Goal: Task Accomplishment & Management: Manage account settings

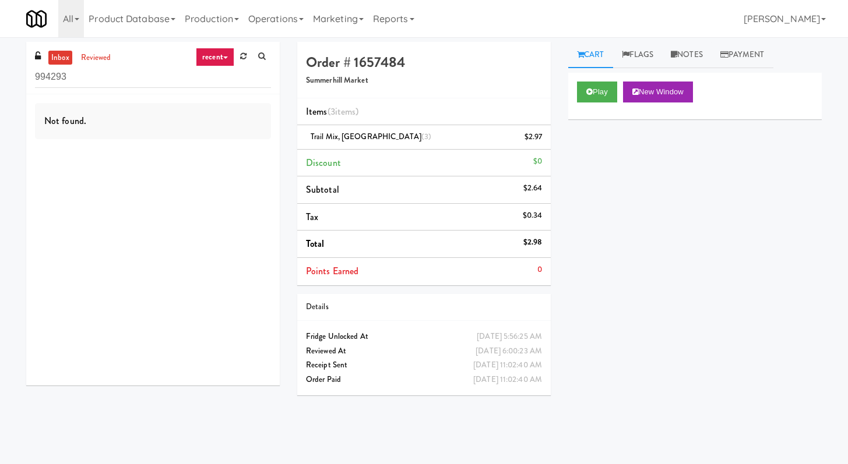
click at [112, 86] on input "994293" at bounding box center [153, 77] width 236 height 22
click at [112, 85] on input "994293" at bounding box center [153, 77] width 236 height 22
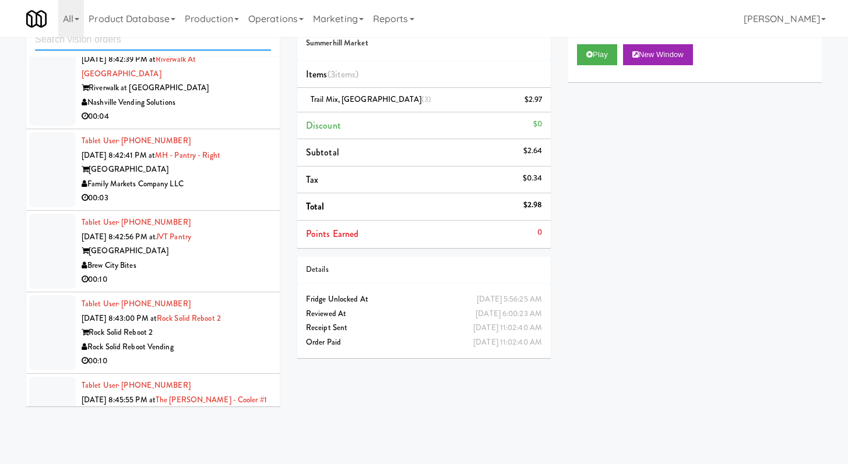
scroll to position [3666, 0]
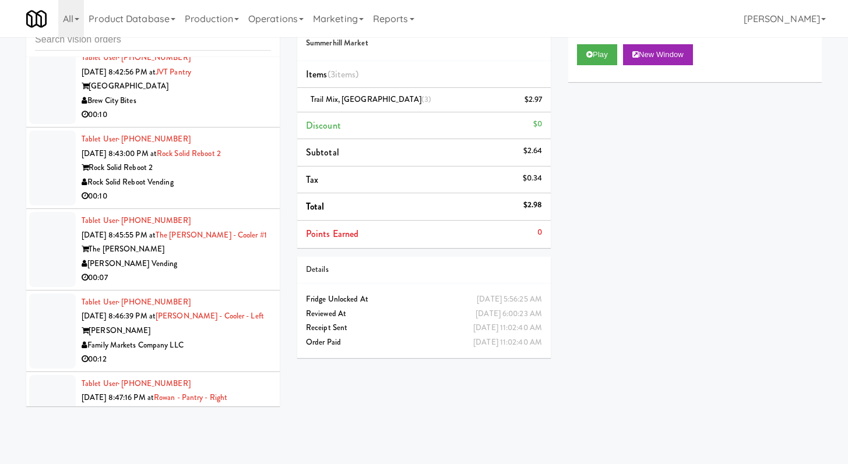
click at [214, 204] on div "00:10" at bounding box center [176, 196] width 189 height 15
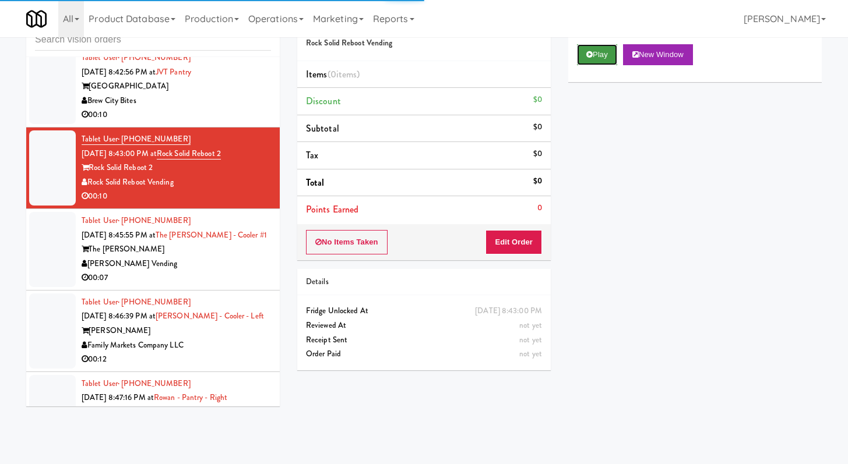
click at [603, 53] on button "Play" at bounding box center [597, 54] width 40 height 21
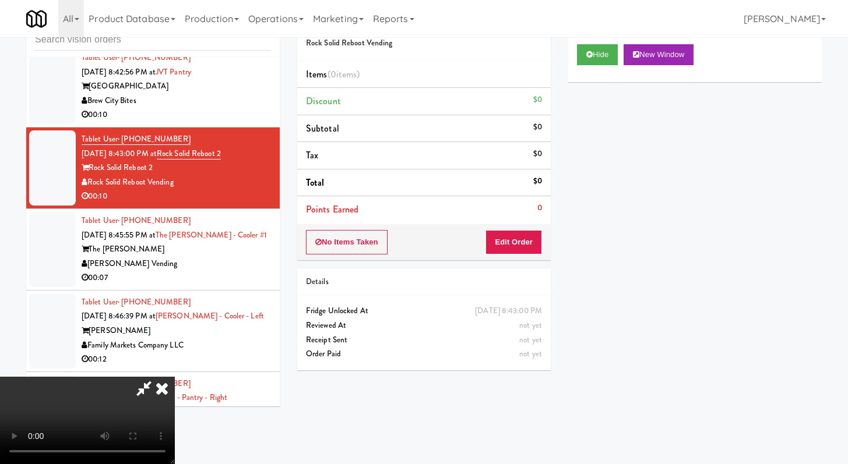
click at [549, 231] on div "No Items Taken Edit Order" at bounding box center [423, 242] width 253 height 36
click at [511, 244] on button "Edit Order" at bounding box center [513, 242] width 57 height 24
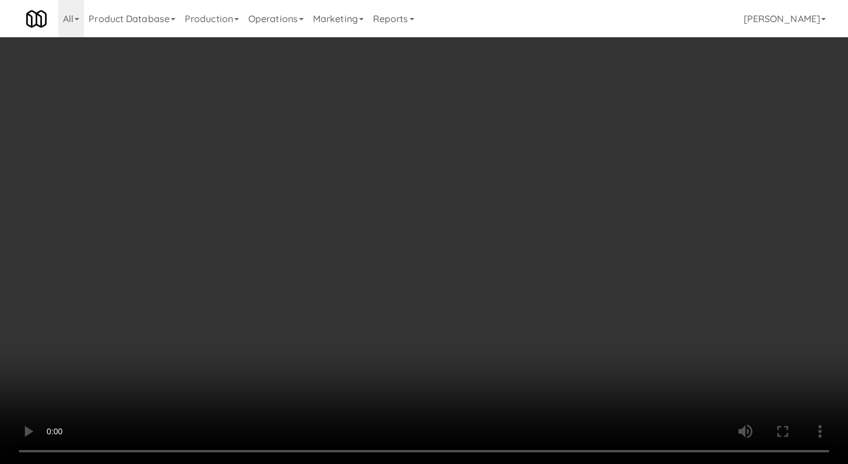
scroll to position [3651, 0]
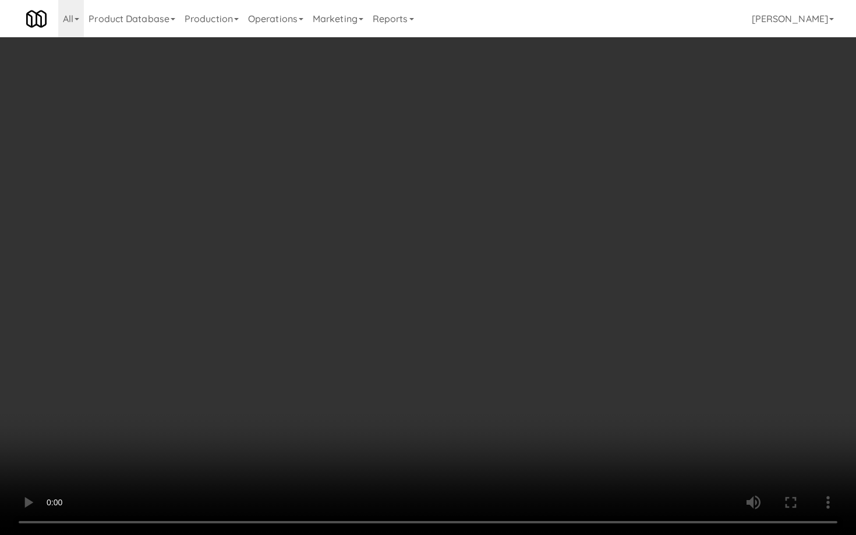
click at [503, 375] on video at bounding box center [428, 267] width 856 height 535
click at [504, 374] on video at bounding box center [428, 267] width 856 height 535
click at [505, 371] on video at bounding box center [428, 267] width 856 height 535
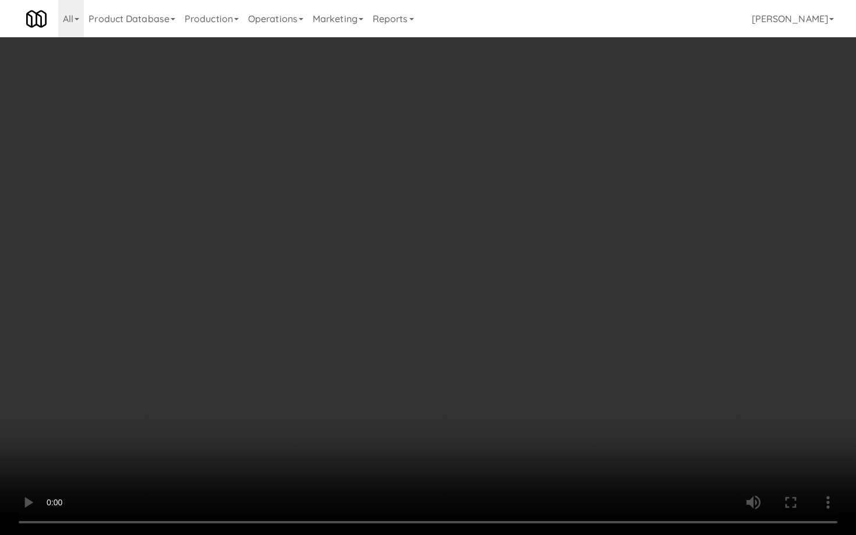
click at [505, 371] on video at bounding box center [428, 267] width 856 height 535
click at [504, 371] on video at bounding box center [428, 267] width 856 height 535
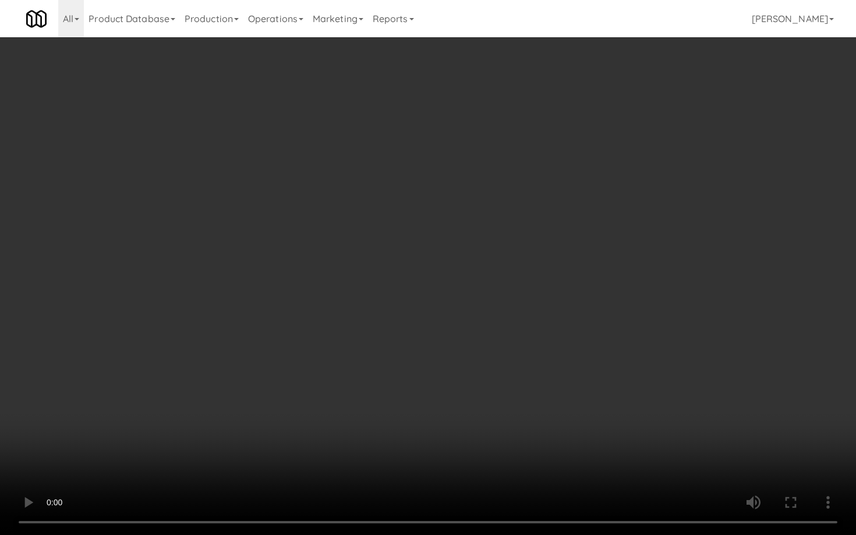
click at [504, 371] on video at bounding box center [428, 267] width 856 height 535
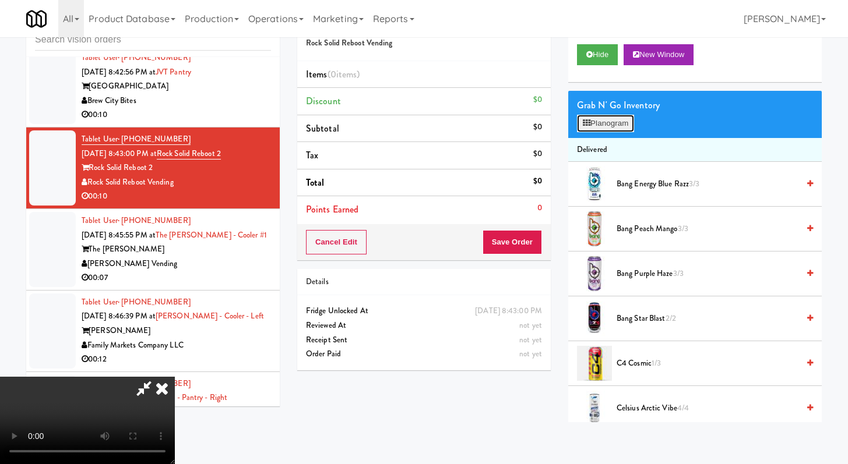
click at [620, 130] on button "Planogram" at bounding box center [605, 123] width 57 height 17
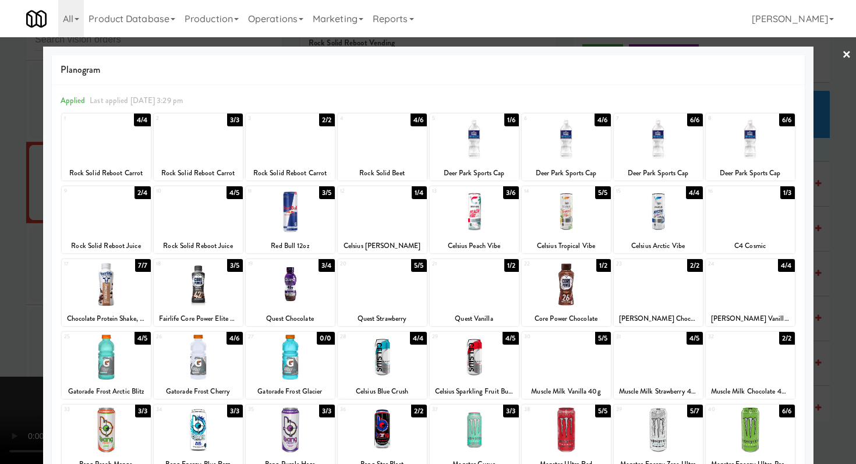
click at [291, 350] on div at bounding box center [290, 357] width 89 height 45
click at [647, 220] on div at bounding box center [658, 211] width 89 height 45
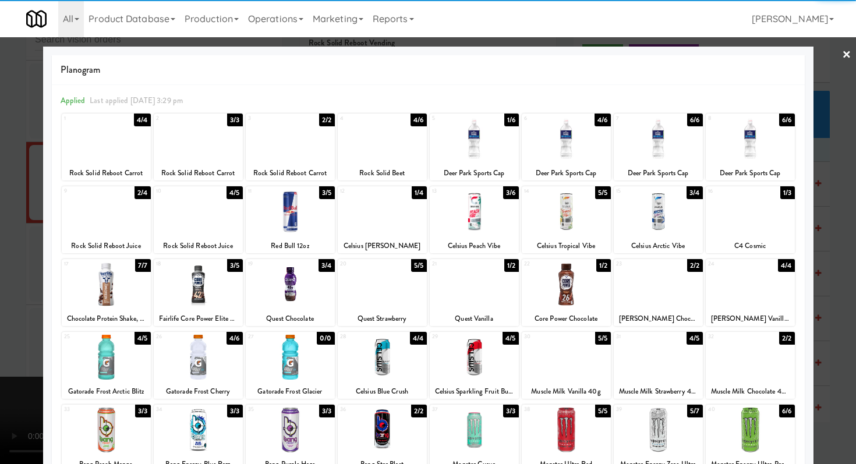
drag, startPoint x: 0, startPoint y: 269, endPoint x: 6, endPoint y: 269, distance: 6.4
click at [0, 269] on div at bounding box center [428, 232] width 856 height 464
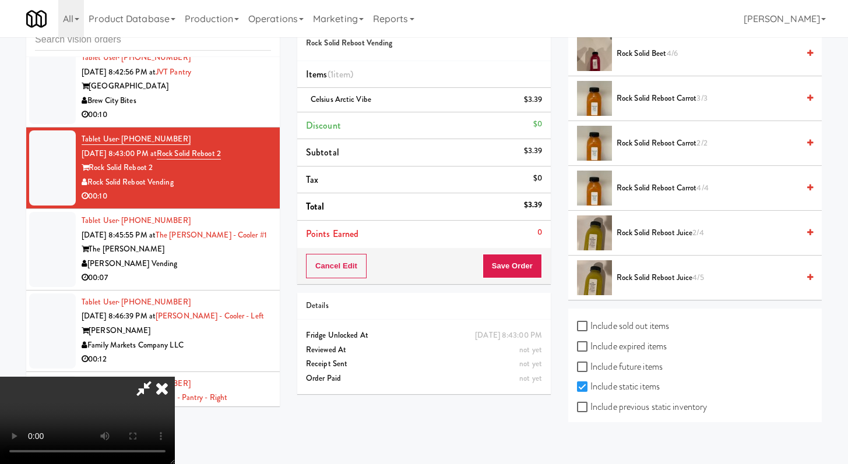
scroll to position [1624, 0]
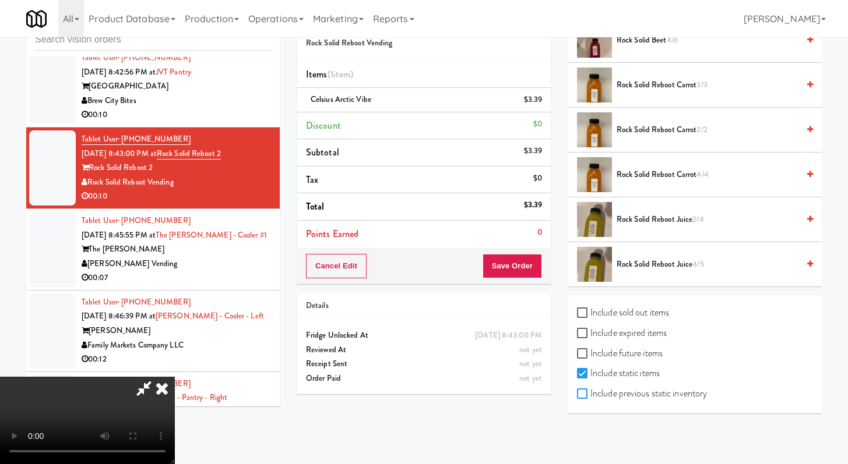
click at [578, 396] on input "Include previous static inventory" at bounding box center [583, 394] width 13 height 9
checkbox input "true"
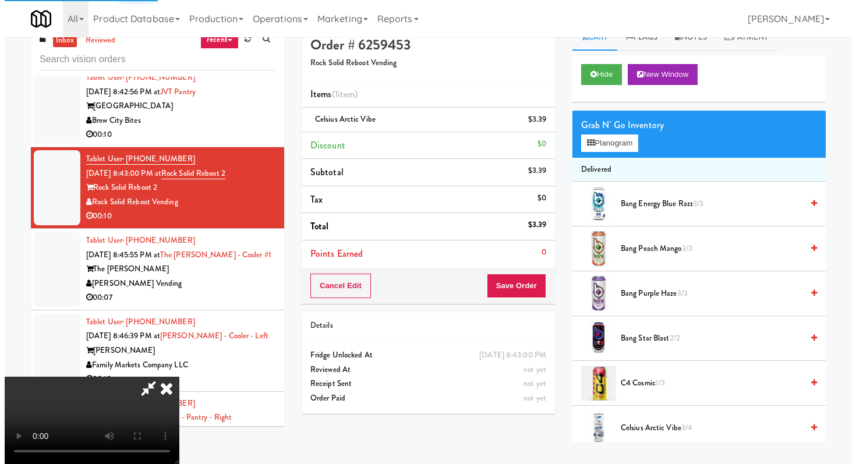
scroll to position [0, 0]
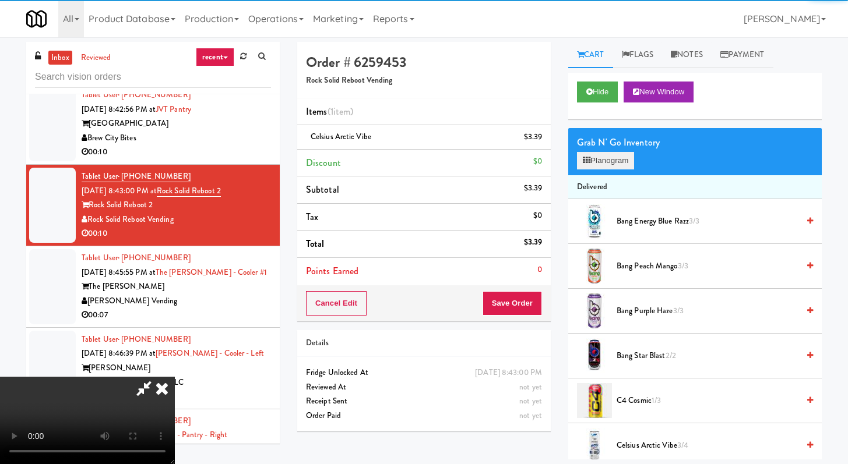
click at [610, 156] on button "Planogram" at bounding box center [605, 160] width 57 height 17
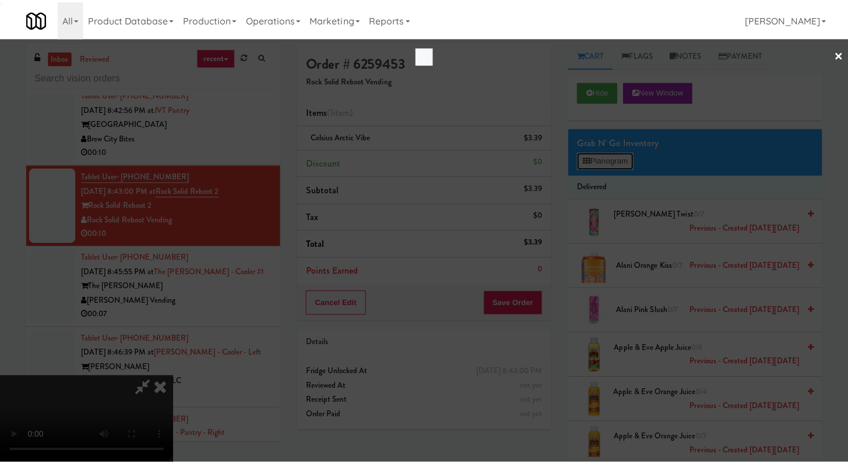
scroll to position [3651, 0]
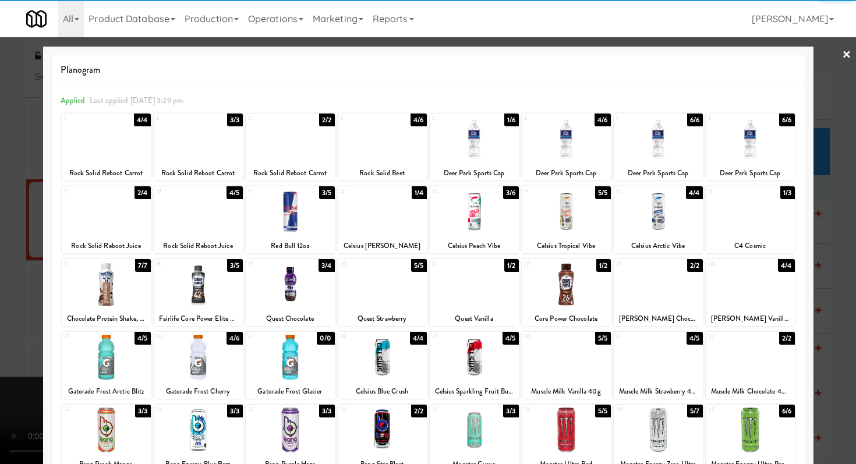
click at [302, 344] on div at bounding box center [290, 357] width 89 height 45
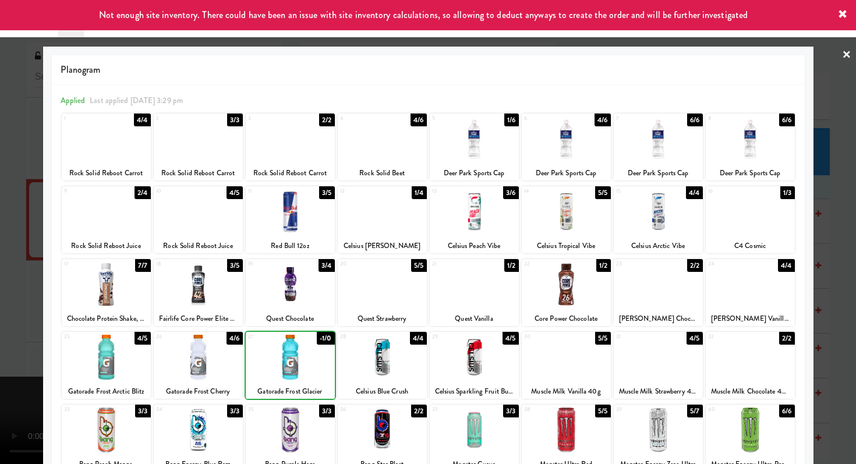
click at [0, 322] on div at bounding box center [428, 232] width 856 height 464
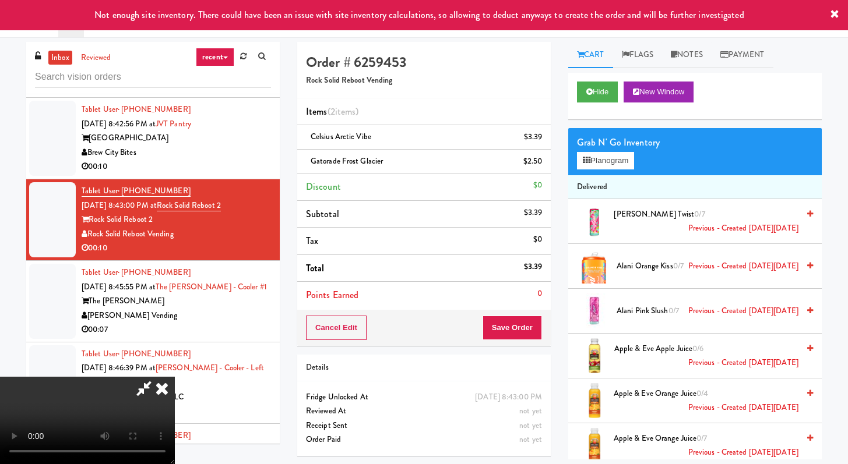
scroll to position [3666, 0]
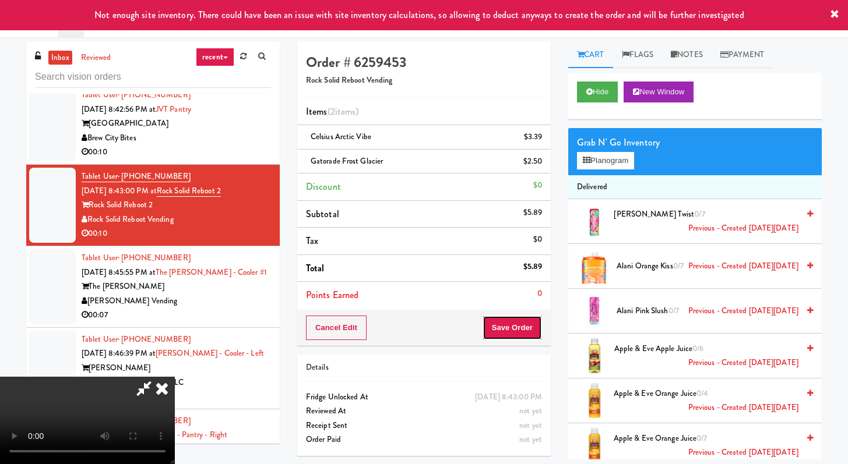
click at [534, 327] on button "Save Order" at bounding box center [511, 328] width 59 height 24
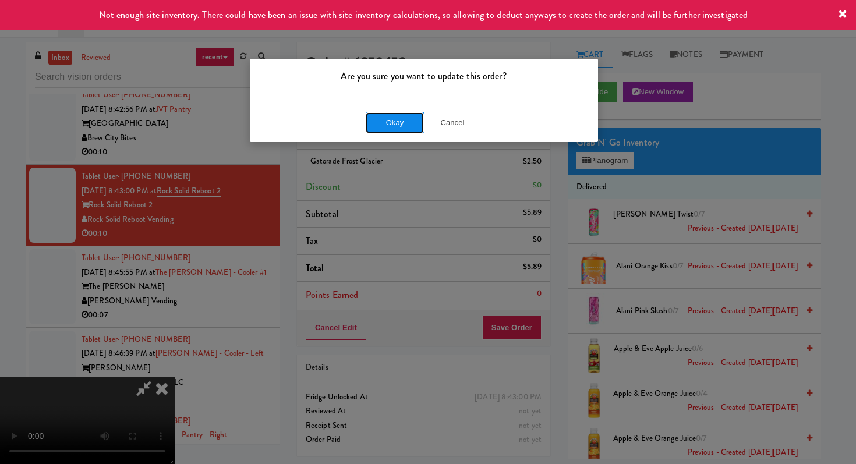
click at [400, 125] on button "Okay" at bounding box center [395, 122] width 58 height 21
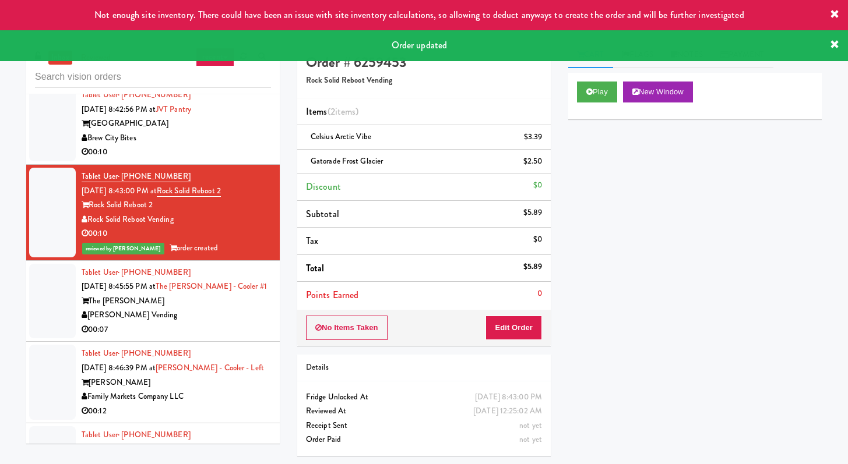
click at [231, 337] on div "00:07" at bounding box center [176, 330] width 189 height 15
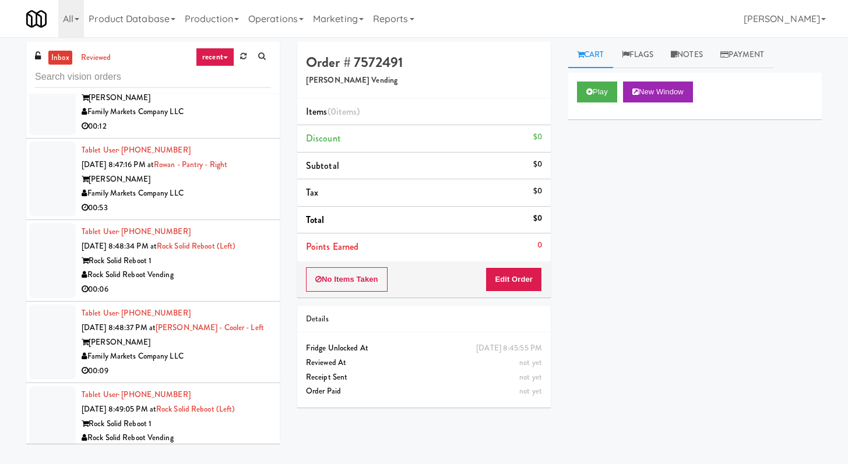
scroll to position [3778, 0]
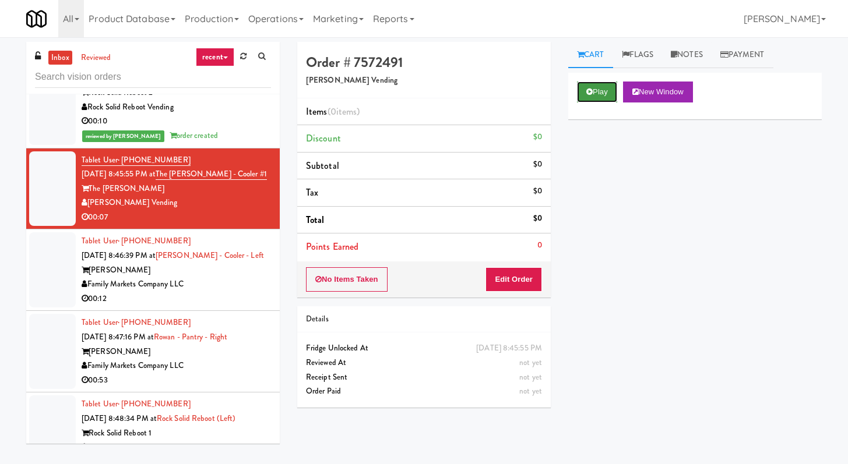
click at [596, 86] on button "Play" at bounding box center [597, 92] width 40 height 21
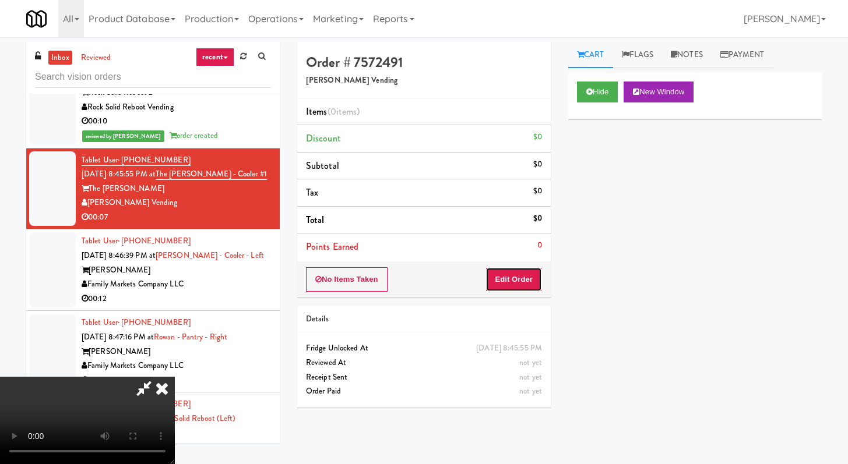
click at [524, 280] on button "Edit Order" at bounding box center [513, 279] width 57 height 24
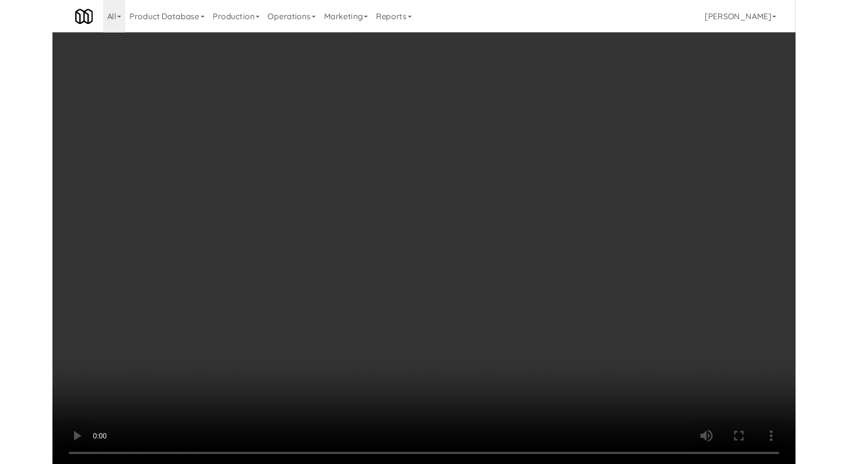
scroll to position [3764, 0]
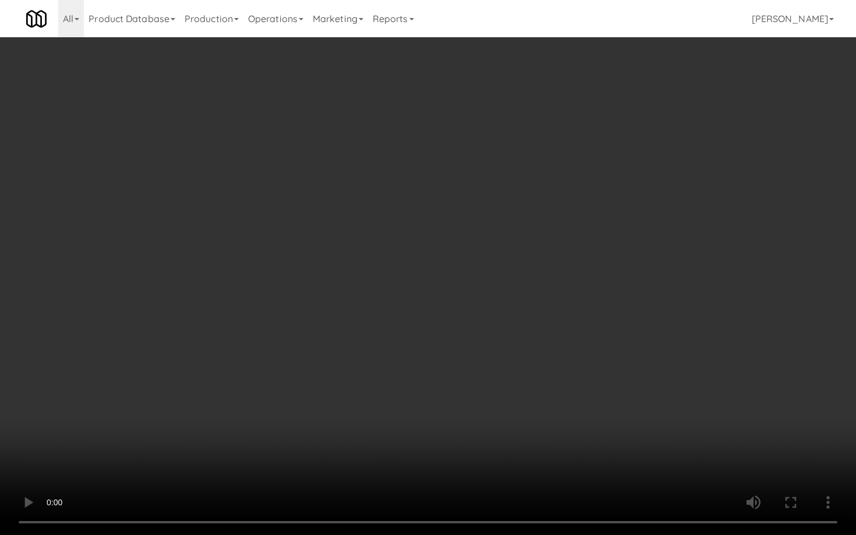
click at [388, 380] on video at bounding box center [428, 267] width 856 height 535
click at [387, 380] on video at bounding box center [428, 267] width 856 height 535
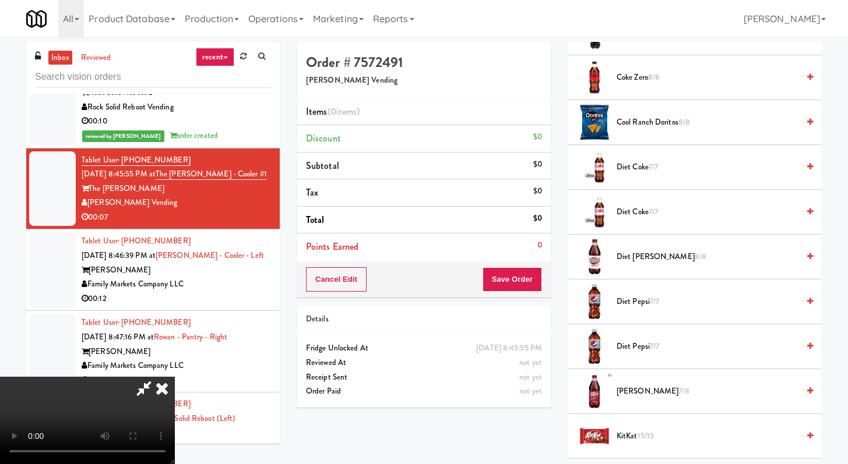
scroll to position [238, 0]
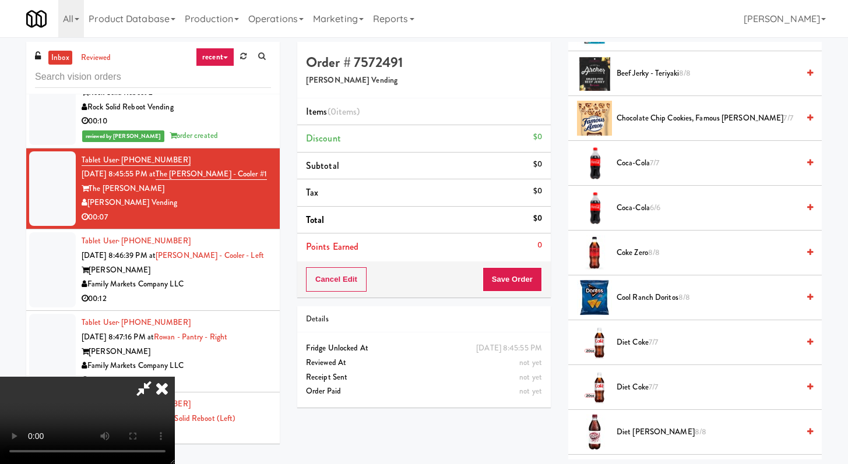
click at [631, 161] on span "Coca-Cola 7/7" at bounding box center [707, 163] width 182 height 15
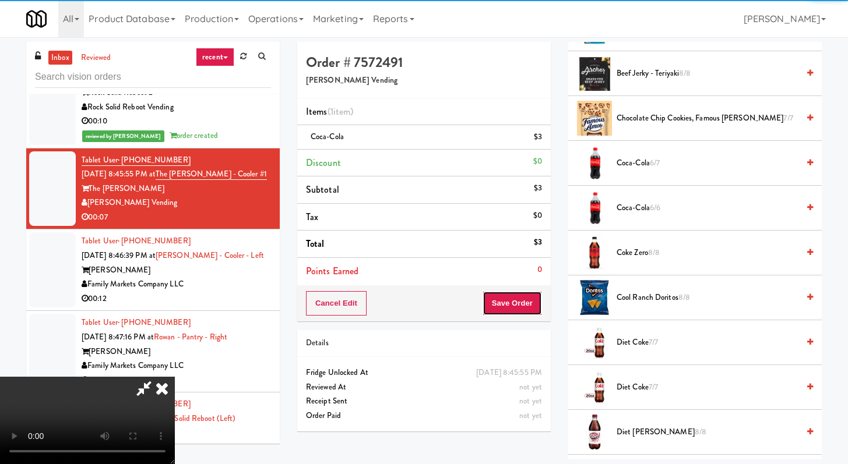
click at [518, 307] on button "Save Order" at bounding box center [511, 303] width 59 height 24
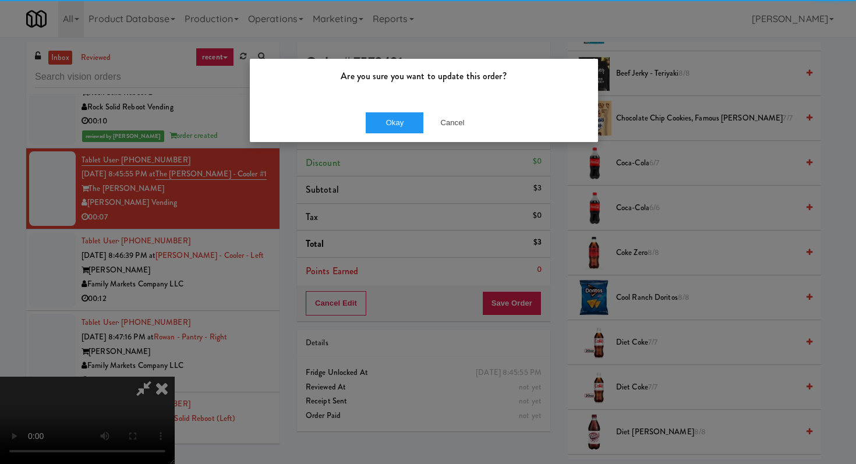
click at [383, 109] on div "Okay Cancel" at bounding box center [424, 122] width 348 height 39
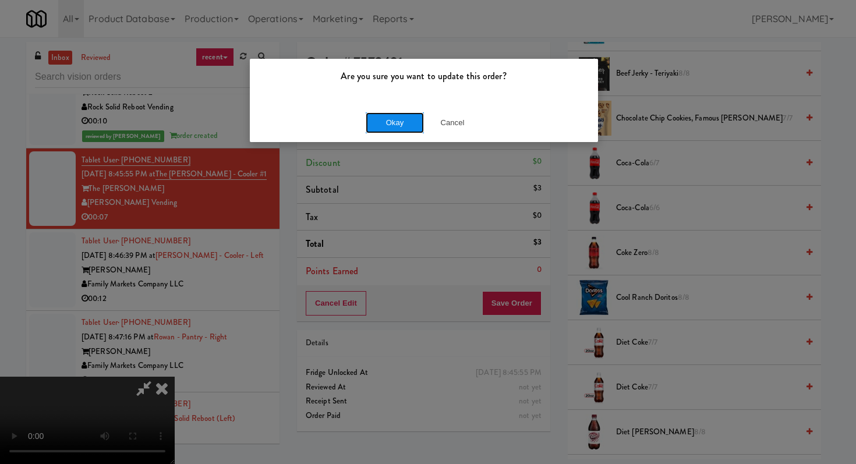
click at [386, 127] on button "Okay" at bounding box center [395, 122] width 58 height 21
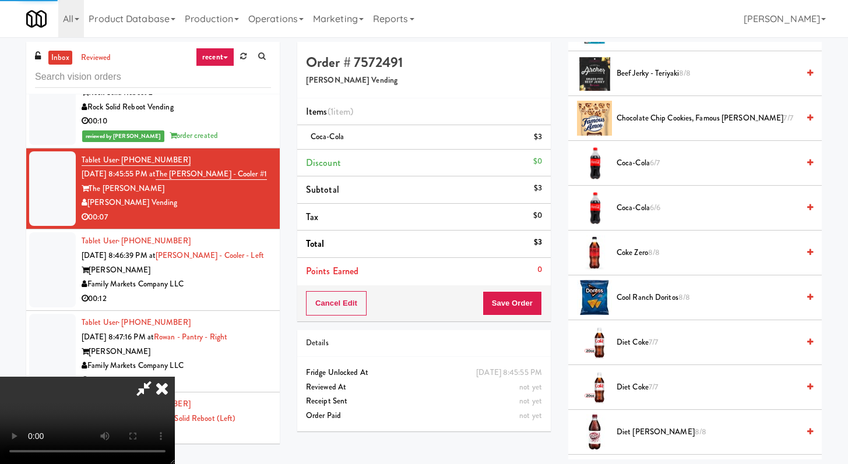
scroll to position [50, 0]
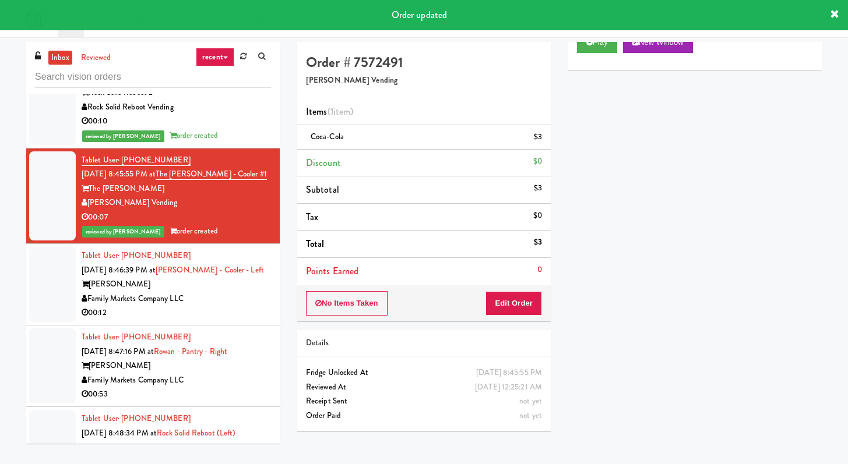
click at [243, 320] on div "00:12" at bounding box center [176, 313] width 189 height 15
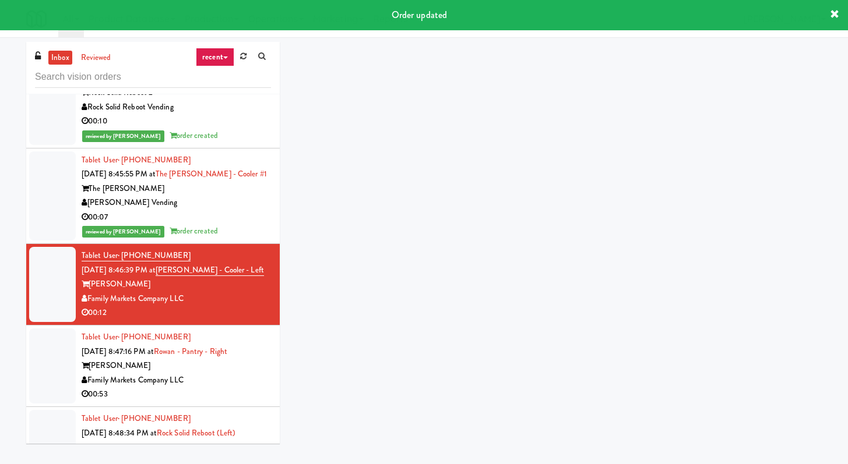
scroll to position [3960, 0]
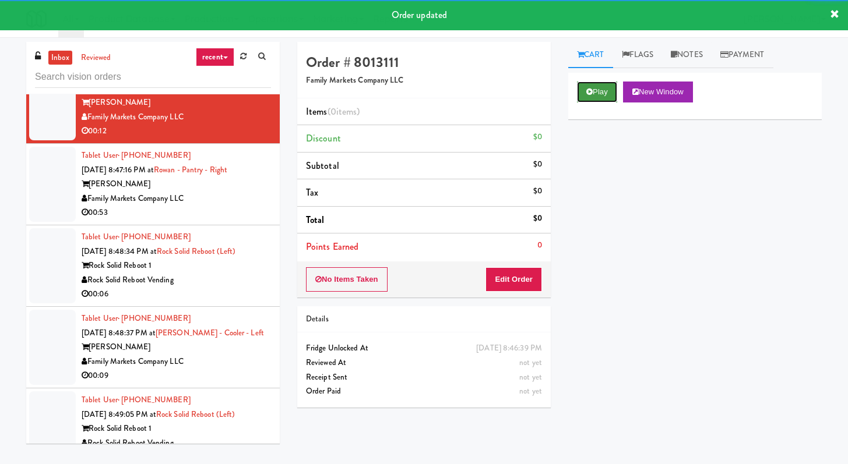
click at [581, 92] on button "Play" at bounding box center [597, 92] width 40 height 21
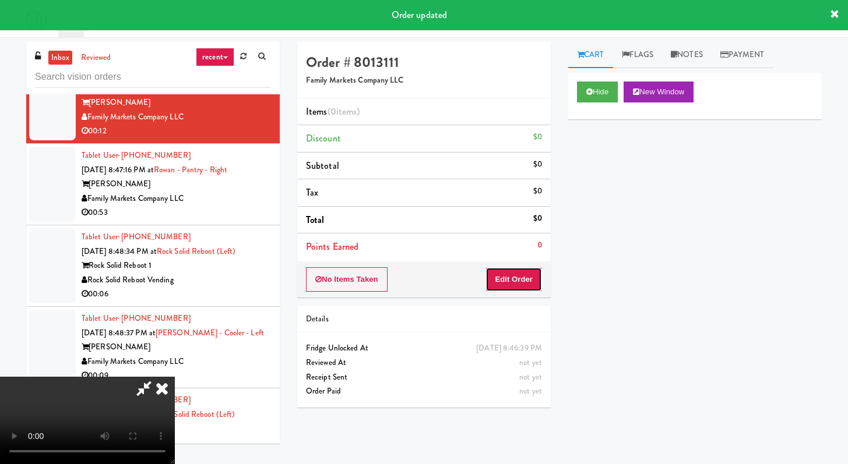
click at [505, 284] on button "Edit Order" at bounding box center [513, 279] width 57 height 24
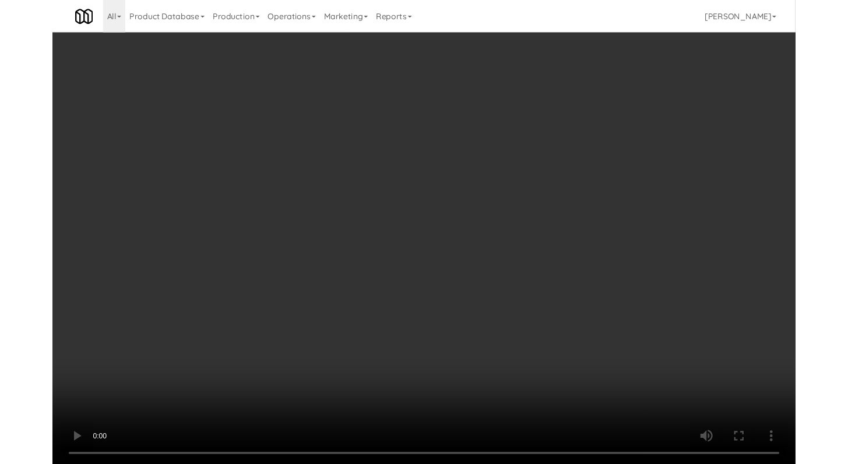
scroll to position [3946, 0]
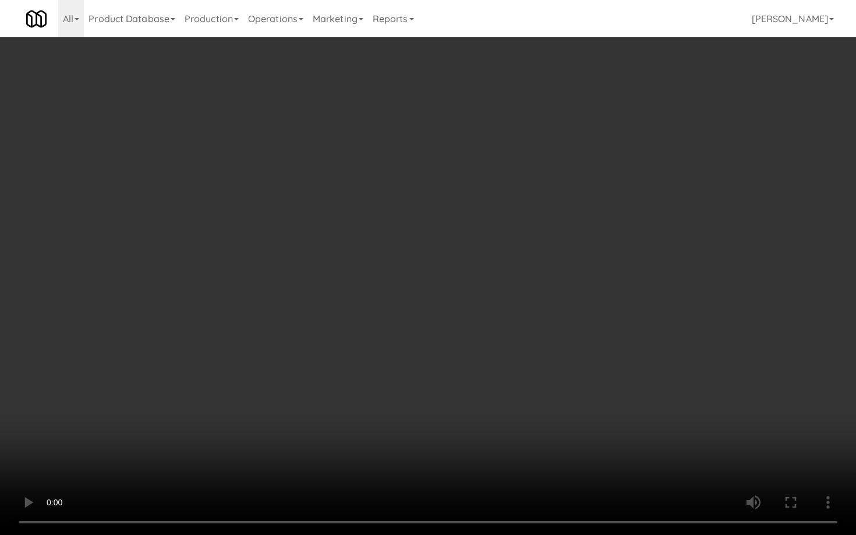
click at [461, 408] on video at bounding box center [428, 267] width 856 height 535
click at [477, 400] on video at bounding box center [428, 267] width 856 height 535
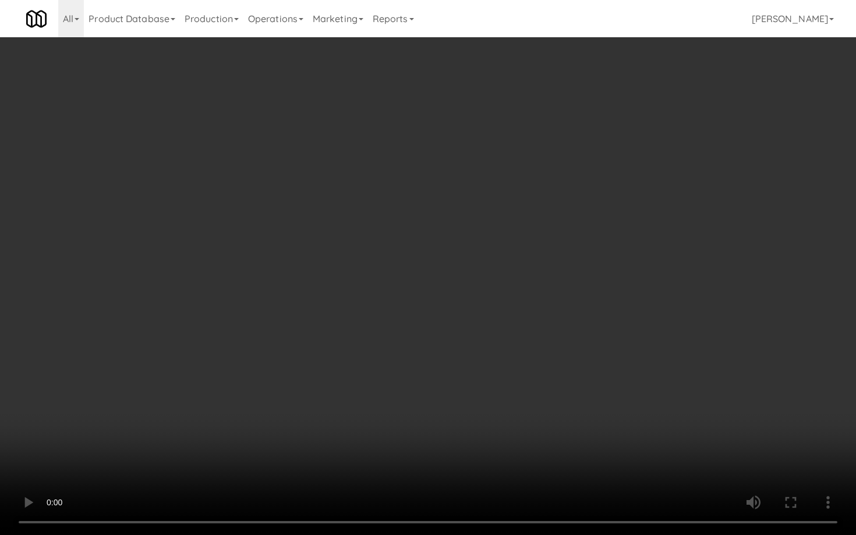
click at [477, 400] on video at bounding box center [428, 267] width 856 height 535
click at [480, 394] on video at bounding box center [428, 267] width 856 height 535
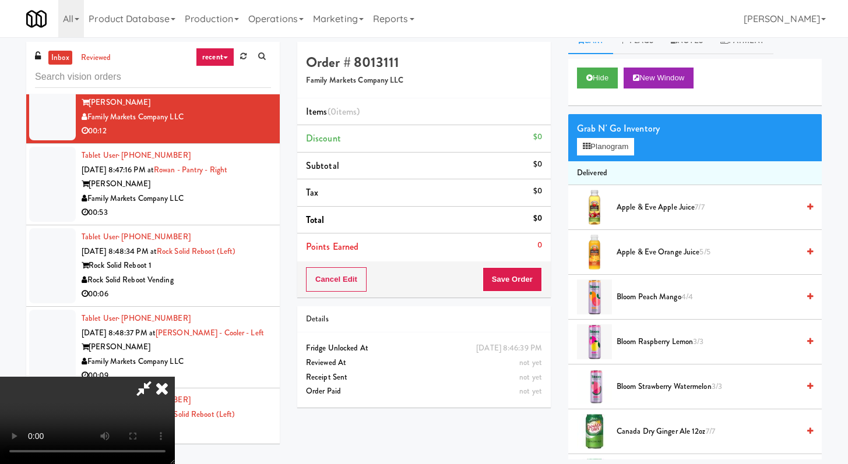
scroll to position [34, 0]
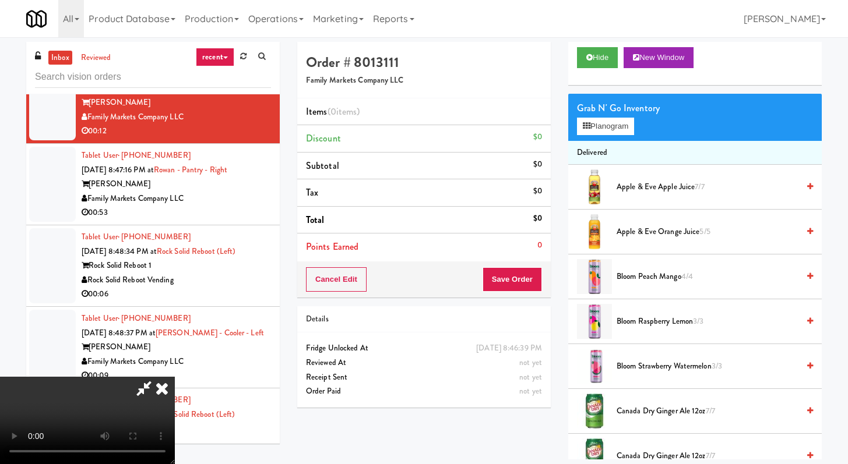
click at [681, 412] on span "Canada Dry Ginger Ale 12oz 7/7" at bounding box center [707, 411] width 182 height 15
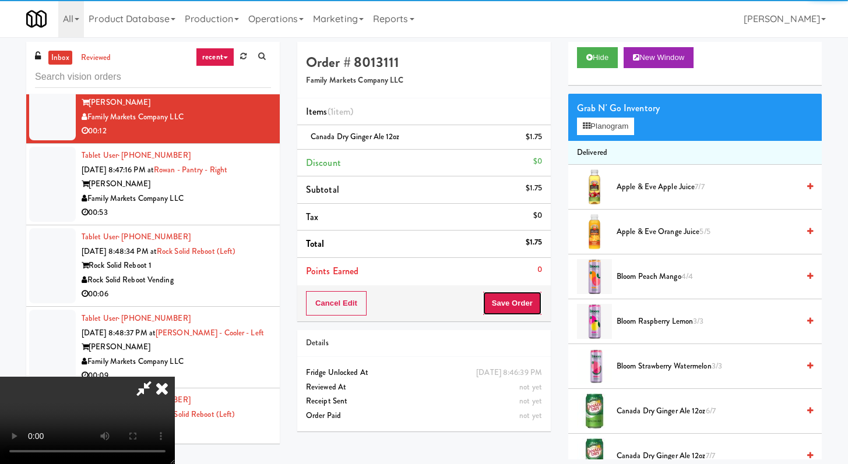
click at [534, 305] on button "Save Order" at bounding box center [511, 303] width 59 height 24
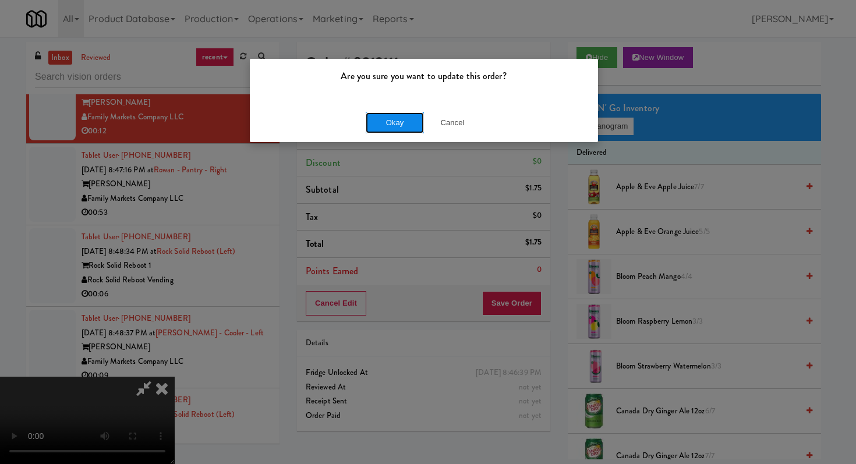
click at [378, 118] on button "Okay" at bounding box center [395, 122] width 58 height 21
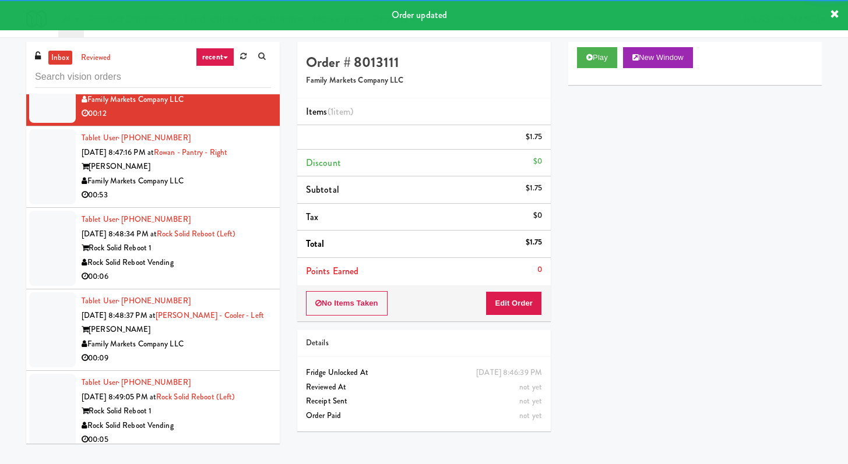
scroll to position [3998, 0]
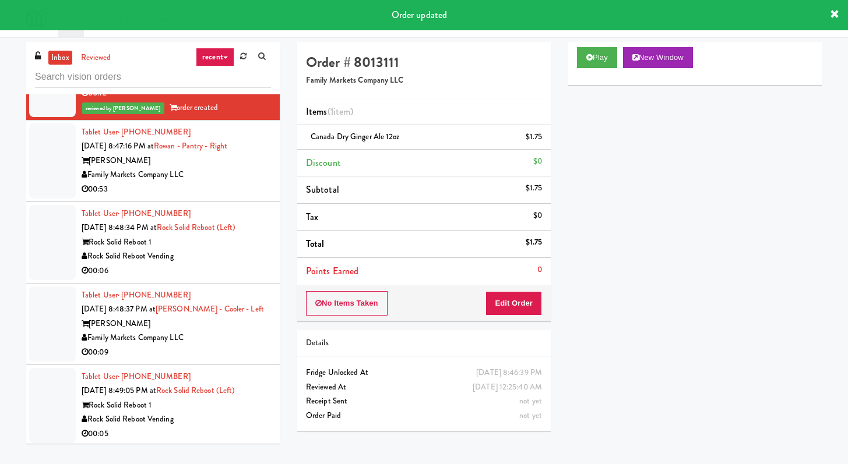
click at [235, 197] on div "00:53" at bounding box center [176, 189] width 189 height 15
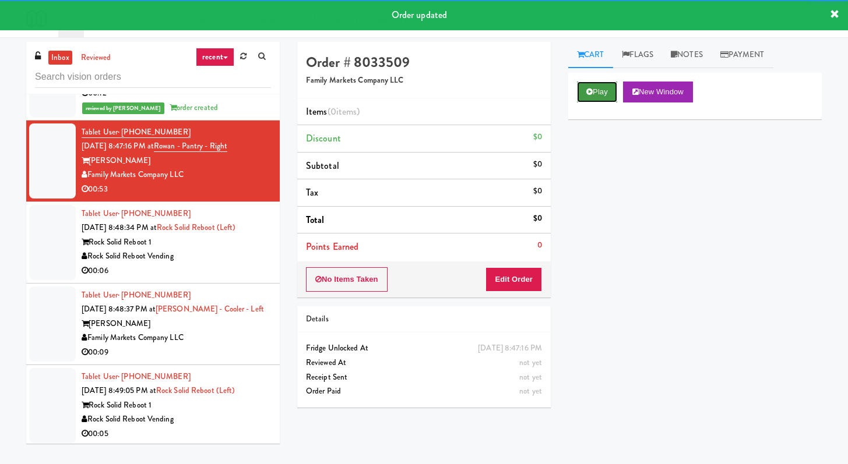
click at [604, 93] on button "Play" at bounding box center [597, 92] width 40 height 21
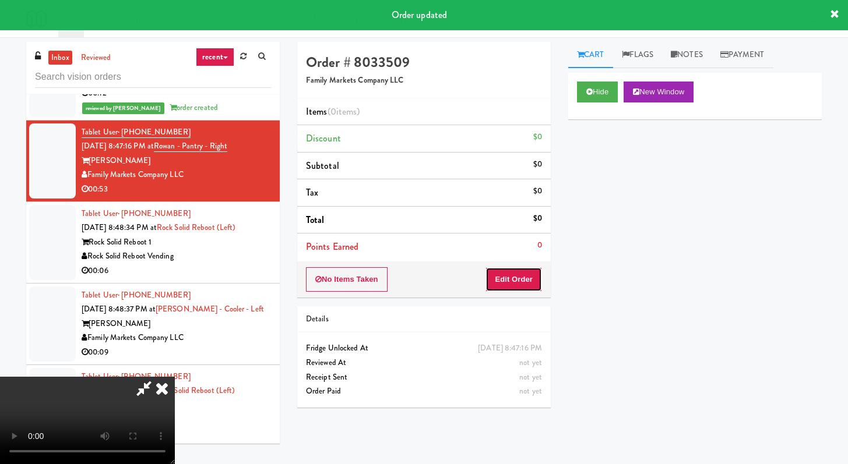
click at [524, 267] on button "Edit Order" at bounding box center [513, 279] width 57 height 24
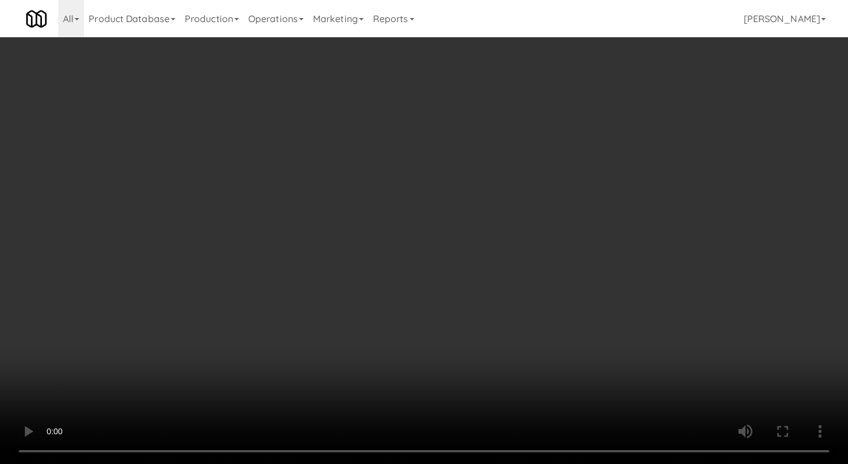
scroll to position [3983, 0]
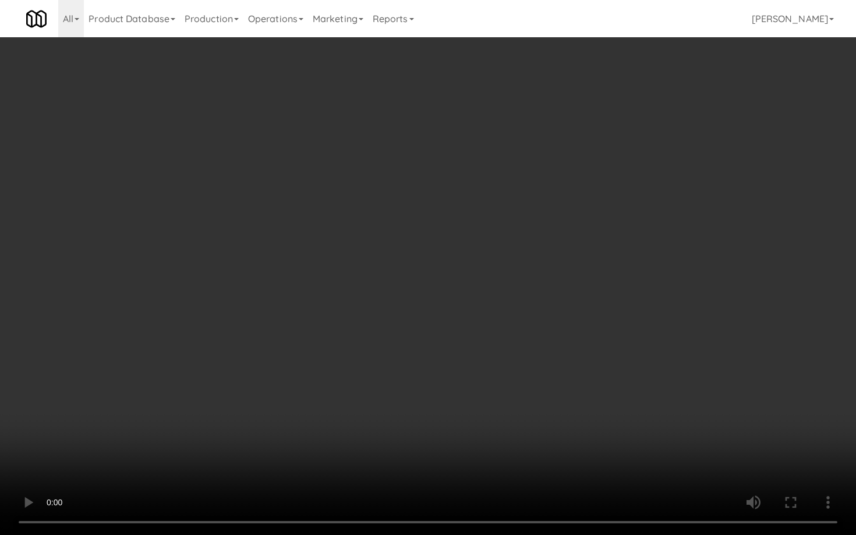
click at [471, 318] on video at bounding box center [428, 267] width 856 height 535
click at [577, 295] on video at bounding box center [428, 267] width 856 height 535
click at [577, 297] on video at bounding box center [428, 267] width 856 height 535
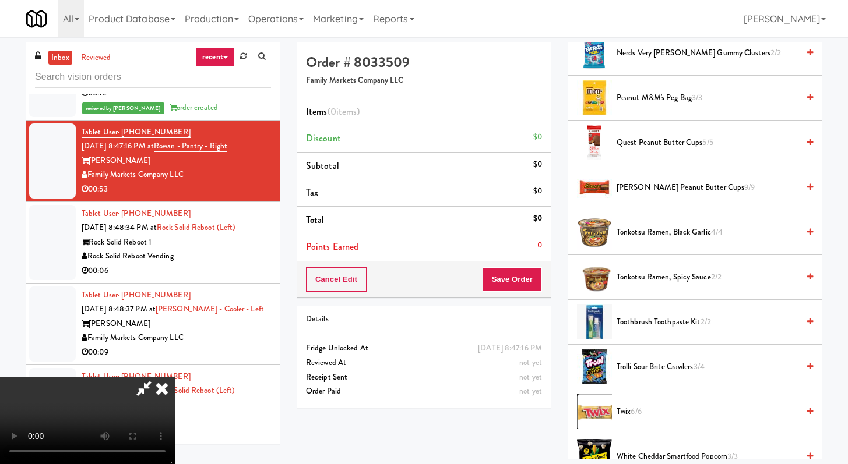
scroll to position [1220, 0]
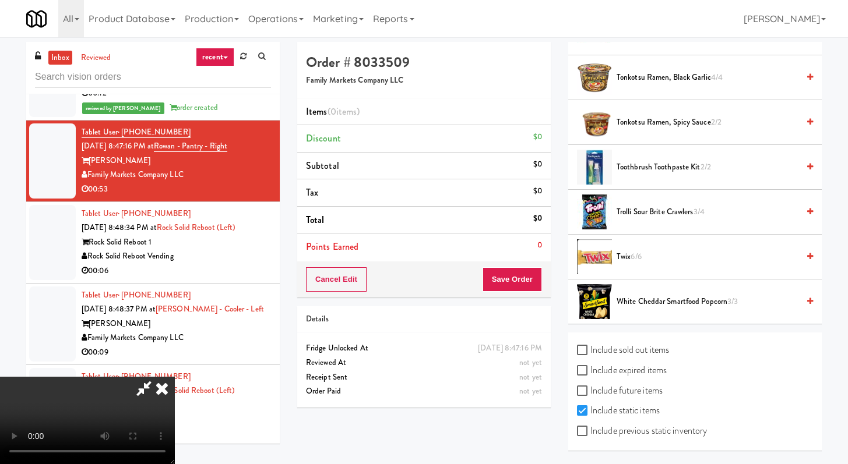
click at [695, 301] on span "White Cheddar Smartfood Popcorn 3/3" at bounding box center [707, 302] width 182 height 15
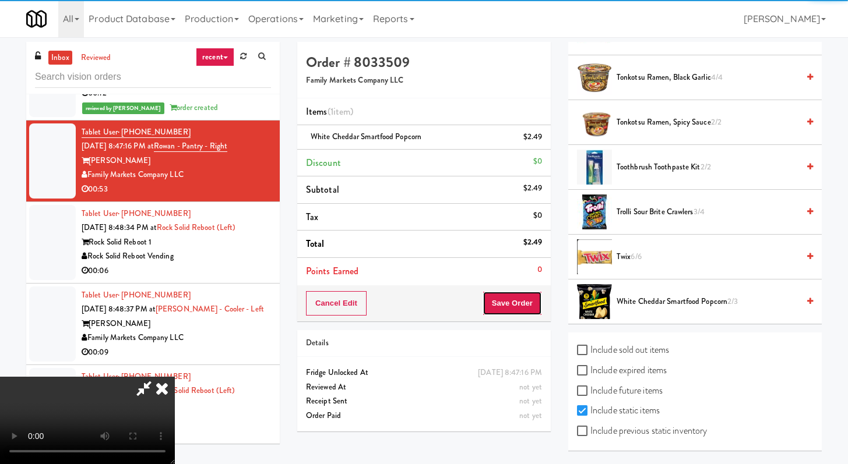
click at [532, 309] on button "Save Order" at bounding box center [511, 303] width 59 height 24
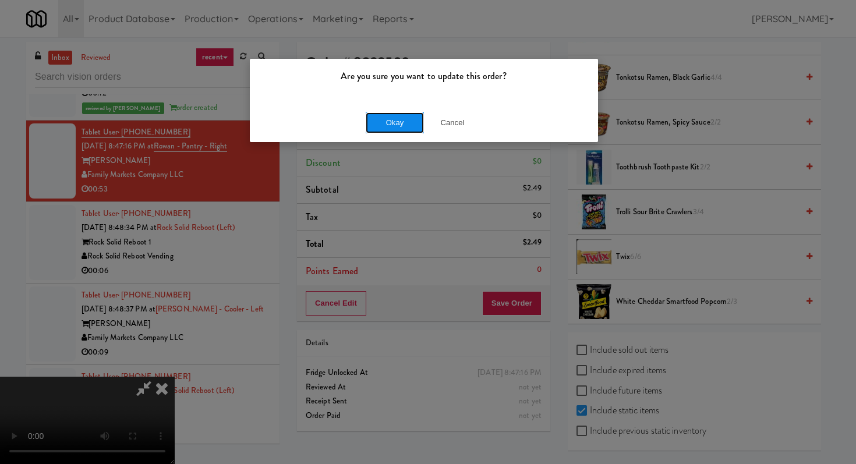
click at [404, 124] on button "Okay" at bounding box center [395, 122] width 58 height 21
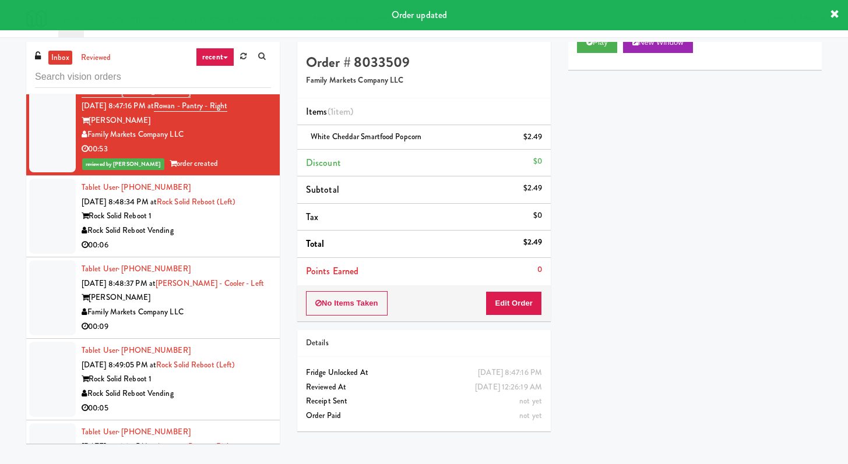
scroll to position [4039, 0]
click at [248, 237] on div "Rock Solid Reboot Vending" at bounding box center [176, 230] width 189 height 15
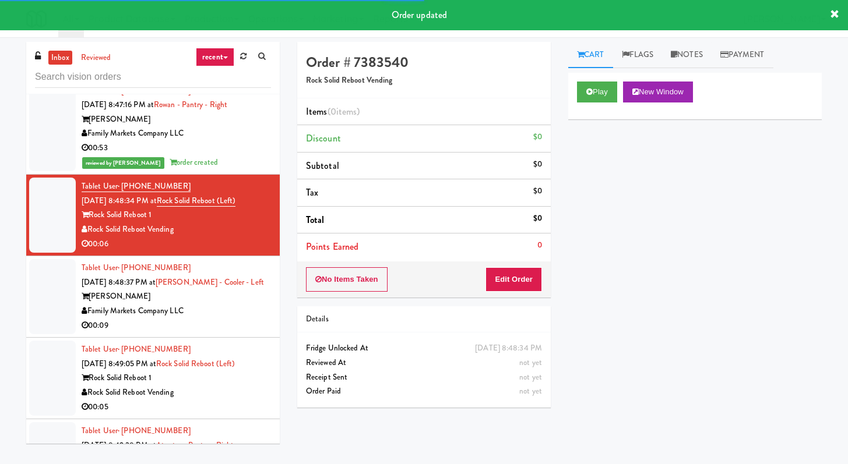
click at [601, 80] on div "Play New Window" at bounding box center [694, 96] width 253 height 47
click at [602, 86] on button "Play" at bounding box center [597, 92] width 40 height 21
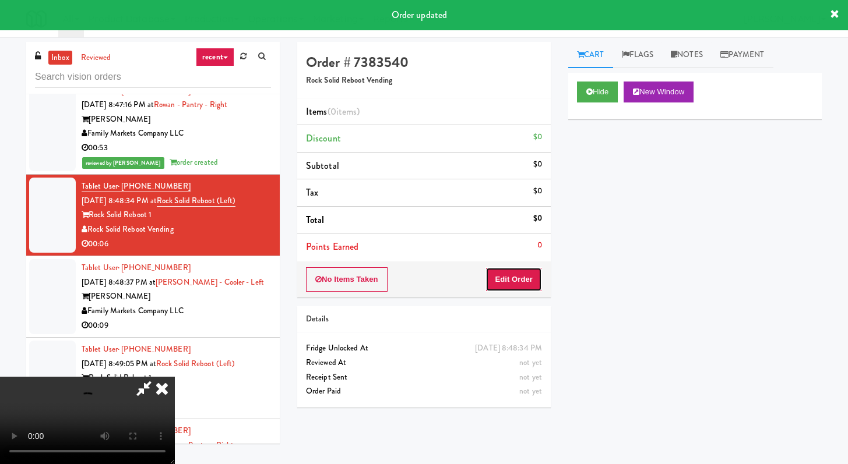
click at [520, 271] on button "Edit Order" at bounding box center [513, 279] width 57 height 24
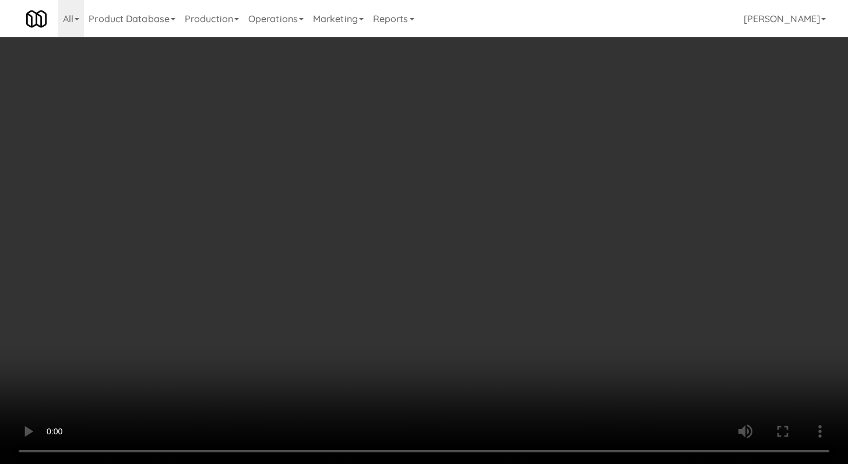
scroll to position [4025, 0]
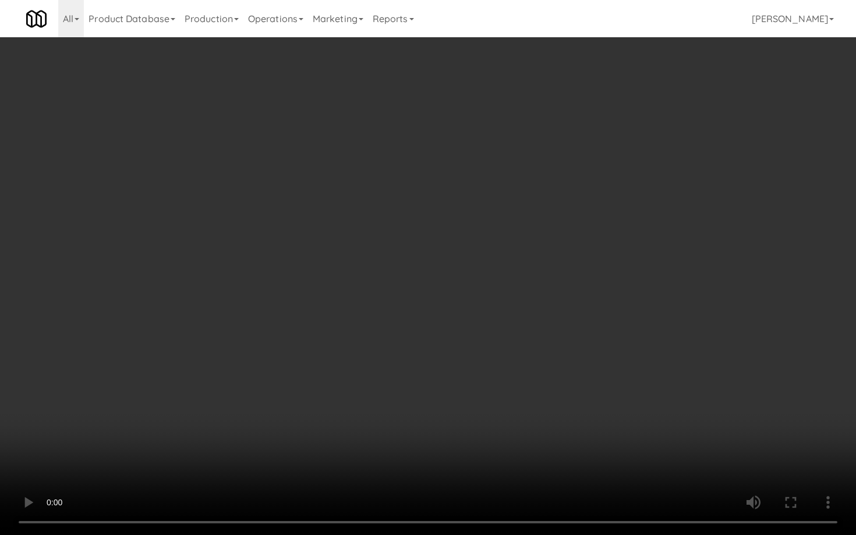
click at [433, 418] on video at bounding box center [428, 267] width 856 height 535
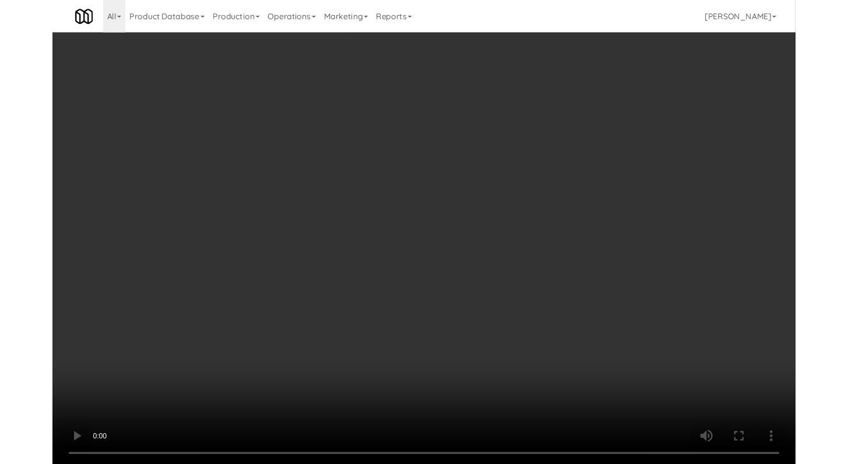
scroll to position [4039, 0]
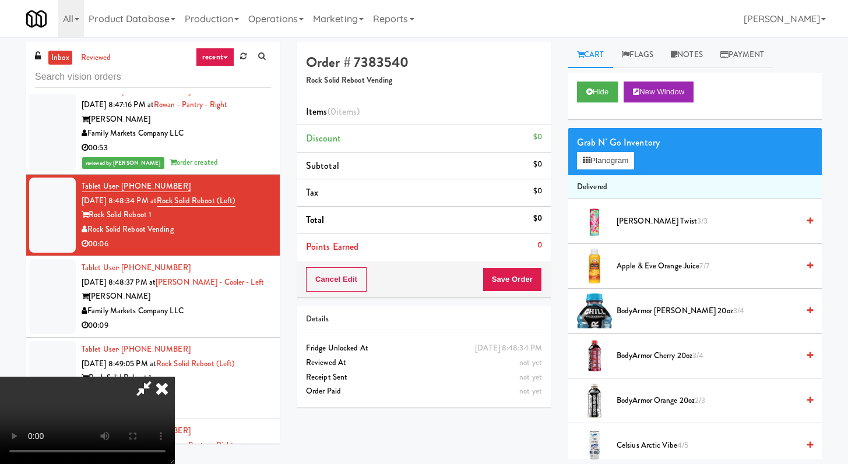
click at [638, 213] on li "[PERSON_NAME] Twist 3/3" at bounding box center [694, 221] width 253 height 45
click at [638, 219] on span "[PERSON_NAME] Twist 3/3" at bounding box center [707, 221] width 182 height 15
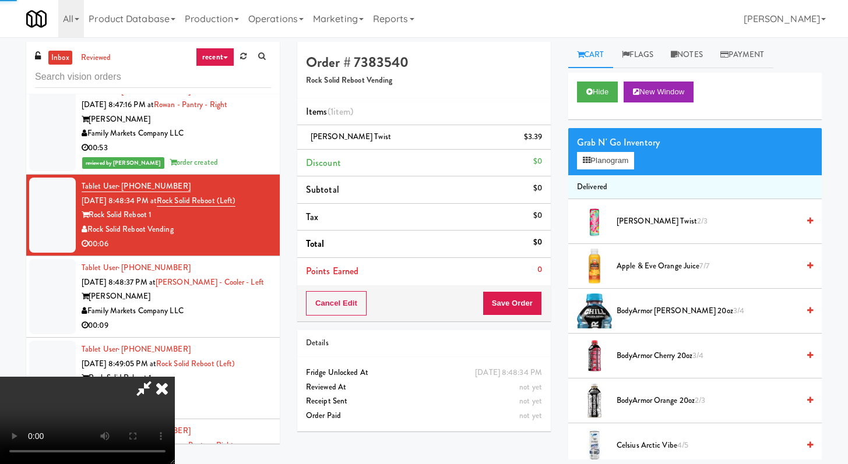
click at [523, 317] on div "Cancel Edit Save Order" at bounding box center [423, 303] width 253 height 36
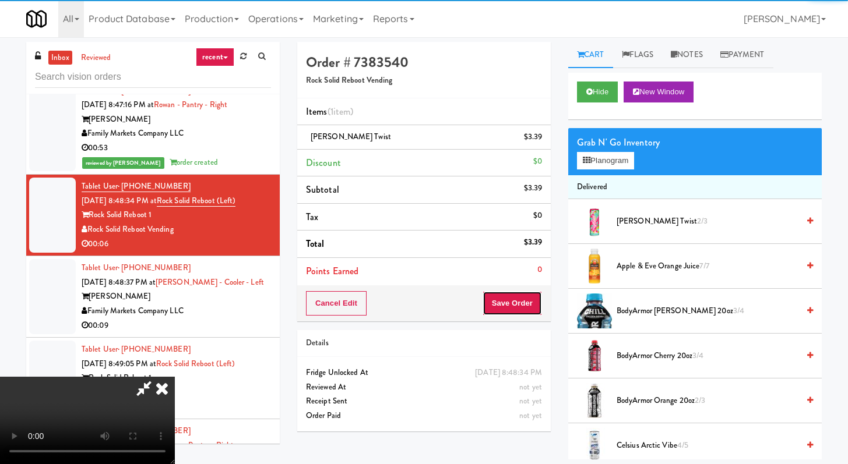
click at [523, 313] on button "Save Order" at bounding box center [511, 303] width 59 height 24
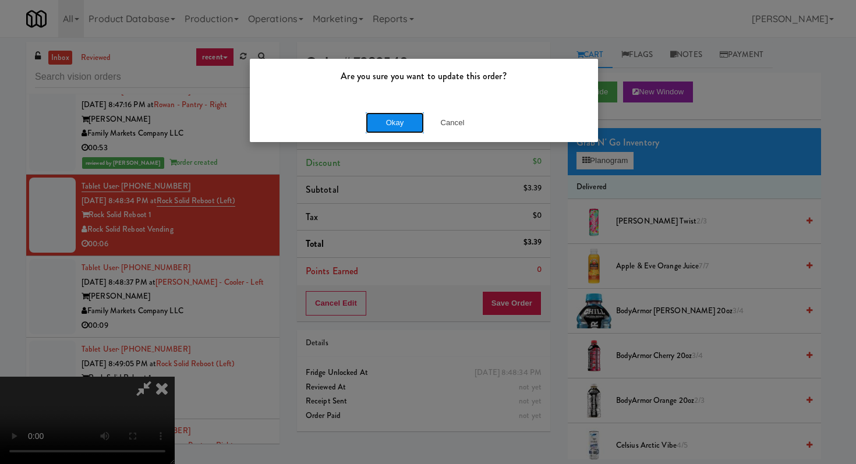
click at [379, 115] on button "Okay" at bounding box center [395, 122] width 58 height 21
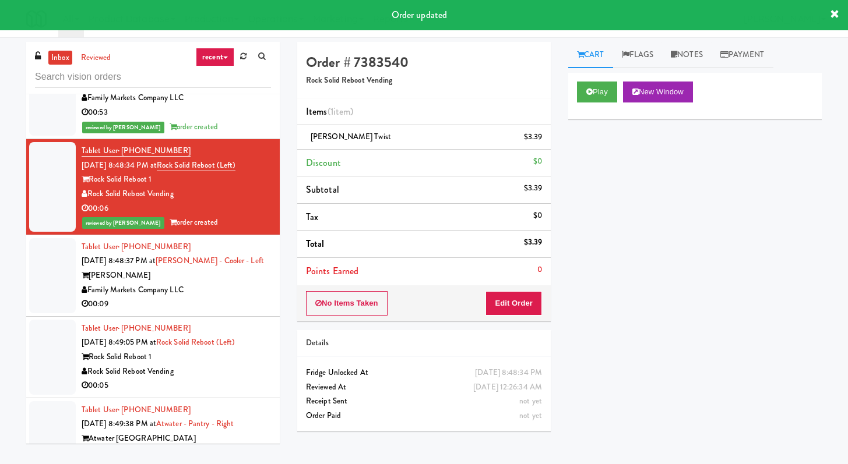
click at [248, 312] on div "00:09" at bounding box center [176, 304] width 189 height 15
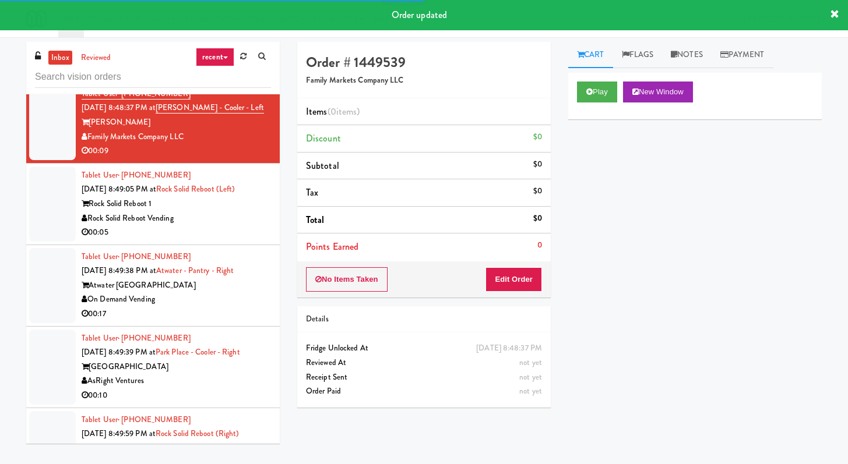
scroll to position [4306, 0]
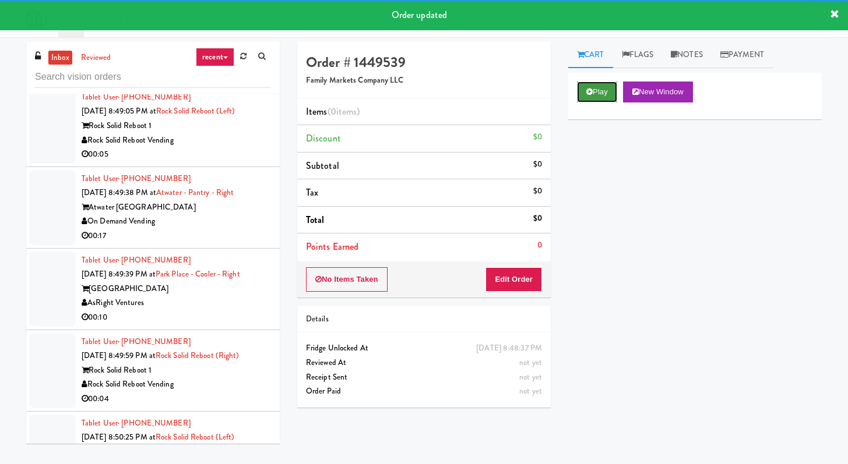
click at [605, 92] on button "Play" at bounding box center [597, 92] width 40 height 21
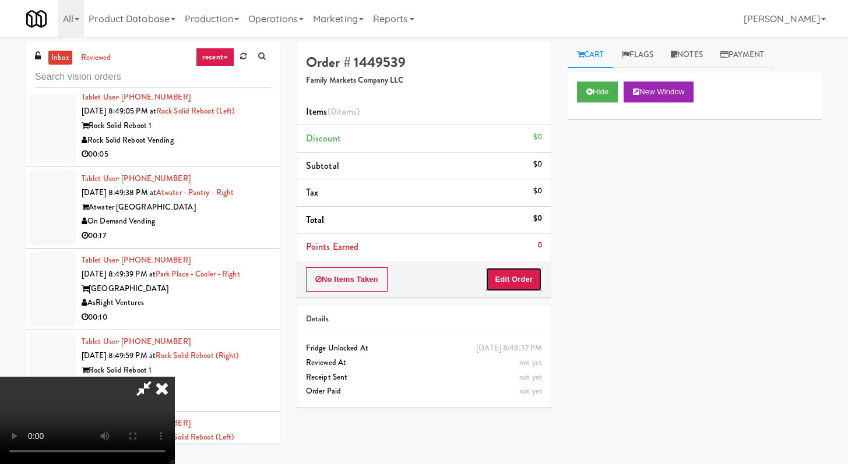
click at [511, 273] on button "Edit Order" at bounding box center [513, 279] width 57 height 24
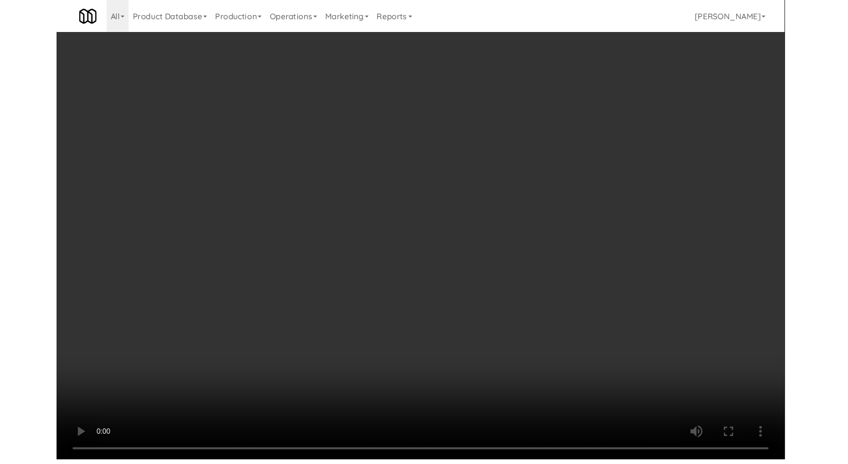
scroll to position [4292, 0]
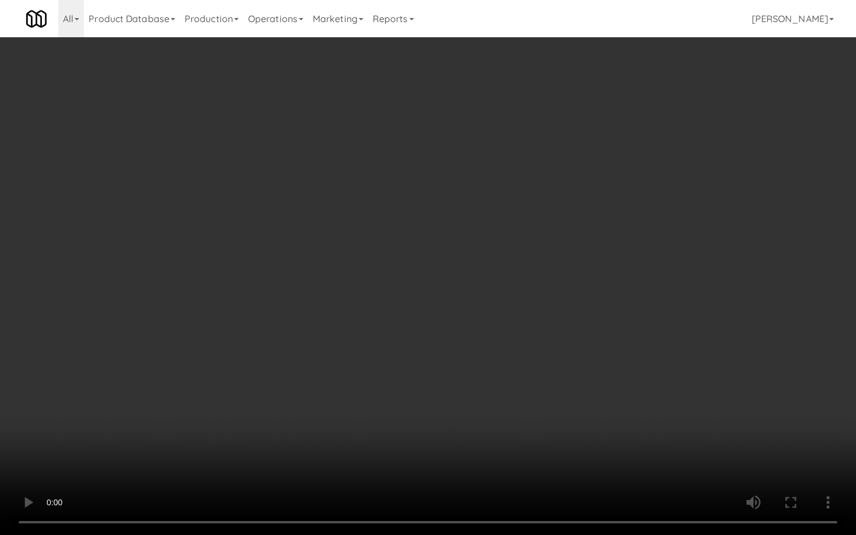
click at [422, 427] on video at bounding box center [428, 267] width 856 height 535
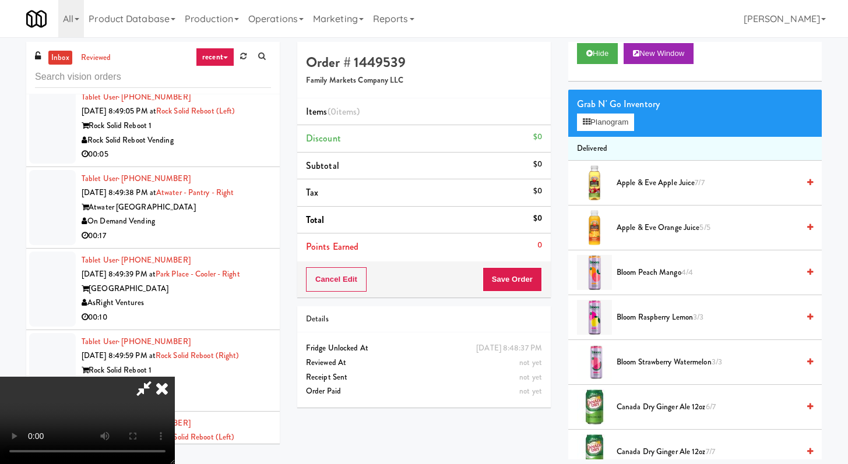
scroll to position [204, 0]
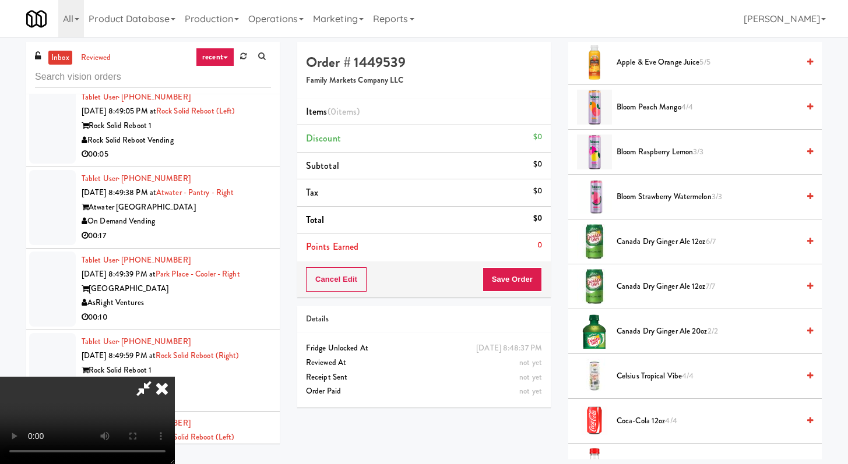
click at [659, 323] on li "Canada Dry Ginger Ale 20oz 2/2" at bounding box center [694, 331] width 253 height 45
click at [660, 336] on span "Canada Dry Ginger Ale 20oz 2/2" at bounding box center [707, 331] width 182 height 15
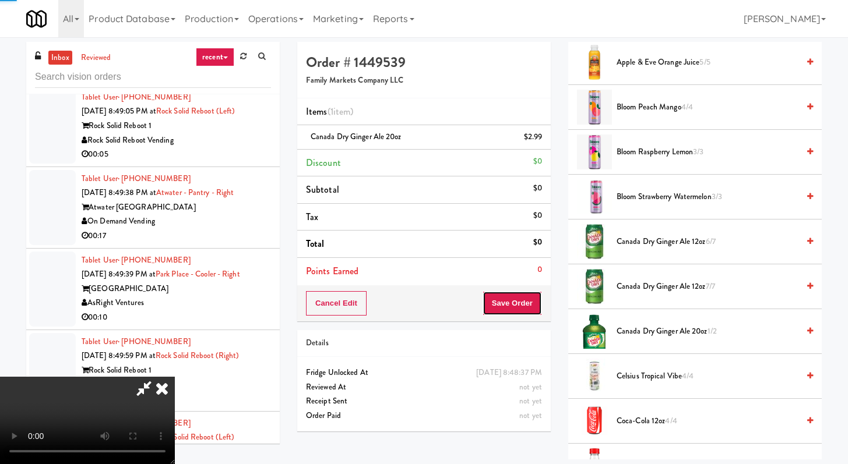
click at [510, 295] on button "Save Order" at bounding box center [511, 303] width 59 height 24
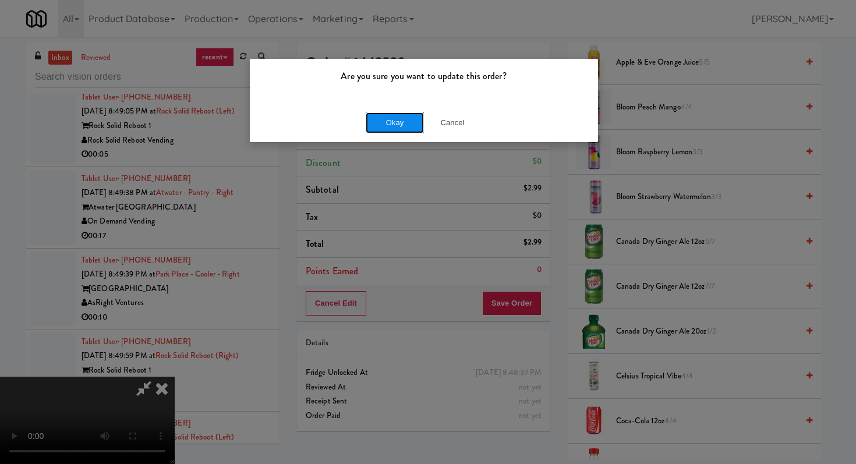
click at [401, 115] on button "Okay" at bounding box center [395, 122] width 58 height 21
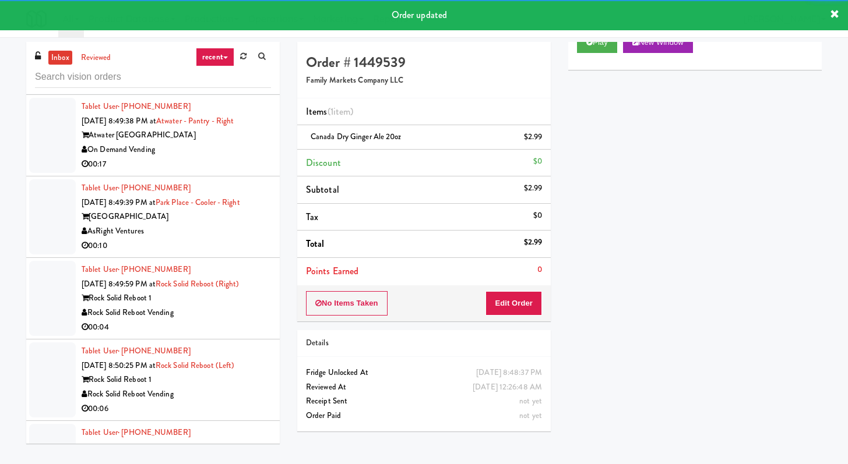
scroll to position [4321, 0]
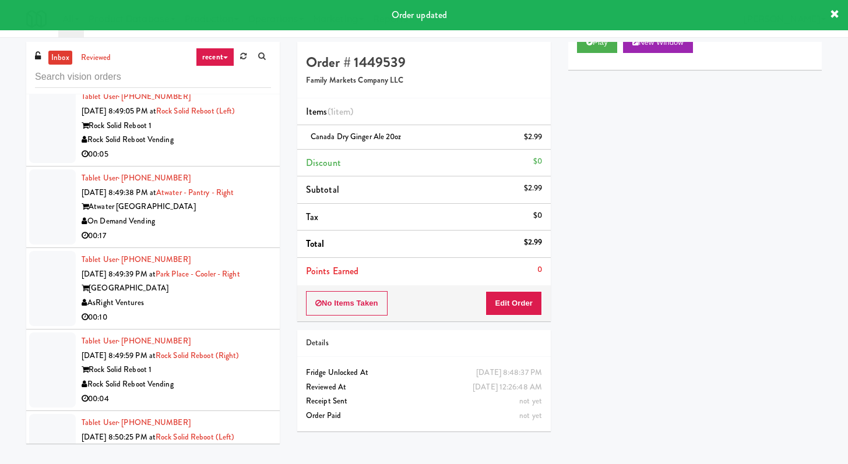
click at [243, 162] on div "00:05" at bounding box center [176, 154] width 189 height 15
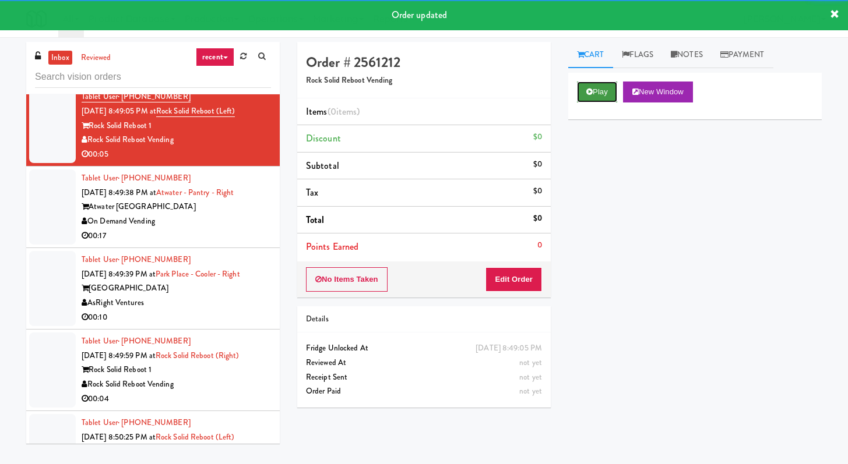
click at [585, 94] on button "Play" at bounding box center [597, 92] width 40 height 21
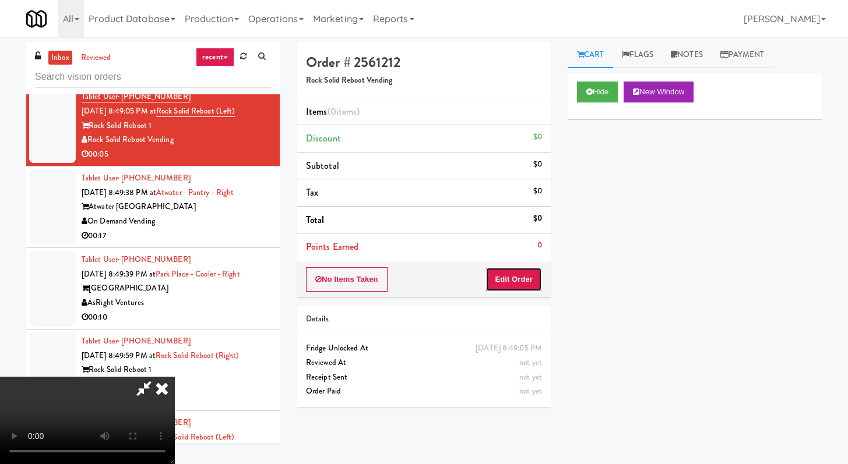
click at [498, 291] on button "Edit Order" at bounding box center [513, 279] width 57 height 24
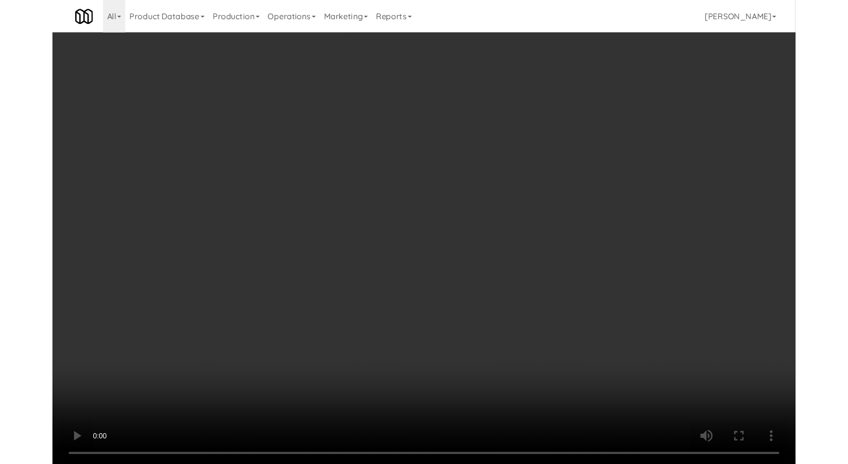
scroll to position [4306, 0]
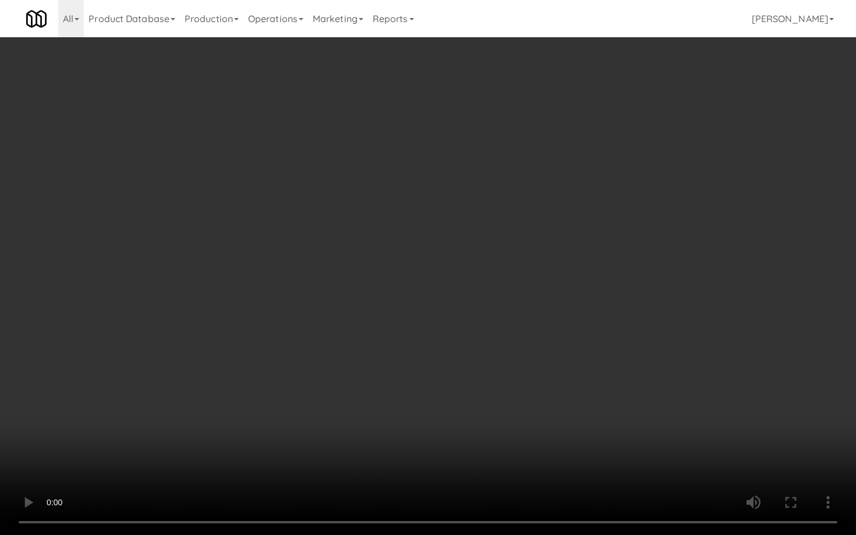
click at [439, 408] on video at bounding box center [428, 267] width 856 height 535
click at [442, 406] on video at bounding box center [428, 267] width 856 height 535
click at [441, 406] on video at bounding box center [428, 267] width 856 height 535
click at [442, 406] on video at bounding box center [428, 267] width 856 height 535
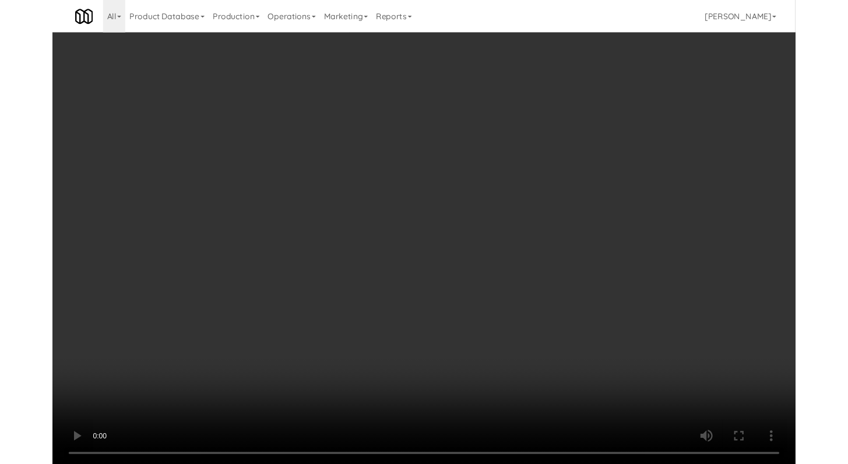
scroll to position [4321, 0]
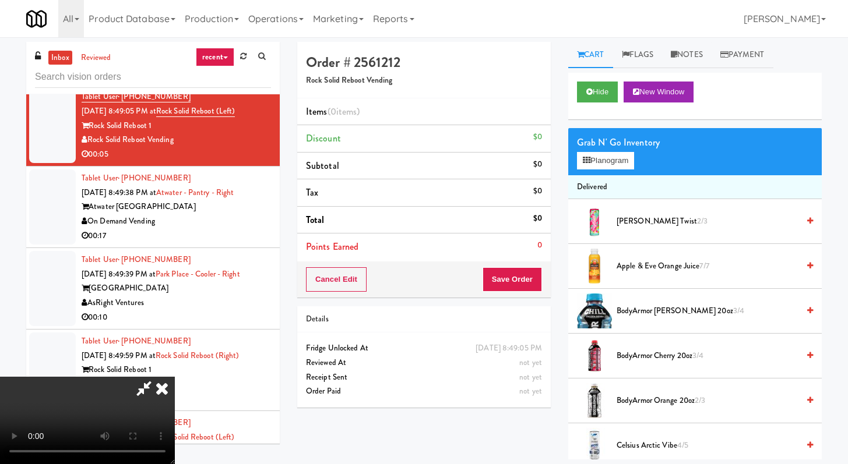
click at [175, 377] on video at bounding box center [87, 420] width 175 height 87
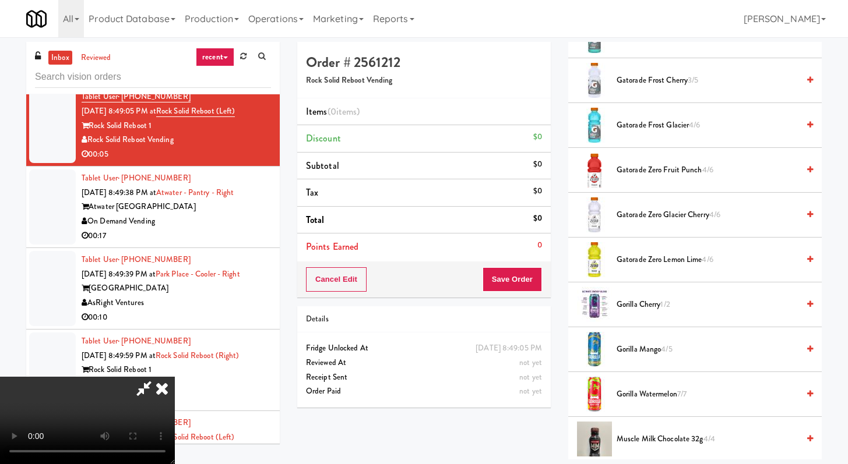
scroll to position [1174, 0]
click at [641, 163] on span "Gatorade Zero Fruit Punch 4/6" at bounding box center [707, 168] width 182 height 15
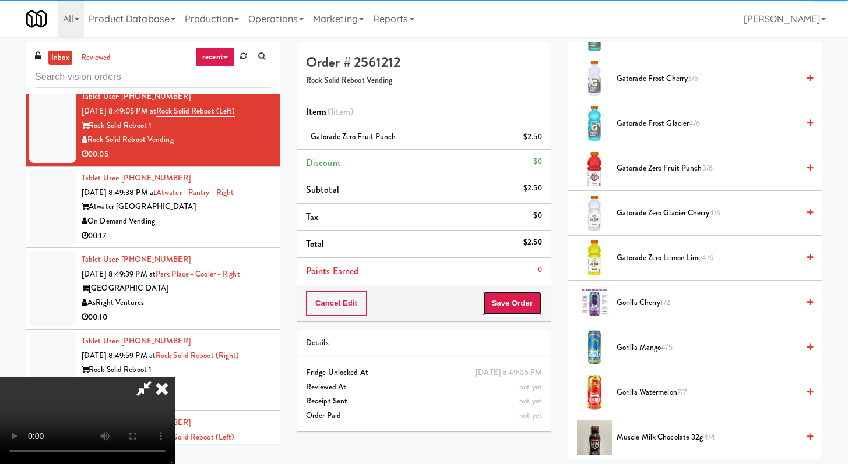
click at [512, 309] on button "Save Order" at bounding box center [511, 303] width 59 height 24
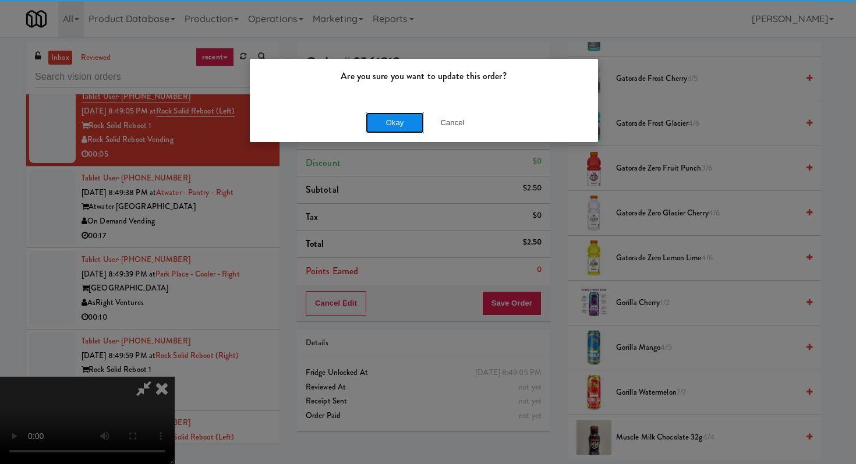
click at [401, 123] on button "Okay" at bounding box center [395, 122] width 58 height 21
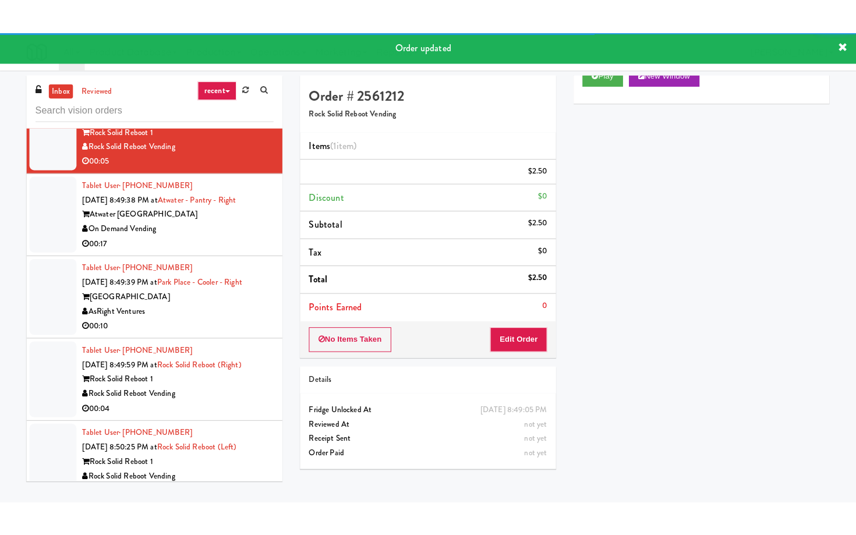
scroll to position [4349, 0]
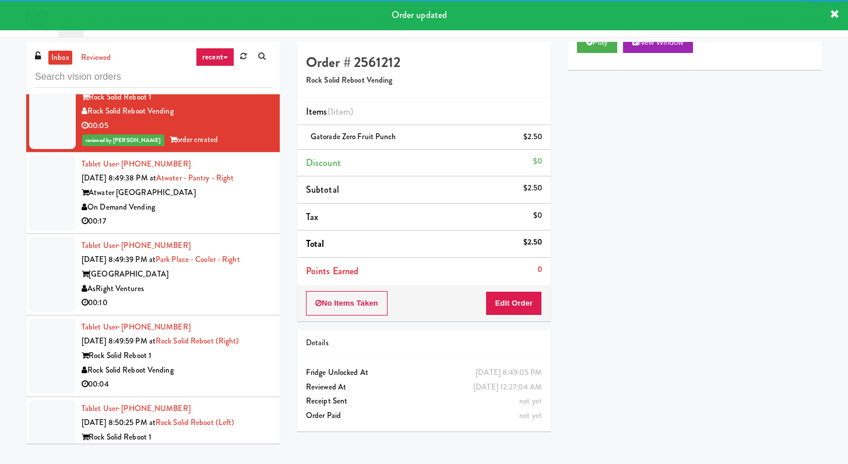
click at [239, 215] on div "On Demand Vending" at bounding box center [176, 207] width 189 height 15
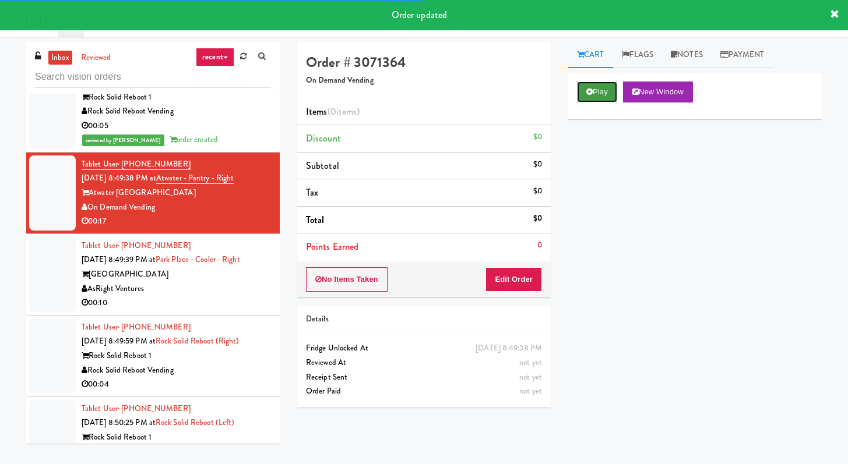
click at [593, 89] on button "Play" at bounding box center [597, 92] width 40 height 21
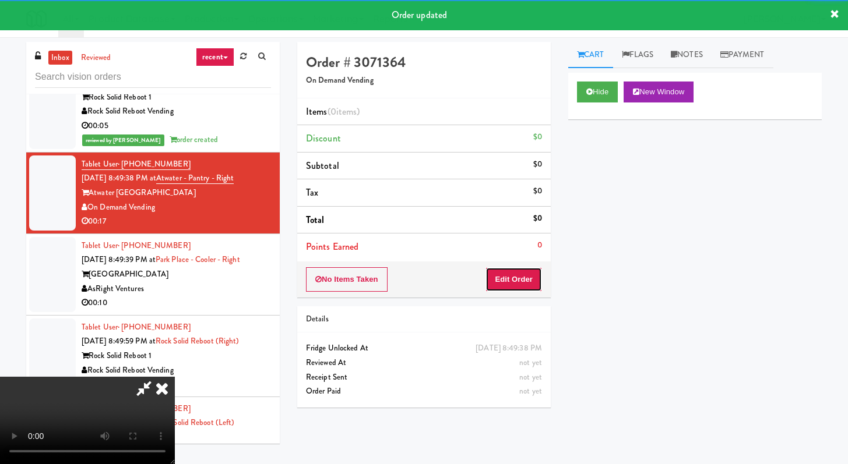
click at [511, 274] on button "Edit Order" at bounding box center [513, 279] width 57 height 24
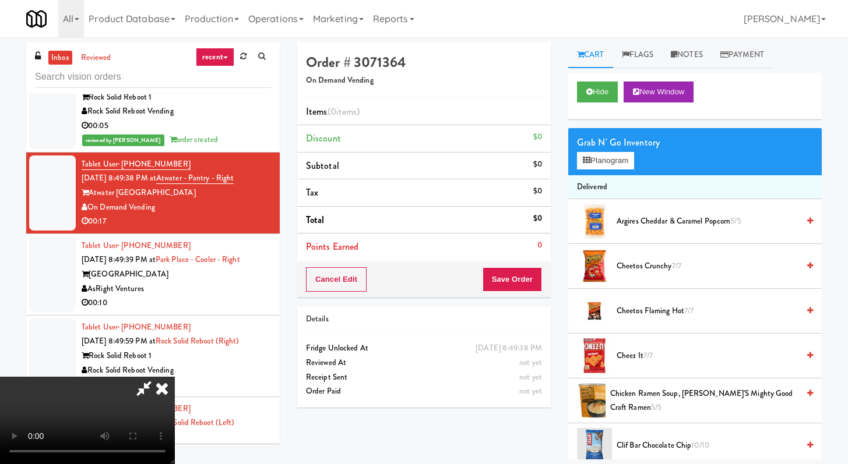
scroll to position [4335, 0]
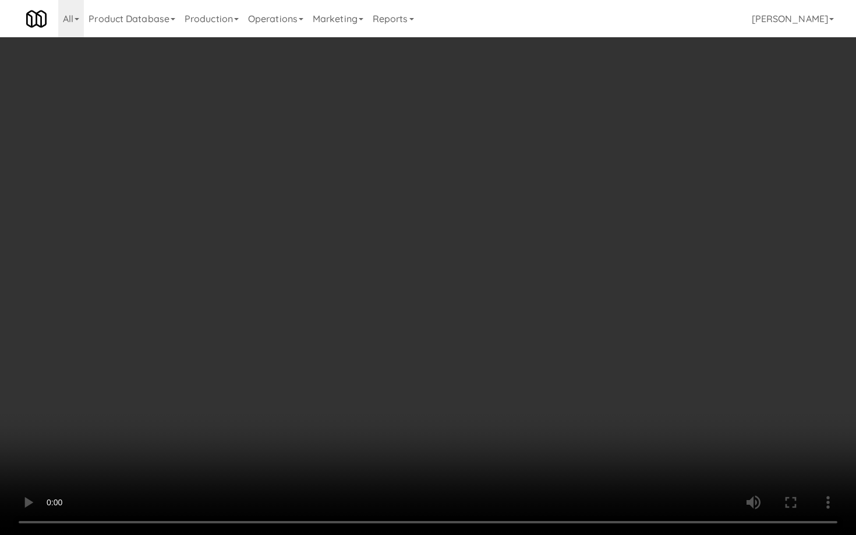
click at [470, 370] on video at bounding box center [428, 267] width 856 height 535
click at [475, 367] on video at bounding box center [428, 267] width 856 height 535
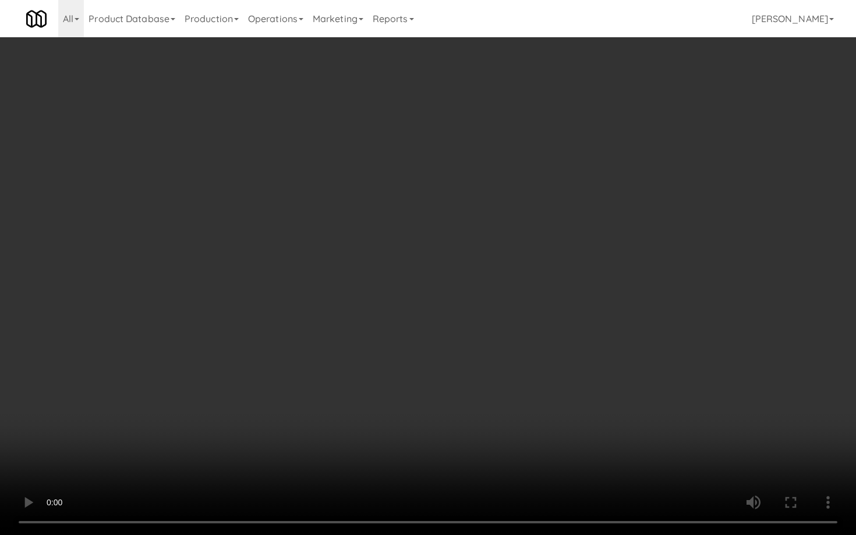
click at [475, 366] on video at bounding box center [428, 267] width 856 height 535
click at [647, 453] on video at bounding box center [428, 267] width 856 height 535
click at [632, 352] on video at bounding box center [428, 267] width 856 height 535
click at [654, 338] on video at bounding box center [428, 267] width 856 height 535
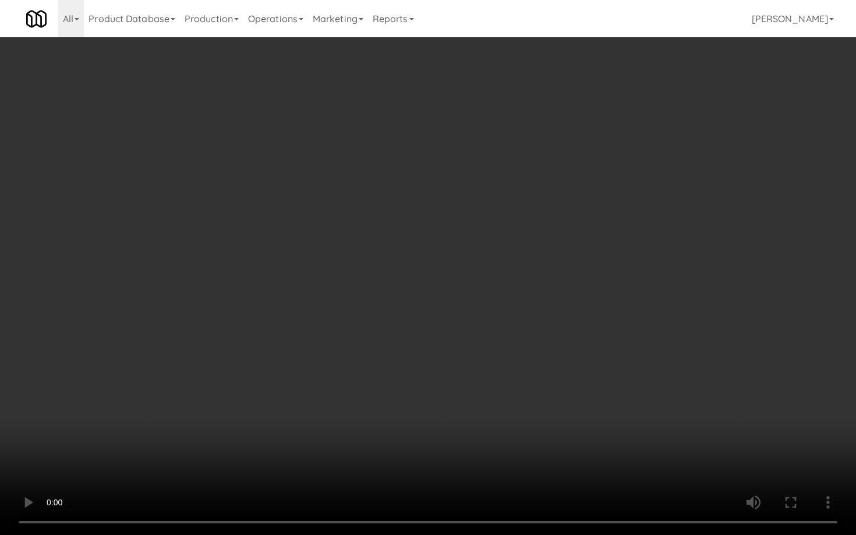
click at [654, 338] on video at bounding box center [428, 267] width 856 height 535
click at [654, 336] on video at bounding box center [428, 267] width 856 height 535
click at [655, 333] on video at bounding box center [428, 267] width 856 height 535
click at [656, 333] on video at bounding box center [428, 267] width 856 height 535
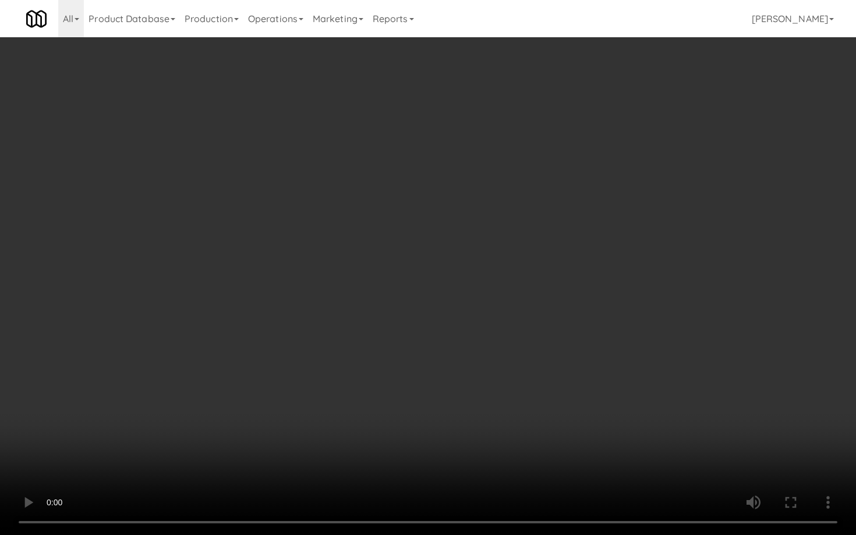
click at [656, 333] on video at bounding box center [428, 267] width 856 height 535
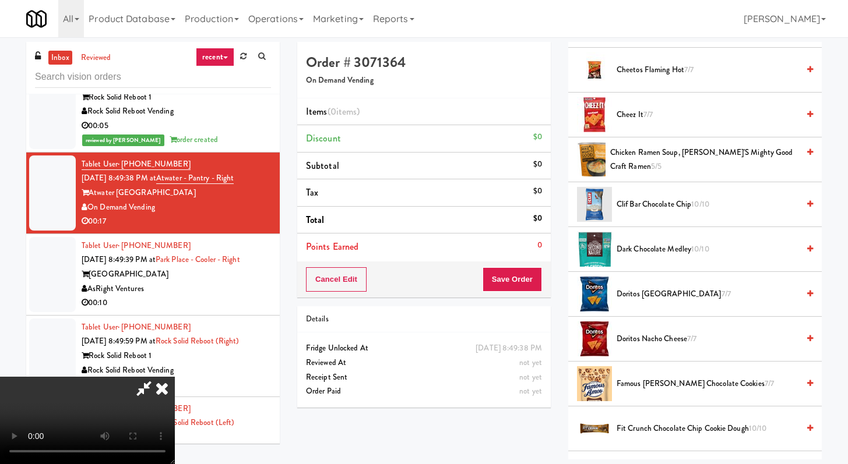
scroll to position [241, 0]
click at [629, 216] on li "Clif Bar Chocolate Chip 10/10" at bounding box center [694, 204] width 253 height 45
click at [629, 205] on span "Clif Bar Chocolate Chip 10/10" at bounding box center [707, 204] width 182 height 15
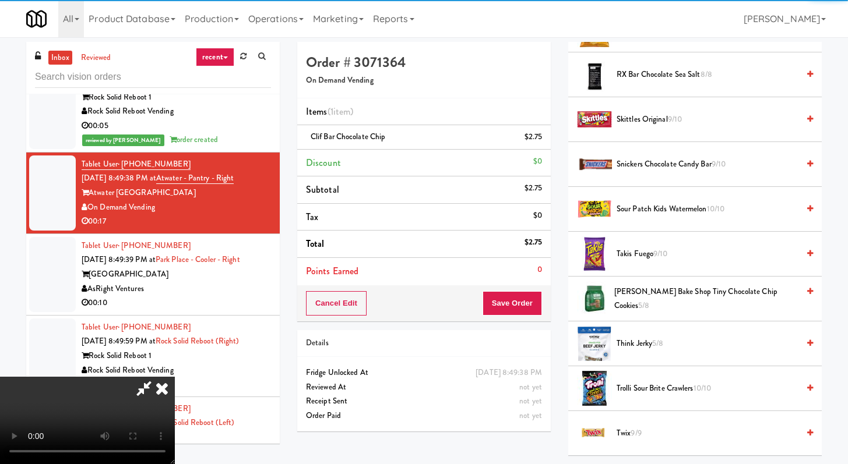
scroll to position [1400, 0]
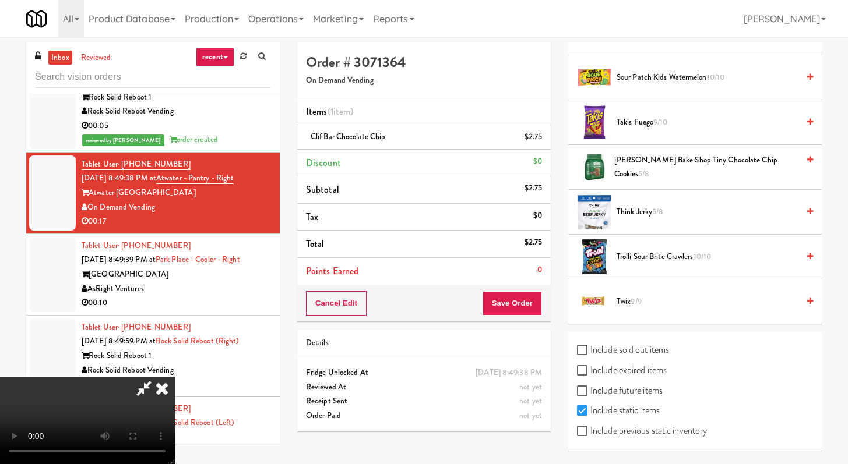
click at [637, 253] on span "Trolli Sour Brite Crawlers 10/10" at bounding box center [707, 257] width 182 height 15
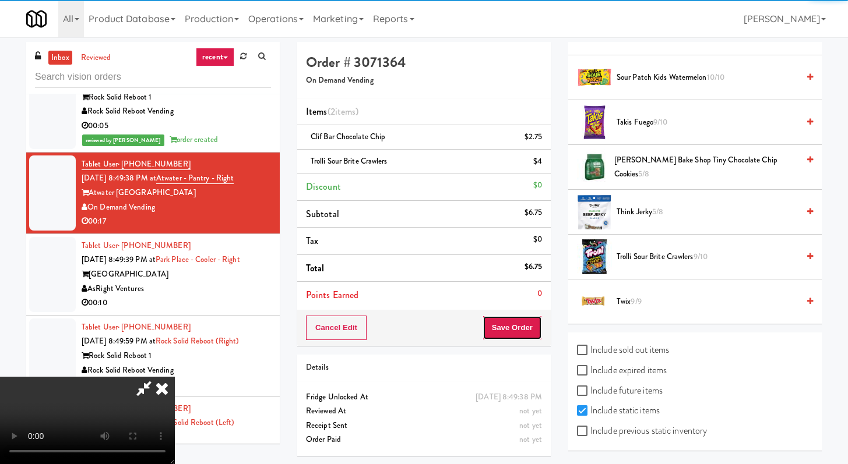
click at [521, 326] on button "Save Order" at bounding box center [511, 328] width 59 height 24
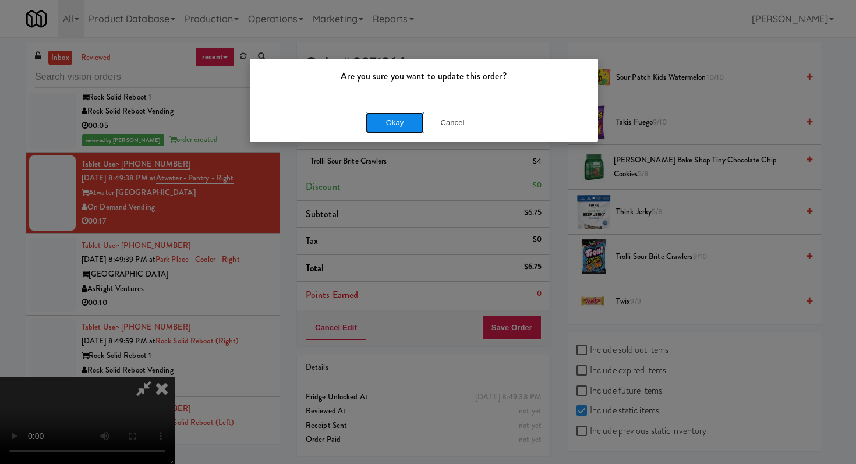
click at [394, 129] on button "Okay" at bounding box center [395, 122] width 58 height 21
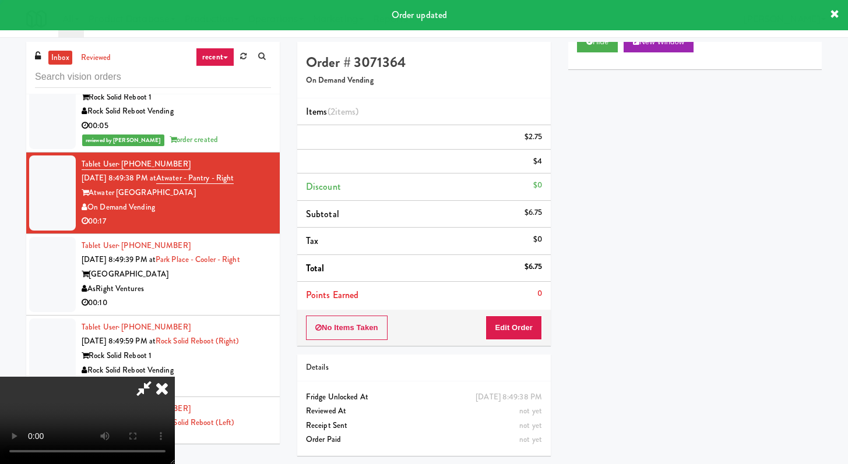
scroll to position [50, 0]
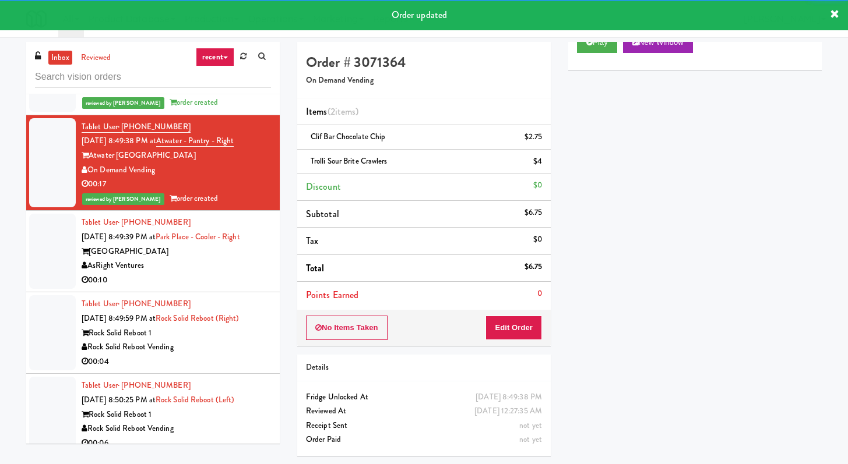
click at [218, 288] on div "00:10" at bounding box center [176, 280] width 189 height 15
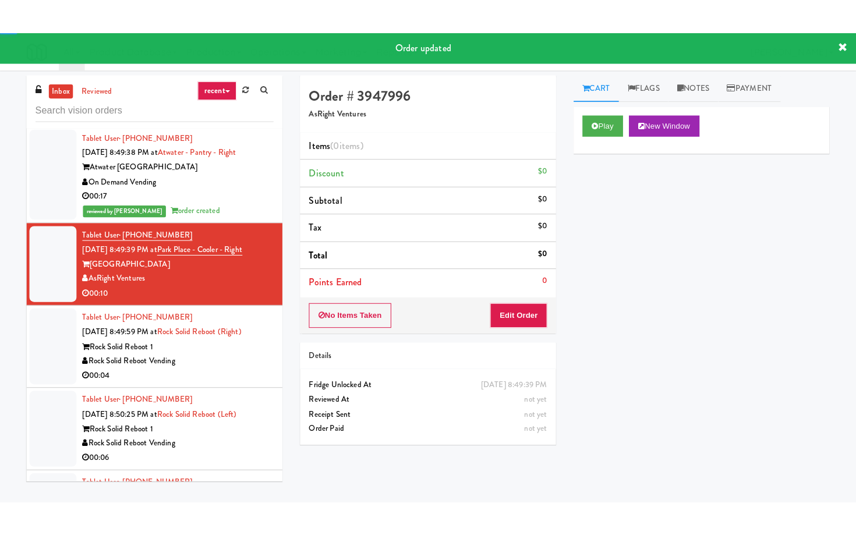
scroll to position [4410, 0]
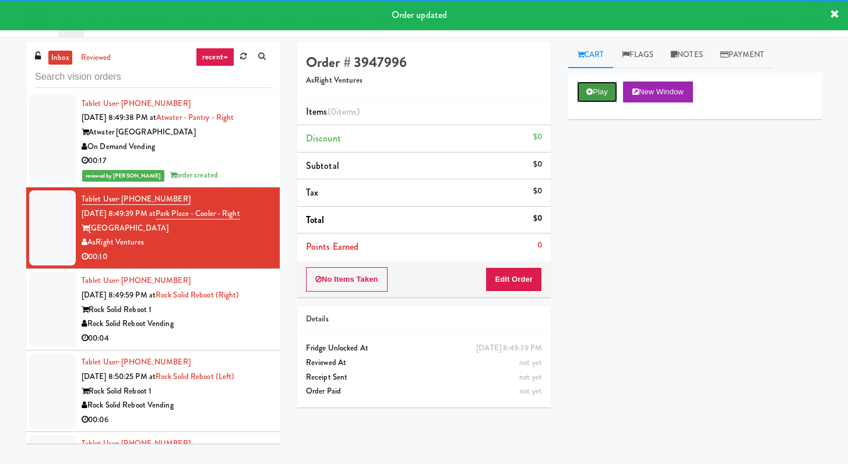
click at [602, 89] on button "Play" at bounding box center [597, 92] width 40 height 21
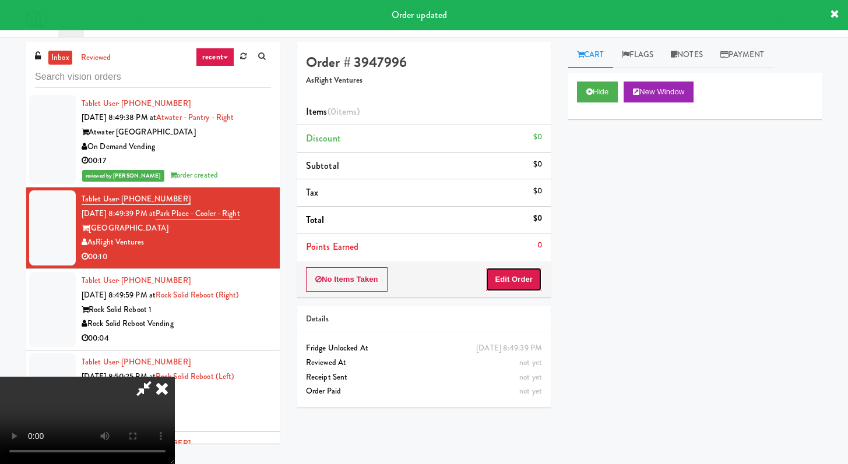
click at [509, 278] on button "Edit Order" at bounding box center [513, 279] width 57 height 24
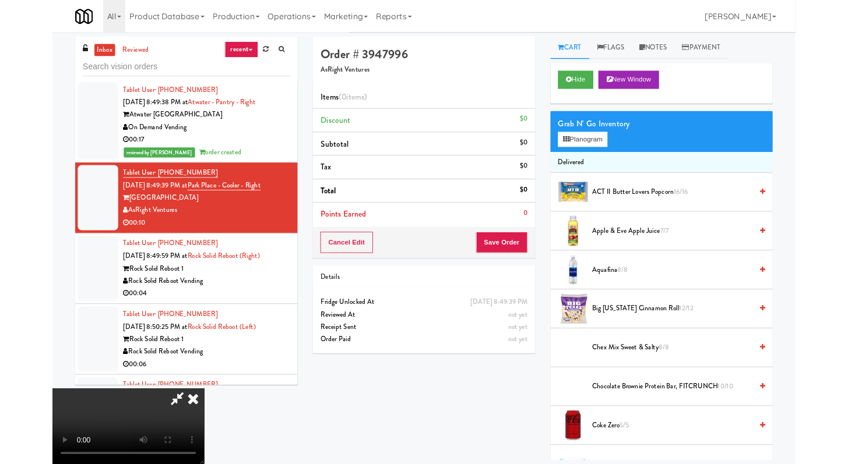
scroll to position [4395, 0]
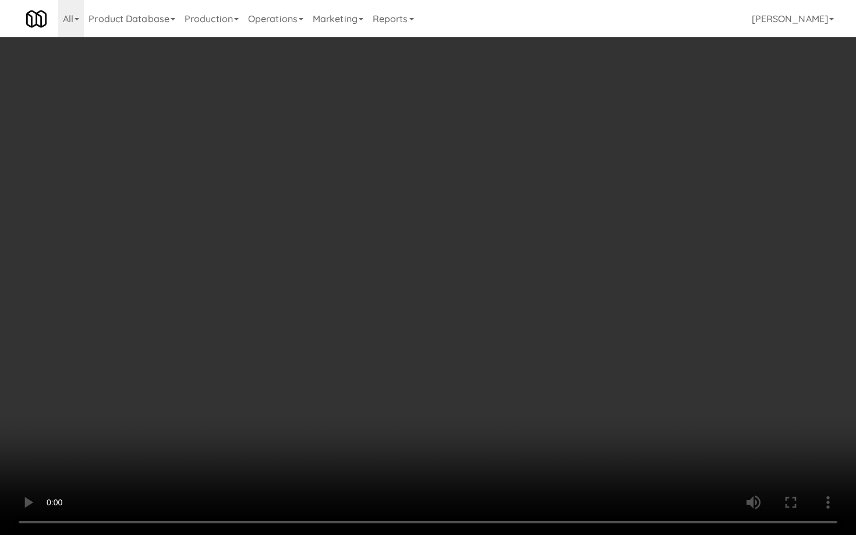
click at [508, 413] on video at bounding box center [428, 267] width 856 height 535
click at [507, 413] on video at bounding box center [428, 267] width 856 height 535
click at [524, 405] on video at bounding box center [428, 267] width 856 height 535
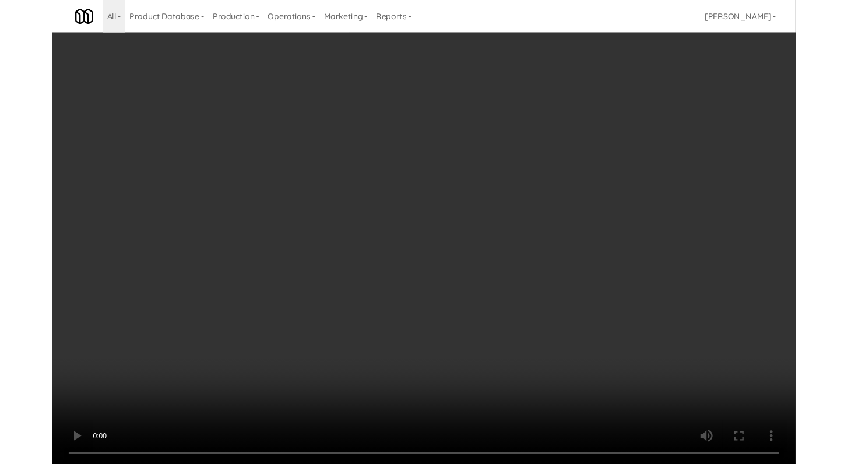
scroll to position [4410, 0]
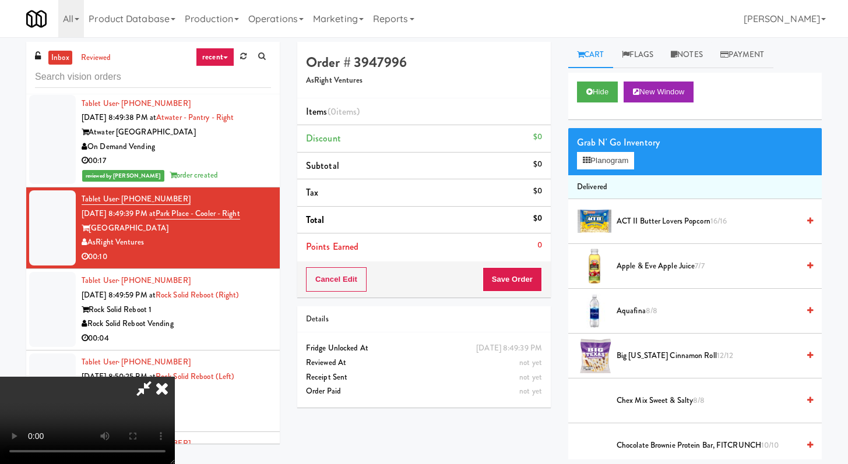
click at [175, 377] on video at bounding box center [87, 420] width 175 height 87
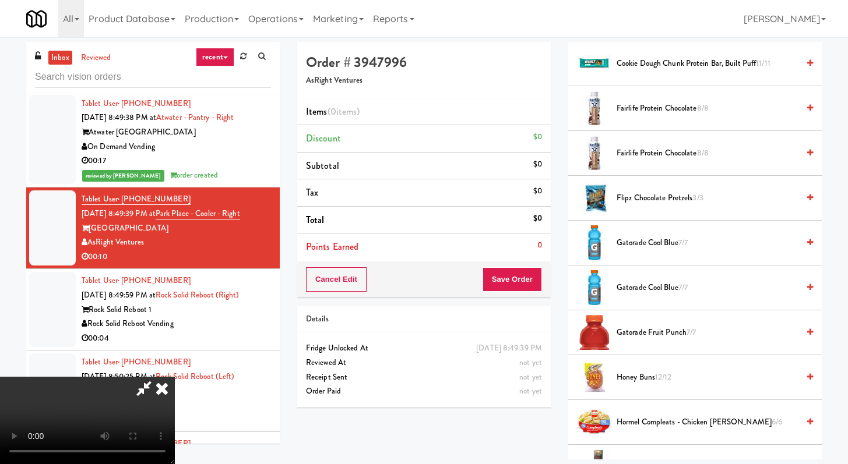
drag, startPoint x: 658, startPoint y: 291, endPoint x: 662, endPoint y: 308, distance: 17.3
click at [658, 291] on span "Gatorade Cool Blue 7/7" at bounding box center [707, 288] width 182 height 15
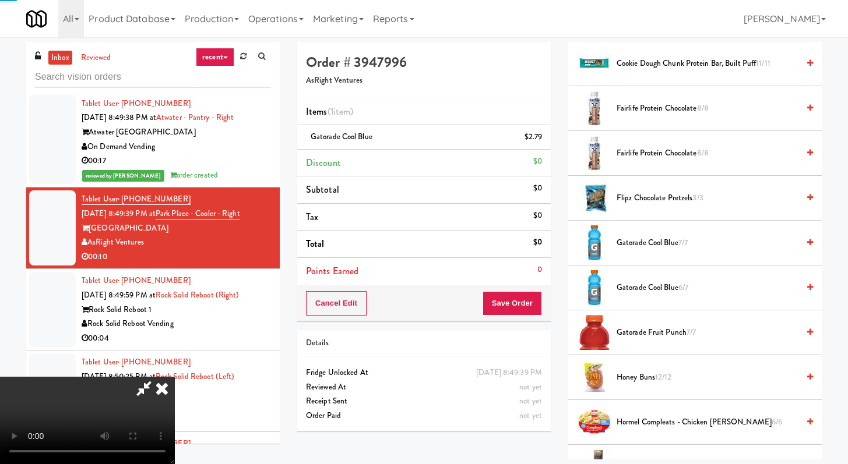
drag, startPoint x: 668, startPoint y: 331, endPoint x: 606, endPoint y: 351, distance: 65.4
click at [668, 331] on span "Gatorade Fruit Punch 7/7" at bounding box center [707, 333] width 182 height 15
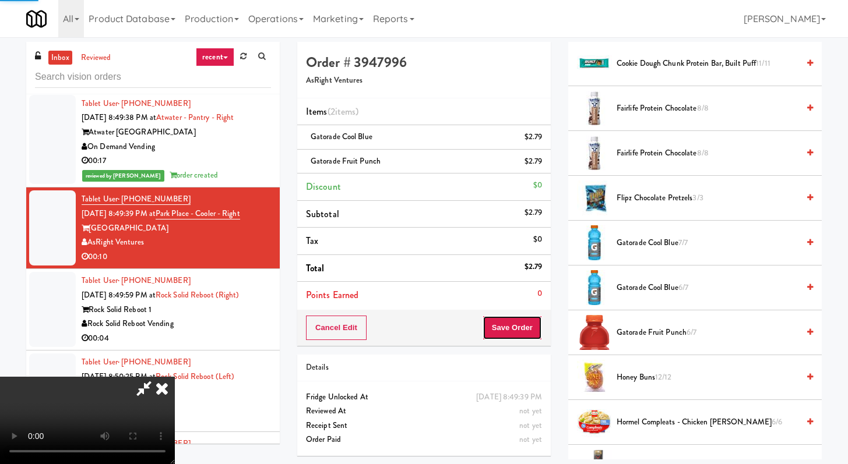
click at [532, 338] on button "Save Order" at bounding box center [511, 328] width 59 height 24
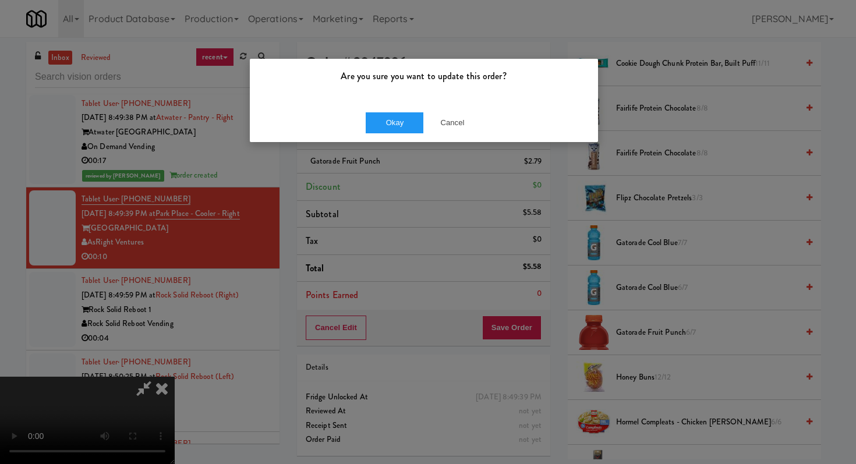
click at [383, 101] on div "Are you sure you want to update this order?" at bounding box center [424, 81] width 348 height 44
click at [386, 115] on button "Okay" at bounding box center [395, 122] width 58 height 21
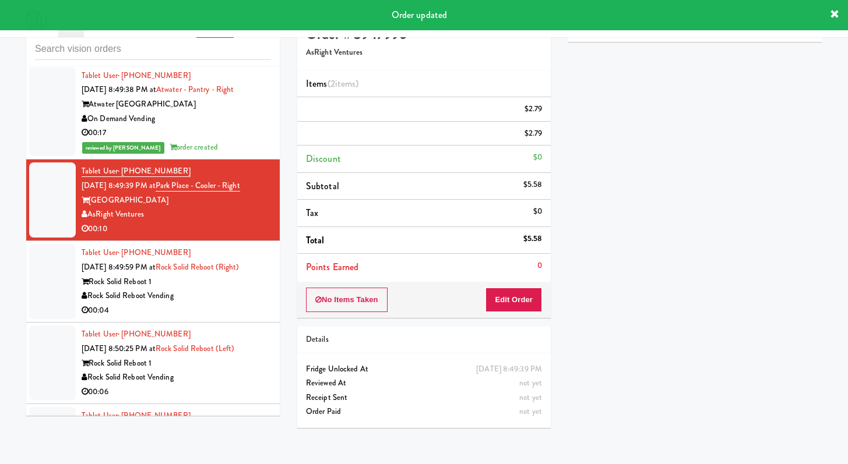
scroll to position [32, 0]
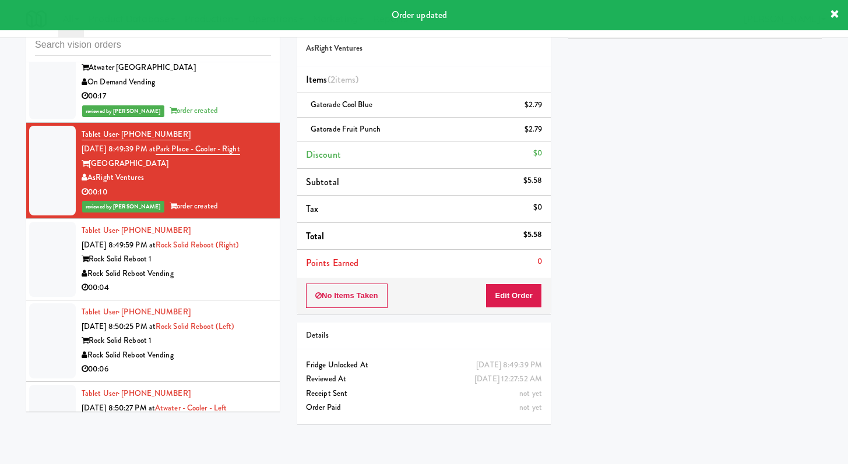
click at [227, 295] on div "00:04" at bounding box center [176, 288] width 189 height 15
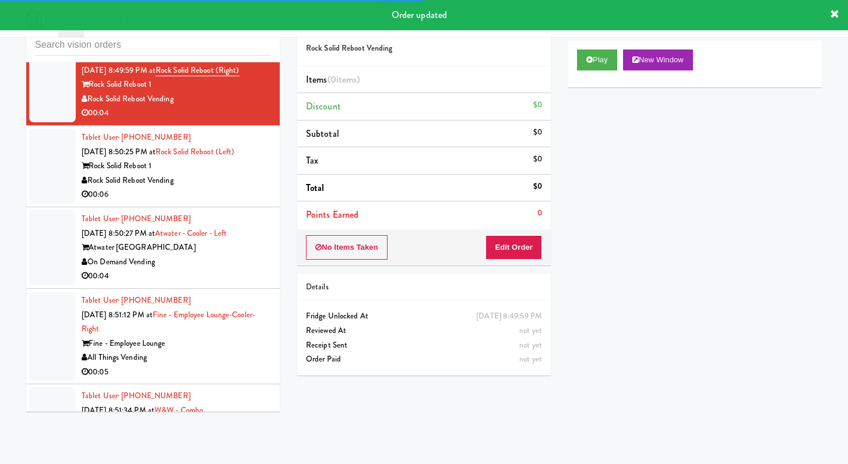
scroll to position [4653, 0]
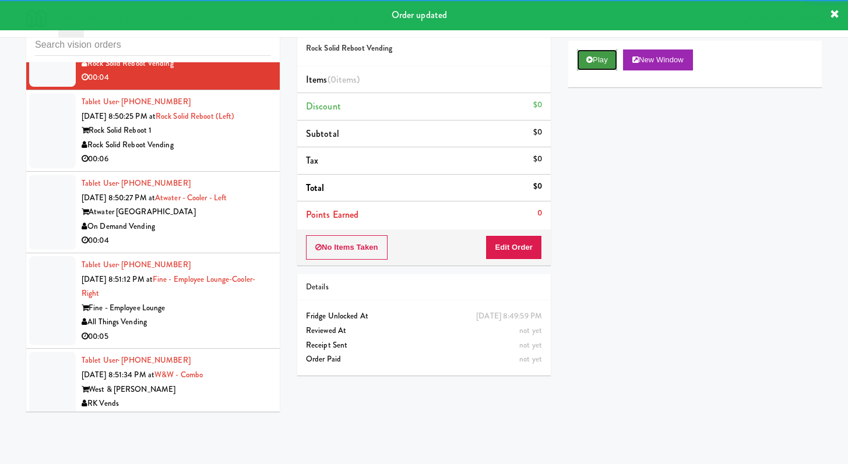
click at [605, 61] on button "Play" at bounding box center [597, 60] width 40 height 21
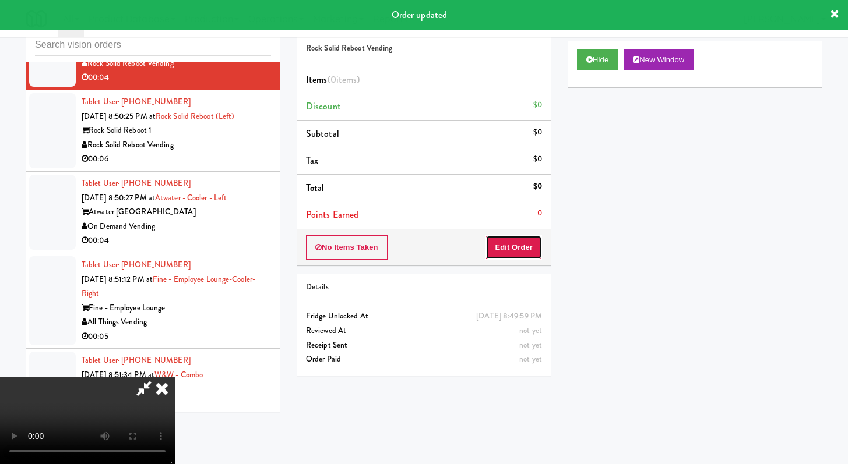
click at [518, 248] on button "Edit Order" at bounding box center [513, 247] width 57 height 24
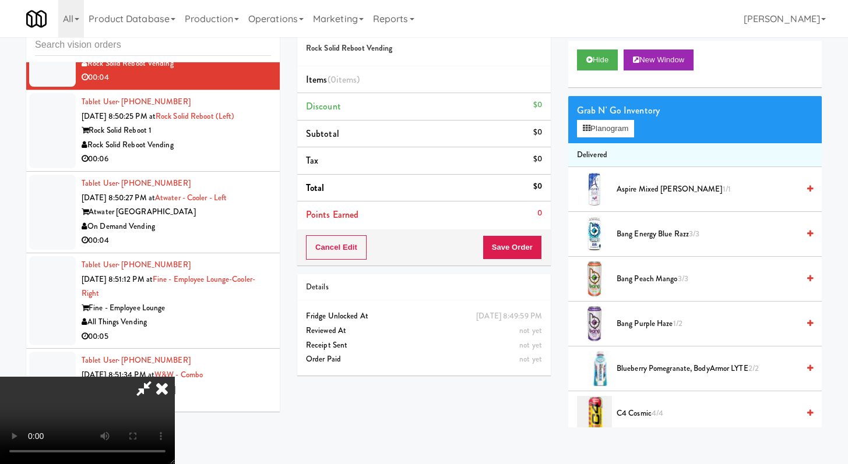
scroll to position [100, 0]
click at [175, 377] on video at bounding box center [87, 420] width 175 height 87
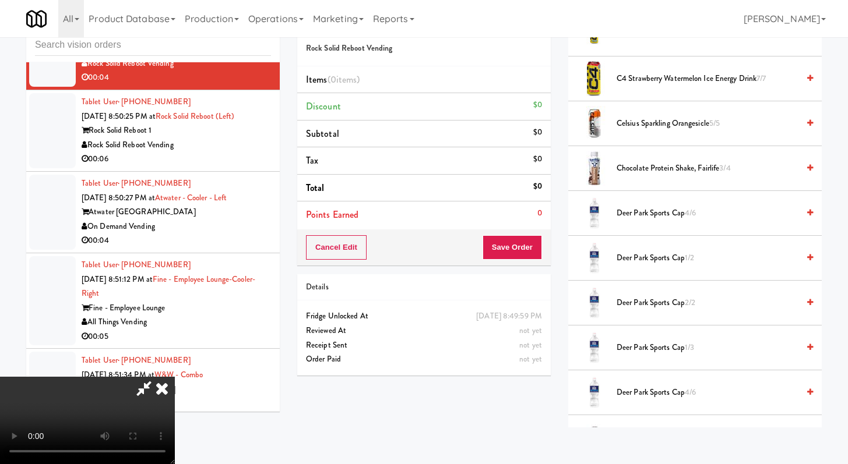
scroll to position [433, 0]
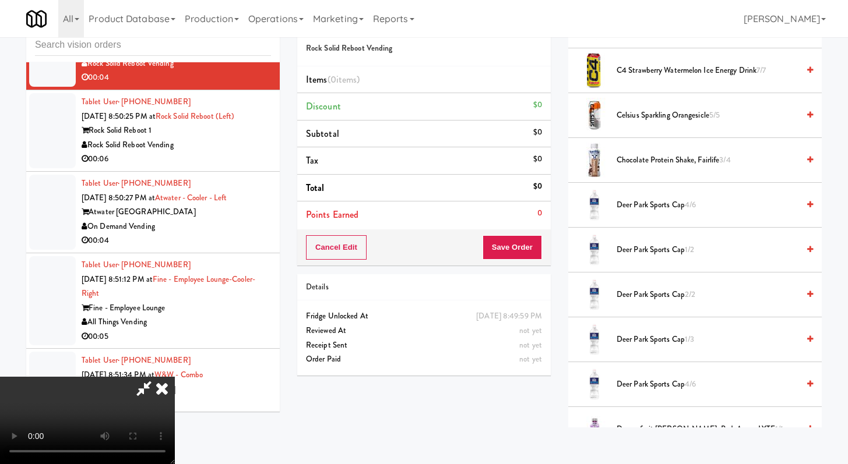
click at [655, 246] on span "Deer Park Sports Cap 1/2" at bounding box center [707, 250] width 182 height 15
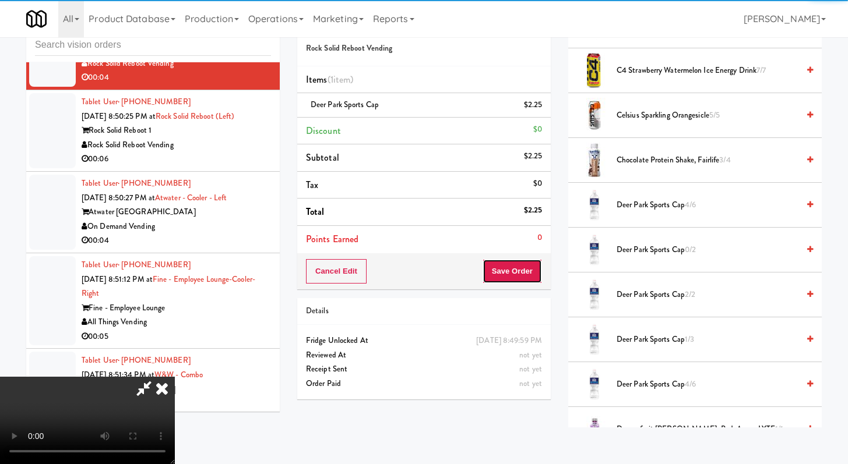
click at [531, 280] on button "Save Order" at bounding box center [511, 271] width 59 height 24
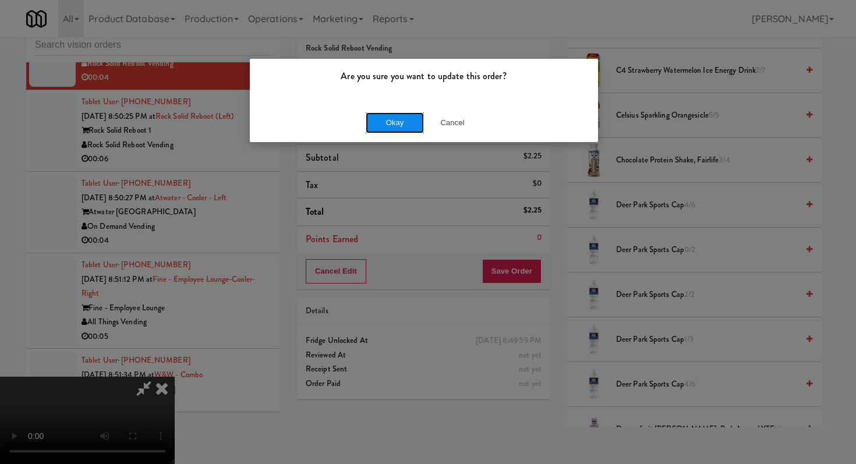
click at [390, 124] on button "Okay" at bounding box center [395, 122] width 58 height 21
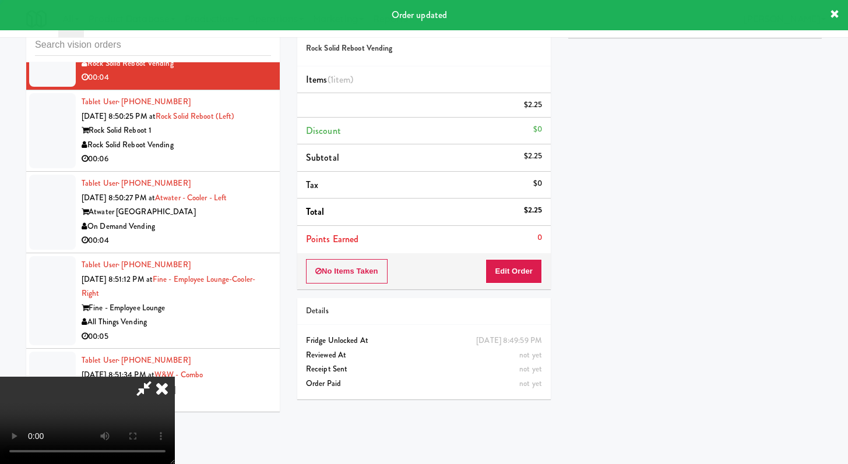
scroll to position [0, 0]
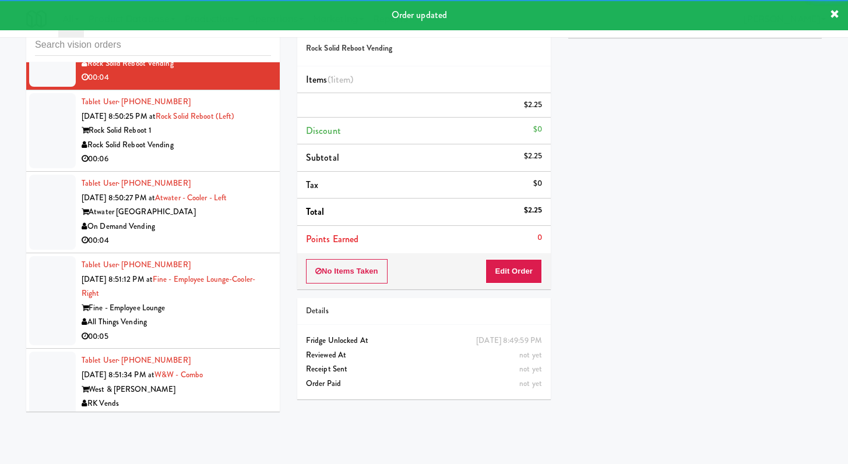
click at [253, 172] on li "Tablet User · (301) 455-0499 [DATE] 8:50:25 PM at Rock Solid Reboot (Left) Rock…" at bounding box center [152, 131] width 253 height 82
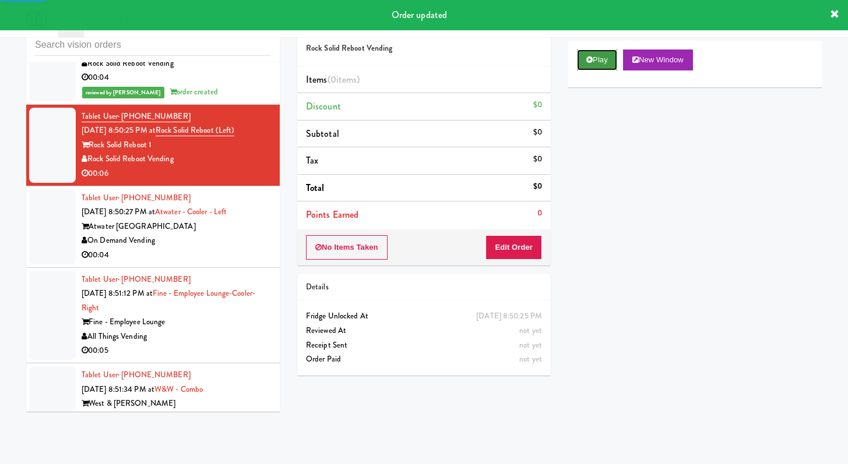
click at [611, 61] on button "Play" at bounding box center [597, 60] width 40 height 21
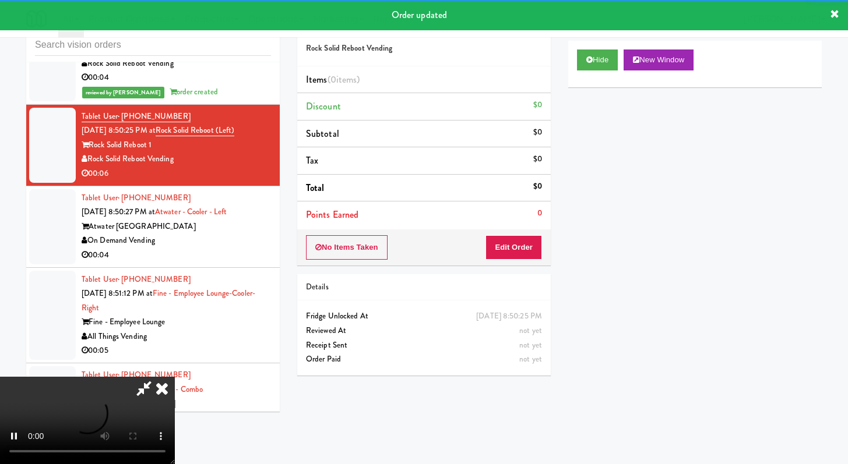
click at [525, 230] on div "No Items Taken Edit Order" at bounding box center [423, 248] width 253 height 36
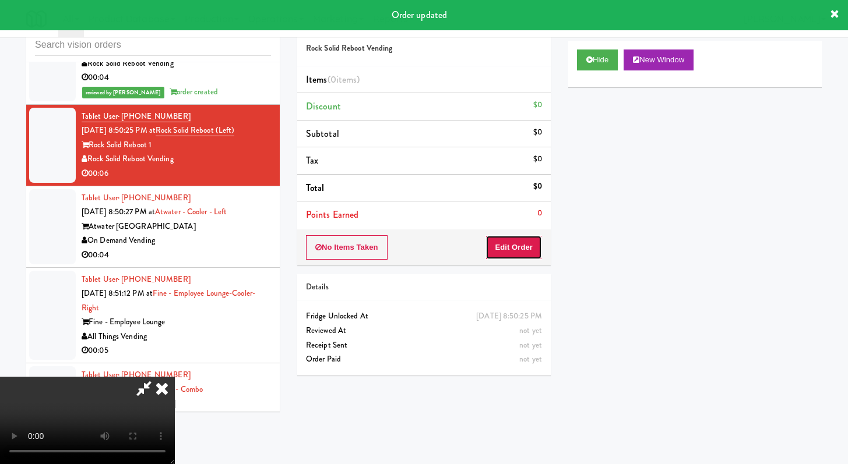
click at [525, 235] on button "Edit Order" at bounding box center [513, 247] width 57 height 24
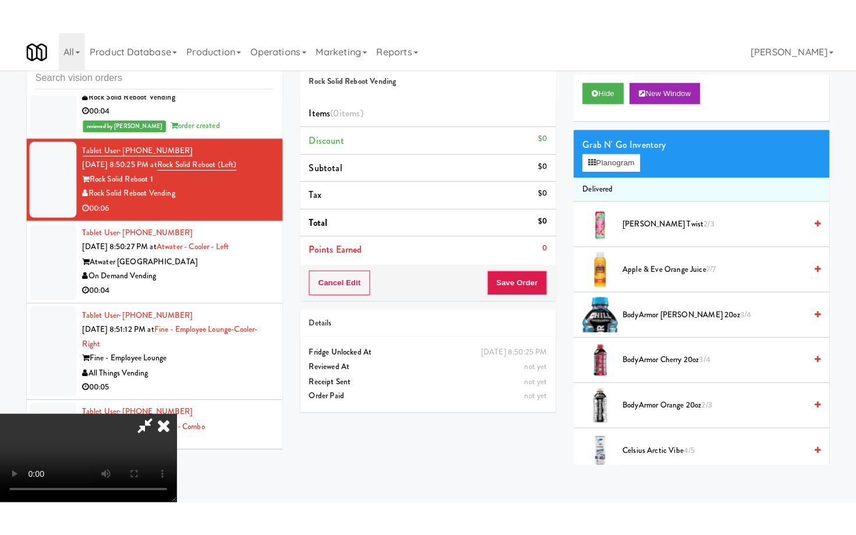
scroll to position [100, 0]
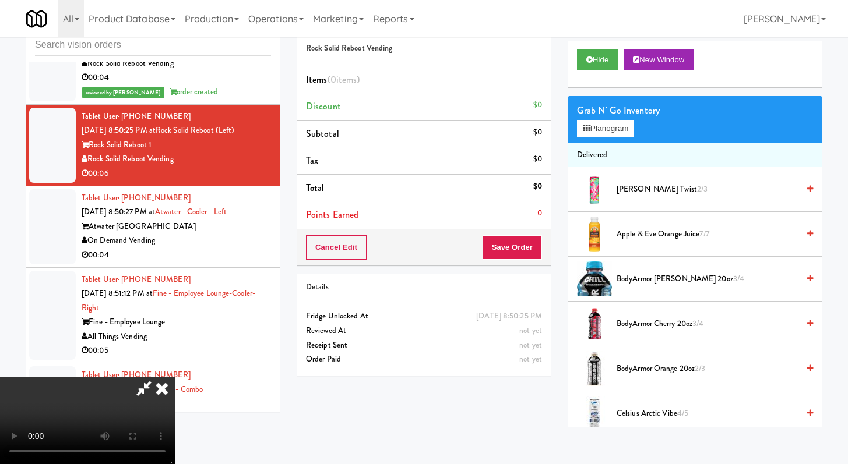
click at [175, 377] on video at bounding box center [87, 420] width 175 height 87
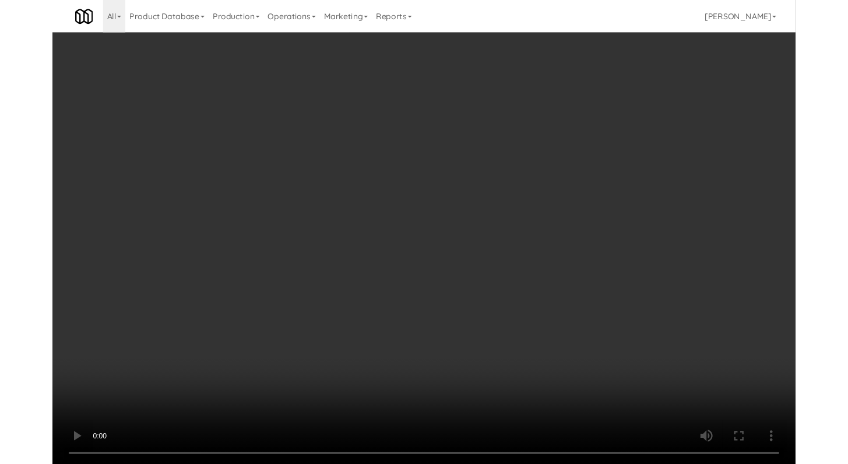
scroll to position [4638, 0]
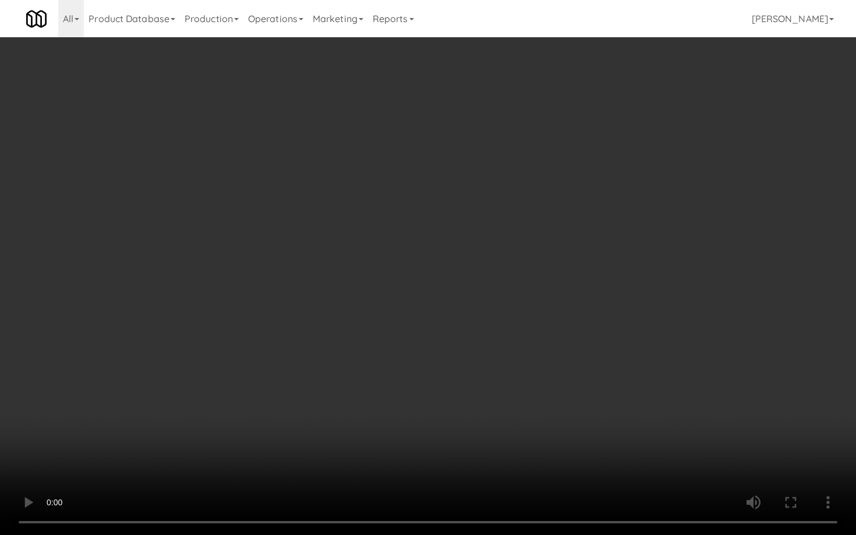
click at [382, 368] on video at bounding box center [428, 267] width 856 height 535
click at [381, 368] on video at bounding box center [428, 267] width 856 height 535
click at [380, 365] on video at bounding box center [428, 267] width 856 height 535
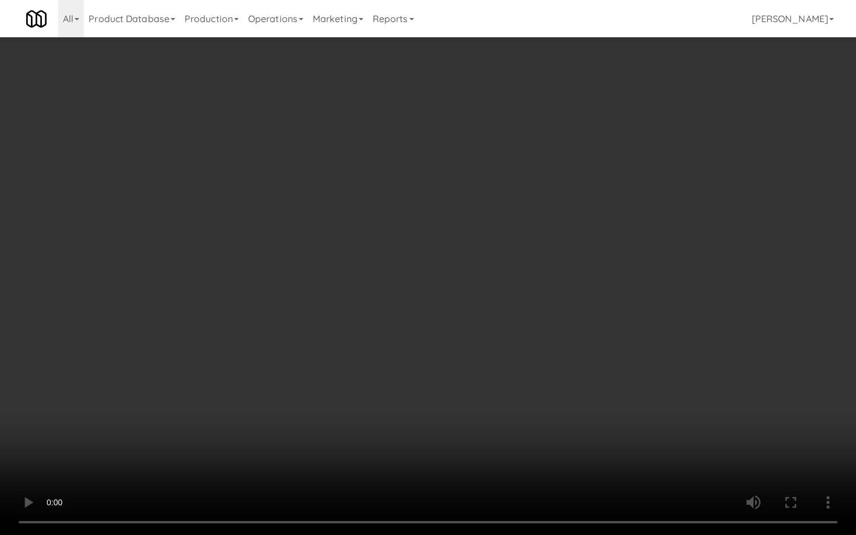
click at [380, 365] on video at bounding box center [428, 267] width 856 height 535
click at [384, 364] on video at bounding box center [428, 267] width 856 height 535
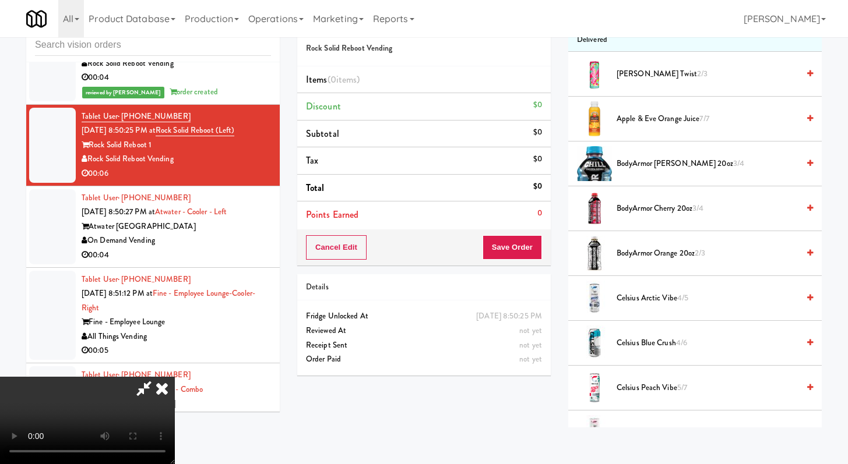
scroll to position [148, 0]
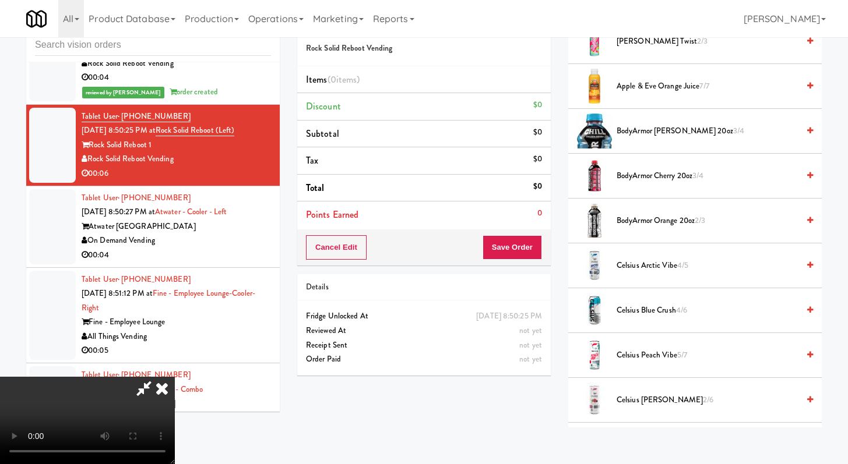
click at [655, 361] on span "Celsius Peach Vibe 5/7" at bounding box center [707, 355] width 182 height 15
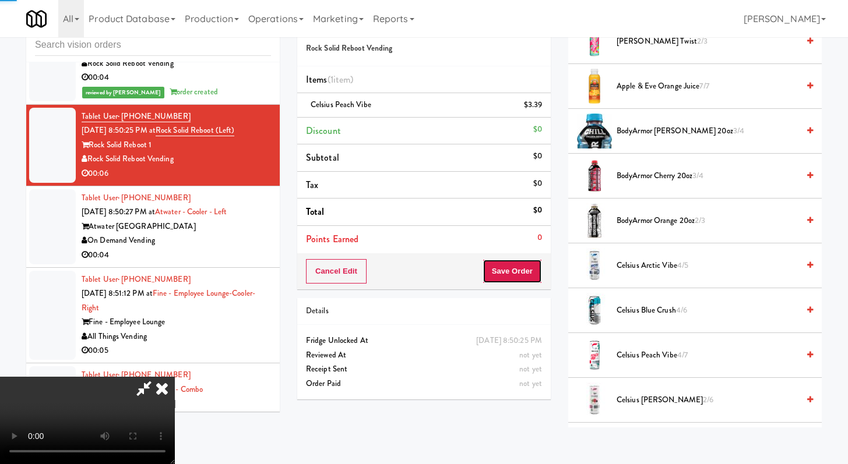
click at [540, 278] on button "Save Order" at bounding box center [511, 271] width 59 height 24
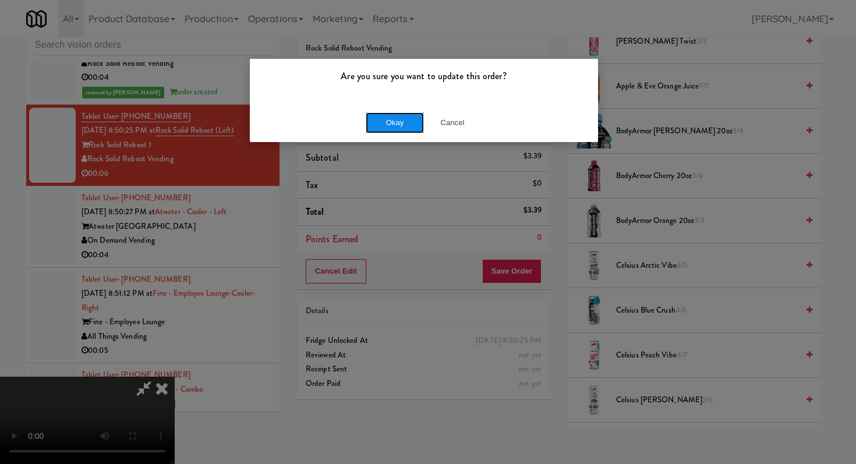
click at [401, 125] on button "Okay" at bounding box center [395, 122] width 58 height 21
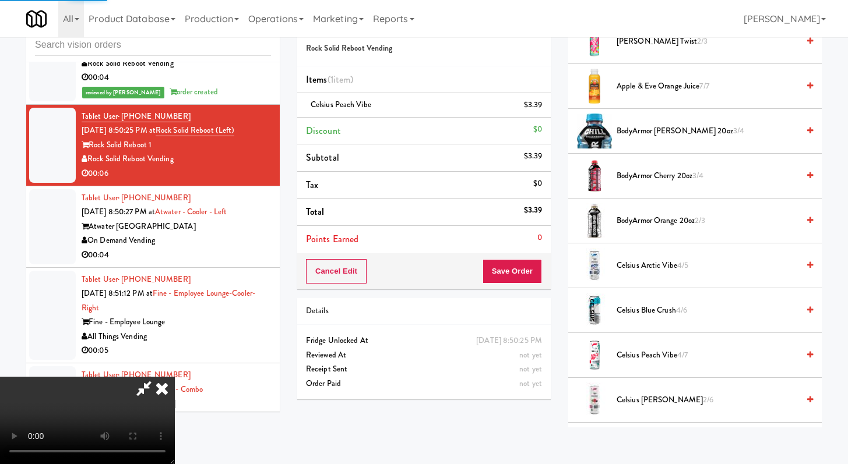
scroll to position [50, 0]
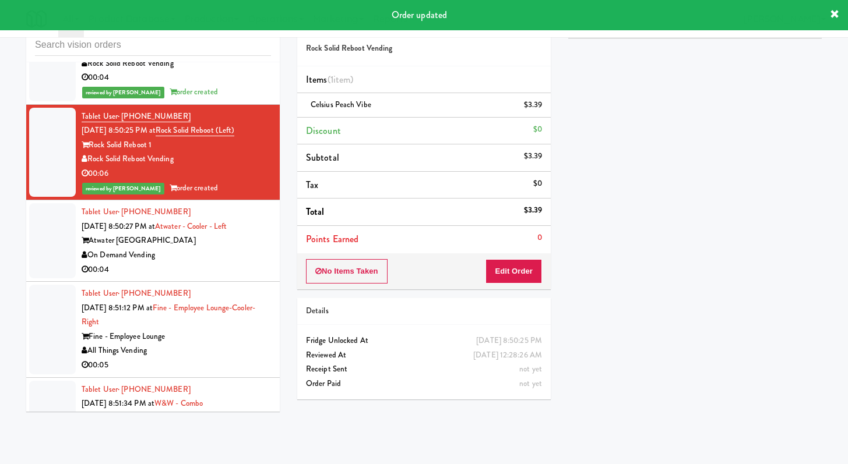
drag, startPoint x: 221, startPoint y: 295, endPoint x: 266, endPoint y: 277, distance: 47.6
click at [221, 277] on div "Tablet User · (843) 356-4176 [DATE] 8:50:27 PM at [GEOGRAPHIC_DATA] - Left Atwa…" at bounding box center [176, 241] width 189 height 72
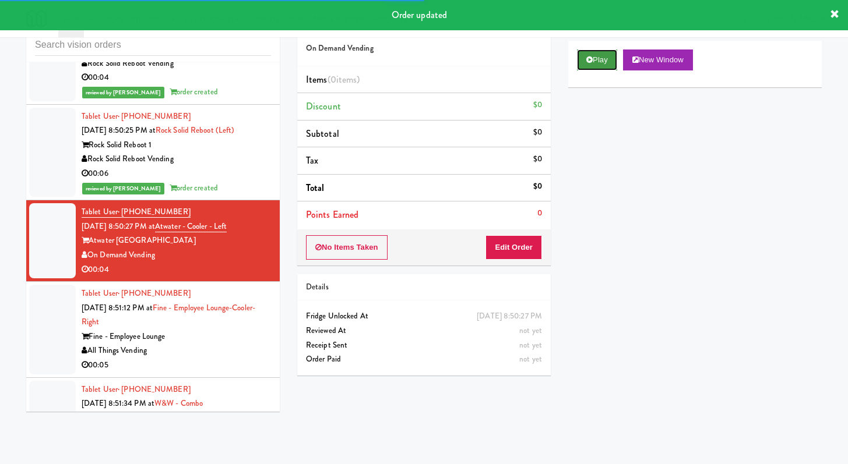
click at [611, 58] on button "Play" at bounding box center [597, 60] width 40 height 21
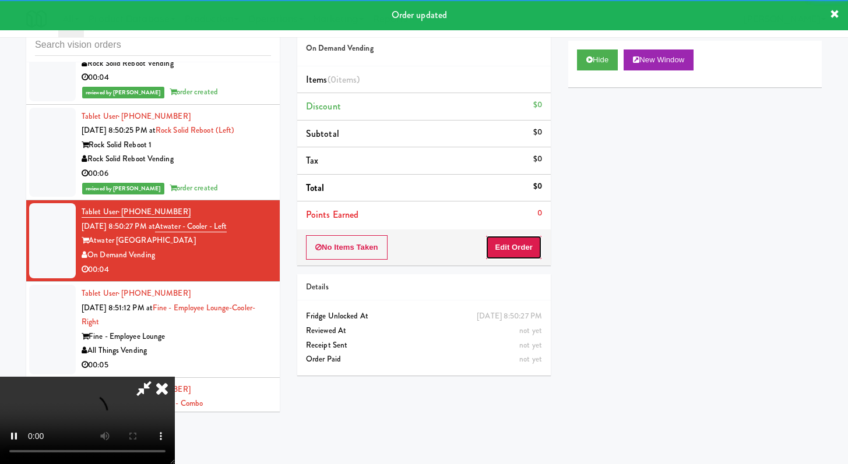
click at [513, 251] on button "Edit Order" at bounding box center [513, 247] width 57 height 24
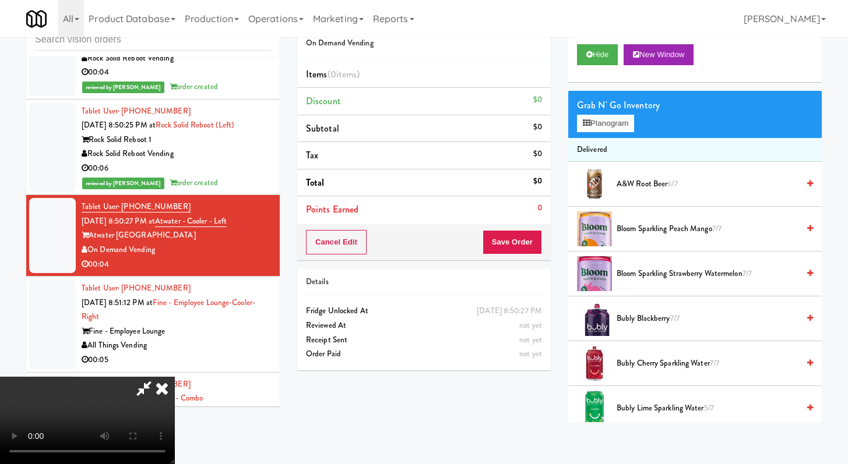
scroll to position [4638, 0]
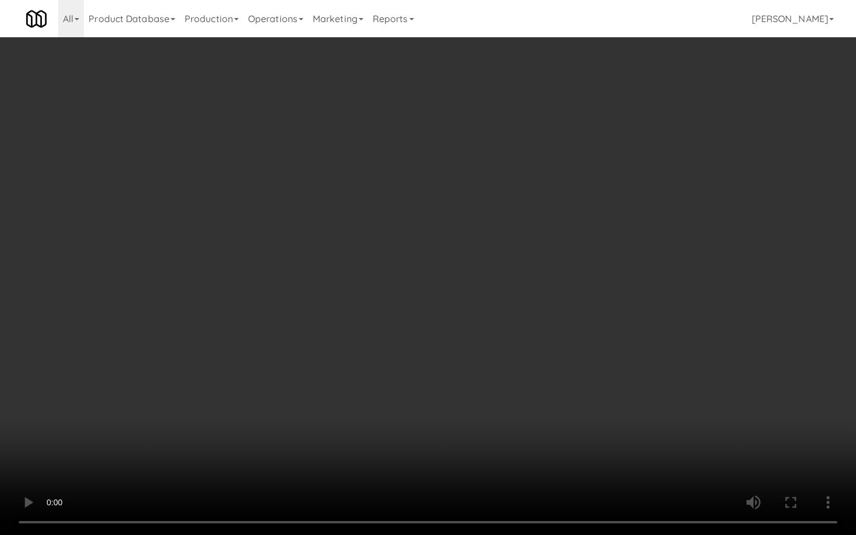
click at [469, 440] on video at bounding box center [428, 267] width 856 height 535
click at [485, 415] on video at bounding box center [428, 267] width 856 height 535
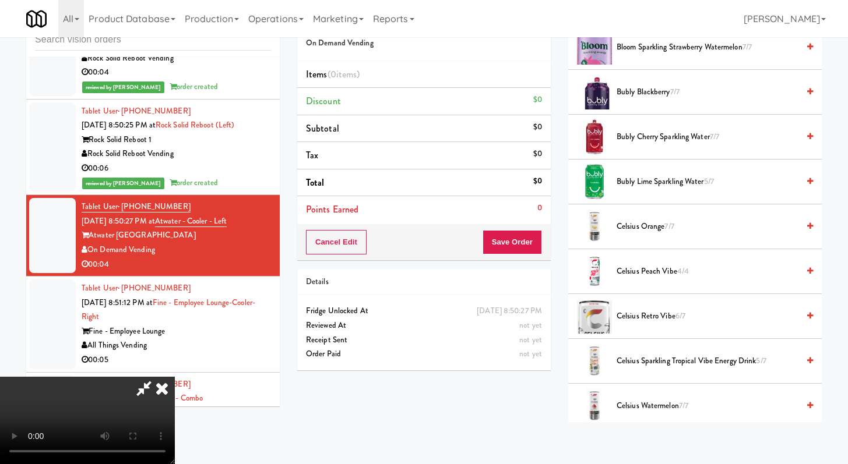
scroll to position [229, 0]
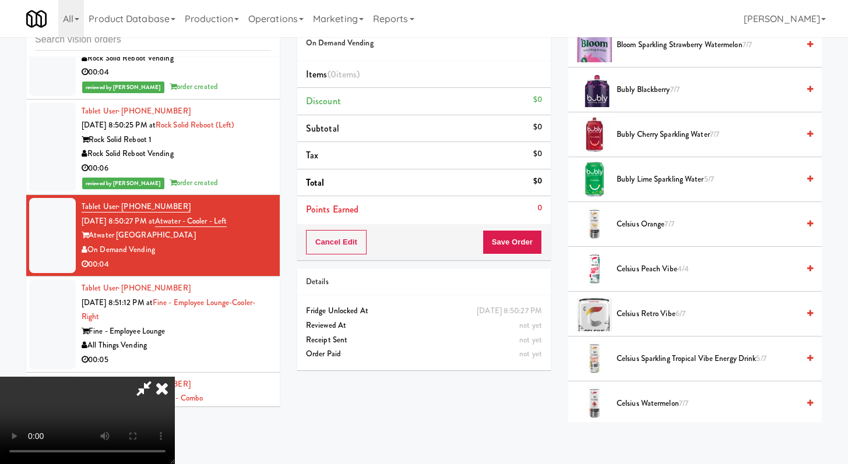
click at [652, 220] on span "Celsius Orange 7/7" at bounding box center [707, 224] width 182 height 15
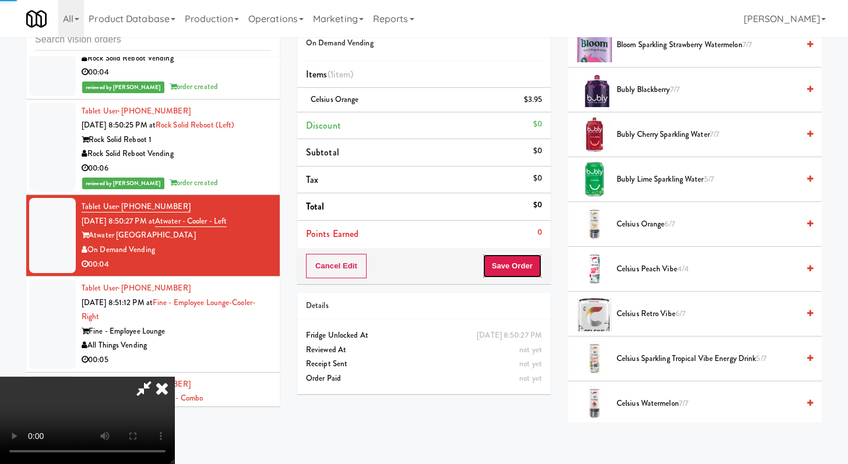
click at [516, 269] on button "Save Order" at bounding box center [511, 266] width 59 height 24
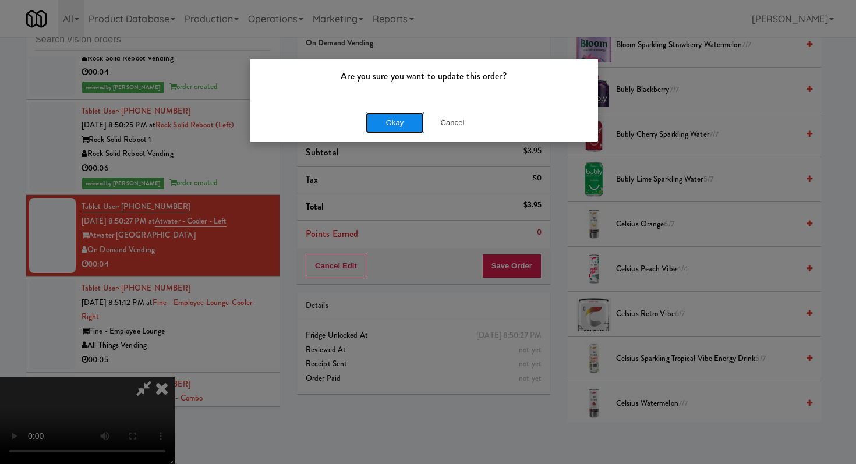
click at [382, 119] on button "Okay" at bounding box center [395, 122] width 58 height 21
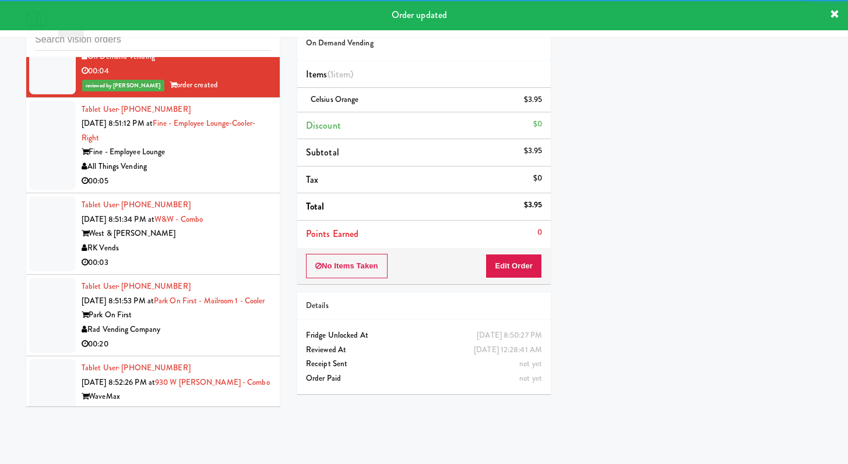
scroll to position [4850, 0]
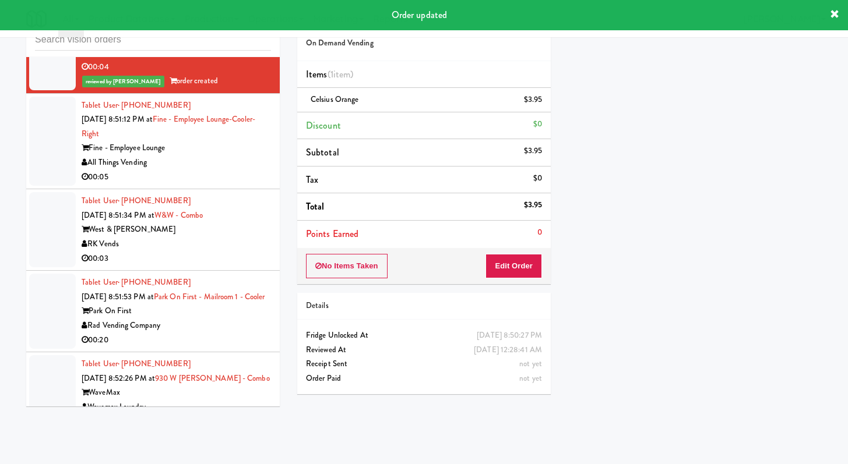
click at [238, 185] on div "00:05" at bounding box center [176, 177] width 189 height 15
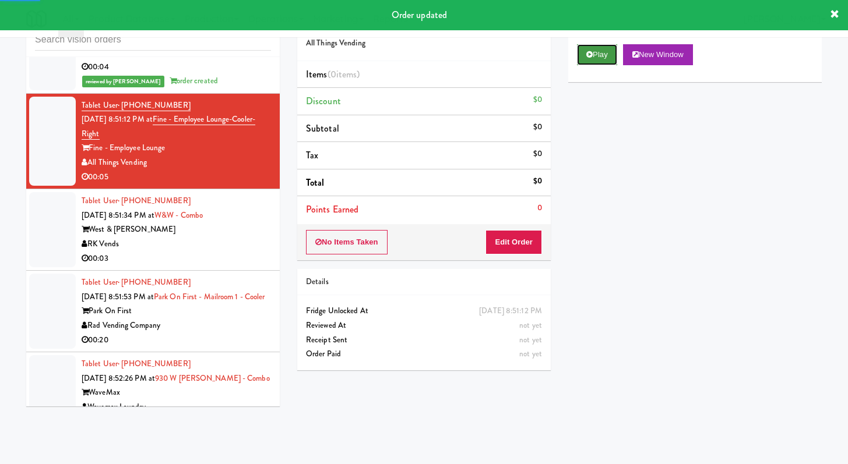
click at [583, 63] on button "Play" at bounding box center [597, 54] width 40 height 21
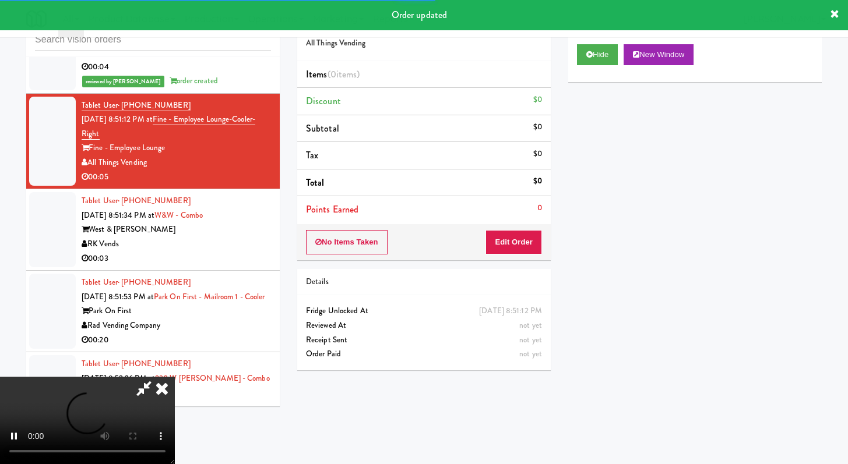
click at [527, 225] on div "No Items Taken Edit Order" at bounding box center [423, 242] width 253 height 36
click at [525, 229] on div "No Items Taken Edit Order" at bounding box center [423, 242] width 253 height 36
click at [518, 234] on button "Edit Order" at bounding box center [513, 242] width 57 height 24
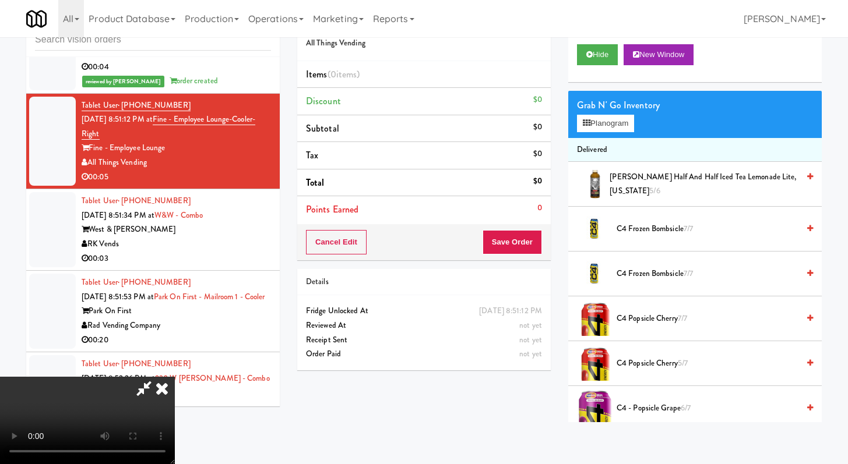
scroll to position [100, 0]
click at [175, 377] on video at bounding box center [87, 420] width 175 height 87
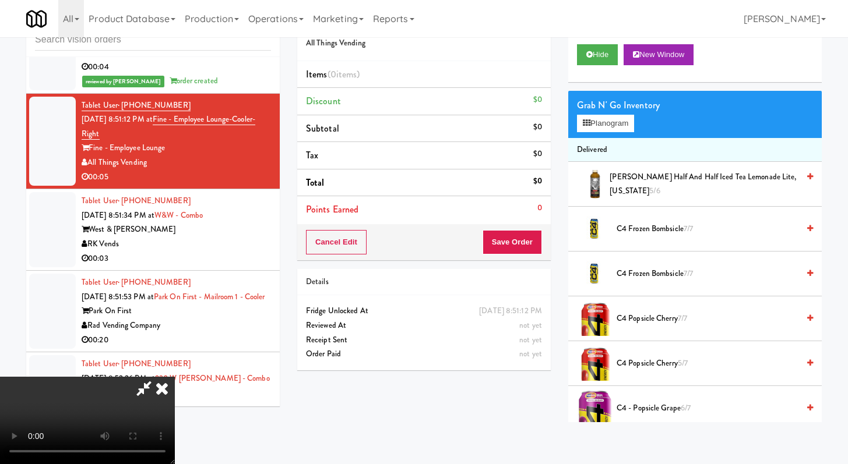
click at [175, 377] on video at bounding box center [87, 420] width 175 height 87
click at [665, 324] on span "C4 Popsicle Cherry 7/7" at bounding box center [707, 319] width 182 height 15
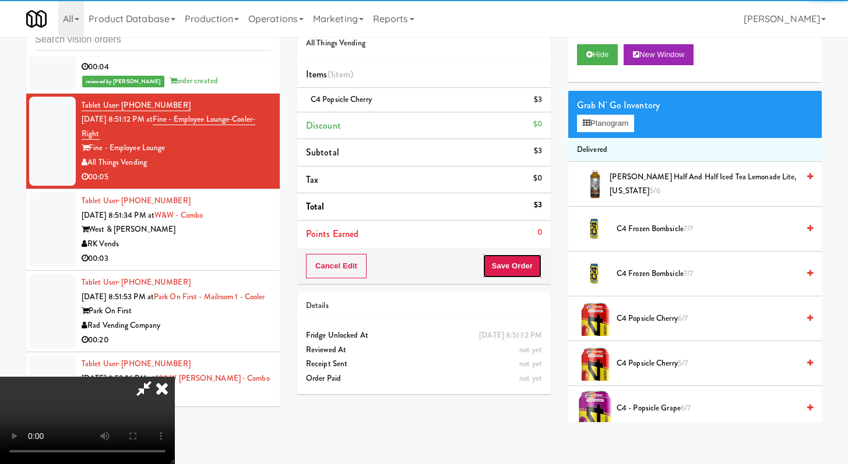
click at [519, 263] on button "Save Order" at bounding box center [511, 266] width 59 height 24
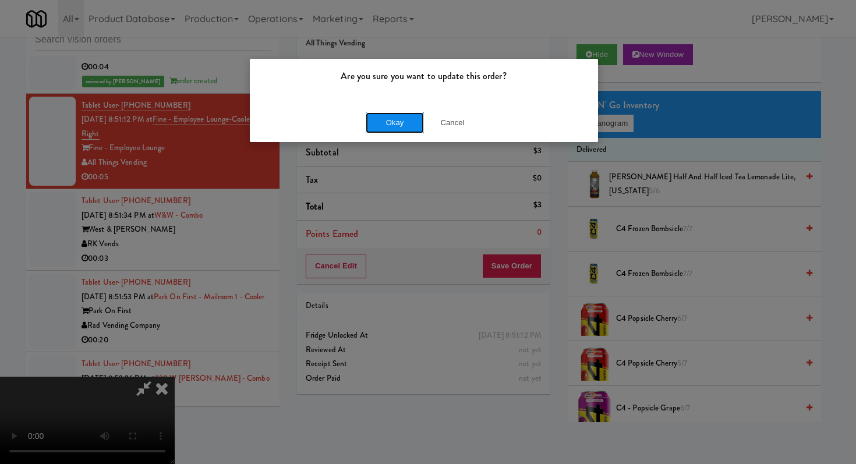
click at [383, 132] on button "Okay" at bounding box center [395, 122] width 58 height 21
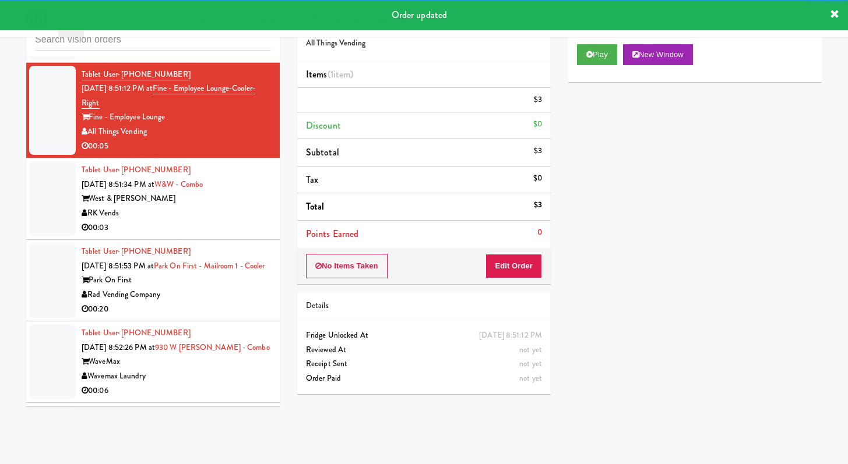
scroll to position [4885, 0]
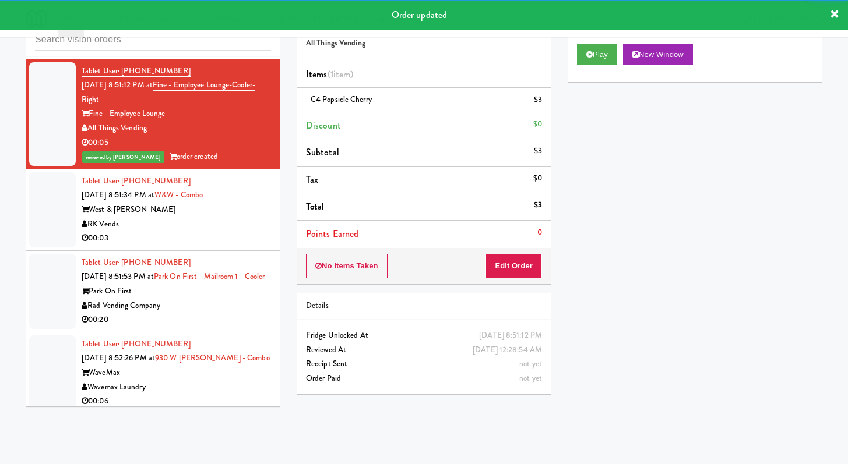
click at [246, 246] on div "00:03" at bounding box center [176, 238] width 189 height 15
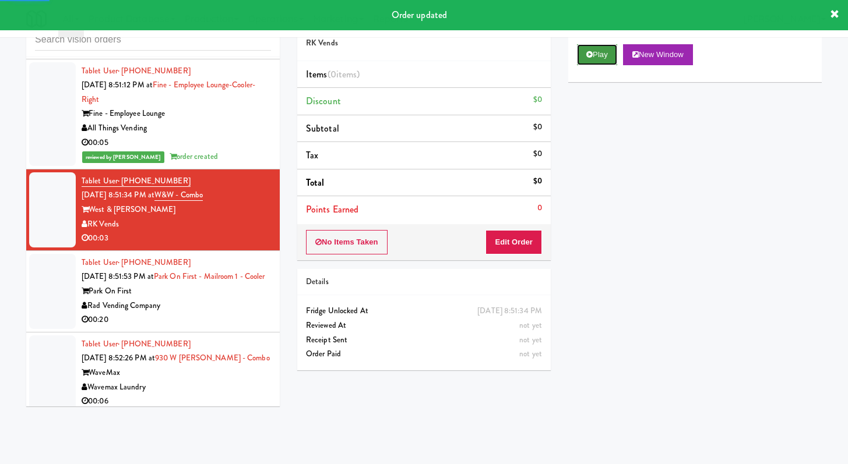
click at [605, 63] on button "Play" at bounding box center [597, 54] width 40 height 21
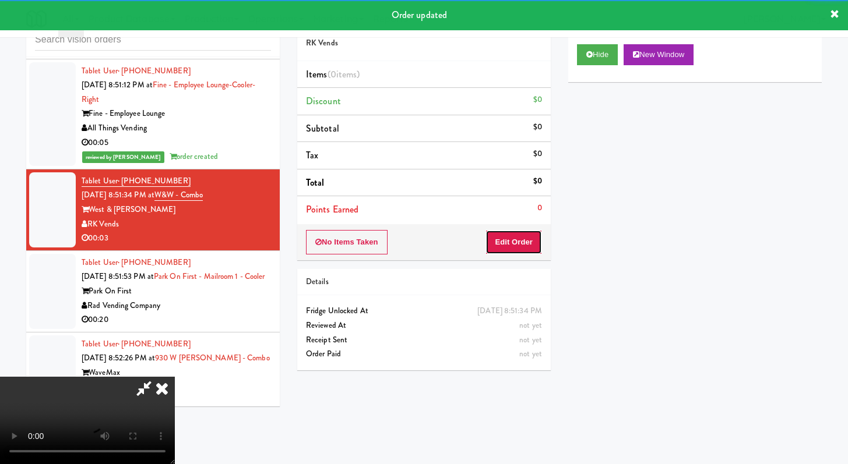
click at [525, 247] on button "Edit Order" at bounding box center [513, 242] width 57 height 24
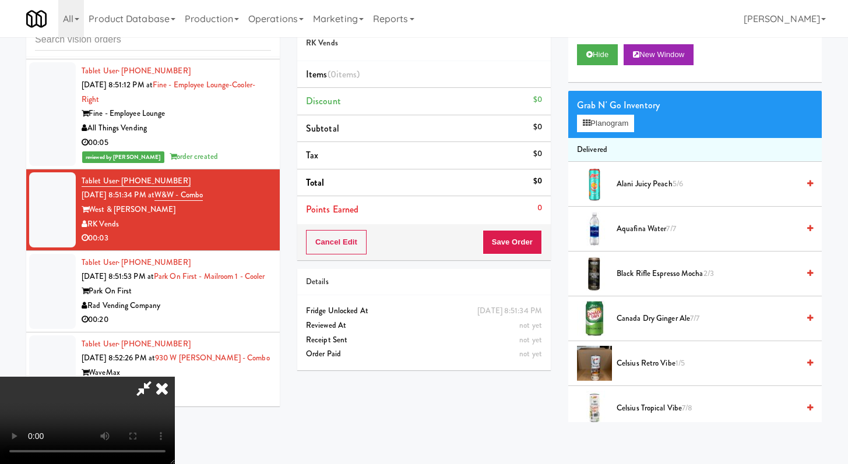
scroll to position [58, 0]
click at [175, 377] on video at bounding box center [87, 420] width 175 height 87
click at [612, 128] on button "Planogram" at bounding box center [605, 123] width 57 height 17
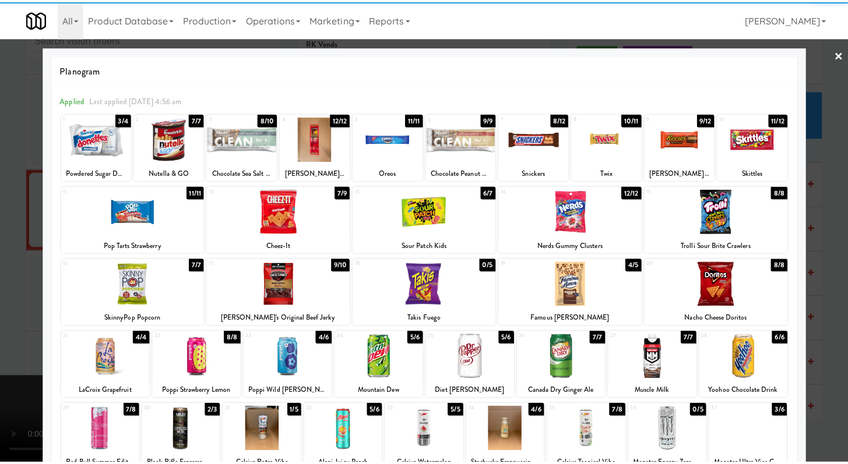
scroll to position [34, 0]
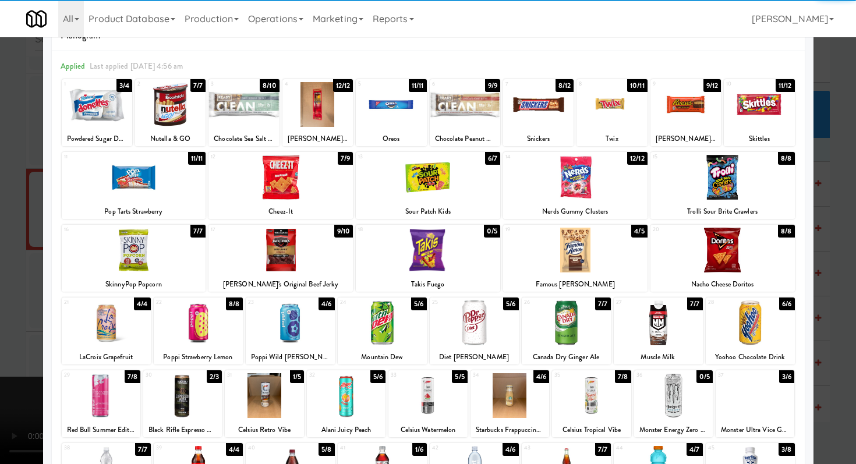
click at [97, 394] on div at bounding box center [101, 395] width 79 height 45
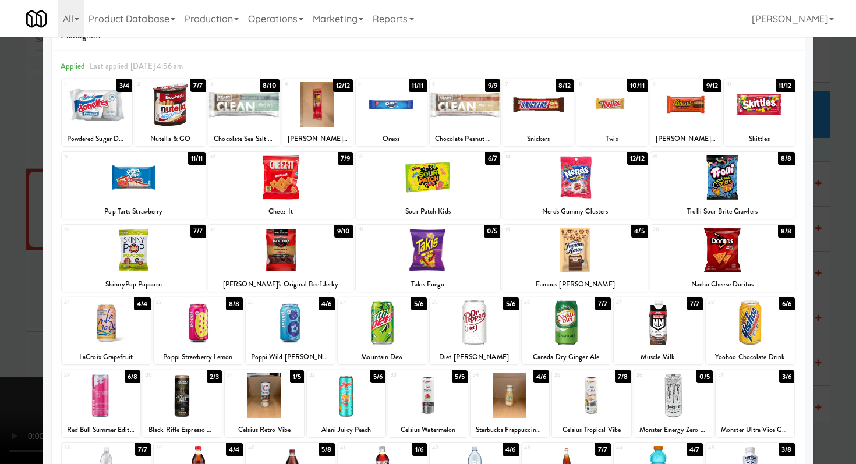
click at [57, 348] on div "Applied Last applied [DATE] 4:56 am 1 3/4 Powdered Sugar Donettes, Hostess 2 7/…" at bounding box center [428, 327] width 753 height 552
click at [36, 342] on div at bounding box center [428, 232] width 856 height 464
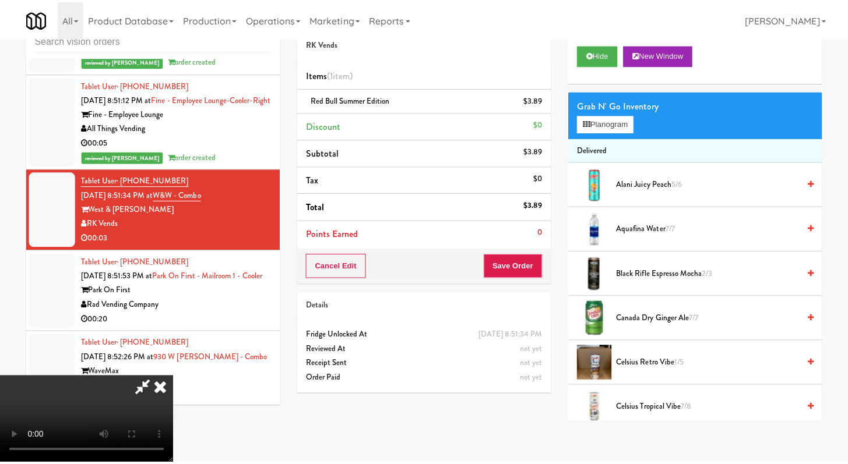
scroll to position [4885, 0]
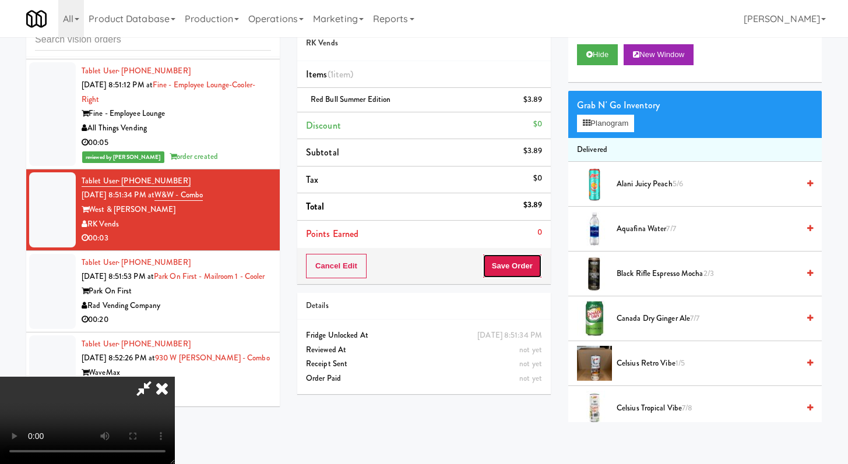
click at [512, 268] on button "Save Order" at bounding box center [511, 266] width 59 height 24
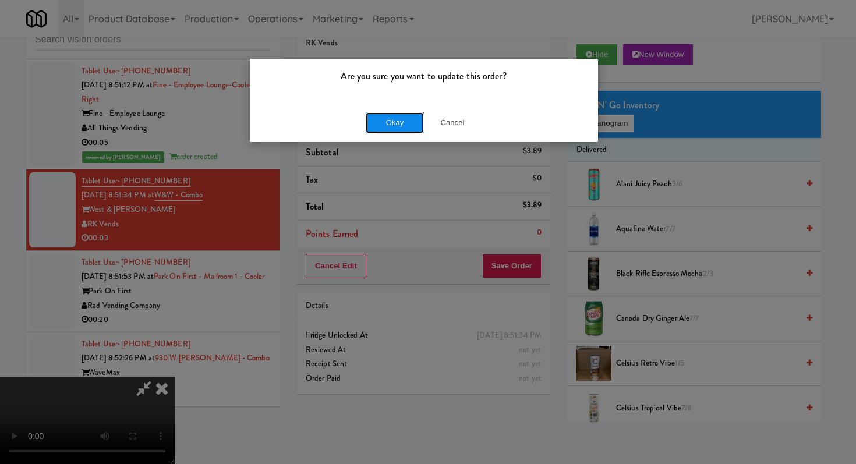
click at [398, 124] on button "Okay" at bounding box center [395, 122] width 58 height 21
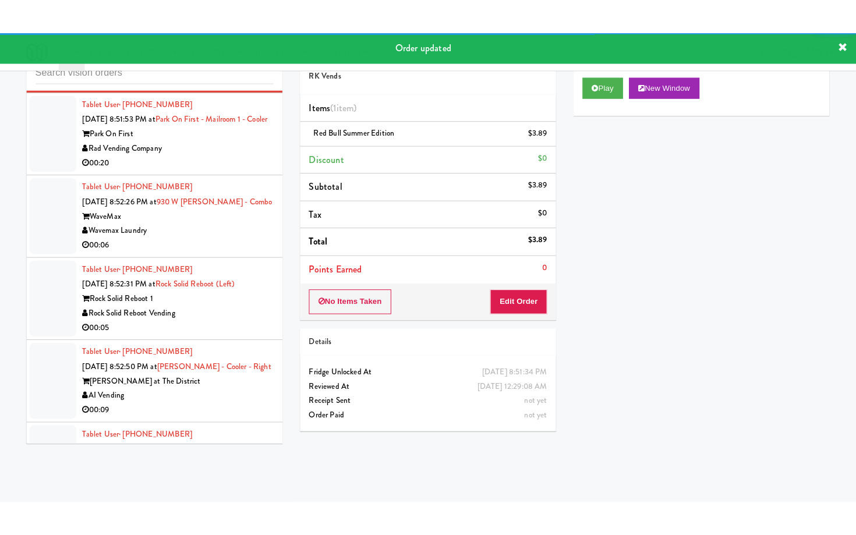
scroll to position [5092, 0]
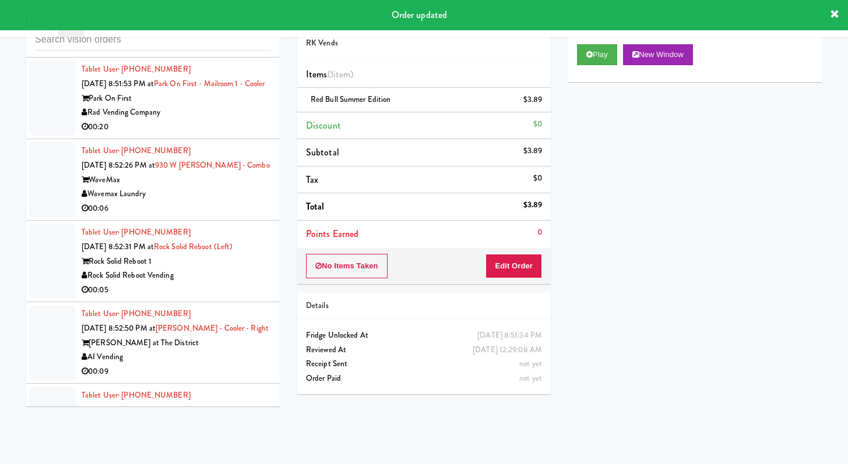
click at [202, 135] on div "00:20" at bounding box center [176, 127] width 189 height 15
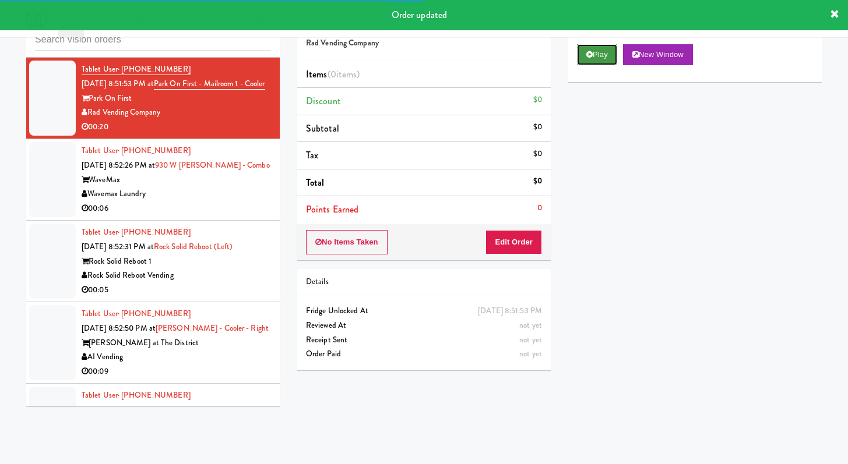
click at [594, 46] on button "Play" at bounding box center [597, 54] width 40 height 21
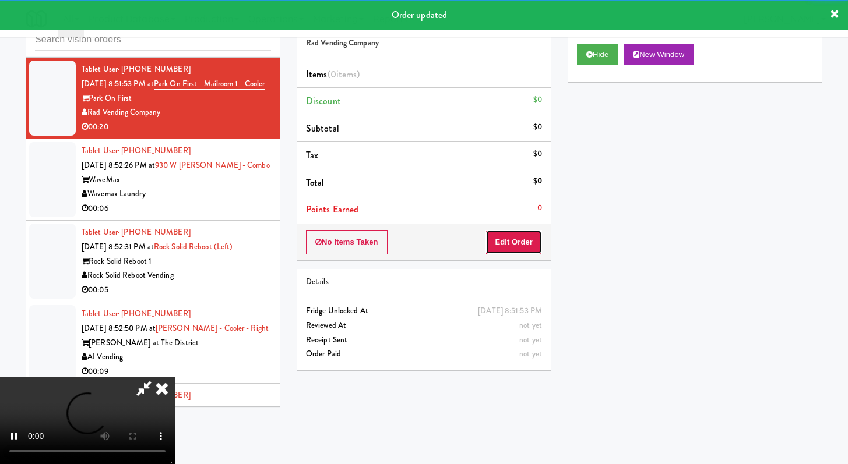
click at [523, 249] on button "Edit Order" at bounding box center [513, 242] width 57 height 24
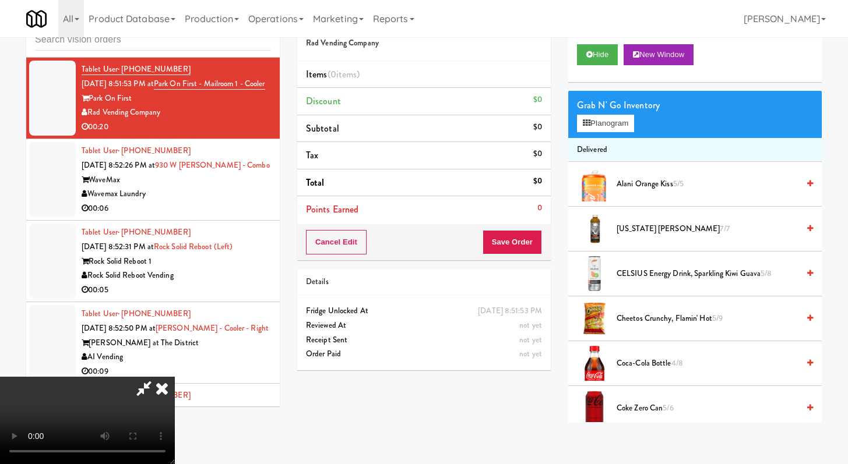
scroll to position [5078, 0]
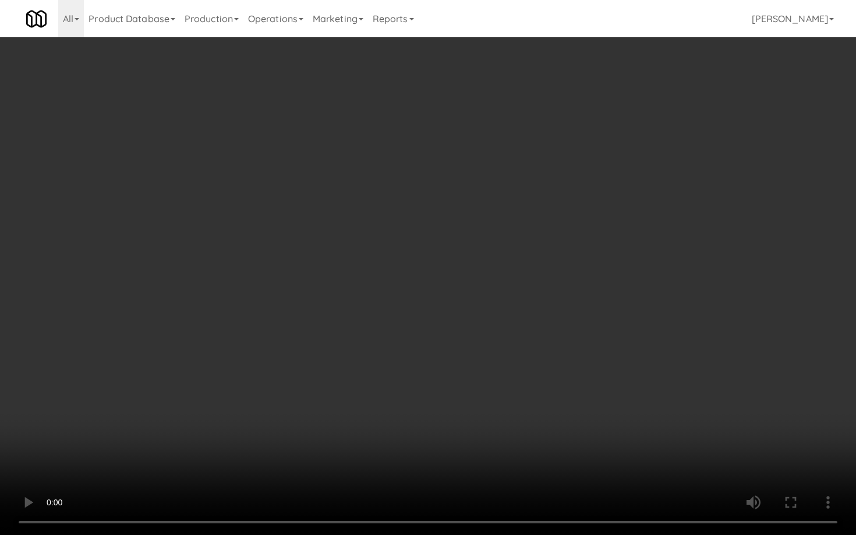
click at [538, 451] on video at bounding box center [428, 267] width 856 height 535
click at [537, 451] on video at bounding box center [428, 267] width 856 height 535
click at [538, 449] on video at bounding box center [428, 267] width 856 height 535
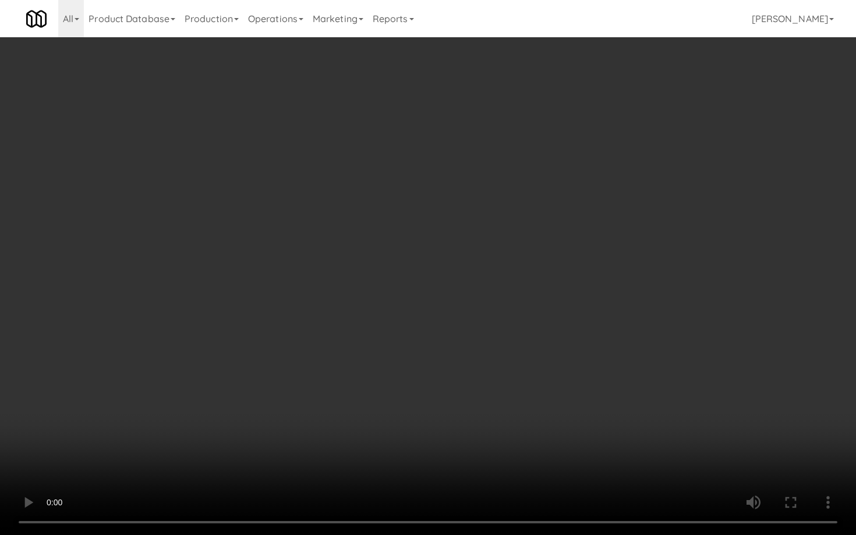
click at [538, 449] on video at bounding box center [428, 267] width 856 height 535
click at [635, 418] on video at bounding box center [428, 267] width 856 height 535
click at [597, 390] on video at bounding box center [428, 267] width 856 height 535
click at [600, 387] on video at bounding box center [428, 267] width 856 height 535
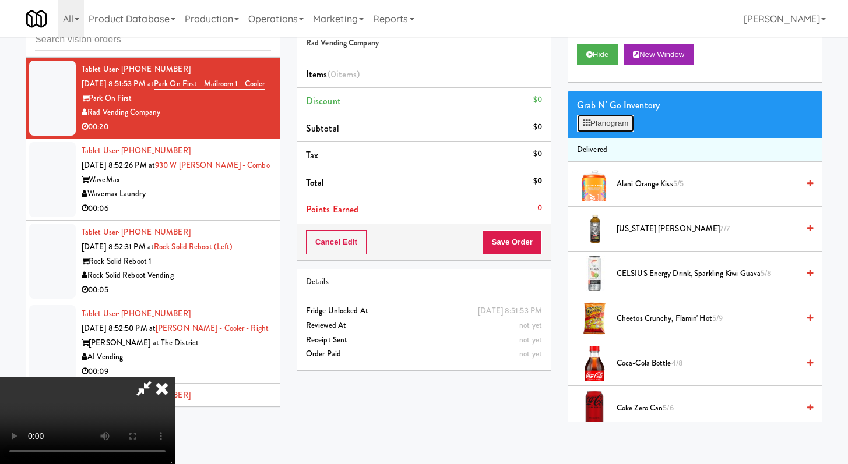
click at [612, 128] on button "Planogram" at bounding box center [605, 123] width 57 height 17
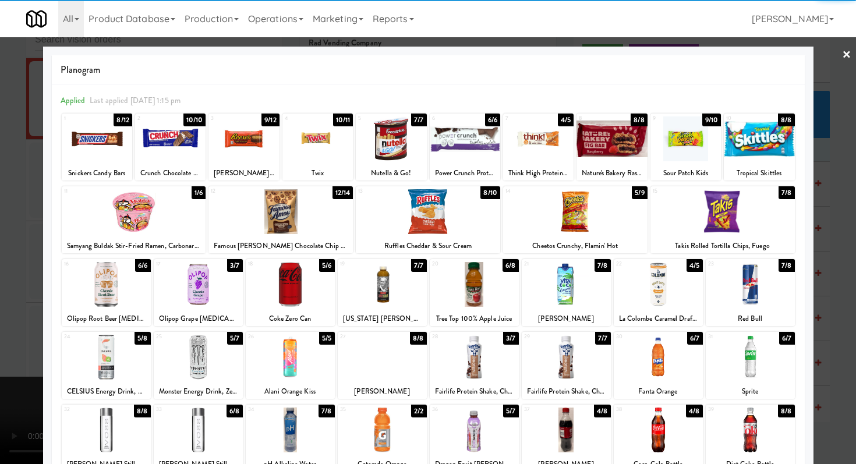
drag, startPoint x: 664, startPoint y: 421, endPoint x: 670, endPoint y: 419, distance: 6.1
click at [664, 421] on div at bounding box center [658, 430] width 89 height 45
click at [568, 227] on div at bounding box center [575, 211] width 144 height 45
click at [749, 118] on div "10" at bounding box center [742, 119] width 33 height 10
drag, startPoint x: 0, startPoint y: 196, endPoint x: 88, endPoint y: 200, distance: 88.1
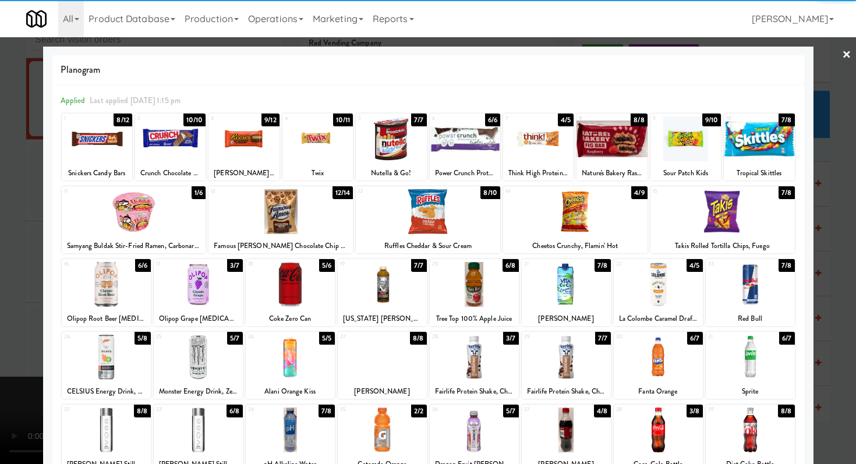
click at [1, 195] on div at bounding box center [428, 232] width 856 height 464
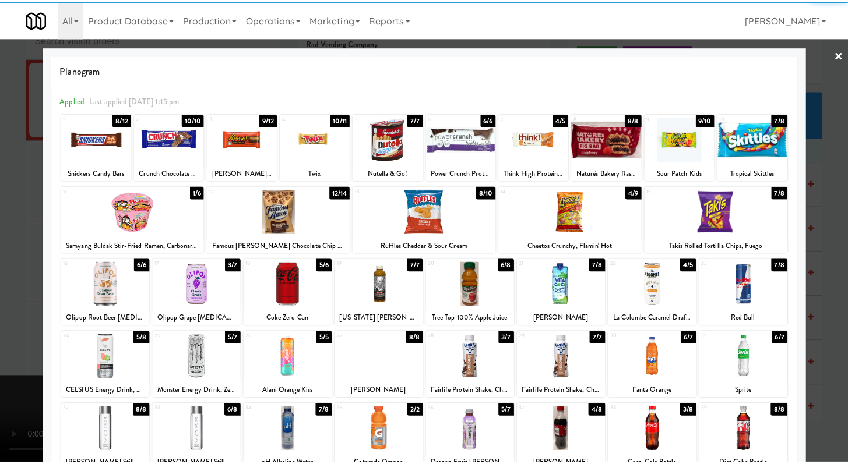
scroll to position [5092, 0]
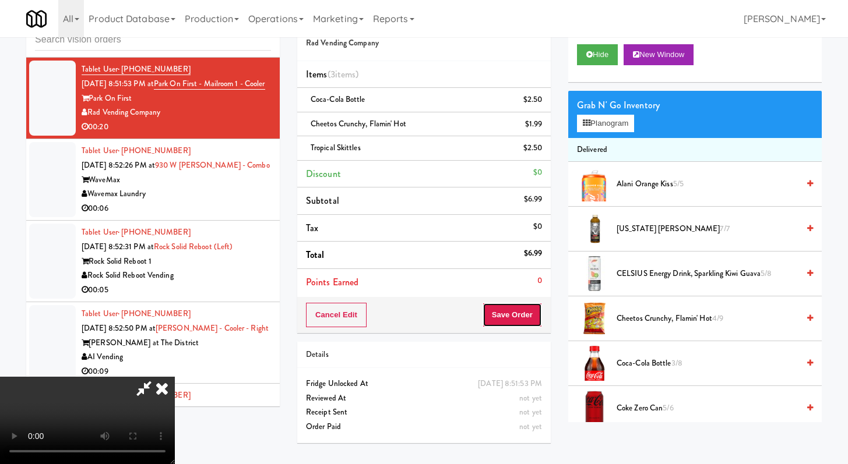
click at [539, 321] on button "Save Order" at bounding box center [511, 315] width 59 height 24
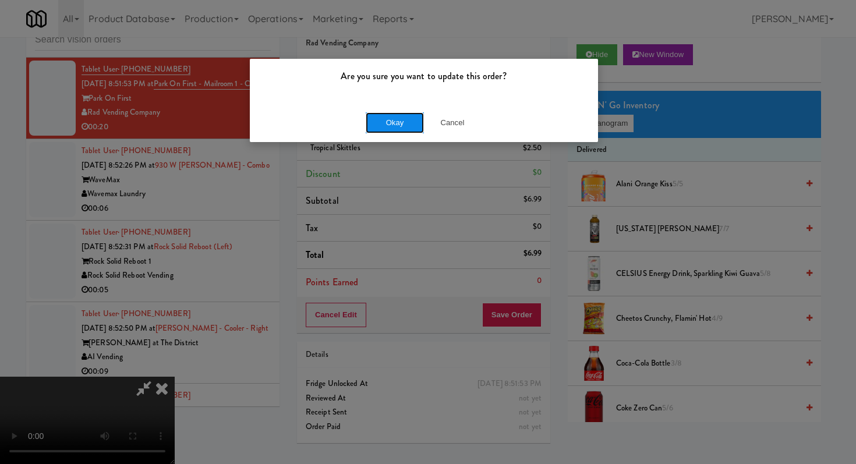
click at [378, 121] on button "Okay" at bounding box center [395, 122] width 58 height 21
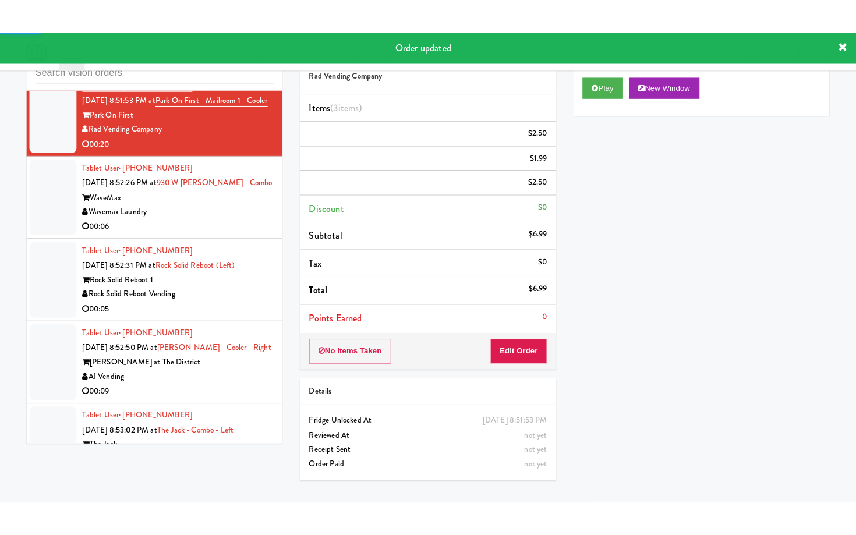
scroll to position [5129, 0]
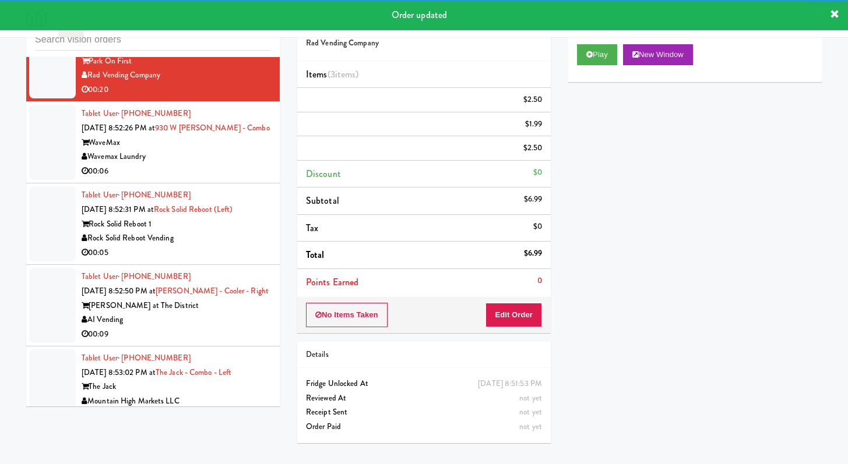
click at [244, 164] on div "Wavemax Laundry" at bounding box center [176, 157] width 189 height 15
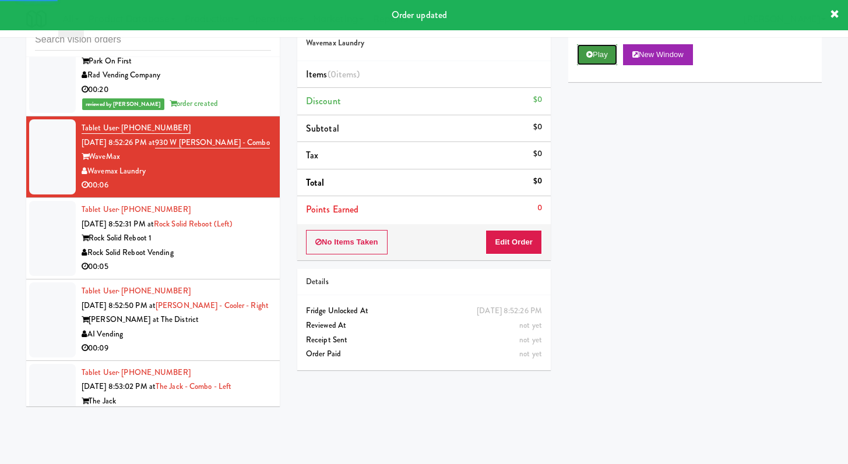
click at [606, 55] on button "Play" at bounding box center [597, 54] width 40 height 21
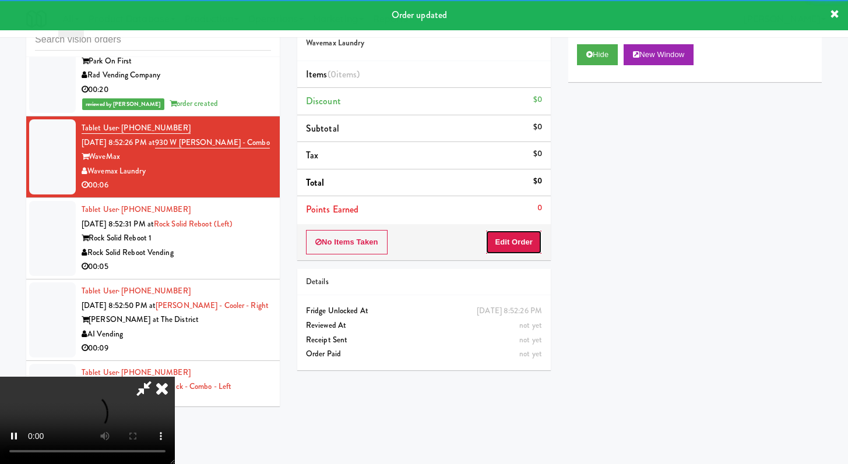
click at [531, 246] on button "Edit Order" at bounding box center [513, 242] width 57 height 24
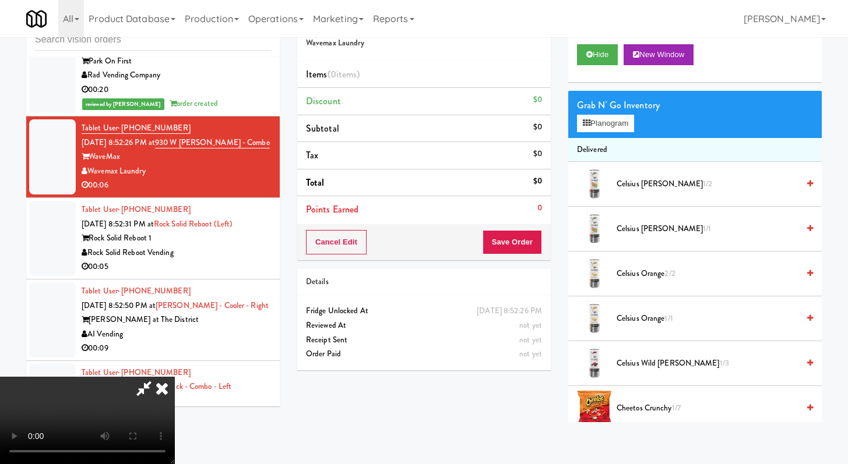
scroll to position [5115, 0]
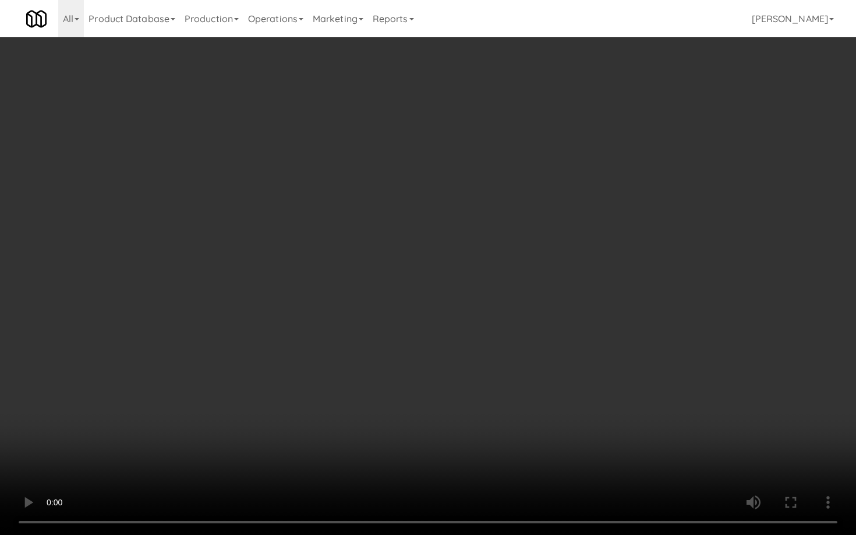
click at [409, 347] on video at bounding box center [428, 267] width 856 height 535
click at [413, 342] on video at bounding box center [428, 267] width 856 height 535
click at [414, 340] on video at bounding box center [428, 267] width 856 height 535
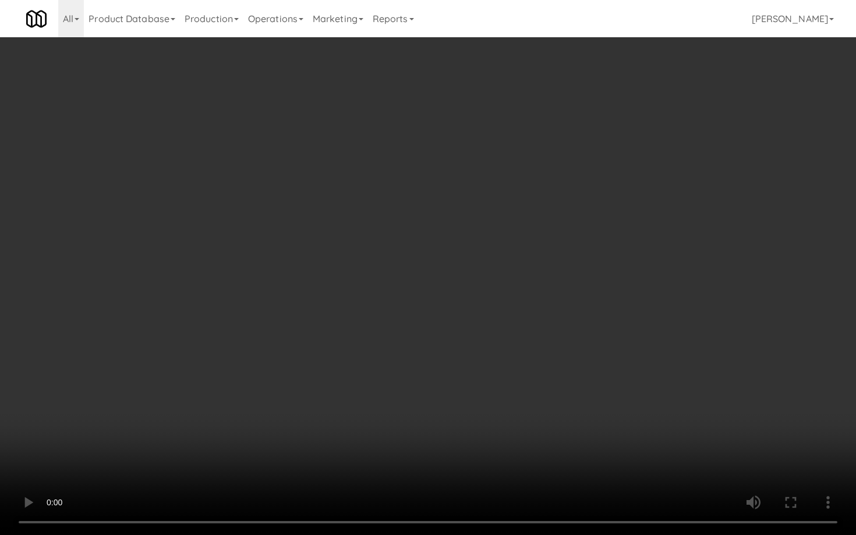
click at [414, 340] on video at bounding box center [428, 267] width 856 height 535
click at [414, 339] on video at bounding box center [428, 267] width 856 height 535
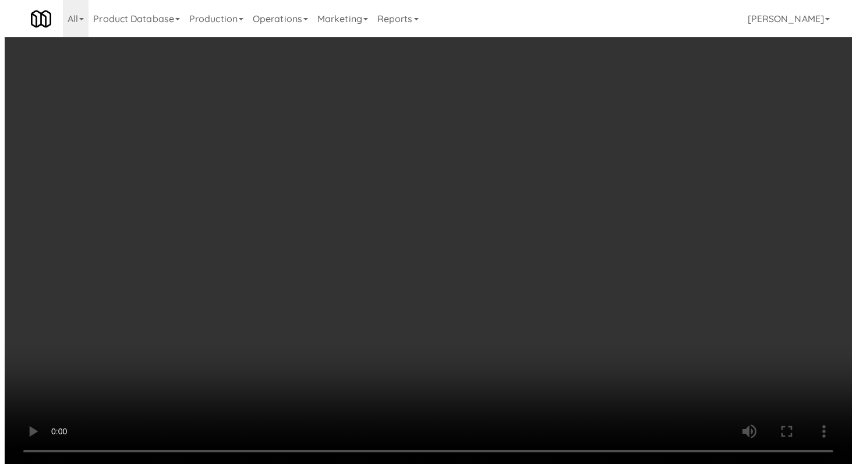
scroll to position [5129, 0]
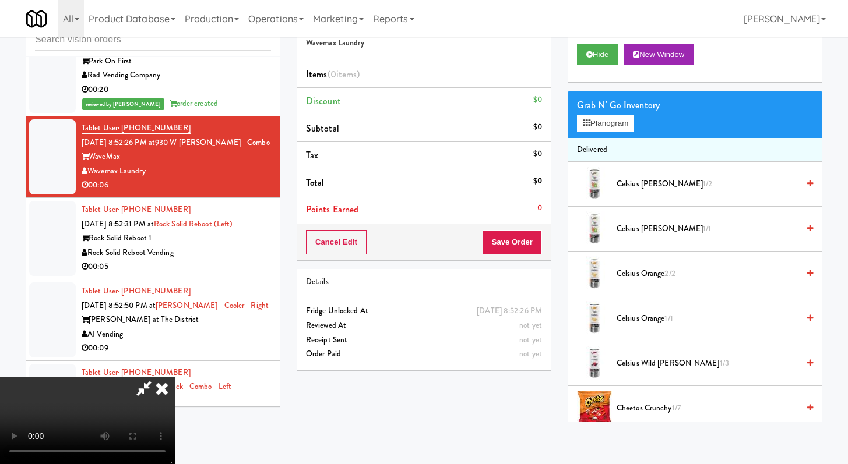
click at [608, 138] on li "Delivered" at bounding box center [694, 150] width 253 height 24
click at [609, 133] on div "Grab N' Go Inventory Planogram" at bounding box center [694, 114] width 253 height 47
click at [622, 121] on button "Planogram" at bounding box center [605, 123] width 57 height 17
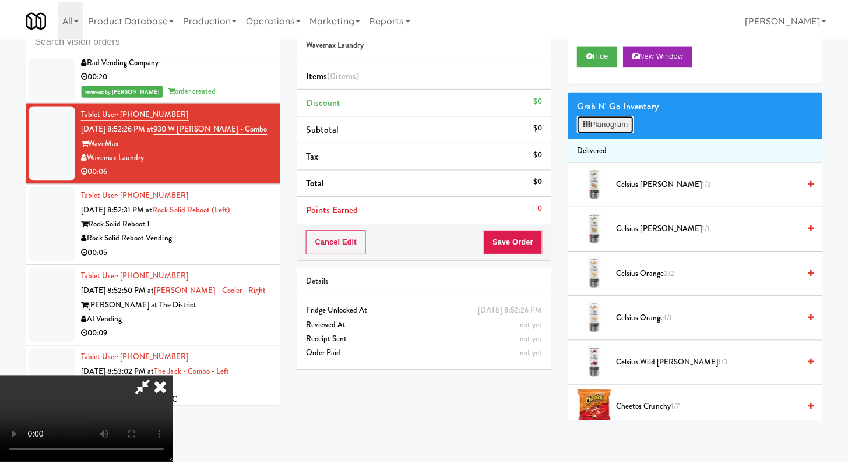
scroll to position [5115, 0]
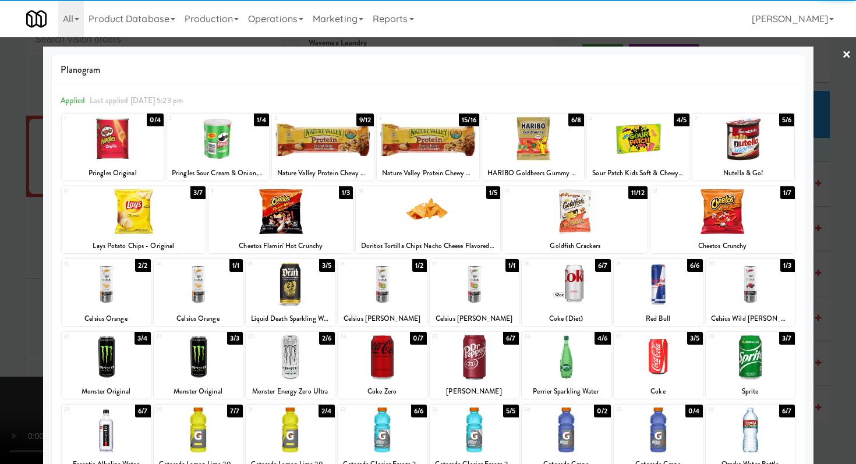
click at [308, 212] on div at bounding box center [281, 211] width 144 height 45
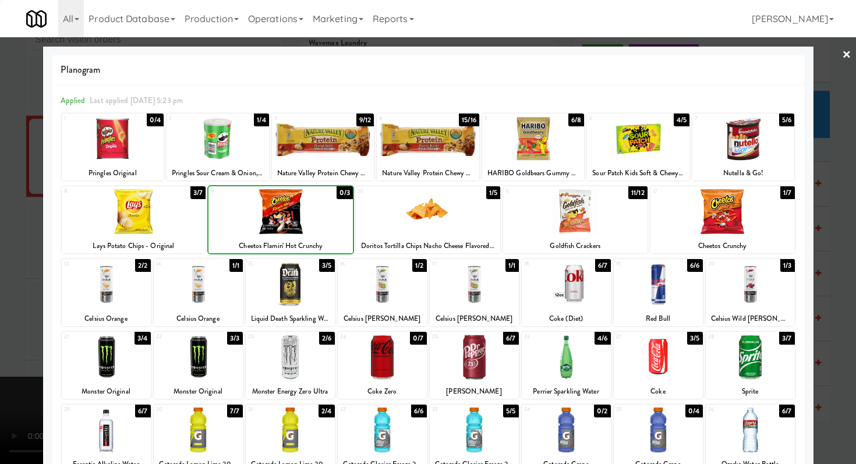
click at [0, 192] on div at bounding box center [428, 232] width 856 height 464
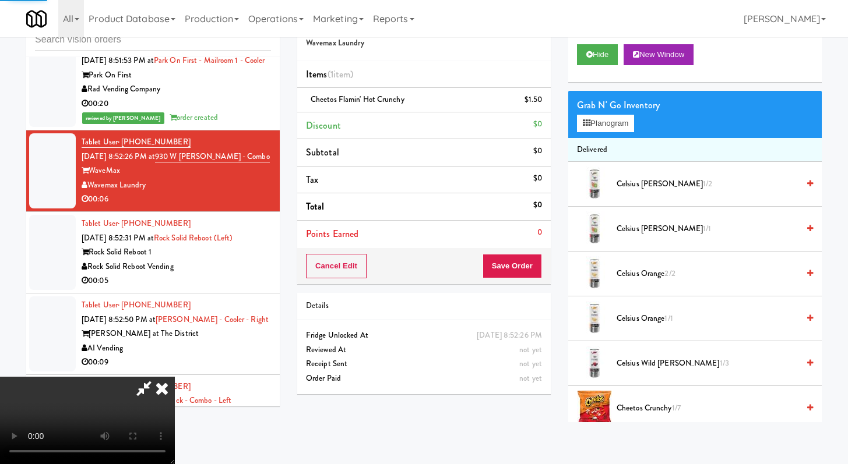
scroll to position [5129, 0]
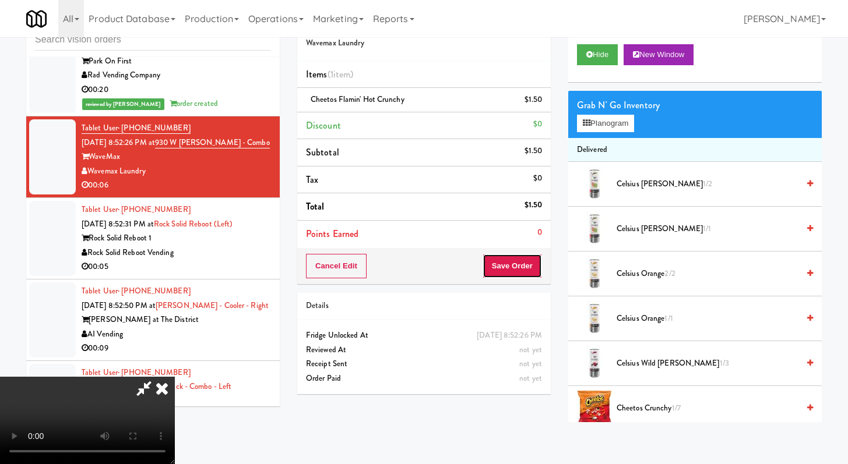
click at [520, 263] on button "Save Order" at bounding box center [511, 266] width 59 height 24
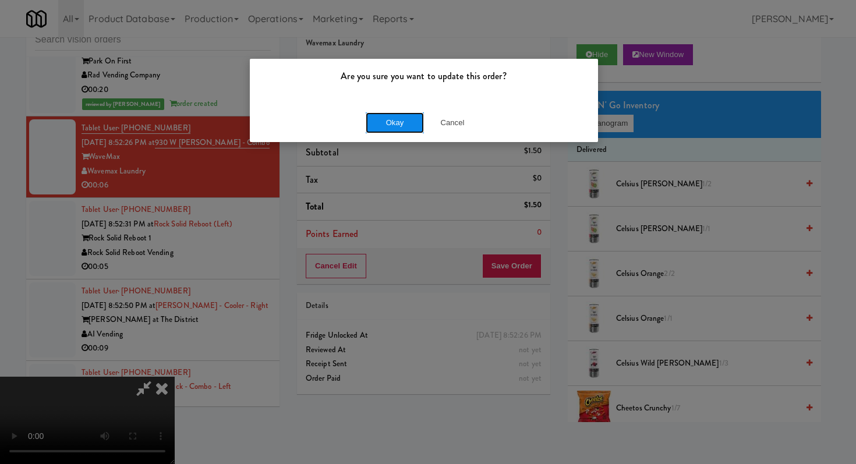
click at [386, 123] on button "Okay" at bounding box center [395, 122] width 58 height 21
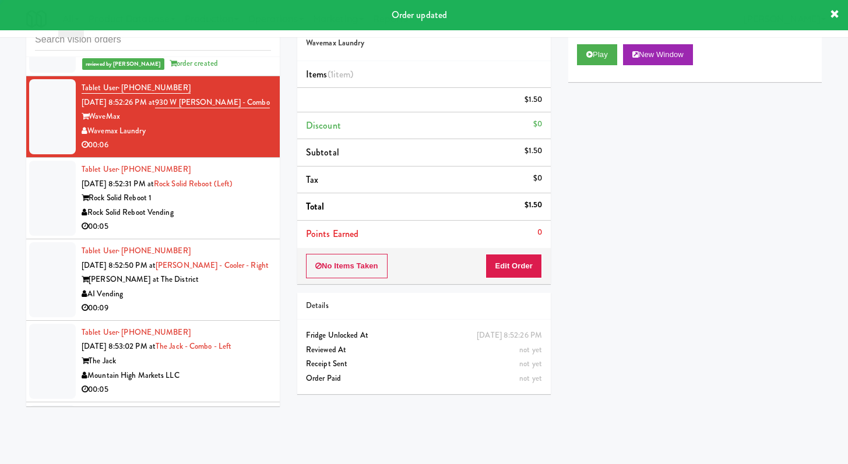
scroll to position [5196, 0]
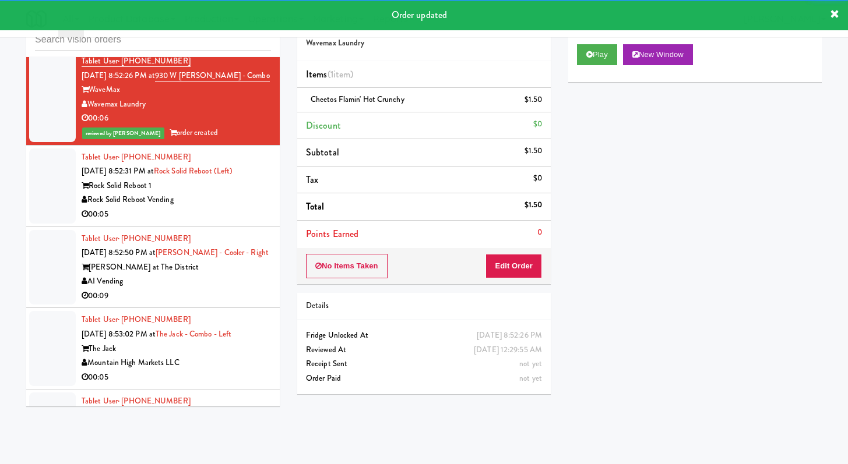
click at [253, 207] on div "Rock Solid Reboot Vending" at bounding box center [176, 200] width 189 height 15
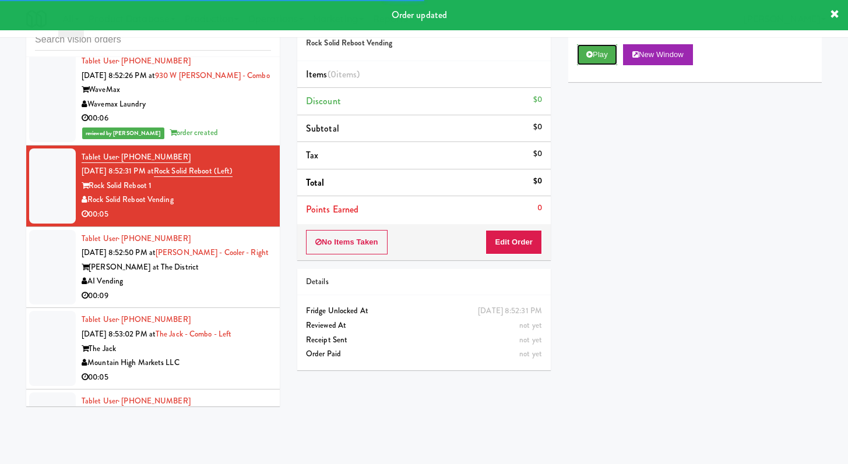
drag, startPoint x: 596, startPoint y: 47, endPoint x: 569, endPoint y: 84, distance: 45.8
click at [595, 47] on button "Play" at bounding box center [597, 54] width 40 height 21
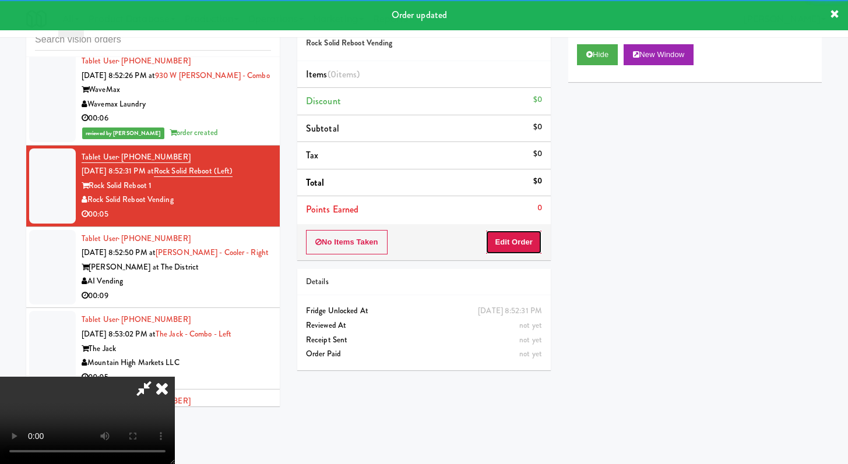
click at [503, 237] on button "Edit Order" at bounding box center [513, 242] width 57 height 24
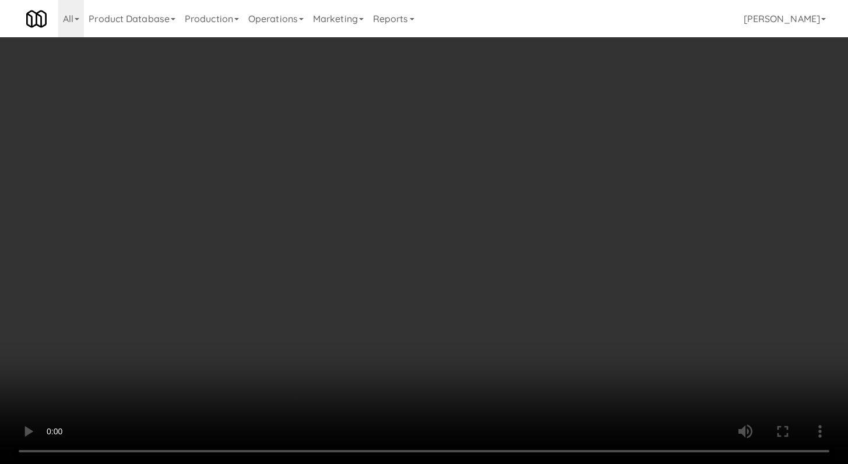
scroll to position [5182, 0]
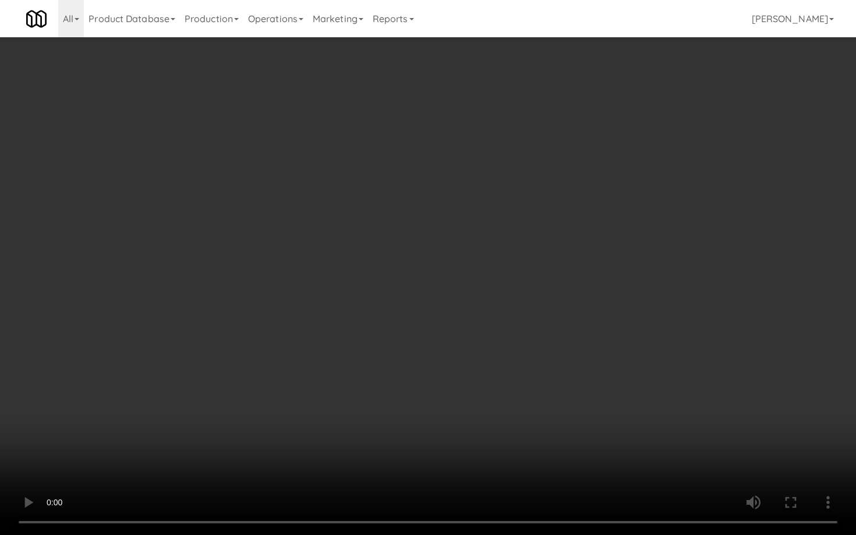
click at [451, 380] on video at bounding box center [428, 267] width 856 height 535
click at [451, 377] on video at bounding box center [428, 267] width 856 height 535
click at [459, 371] on video at bounding box center [428, 267] width 856 height 535
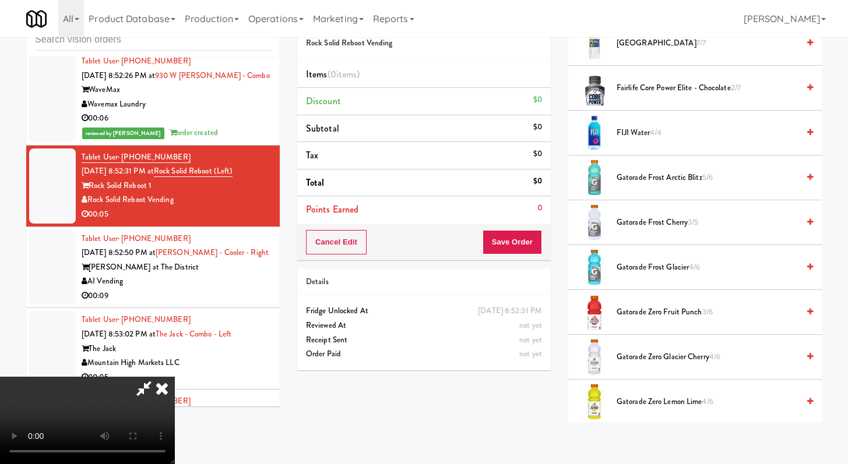
scroll to position [758, 0]
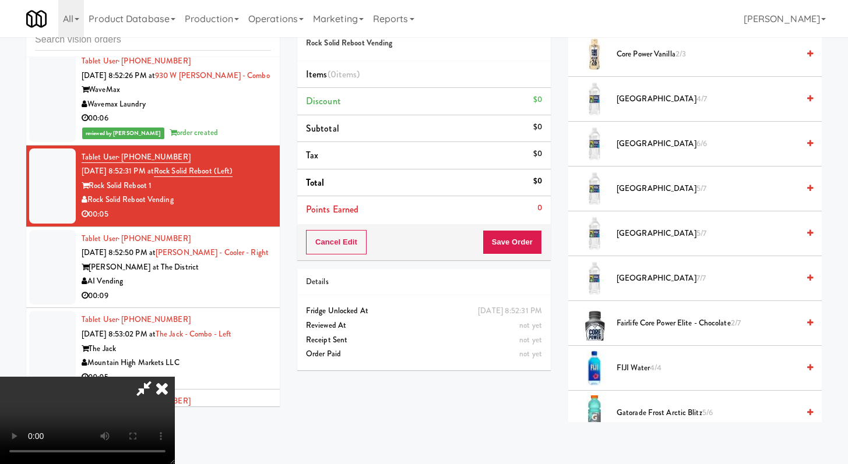
click at [639, 409] on span "Gatorade Frost Arctic Blitz 5/6" at bounding box center [707, 413] width 182 height 15
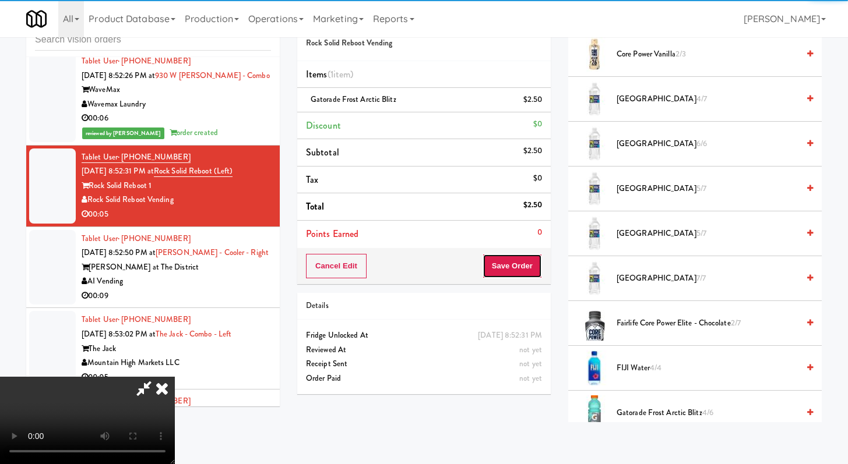
click at [513, 272] on button "Save Order" at bounding box center [511, 266] width 59 height 24
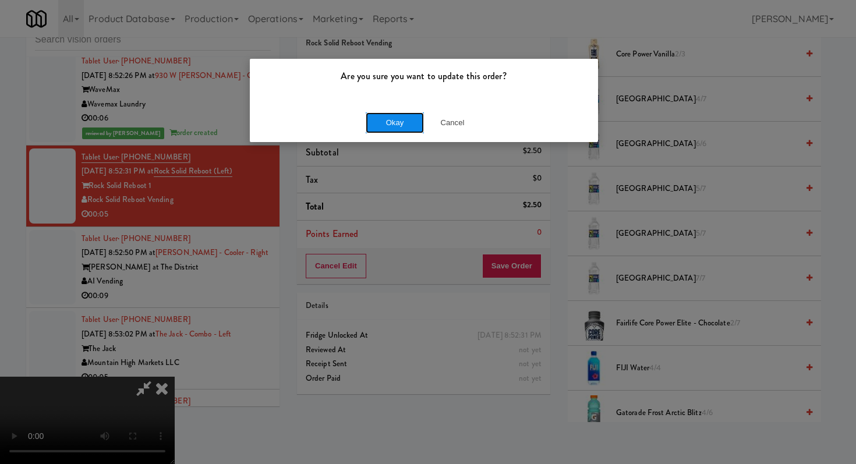
click at [410, 117] on button "Okay" at bounding box center [395, 122] width 58 height 21
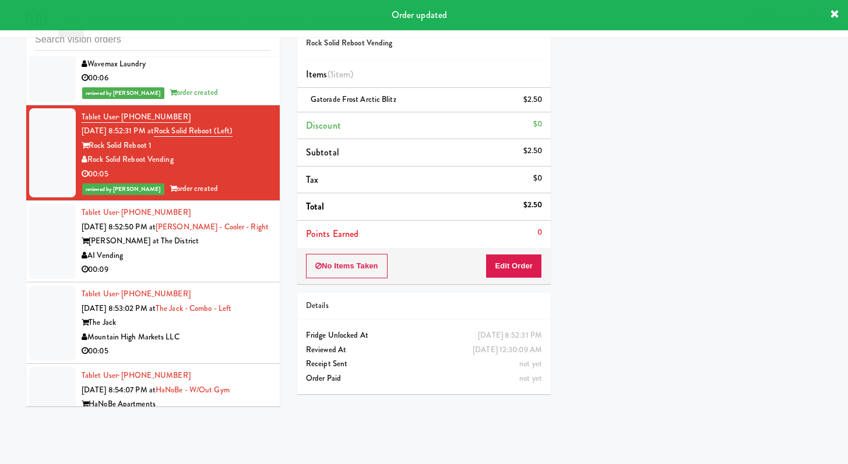
scroll to position [5255, 0]
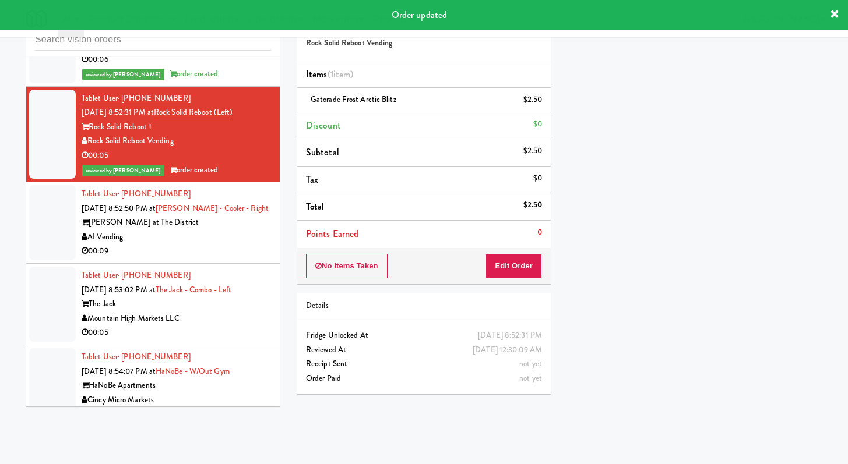
click at [232, 259] on div "00:09" at bounding box center [176, 251] width 189 height 15
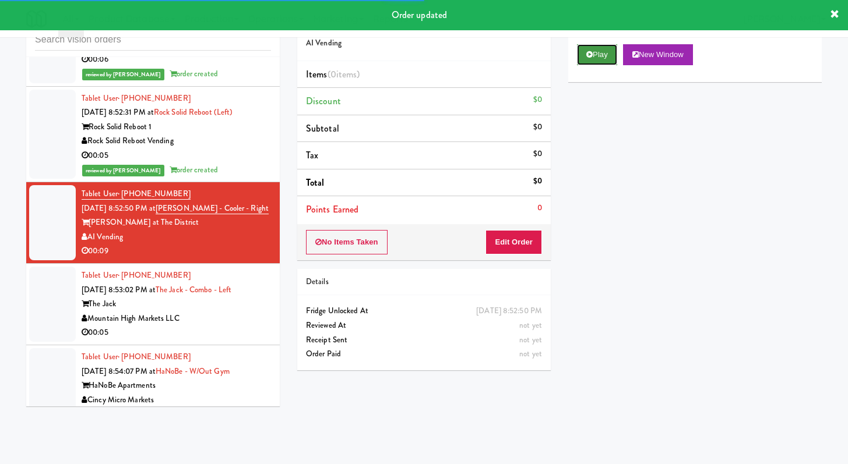
click at [588, 57] on icon at bounding box center [589, 55] width 6 height 8
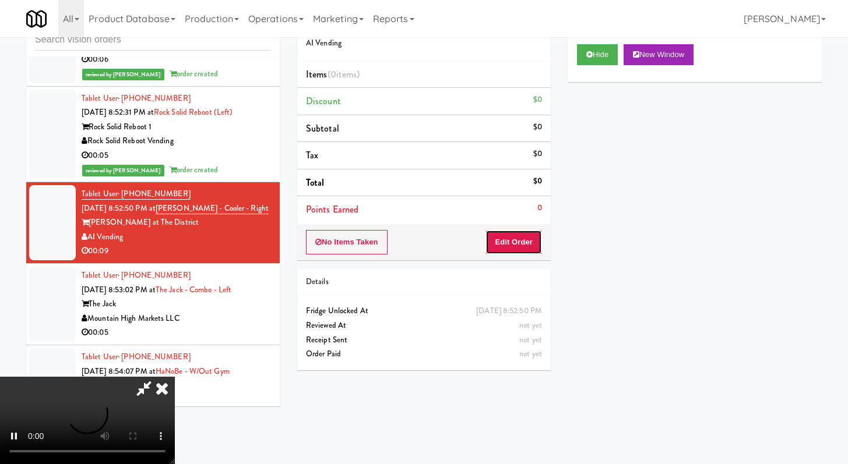
click at [518, 235] on button "Edit Order" at bounding box center [513, 242] width 57 height 24
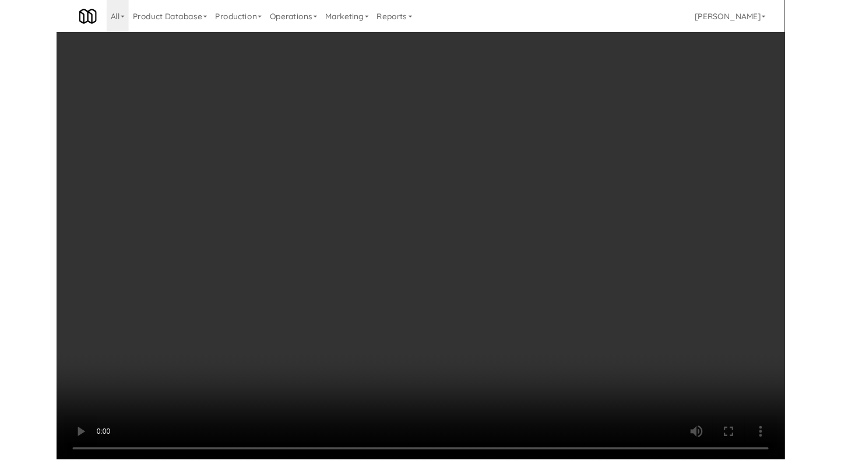
scroll to position [5241, 0]
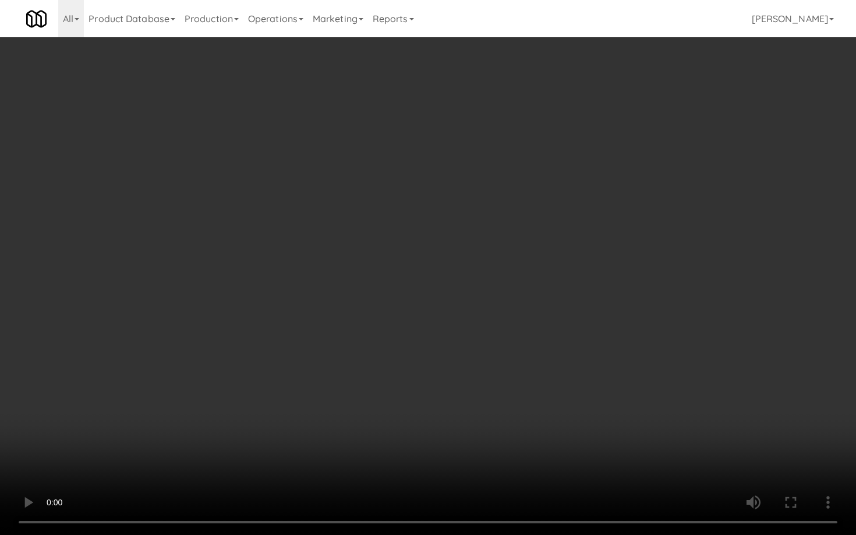
click at [448, 410] on video at bounding box center [428, 267] width 856 height 535
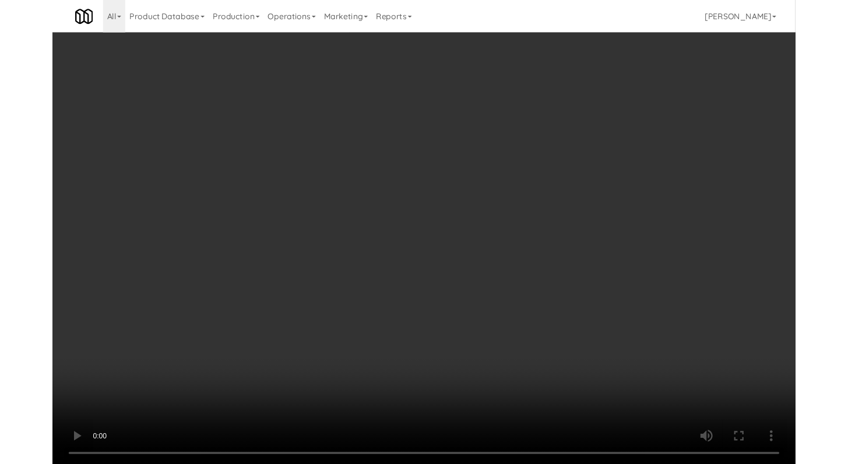
scroll to position [5255, 0]
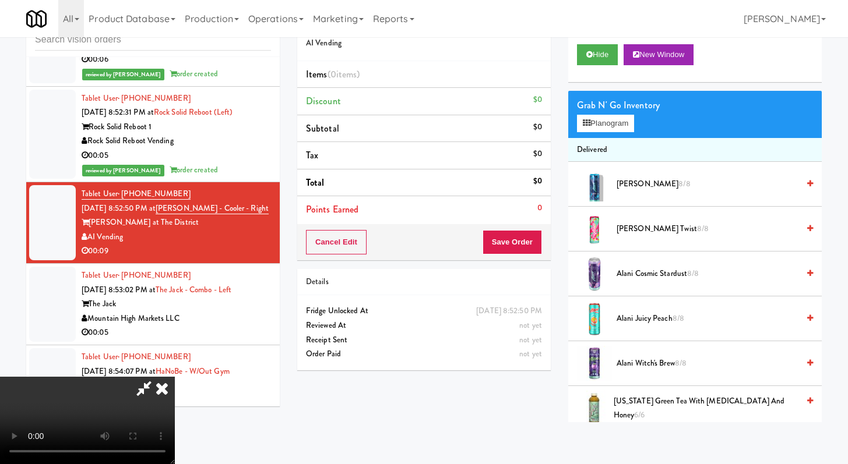
click at [175, 377] on video at bounding box center [87, 420] width 175 height 87
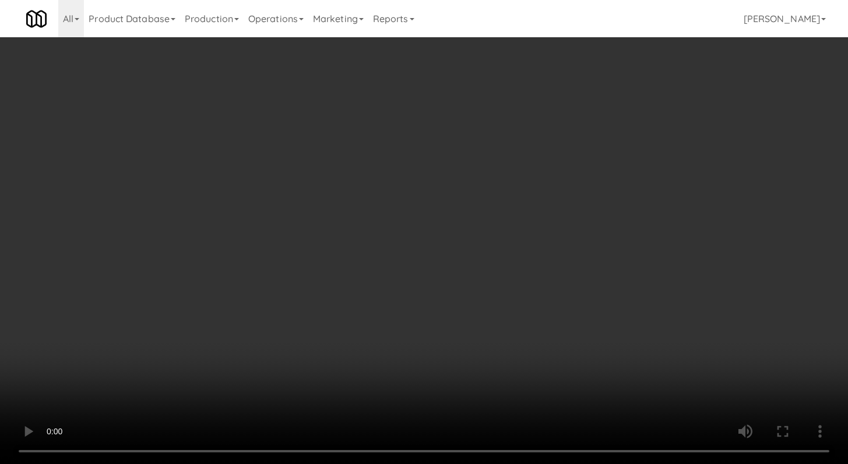
scroll to position [5241, 0]
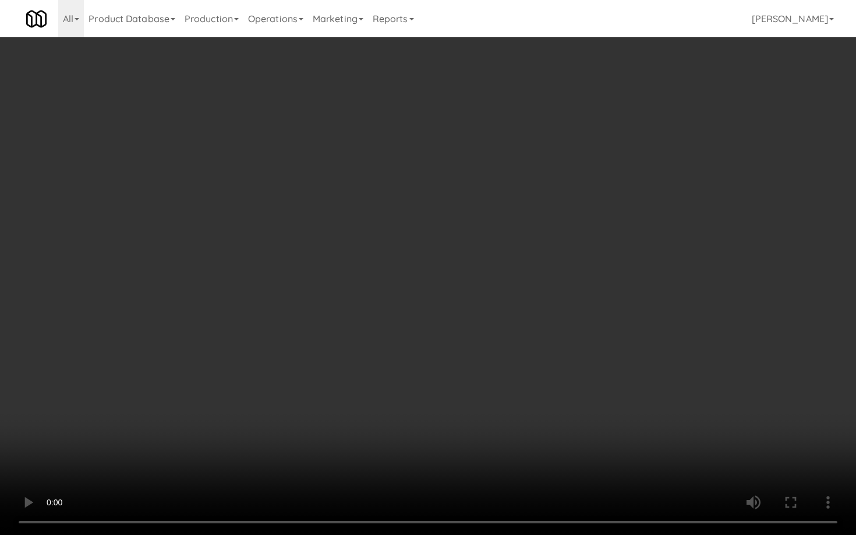
click at [489, 368] on video at bounding box center [428, 267] width 856 height 535
click at [500, 345] on video at bounding box center [428, 267] width 856 height 535
click at [518, 331] on video at bounding box center [428, 267] width 856 height 535
click at [517, 331] on video at bounding box center [428, 267] width 856 height 535
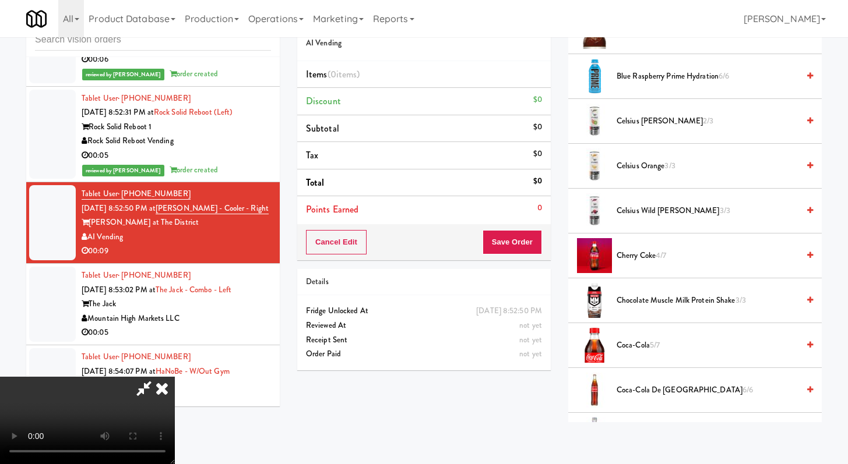
scroll to position [915, 0]
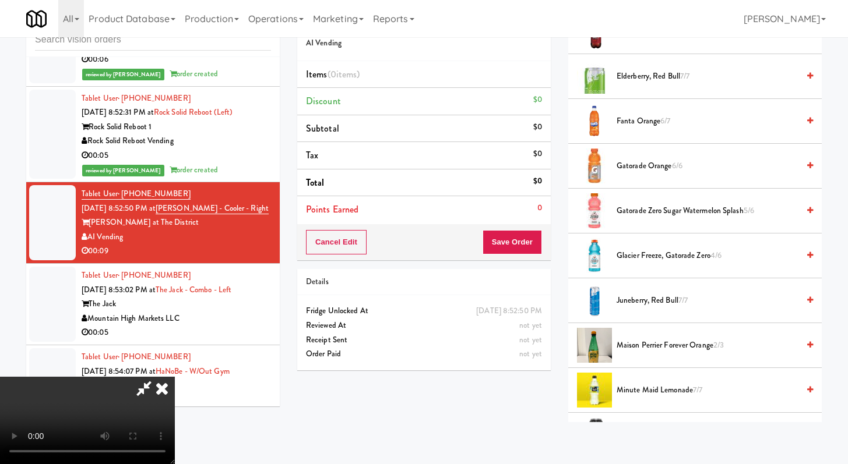
click at [641, 351] on span "Maison Perrier Forever Orange 2/3" at bounding box center [707, 345] width 182 height 15
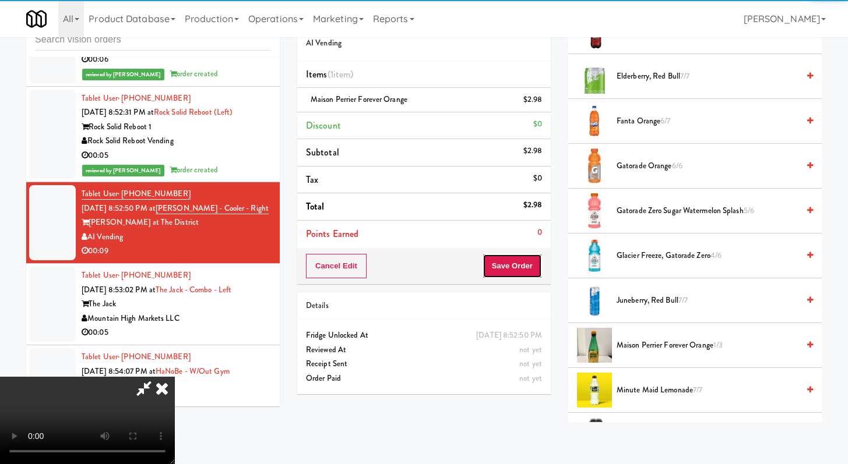
click at [531, 264] on button "Save Order" at bounding box center [511, 266] width 59 height 24
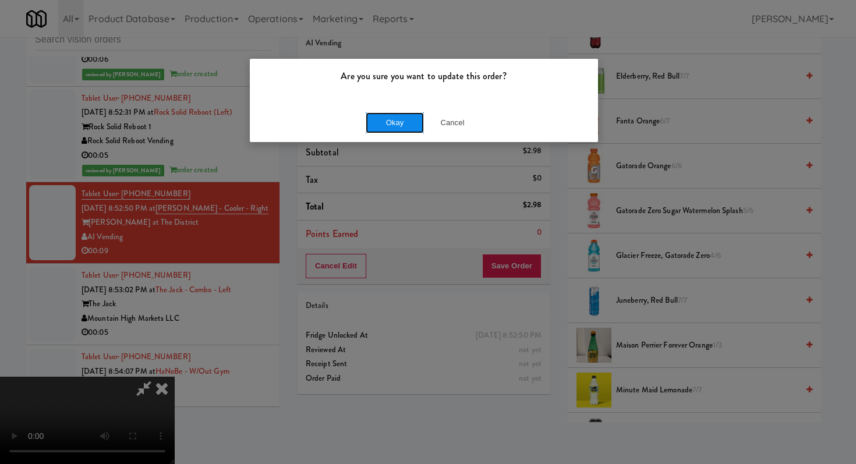
click at [375, 123] on button "Okay" at bounding box center [395, 122] width 58 height 21
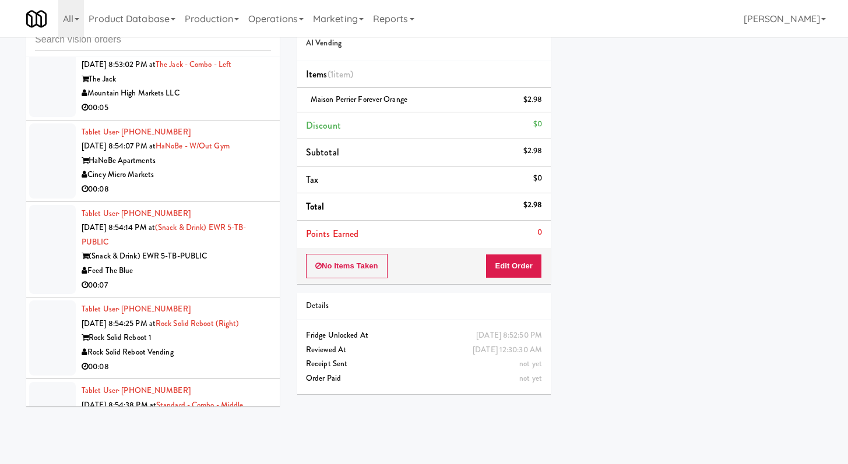
scroll to position [5494, 0]
click at [232, 172] on li "Tablet User · (513) 692-6815 [DATE] 8:54:07 PM at [GEOGRAPHIC_DATA] - w/out Gym…" at bounding box center [152, 162] width 253 height 82
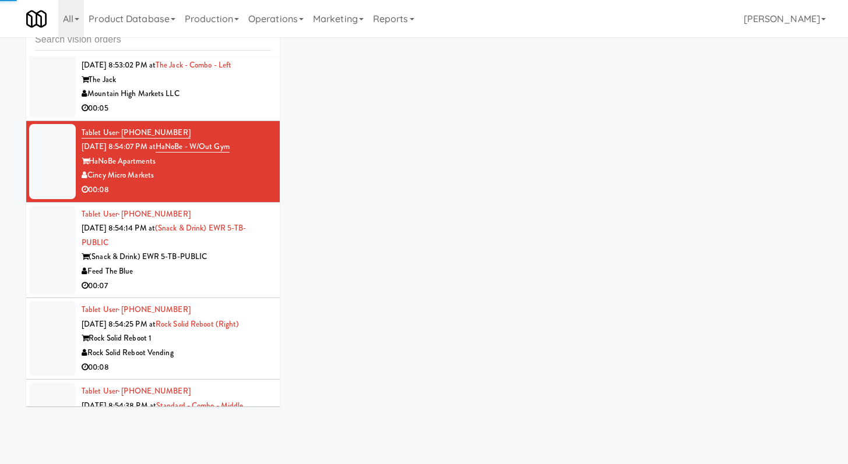
click at [240, 116] on div "00:05" at bounding box center [176, 108] width 189 height 15
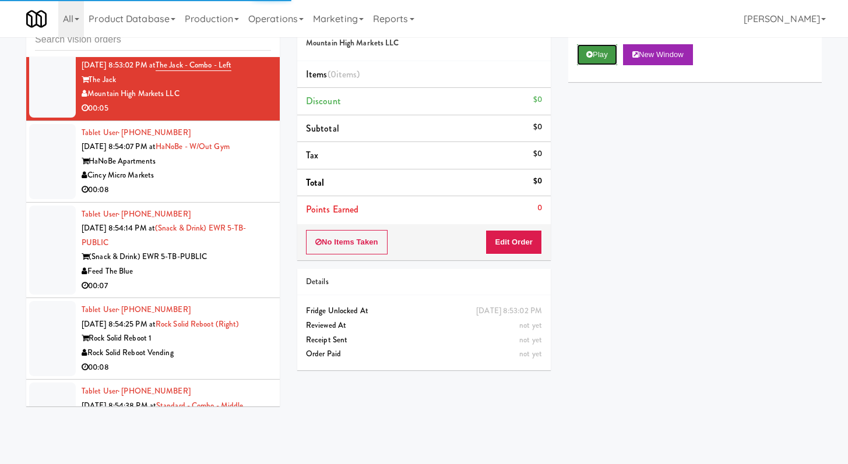
click at [613, 57] on button "Play" at bounding box center [597, 54] width 40 height 21
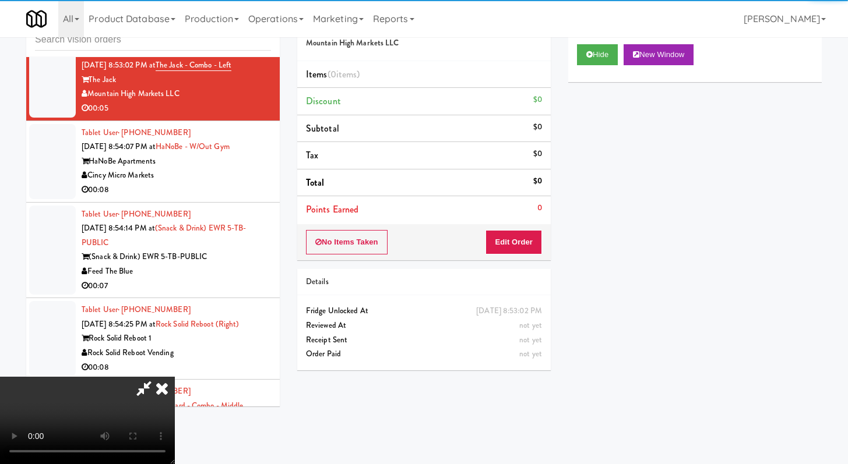
drag, startPoint x: 501, startPoint y: 259, endPoint x: 509, endPoint y: 243, distance: 18.0
click at [501, 259] on div "No Items Taken Edit Order" at bounding box center [423, 242] width 253 height 36
click at [509, 242] on button "Edit Order" at bounding box center [513, 242] width 57 height 24
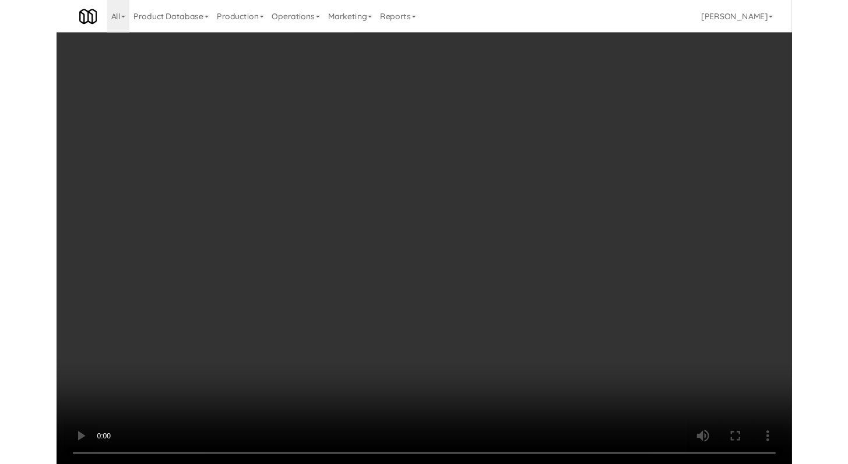
scroll to position [5480, 0]
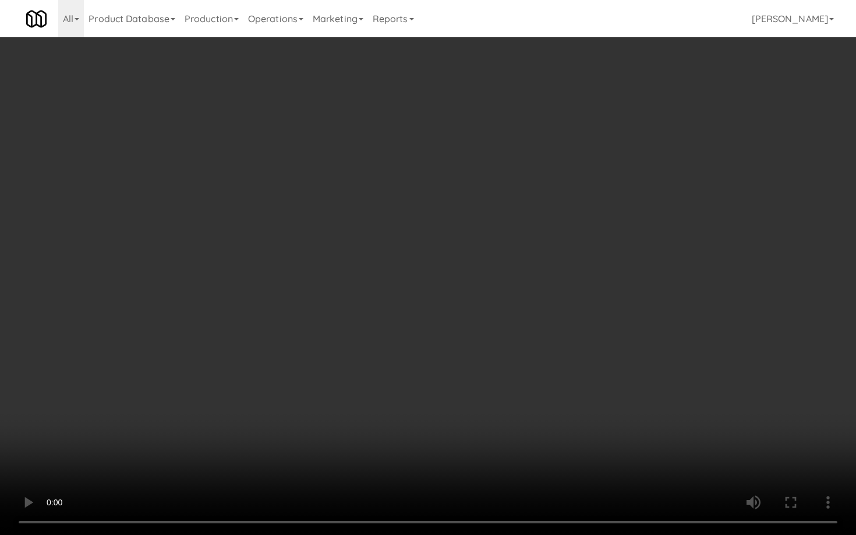
click at [471, 426] on video at bounding box center [428, 267] width 856 height 535
click at [468, 425] on video at bounding box center [428, 267] width 856 height 535
click at [467, 419] on video at bounding box center [428, 267] width 856 height 535
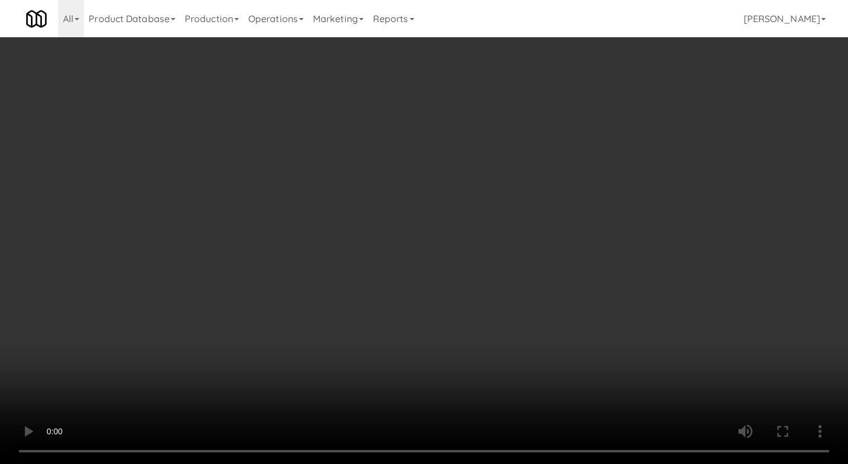
scroll to position [5494, 0]
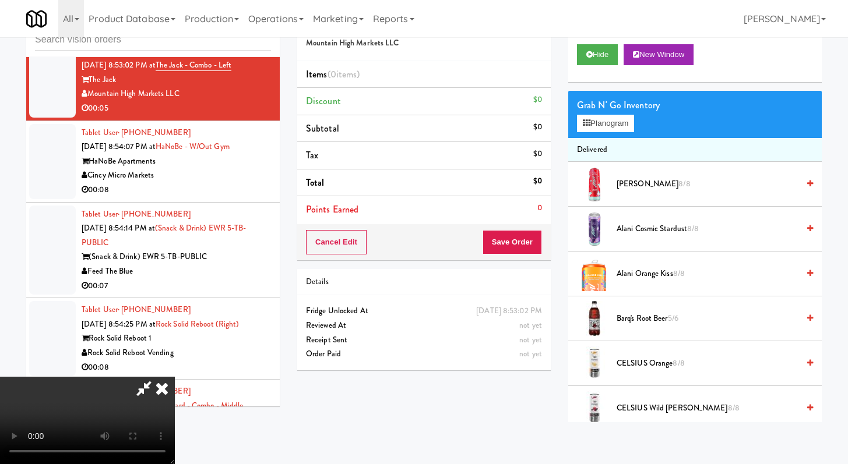
drag, startPoint x: 374, startPoint y: 304, endPoint x: 422, endPoint y: 315, distance: 49.6
click at [175, 377] on video at bounding box center [87, 420] width 175 height 87
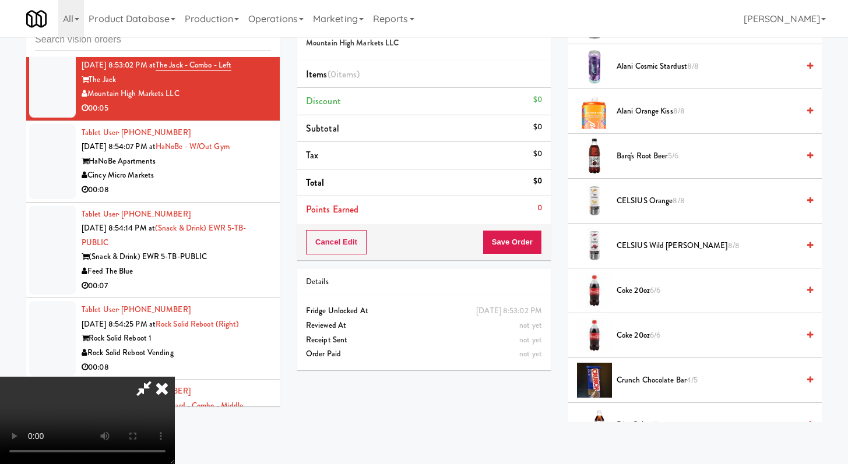
scroll to position [763, 0]
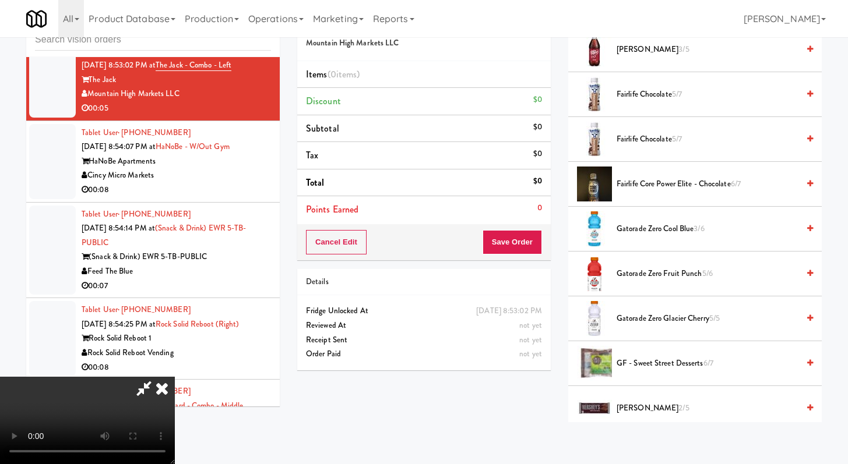
click at [652, 179] on span "Fairlife Core Power Elite - Chocolate 6/7" at bounding box center [707, 184] width 182 height 15
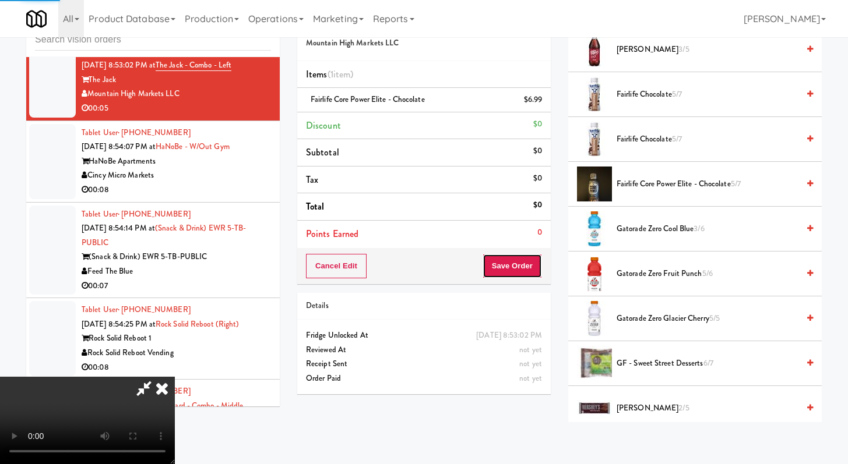
click at [532, 274] on button "Save Order" at bounding box center [511, 266] width 59 height 24
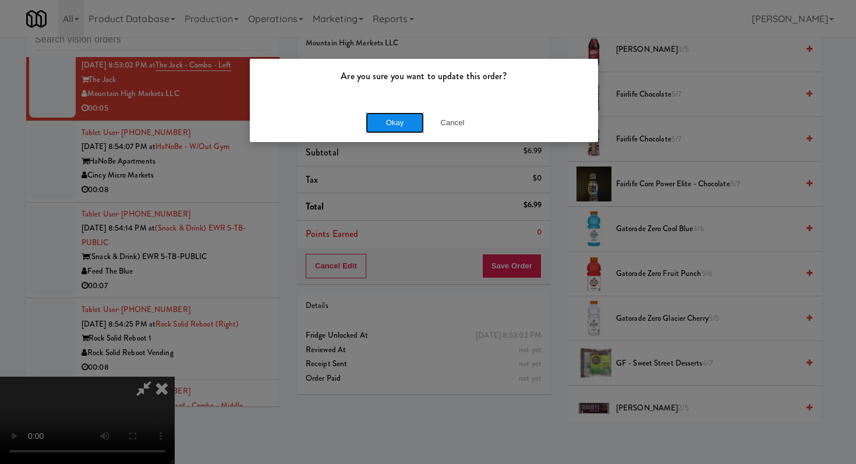
click at [409, 119] on button "Okay" at bounding box center [395, 122] width 58 height 21
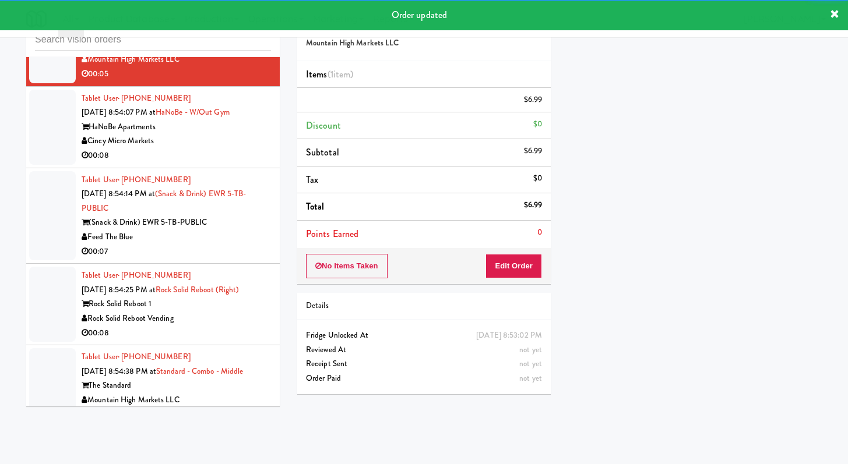
scroll to position [5529, 0]
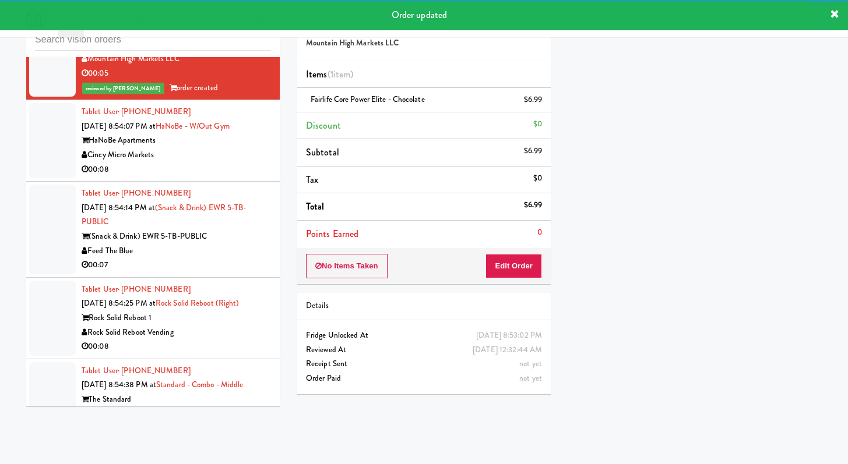
click at [201, 148] on div "HaNoBe Apartments" at bounding box center [176, 140] width 189 height 15
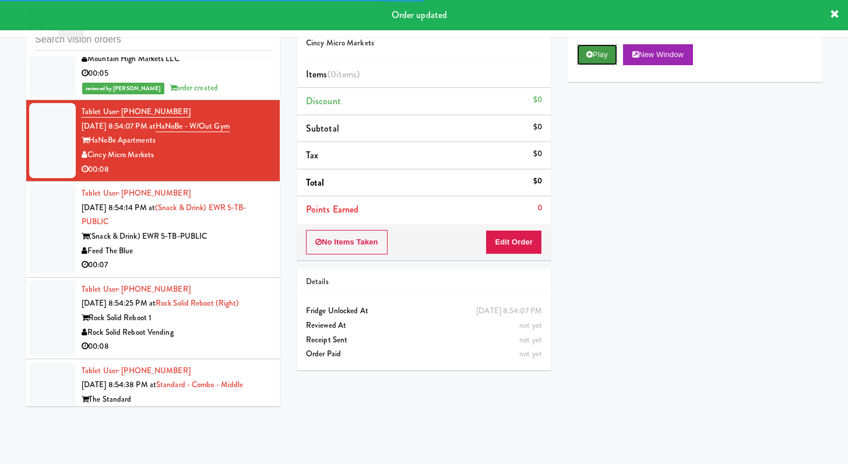
click at [592, 58] on icon at bounding box center [589, 55] width 6 height 8
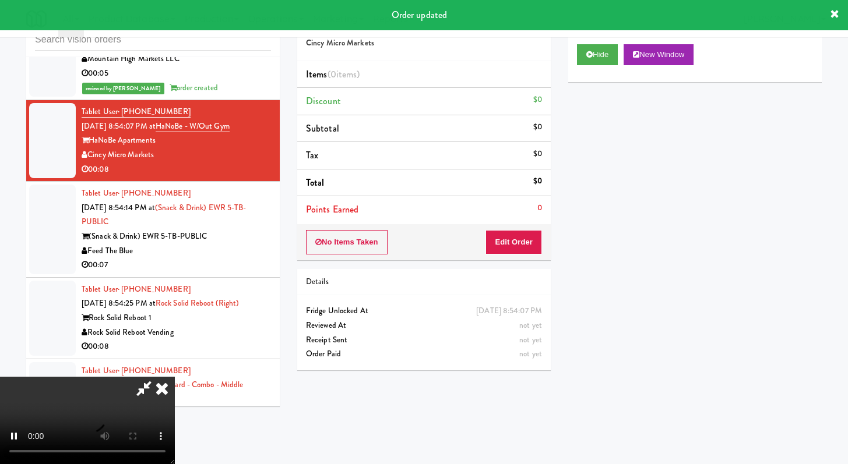
click at [504, 256] on div "No Items Taken Edit Order" at bounding box center [423, 242] width 253 height 36
click at [510, 243] on button "Edit Order" at bounding box center [513, 242] width 57 height 24
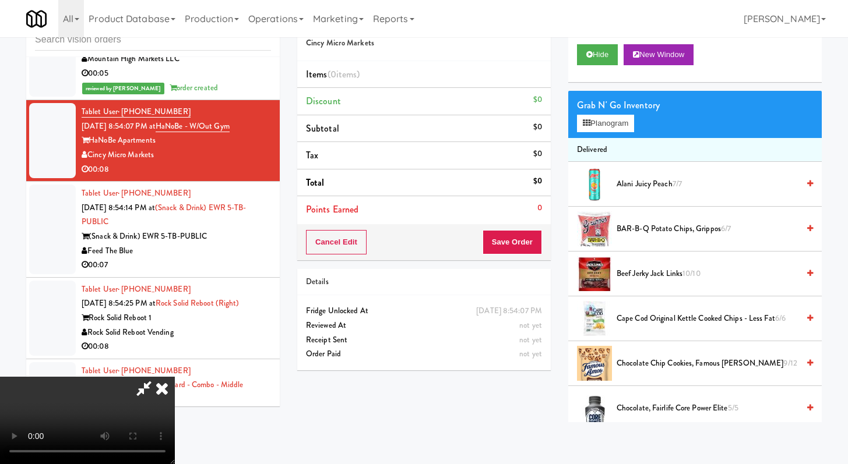
scroll to position [37, 0]
click at [175, 377] on video at bounding box center [87, 420] width 175 height 87
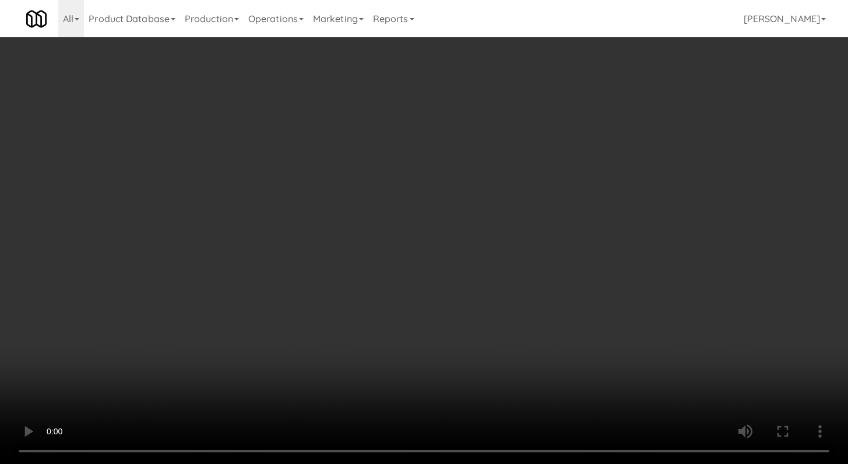
scroll to position [5514, 0]
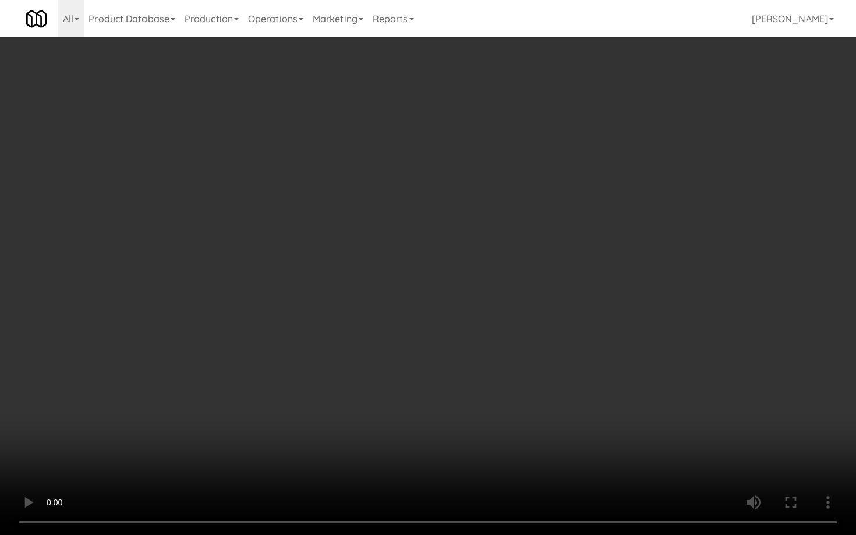
click at [347, 334] on video at bounding box center [428, 267] width 856 height 535
click at [398, 316] on video at bounding box center [428, 267] width 856 height 535
click at [397, 316] on video at bounding box center [428, 267] width 856 height 535
click at [532, 418] on video at bounding box center [428, 267] width 856 height 535
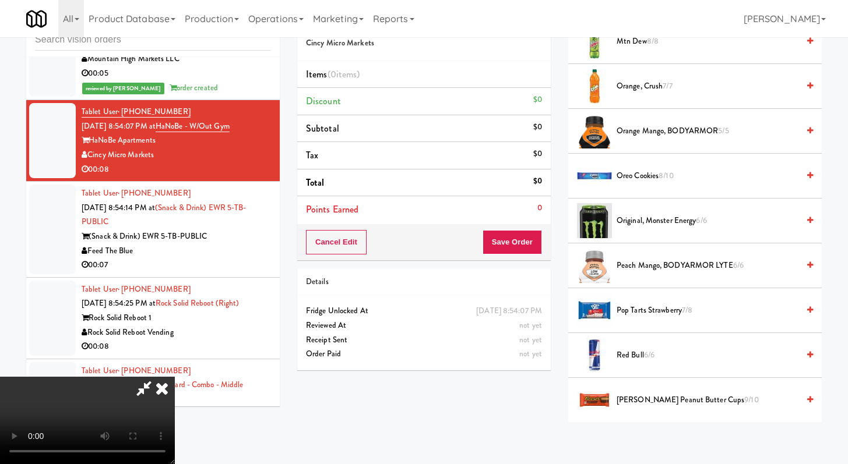
scroll to position [779, 0]
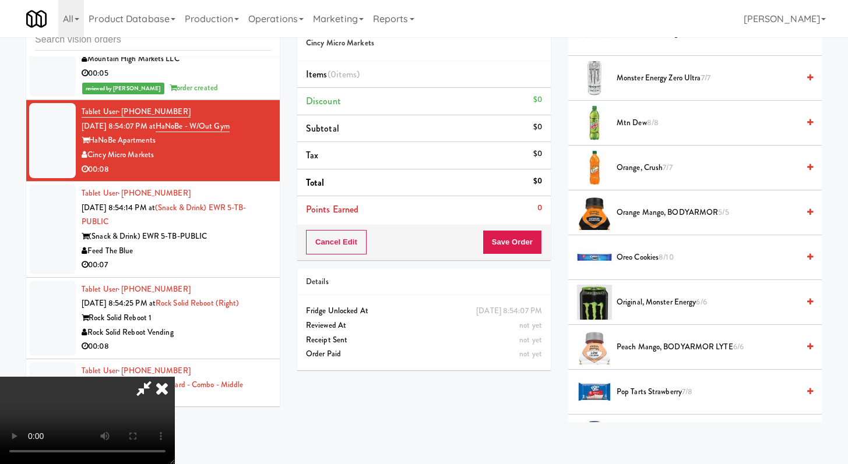
click at [643, 80] on span "Monster Energy Zero Ultra 7/7" at bounding box center [707, 78] width 182 height 15
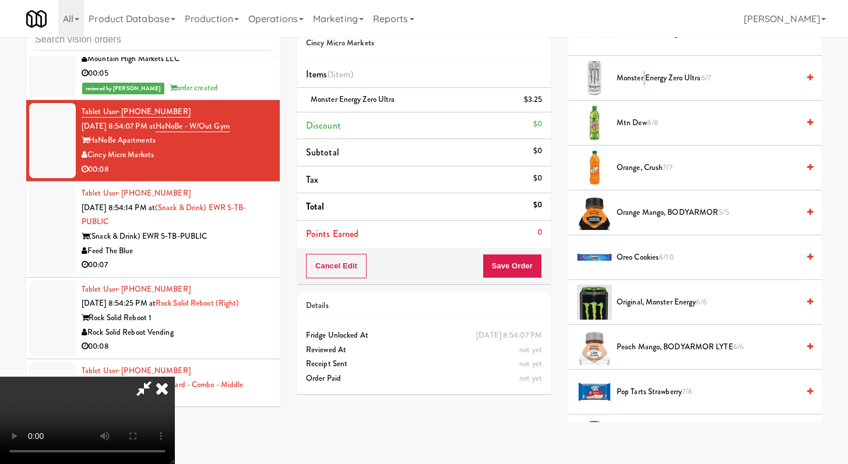
click at [643, 80] on span "Monster Energy Zero Ultra 6/7" at bounding box center [707, 78] width 182 height 15
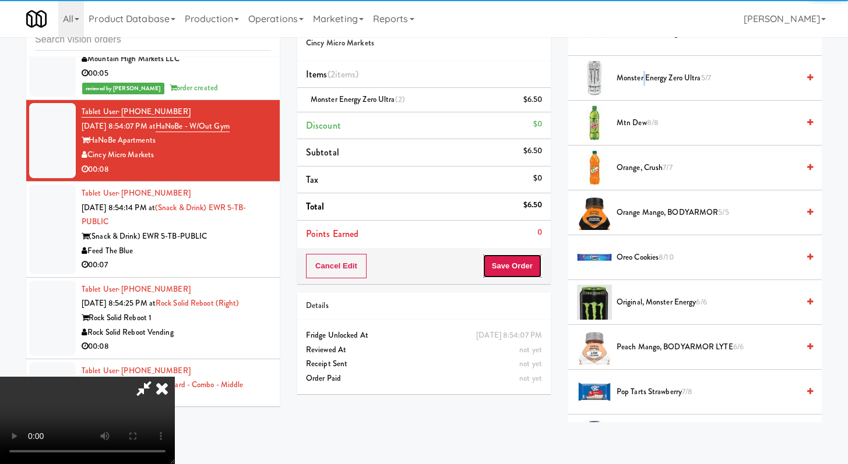
click at [516, 255] on button "Save Order" at bounding box center [511, 266] width 59 height 24
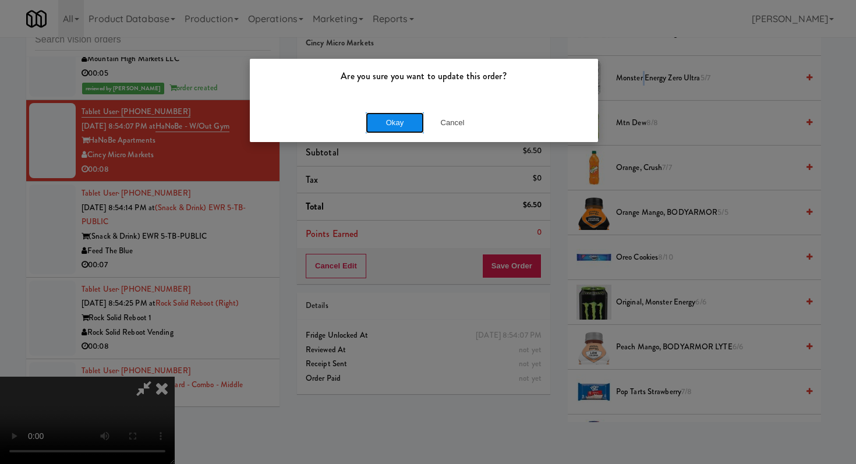
click at [399, 117] on button "Okay" at bounding box center [395, 122] width 58 height 21
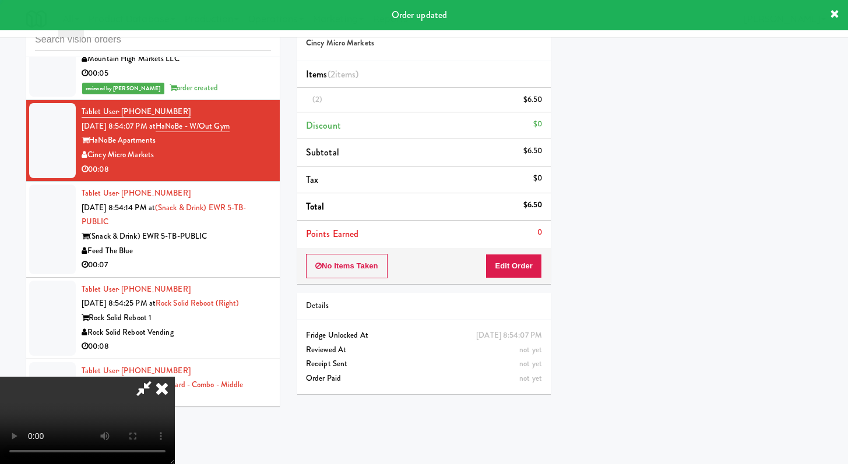
scroll to position [50, 0]
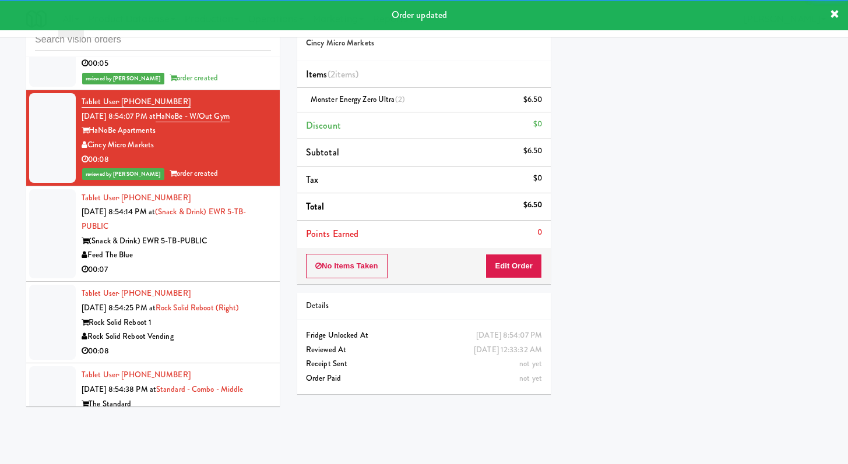
click at [241, 263] on div "Feed The Blue" at bounding box center [176, 255] width 189 height 15
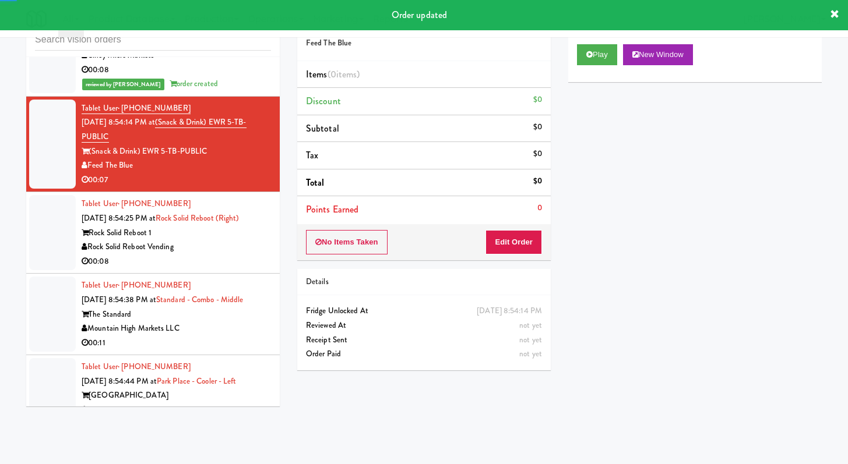
scroll to position [5642, 0]
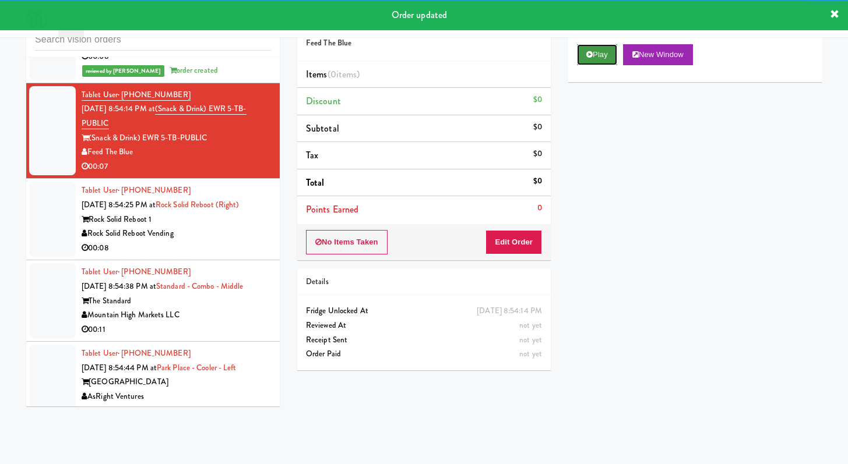
click at [608, 59] on button "Play" at bounding box center [597, 54] width 40 height 21
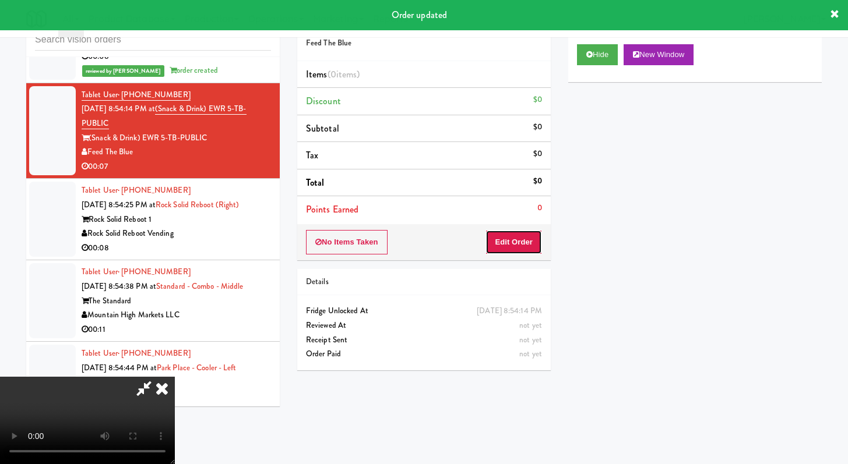
click at [534, 234] on button "Edit Order" at bounding box center [513, 242] width 57 height 24
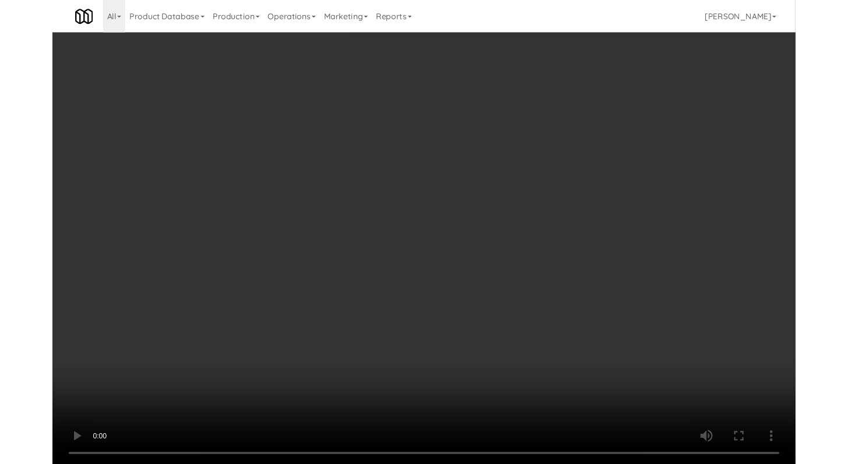
scroll to position [5627, 0]
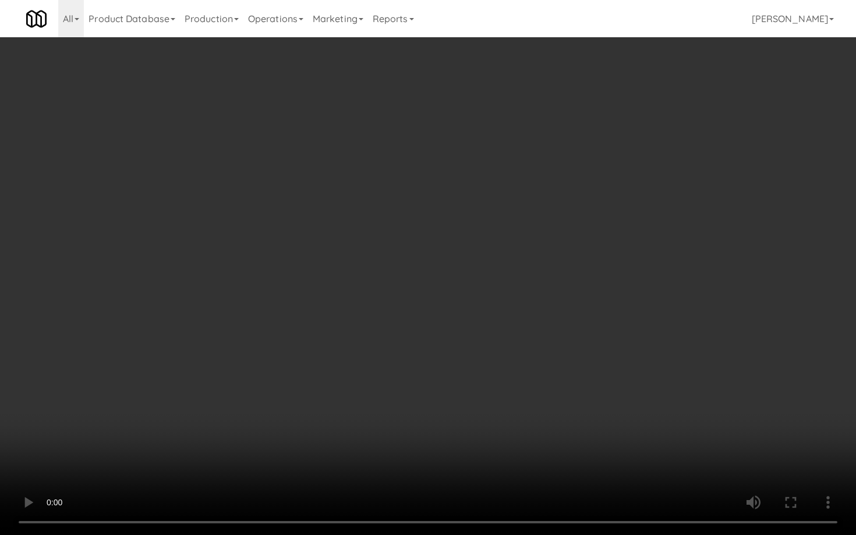
click at [507, 412] on video at bounding box center [428, 267] width 856 height 535
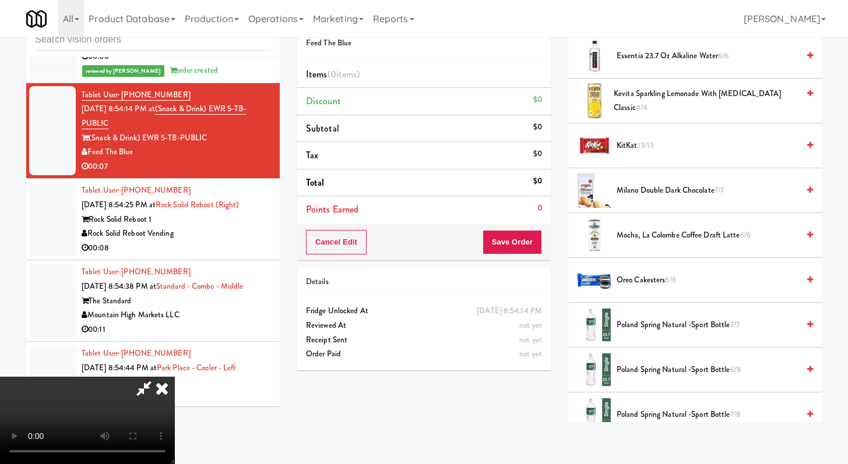
scroll to position [714, 0]
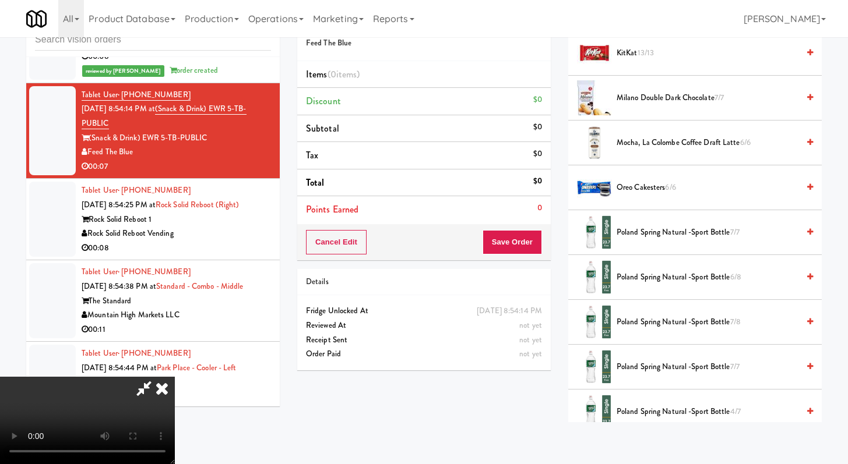
click at [653, 229] on span "Poland Spring Natural -Sport Bottle 7/7" at bounding box center [707, 232] width 182 height 15
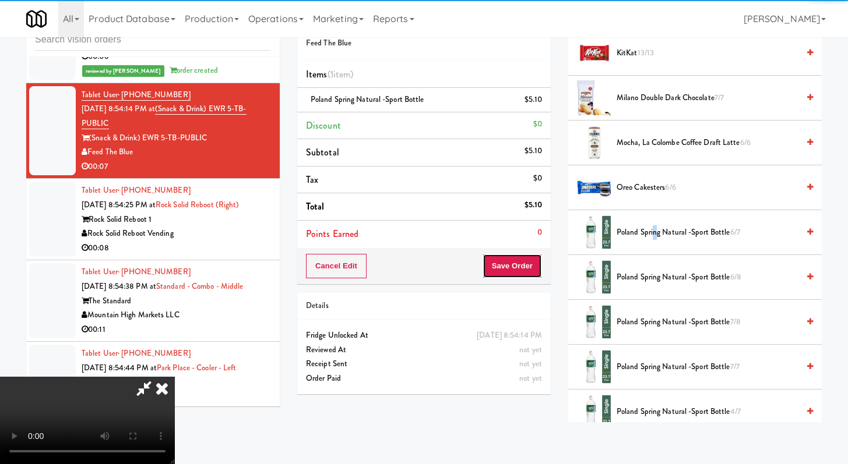
click at [516, 259] on button "Save Order" at bounding box center [511, 266] width 59 height 24
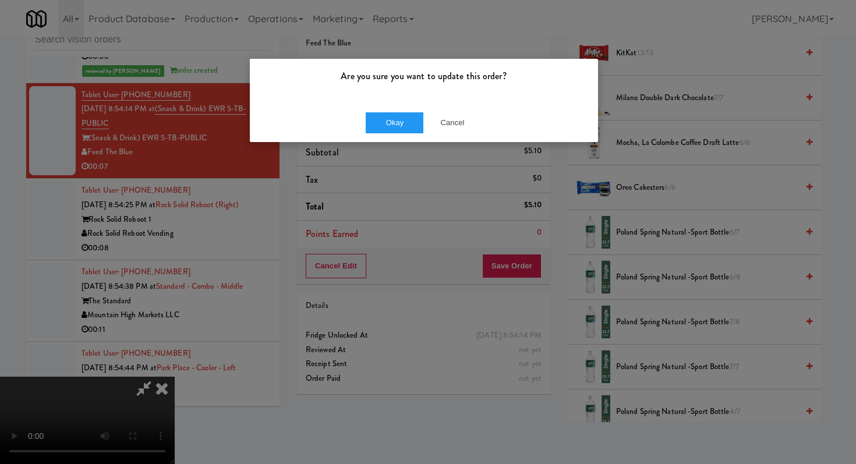
click at [389, 103] on div "Okay Cancel" at bounding box center [424, 122] width 348 height 39
click at [383, 133] on div "Okay Cancel" at bounding box center [424, 122] width 348 height 39
click at [388, 125] on button "Okay" at bounding box center [395, 122] width 58 height 21
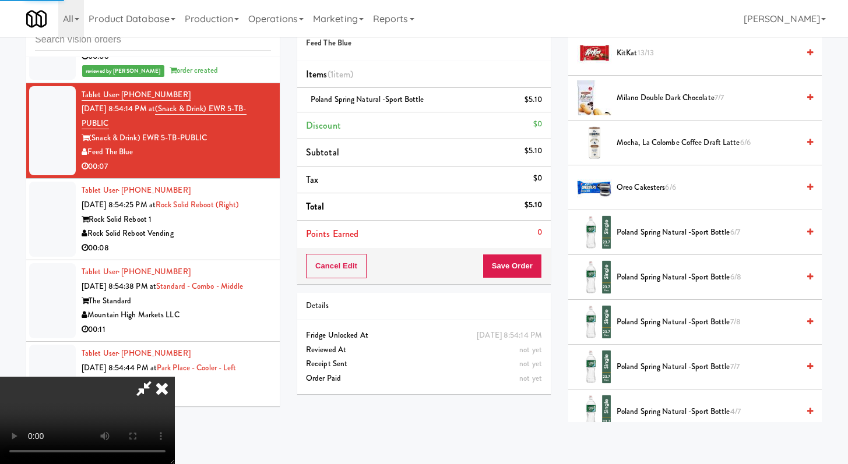
scroll to position [50, 0]
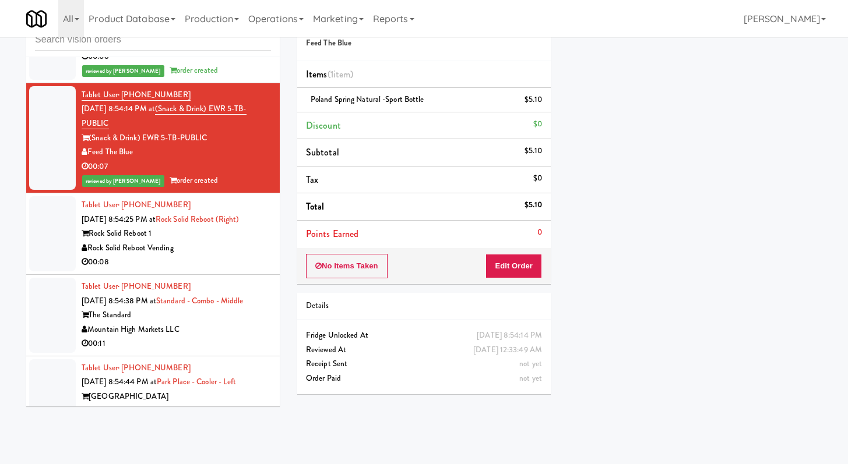
click at [212, 270] on div "00:08" at bounding box center [176, 262] width 189 height 15
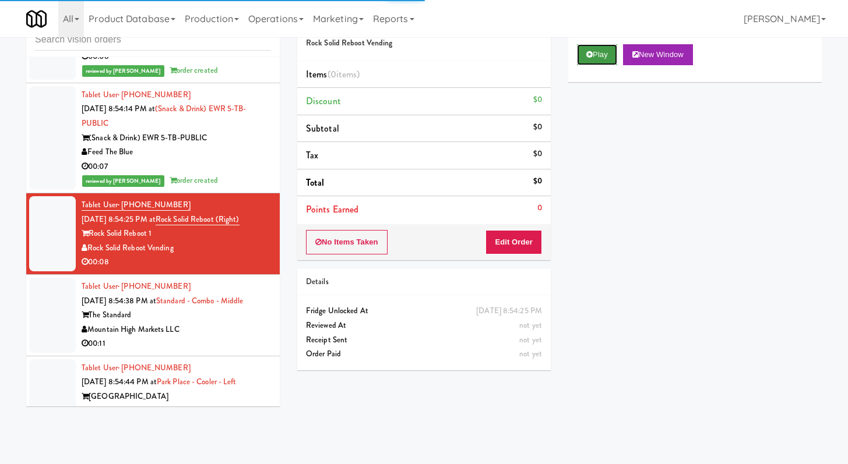
click at [588, 56] on icon at bounding box center [589, 55] width 6 height 8
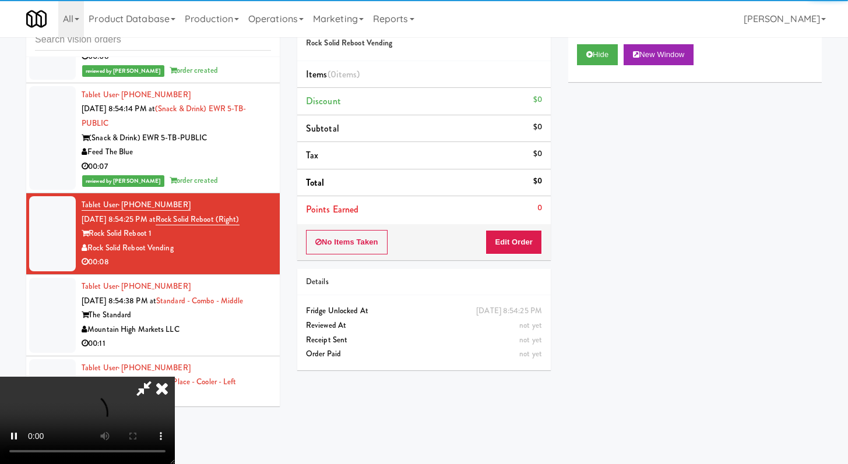
click at [518, 255] on div "No Items Taken Edit Order" at bounding box center [423, 242] width 253 height 36
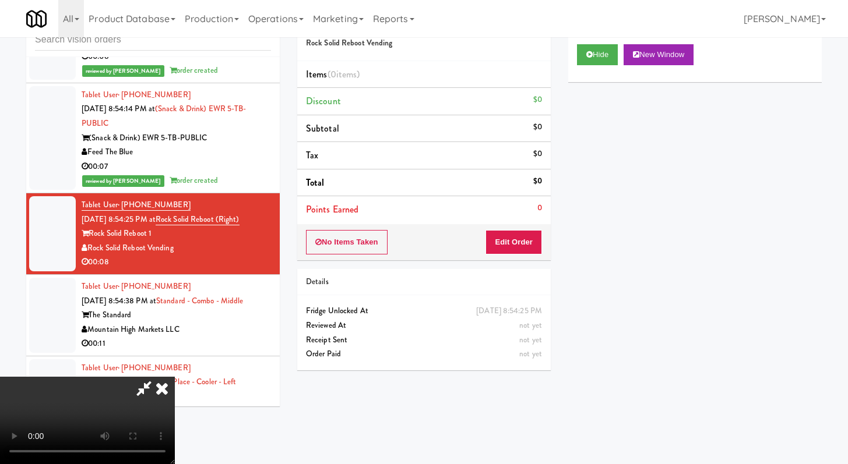
click at [543, 221] on li "Points Earned 0" at bounding box center [423, 209] width 253 height 27
click at [534, 247] on button "Edit Order" at bounding box center [513, 242] width 57 height 24
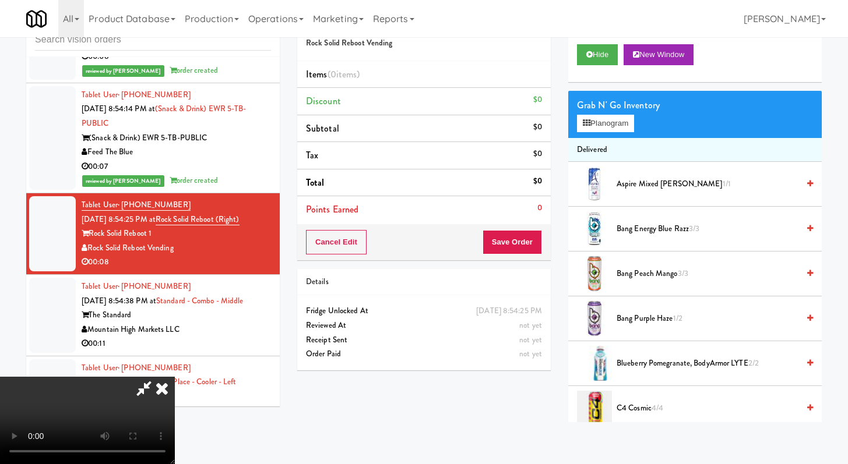
scroll to position [100, 0]
click at [175, 377] on video at bounding box center [87, 420] width 175 height 87
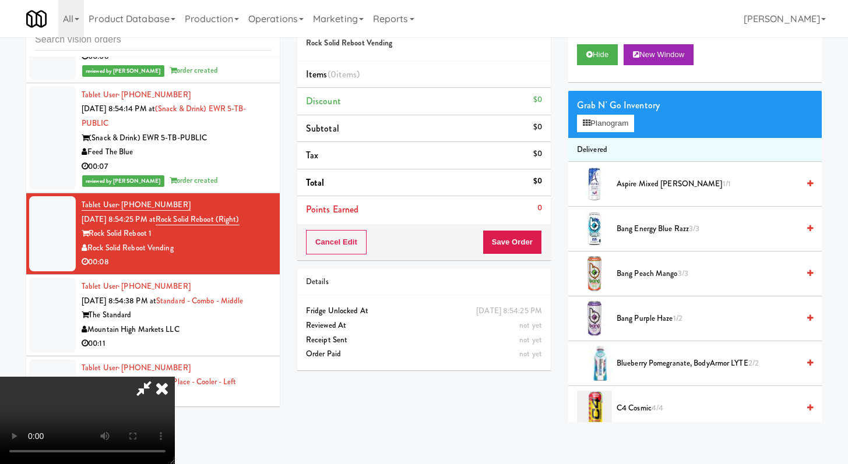
click at [175, 377] on video at bounding box center [87, 420] width 175 height 87
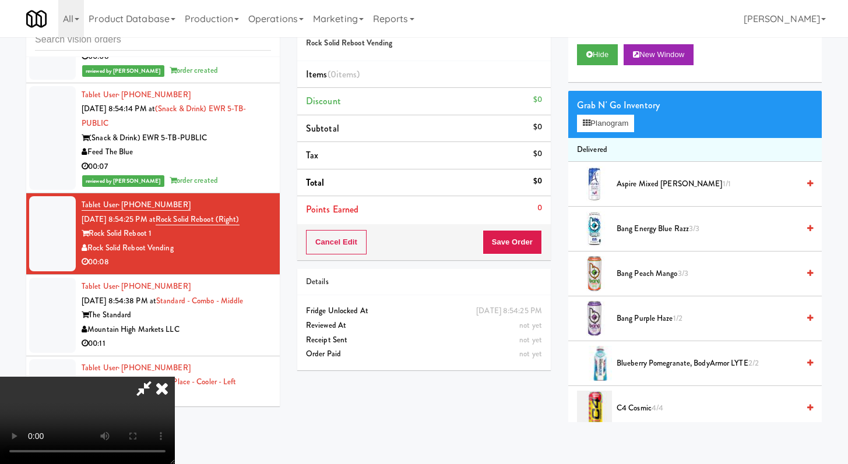
click at [175, 377] on video at bounding box center [87, 420] width 175 height 87
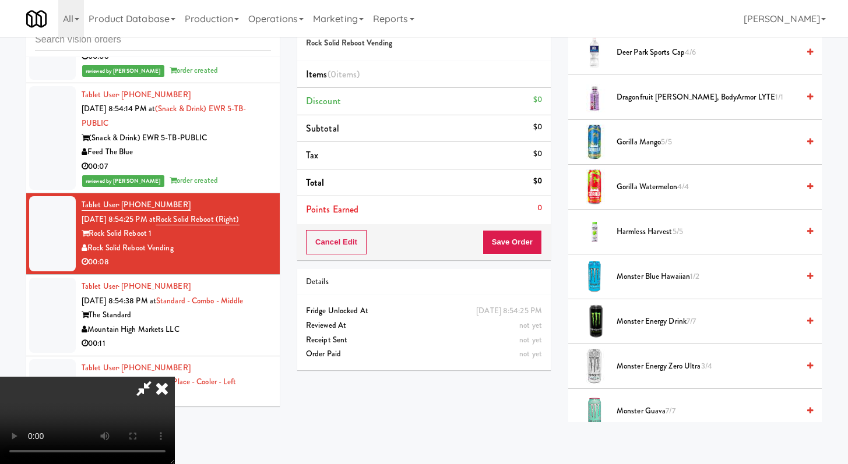
scroll to position [814, 0]
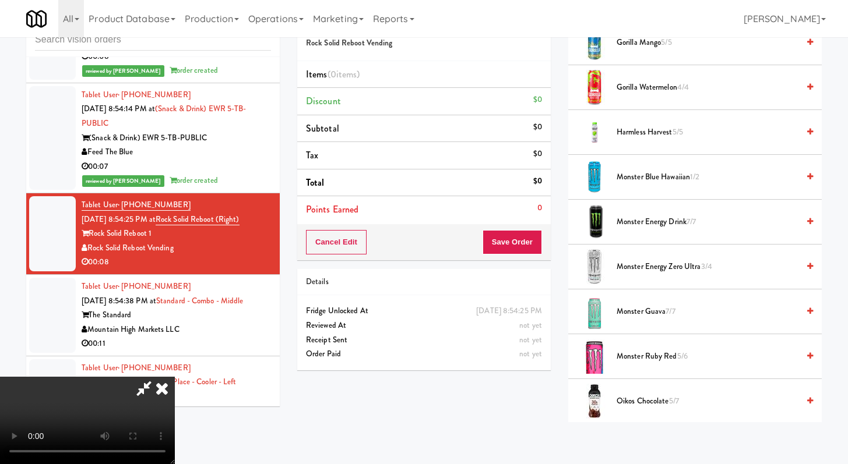
click at [631, 129] on span "Harmless Harvest 5/5" at bounding box center [707, 132] width 182 height 15
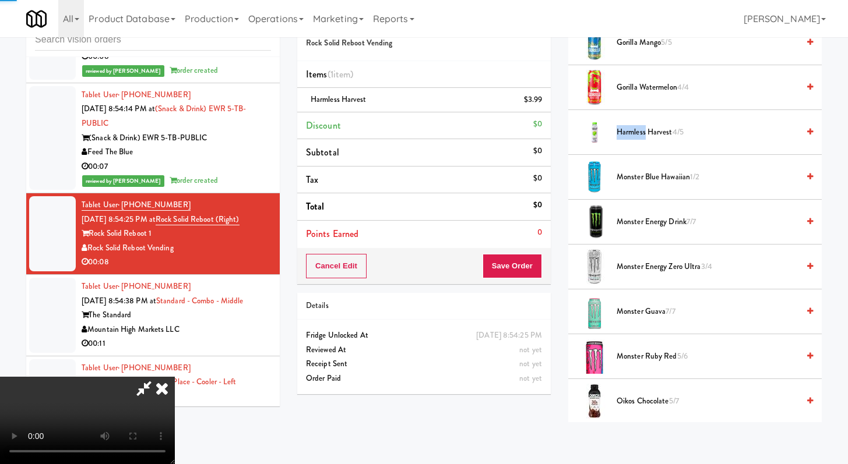
click at [631, 129] on span "Harmless Harvest 4/5" at bounding box center [707, 132] width 182 height 15
click at [535, 250] on div "Cancel Edit Save Order" at bounding box center [423, 266] width 253 height 36
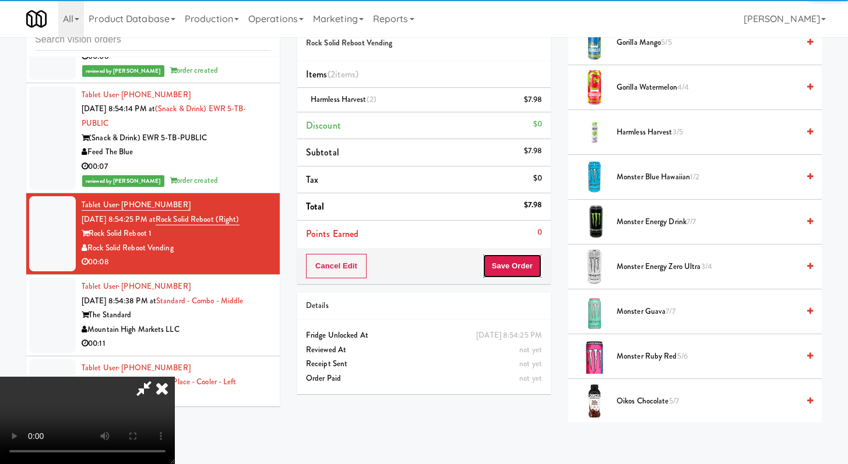
click at [531, 266] on button "Save Order" at bounding box center [511, 266] width 59 height 24
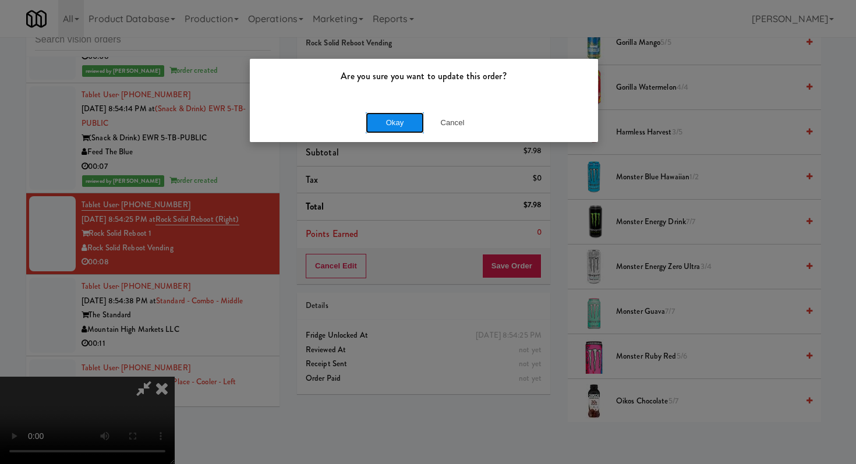
click at [378, 129] on button "Okay" at bounding box center [395, 122] width 58 height 21
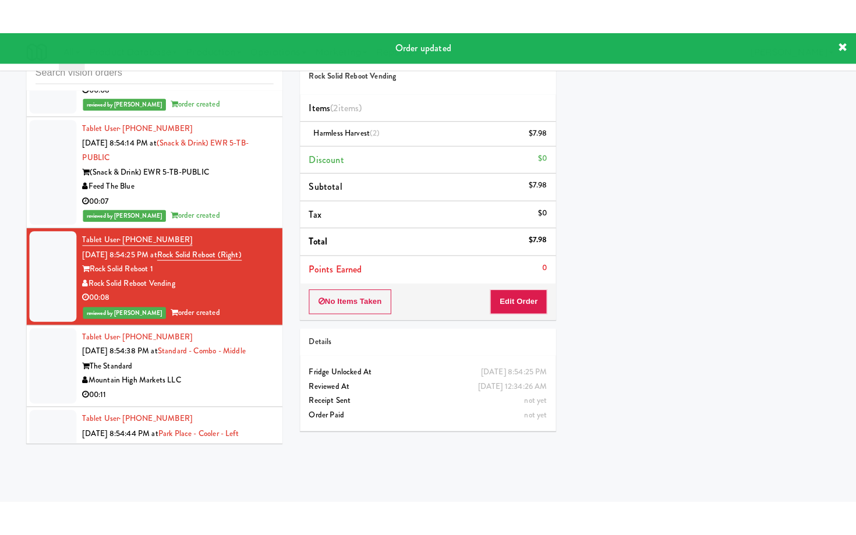
scroll to position [5788, 0]
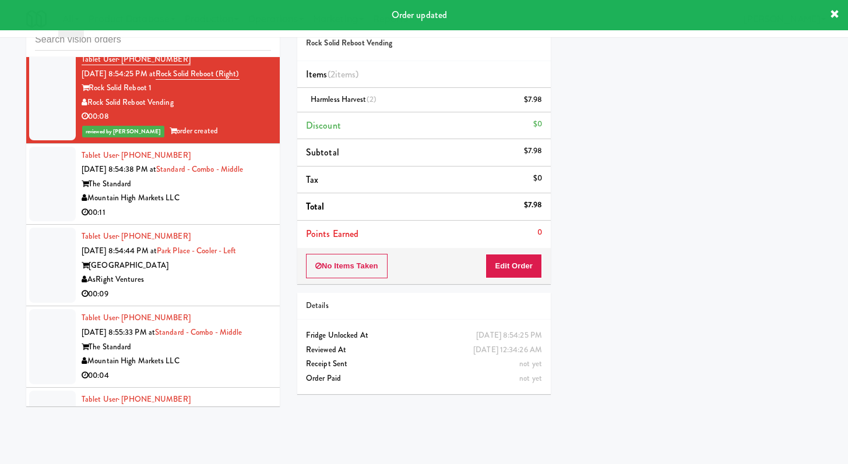
click at [216, 220] on div "Tablet User · (208) 541-9576 [DATE] 8:54:38 PM at Standard - Combo - Middle The…" at bounding box center [176, 185] width 189 height 72
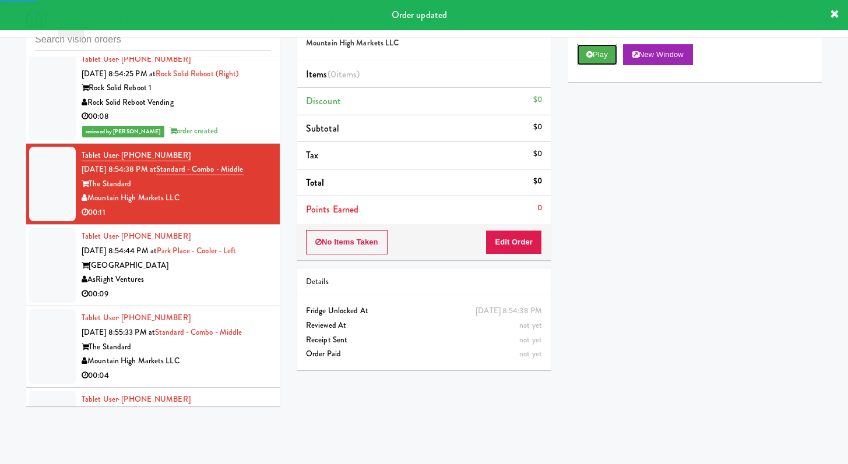
click at [604, 59] on button "Play" at bounding box center [597, 54] width 40 height 21
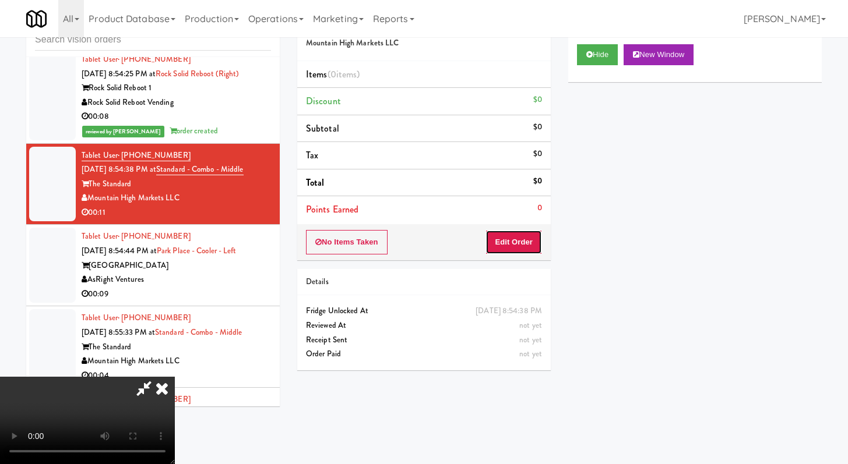
click at [520, 237] on button "Edit Order" at bounding box center [513, 242] width 57 height 24
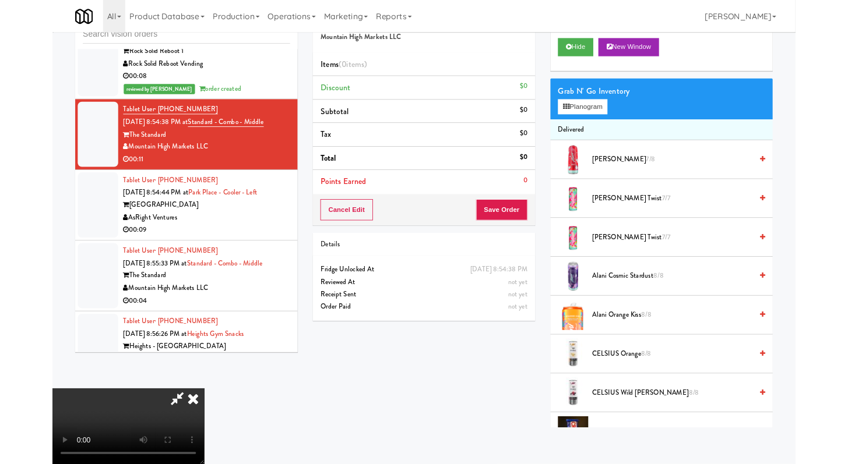
scroll to position [5773, 0]
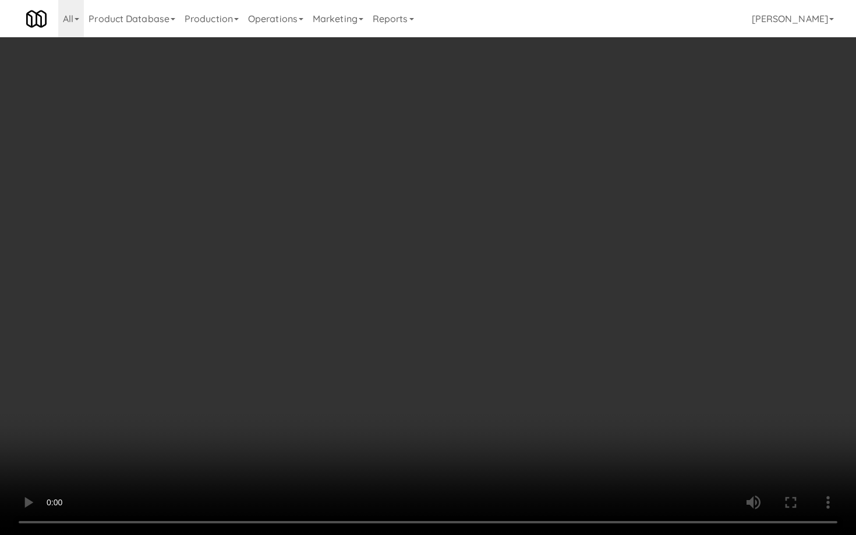
click at [524, 411] on video at bounding box center [428, 267] width 856 height 535
click at [525, 408] on video at bounding box center [428, 267] width 856 height 535
click at [530, 397] on video at bounding box center [428, 267] width 856 height 535
click at [529, 396] on video at bounding box center [428, 267] width 856 height 535
click at [528, 380] on video at bounding box center [428, 267] width 856 height 535
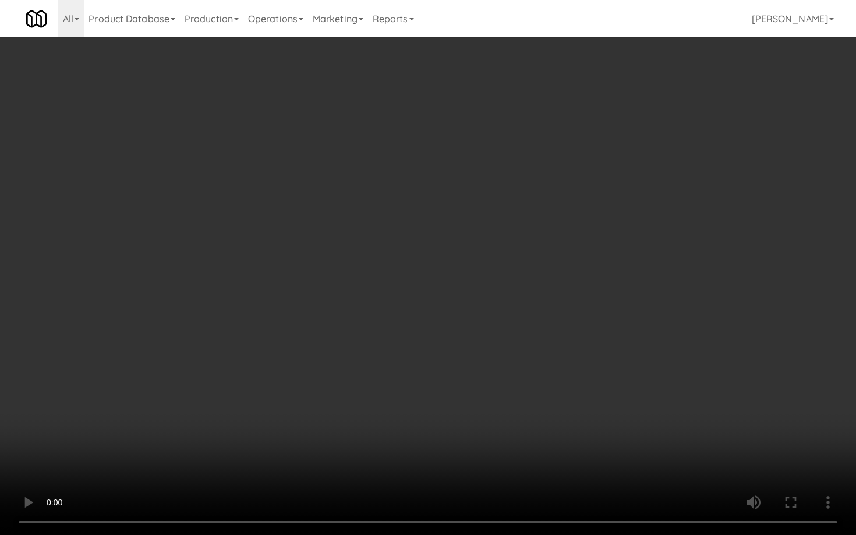
click at [528, 380] on video at bounding box center [428, 267] width 856 height 535
click at [529, 371] on video at bounding box center [428, 267] width 856 height 535
click at [528, 371] on video at bounding box center [428, 267] width 856 height 535
click at [527, 368] on video at bounding box center [428, 267] width 856 height 535
click at [409, 336] on video at bounding box center [428, 267] width 856 height 535
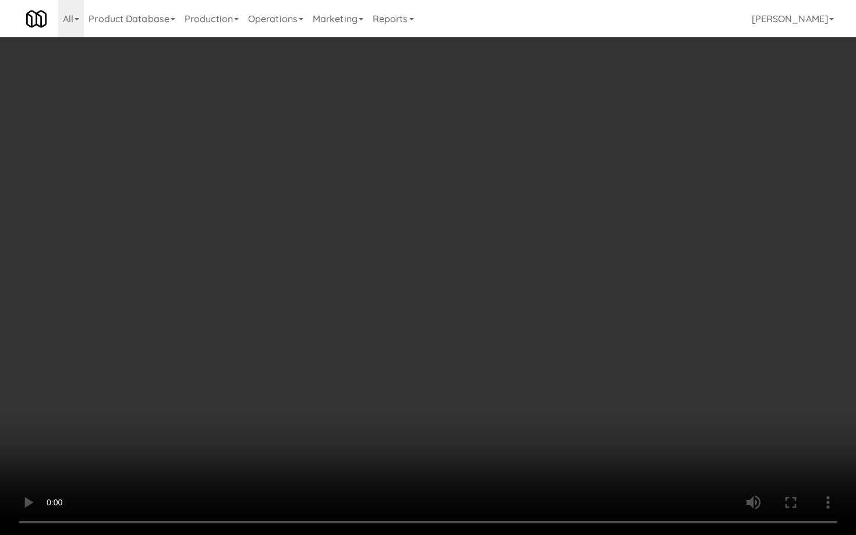
click at [591, 345] on video at bounding box center [428, 267] width 856 height 535
click at [569, 340] on video at bounding box center [428, 267] width 856 height 535
click at [570, 338] on video at bounding box center [428, 267] width 856 height 535
click at [574, 336] on video at bounding box center [428, 267] width 856 height 535
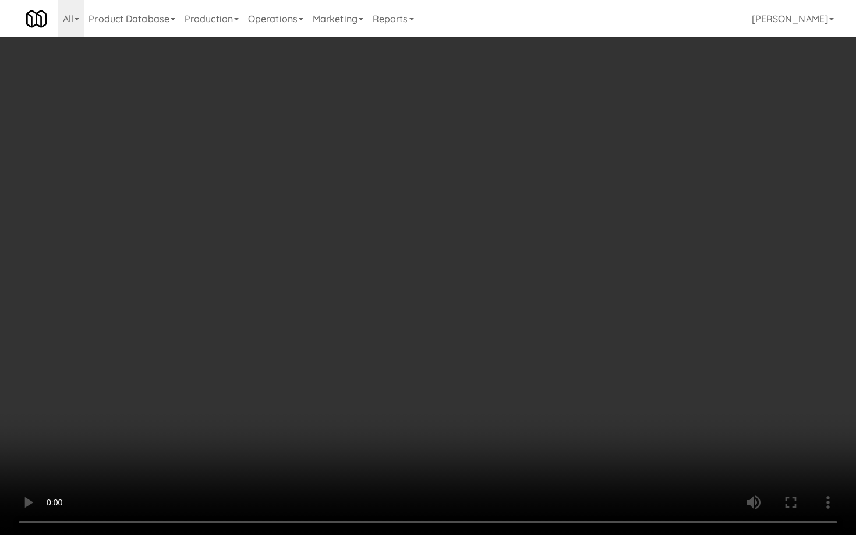
click at [574, 336] on video at bounding box center [428, 267] width 856 height 535
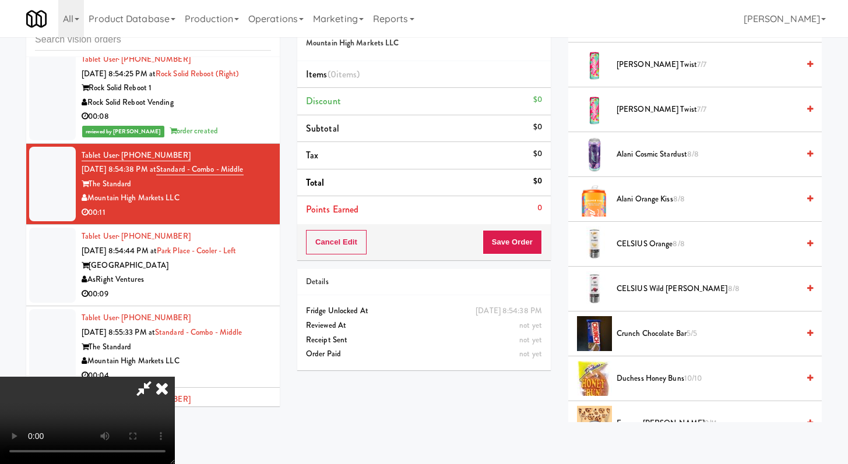
scroll to position [172, 0]
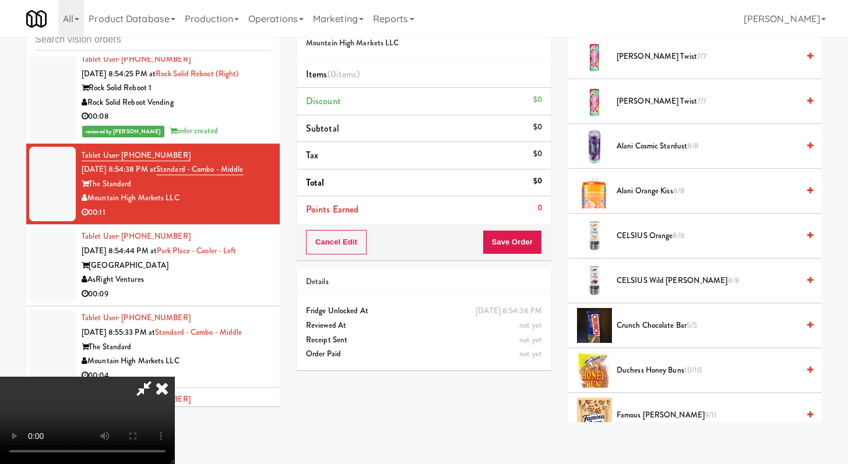
click at [649, 239] on span "CELSIUS Orange 8/8" at bounding box center [707, 236] width 182 height 15
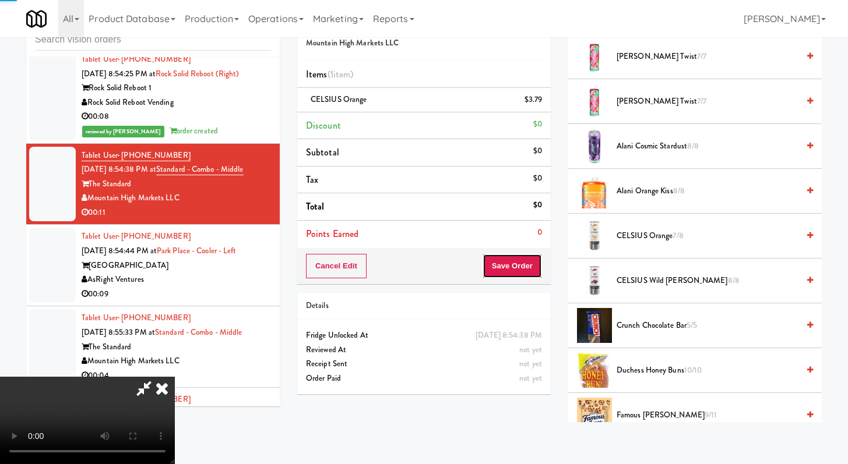
click at [539, 266] on button "Save Order" at bounding box center [511, 266] width 59 height 24
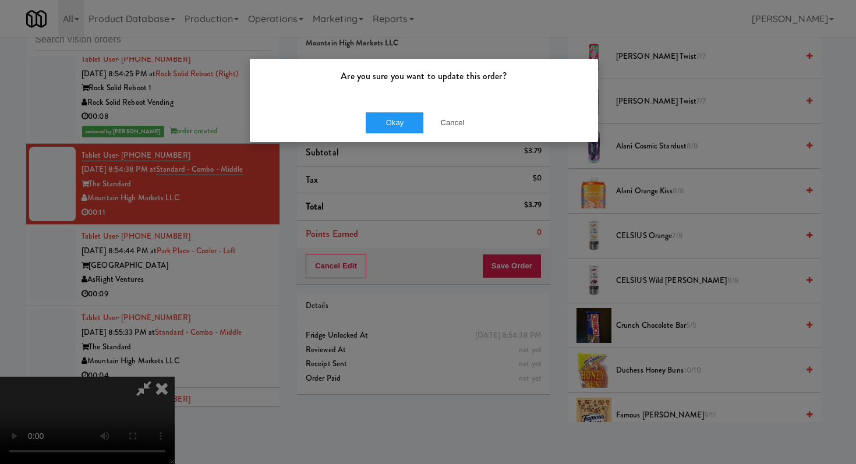
click at [351, 126] on div "Okay Cancel" at bounding box center [424, 122] width 348 height 39
click at [392, 130] on button "Okay" at bounding box center [395, 122] width 58 height 21
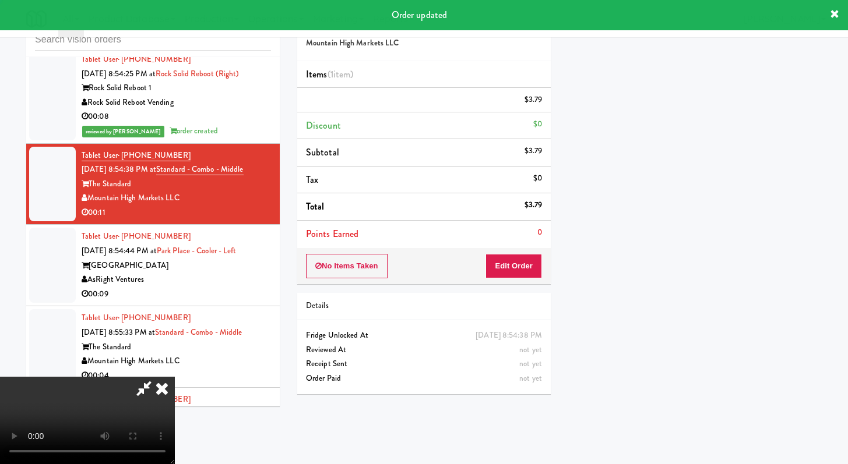
scroll to position [50, 0]
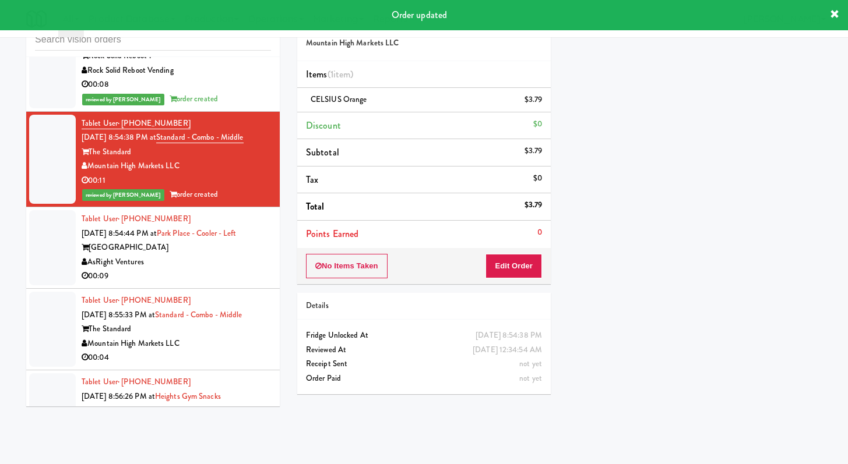
drag, startPoint x: 210, startPoint y: 326, endPoint x: 214, endPoint y: 307, distance: 19.1
click at [211, 284] on div "00:09" at bounding box center [176, 276] width 189 height 15
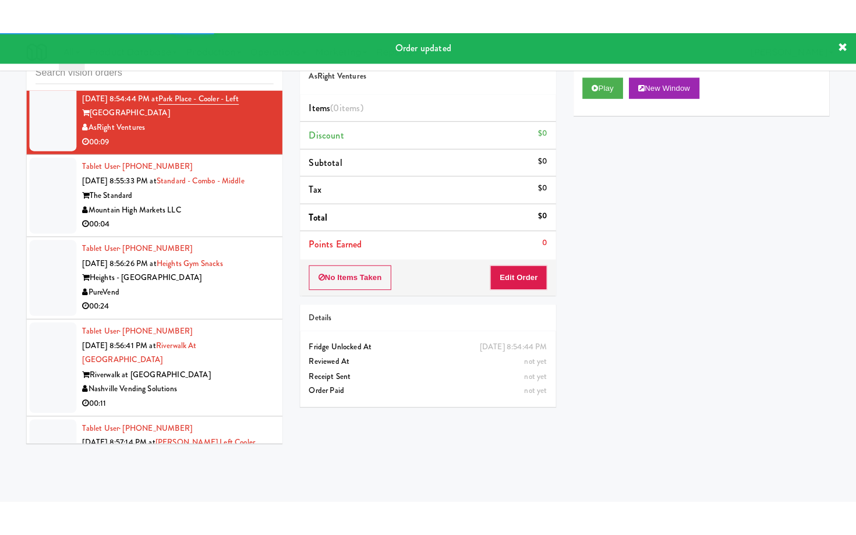
scroll to position [6033, 0]
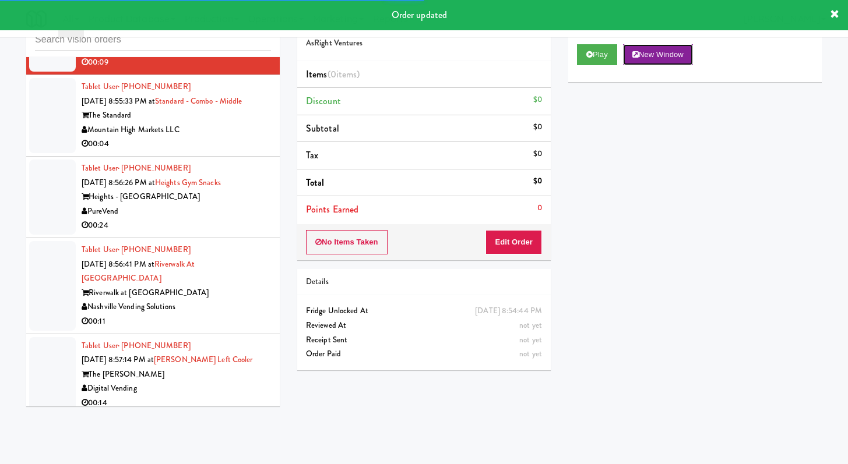
click at [629, 61] on button "New Window" at bounding box center [658, 54] width 70 height 21
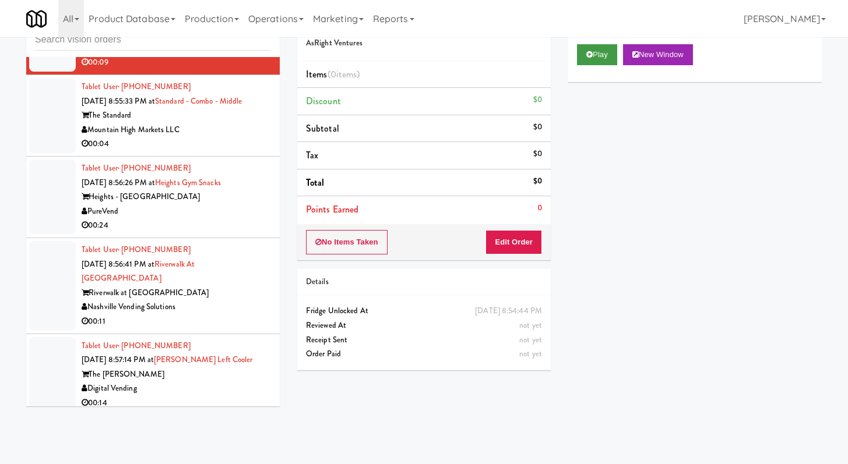
click at [602, 66] on div "Play New Window" at bounding box center [694, 59] width 253 height 47
click at [605, 63] on button "Play" at bounding box center [597, 54] width 40 height 21
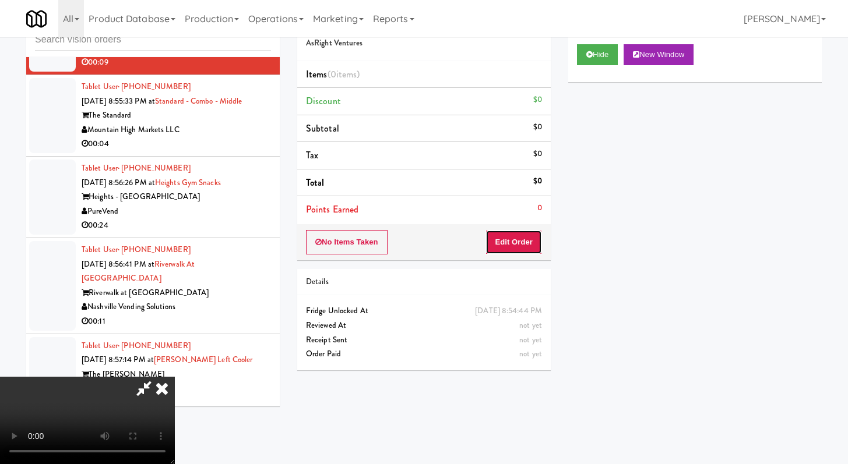
click at [506, 237] on button "Edit Order" at bounding box center [513, 242] width 57 height 24
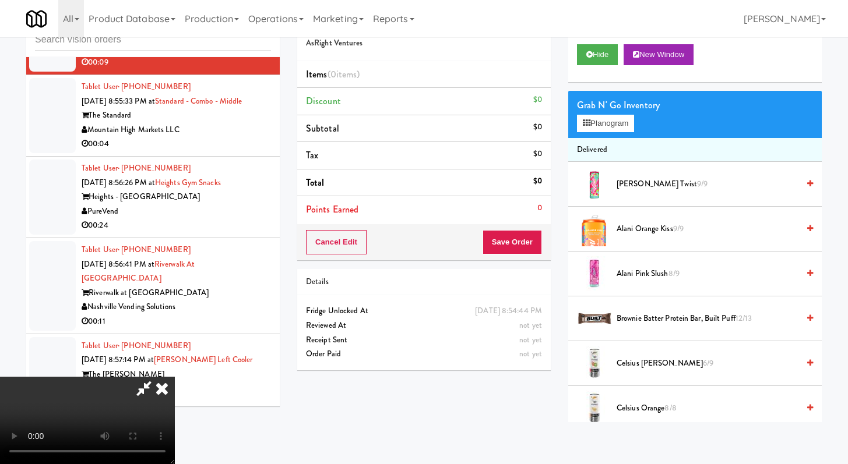
scroll to position [6020, 0]
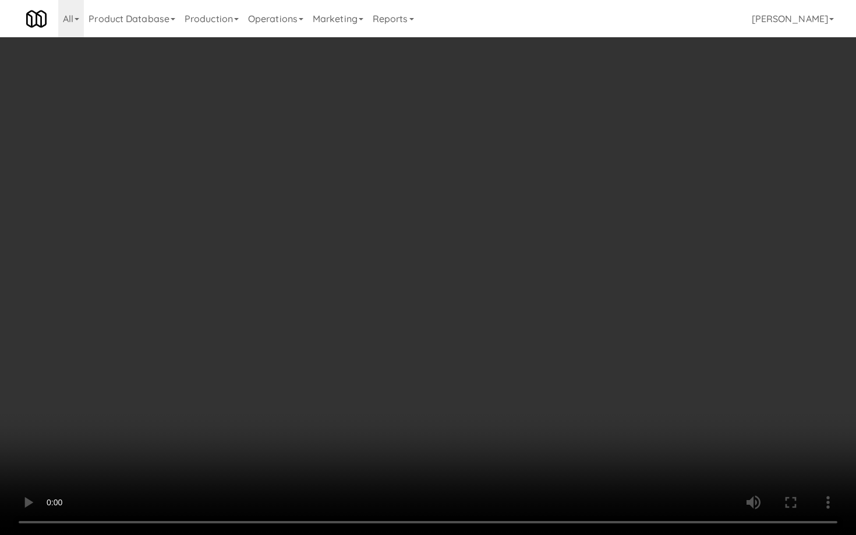
click at [483, 385] on video at bounding box center [428, 267] width 856 height 535
click at [403, 391] on video at bounding box center [428, 267] width 856 height 535
click at [404, 390] on video at bounding box center [428, 267] width 856 height 535
click at [434, 385] on video at bounding box center [428, 267] width 856 height 535
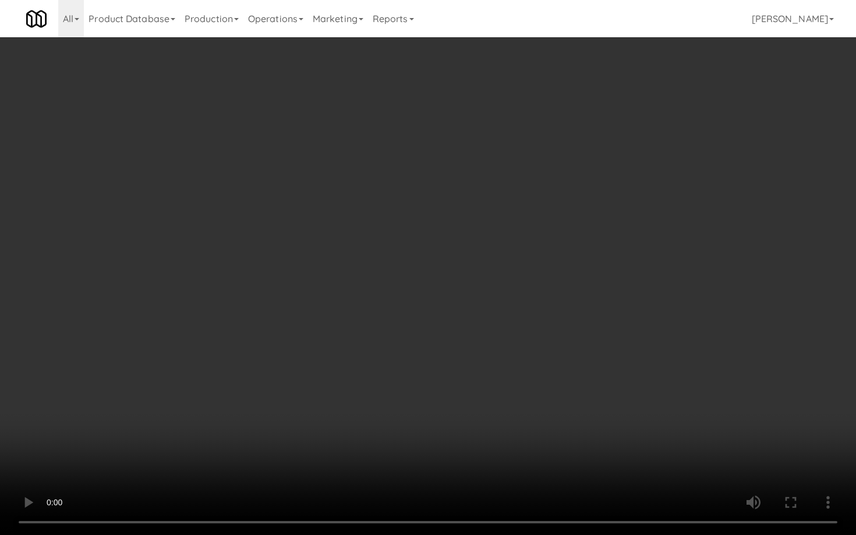
click at [434, 385] on video at bounding box center [428, 267] width 856 height 535
click at [435, 385] on video at bounding box center [428, 267] width 856 height 535
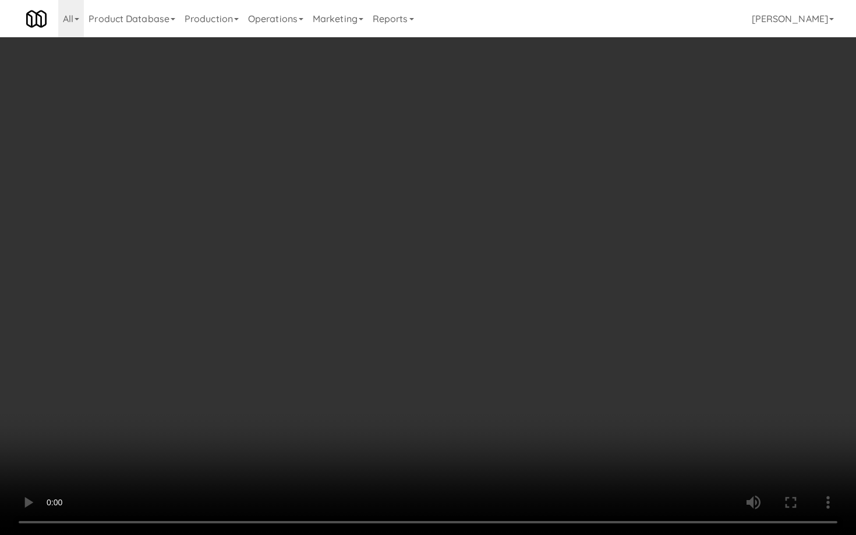
click at [437, 383] on video at bounding box center [428, 267] width 856 height 535
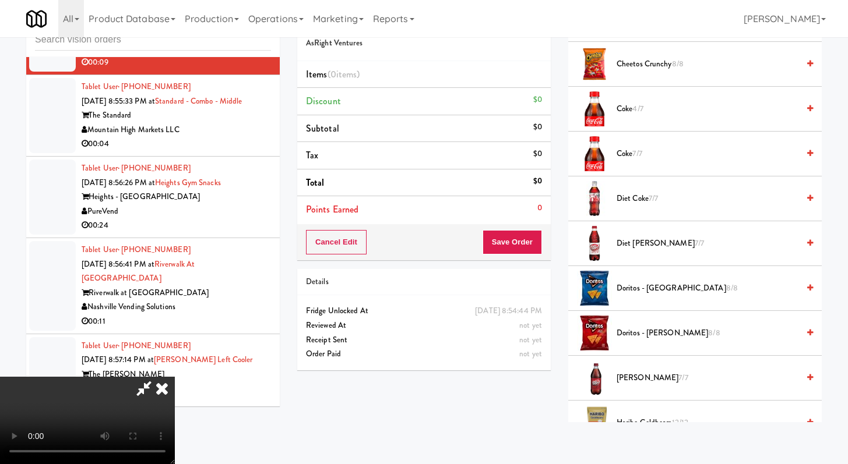
scroll to position [863, 0]
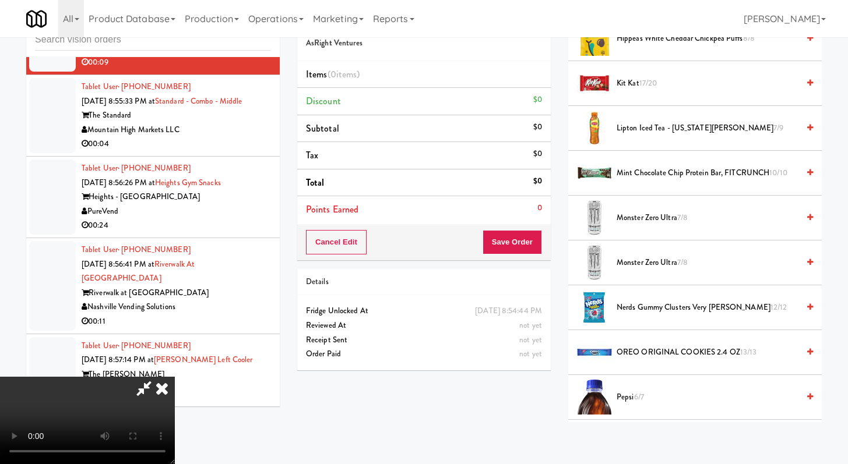
click at [648, 85] on span "17/20" at bounding box center [648, 82] width 18 height 11
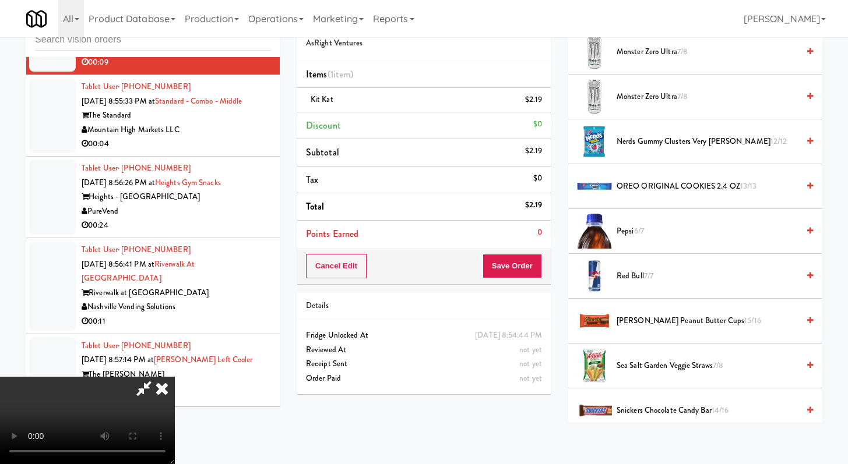
scroll to position [1036, 0]
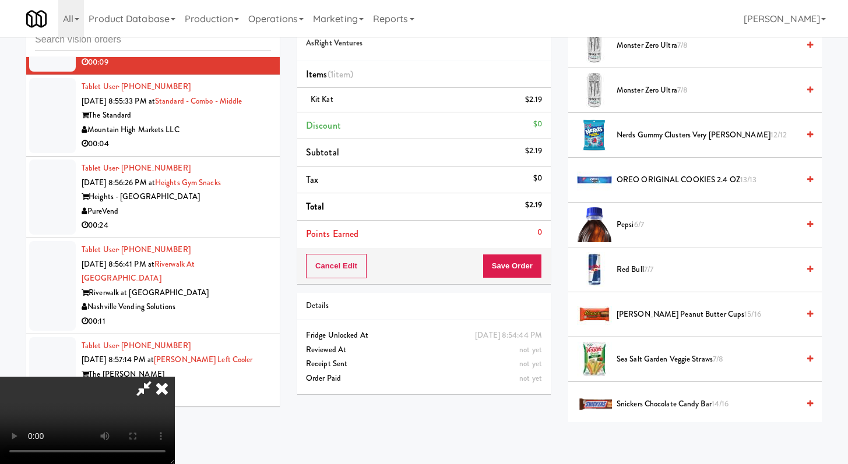
click at [647, 225] on span "Pepsi 6/7" at bounding box center [707, 225] width 182 height 15
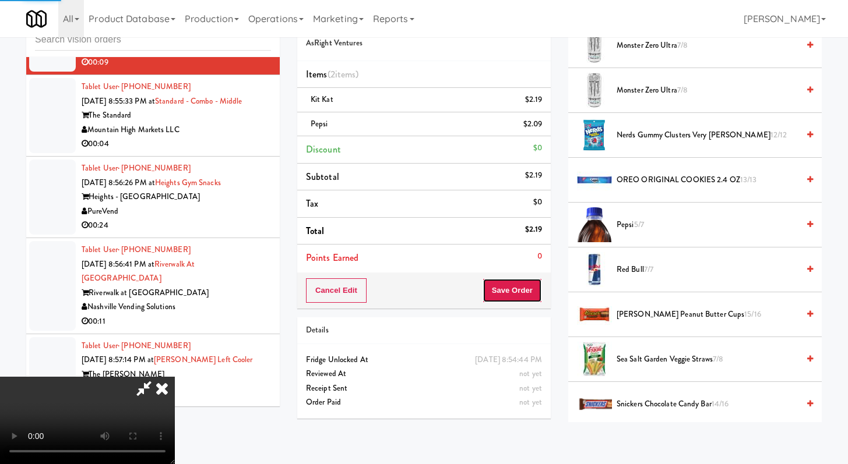
click at [528, 283] on button "Save Order" at bounding box center [511, 290] width 59 height 24
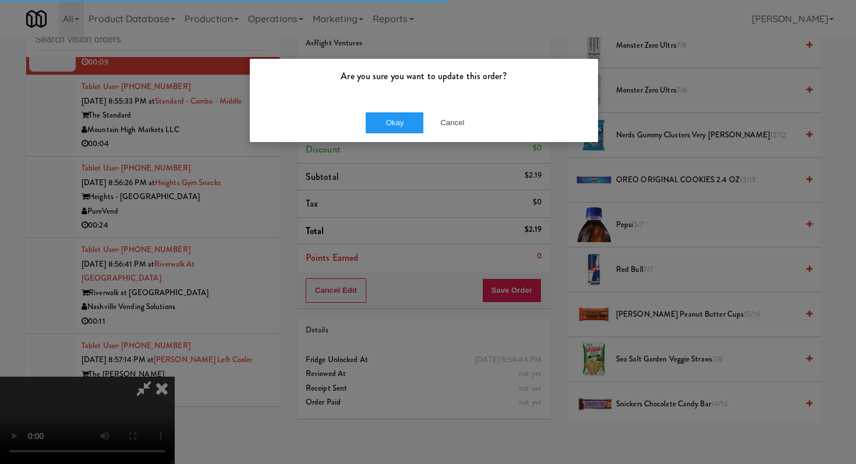
click at [391, 134] on div "Okay Cancel" at bounding box center [424, 122] width 348 height 39
click at [393, 129] on button "Okay" at bounding box center [395, 122] width 58 height 21
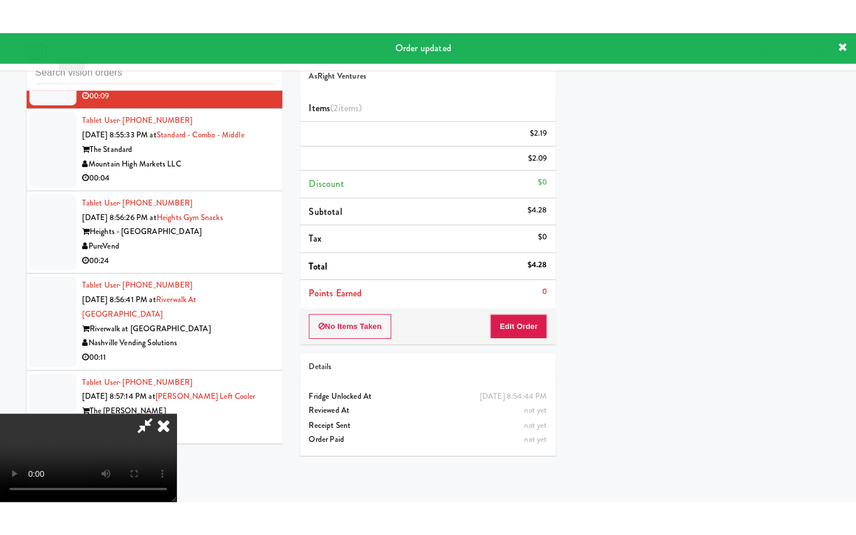
scroll to position [50, 0]
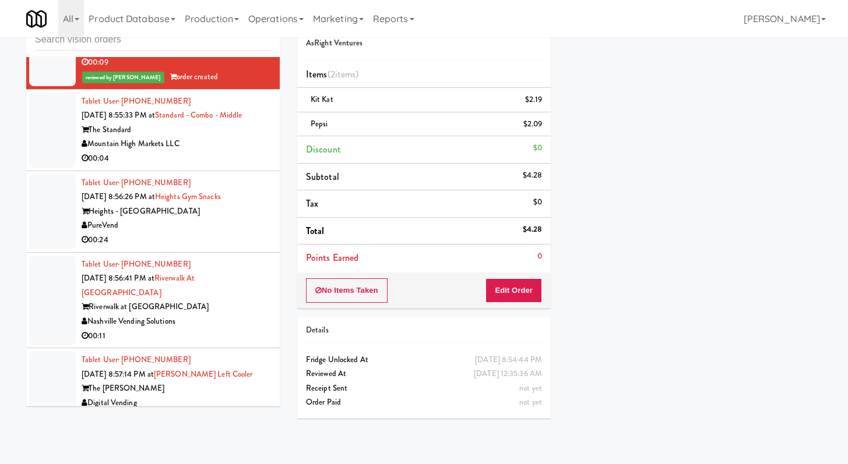
drag, startPoint x: 215, startPoint y: 199, endPoint x: 228, endPoint y: 230, distance: 33.7
click at [215, 166] on div "00:04" at bounding box center [176, 158] width 189 height 15
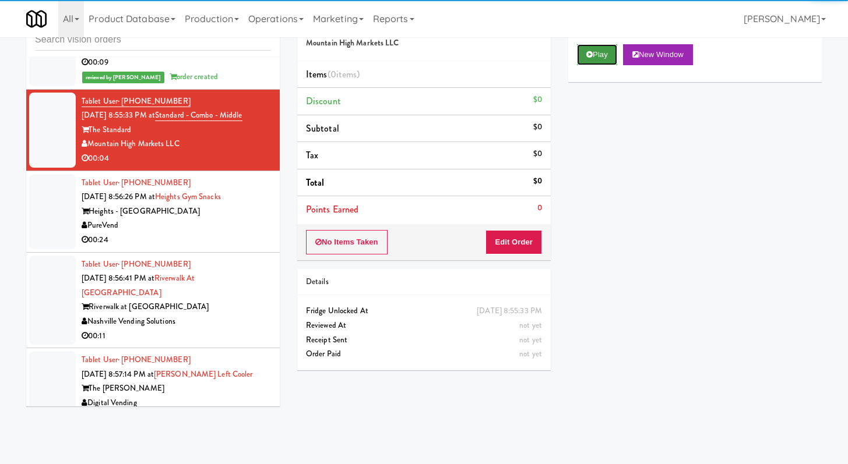
click at [583, 50] on button "Play" at bounding box center [597, 54] width 40 height 21
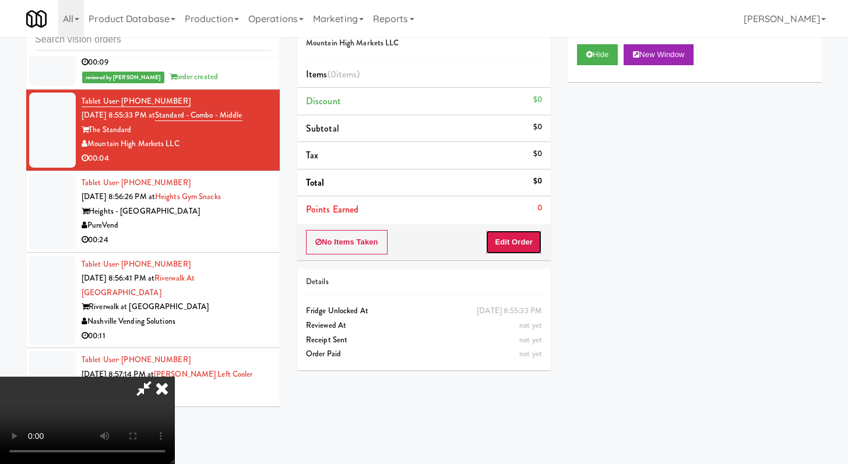
click at [499, 243] on button "Edit Order" at bounding box center [513, 242] width 57 height 24
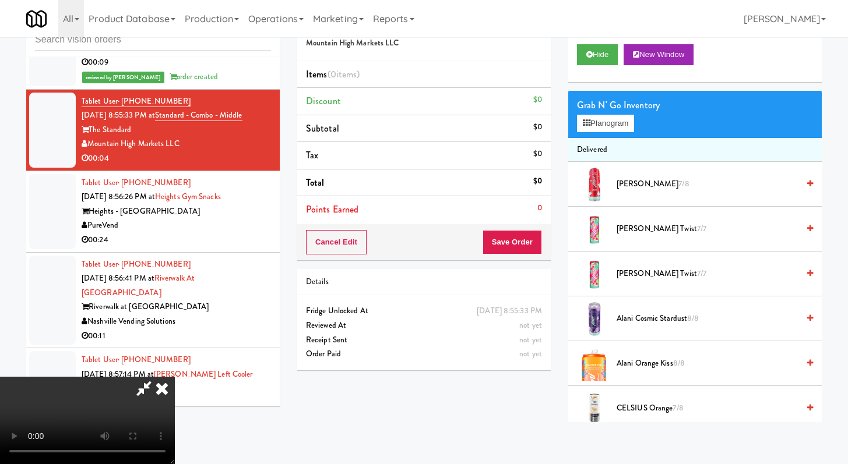
scroll to position [6020, 0]
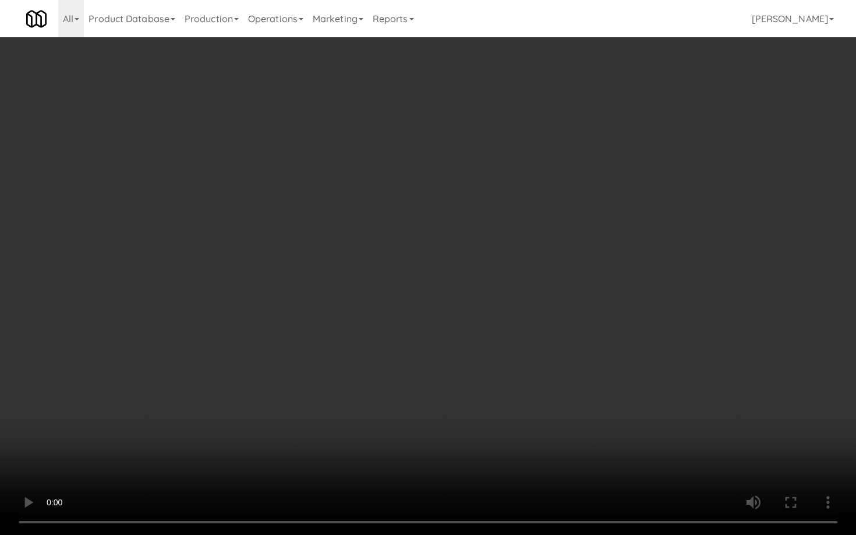
click at [656, 401] on video at bounding box center [428, 267] width 856 height 535
click at [521, 405] on video at bounding box center [428, 267] width 856 height 535
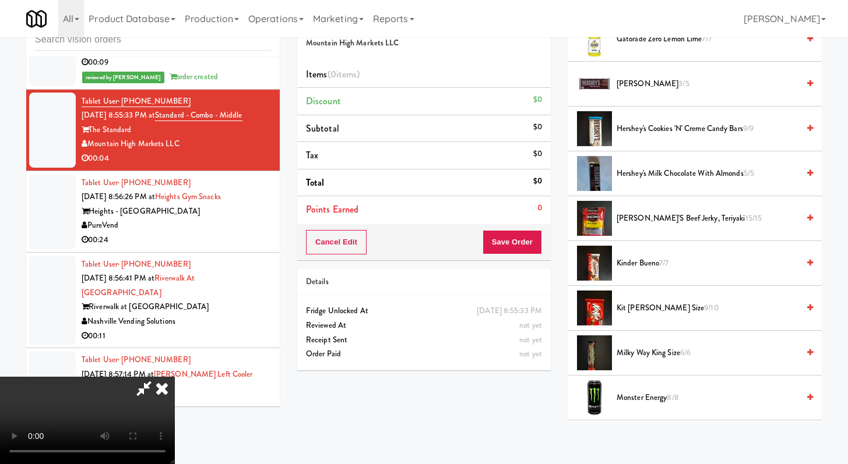
scroll to position [871, 0]
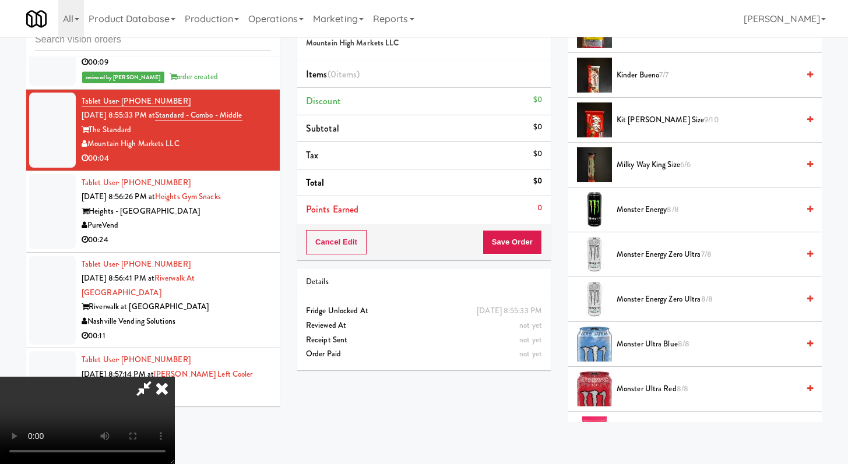
click at [643, 390] on span "Monster Ultra Red 8/8" at bounding box center [707, 389] width 182 height 15
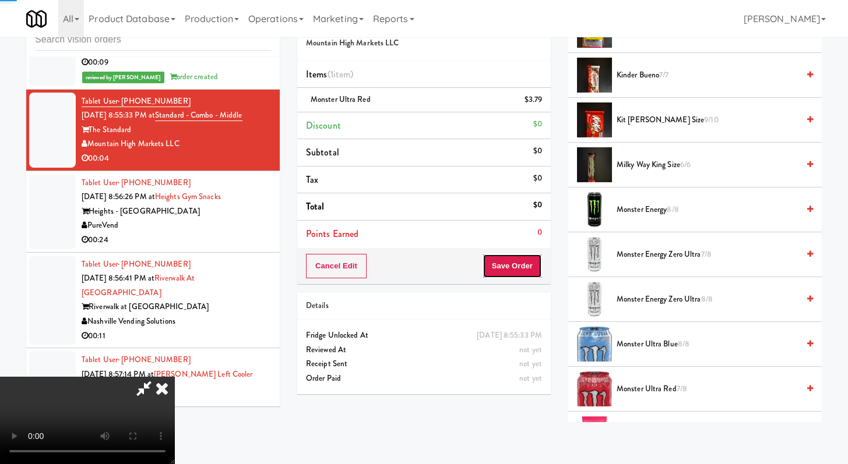
click at [527, 268] on button "Save Order" at bounding box center [511, 266] width 59 height 24
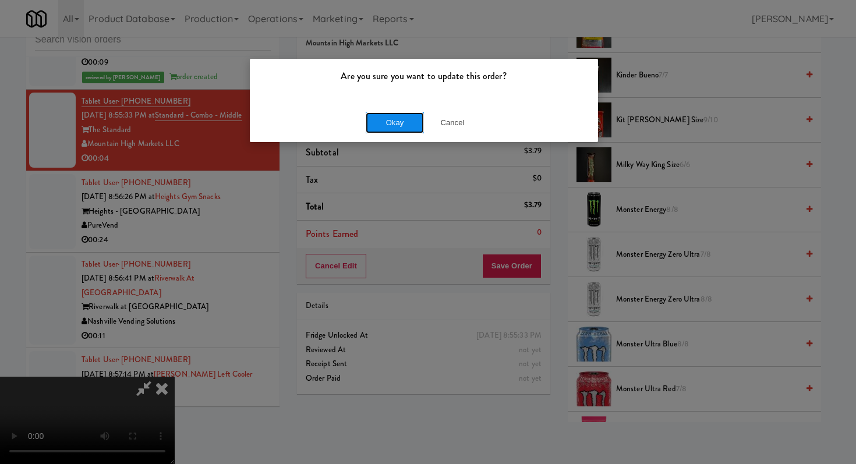
click at [397, 115] on button "Okay" at bounding box center [395, 122] width 58 height 21
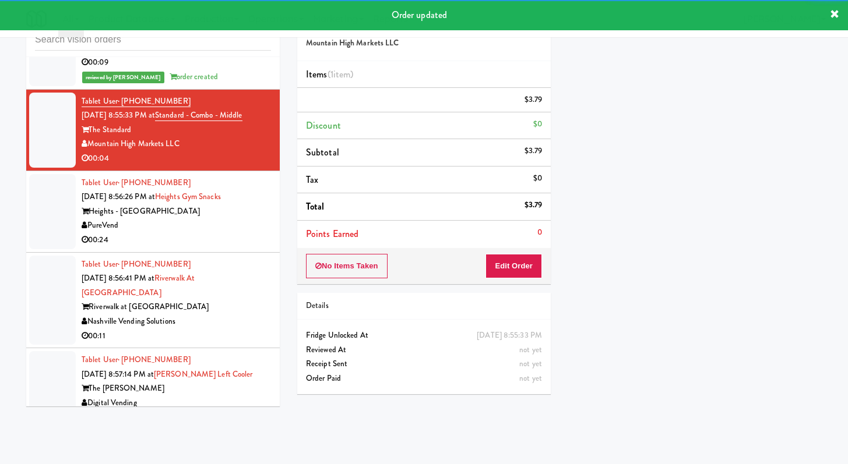
scroll to position [6068, 0]
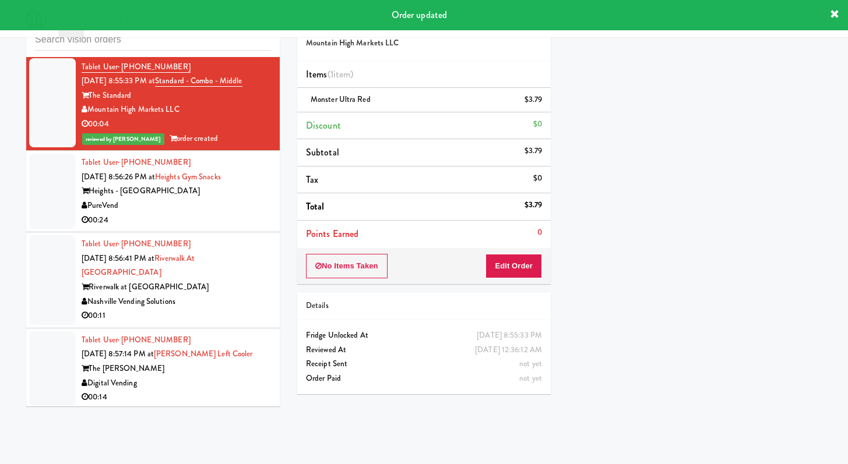
click at [213, 228] on div "00:24" at bounding box center [176, 220] width 189 height 15
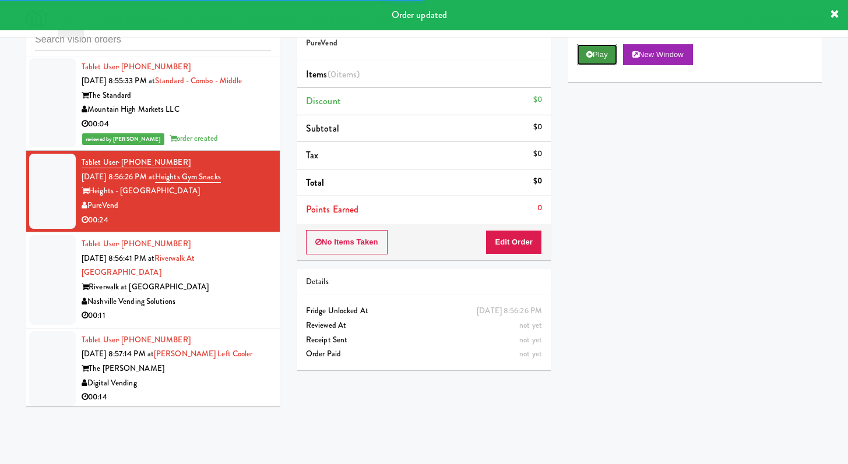
click at [599, 44] on button "Play" at bounding box center [597, 54] width 40 height 21
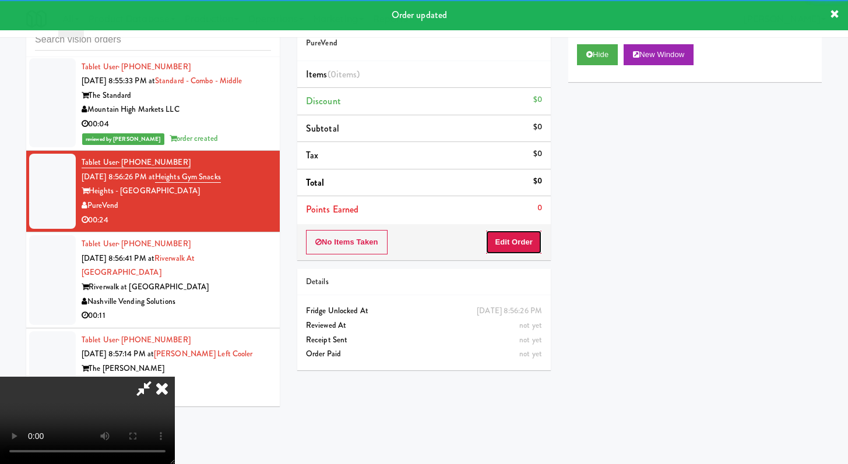
click at [519, 242] on button "Edit Order" at bounding box center [513, 242] width 57 height 24
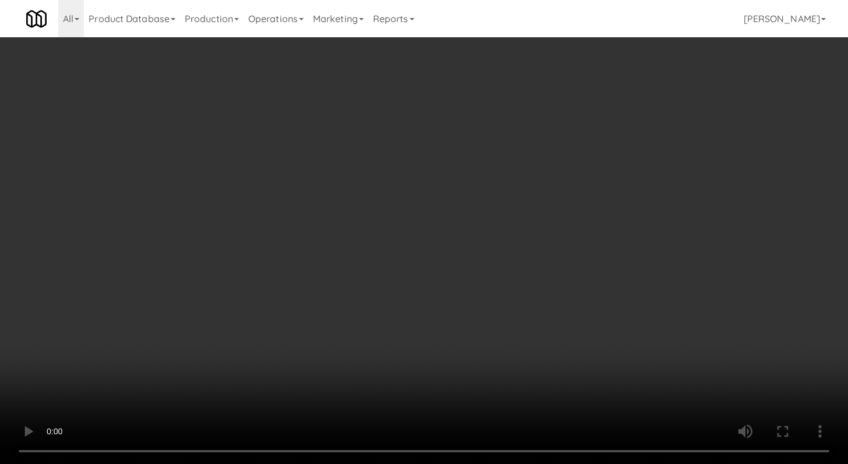
scroll to position [6054, 0]
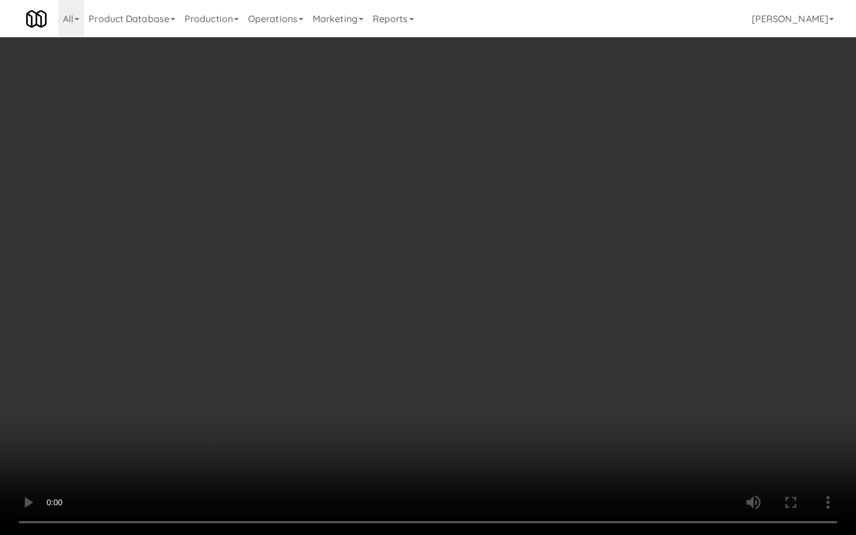
click at [435, 423] on video at bounding box center [428, 267] width 856 height 535
click at [455, 391] on video at bounding box center [428, 267] width 856 height 535
click at [455, 388] on video at bounding box center [428, 267] width 856 height 535
click at [464, 374] on video at bounding box center [428, 267] width 856 height 535
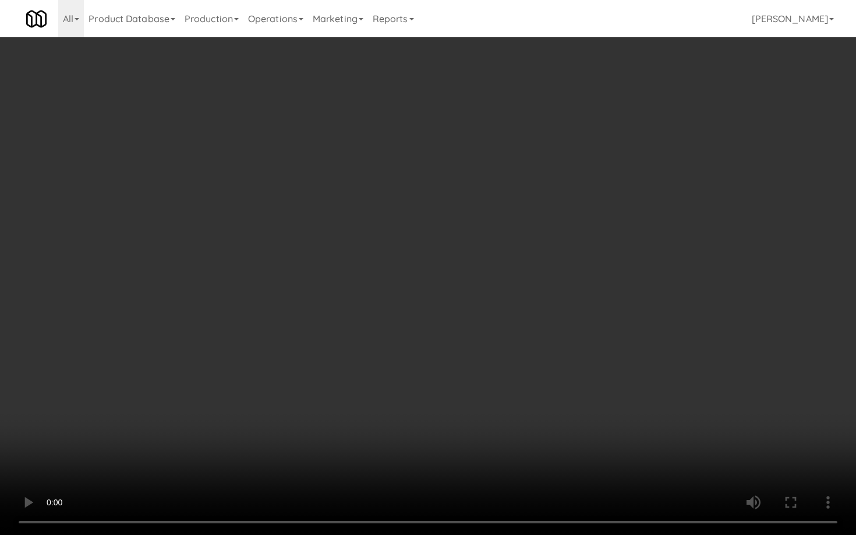
click at [464, 373] on video at bounding box center [428, 267] width 856 height 535
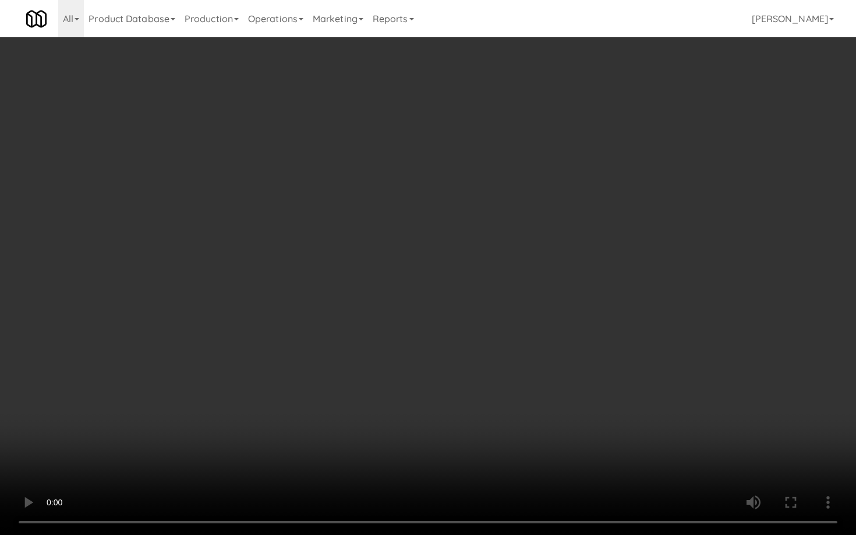
click at [464, 372] on video at bounding box center [428, 267] width 856 height 535
click at [464, 371] on video at bounding box center [428, 267] width 856 height 535
click at [464, 369] on video at bounding box center [428, 267] width 856 height 535
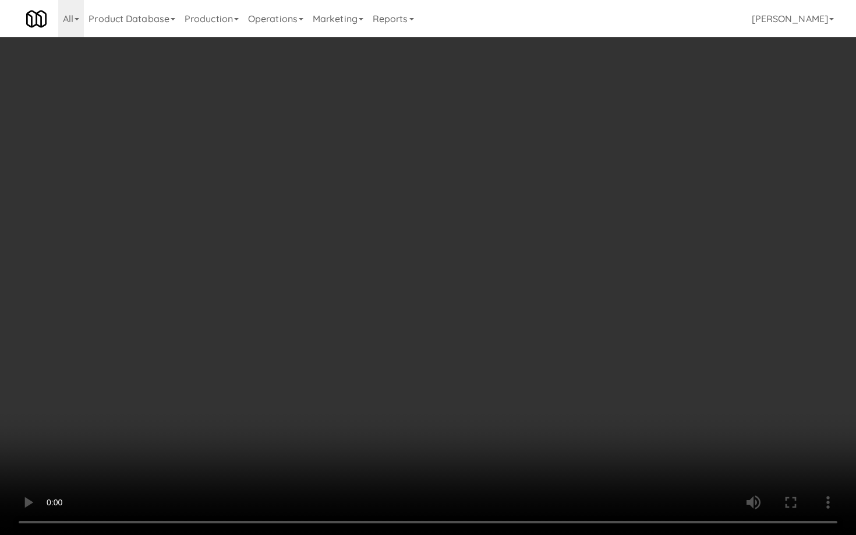
click at [464, 369] on video at bounding box center [428, 267] width 856 height 535
click at [463, 368] on video at bounding box center [428, 267] width 856 height 535
click at [463, 367] on video at bounding box center [428, 267] width 856 height 535
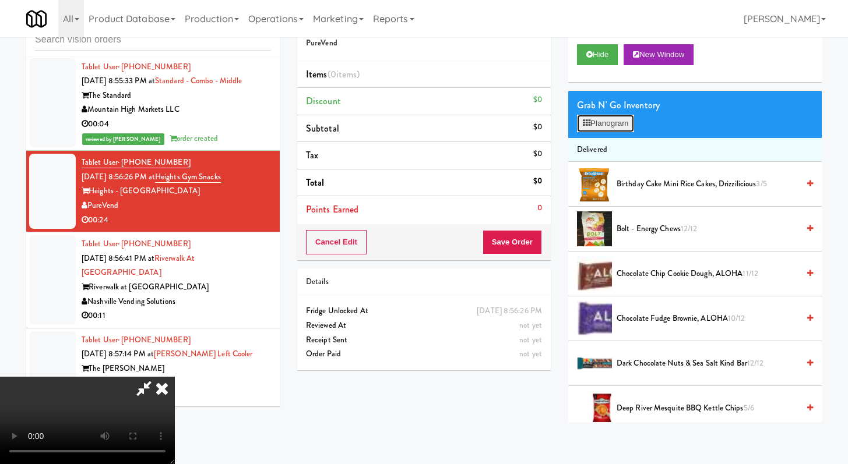
click at [611, 124] on button "Planogram" at bounding box center [605, 123] width 57 height 17
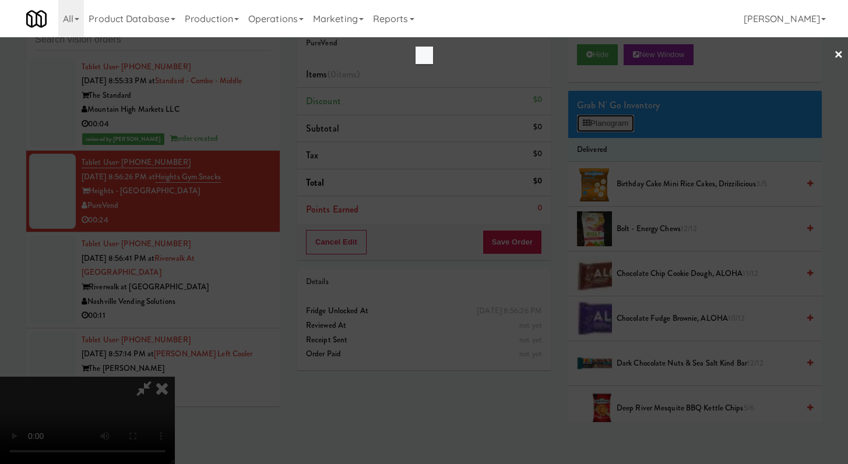
scroll to position [6054, 0]
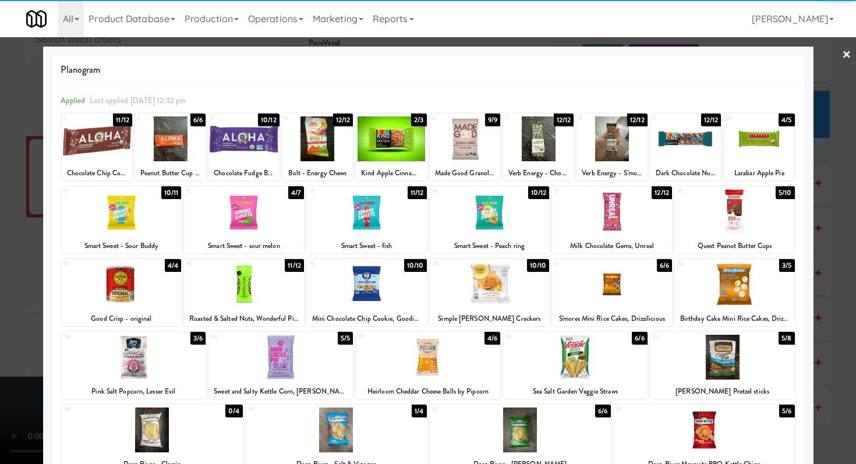
drag, startPoint x: 255, startPoint y: 288, endPoint x: 263, endPoint y: 295, distance: 10.7
click at [254, 287] on div at bounding box center [244, 284] width 120 height 45
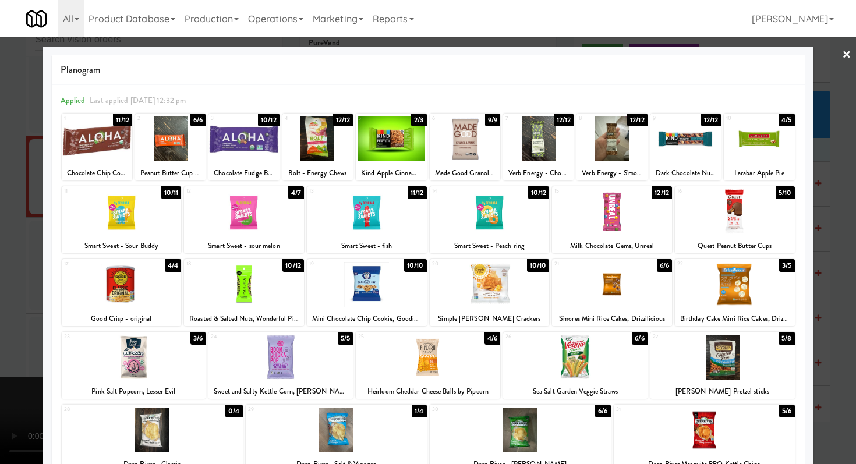
drag, startPoint x: 552, startPoint y: 348, endPoint x: 436, endPoint y: 337, distance: 117.1
click at [551, 344] on div at bounding box center [575, 357] width 144 height 45
click at [0, 176] on div at bounding box center [428, 232] width 856 height 464
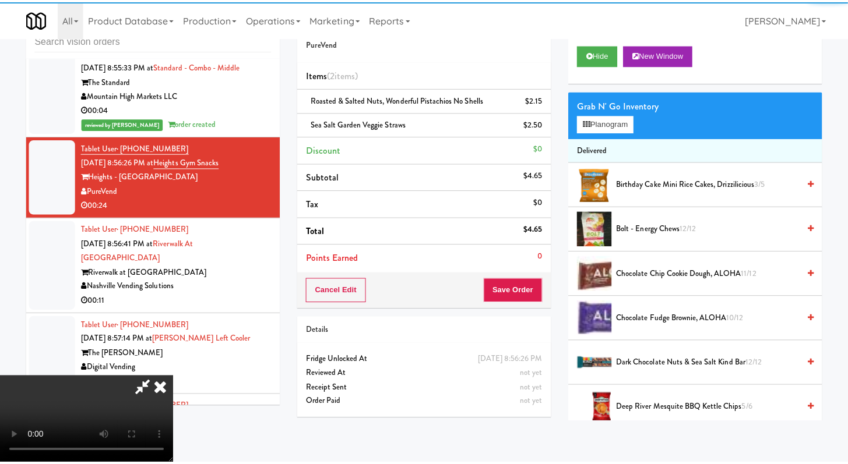
scroll to position [6068, 0]
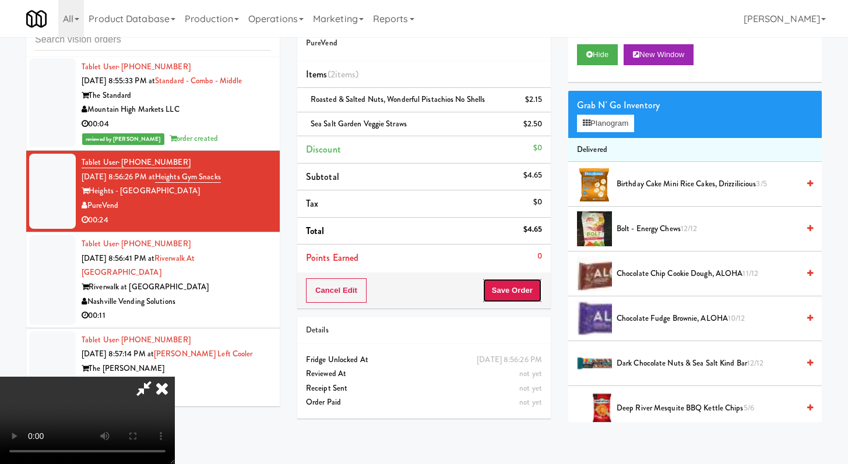
click at [532, 285] on button "Save Order" at bounding box center [511, 290] width 59 height 24
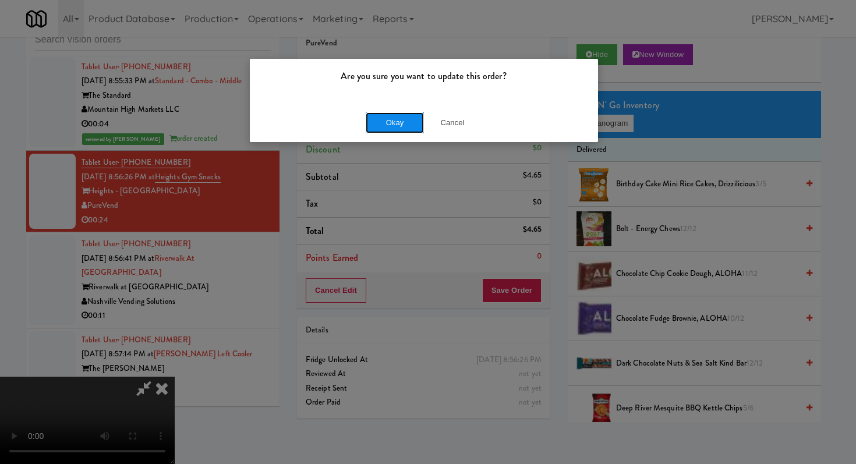
click at [410, 123] on button "Okay" at bounding box center [395, 122] width 58 height 21
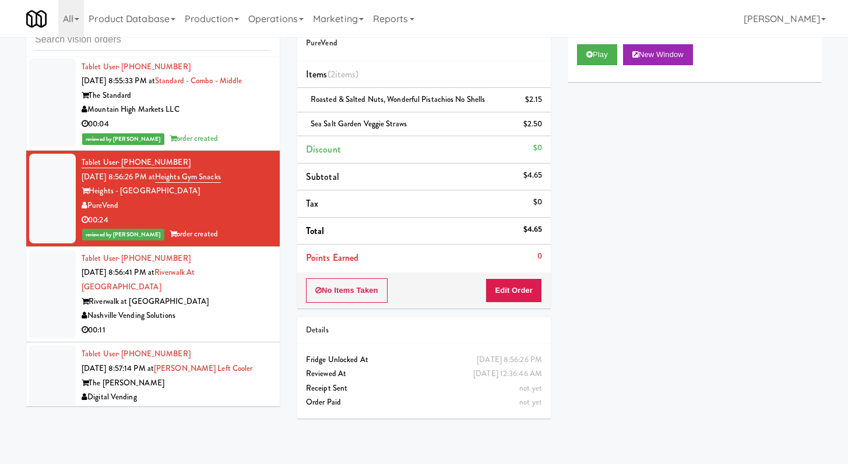
click at [223, 323] on div "Nashville Vending Solutions" at bounding box center [176, 316] width 189 height 15
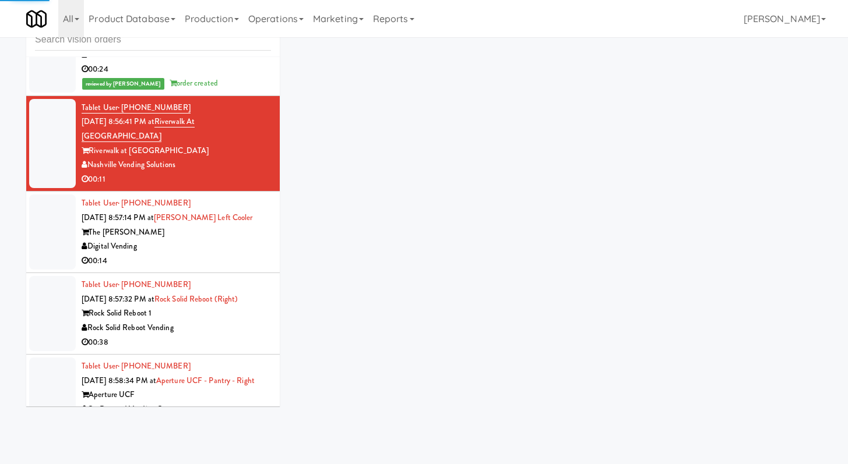
scroll to position [6289, 0]
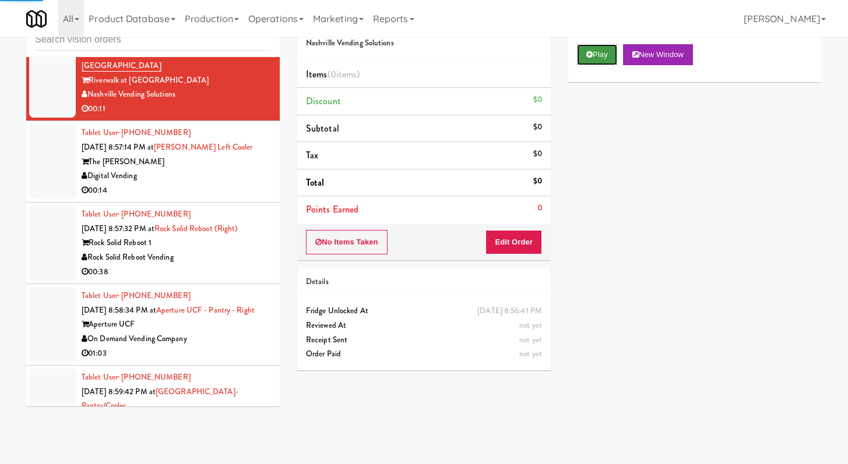
click at [606, 51] on button "Play" at bounding box center [597, 54] width 40 height 21
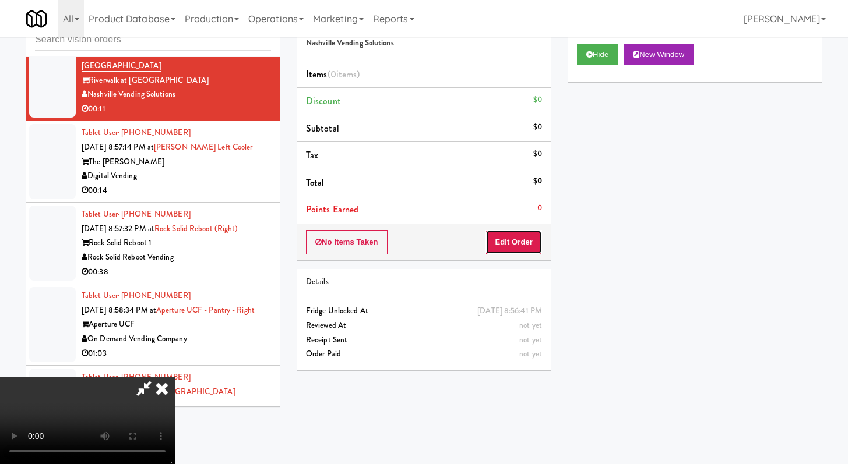
click at [515, 245] on button "Edit Order" at bounding box center [513, 242] width 57 height 24
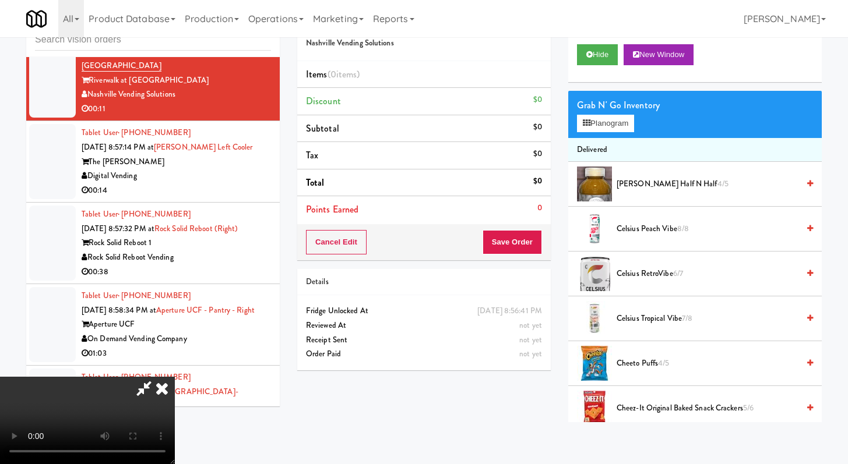
scroll to position [100, 0]
click at [175, 377] on video at bounding box center [87, 420] width 175 height 87
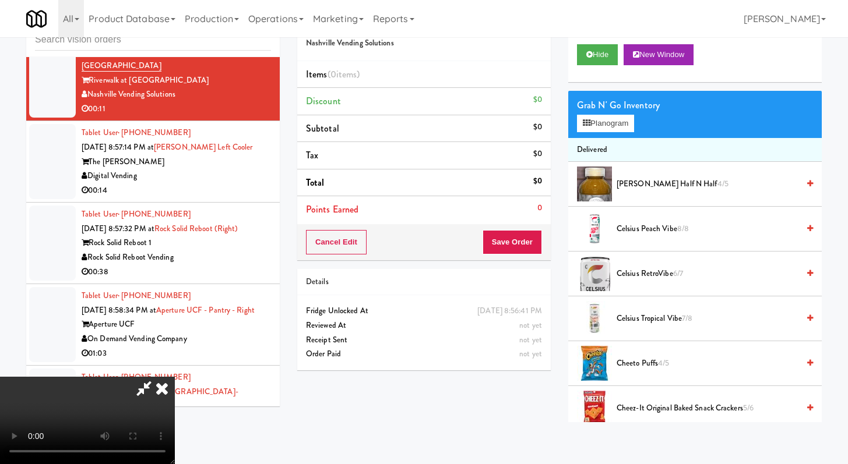
click at [175, 377] on video at bounding box center [87, 420] width 175 height 87
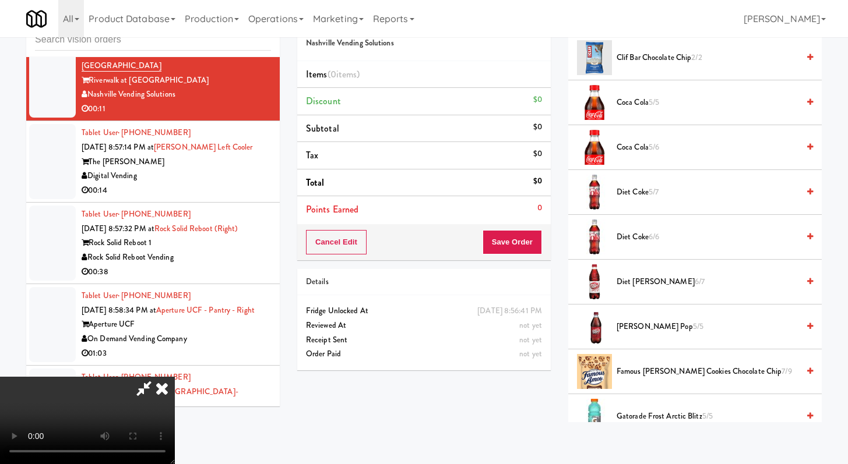
scroll to position [410, 0]
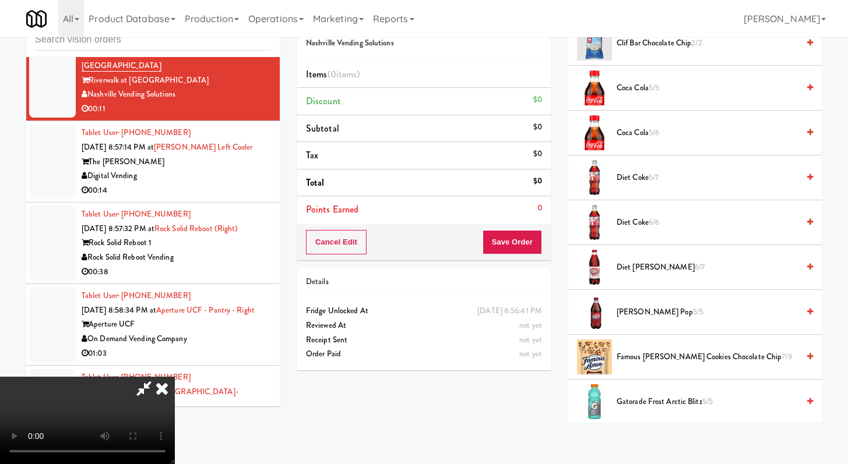
click at [664, 275] on li "Diet [PERSON_NAME] 6/7" at bounding box center [694, 267] width 253 height 45
click at [665, 267] on span "Diet [PERSON_NAME] 6/7" at bounding box center [707, 267] width 182 height 15
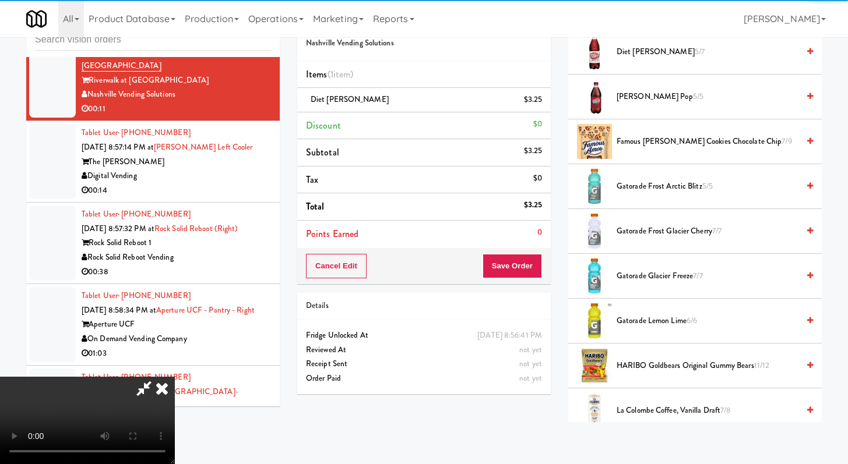
scroll to position [645, 0]
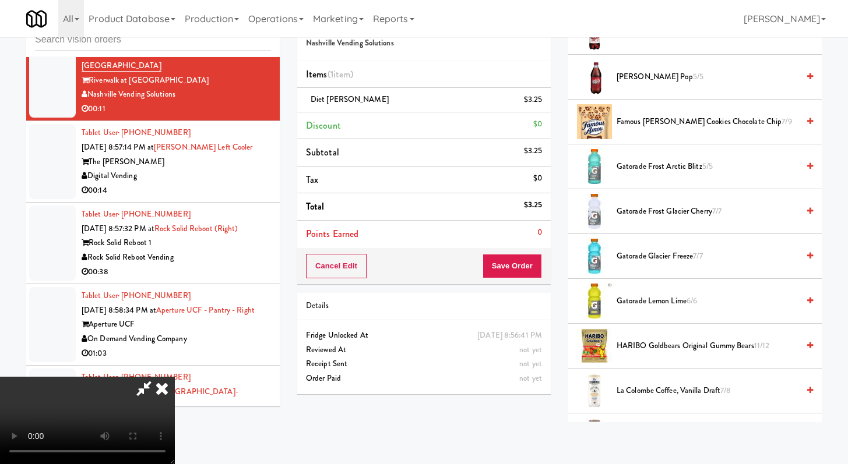
click at [654, 342] on span "HARIBO Goldbears Original Gummy Bears 11/12" at bounding box center [707, 346] width 182 height 15
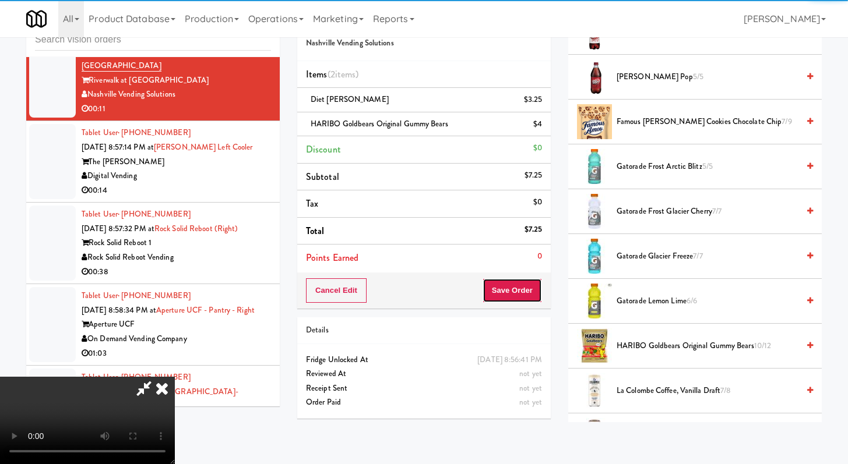
click at [521, 289] on button "Save Order" at bounding box center [511, 290] width 59 height 24
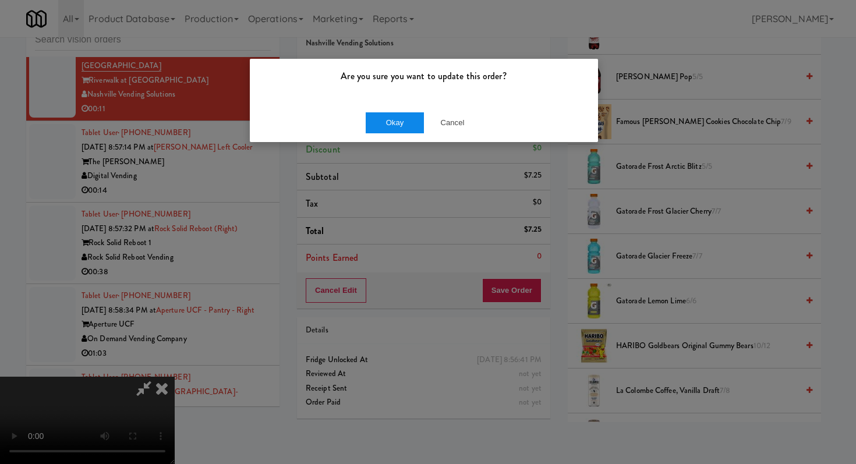
drag, startPoint x: 389, startPoint y: 107, endPoint x: 389, endPoint y: 115, distance: 8.2
click at [389, 107] on div "Okay Cancel" at bounding box center [424, 122] width 348 height 39
click at [387, 125] on button "Okay" at bounding box center [395, 122] width 58 height 21
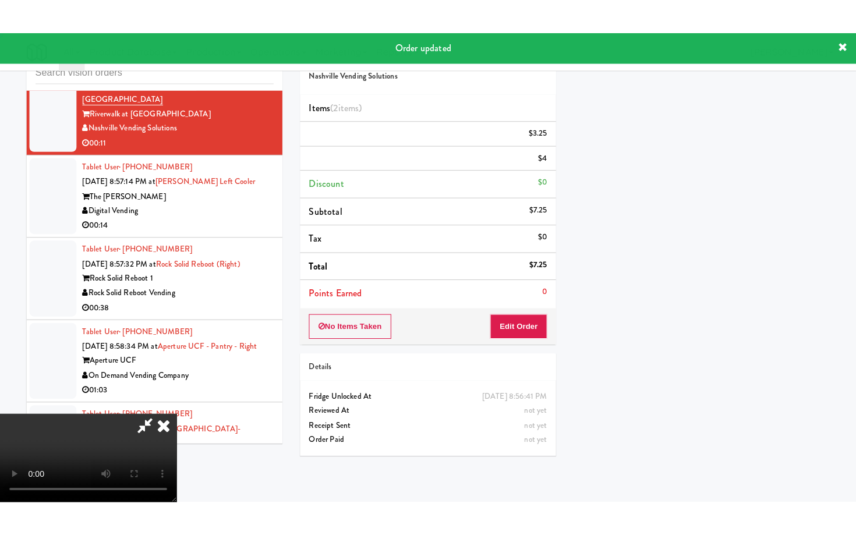
scroll to position [0, 0]
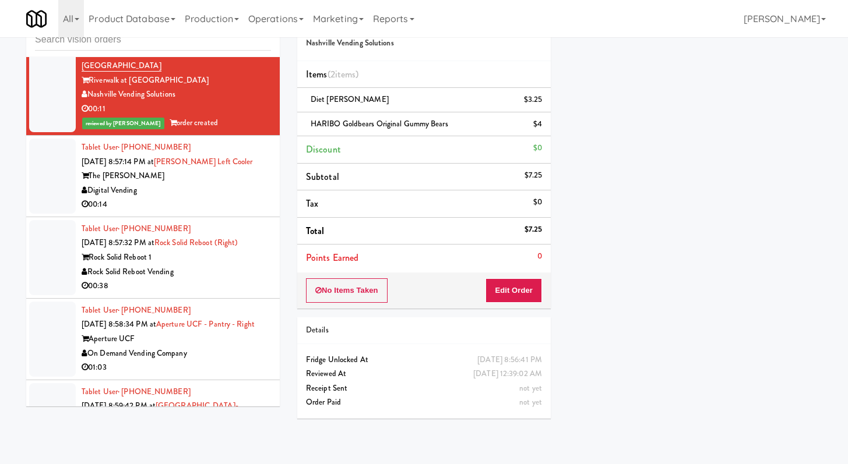
drag, startPoint x: 180, startPoint y: 253, endPoint x: 186, endPoint y: 246, distance: 9.1
click at [181, 212] on div "00:14" at bounding box center [176, 204] width 189 height 15
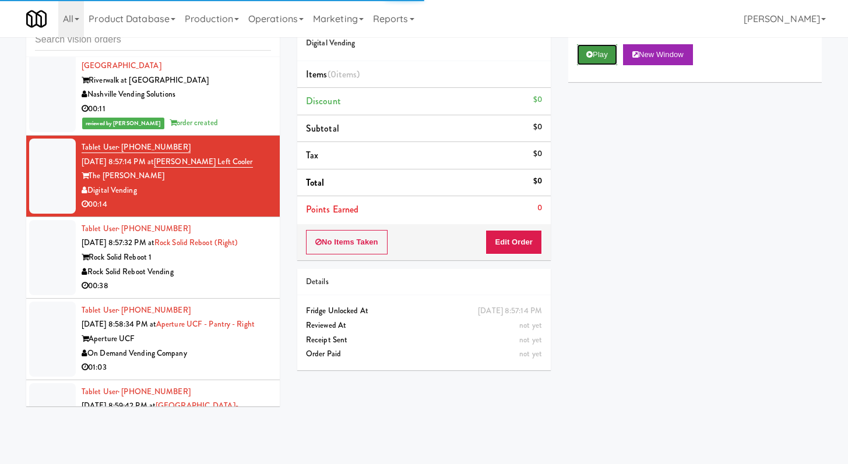
click at [599, 51] on button "Play" at bounding box center [597, 54] width 40 height 21
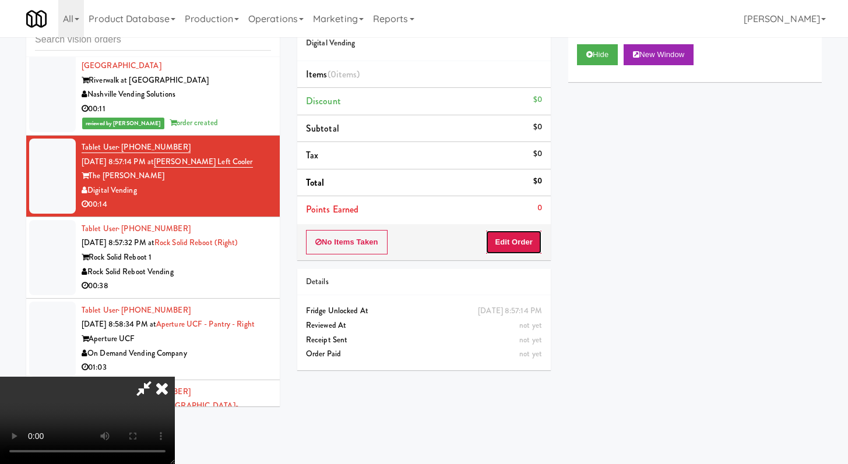
drag, startPoint x: 499, startPoint y: 245, endPoint x: 500, endPoint y: 236, distance: 8.8
click at [500, 236] on button "Edit Order" at bounding box center [513, 242] width 57 height 24
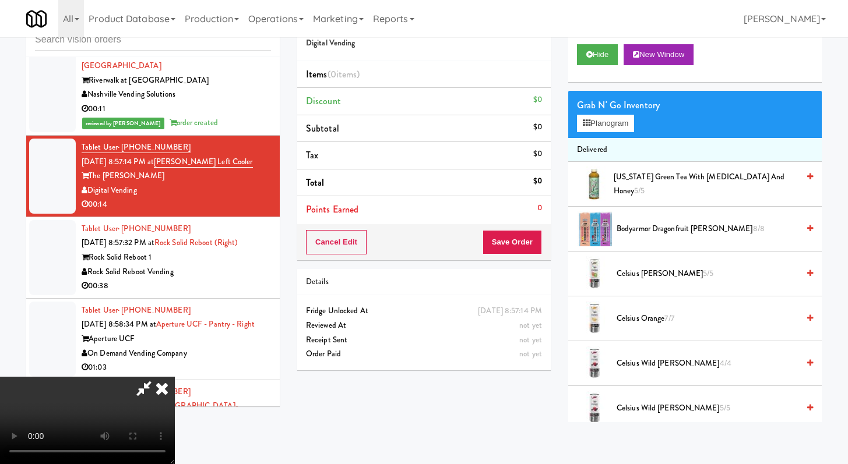
scroll to position [6275, 0]
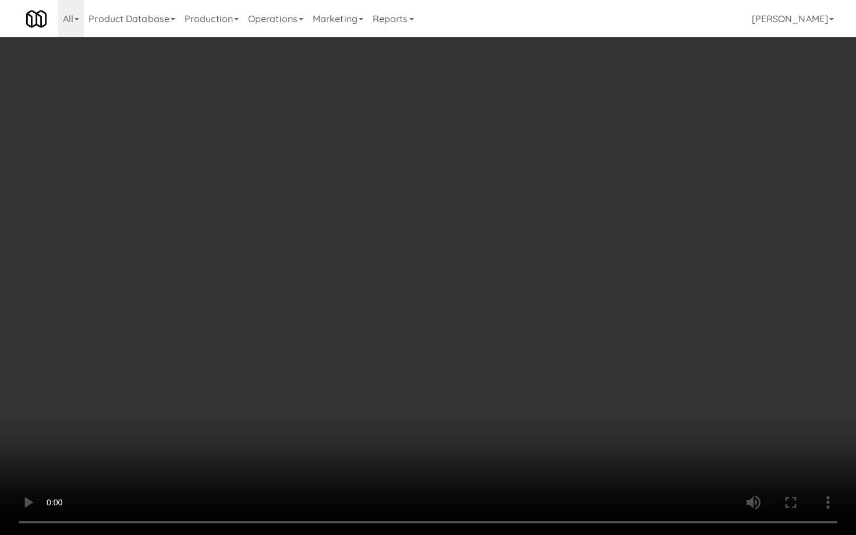
click at [616, 401] on video at bounding box center [428, 267] width 856 height 535
click at [475, 393] on video at bounding box center [428, 267] width 856 height 535
click at [474, 385] on video at bounding box center [428, 267] width 856 height 535
click at [462, 329] on video at bounding box center [428, 267] width 856 height 535
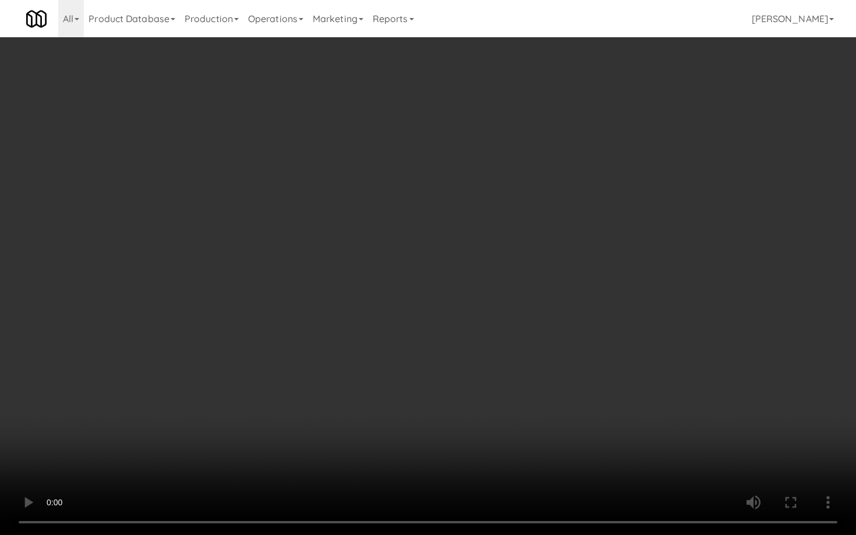
click at [463, 327] on video at bounding box center [428, 267] width 856 height 535
click at [465, 294] on video at bounding box center [428, 267] width 856 height 535
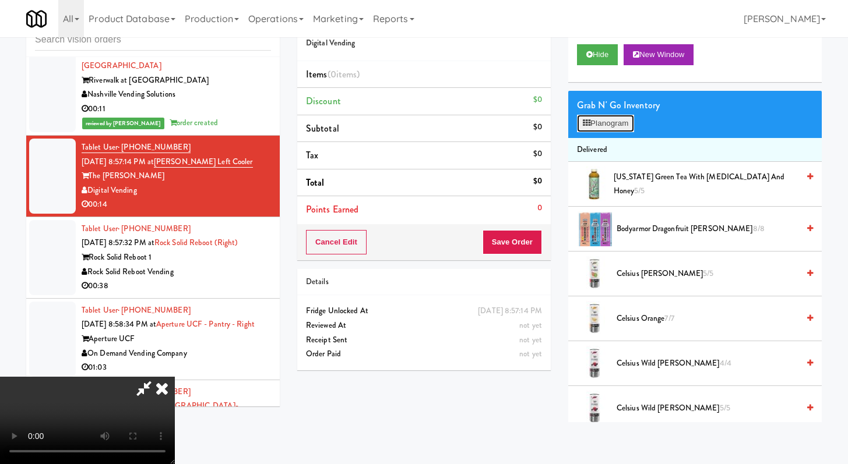
click at [616, 119] on button "Planogram" at bounding box center [605, 123] width 57 height 17
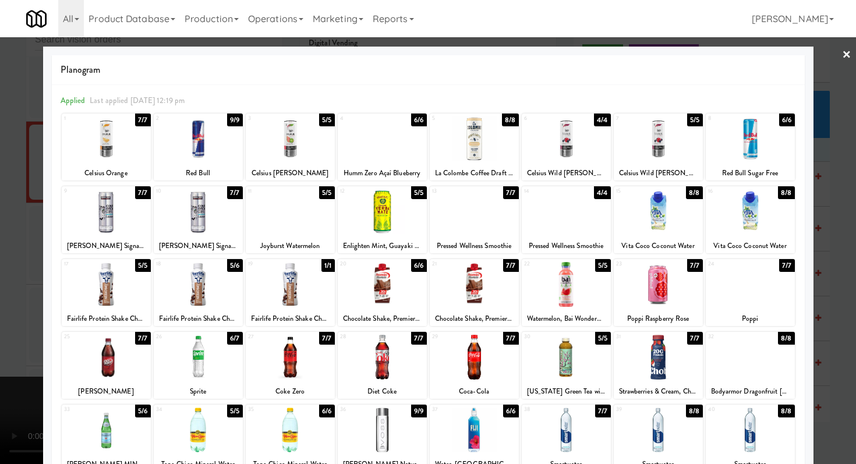
click at [186, 335] on div "26" at bounding box center [177, 337] width 43 height 10
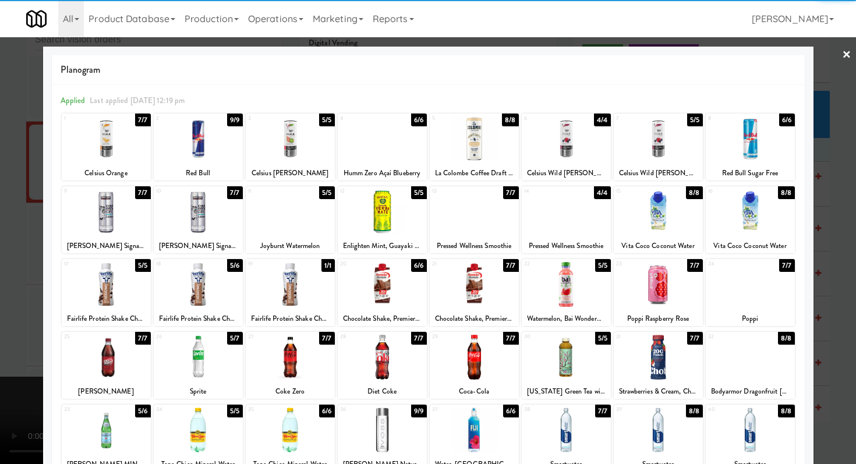
click at [287, 216] on div at bounding box center [290, 211] width 89 height 45
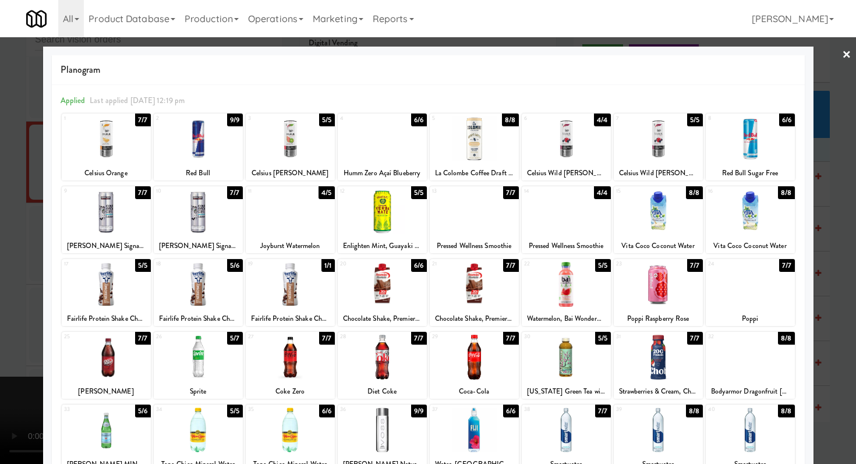
drag, startPoint x: 0, startPoint y: 277, endPoint x: 129, endPoint y: 279, distance: 128.8
click at [0, 273] on div at bounding box center [428, 232] width 856 height 464
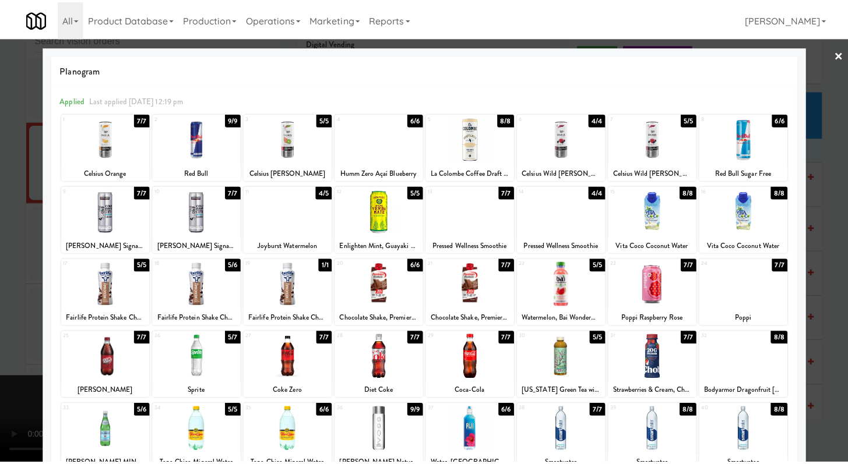
scroll to position [6289, 0]
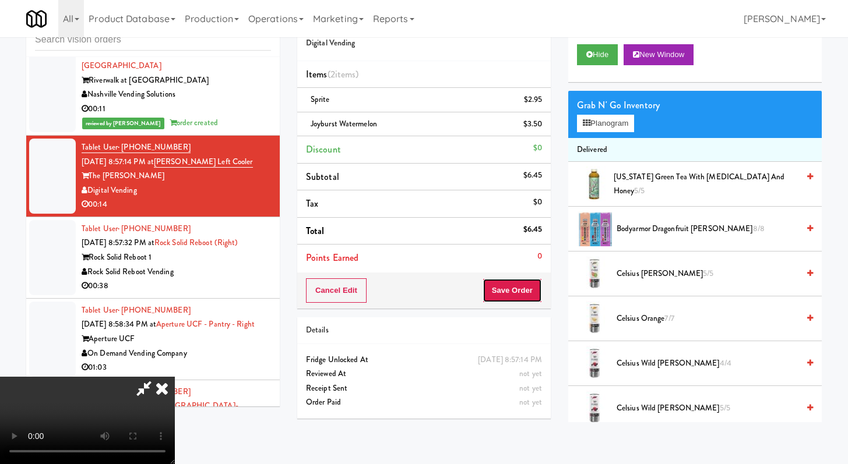
click at [518, 277] on div "Cancel Edit Save Order" at bounding box center [423, 291] width 253 height 36
click at [518, 283] on button "Save Order" at bounding box center [511, 290] width 59 height 24
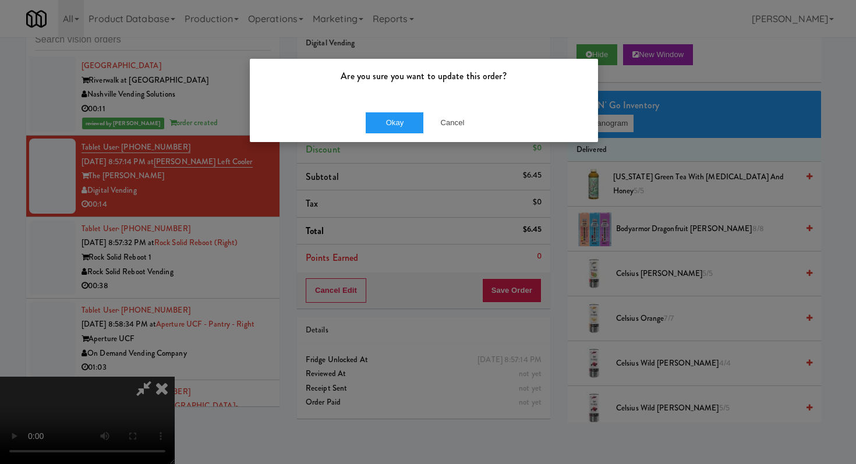
click at [396, 133] on div "Okay Cancel" at bounding box center [424, 122] width 348 height 39
click at [394, 123] on button "Okay" at bounding box center [395, 122] width 58 height 21
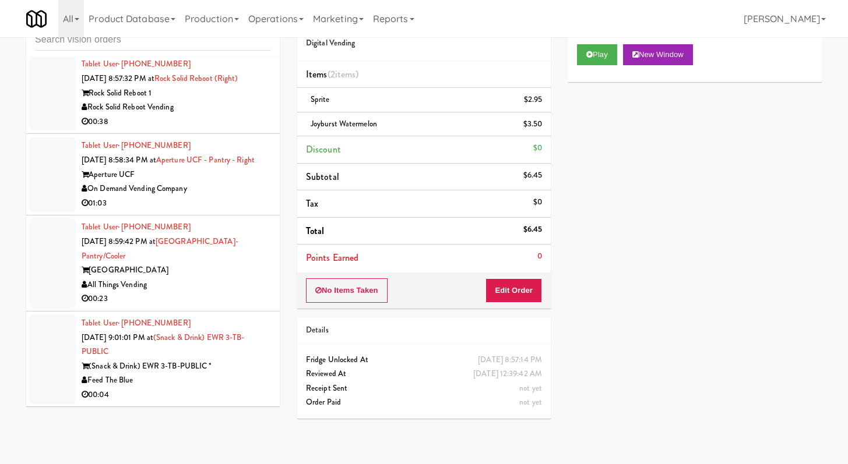
scroll to position [6477, 0]
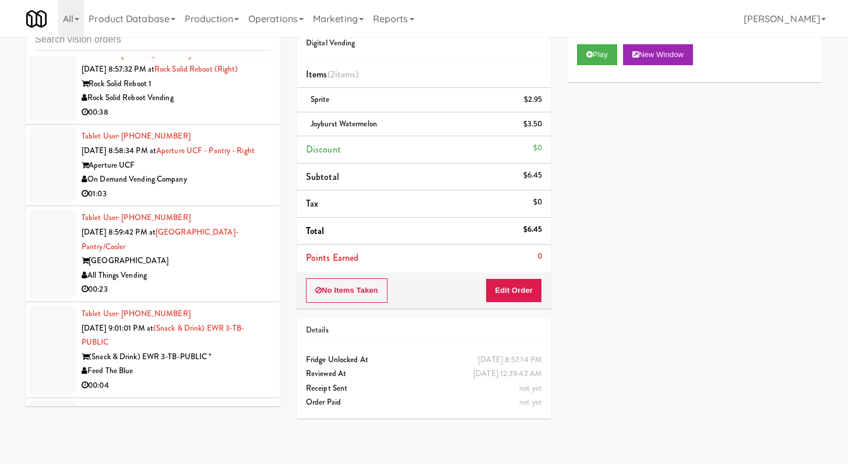
click at [237, 120] on div "00:38" at bounding box center [176, 112] width 189 height 15
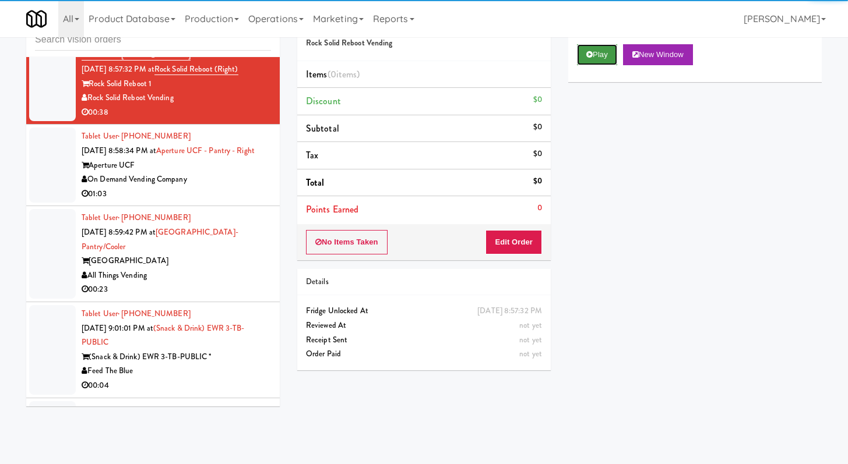
click at [602, 59] on button "Play" at bounding box center [597, 54] width 40 height 21
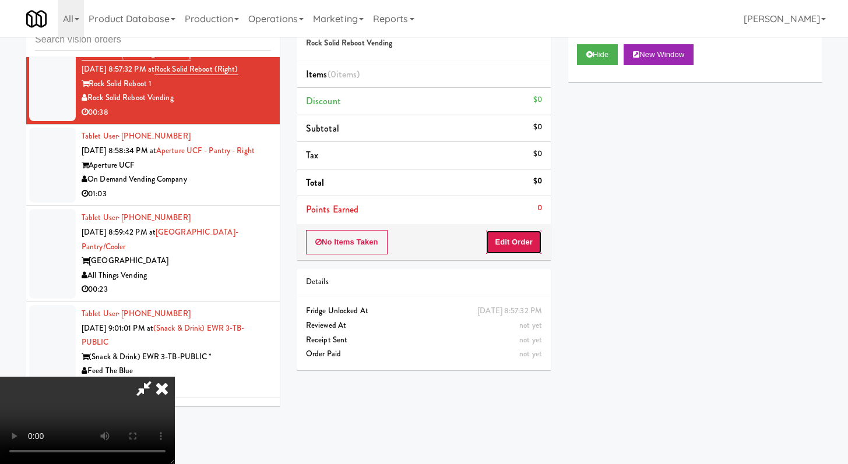
click at [537, 250] on button "Edit Order" at bounding box center [513, 242] width 57 height 24
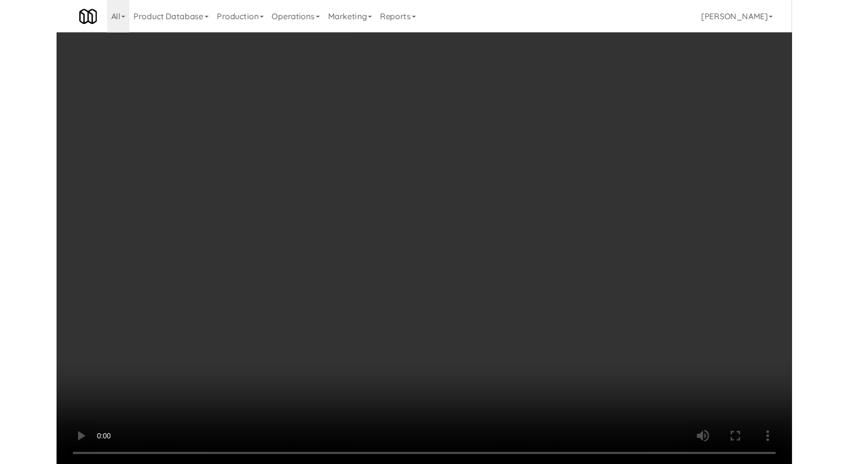
scroll to position [6463, 0]
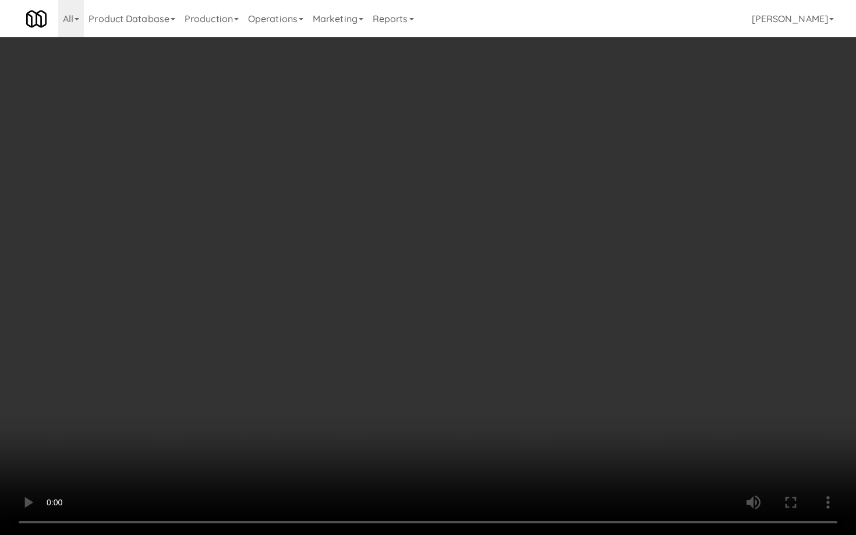
click at [447, 408] on video at bounding box center [428, 267] width 856 height 535
click at [443, 404] on video at bounding box center [428, 267] width 856 height 535
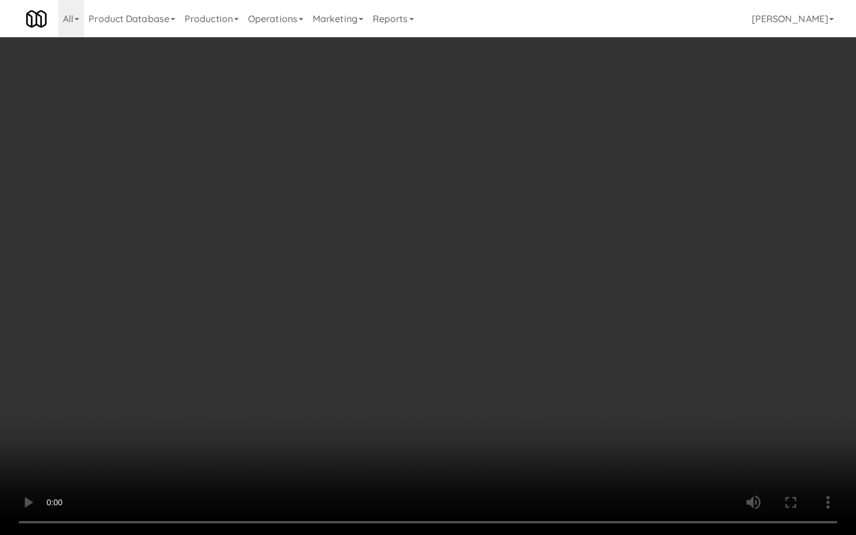
click at [443, 404] on video at bounding box center [428, 267] width 856 height 535
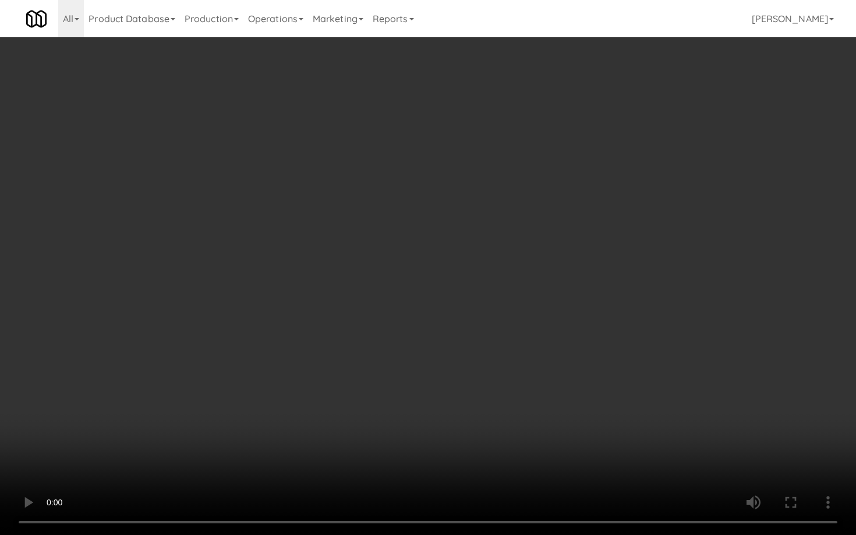
click at [443, 404] on video at bounding box center [428, 267] width 856 height 535
click at [442, 401] on video at bounding box center [428, 267] width 856 height 535
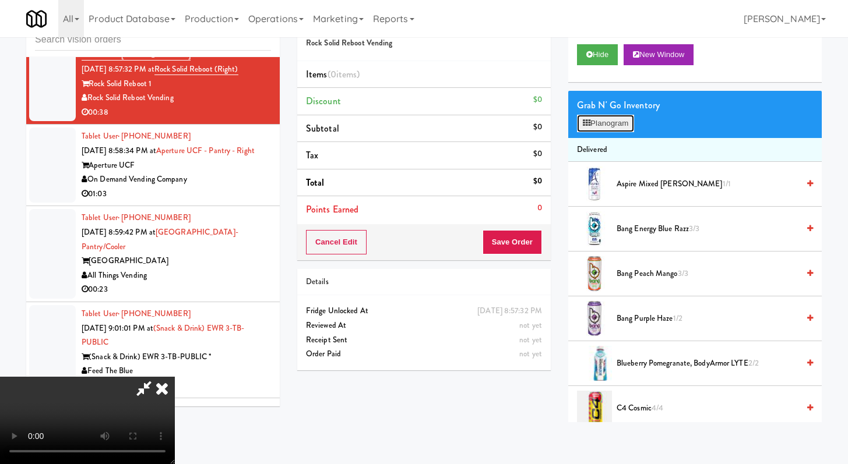
click at [605, 126] on button "Planogram" at bounding box center [605, 123] width 57 height 17
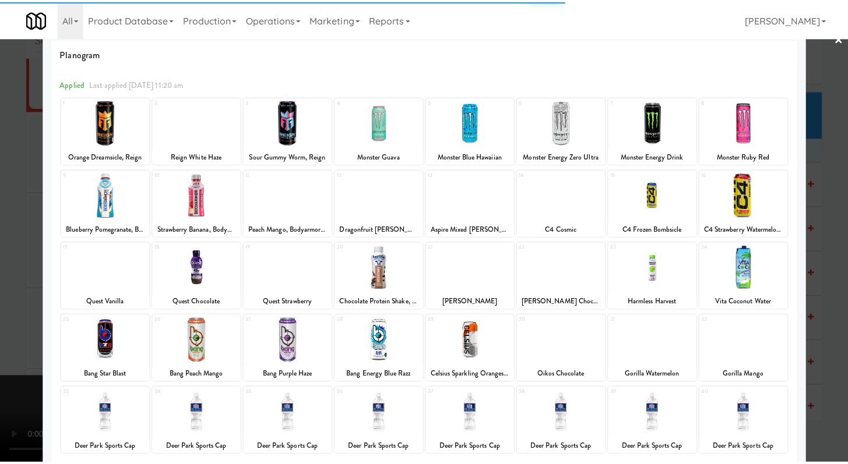
scroll to position [40, 0]
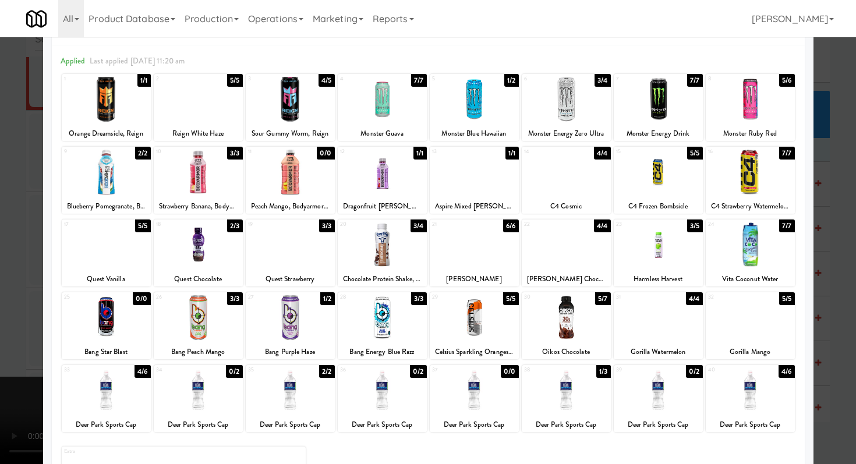
drag, startPoint x: 299, startPoint y: 396, endPoint x: 304, endPoint y: 388, distance: 9.2
click at [299, 395] on div at bounding box center [290, 390] width 89 height 45
click at [493, 268] on div "21 6/6 [PERSON_NAME]" at bounding box center [474, 253] width 89 height 67
click at [0, 249] on div at bounding box center [428, 232] width 856 height 464
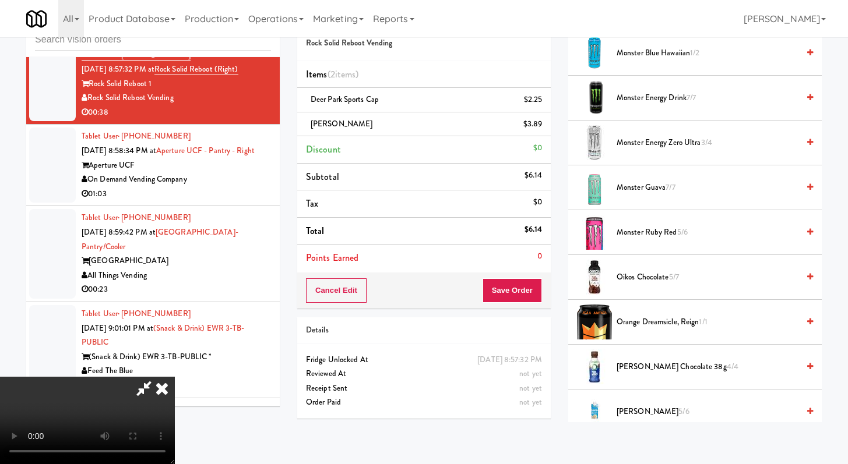
scroll to position [1136, 0]
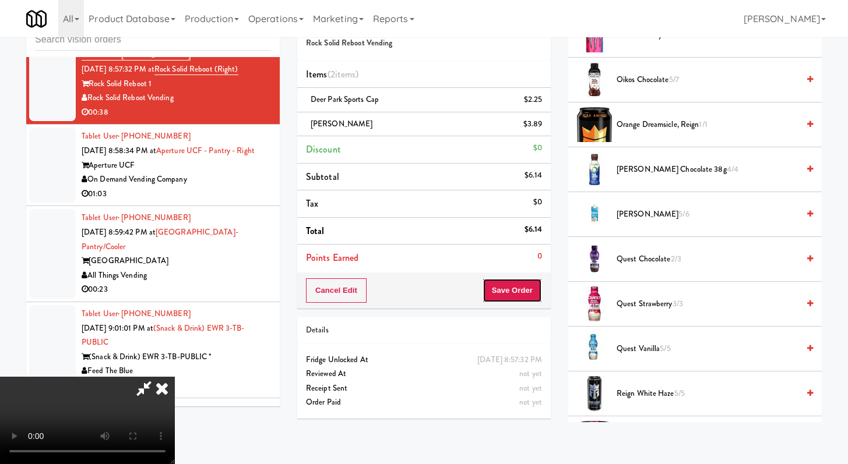
click at [535, 299] on button "Save Order" at bounding box center [511, 290] width 59 height 24
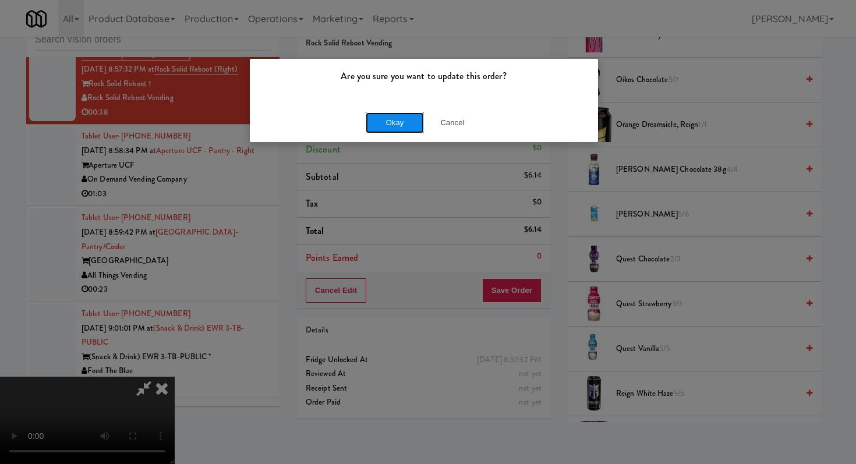
click at [372, 126] on button "Okay" at bounding box center [395, 122] width 58 height 21
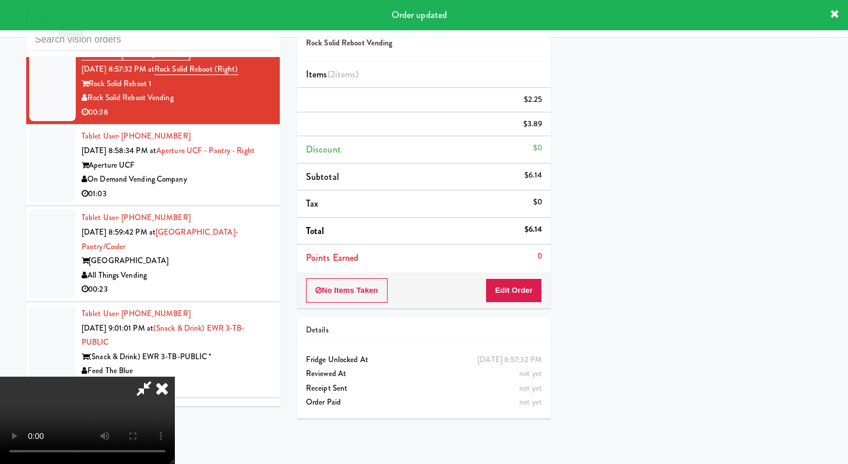
scroll to position [50, 0]
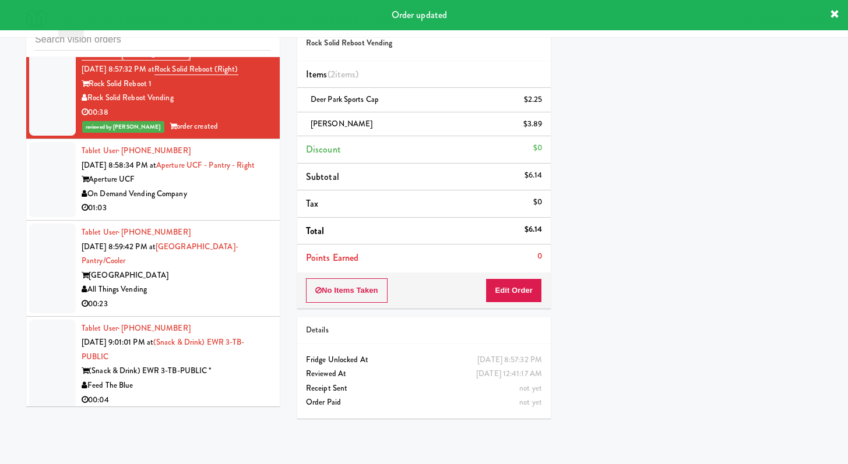
drag, startPoint x: 474, startPoint y: 288, endPoint x: 509, endPoint y: 280, distance: 35.2
click at [474, 288] on div "No Items Taken Edit Order" at bounding box center [423, 291] width 253 height 36
click at [508, 281] on button "Edit Order" at bounding box center [513, 290] width 57 height 24
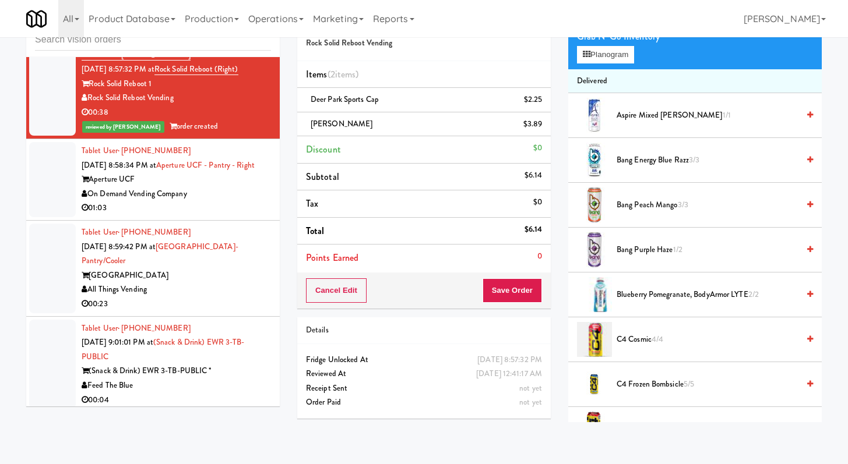
scroll to position [0, 0]
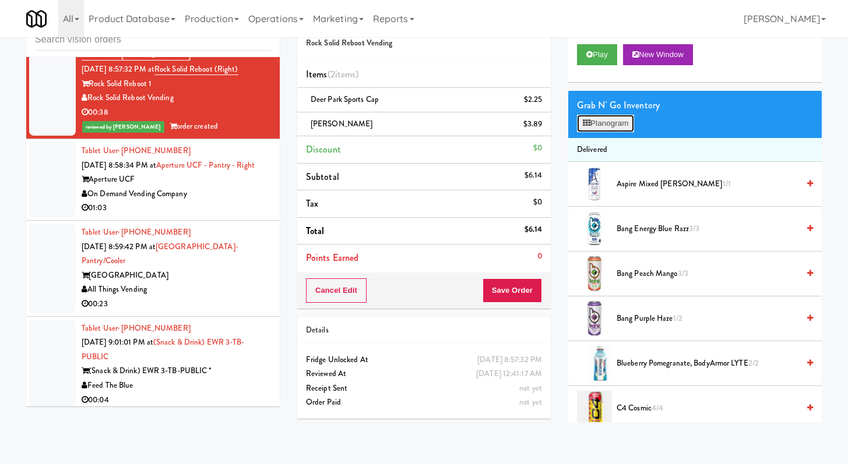
click at [600, 124] on button "Planogram" at bounding box center [605, 123] width 57 height 17
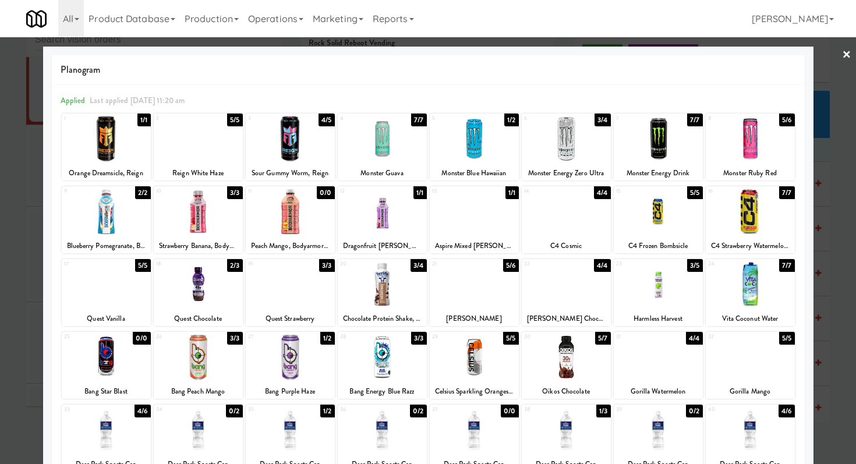
click at [0, 128] on div at bounding box center [428, 232] width 856 height 464
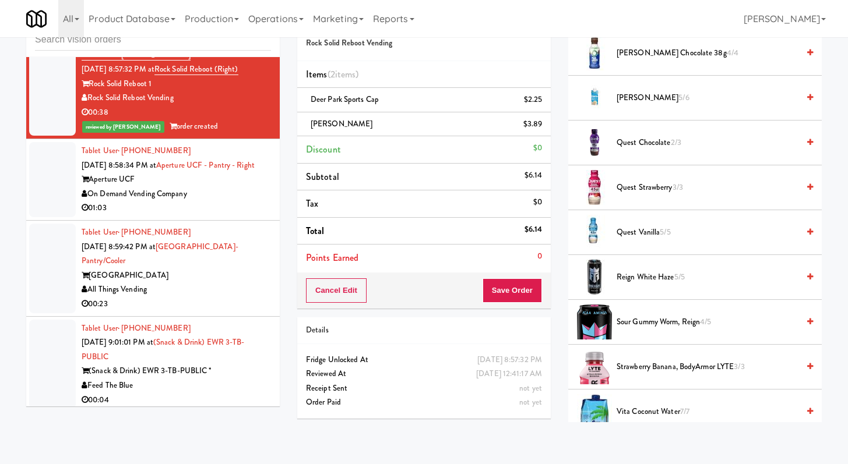
scroll to position [1232, 0]
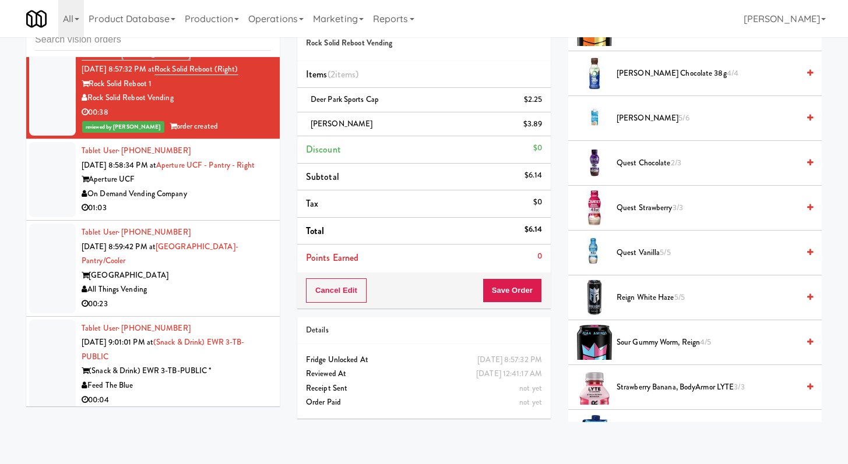
drag, startPoint x: 203, startPoint y: 260, endPoint x: 206, endPoint y: 252, distance: 8.3
click at [203, 202] on div "On Demand Vending Company" at bounding box center [176, 194] width 189 height 15
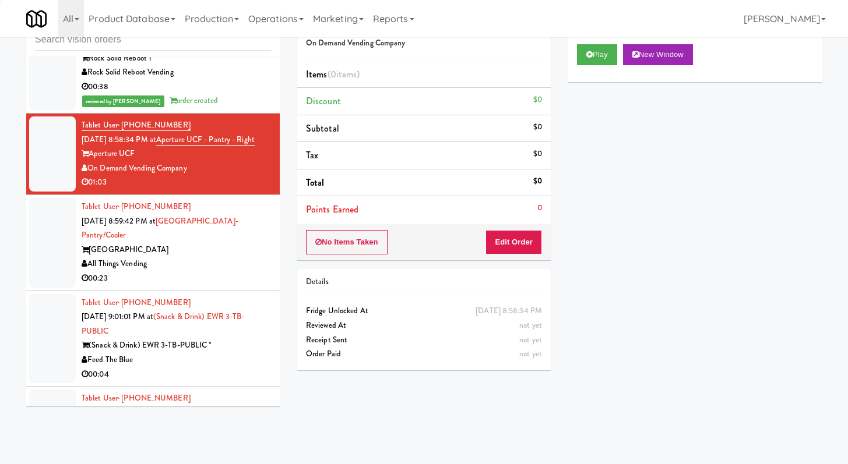
scroll to position [6514, 0]
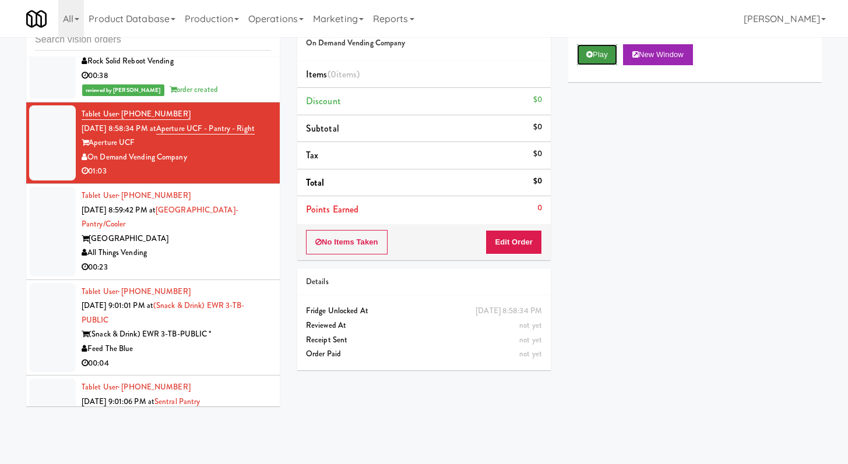
click at [589, 58] on icon at bounding box center [589, 55] width 6 height 8
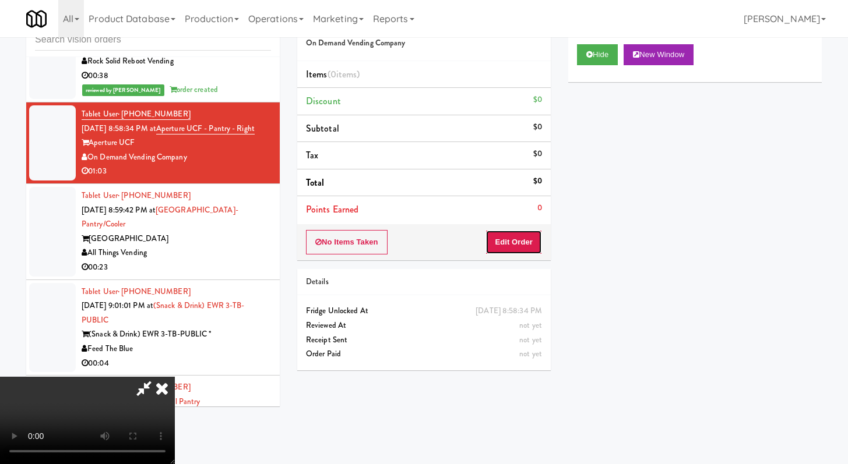
click at [525, 241] on button "Edit Order" at bounding box center [513, 242] width 57 height 24
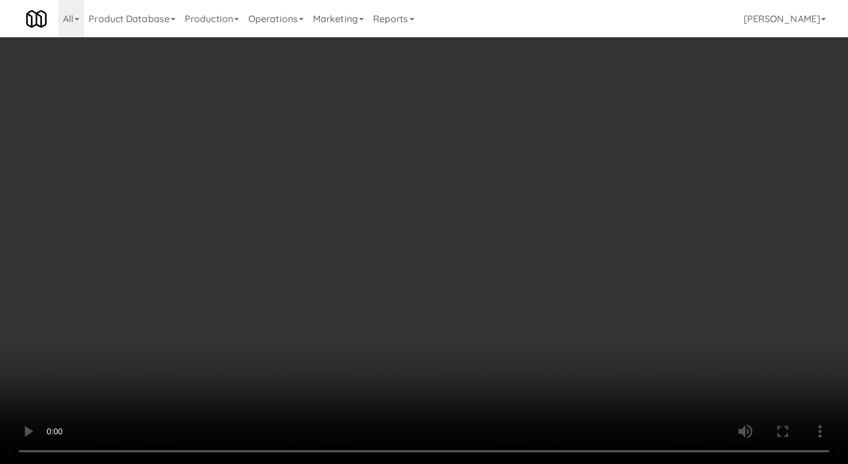
scroll to position [6500, 0]
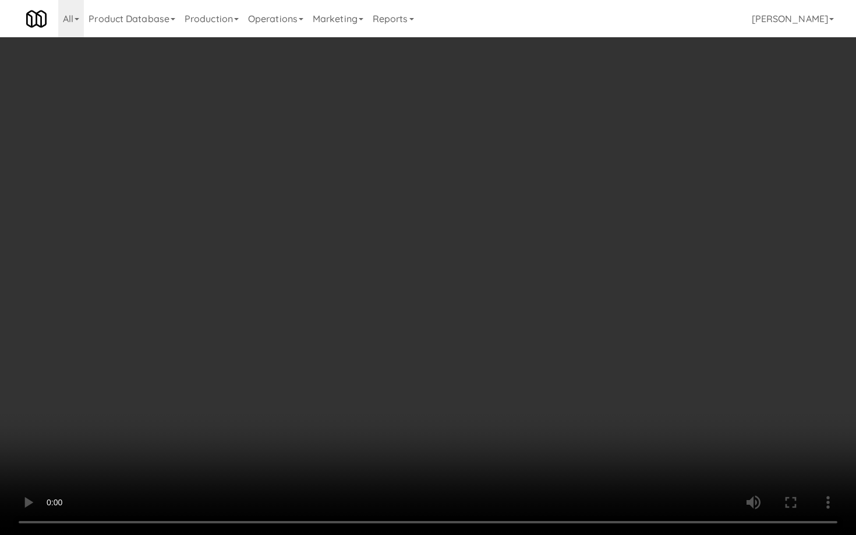
click at [498, 388] on video at bounding box center [428, 267] width 856 height 535
click at [498, 387] on video at bounding box center [428, 267] width 856 height 535
click at [555, 333] on video at bounding box center [428, 267] width 856 height 535
click at [555, 332] on video at bounding box center [428, 267] width 856 height 535
click at [555, 331] on video at bounding box center [428, 267] width 856 height 535
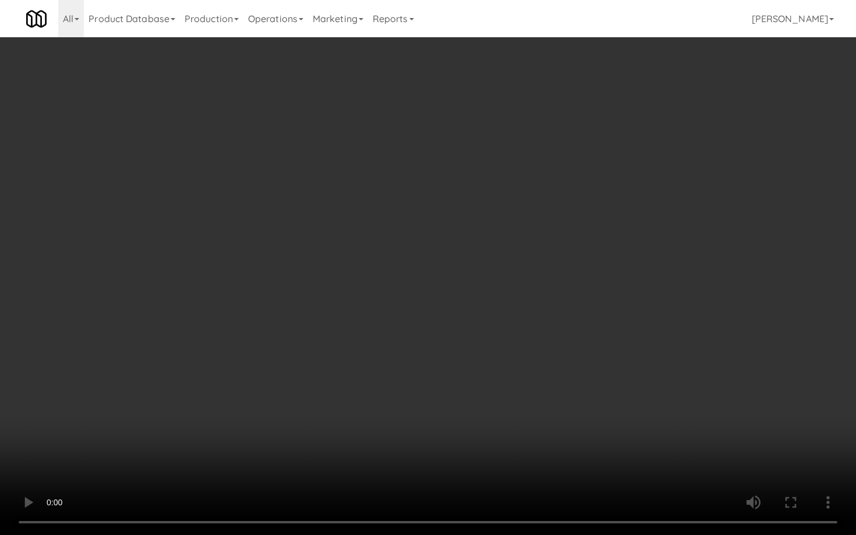
click at [555, 329] on video at bounding box center [428, 267] width 856 height 535
click at [683, 403] on video at bounding box center [428, 267] width 856 height 535
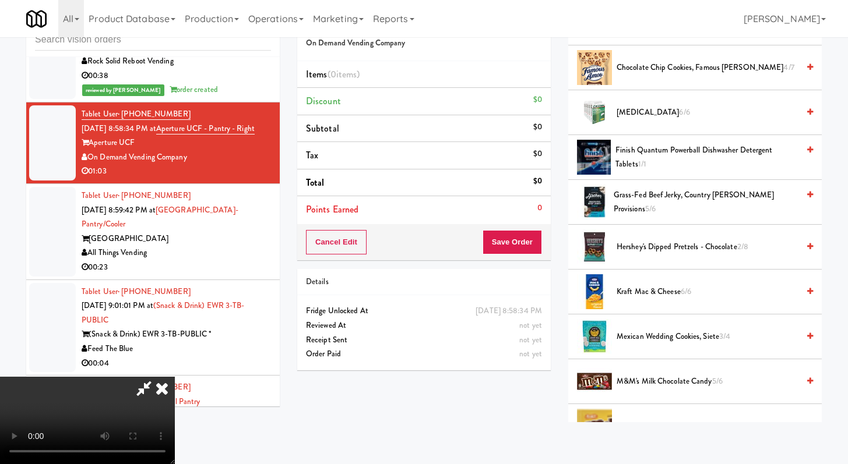
scroll to position [217, 0]
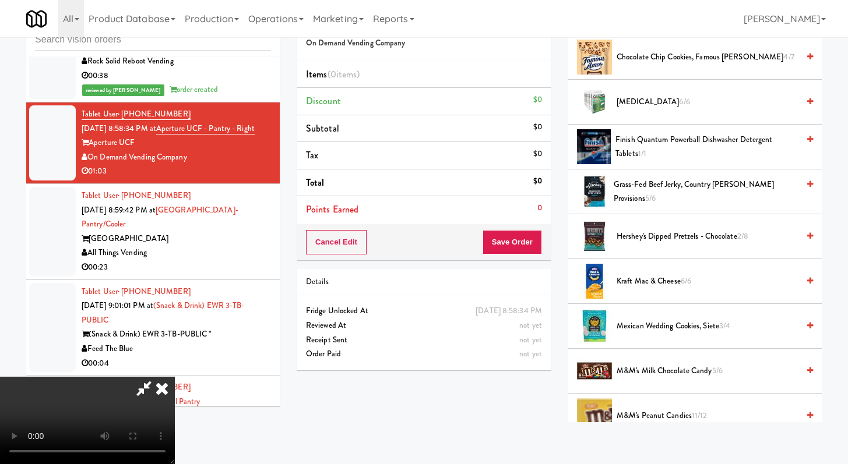
click at [678, 55] on span "Chocolate Chip Cookies, Famous [PERSON_NAME] 4/7" at bounding box center [707, 57] width 182 height 15
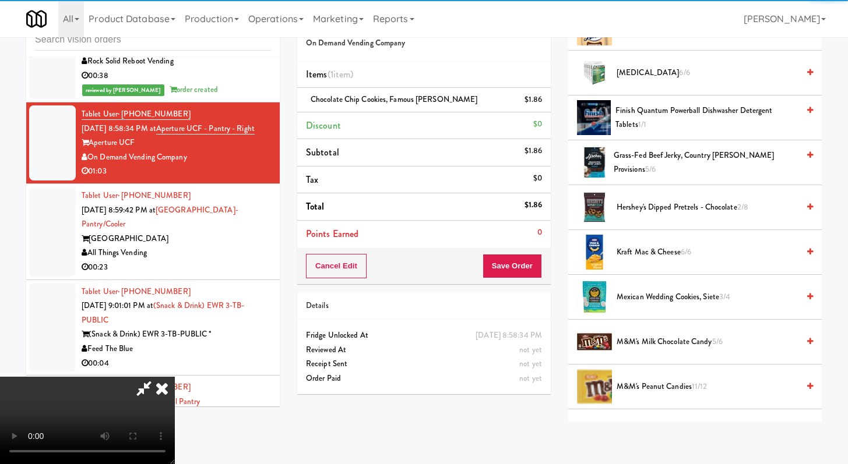
scroll to position [257, 0]
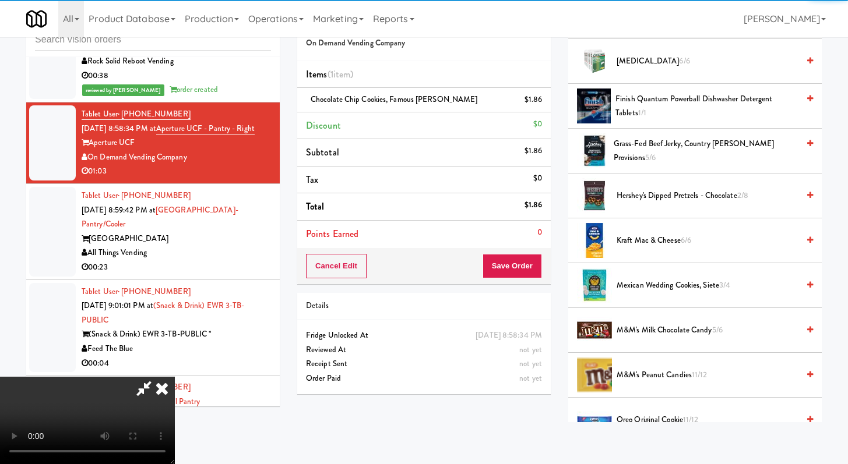
click at [640, 190] on span "Hershey's Dipped Pretzels - Chocolate 2/8" at bounding box center [707, 196] width 182 height 15
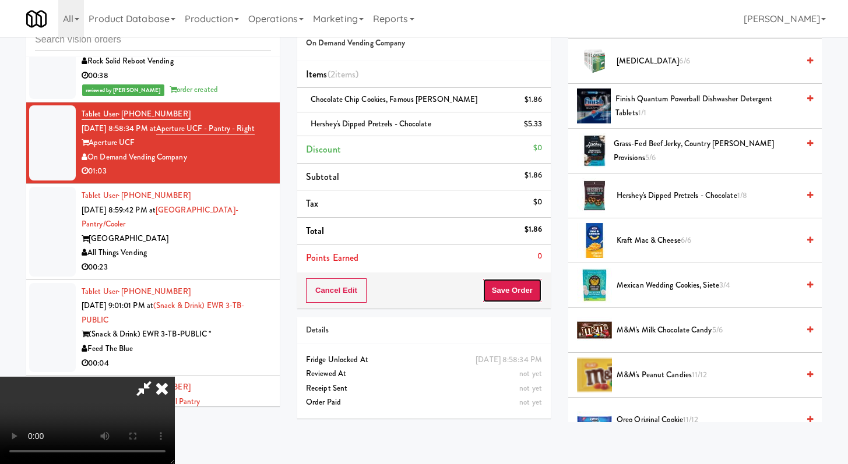
click at [511, 295] on button "Save Order" at bounding box center [511, 290] width 59 height 24
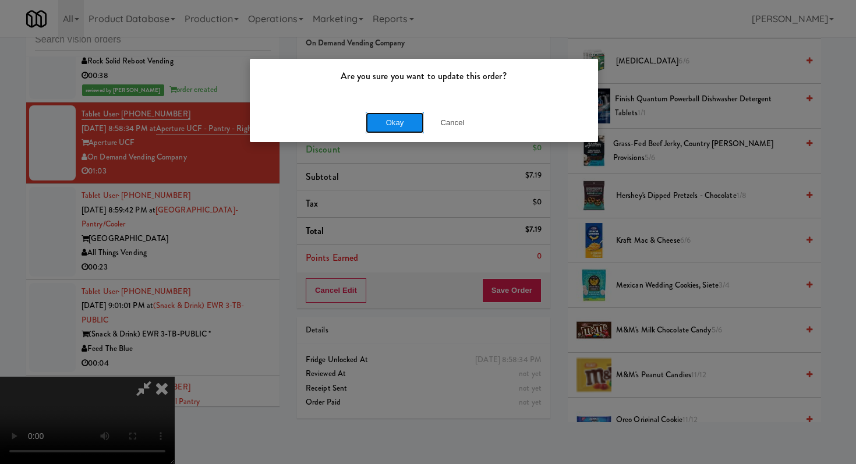
click at [368, 118] on button "Okay" at bounding box center [395, 122] width 58 height 21
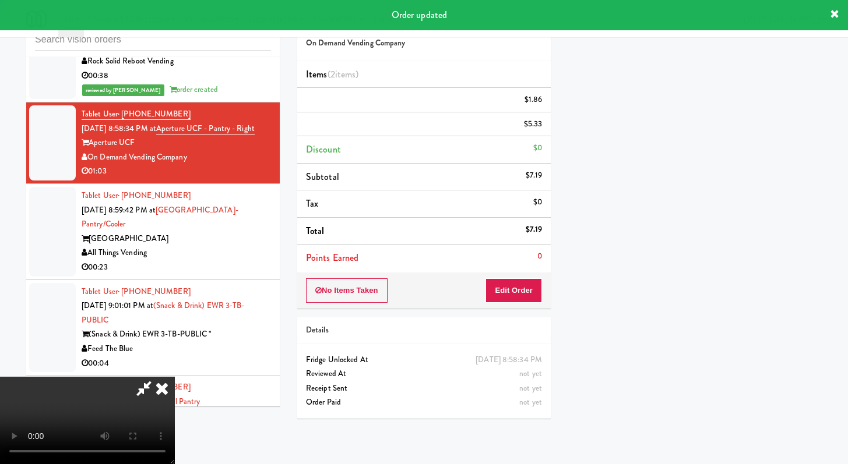
scroll to position [50, 0]
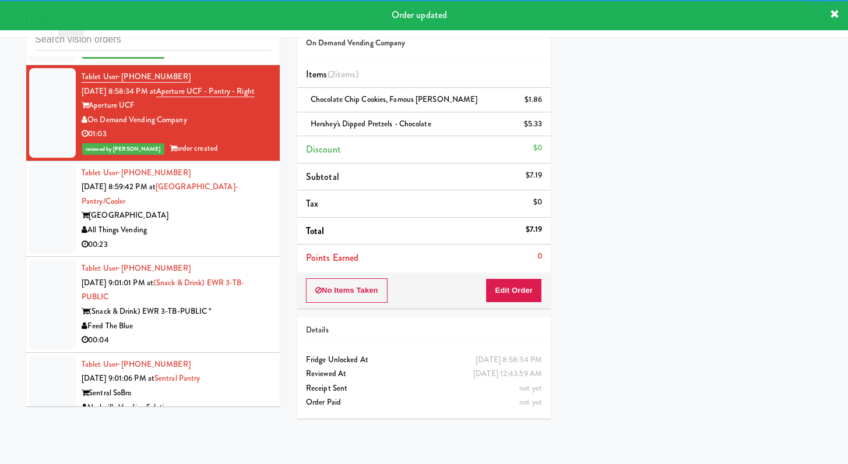
click at [231, 252] on div "00:23" at bounding box center [176, 245] width 189 height 15
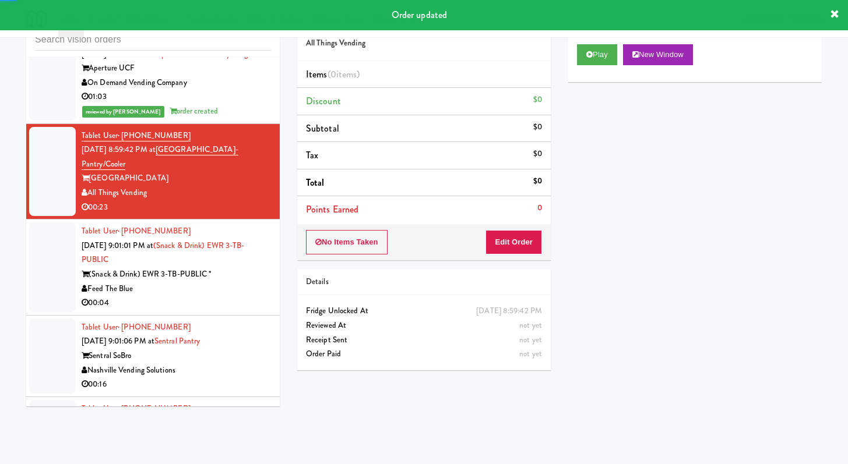
scroll to position [6589, 0]
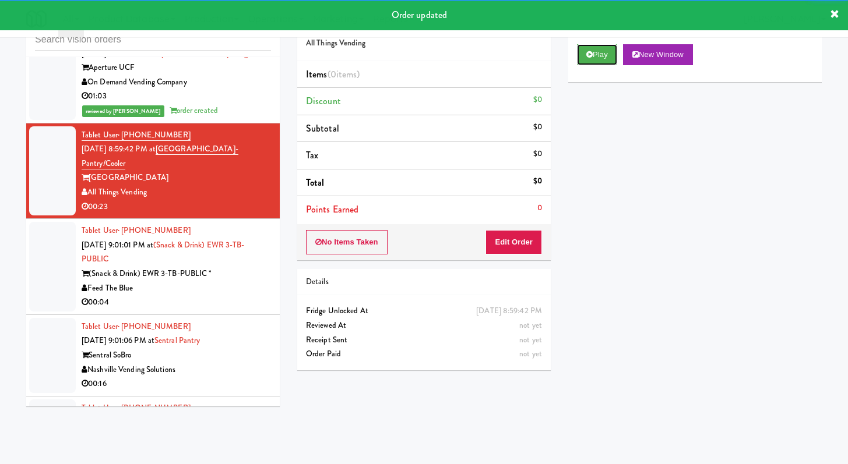
drag, startPoint x: 599, startPoint y: 50, endPoint x: 587, endPoint y: 73, distance: 26.1
click at [599, 51] on button "Play" at bounding box center [597, 54] width 40 height 21
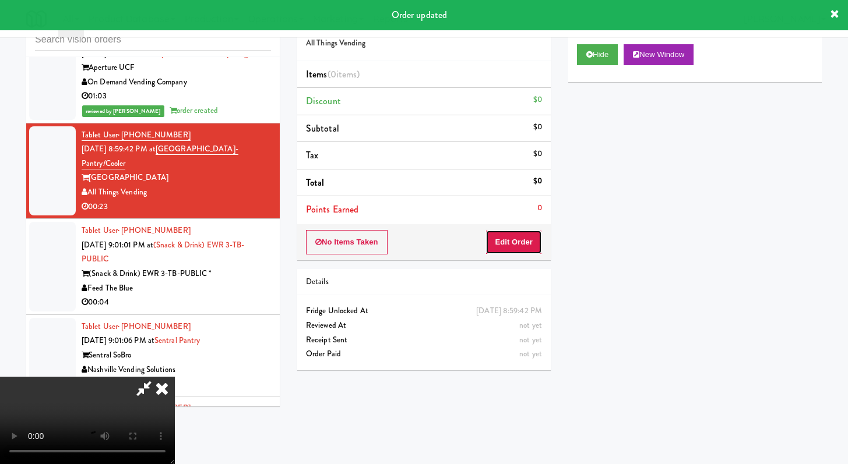
click at [530, 243] on button "Edit Order" at bounding box center [513, 242] width 57 height 24
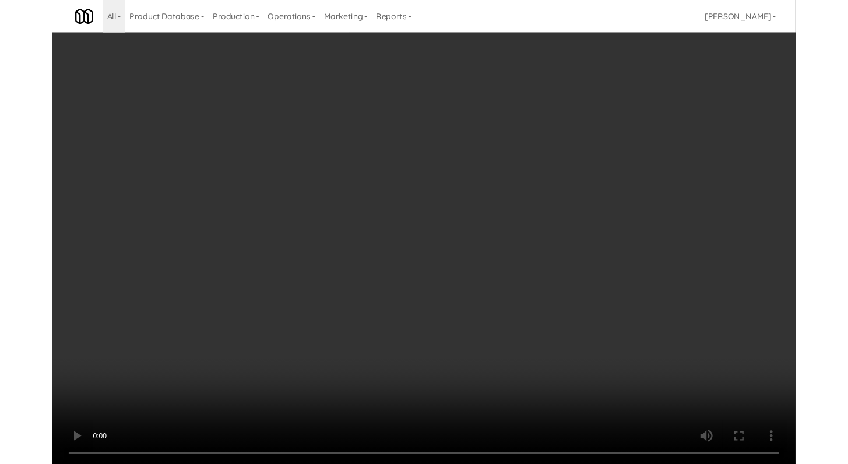
scroll to position [6575, 0]
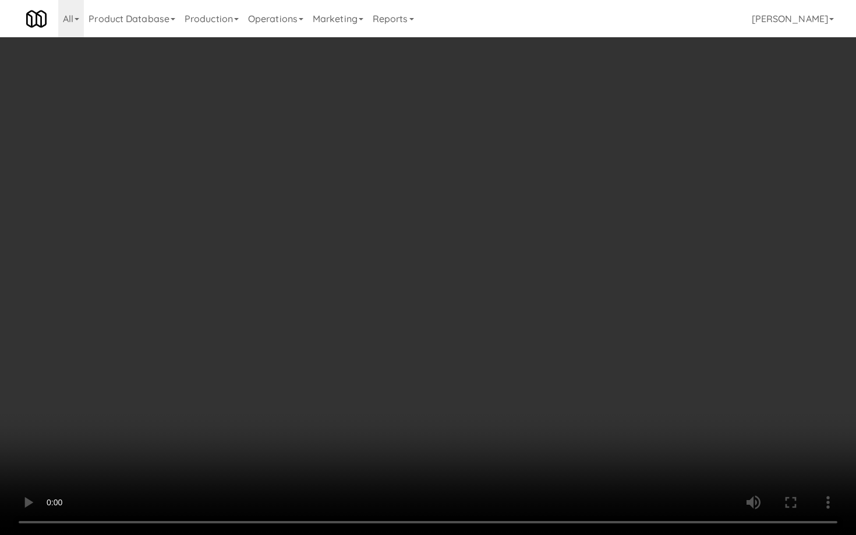
click at [425, 419] on video at bounding box center [428, 267] width 856 height 535
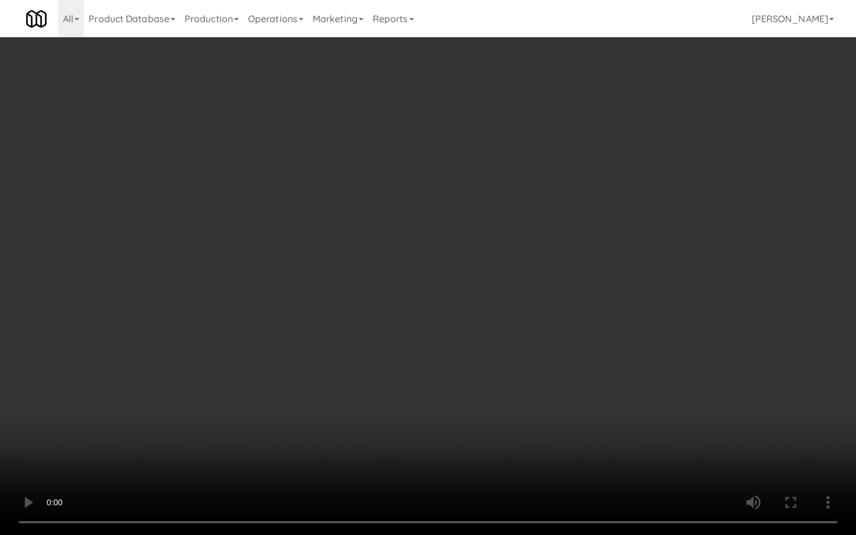
click at [425, 419] on video at bounding box center [428, 267] width 856 height 535
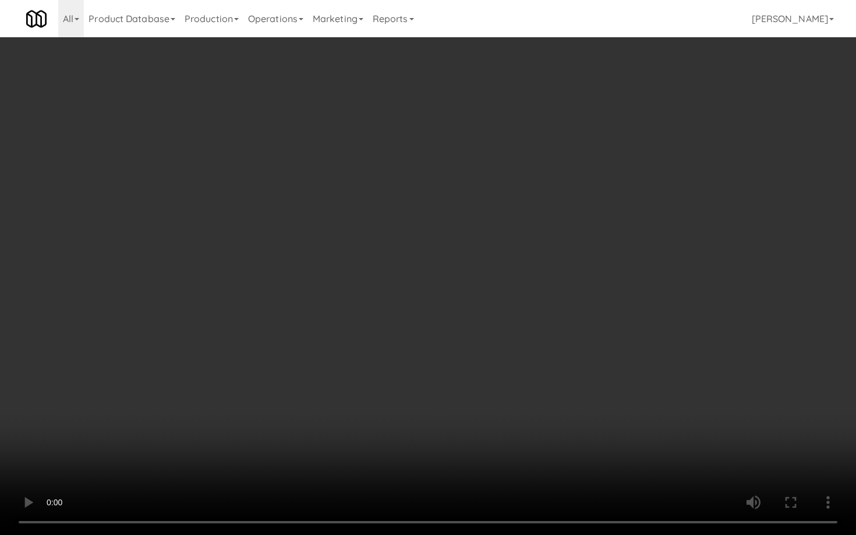
click at [425, 419] on video at bounding box center [428, 267] width 856 height 535
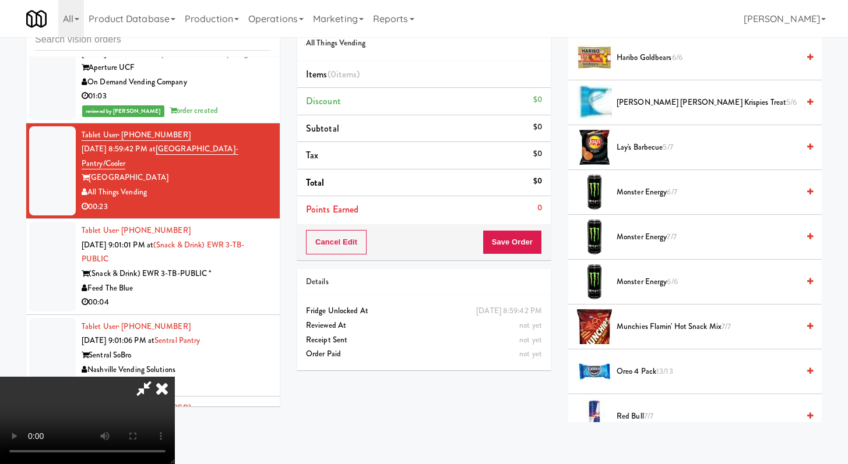
scroll to position [1579, 0]
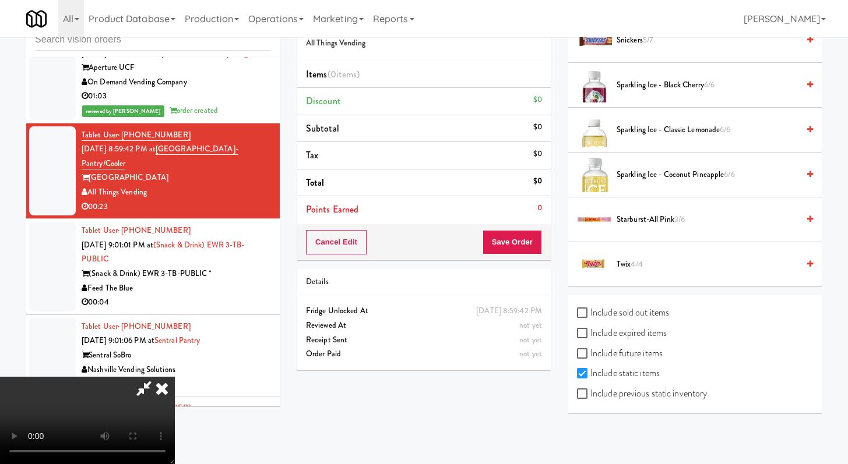
click at [634, 269] on span "4/4" at bounding box center [636, 264] width 12 height 11
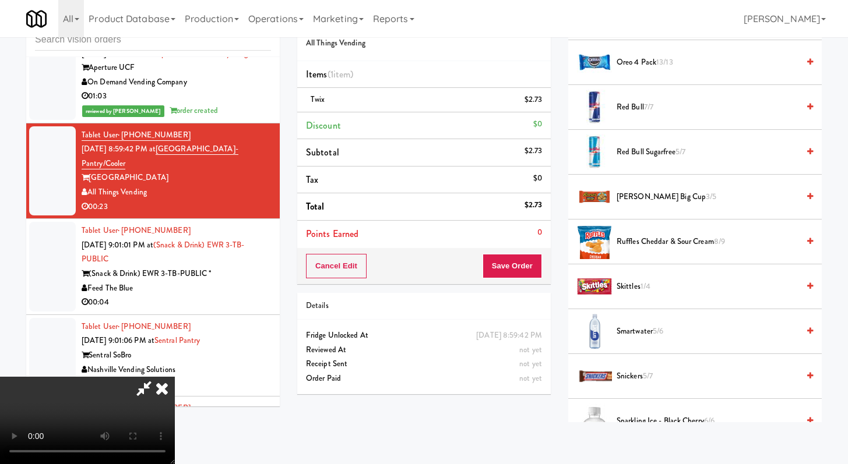
scroll to position [1285, 0]
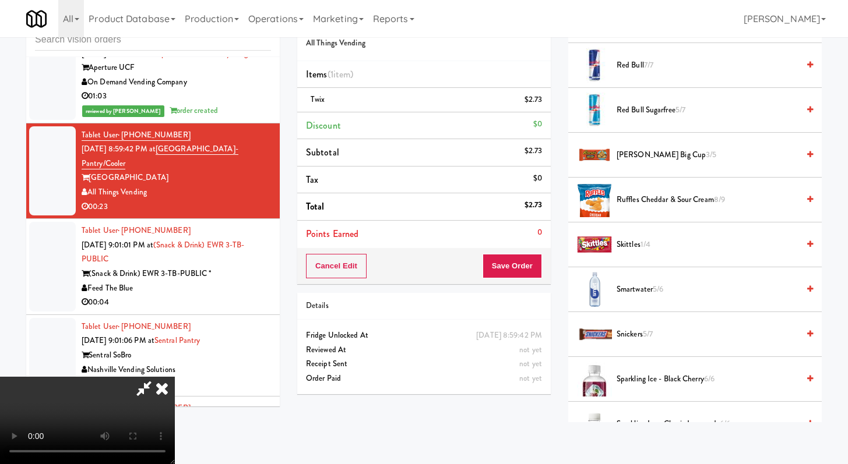
click at [634, 324] on li "Snickers 5/7" at bounding box center [694, 334] width 253 height 45
click at [634, 338] on span "Snickers 5/7" at bounding box center [707, 334] width 182 height 15
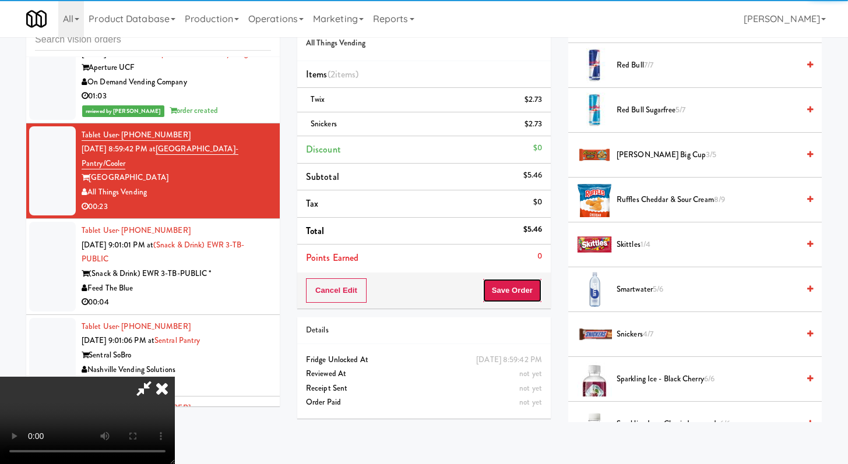
click at [513, 294] on button "Save Order" at bounding box center [511, 290] width 59 height 24
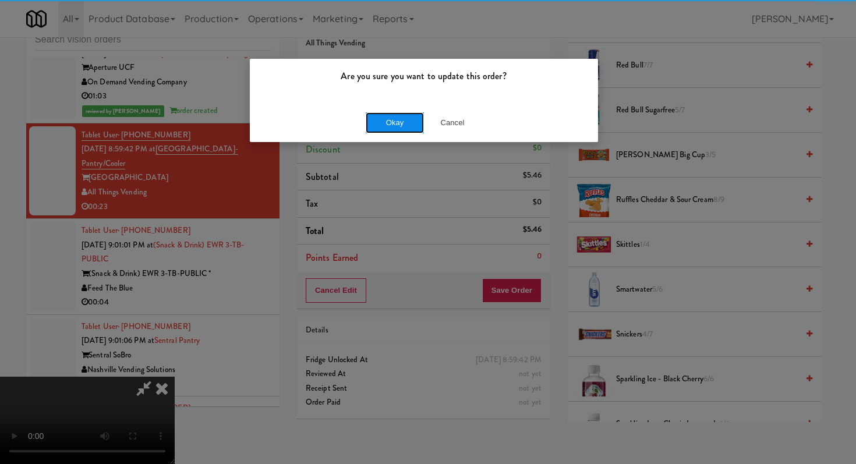
click at [409, 130] on button "Okay" at bounding box center [395, 122] width 58 height 21
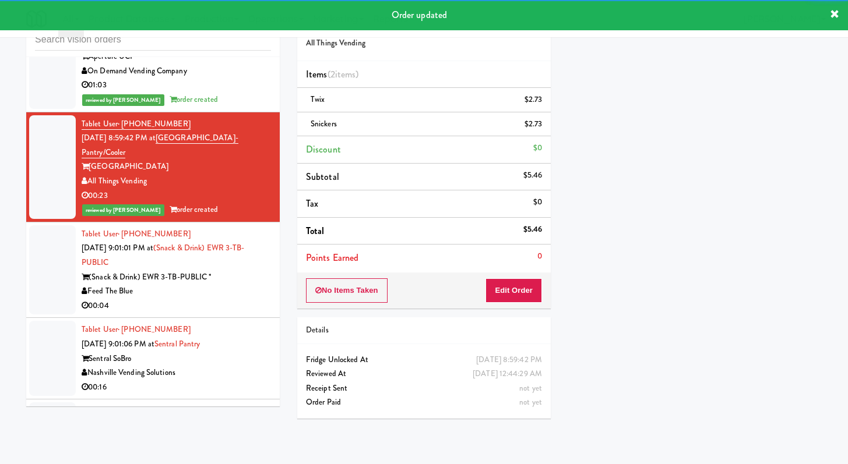
scroll to position [6616, 0]
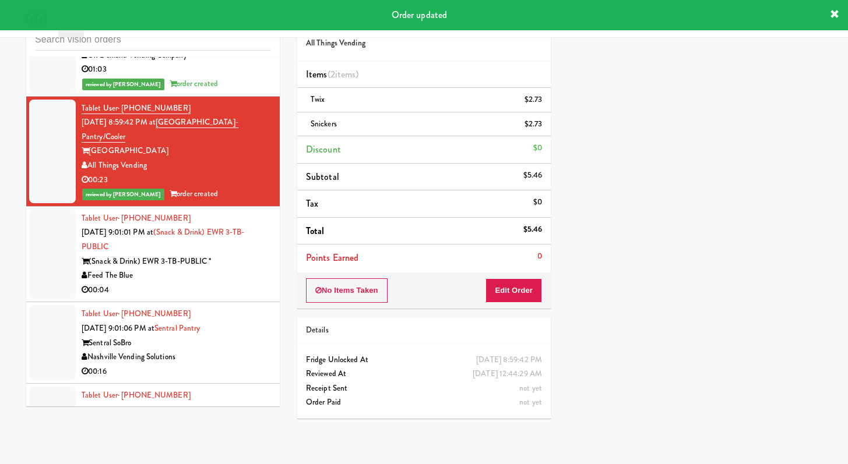
click at [204, 303] on li "Tablet User · (908) 338-1663 [DATE] 9:01:01 PM at (Snack & Drink) EWR 3-TB-PUBL…" at bounding box center [152, 255] width 253 height 96
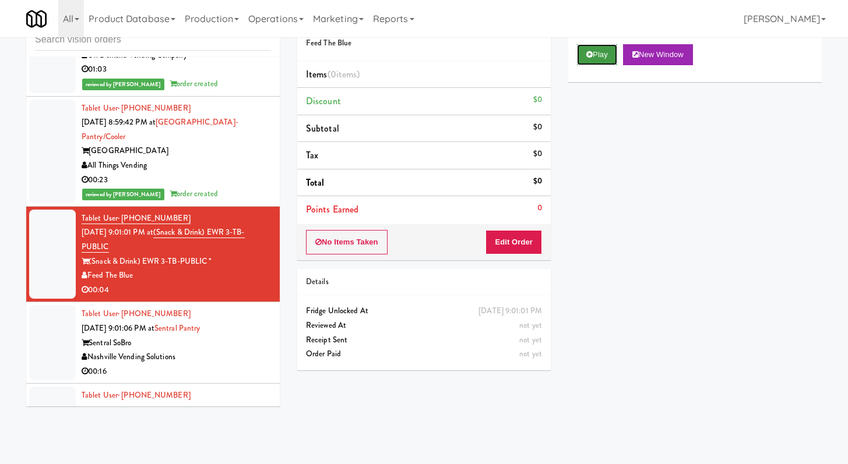
click at [588, 47] on button "Play" at bounding box center [597, 54] width 40 height 21
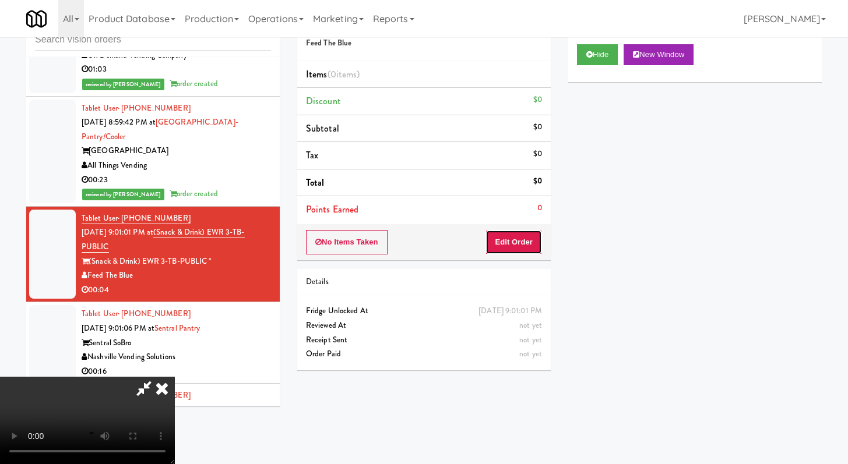
click at [517, 238] on button "Edit Order" at bounding box center [513, 242] width 57 height 24
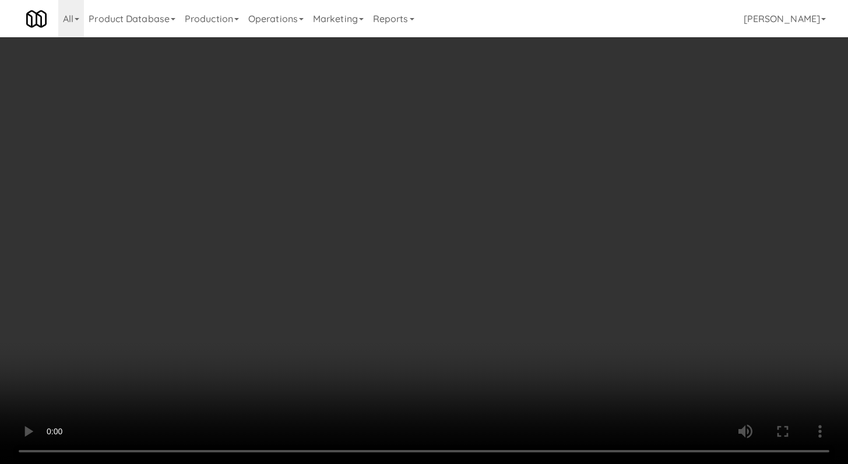
scroll to position [6601, 0]
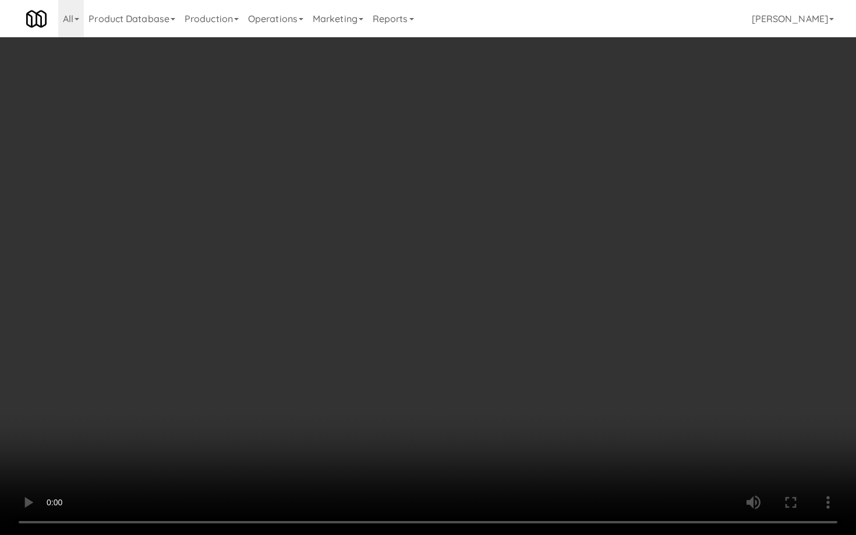
click at [434, 415] on video at bounding box center [428, 267] width 856 height 535
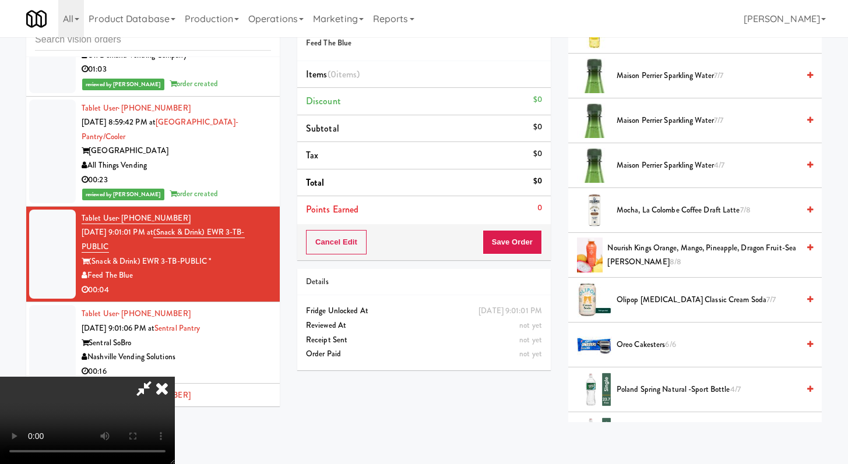
scroll to position [775, 0]
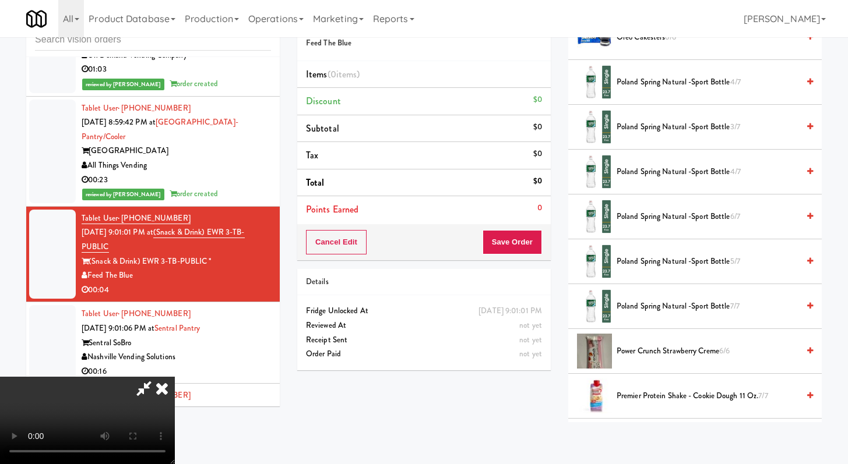
click at [699, 263] on span "Poland Spring Natural -Sport Bottle 5/7" at bounding box center [707, 262] width 182 height 15
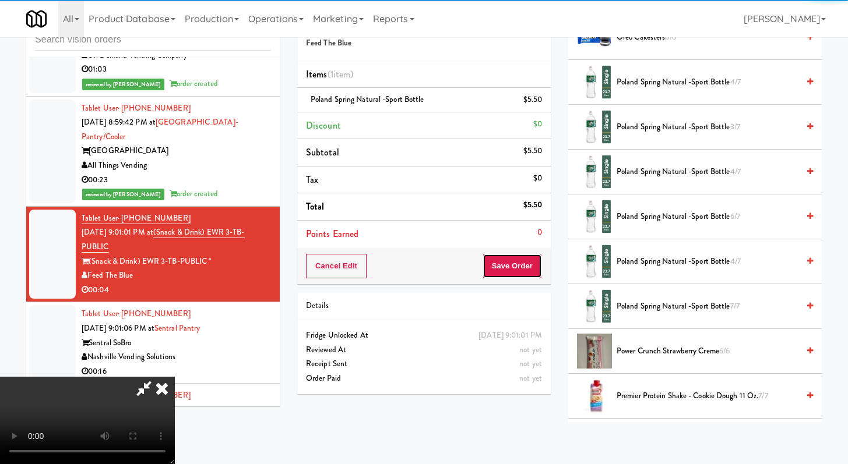
click at [522, 264] on button "Save Order" at bounding box center [511, 266] width 59 height 24
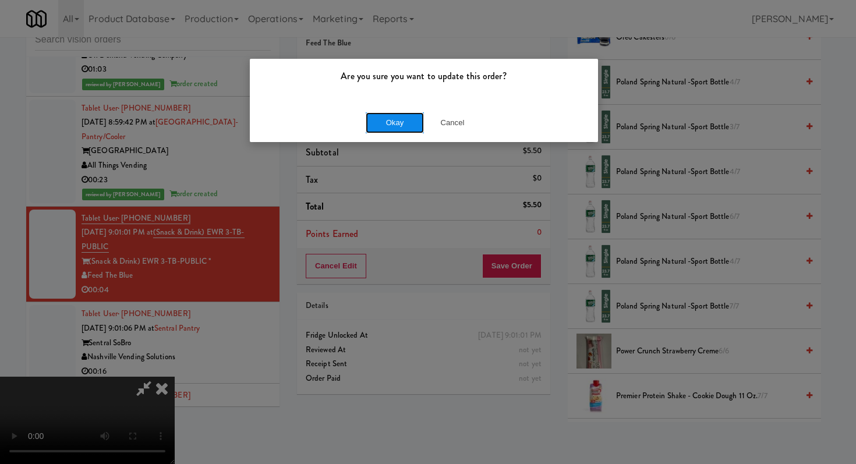
click at [391, 118] on button "Okay" at bounding box center [395, 122] width 58 height 21
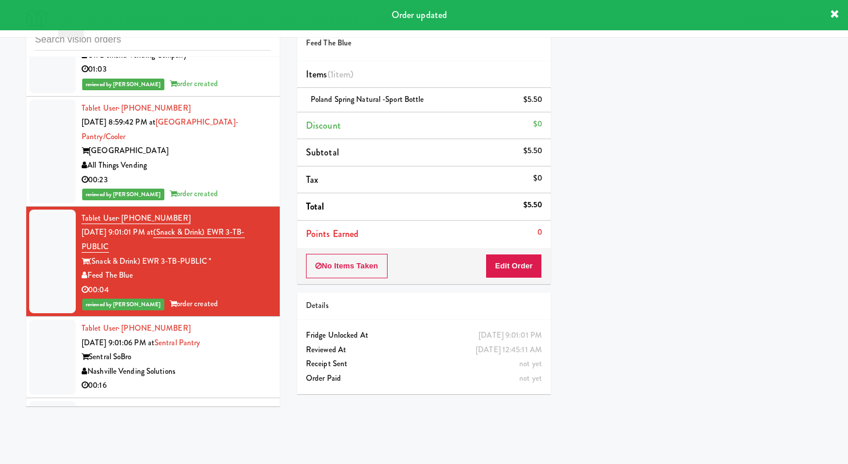
scroll to position [6823, 0]
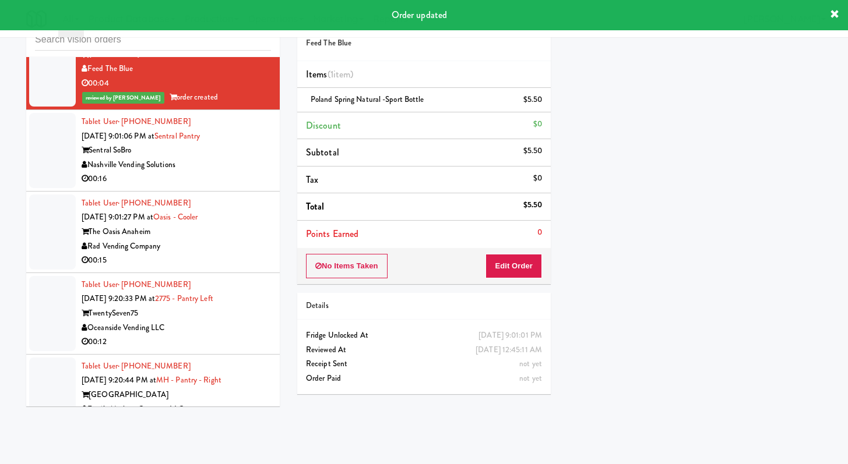
click at [248, 186] on div "00:16" at bounding box center [176, 179] width 189 height 15
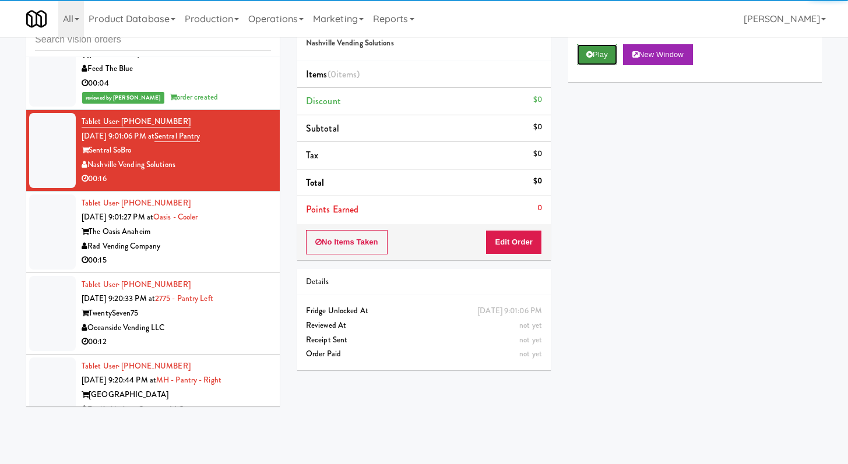
click at [613, 58] on button "Play" at bounding box center [597, 54] width 40 height 21
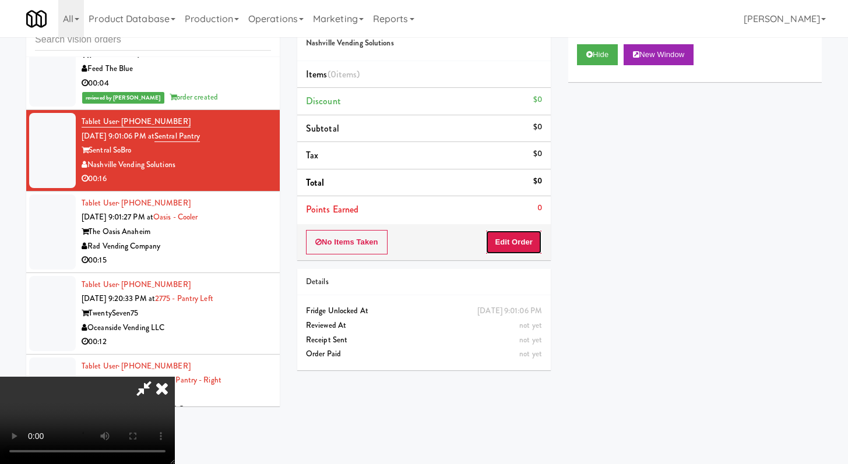
click at [519, 248] on button "Edit Order" at bounding box center [513, 242] width 57 height 24
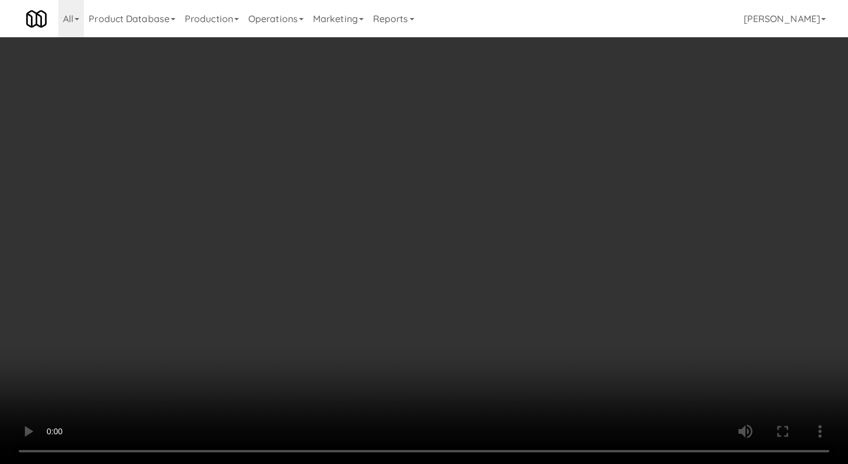
scroll to position [6809, 0]
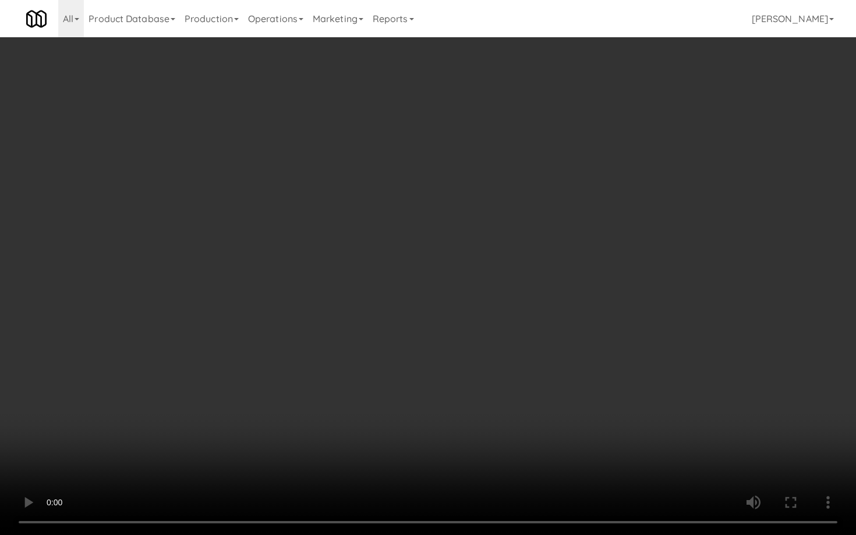
click at [396, 380] on video at bounding box center [428, 267] width 856 height 535
click at [397, 379] on video at bounding box center [428, 267] width 856 height 535
click at [398, 376] on video at bounding box center [428, 267] width 856 height 535
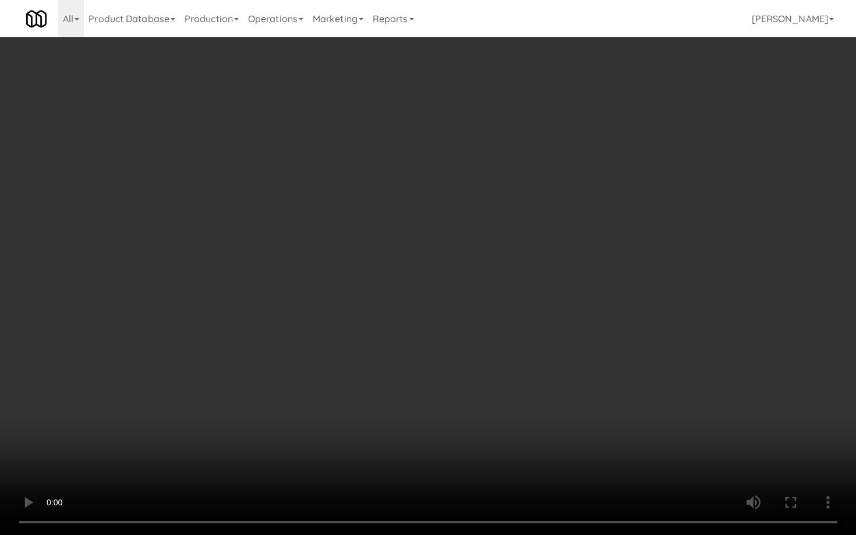
click at [398, 376] on video at bounding box center [428, 267] width 856 height 535
click at [428, 359] on video at bounding box center [428, 267] width 856 height 535
click at [426, 363] on video at bounding box center [428, 267] width 856 height 535
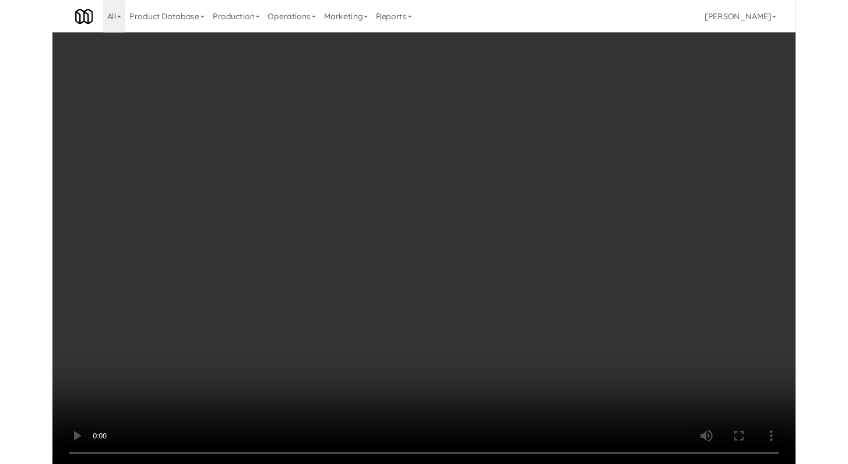
scroll to position [6823, 0]
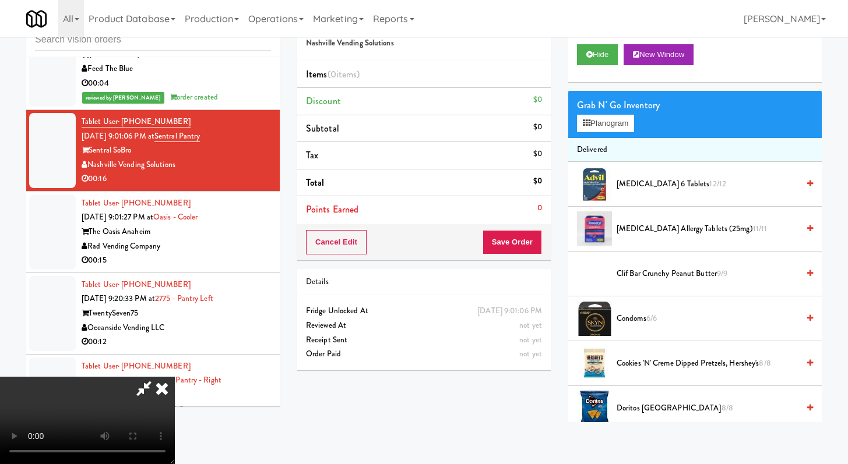
click at [661, 185] on span "[MEDICAL_DATA] 6 Tablets 12/12" at bounding box center [707, 184] width 182 height 15
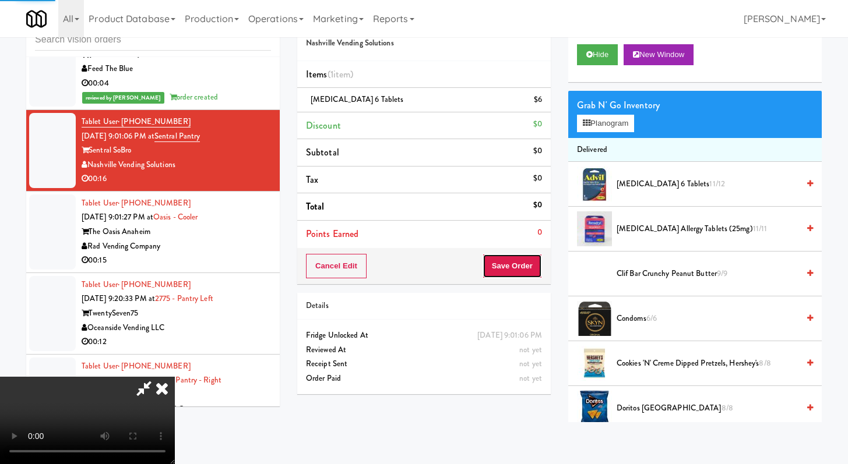
click at [530, 264] on button "Save Order" at bounding box center [511, 266] width 59 height 24
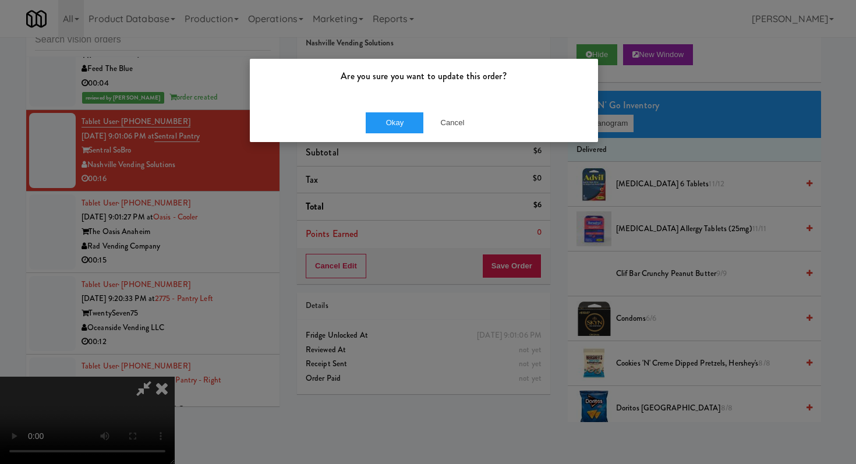
click at [370, 106] on div "Okay Cancel" at bounding box center [424, 122] width 348 height 39
click at [374, 118] on button "Okay" at bounding box center [395, 122] width 58 height 21
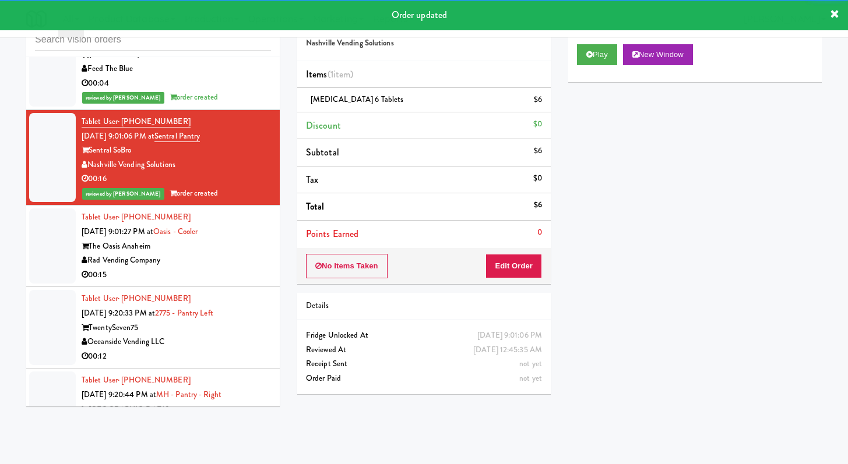
click at [248, 268] on div "Rad Vending Company" at bounding box center [176, 260] width 189 height 15
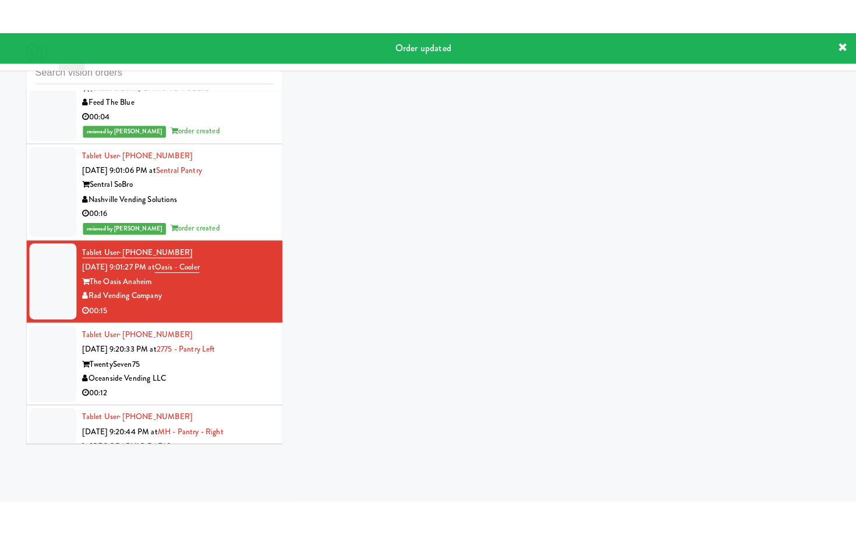
scroll to position [6992, 0]
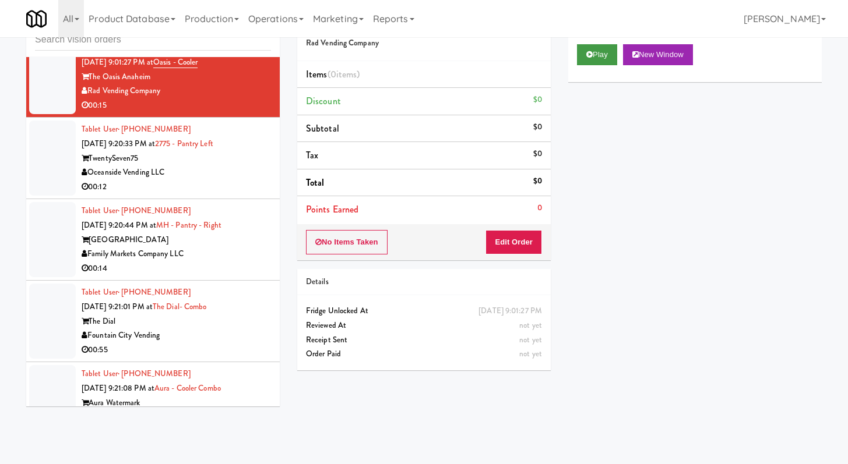
click at [613, 65] on div "Play New Window" at bounding box center [694, 59] width 253 height 47
click at [610, 43] on div "Play New Window" at bounding box center [694, 59] width 253 height 47
click at [606, 51] on button "Play" at bounding box center [597, 54] width 40 height 21
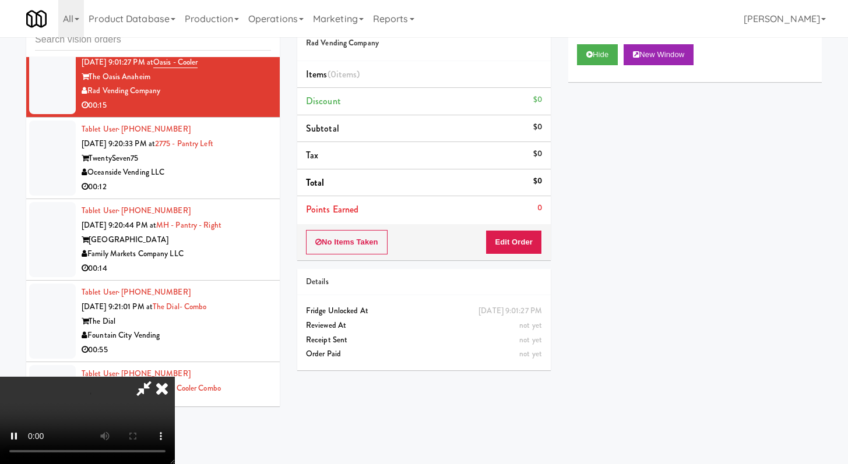
click at [519, 227] on div "No Items Taken Edit Order" at bounding box center [423, 242] width 253 height 36
click at [518, 237] on button "Edit Order" at bounding box center [513, 242] width 57 height 24
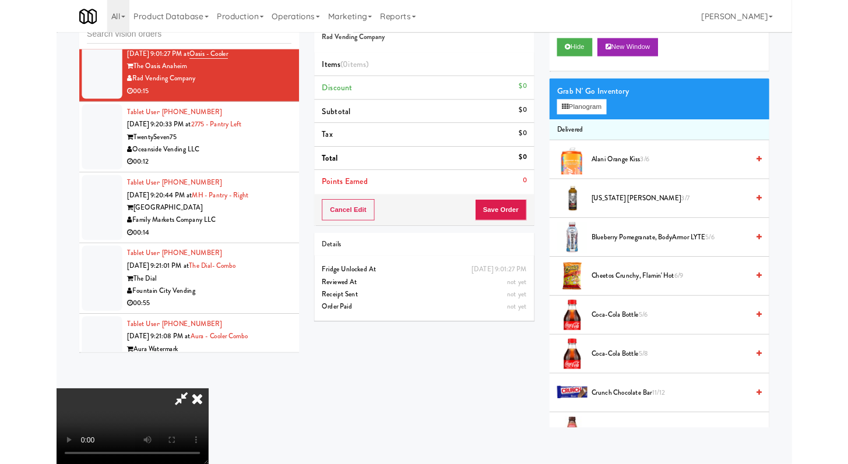
scroll to position [6978, 0]
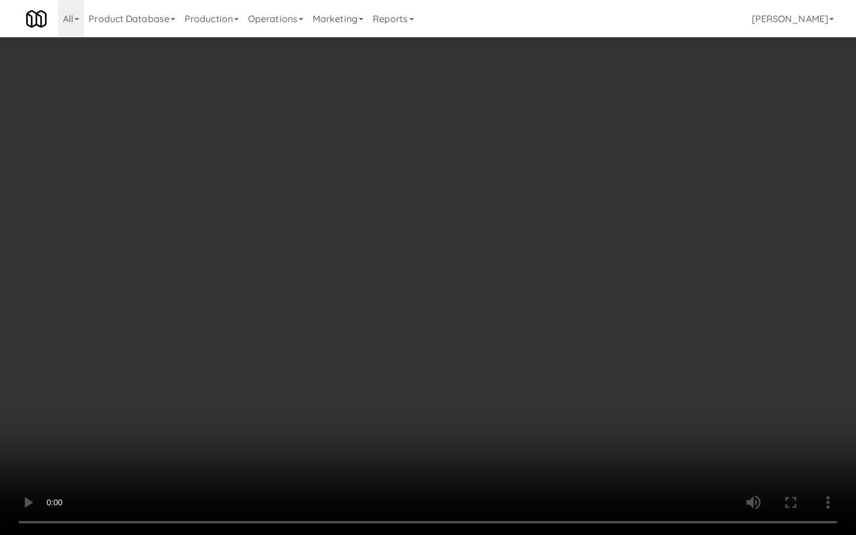
click at [566, 428] on video at bounding box center [428, 267] width 856 height 535
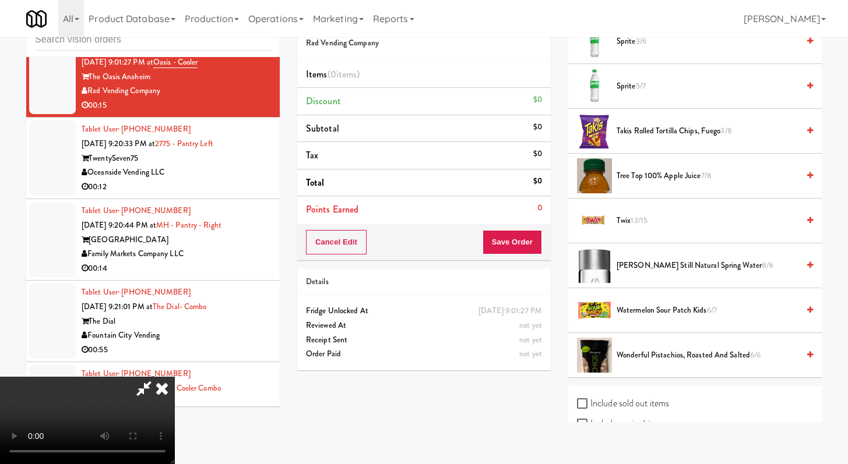
scroll to position [1490, 0]
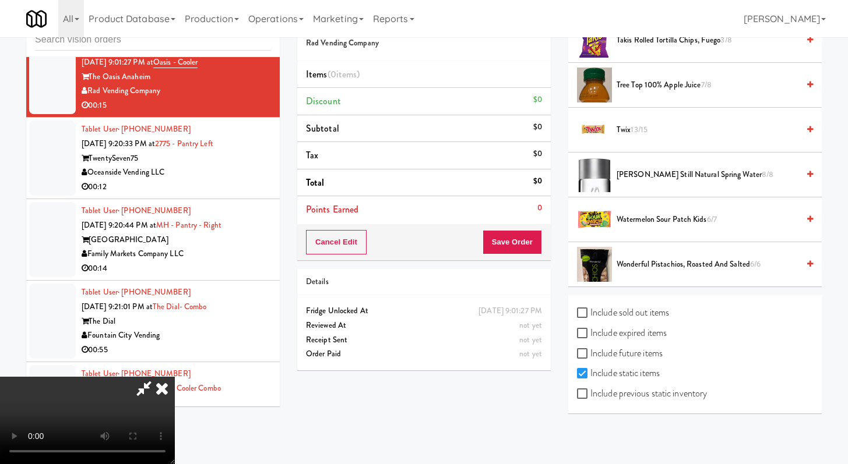
click at [675, 178] on span "[PERSON_NAME] Still Natural Spring Water 8/8" at bounding box center [707, 175] width 182 height 15
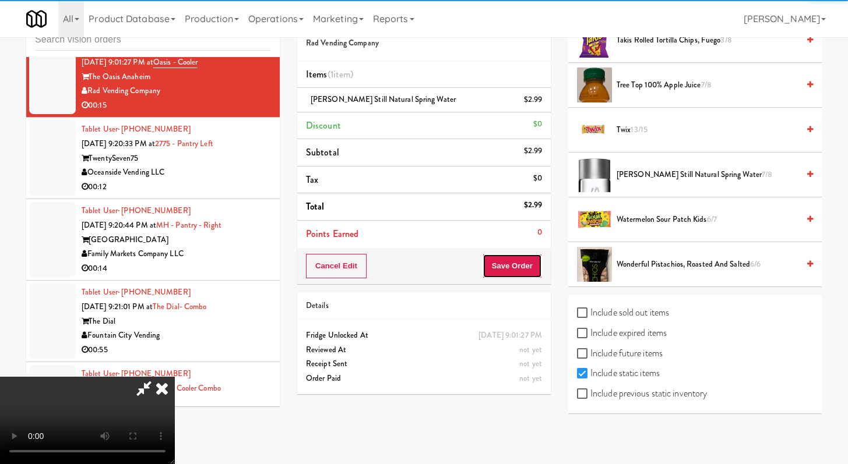
click at [538, 267] on button "Save Order" at bounding box center [511, 266] width 59 height 24
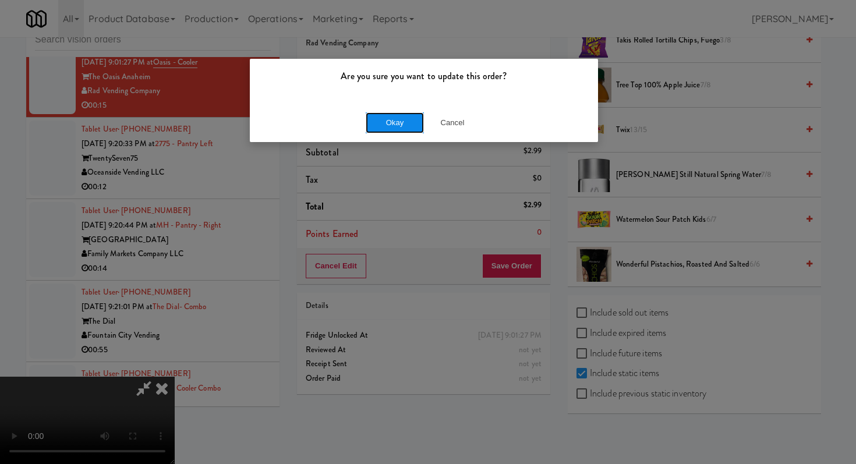
click at [403, 117] on button "Okay" at bounding box center [395, 122] width 58 height 21
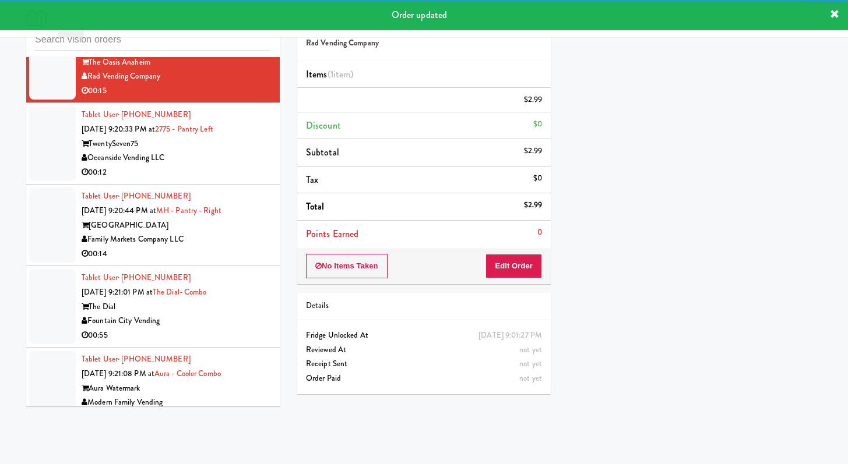
scroll to position [7030, 0]
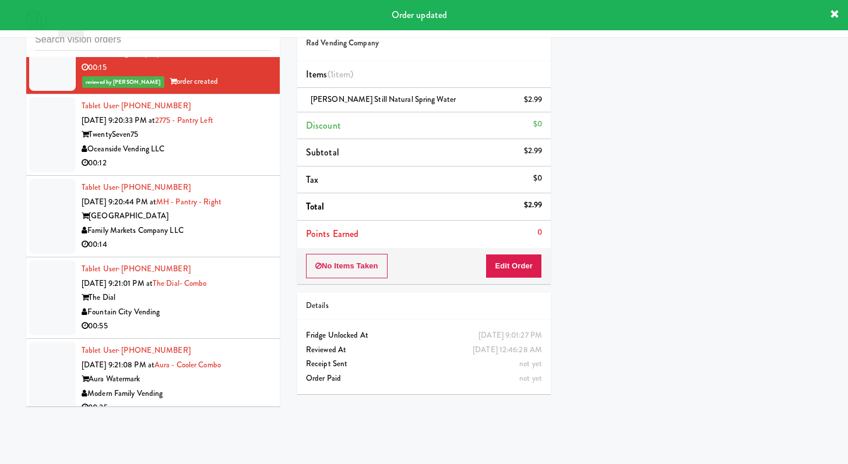
click at [259, 171] on div "00:12" at bounding box center [176, 163] width 189 height 15
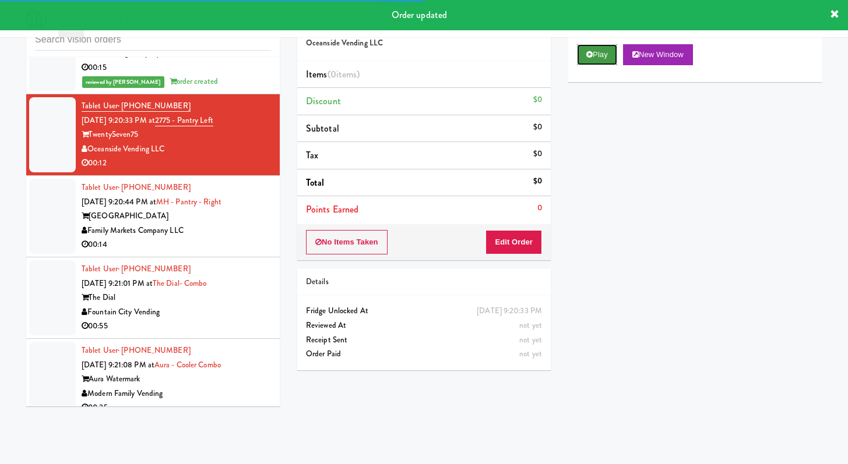
click at [594, 60] on button "Play" at bounding box center [597, 54] width 40 height 21
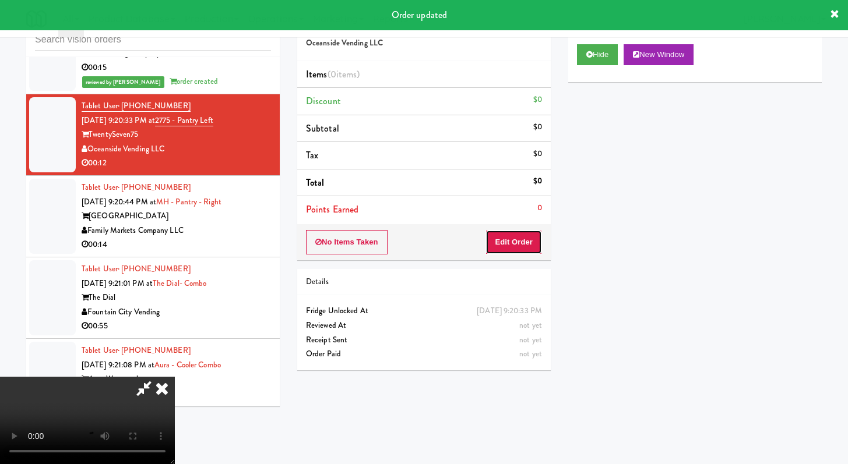
click at [504, 231] on button "Edit Order" at bounding box center [513, 242] width 57 height 24
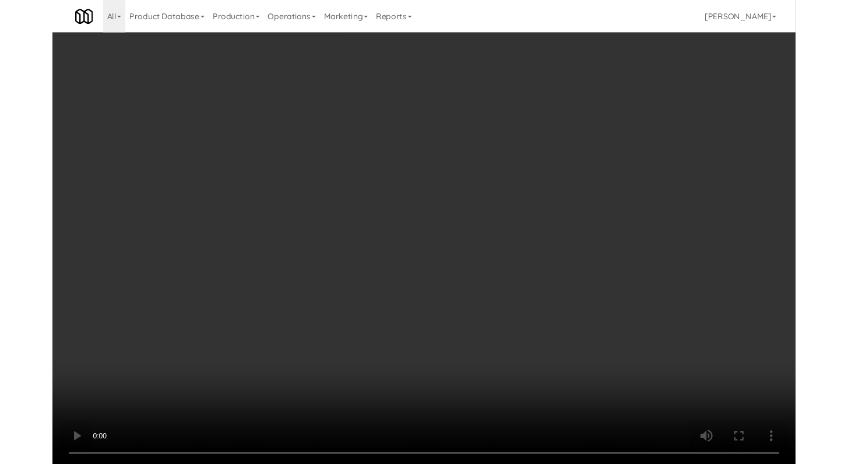
scroll to position [7016, 0]
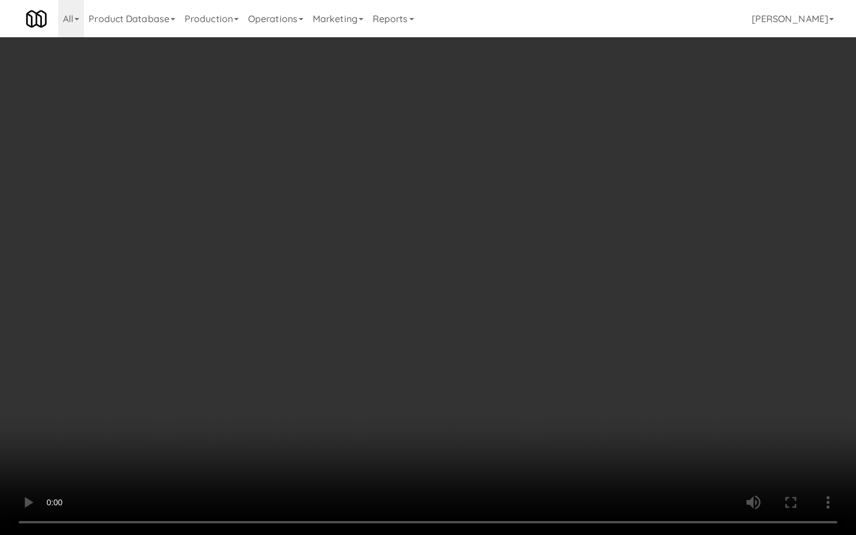
click at [450, 422] on video at bounding box center [428, 267] width 856 height 535
click at [446, 425] on video at bounding box center [428, 267] width 856 height 535
click at [456, 405] on video at bounding box center [428, 267] width 856 height 535
click at [456, 404] on video at bounding box center [428, 267] width 856 height 535
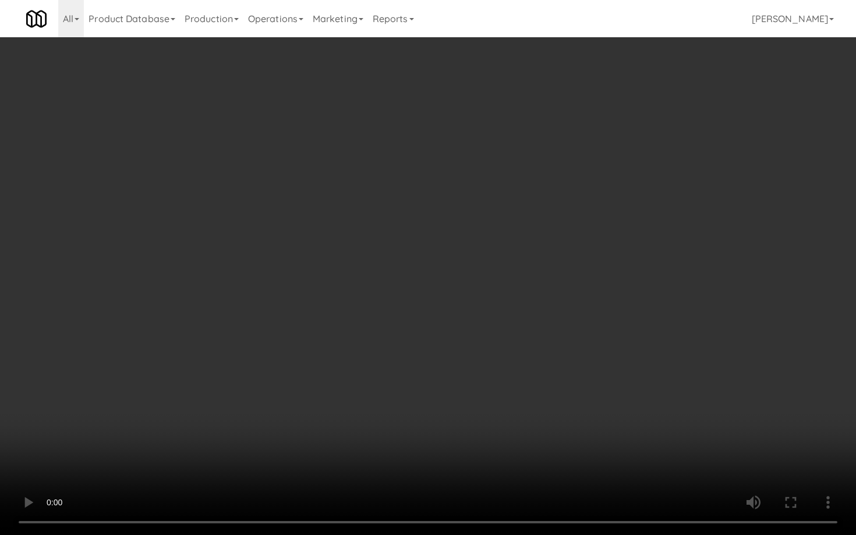
click at [456, 404] on video at bounding box center [428, 267] width 856 height 535
click at [483, 386] on video at bounding box center [428, 267] width 856 height 535
click at [482, 387] on video at bounding box center [428, 267] width 856 height 535
click at [532, 380] on video at bounding box center [428, 267] width 856 height 535
click at [530, 381] on video at bounding box center [428, 267] width 856 height 535
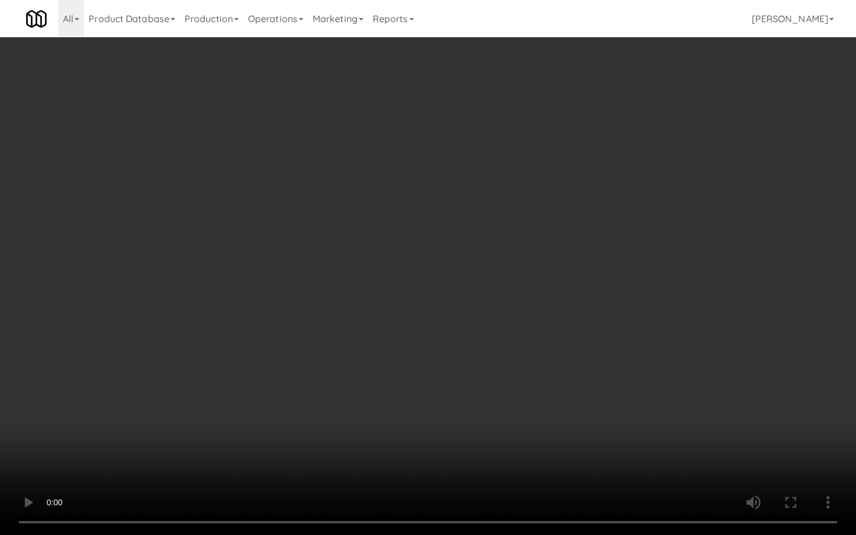
click at [550, 414] on video at bounding box center [428, 267] width 856 height 535
click at [551, 408] on video at bounding box center [428, 267] width 856 height 535
click at [553, 401] on video at bounding box center [428, 267] width 856 height 535
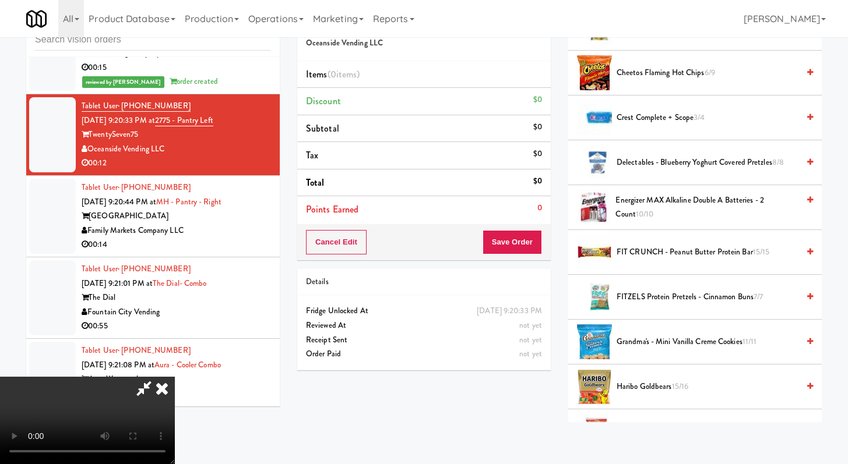
scroll to position [197, 0]
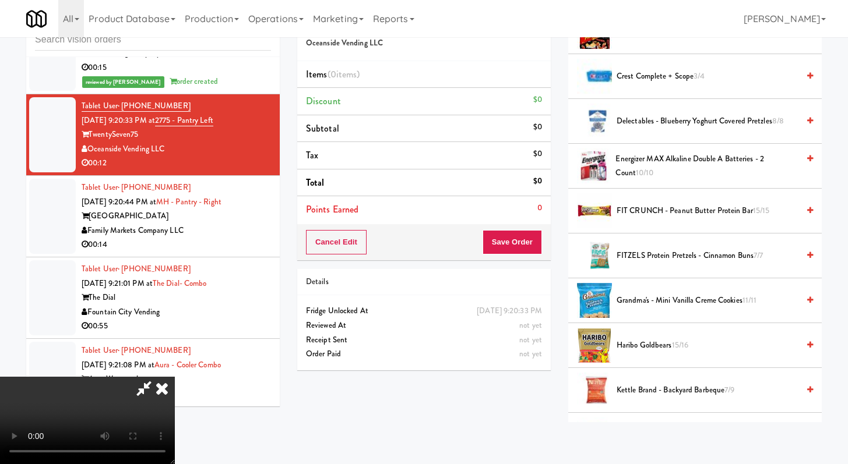
click at [661, 337] on li "Haribo Goldbears 15/16" at bounding box center [694, 345] width 253 height 45
click at [652, 355] on li "Haribo Goldbears 15/16" at bounding box center [694, 345] width 253 height 45
click at [661, 340] on span "Haribo Goldbears 15/16" at bounding box center [707, 345] width 182 height 15
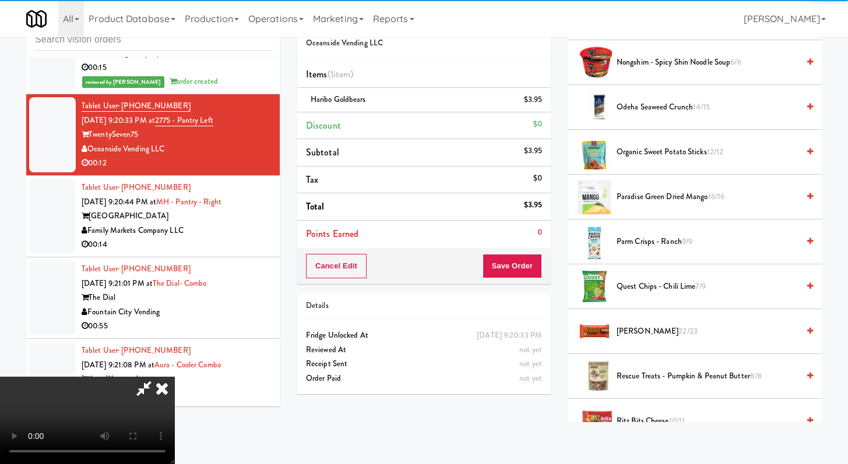
scroll to position [884, 0]
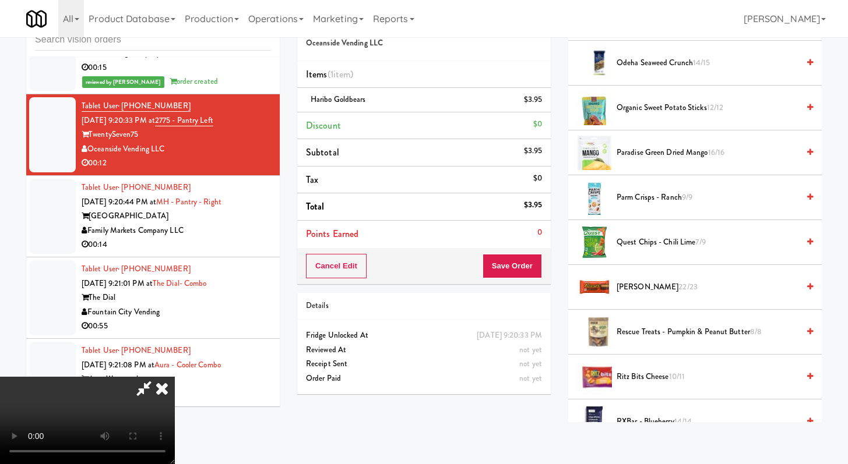
click at [678, 285] on span "22/23" at bounding box center [687, 286] width 19 height 11
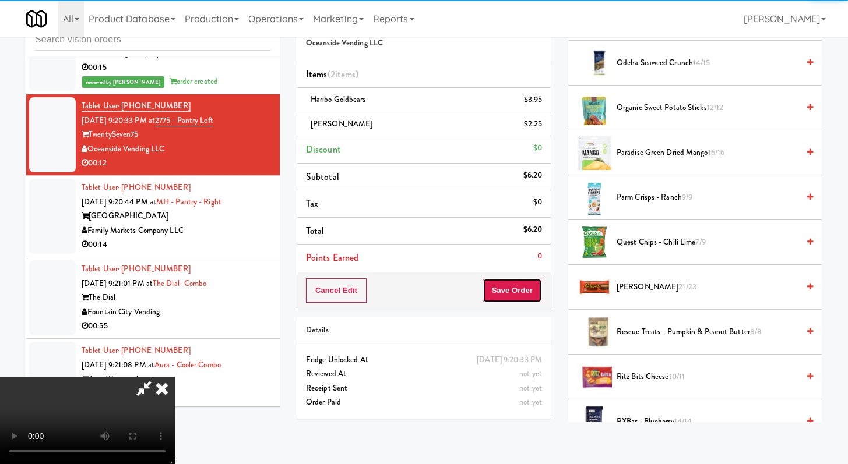
click at [518, 292] on button "Save Order" at bounding box center [511, 290] width 59 height 24
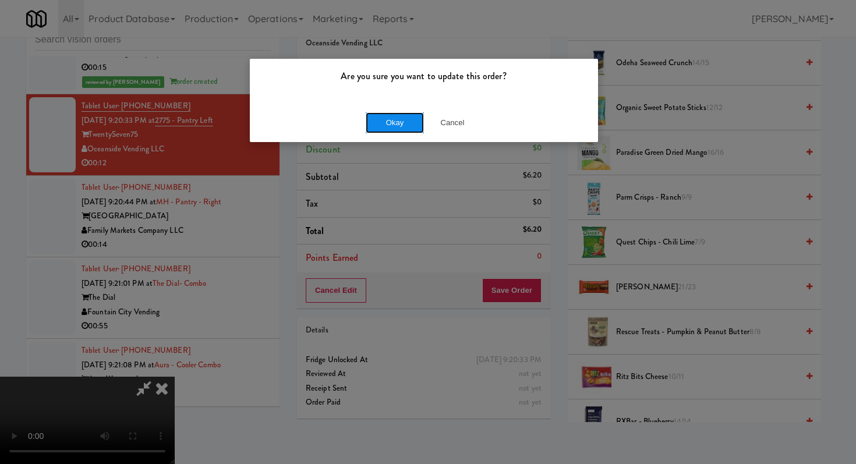
click at [389, 121] on button "Okay" at bounding box center [395, 122] width 58 height 21
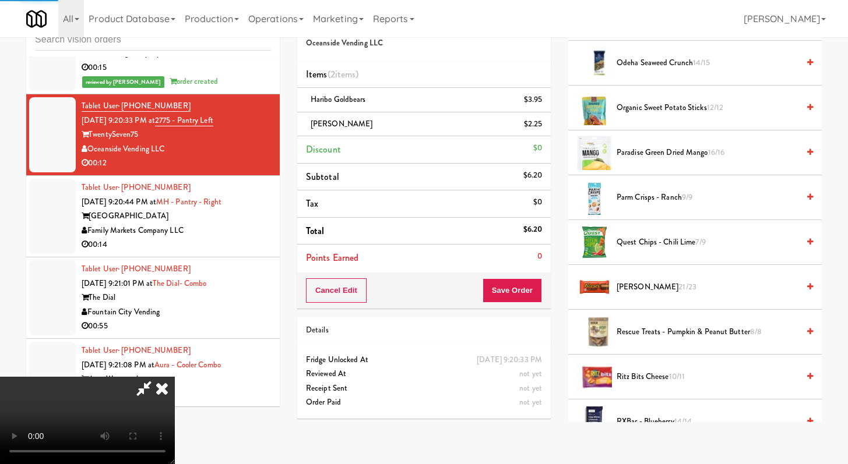
scroll to position [50, 0]
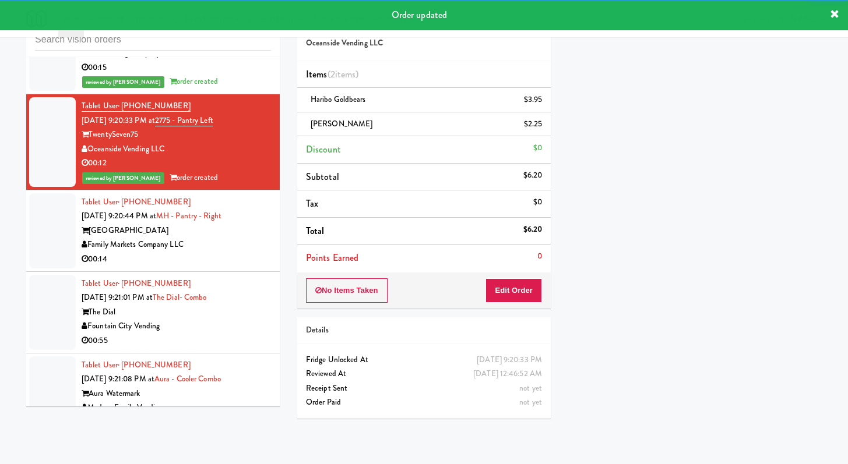
click at [249, 252] on div "Family Markets Company LLC" at bounding box center [176, 245] width 189 height 15
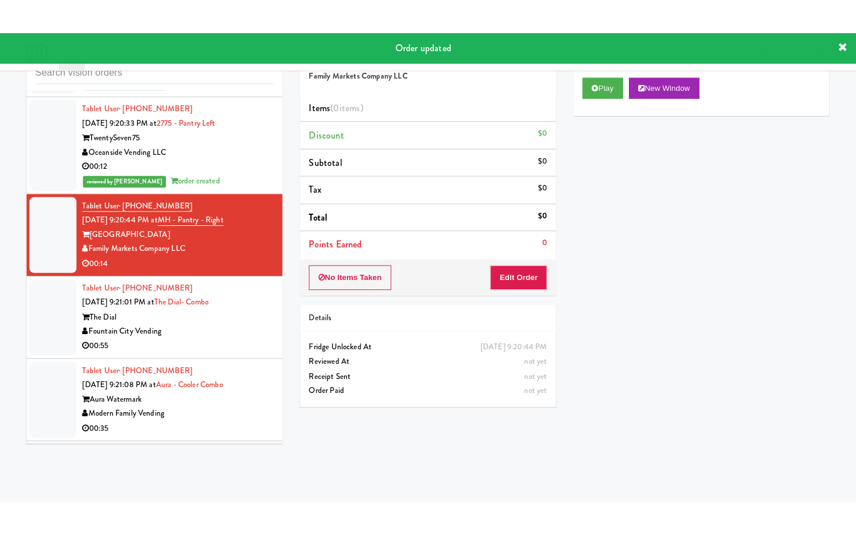
scroll to position [7158, 0]
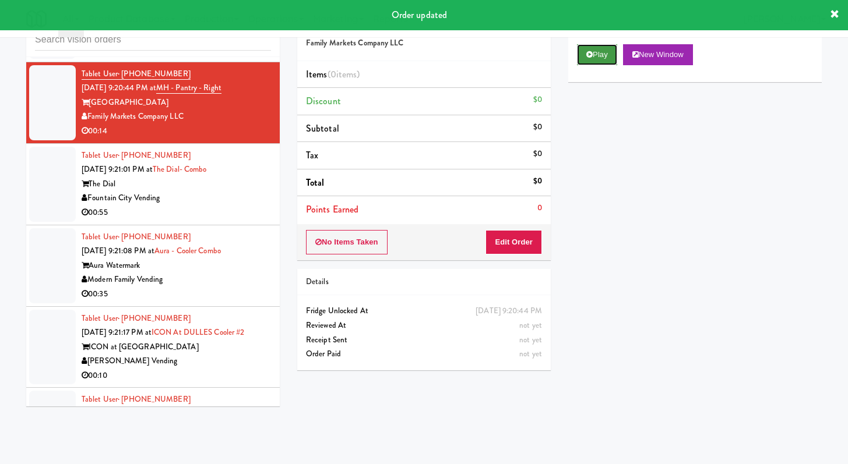
click at [602, 58] on button "Play" at bounding box center [597, 54] width 40 height 21
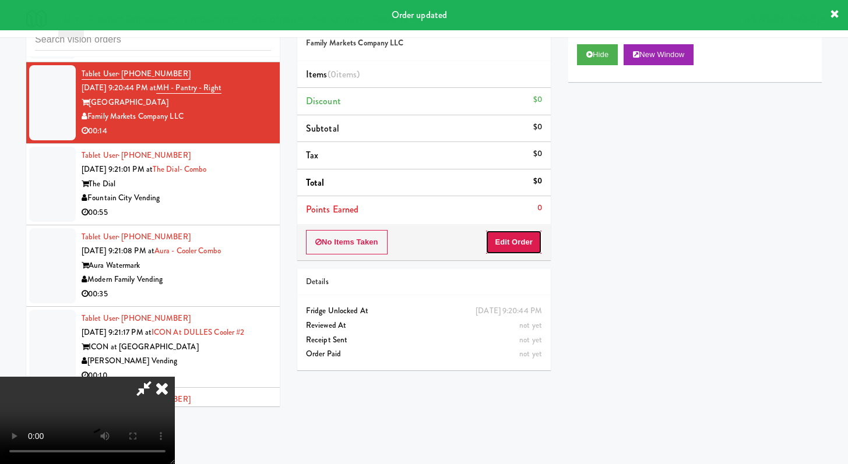
click at [514, 234] on button "Edit Order" at bounding box center [513, 242] width 57 height 24
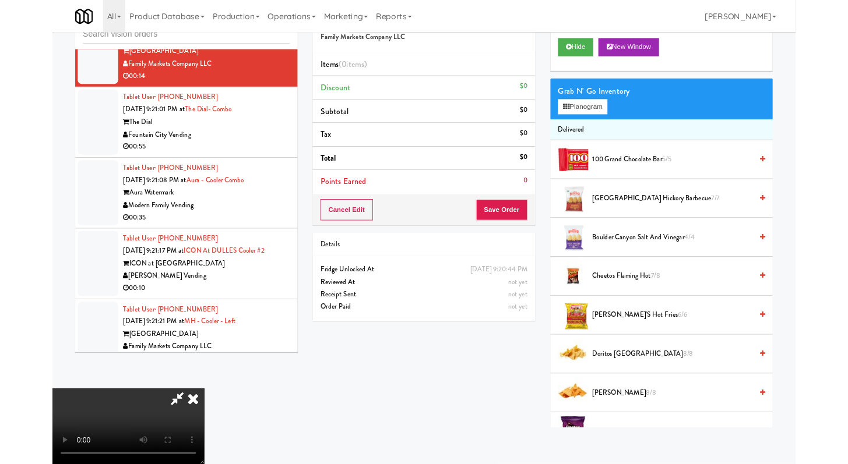
scroll to position [7144, 0]
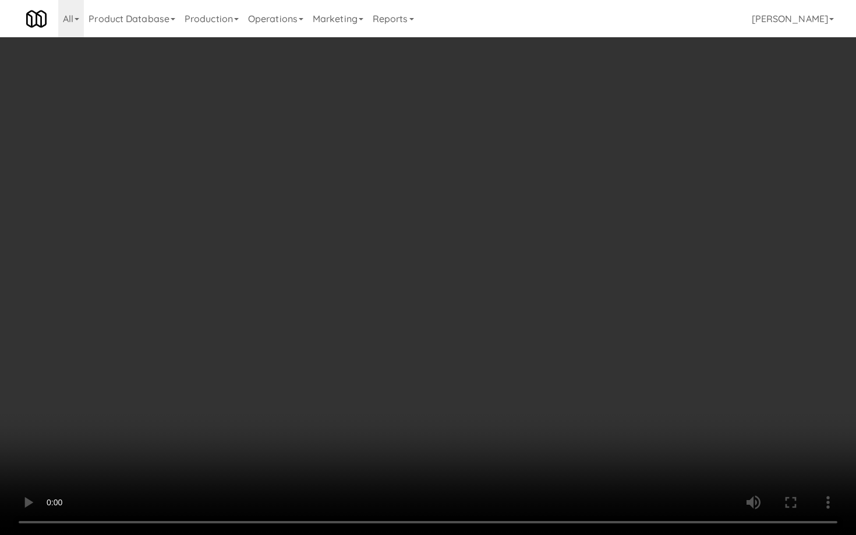
click at [687, 426] on video at bounding box center [428, 267] width 856 height 535
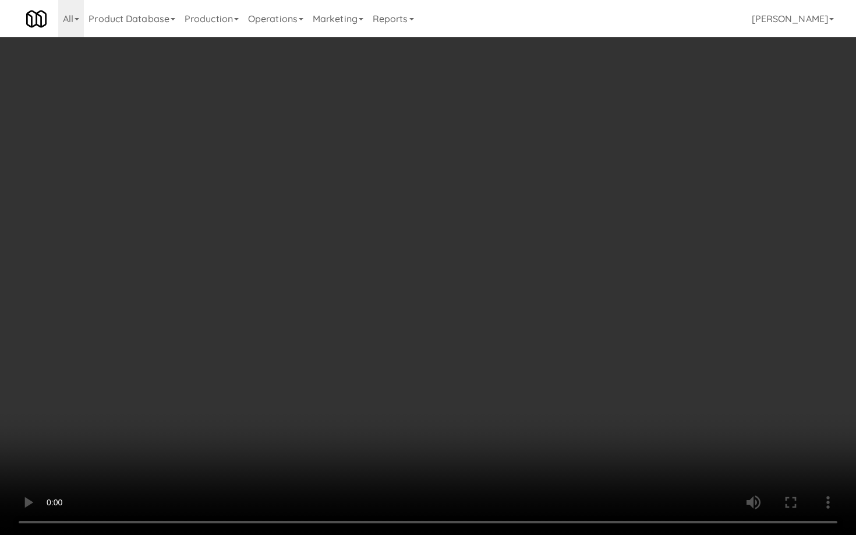
click at [687, 426] on video at bounding box center [428, 267] width 856 height 535
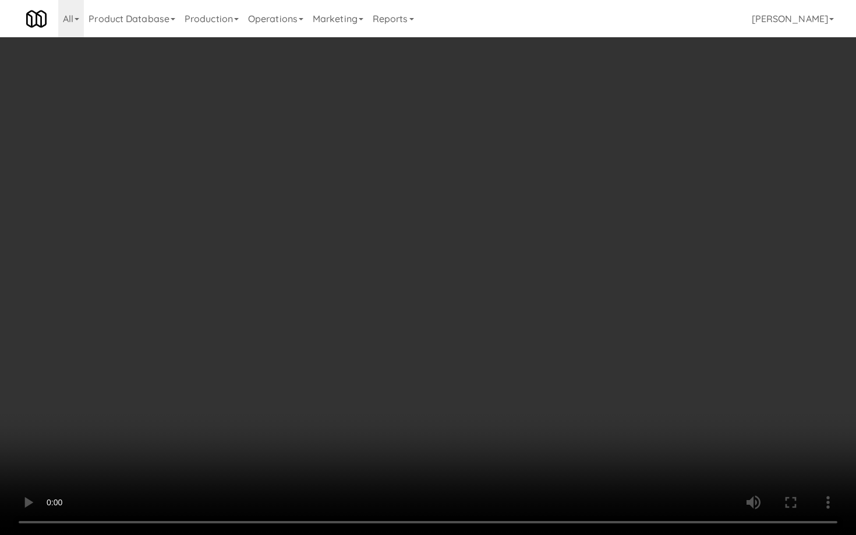
click at [687, 426] on video at bounding box center [428, 267] width 856 height 535
click at [703, 441] on video at bounding box center [428, 267] width 856 height 535
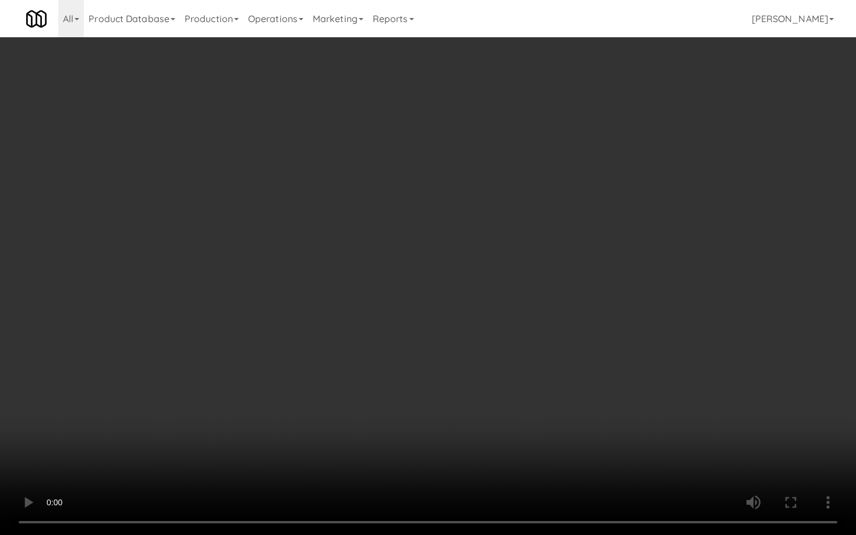
click at [702, 441] on video at bounding box center [428, 267] width 856 height 535
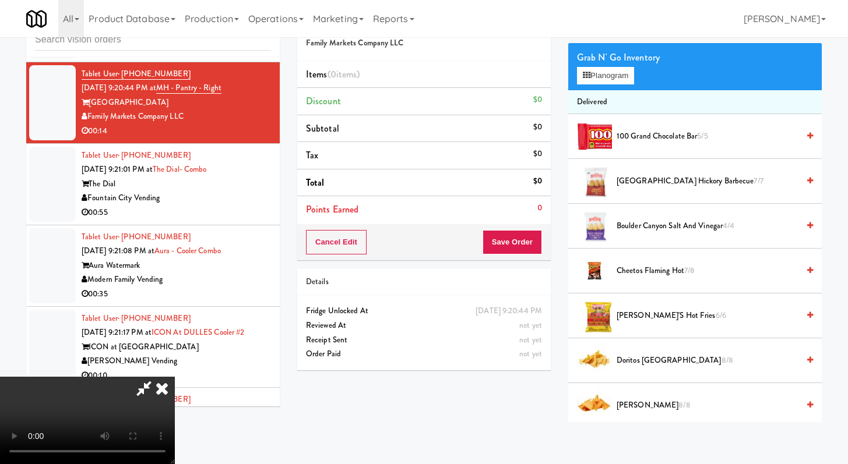
scroll to position [182, 0]
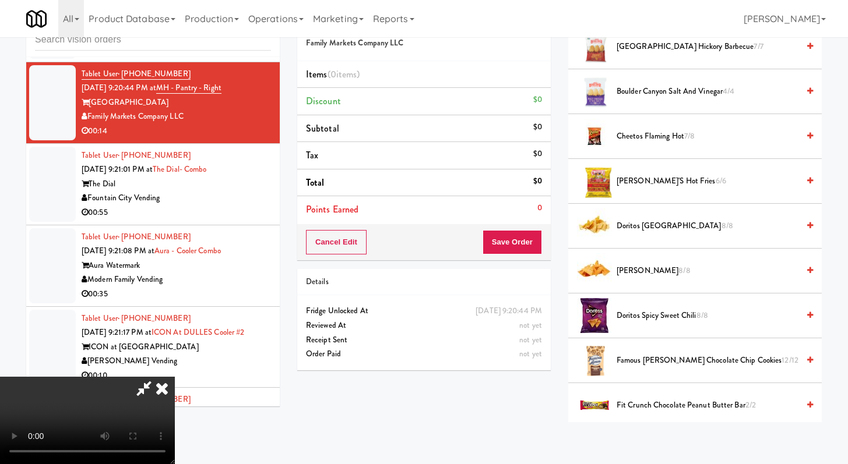
click at [671, 227] on span "Doritos Cool Ranch 8/8" at bounding box center [707, 226] width 182 height 15
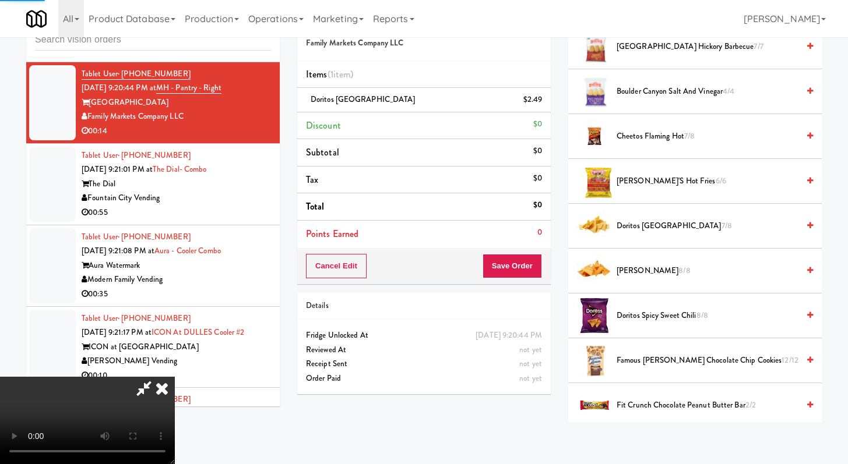
click at [640, 274] on span "Doritos Nacho 8/8" at bounding box center [707, 271] width 182 height 15
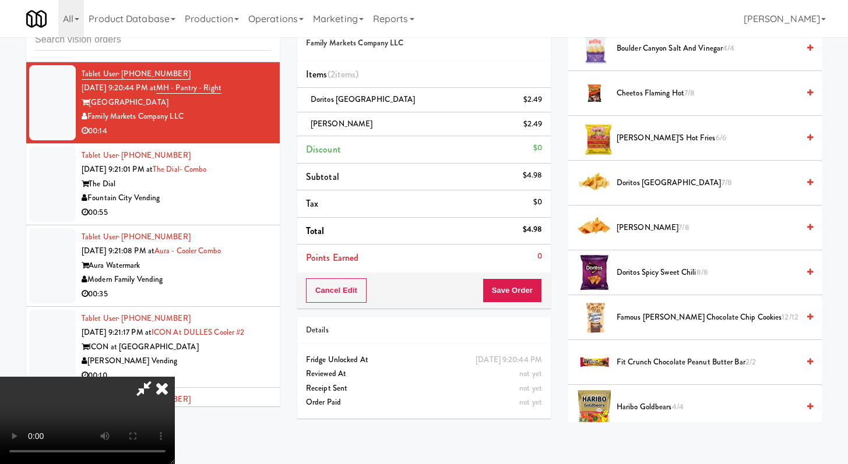
scroll to position [248, 0]
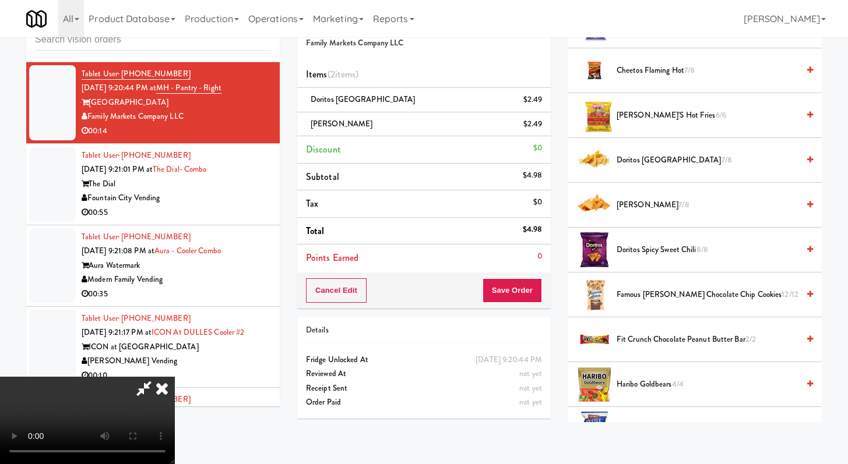
click at [653, 389] on span "Haribo Goldbears 4/4" at bounding box center [707, 384] width 182 height 15
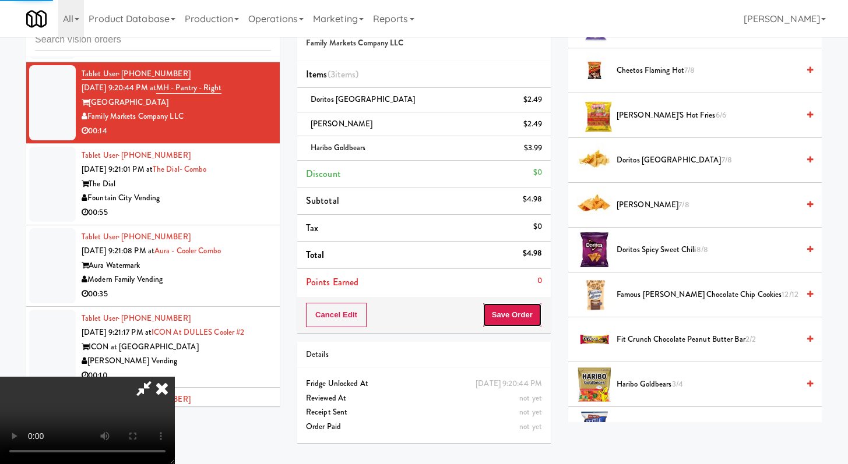
click at [534, 317] on button "Save Order" at bounding box center [511, 315] width 59 height 24
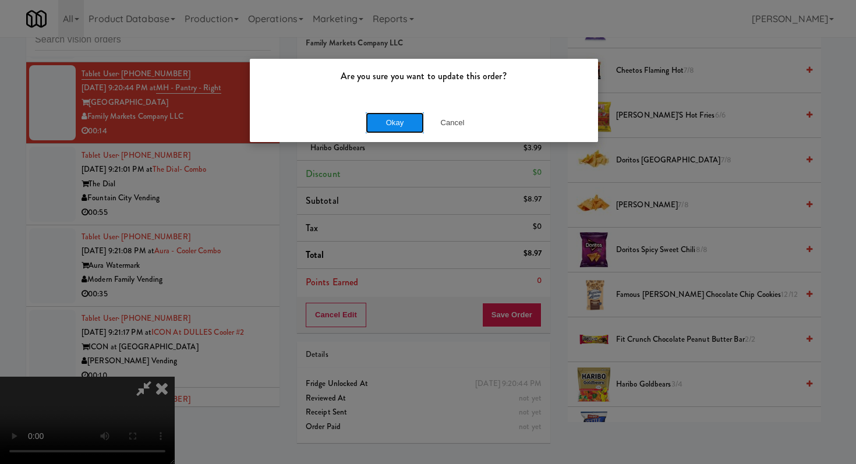
click at [401, 127] on button "Okay" at bounding box center [395, 122] width 58 height 21
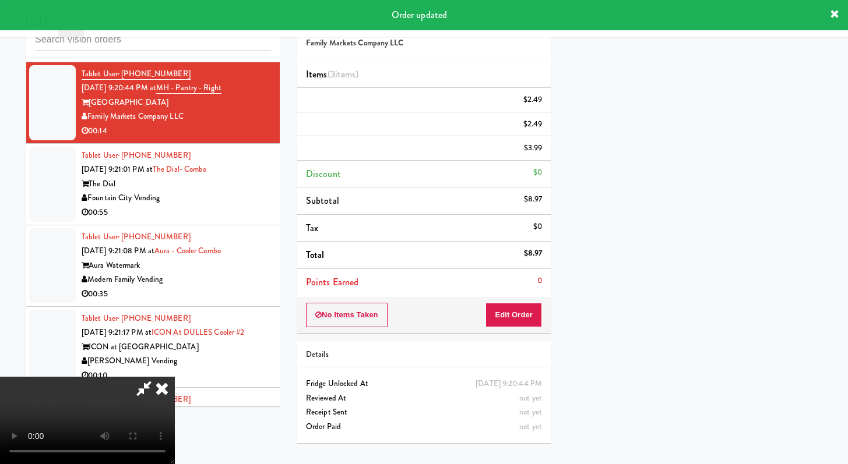
scroll to position [50, 0]
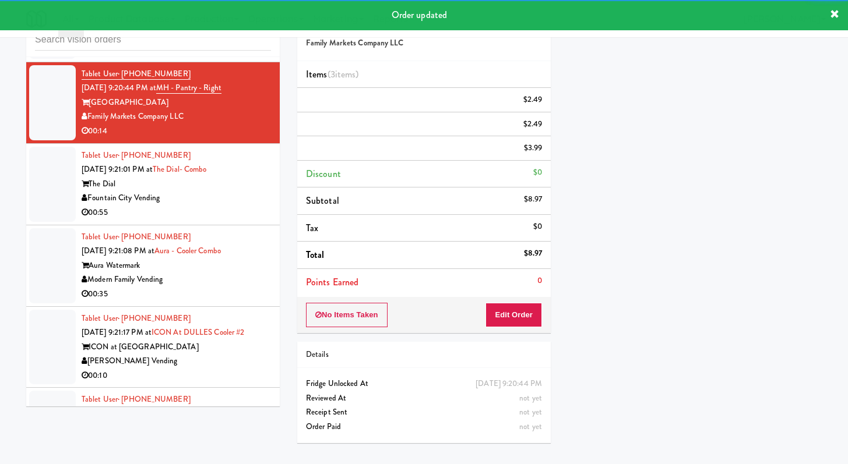
click at [244, 206] on div "Fountain City Vending" at bounding box center [176, 198] width 189 height 15
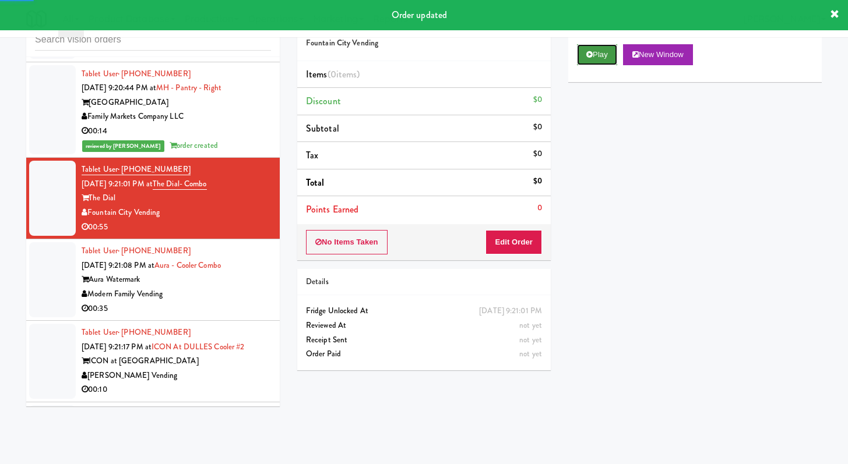
click at [609, 50] on button "Play" at bounding box center [597, 54] width 40 height 21
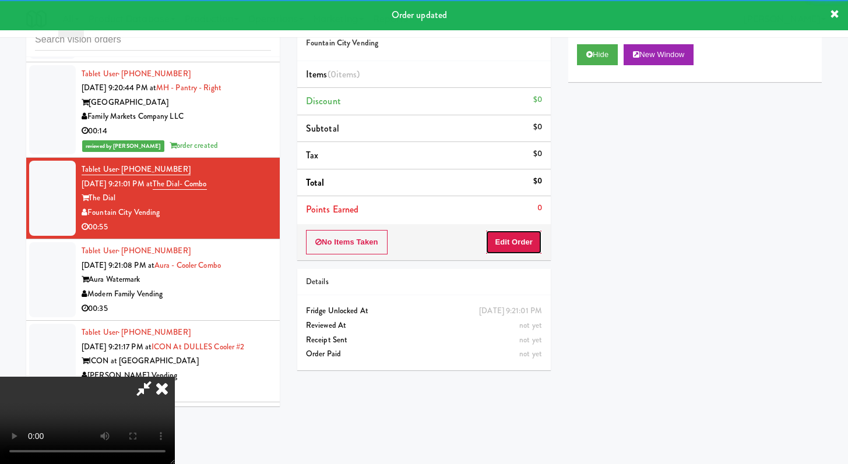
click at [527, 242] on button "Edit Order" at bounding box center [513, 242] width 57 height 24
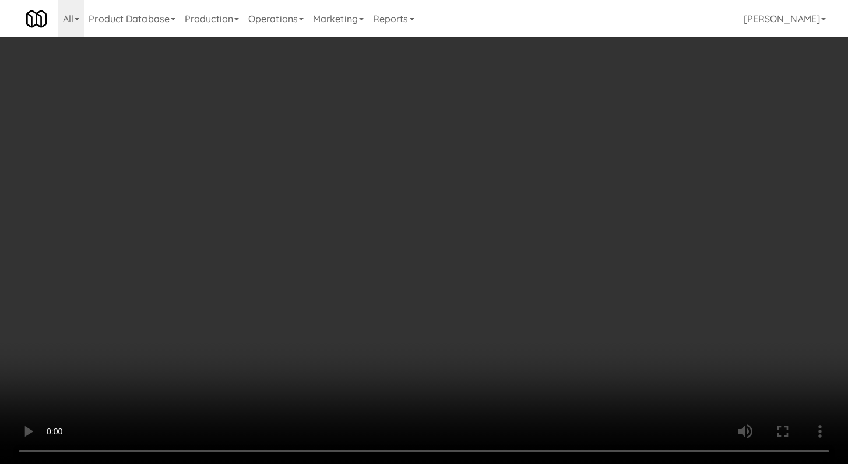
scroll to position [7144, 0]
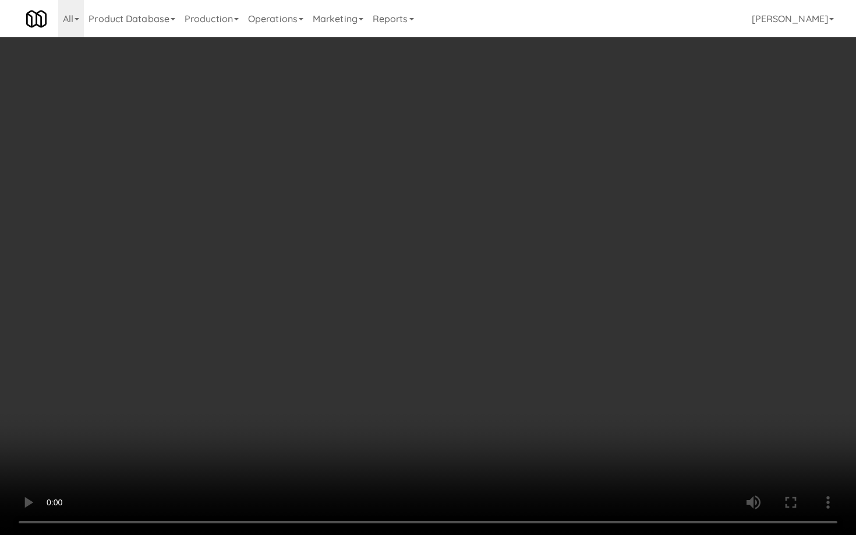
click at [408, 395] on video at bounding box center [428, 267] width 856 height 535
click at [595, 396] on video at bounding box center [428, 267] width 856 height 535
click at [594, 397] on video at bounding box center [428, 267] width 856 height 535
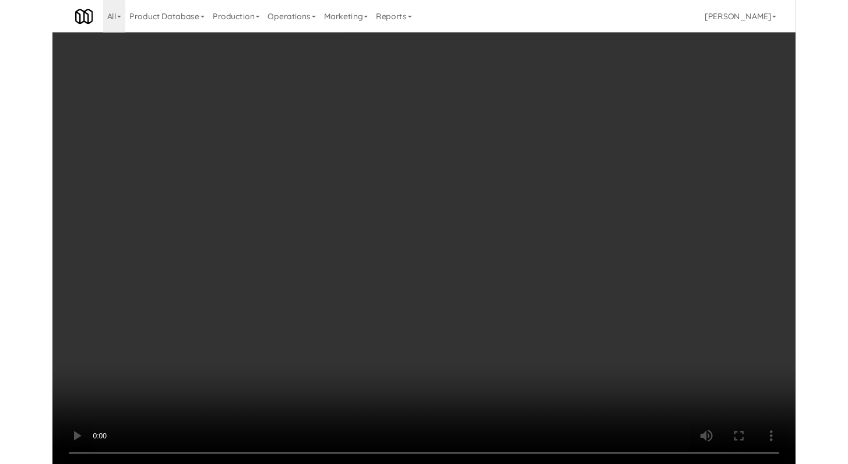
scroll to position [7158, 0]
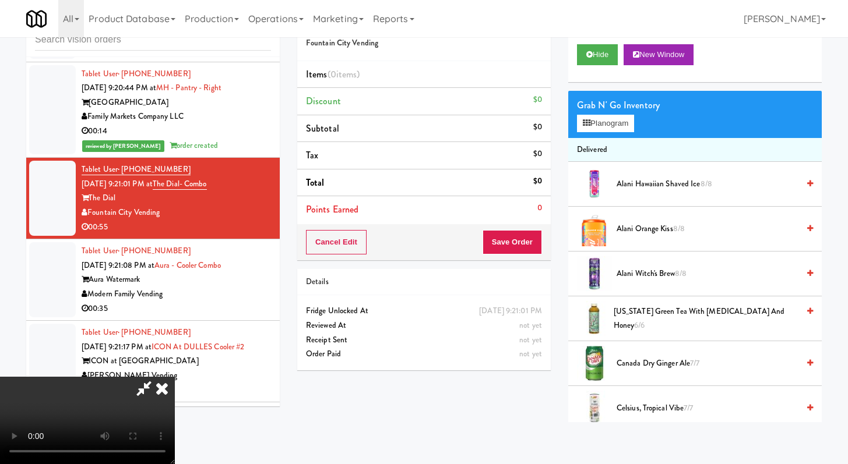
click at [648, 361] on span "Canada Dry Ginger Ale 7/7" at bounding box center [707, 364] width 182 height 15
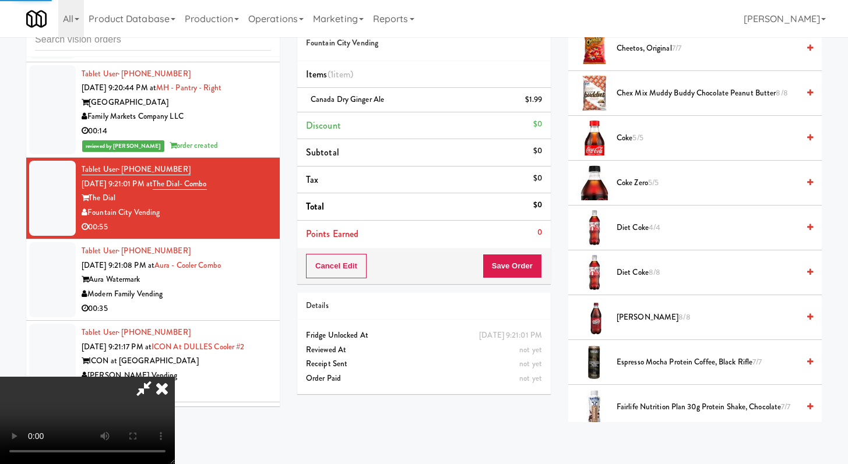
scroll to position [466, 0]
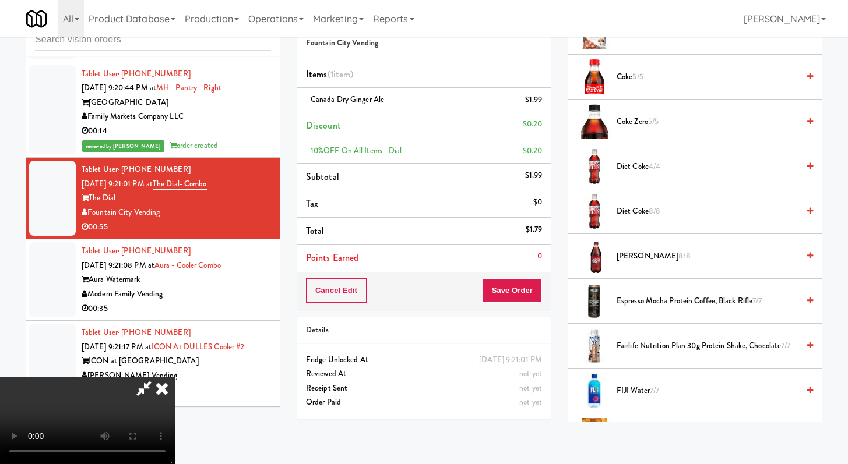
click at [629, 84] on li "Coke 5/5" at bounding box center [694, 77] width 253 height 45
click at [629, 77] on span "Coke 5/5" at bounding box center [707, 77] width 182 height 15
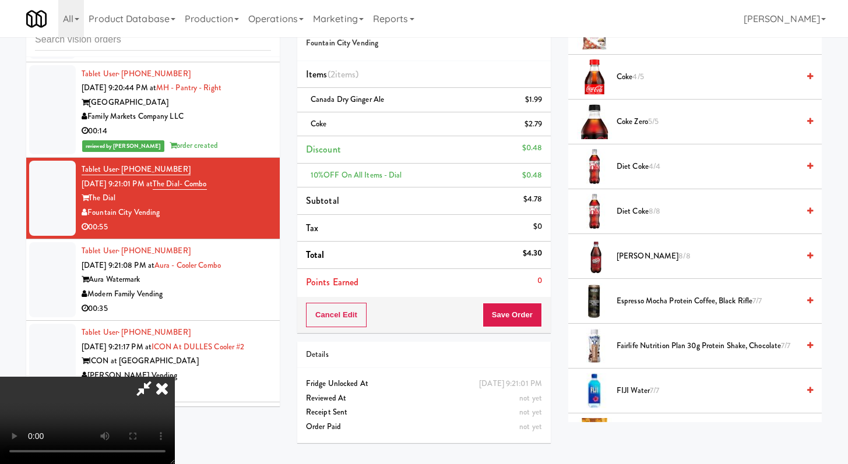
scroll to position [100, 0]
click at [530, 311] on button "Save Order" at bounding box center [511, 315] width 59 height 24
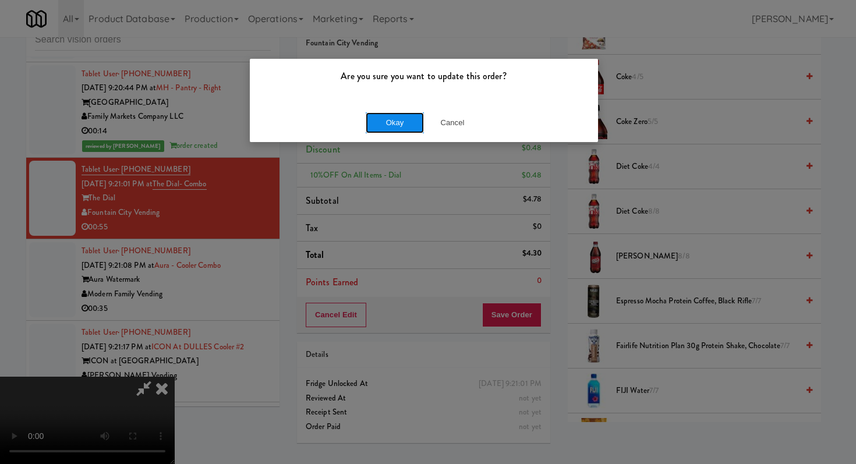
click at [408, 130] on button "Okay" at bounding box center [395, 122] width 58 height 21
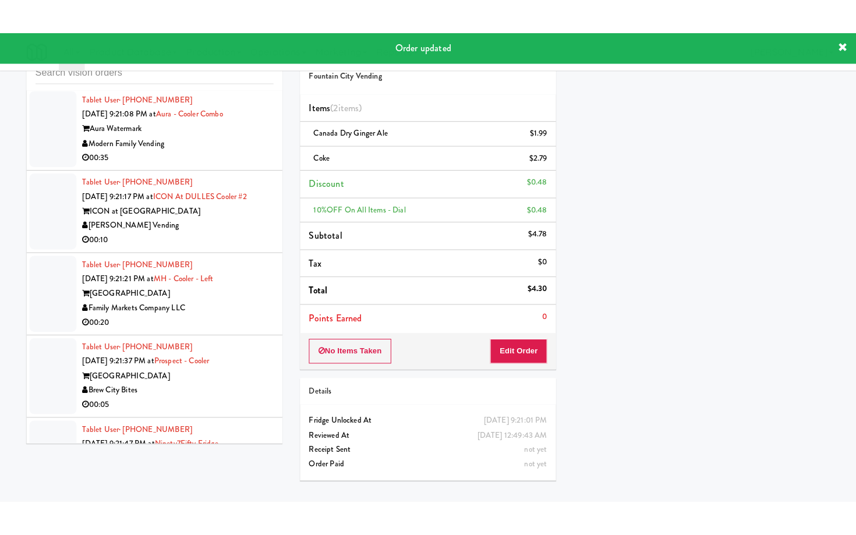
scroll to position [7390, 0]
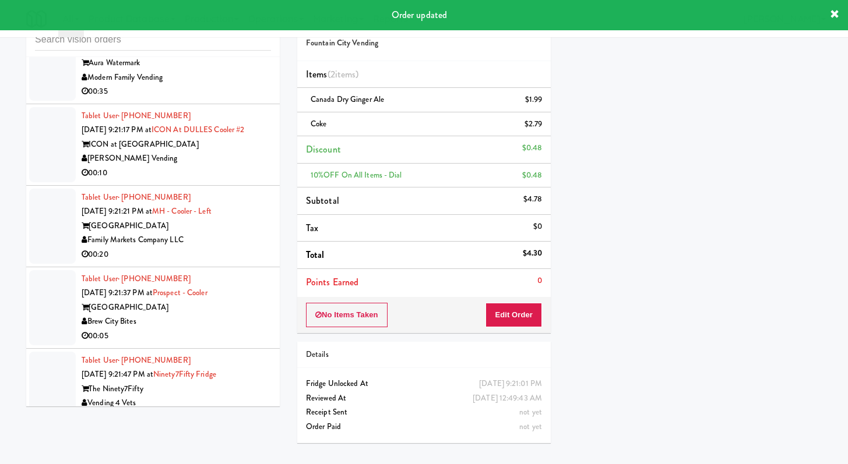
click at [252, 85] on div "Modern Family Vending" at bounding box center [176, 77] width 189 height 15
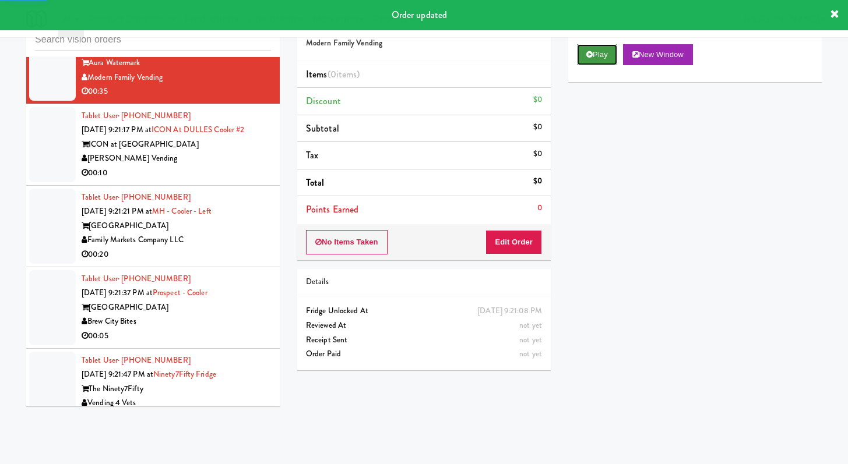
click at [600, 56] on button "Play" at bounding box center [597, 54] width 40 height 21
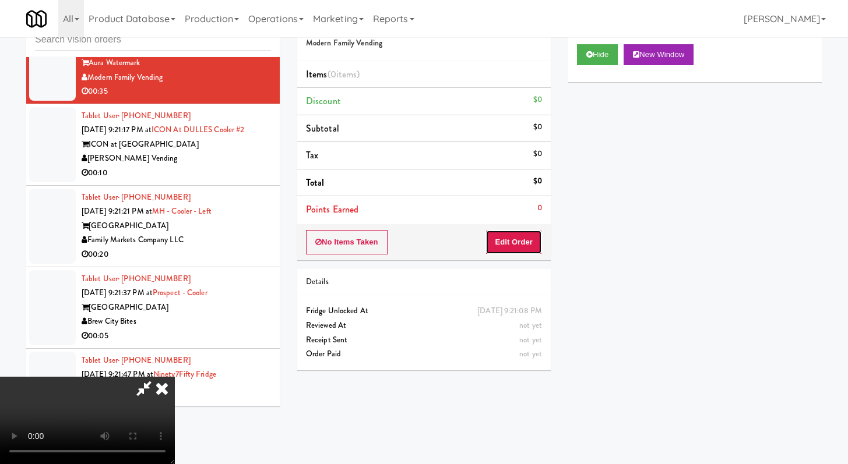
click at [519, 234] on button "Edit Order" at bounding box center [513, 242] width 57 height 24
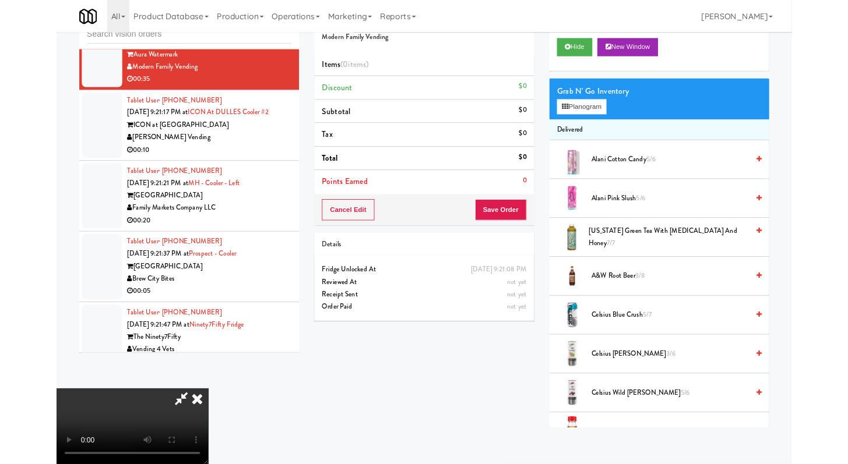
scroll to position [7376, 0]
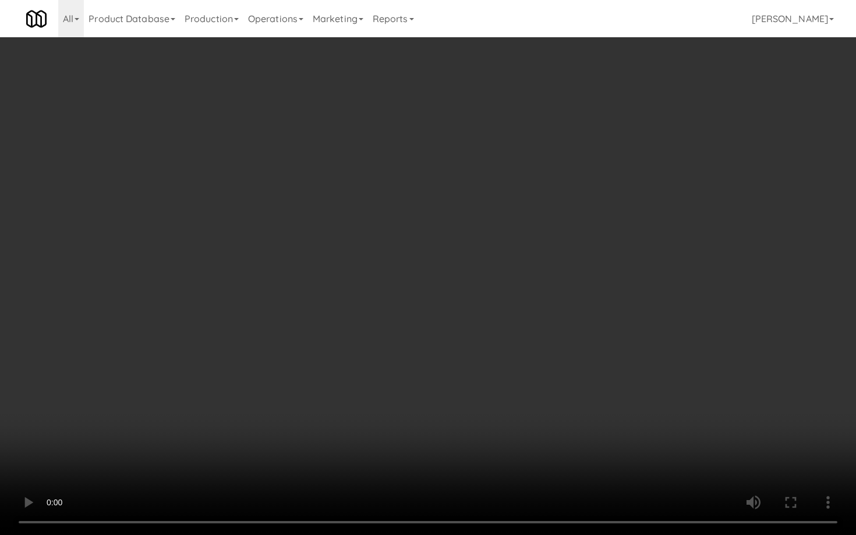
click at [654, 464] on video at bounding box center [428, 267] width 856 height 535
click at [647, 464] on video at bounding box center [428, 267] width 856 height 535
click at [624, 409] on video at bounding box center [428, 267] width 856 height 535
click at [514, 301] on video at bounding box center [428, 267] width 856 height 535
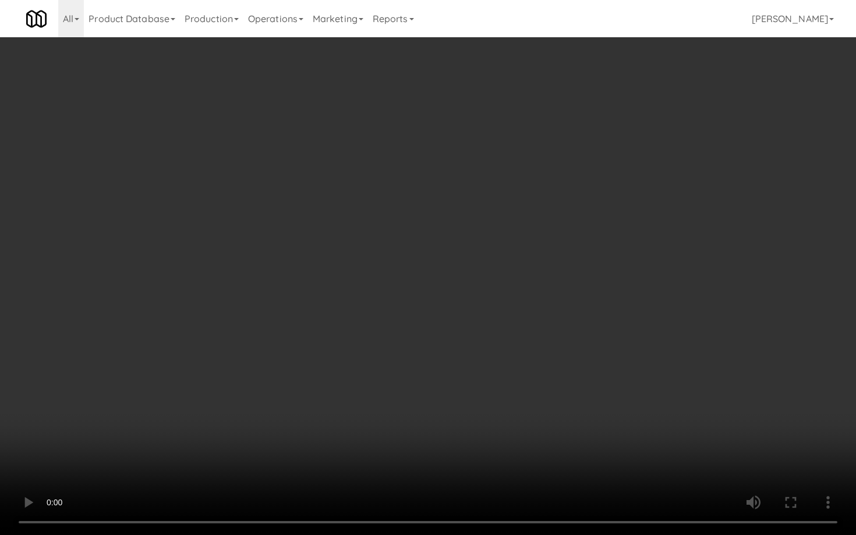
click at [512, 300] on video at bounding box center [428, 267] width 856 height 535
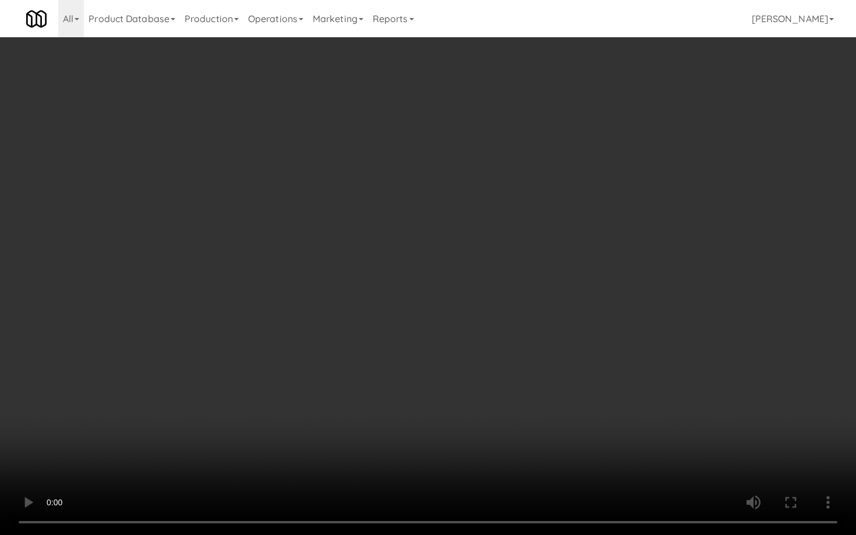
click at [512, 300] on video at bounding box center [428, 267] width 856 height 535
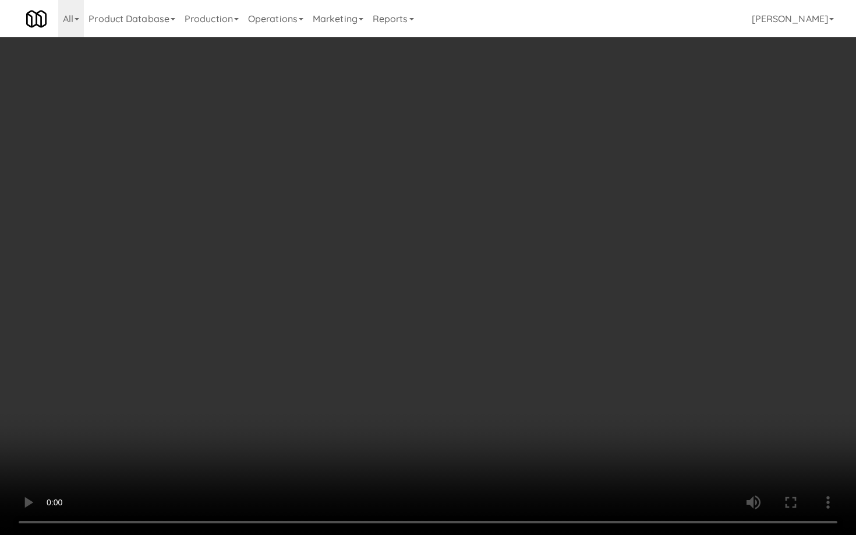
click at [512, 300] on video at bounding box center [428, 267] width 856 height 535
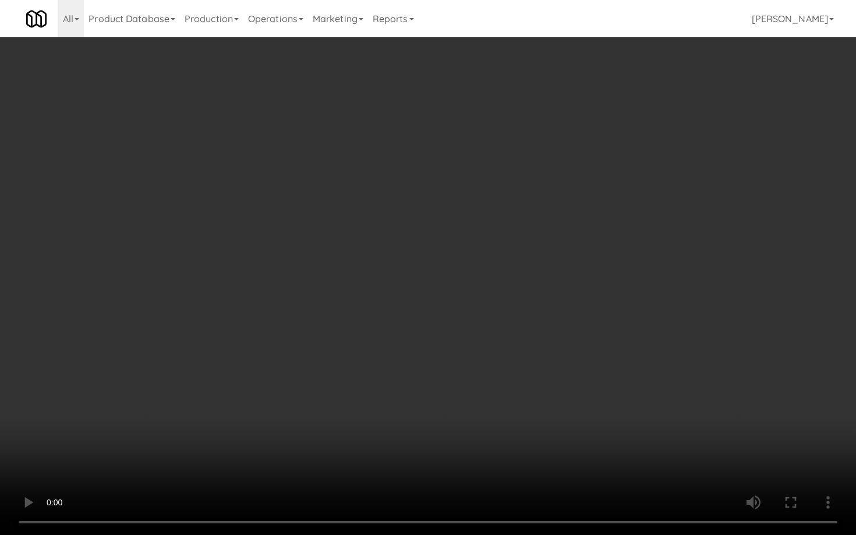
click at [512, 300] on video at bounding box center [428, 267] width 856 height 535
click at [514, 299] on video at bounding box center [428, 267] width 856 height 535
click at [761, 451] on video at bounding box center [428, 267] width 856 height 535
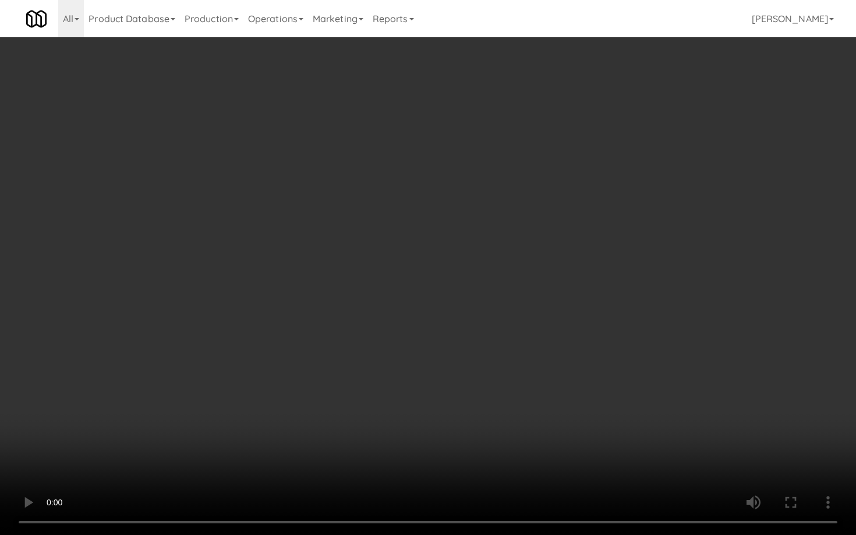
click at [754, 419] on video at bounding box center [428, 267] width 856 height 535
click at [753, 415] on video at bounding box center [428, 267] width 856 height 535
click at [753, 401] on video at bounding box center [428, 267] width 856 height 535
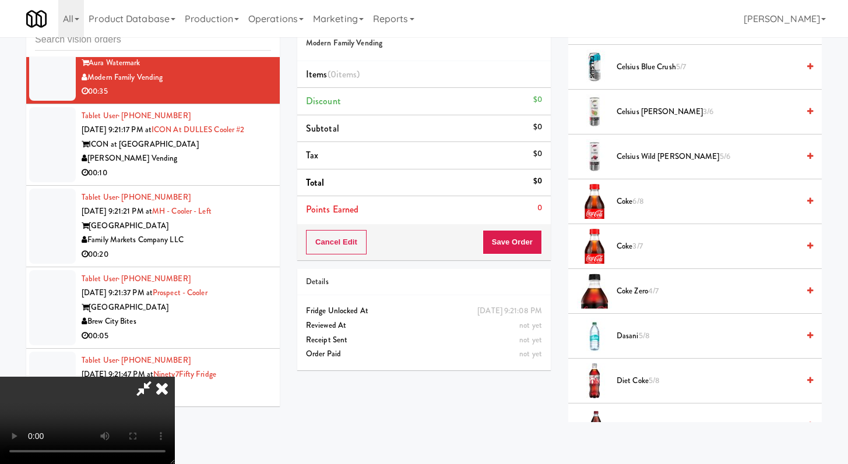
scroll to position [419, 0]
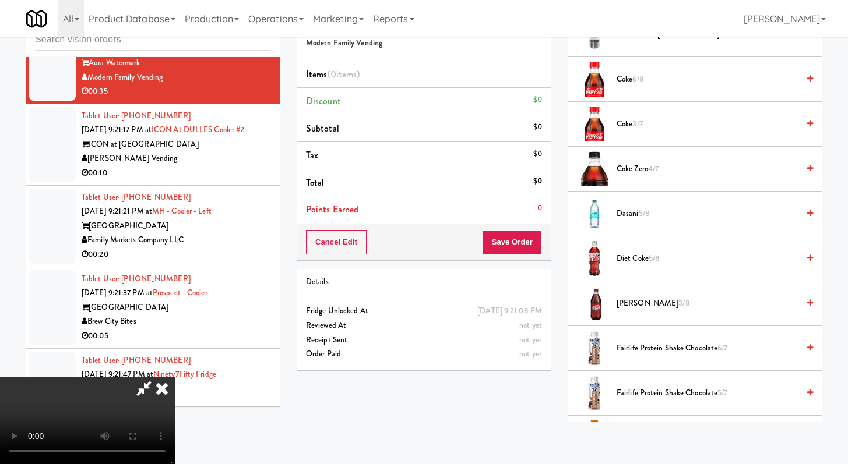
click at [638, 298] on span "[PERSON_NAME] 3/8" at bounding box center [707, 304] width 182 height 15
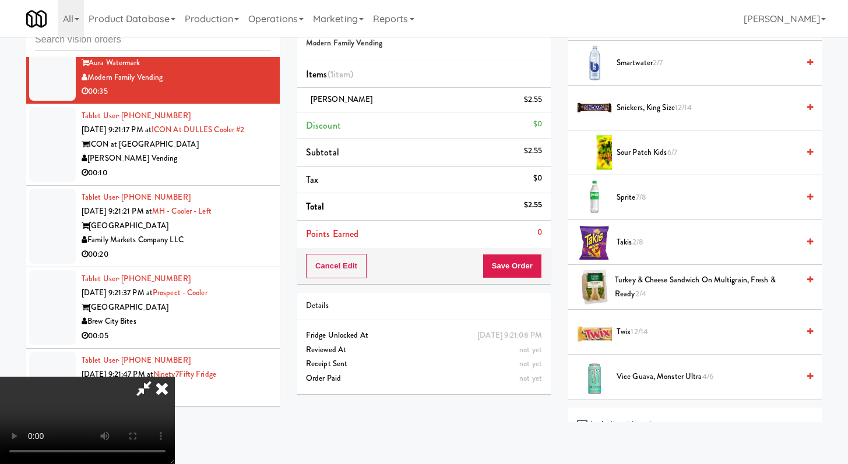
scroll to position [1386, 0]
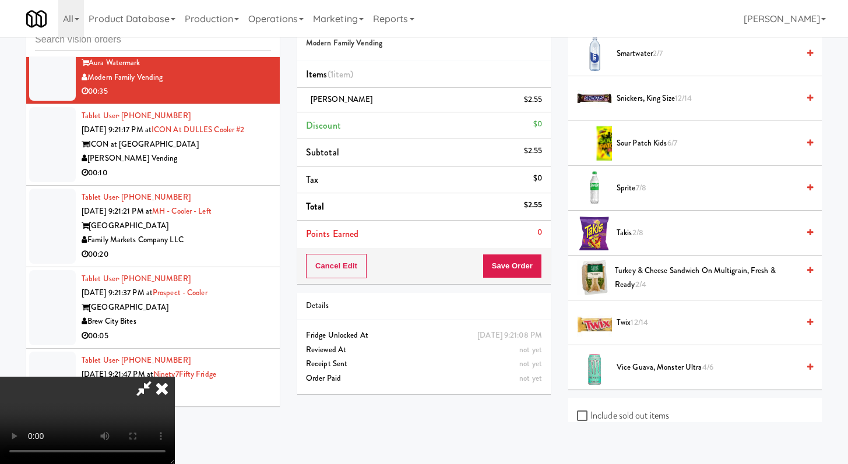
click at [640, 137] on span "Sour Patch Kids 6/7" at bounding box center [707, 143] width 182 height 15
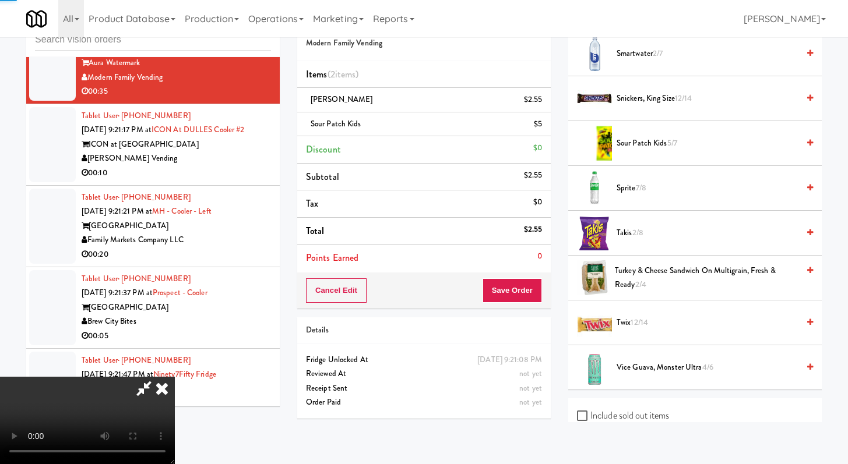
click at [633, 239] on span "Takis 2/8" at bounding box center [707, 233] width 182 height 15
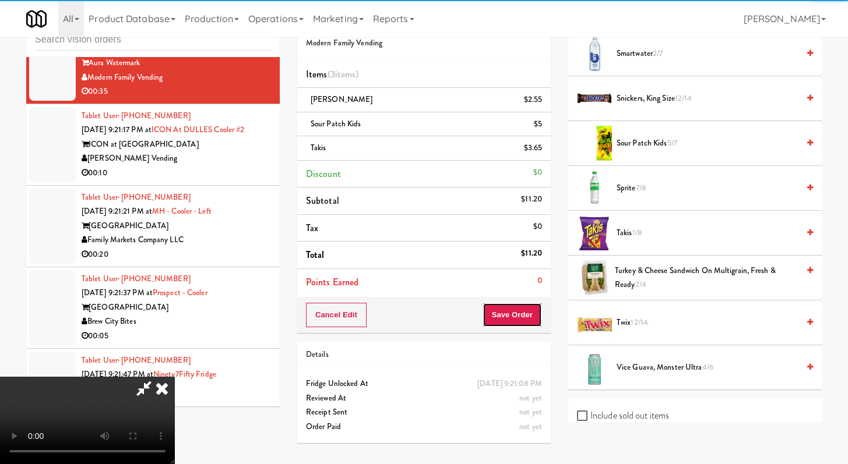
click at [531, 319] on button "Save Order" at bounding box center [511, 315] width 59 height 24
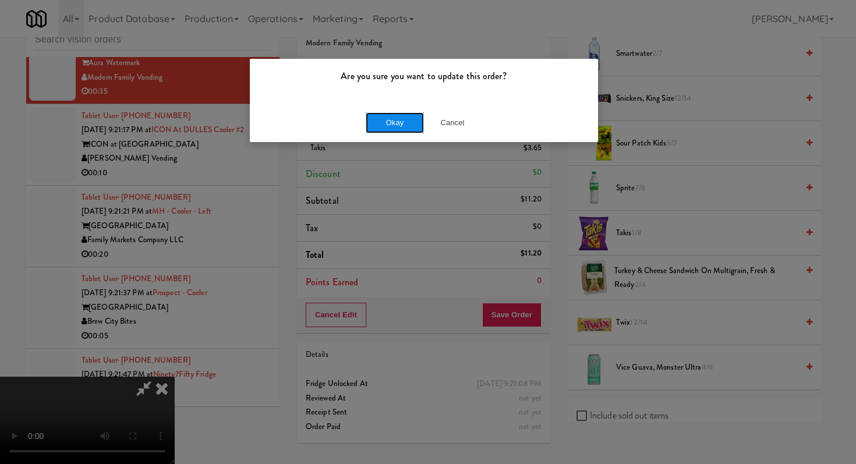
click at [402, 112] on button "Okay" at bounding box center [395, 122] width 58 height 21
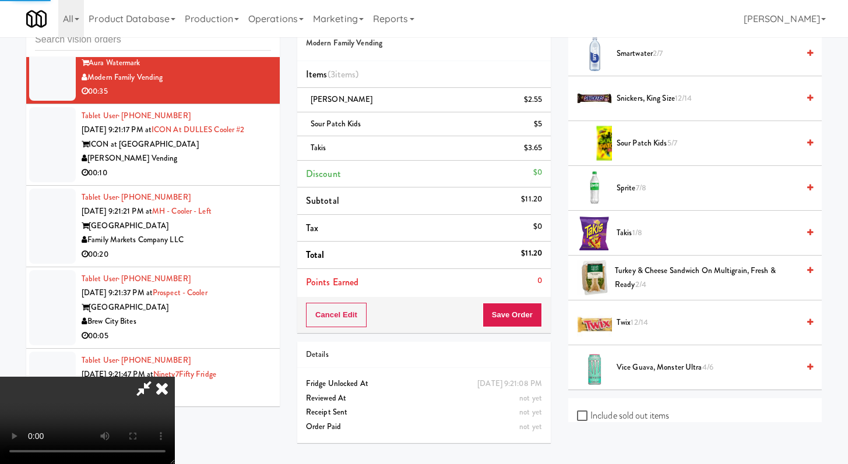
scroll to position [50, 0]
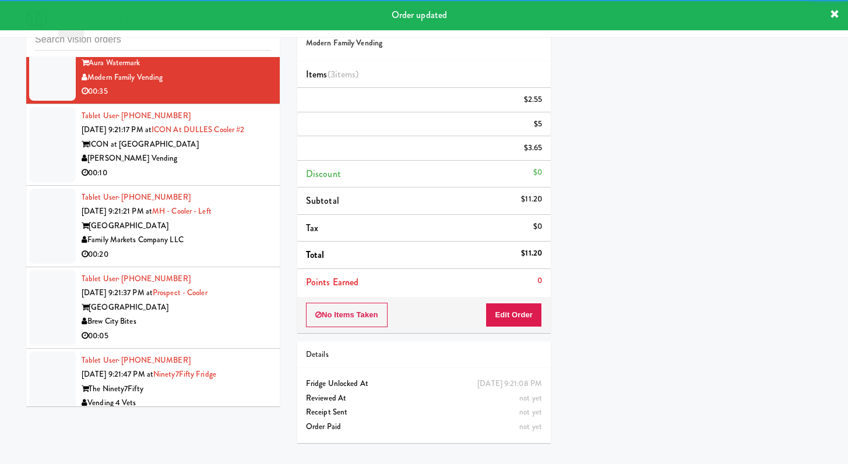
click at [238, 166] on div "[PERSON_NAME] Vending" at bounding box center [176, 158] width 189 height 15
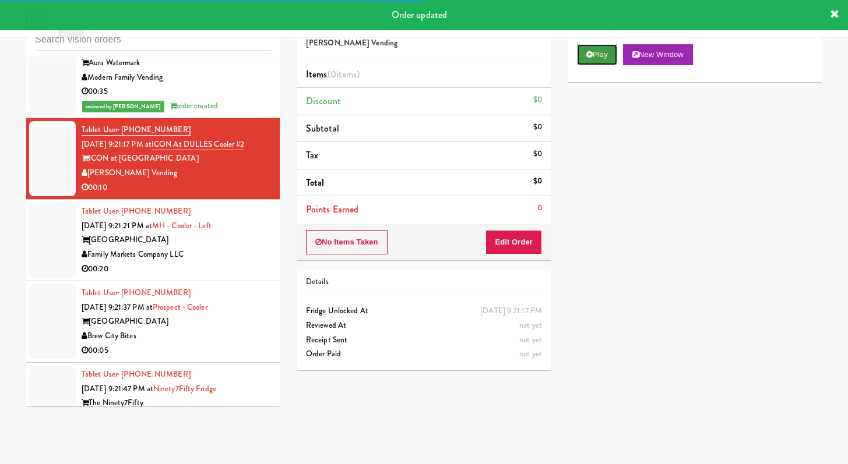
click at [604, 55] on button "Play" at bounding box center [597, 54] width 40 height 21
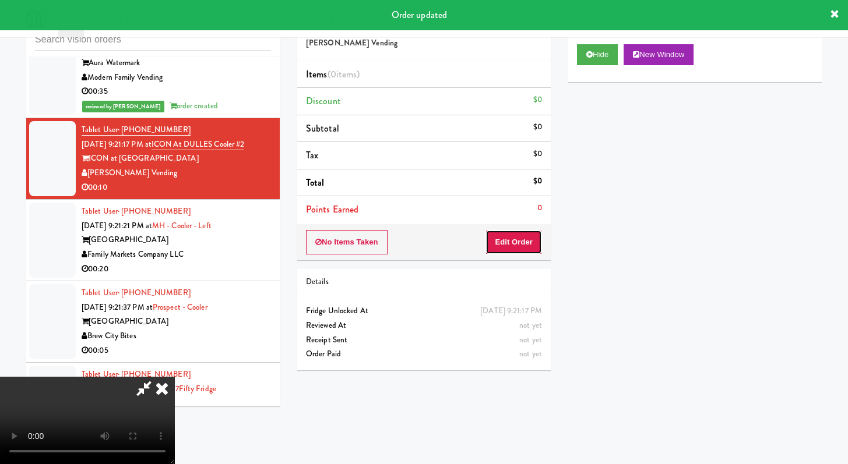
click at [492, 246] on button "Edit Order" at bounding box center [513, 242] width 57 height 24
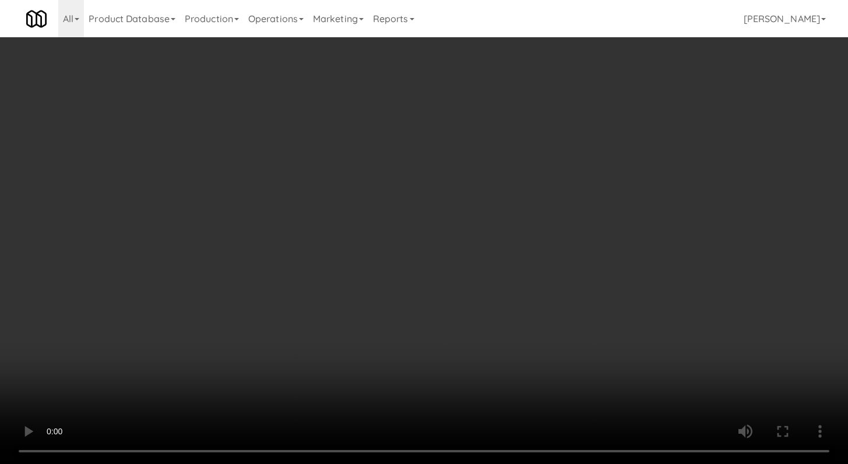
scroll to position [7376, 0]
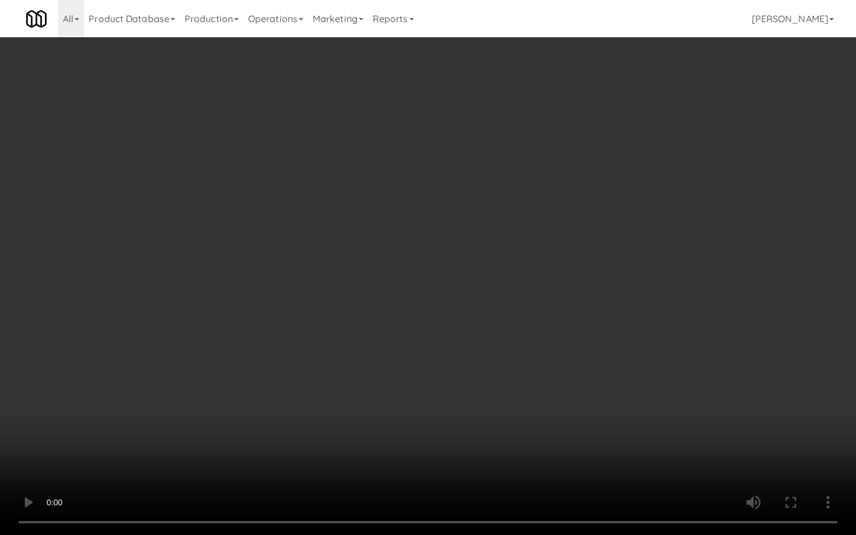
click at [485, 404] on video at bounding box center [428, 267] width 856 height 535
click at [485, 403] on video at bounding box center [428, 267] width 856 height 535
click at [491, 400] on video at bounding box center [428, 267] width 856 height 535
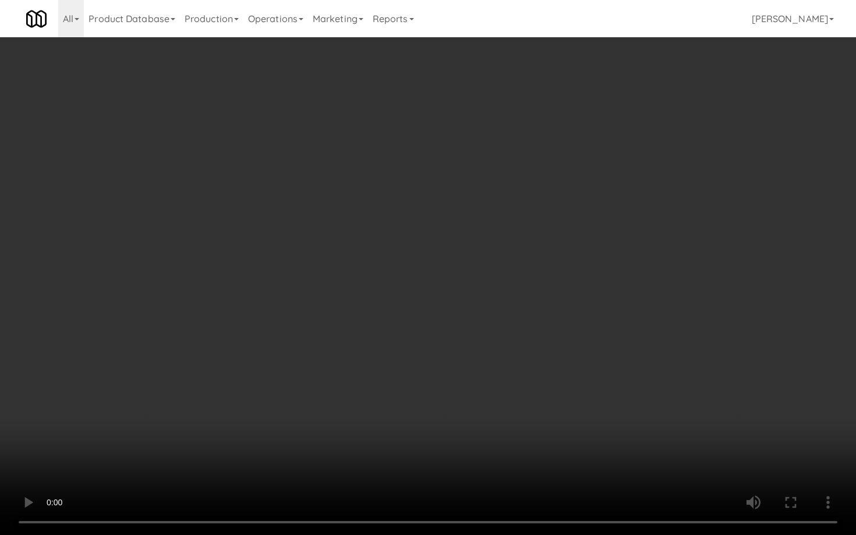
click at [491, 400] on video at bounding box center [428, 267] width 856 height 535
click at [491, 399] on video at bounding box center [428, 267] width 856 height 535
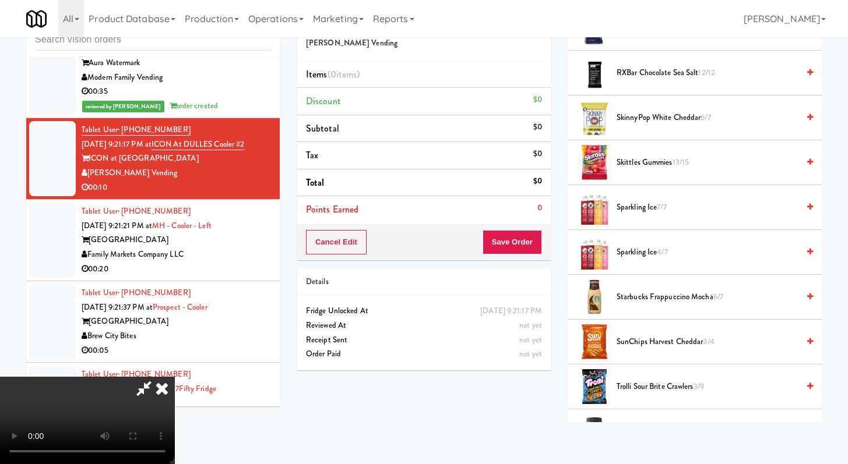
scroll to position [1308, 0]
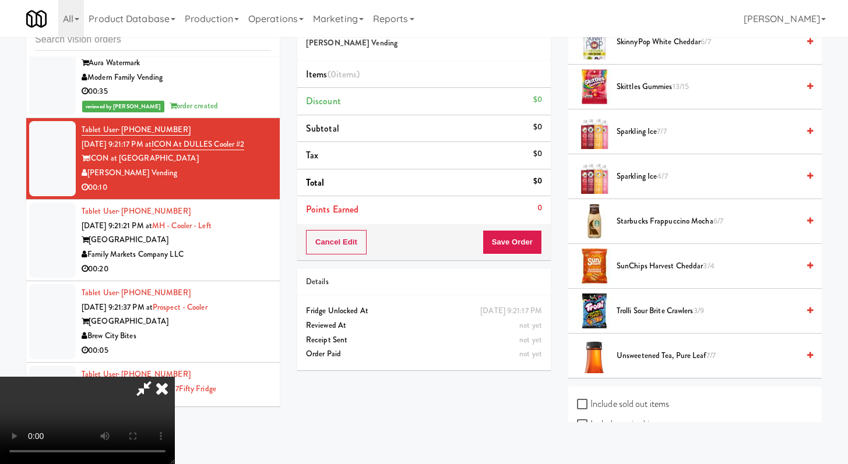
click at [661, 318] on li "Trolli Sour Brite Crawlers 3/9" at bounding box center [694, 311] width 253 height 45
click at [640, 311] on span "Trolli Sour Brite Crawlers 3/9" at bounding box center [707, 311] width 182 height 15
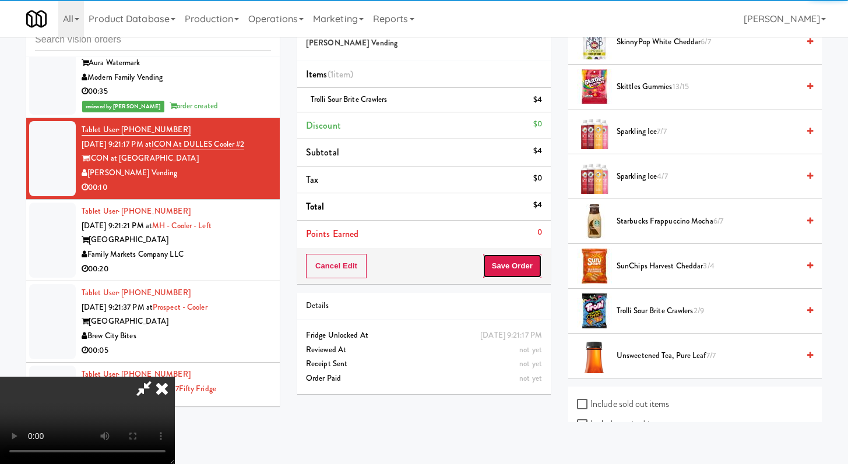
click at [522, 265] on button "Save Order" at bounding box center [511, 266] width 59 height 24
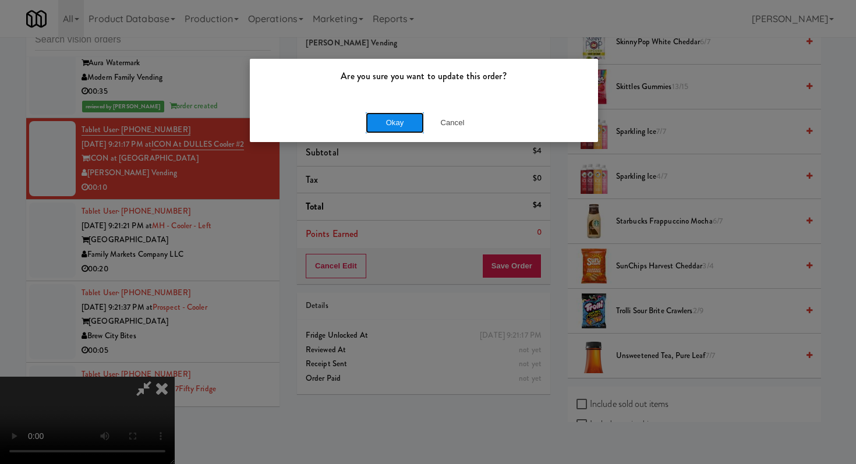
click at [411, 120] on button "Okay" at bounding box center [395, 122] width 58 height 21
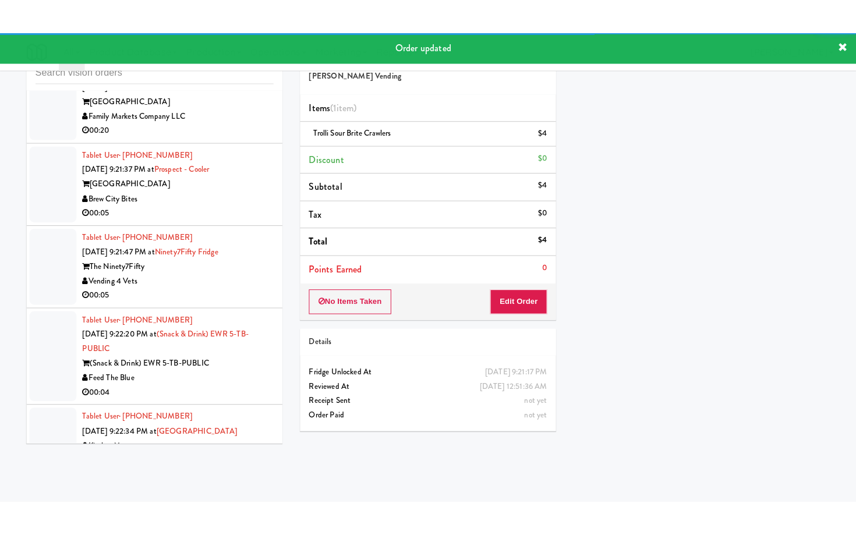
scroll to position [7583, 0]
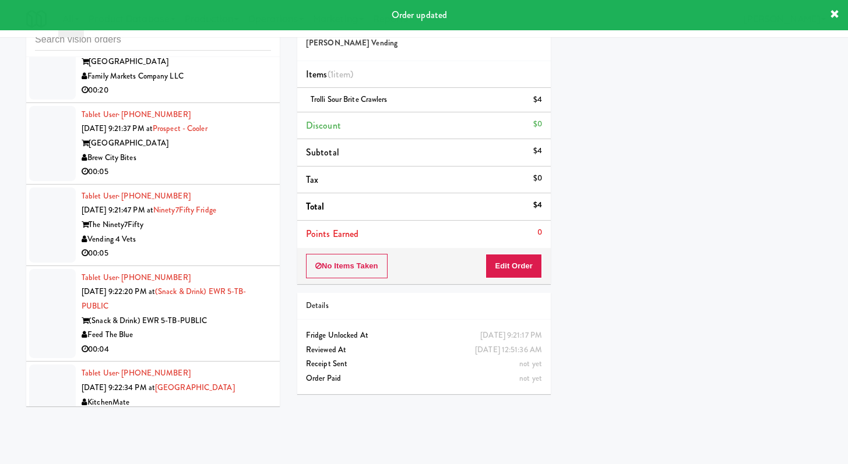
click at [263, 103] on li "Tablet User · (703) 609-4892 [DATE] 9:21:21 PM at MH - Cooler - Left Market Hou…" at bounding box center [152, 63] width 253 height 82
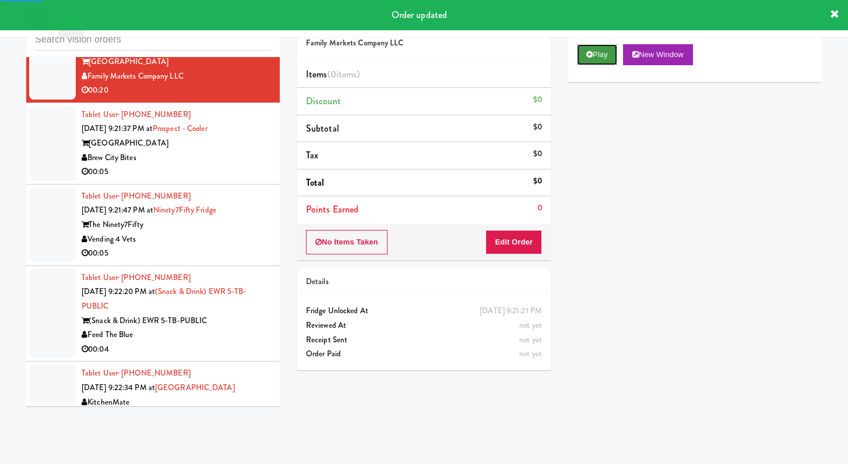
click at [612, 55] on button "Play" at bounding box center [597, 54] width 40 height 21
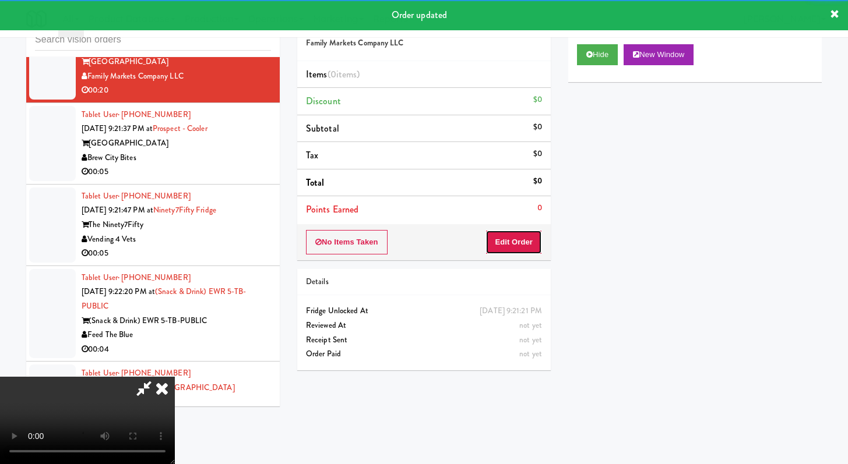
click at [528, 248] on button "Edit Order" at bounding box center [513, 242] width 57 height 24
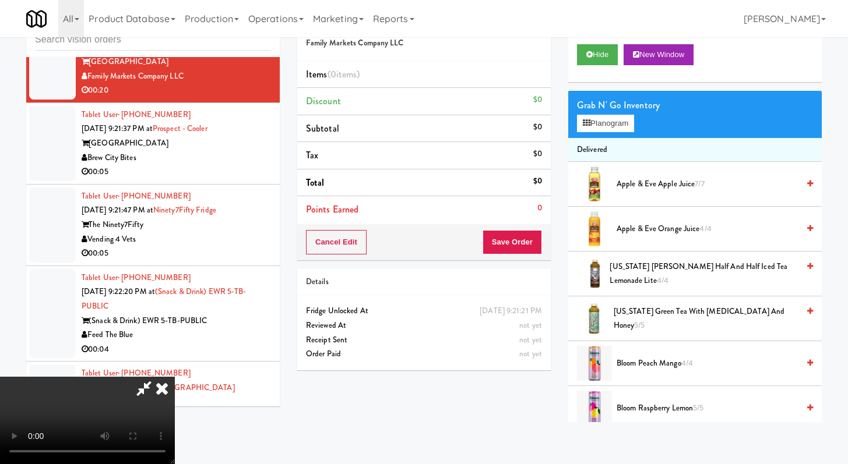
scroll to position [7569, 0]
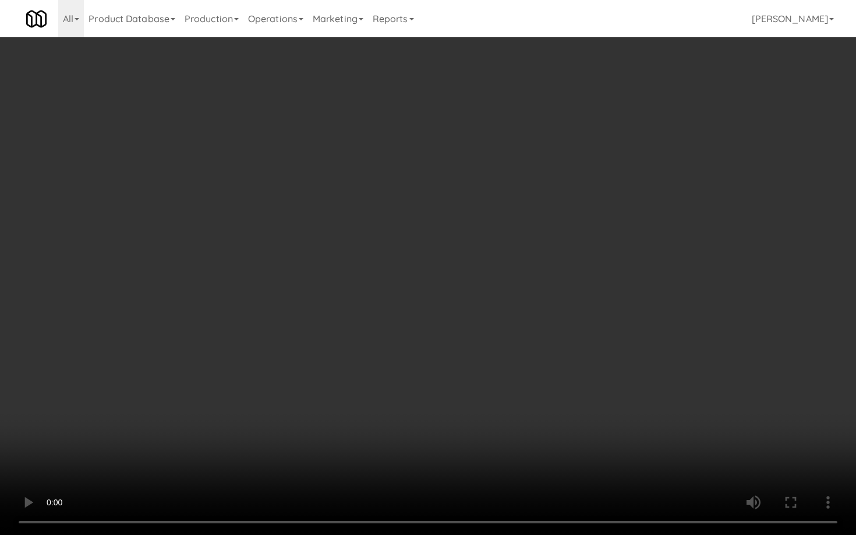
click at [639, 425] on video at bounding box center [428, 267] width 856 height 535
click at [639, 408] on video at bounding box center [428, 267] width 856 height 535
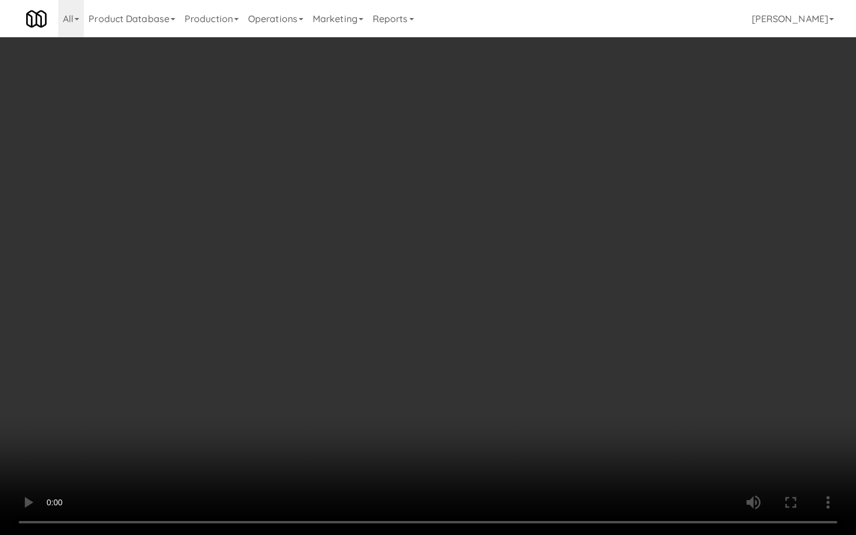
click at [638, 408] on video at bounding box center [428, 267] width 856 height 535
click at [644, 401] on video at bounding box center [428, 267] width 856 height 535
click at [531, 361] on video at bounding box center [428, 267] width 856 height 535
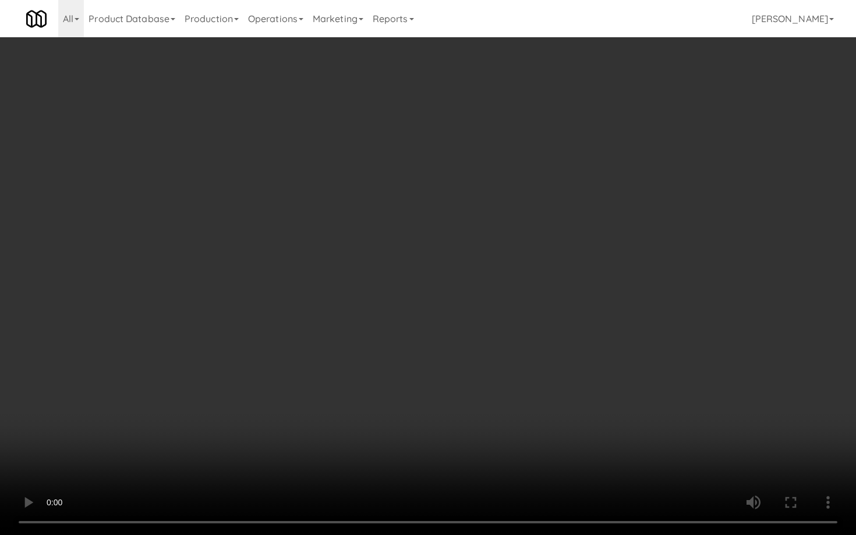
click at [531, 361] on video at bounding box center [428, 267] width 856 height 535
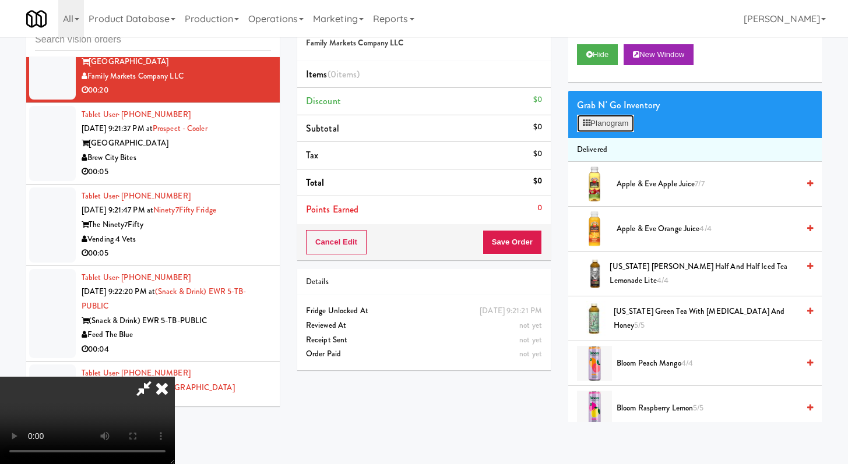
click at [605, 121] on button "Planogram" at bounding box center [605, 123] width 57 height 17
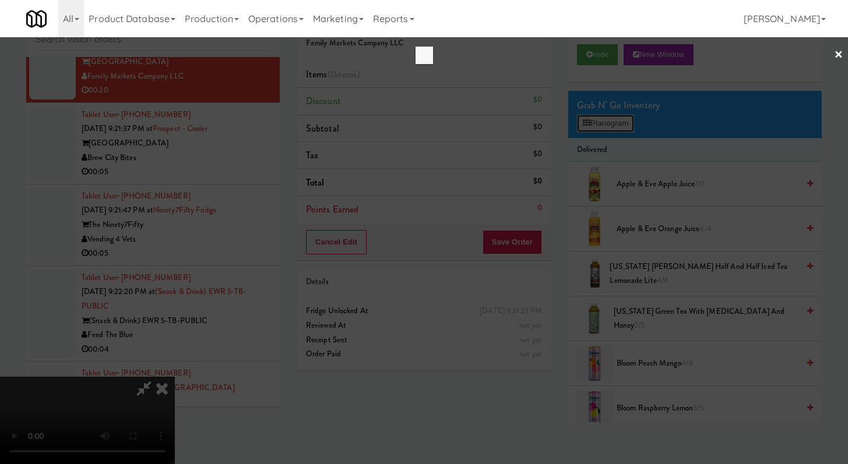
scroll to position [7569, 0]
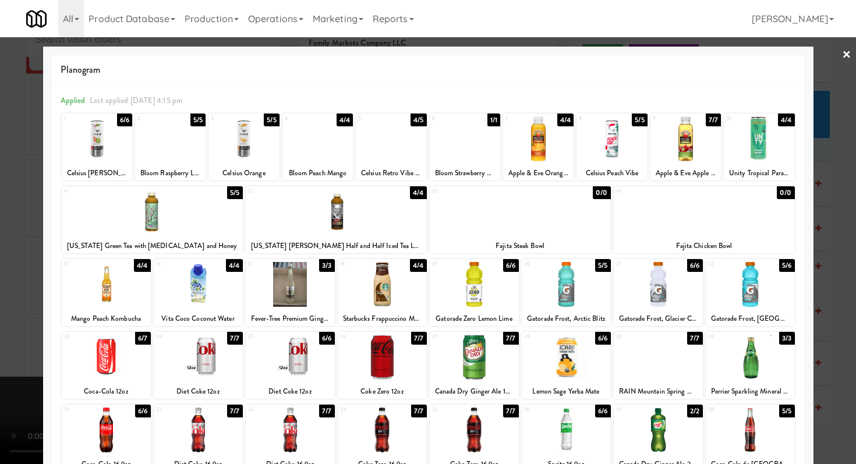
click at [550, 149] on div at bounding box center [538, 139] width 70 height 45
drag, startPoint x: 0, startPoint y: 198, endPoint x: 294, endPoint y: 196, distance: 294.2
click at [0, 197] on div at bounding box center [428, 232] width 856 height 464
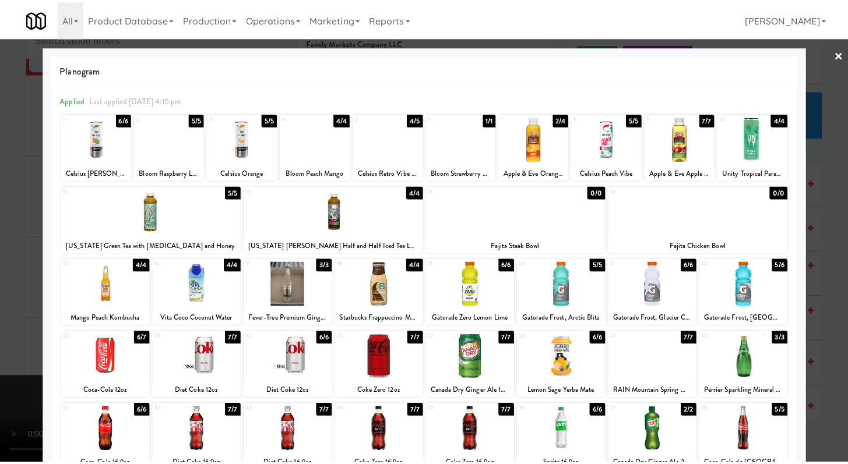
scroll to position [7583, 0]
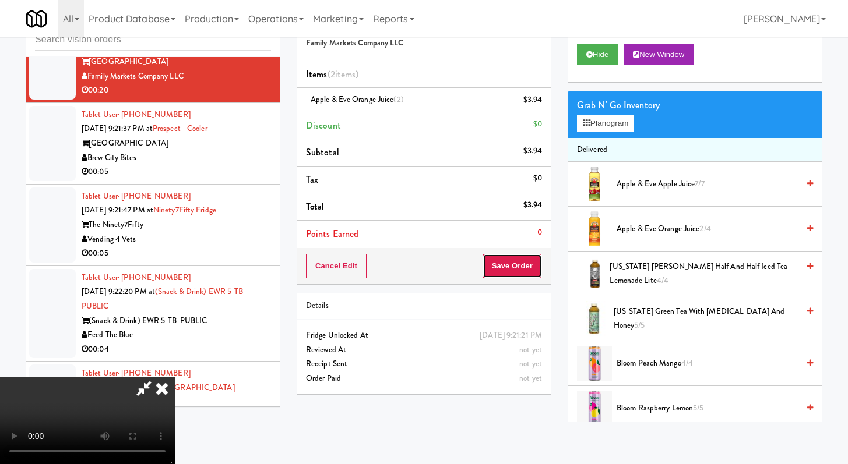
click at [534, 271] on button "Save Order" at bounding box center [511, 266] width 59 height 24
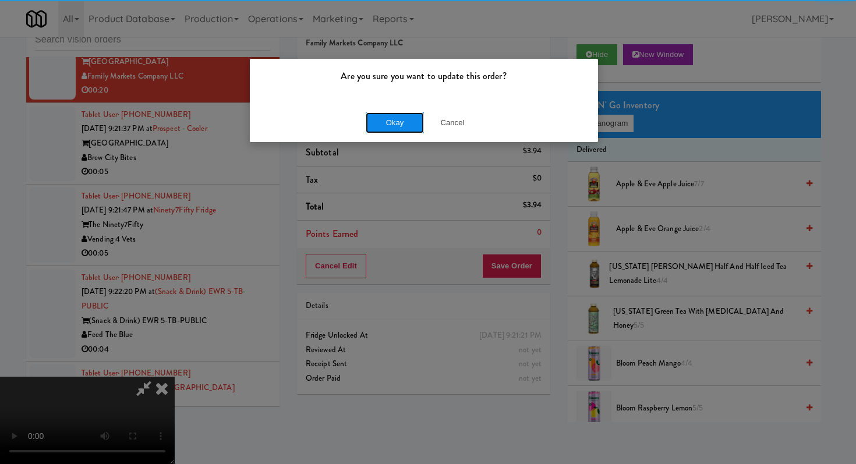
click at [396, 113] on button "Okay" at bounding box center [395, 122] width 58 height 21
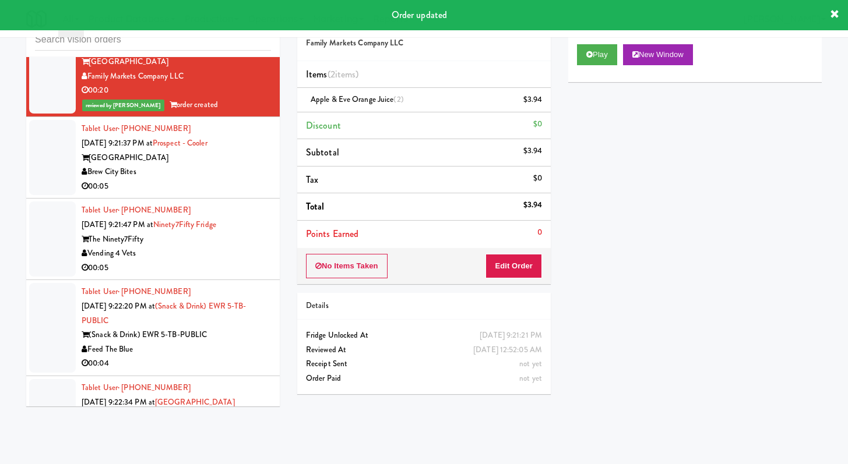
click at [245, 179] on div "Brew City Bites" at bounding box center [176, 172] width 189 height 15
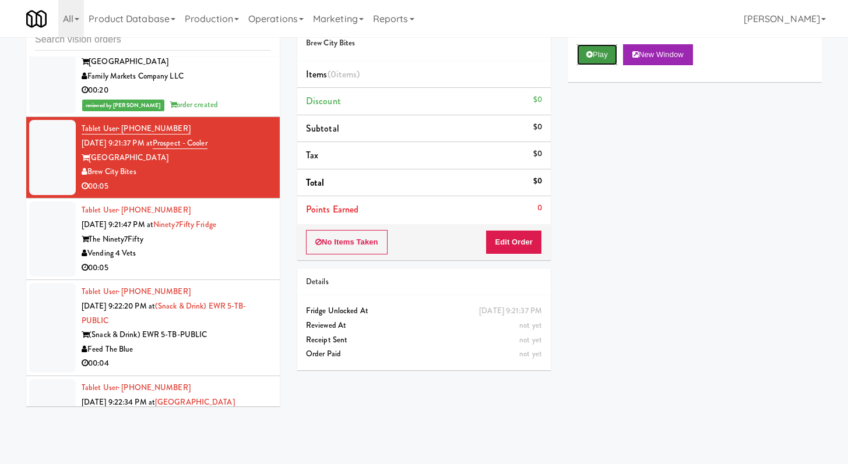
click at [609, 53] on button "Play" at bounding box center [597, 54] width 40 height 21
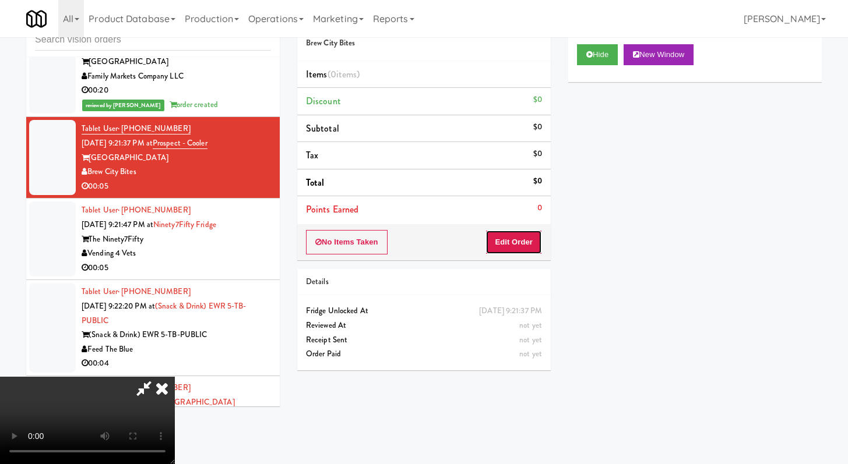
click at [506, 240] on button "Edit Order" at bounding box center [513, 242] width 57 height 24
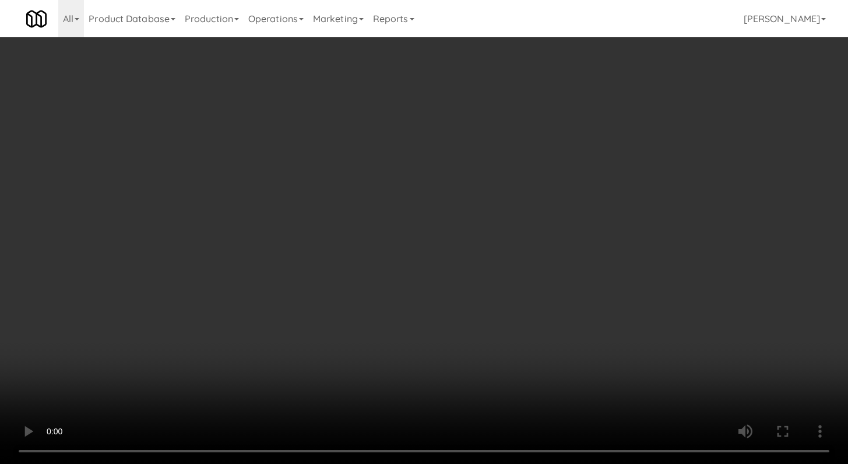
scroll to position [7569, 0]
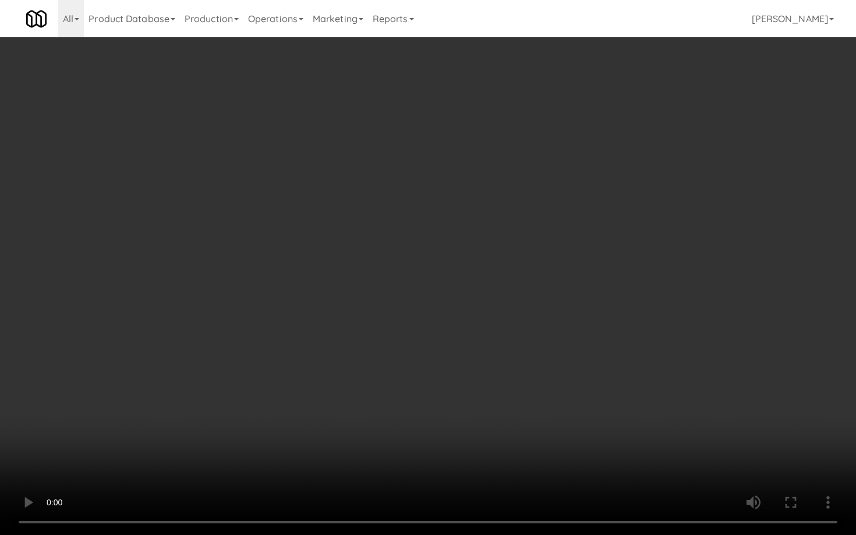
click at [447, 442] on video at bounding box center [428, 267] width 856 height 535
click at [473, 421] on video at bounding box center [428, 267] width 856 height 535
click at [490, 399] on video at bounding box center [428, 267] width 856 height 535
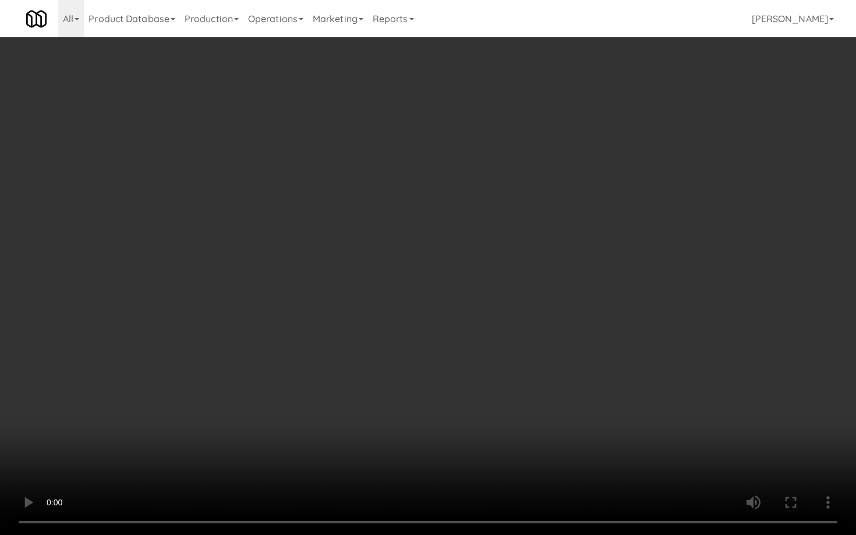
click at [489, 400] on video at bounding box center [428, 267] width 856 height 535
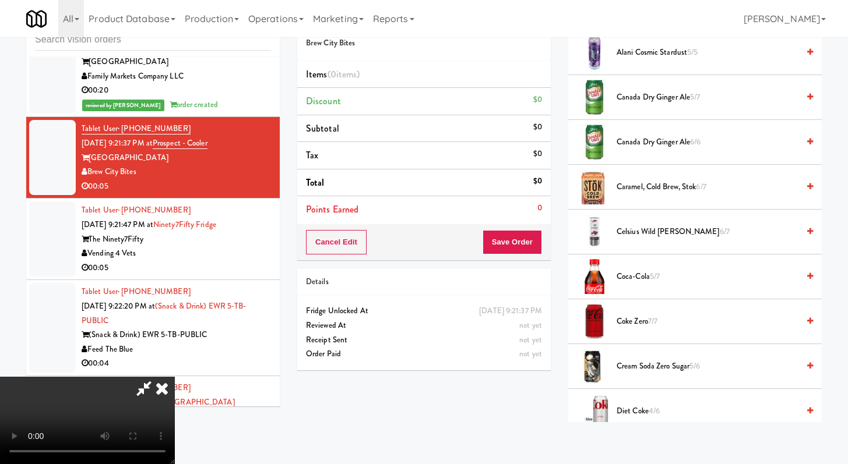
scroll to position [220, 0]
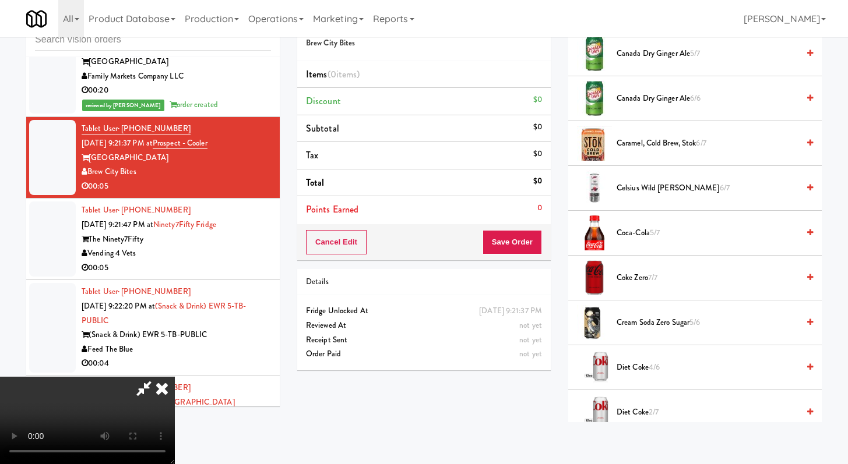
click at [652, 365] on span "4/6" at bounding box center [653, 367] width 11 height 11
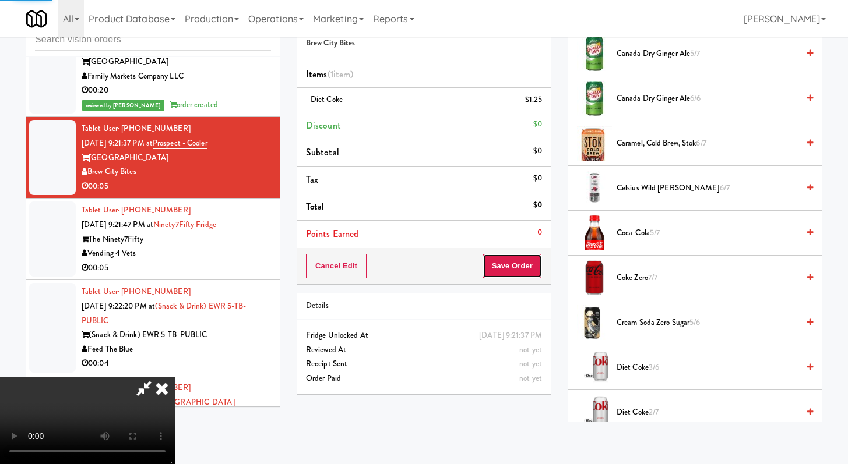
click at [515, 270] on button "Save Order" at bounding box center [511, 266] width 59 height 24
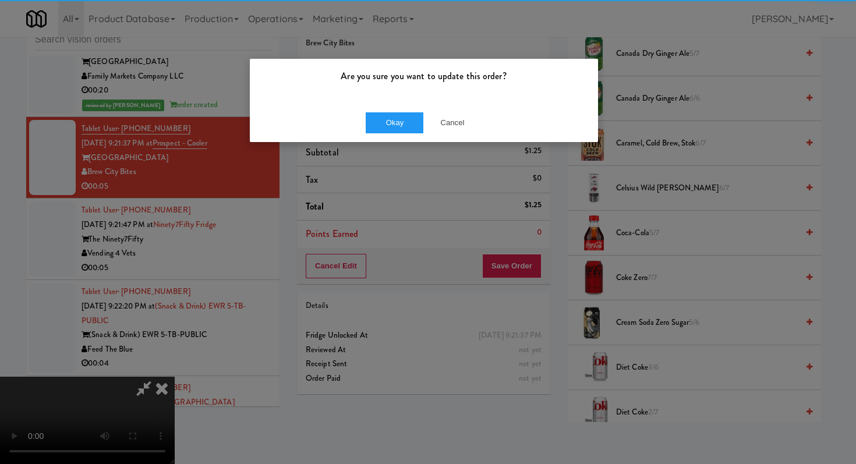
click at [383, 110] on div "Okay Cancel" at bounding box center [424, 122] width 348 height 39
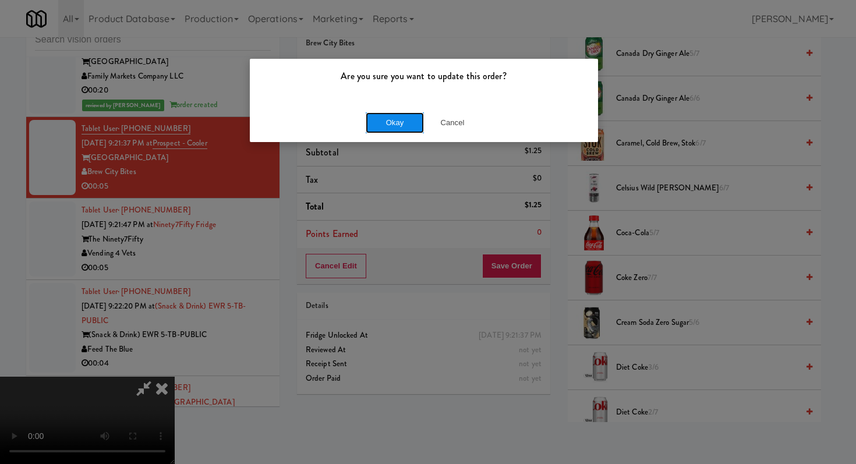
click at [389, 116] on button "Okay" at bounding box center [395, 122] width 58 height 21
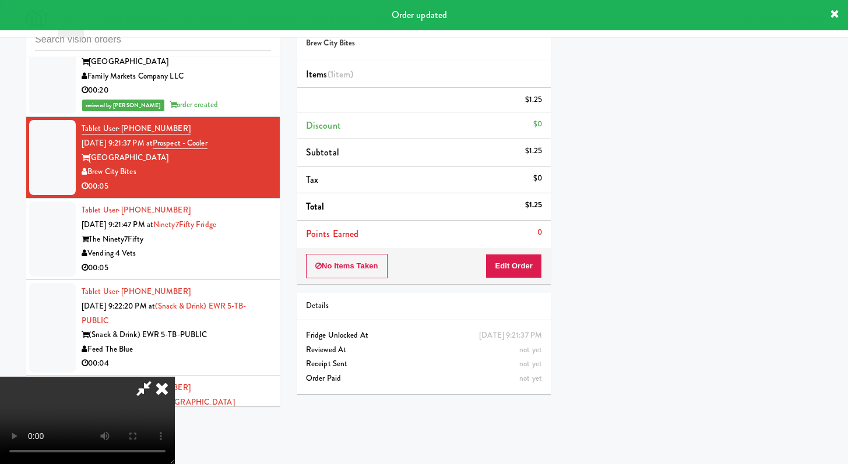
scroll to position [50, 0]
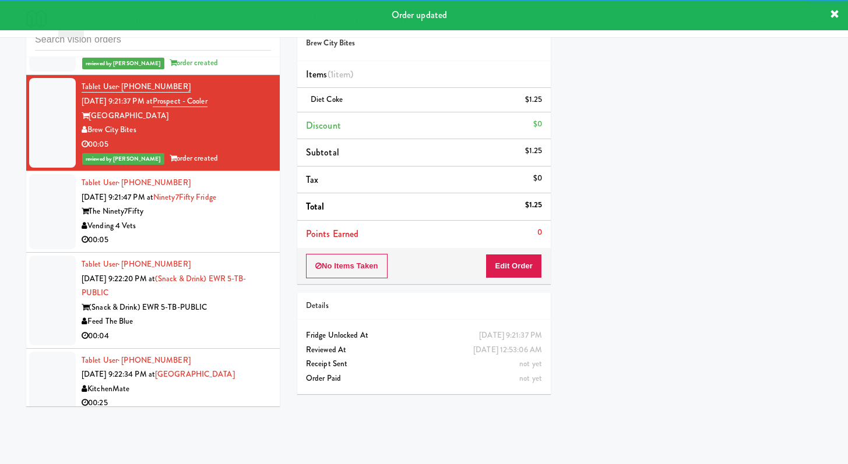
click at [233, 234] on div "Vending 4 Vets" at bounding box center [176, 226] width 189 height 15
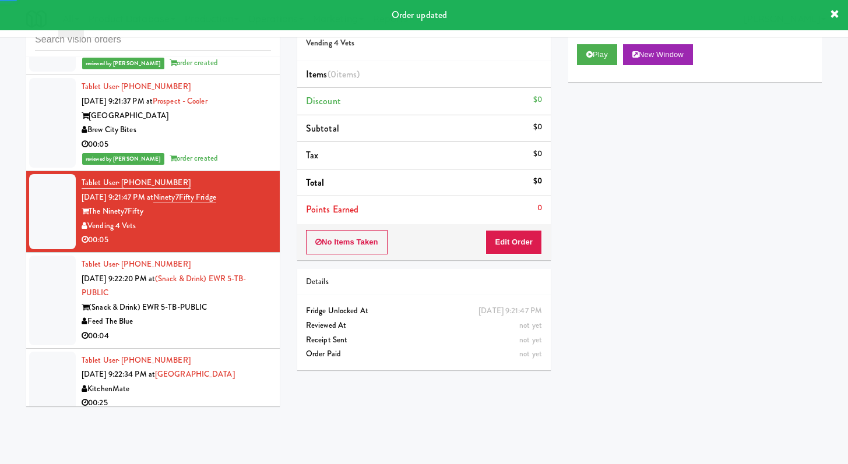
scroll to position [7751, 0]
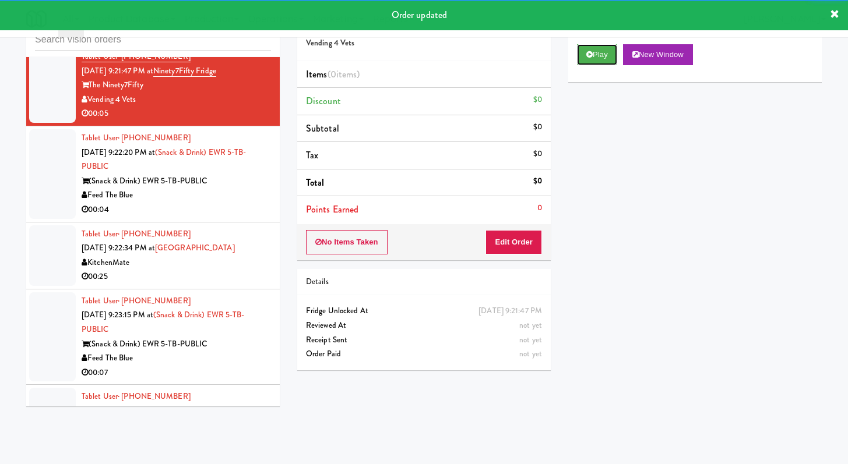
drag, startPoint x: 601, startPoint y: 62, endPoint x: 585, endPoint y: 122, distance: 62.0
click at [601, 62] on button "Play" at bounding box center [597, 54] width 40 height 21
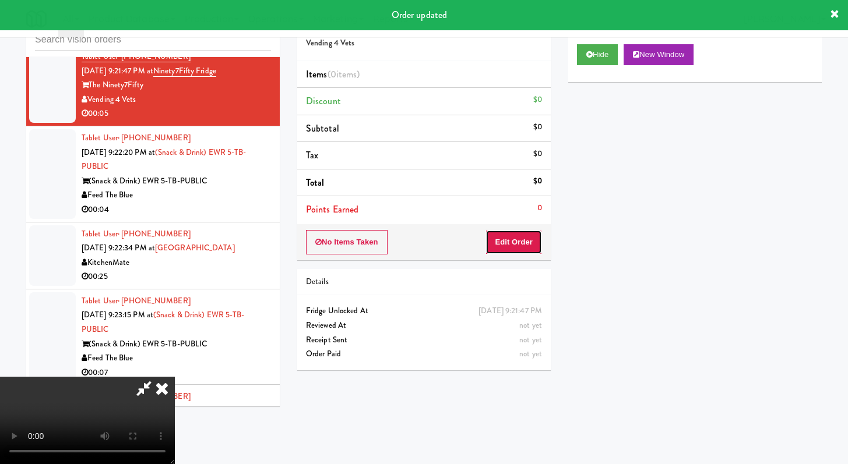
click at [537, 241] on button "Edit Order" at bounding box center [513, 242] width 57 height 24
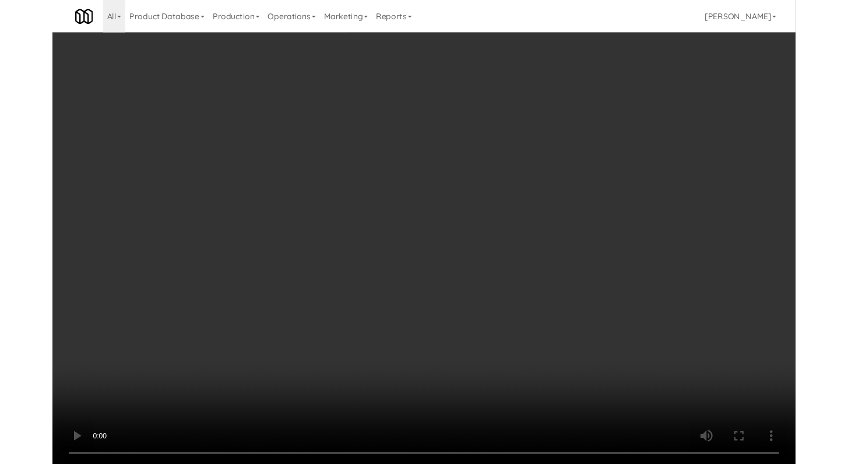
scroll to position [7736, 0]
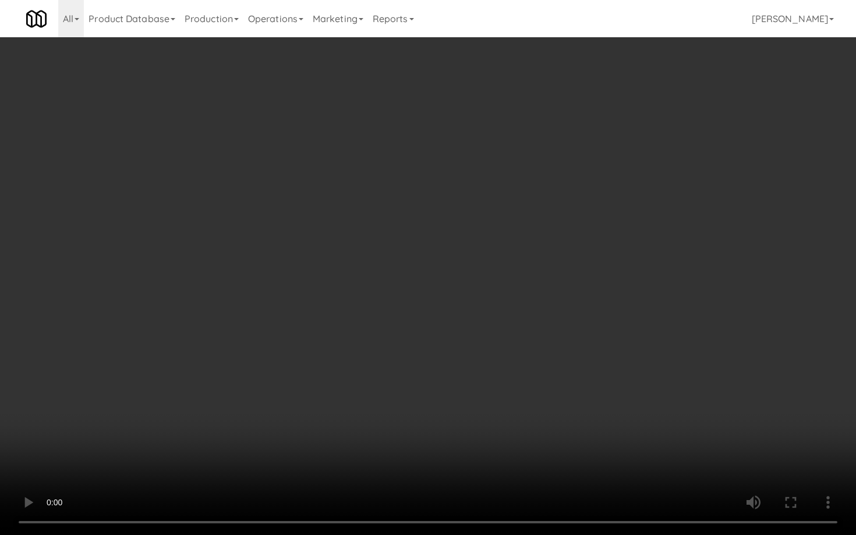
click at [507, 394] on video at bounding box center [428, 267] width 856 height 535
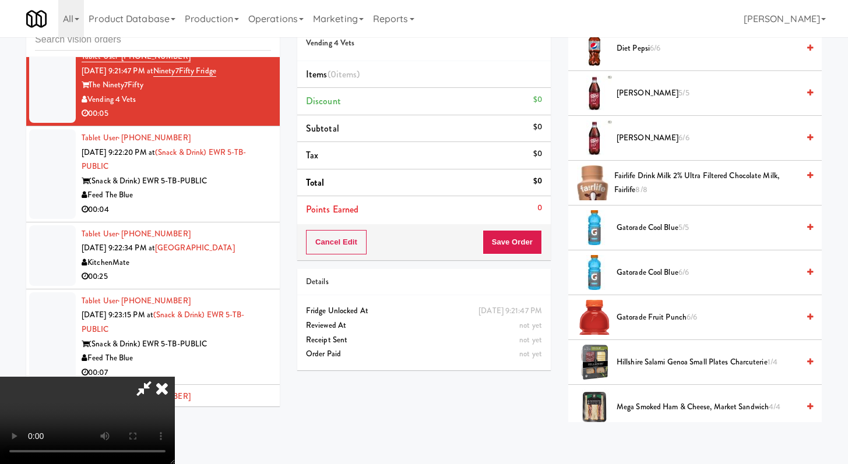
scroll to position [1091, 0]
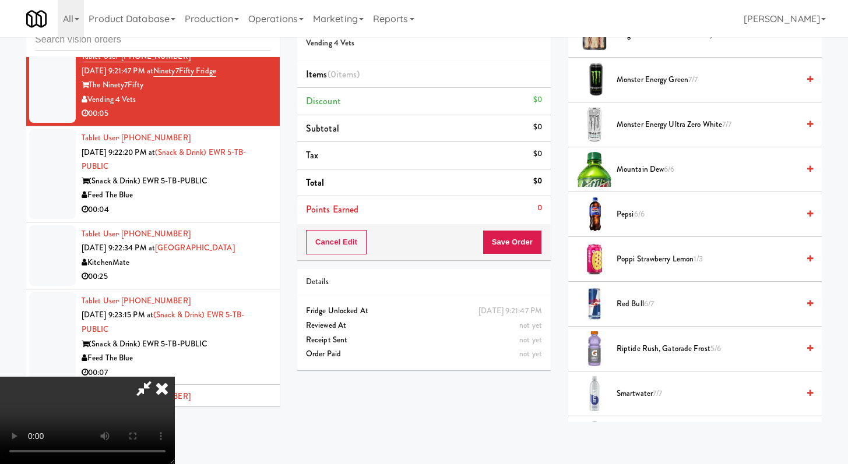
click at [691, 259] on span "Poppi Strawberry Lemon 1/3" at bounding box center [707, 259] width 182 height 15
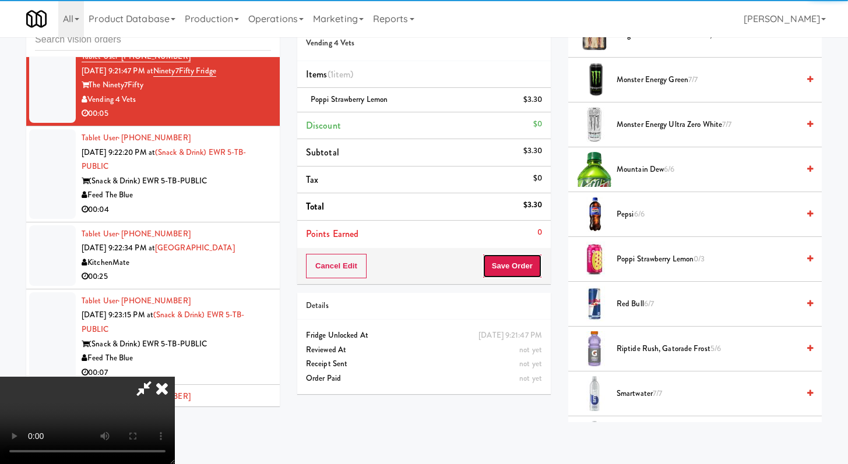
click at [519, 263] on button "Save Order" at bounding box center [511, 266] width 59 height 24
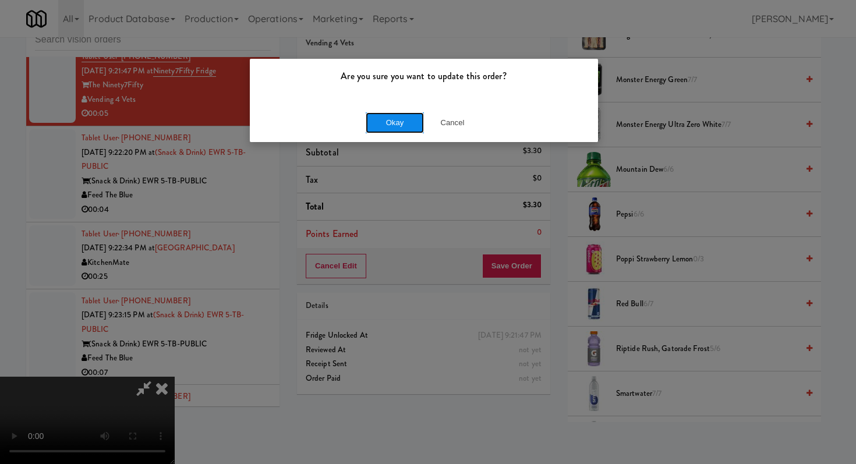
click at [375, 120] on button "Okay" at bounding box center [395, 122] width 58 height 21
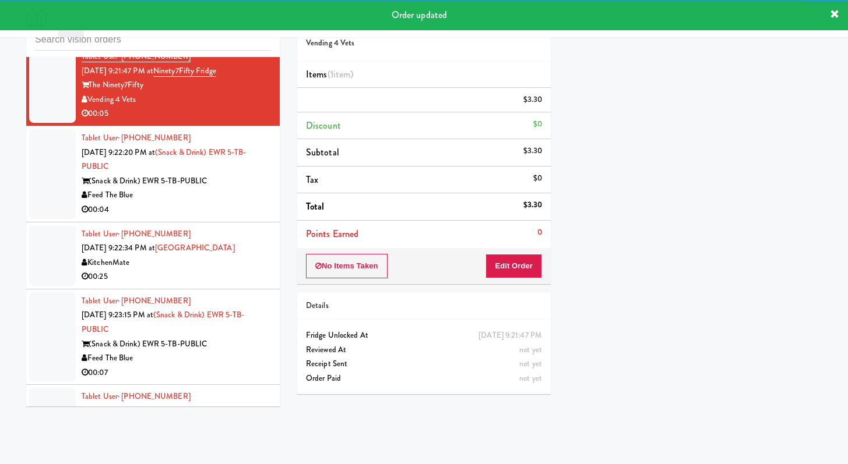
scroll to position [7789, 0]
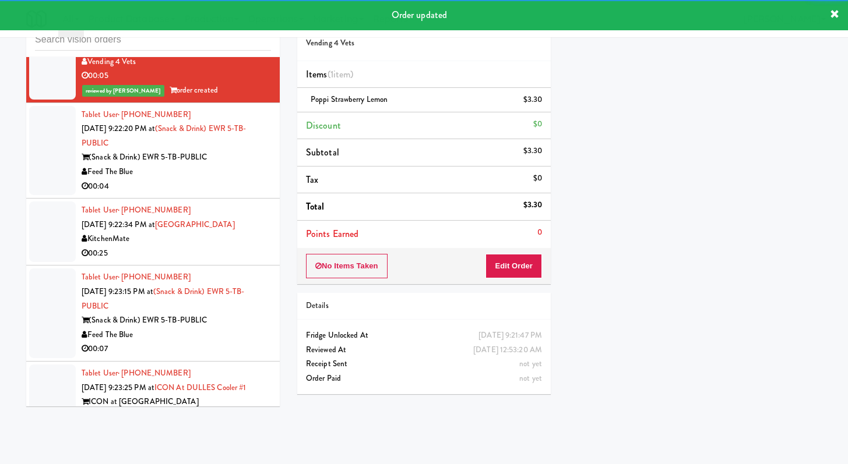
click at [248, 194] on div "00:04" at bounding box center [176, 186] width 189 height 15
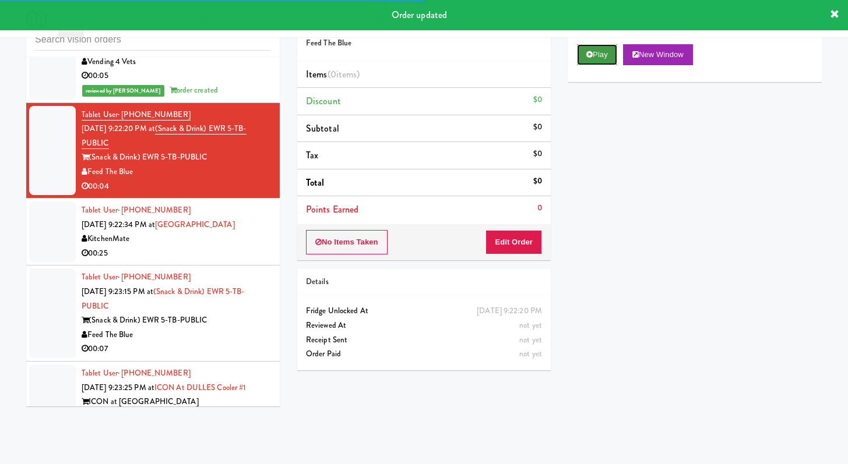
click at [581, 62] on button "Play" at bounding box center [597, 54] width 40 height 21
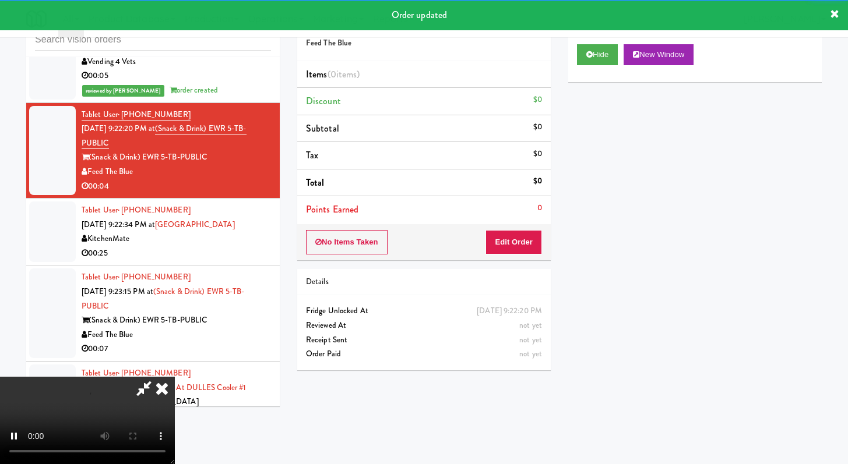
click at [528, 255] on div "No Items Taken Edit Order" at bounding box center [423, 242] width 253 height 36
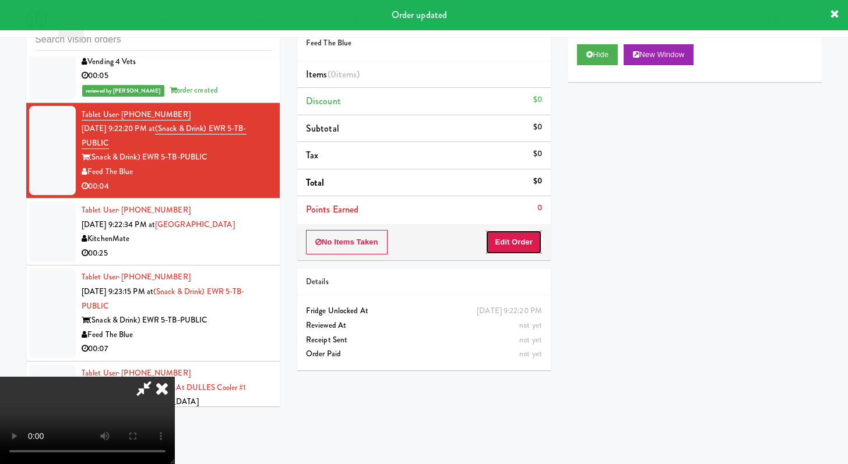
click at [530, 245] on button "Edit Order" at bounding box center [513, 242] width 57 height 24
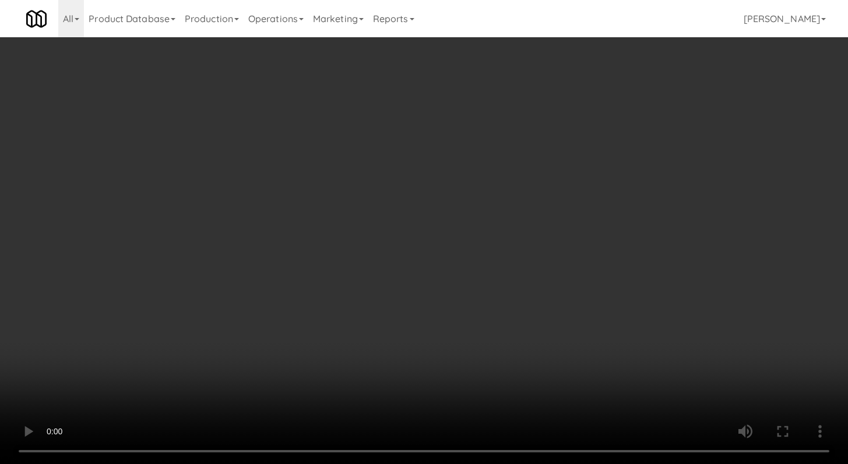
scroll to position [7774, 0]
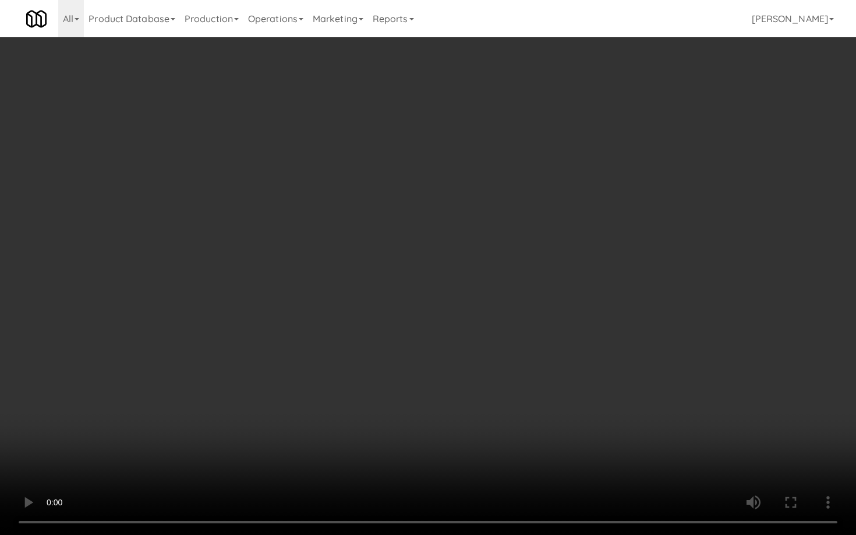
click at [465, 390] on video at bounding box center [428, 267] width 856 height 535
click at [470, 380] on video at bounding box center [428, 267] width 856 height 535
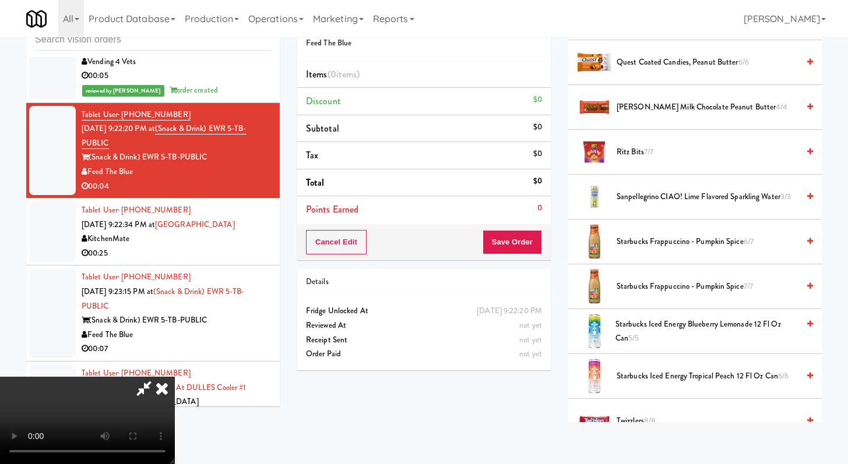
scroll to position [1167, 0]
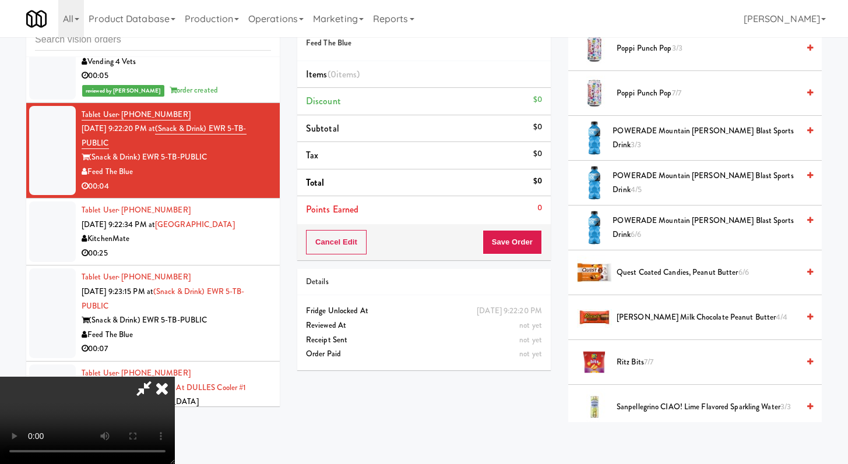
drag, startPoint x: 687, startPoint y: 123, endPoint x: 688, endPoint y: 131, distance: 8.2
click at [687, 123] on li "POWERADE Mountain [PERSON_NAME] Blast Sports Drink 3/3" at bounding box center [694, 138] width 253 height 45
click at [688, 140] on span "POWERADE Mountain [PERSON_NAME] Blast Sports Drink 3/3" at bounding box center [705, 138] width 186 height 29
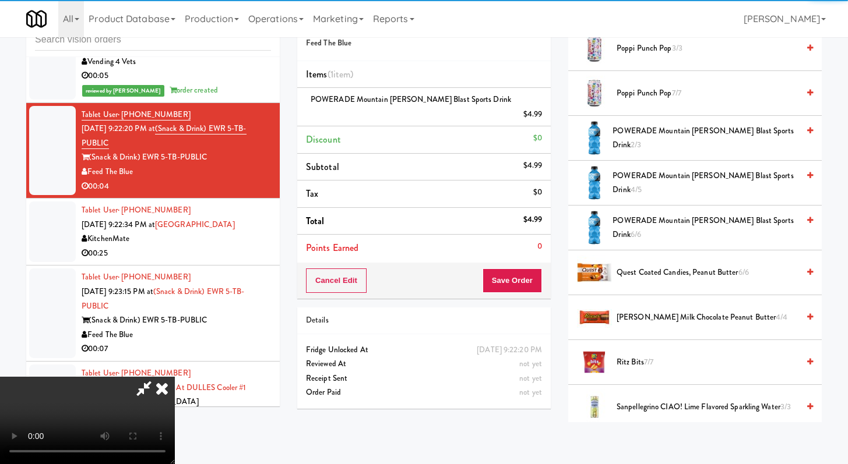
click at [527, 287] on div "Order # 2018806 Feed The Blue Items (1 item ) POWERADE Mountain [PERSON_NAME] B…" at bounding box center [423, 211] width 271 height 413
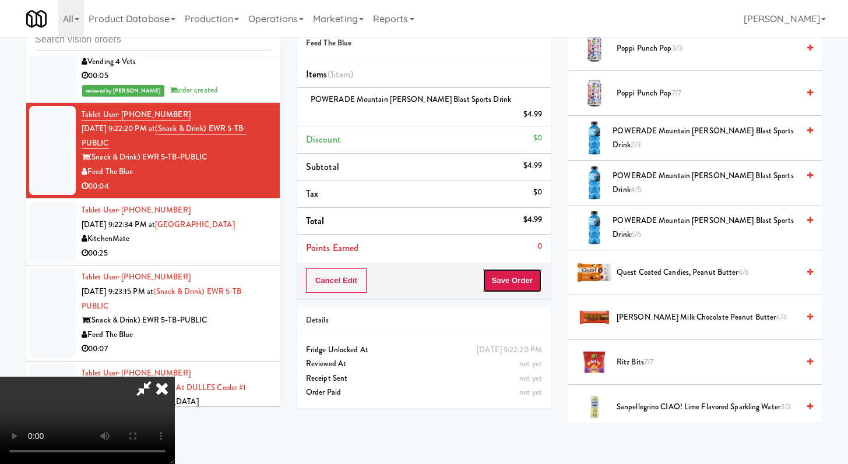
click at [530, 269] on button "Save Order" at bounding box center [511, 281] width 59 height 24
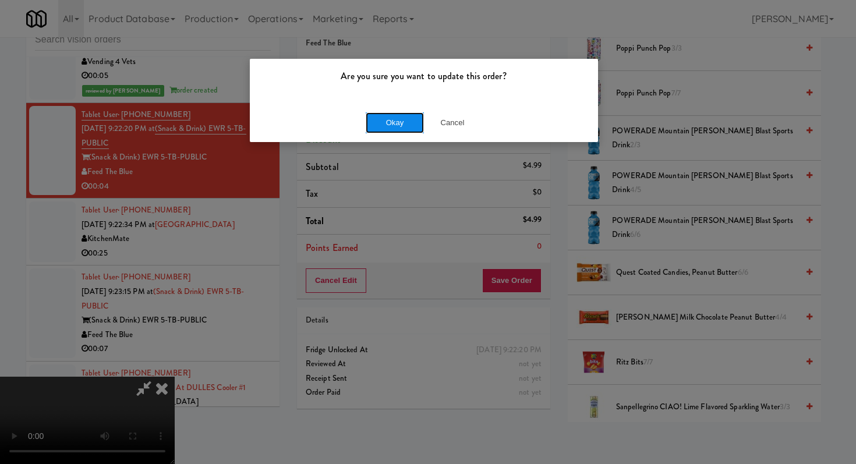
click at [386, 119] on button "Okay" at bounding box center [395, 122] width 58 height 21
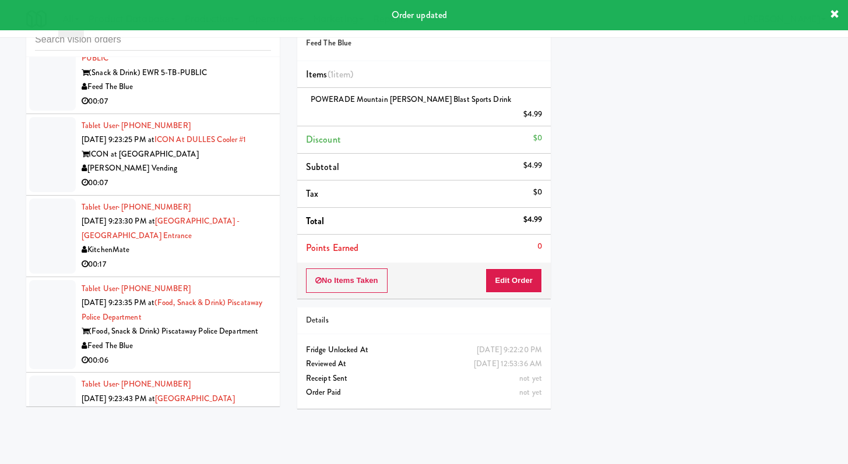
scroll to position [7917, 0]
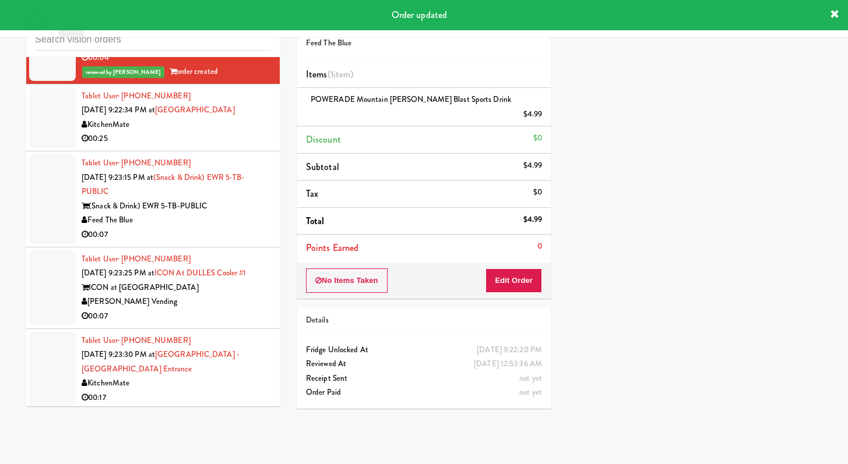
drag, startPoint x: 201, startPoint y: 188, endPoint x: 244, endPoint y: 190, distance: 43.1
click at [200, 146] on div "00:25" at bounding box center [176, 139] width 189 height 15
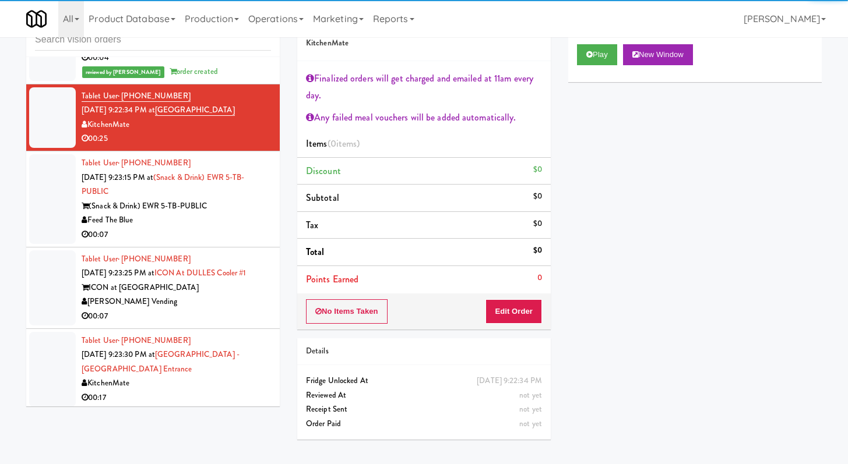
click at [224, 228] on div "Feed The Blue" at bounding box center [176, 220] width 189 height 15
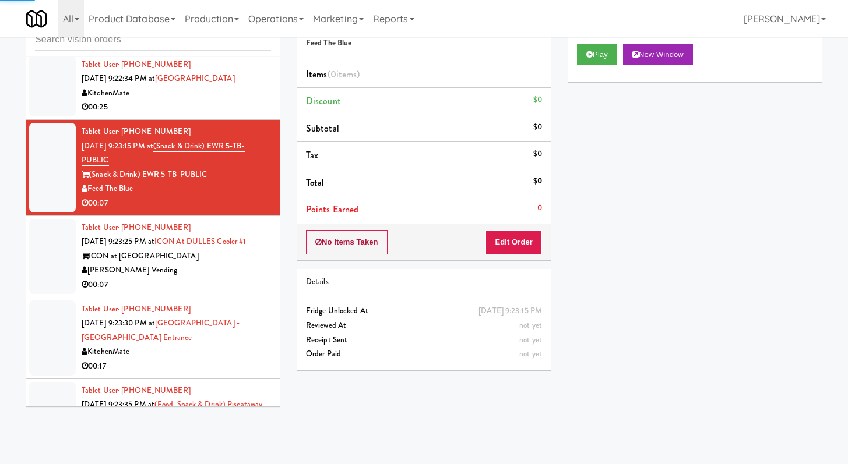
scroll to position [7951, 0]
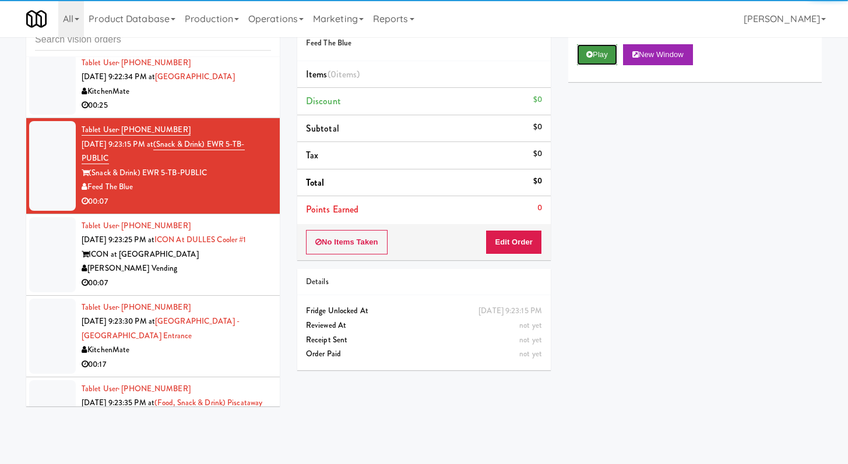
click at [597, 64] on button "Play" at bounding box center [597, 54] width 40 height 21
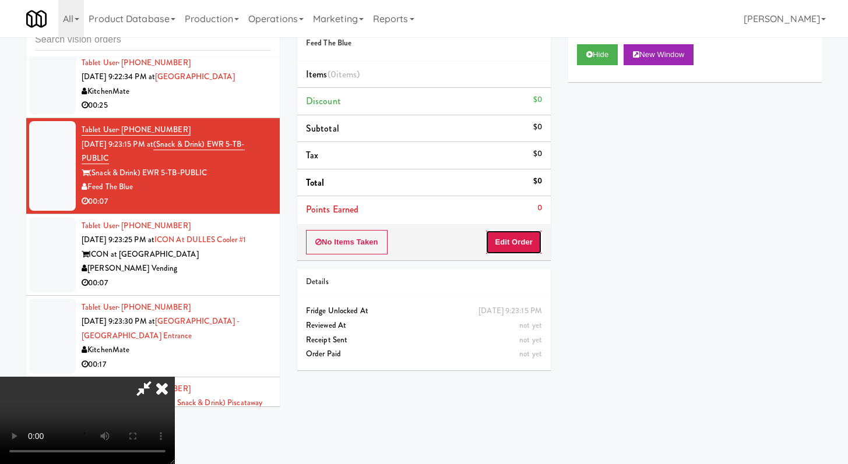
click at [518, 245] on button "Edit Order" at bounding box center [513, 242] width 57 height 24
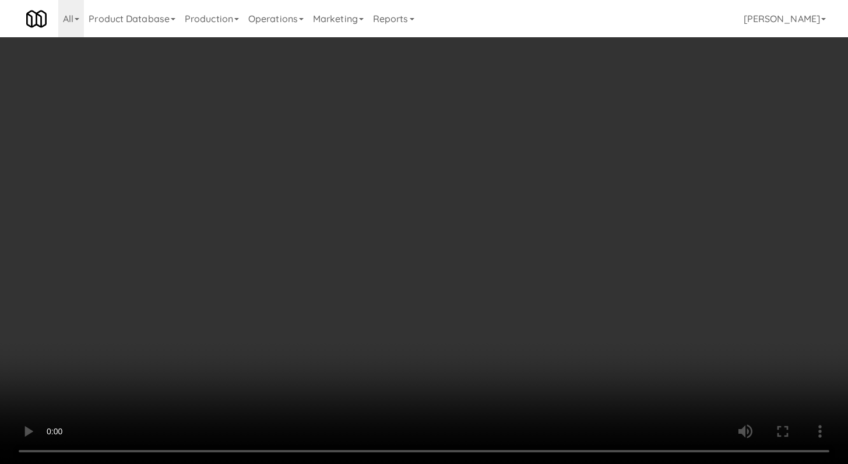
scroll to position [7936, 0]
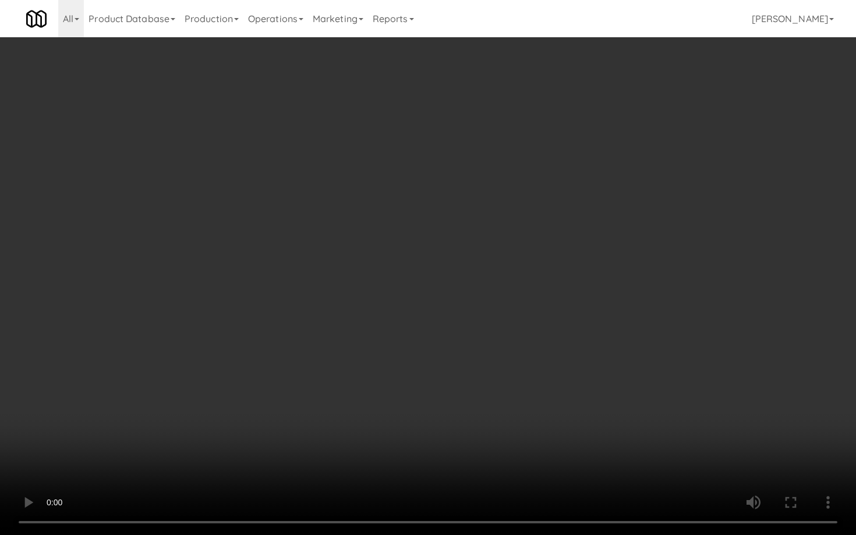
click at [467, 401] on video at bounding box center [428, 267] width 856 height 535
click at [471, 393] on video at bounding box center [428, 267] width 856 height 535
click at [488, 373] on video at bounding box center [428, 267] width 856 height 535
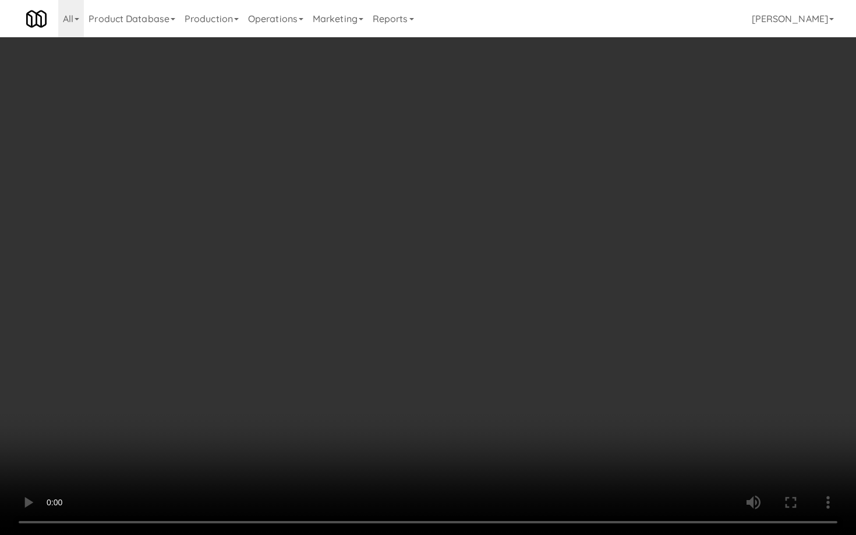
click at [487, 374] on video at bounding box center [428, 267] width 856 height 535
click at [486, 375] on video at bounding box center [428, 267] width 856 height 535
click at [485, 376] on video at bounding box center [428, 267] width 856 height 535
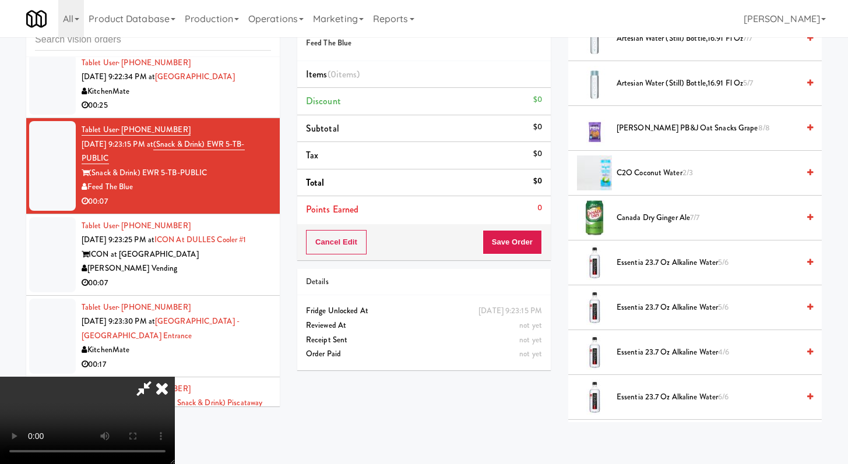
scroll to position [0, 0]
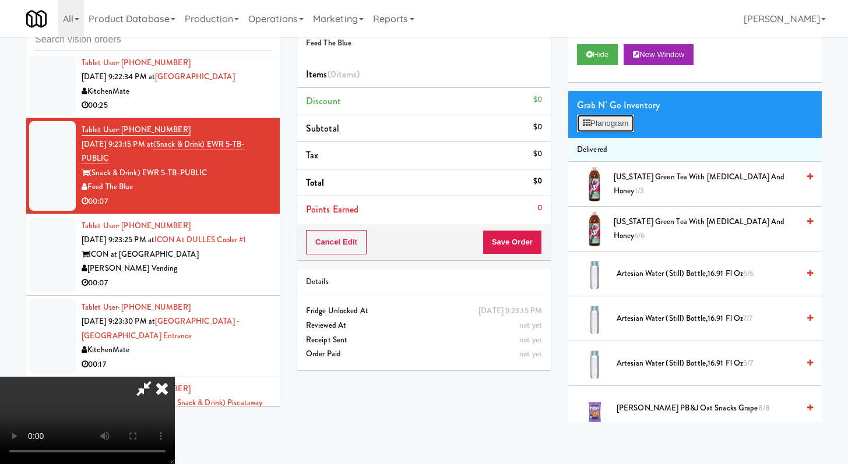
click at [612, 127] on button "Planogram" at bounding box center [605, 123] width 57 height 17
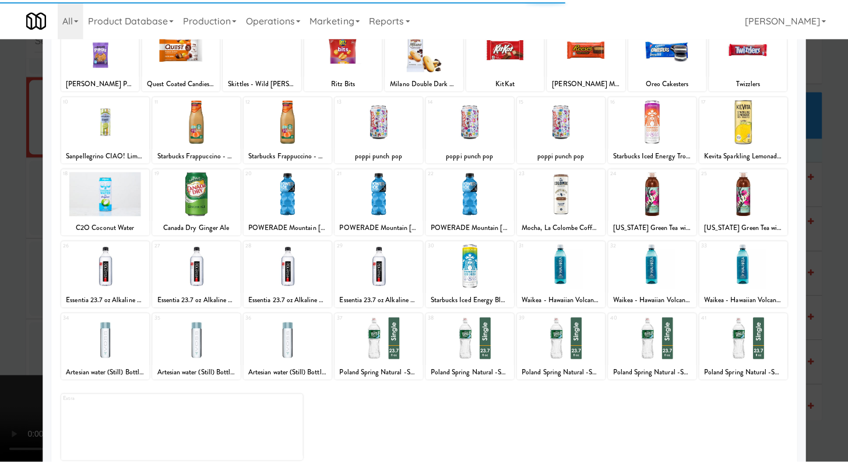
scroll to position [108, 0]
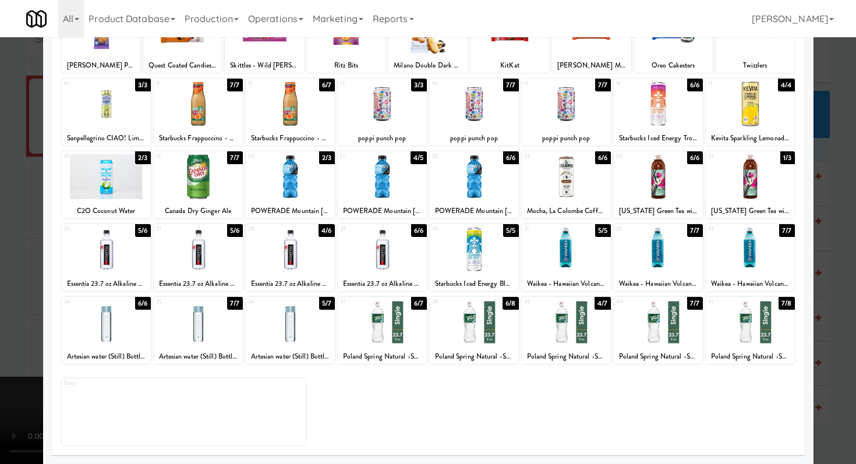
click at [221, 247] on div at bounding box center [198, 249] width 89 height 45
click at [0, 281] on div at bounding box center [428, 232] width 856 height 464
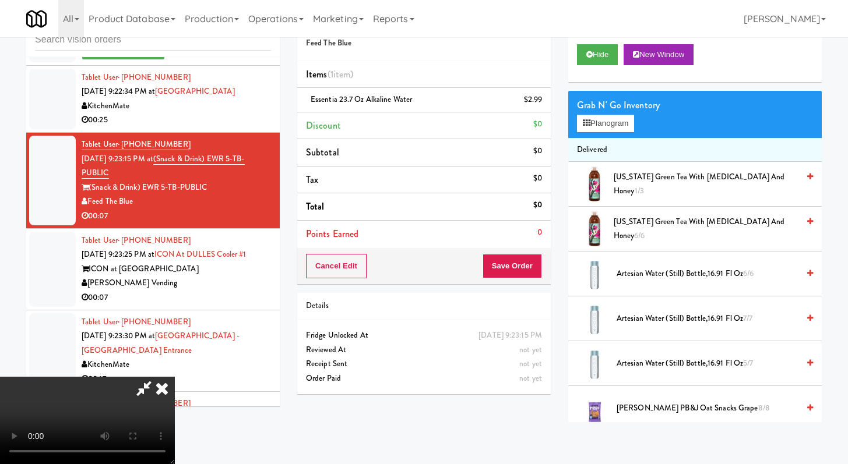
scroll to position [7951, 0]
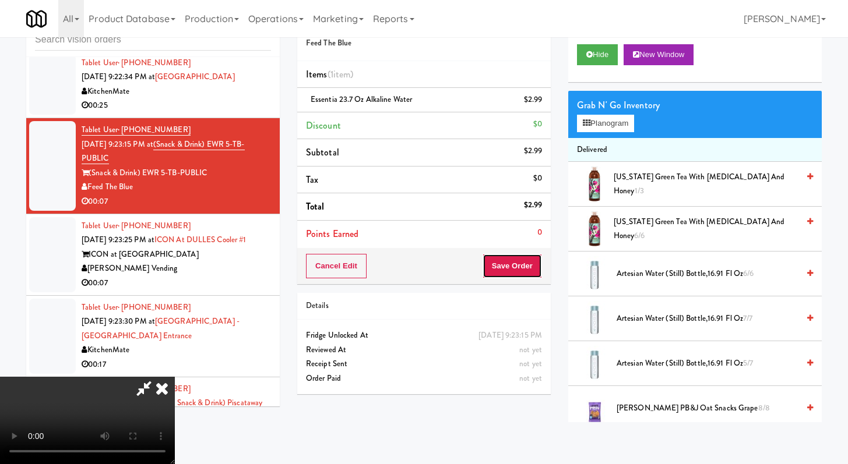
click at [526, 254] on button "Save Order" at bounding box center [511, 266] width 59 height 24
click at [527, 262] on button "Save Order" at bounding box center [511, 266] width 59 height 24
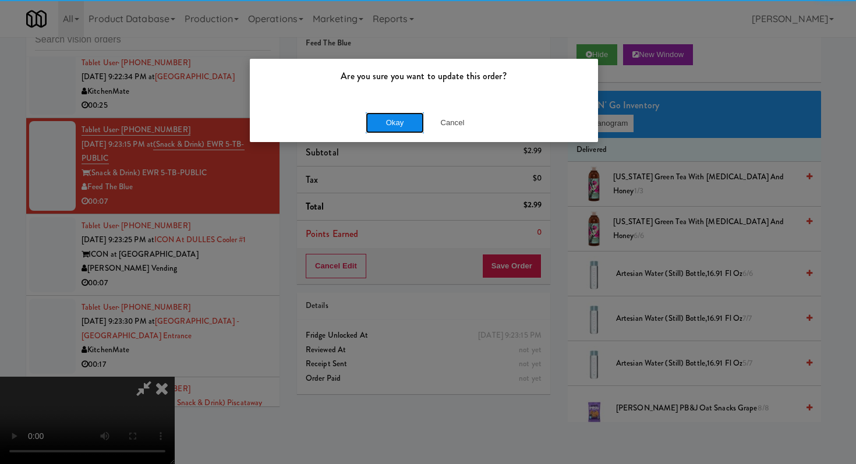
click at [406, 112] on button "Okay" at bounding box center [395, 122] width 58 height 21
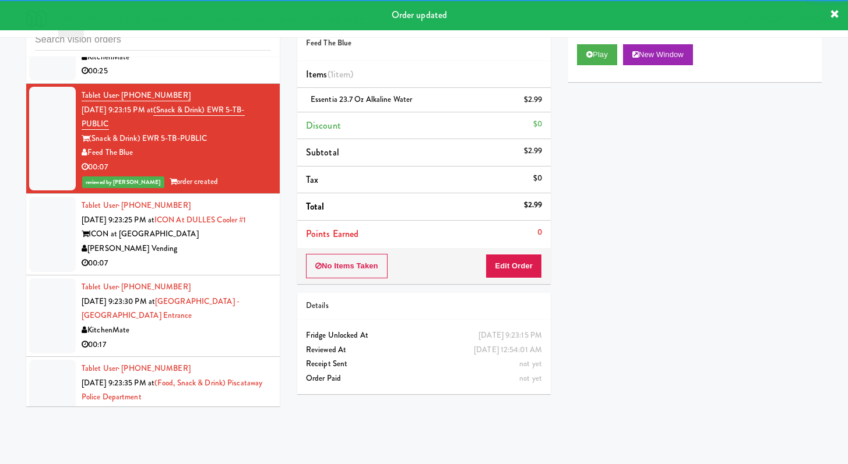
scroll to position [8159, 0]
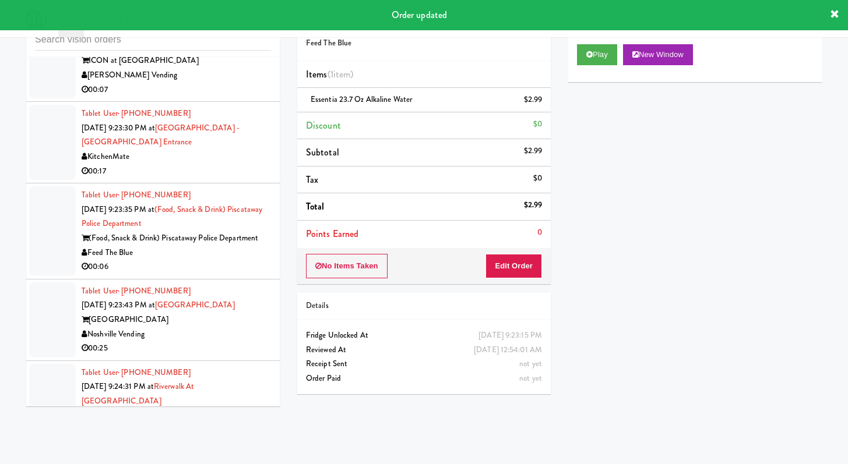
click at [231, 97] on div "00:07" at bounding box center [176, 90] width 189 height 15
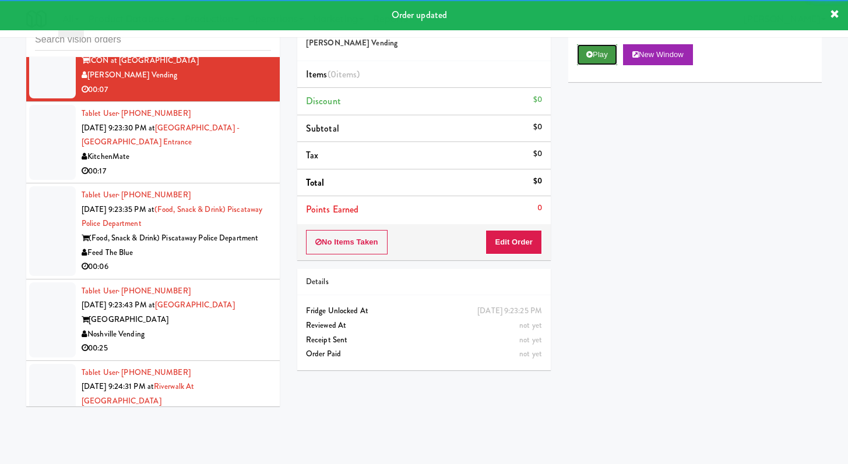
click at [609, 58] on button "Play" at bounding box center [597, 54] width 40 height 21
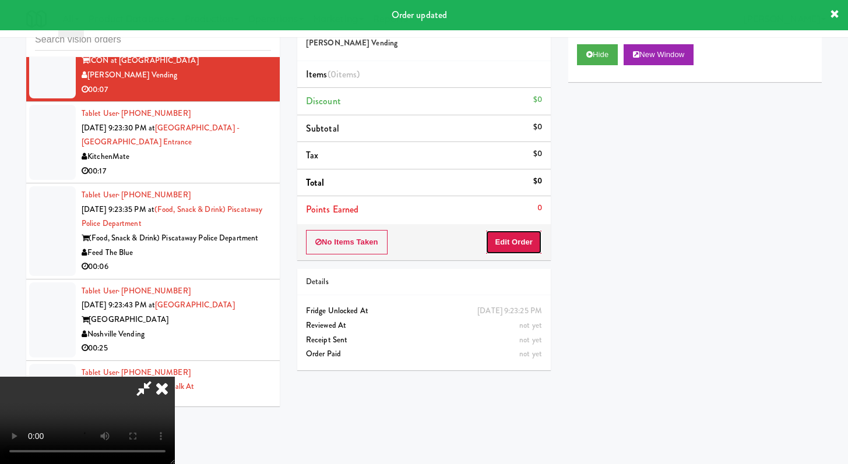
click at [520, 246] on button "Edit Order" at bounding box center [513, 242] width 57 height 24
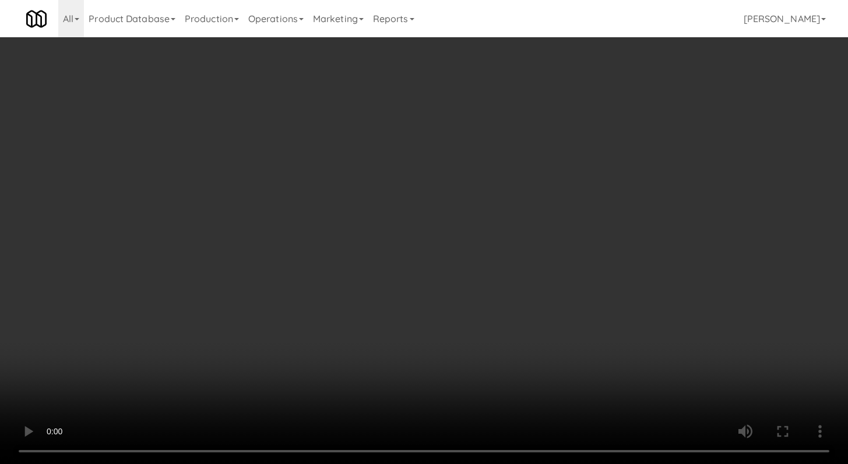
scroll to position [8144, 0]
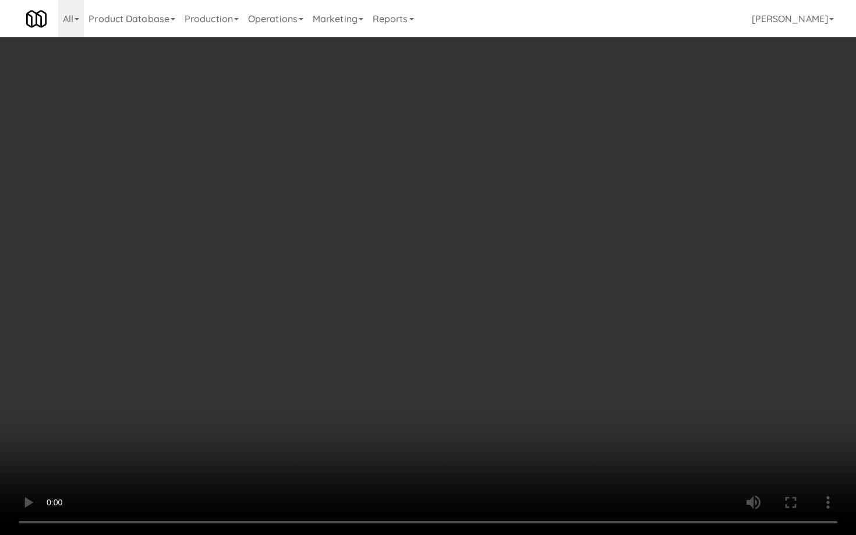
click at [461, 396] on video at bounding box center [428, 267] width 856 height 535
click at [478, 372] on video at bounding box center [428, 267] width 856 height 535
click at [506, 349] on video at bounding box center [428, 267] width 856 height 535
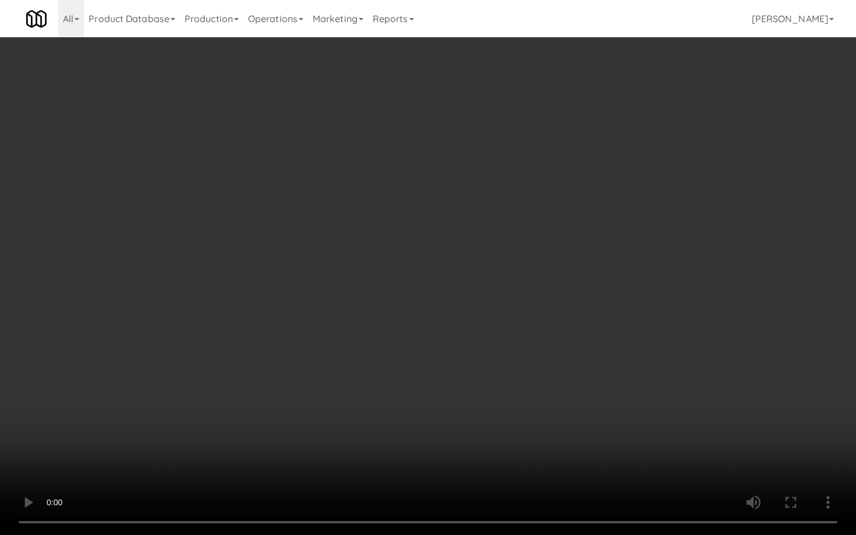
click at [505, 350] on video at bounding box center [428, 267] width 856 height 535
click at [508, 347] on video at bounding box center [428, 267] width 856 height 535
click at [507, 347] on video at bounding box center [428, 267] width 856 height 535
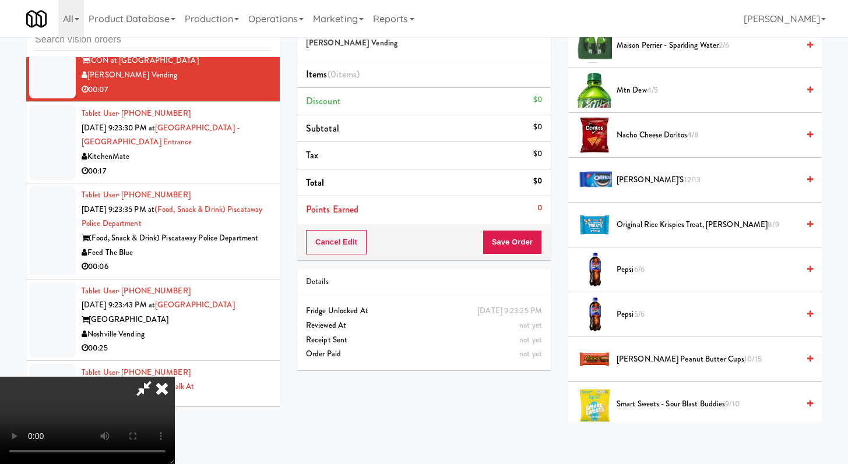
scroll to position [890, 0]
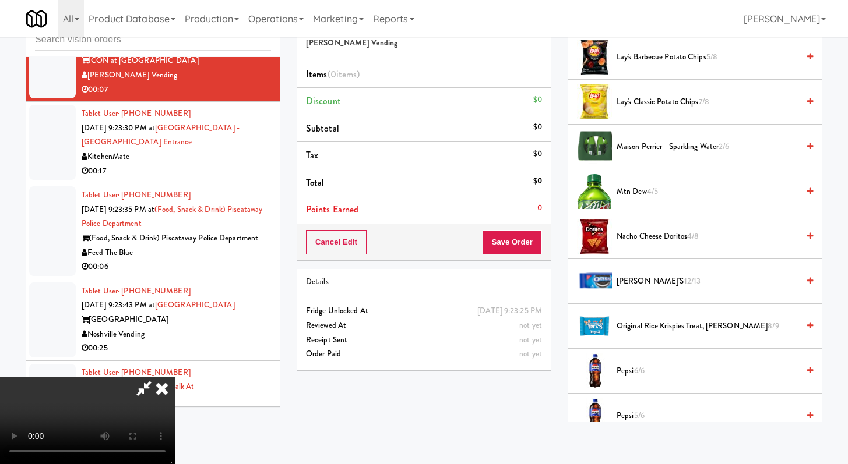
click at [650, 236] on span "Nacho Cheese Doritos 4/8" at bounding box center [707, 237] width 182 height 15
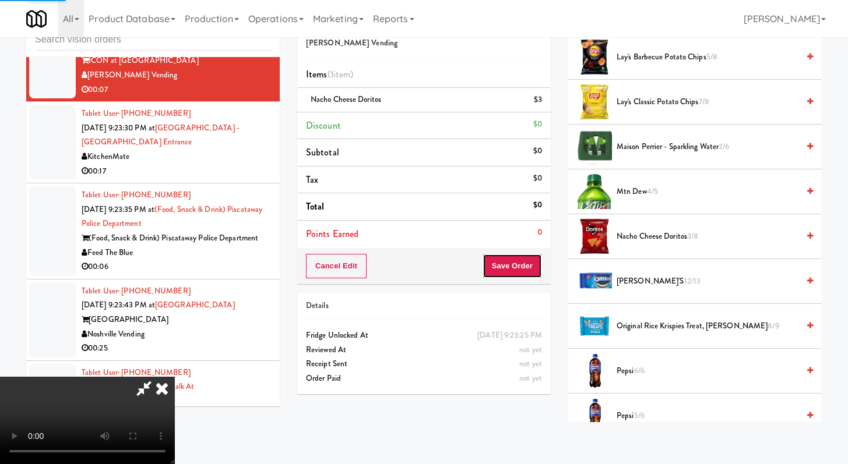
click at [530, 263] on button "Save Order" at bounding box center [511, 266] width 59 height 24
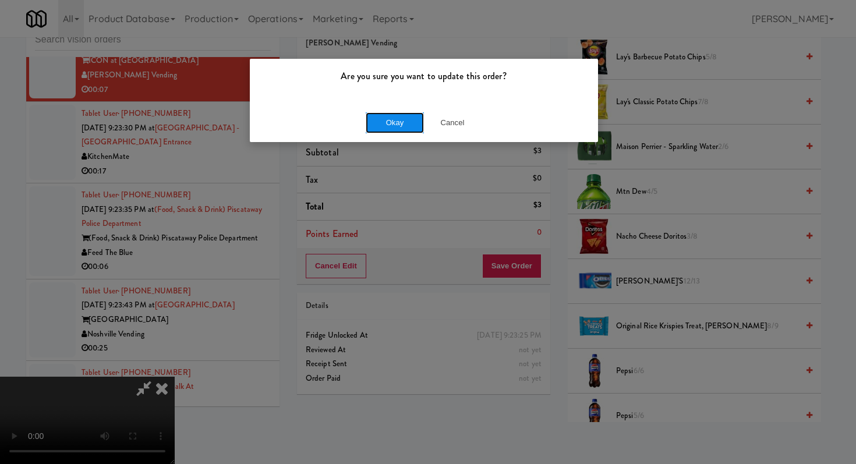
click at [404, 116] on button "Okay" at bounding box center [395, 122] width 58 height 21
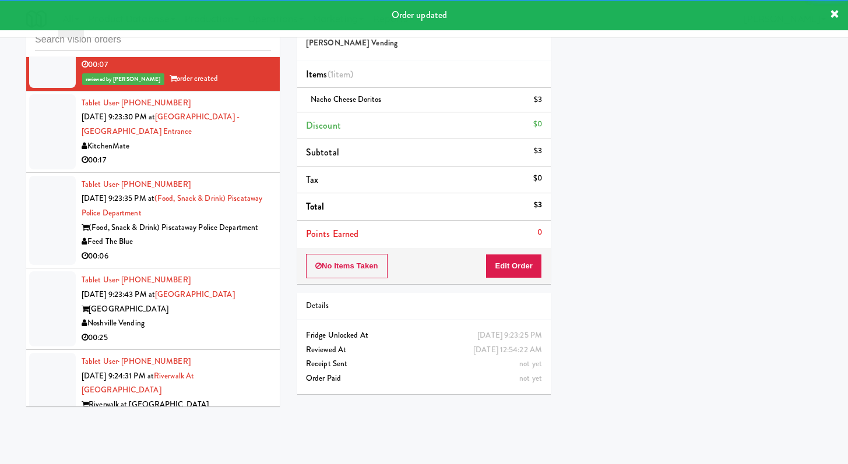
scroll to position [8184, 0]
click at [256, 168] on div "00:17" at bounding box center [176, 160] width 189 height 15
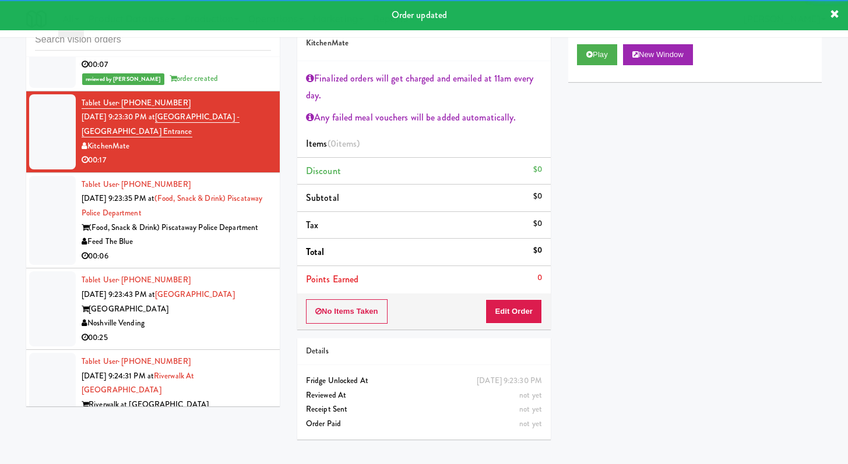
click at [200, 264] on div "00:06" at bounding box center [176, 256] width 189 height 15
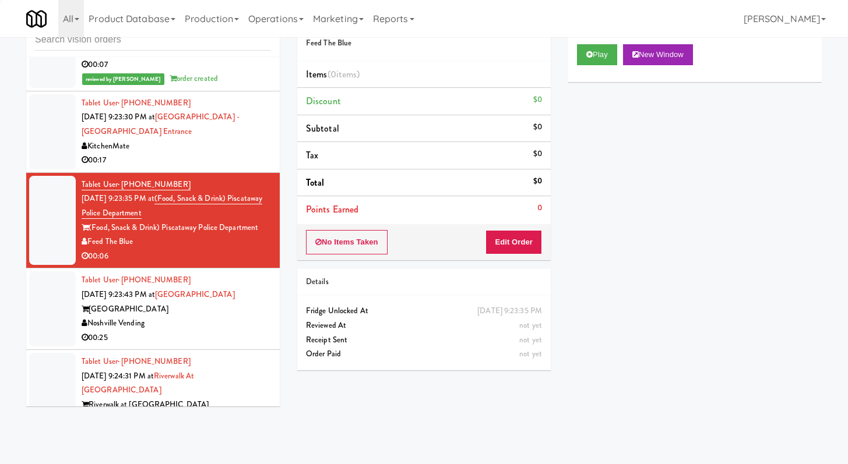
scroll to position [8326, 0]
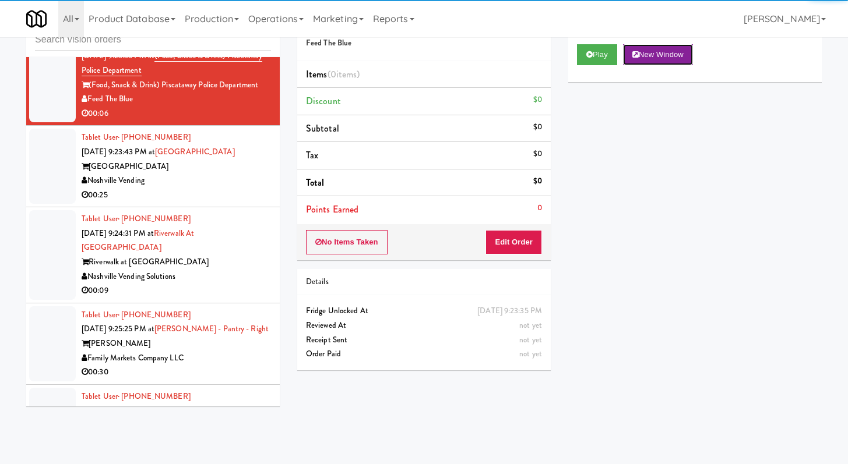
click at [626, 49] on button "New Window" at bounding box center [658, 54] width 70 height 21
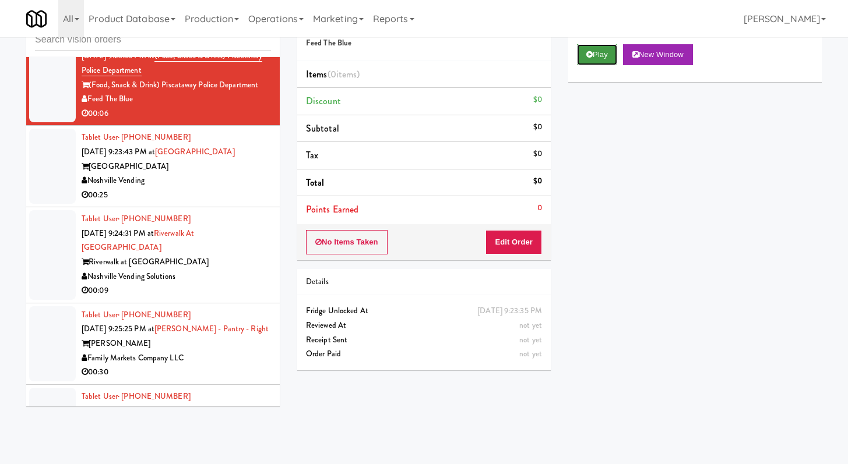
click at [592, 57] on button "Play" at bounding box center [597, 54] width 40 height 21
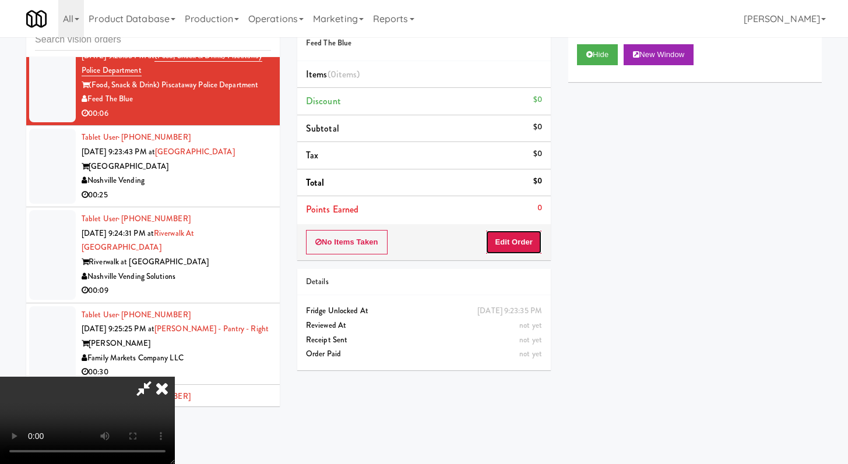
click at [528, 251] on button "Edit Order" at bounding box center [513, 242] width 57 height 24
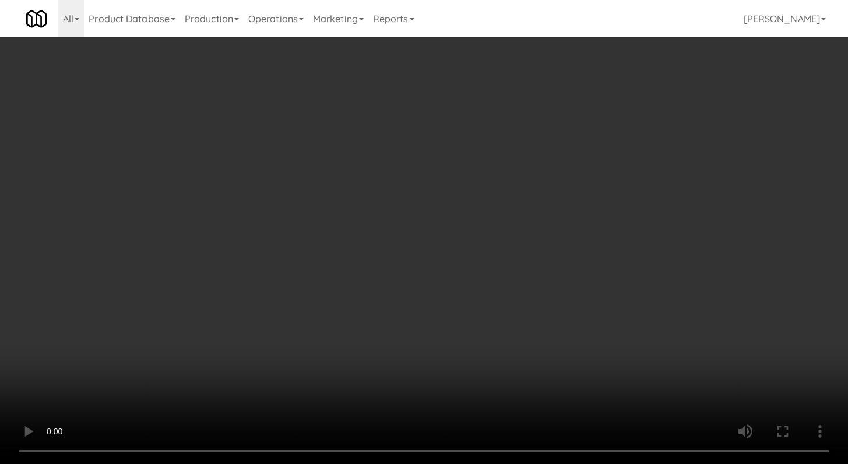
scroll to position [8312, 0]
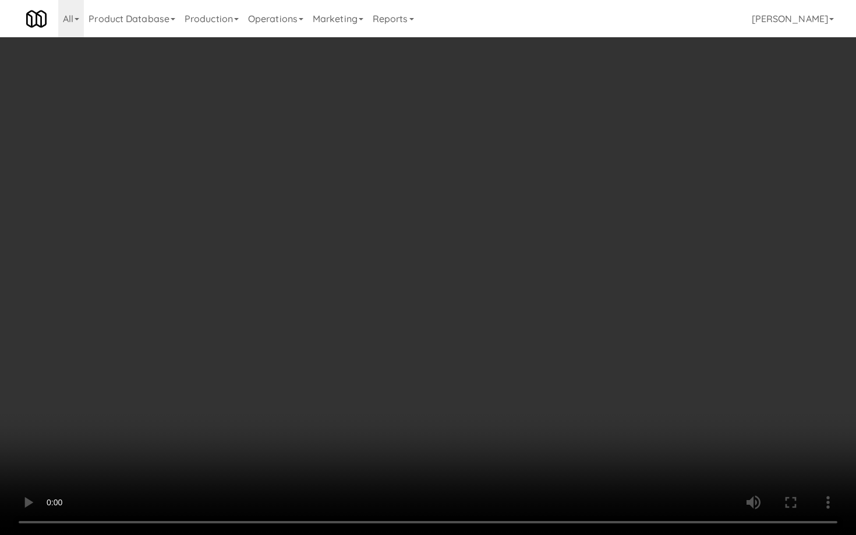
click at [473, 426] on video at bounding box center [428, 267] width 856 height 535
click at [471, 429] on video at bounding box center [428, 267] width 856 height 535
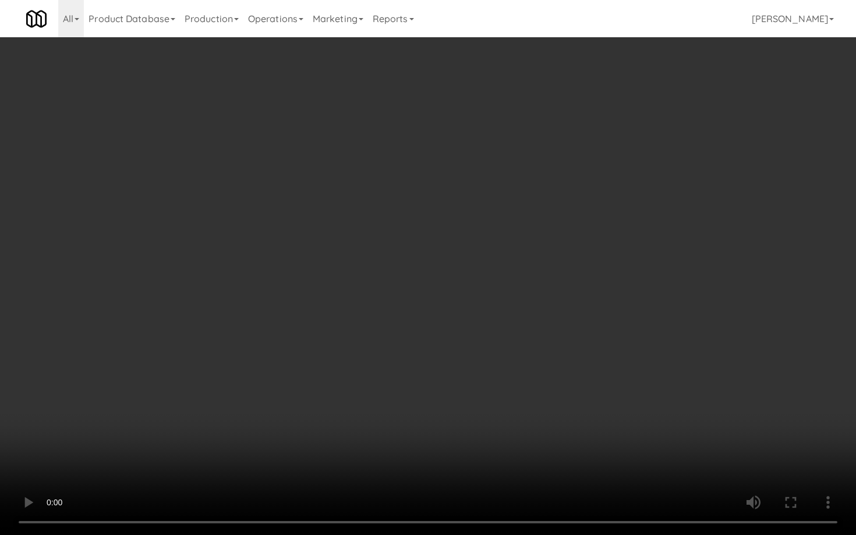
click at [471, 429] on video at bounding box center [428, 267] width 856 height 535
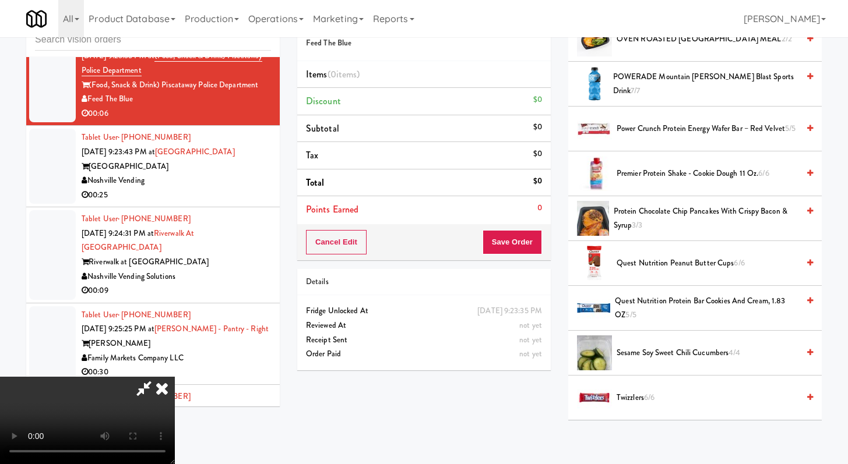
scroll to position [1001, 0]
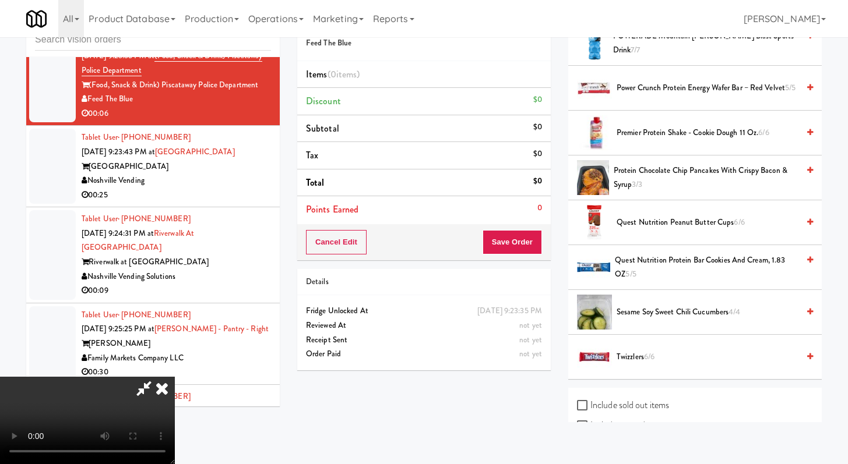
click at [686, 216] on span "Quest Nutrition Peanut Butter Cups 6/6" at bounding box center [707, 223] width 182 height 15
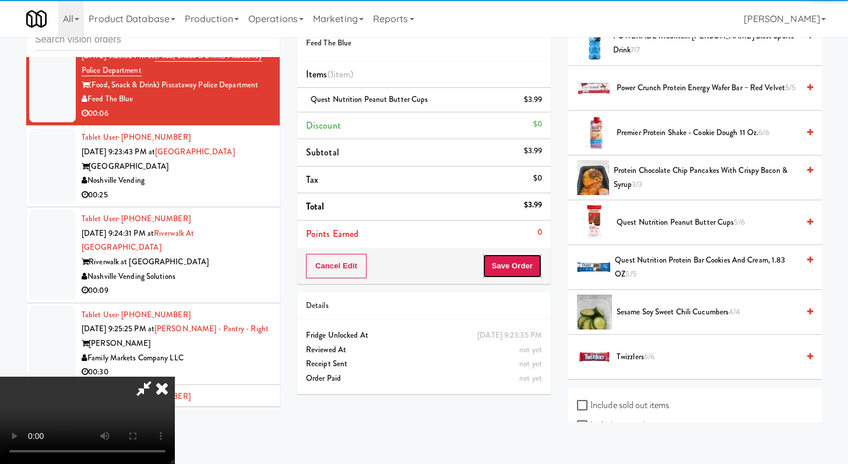
click at [536, 273] on button "Save Order" at bounding box center [511, 266] width 59 height 24
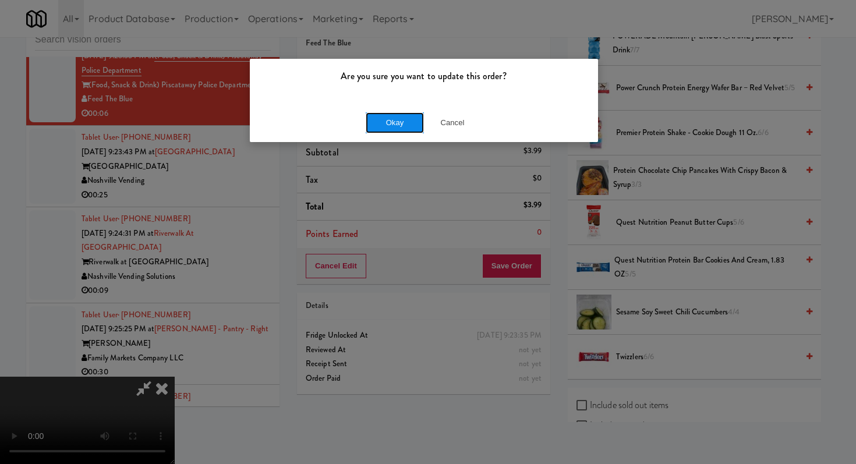
click at [405, 128] on button "Okay" at bounding box center [395, 122] width 58 height 21
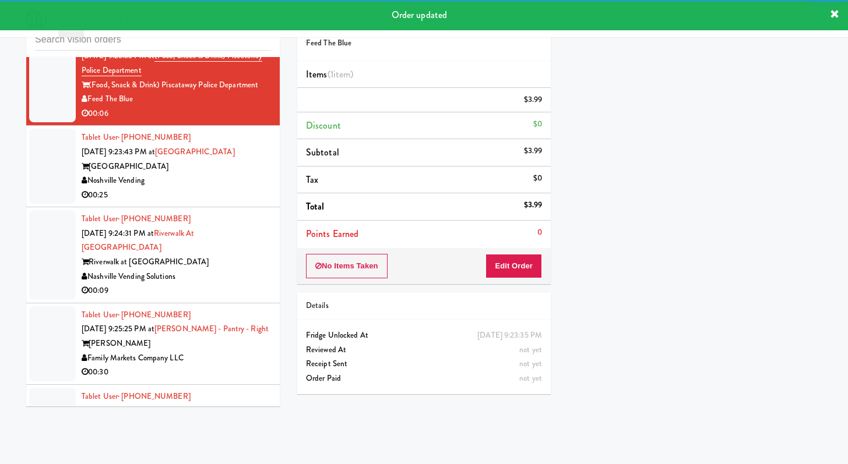
scroll to position [8355, 0]
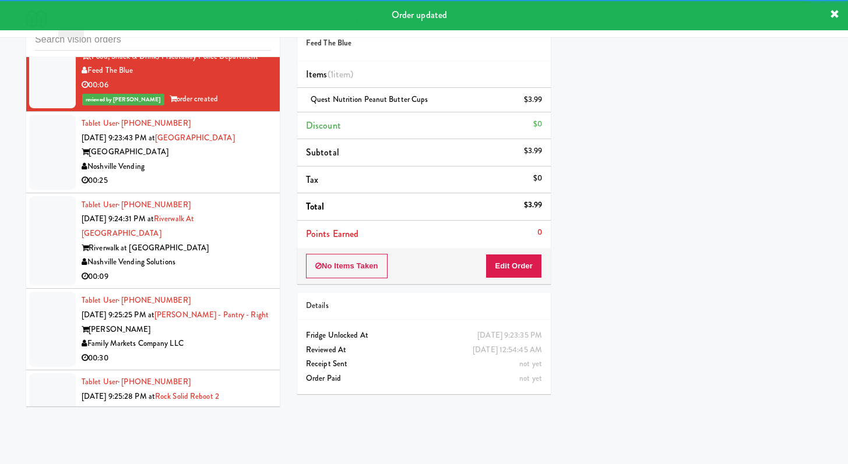
click at [255, 174] on div "Noshville Vending" at bounding box center [176, 167] width 189 height 15
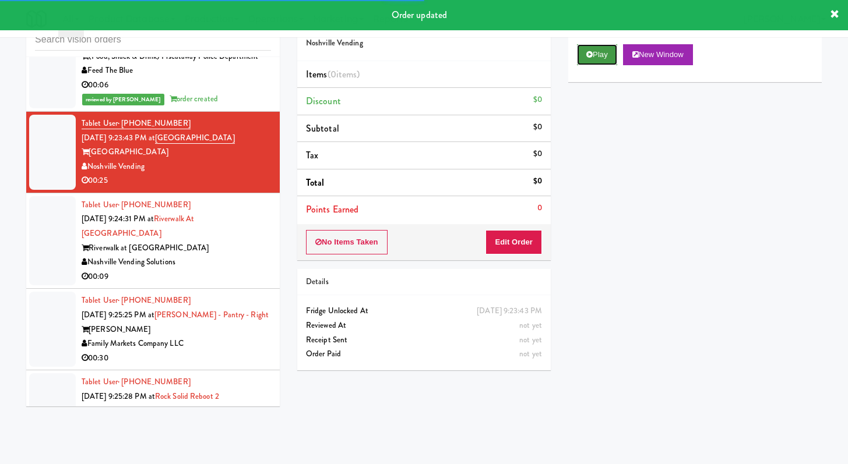
click at [615, 64] on button "Play" at bounding box center [597, 54] width 40 height 21
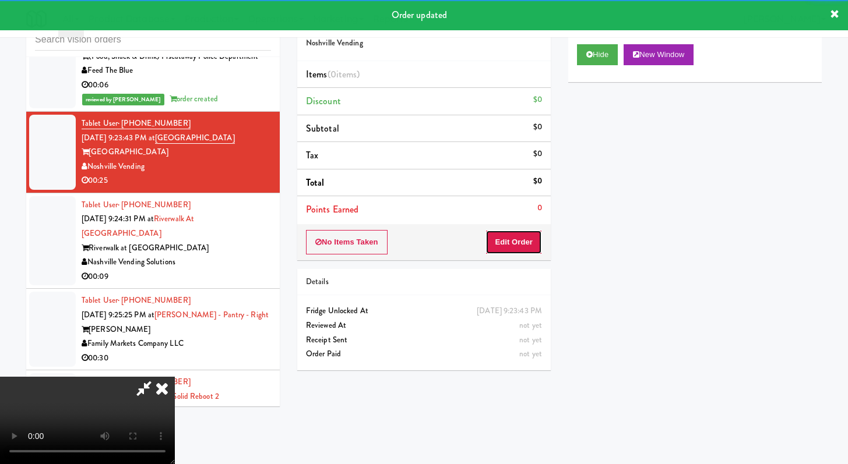
click at [525, 232] on button "Edit Order" at bounding box center [513, 242] width 57 height 24
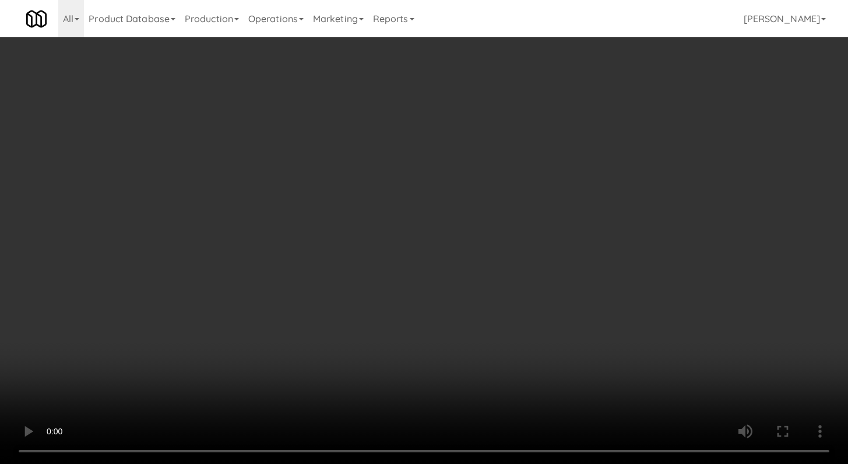
scroll to position [8341, 0]
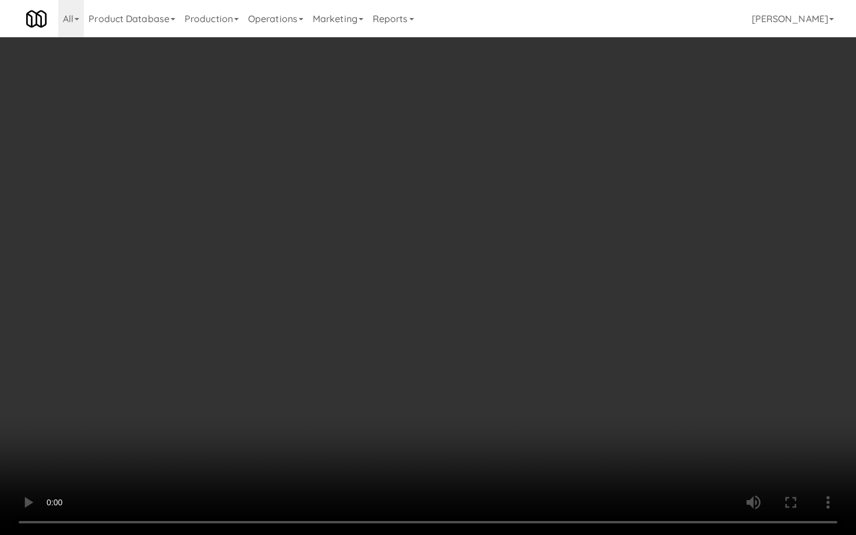
click at [468, 404] on video at bounding box center [428, 267] width 856 height 535
click at [467, 403] on video at bounding box center [428, 267] width 856 height 535
click at [469, 401] on video at bounding box center [428, 267] width 856 height 535
click at [467, 403] on video at bounding box center [428, 267] width 856 height 535
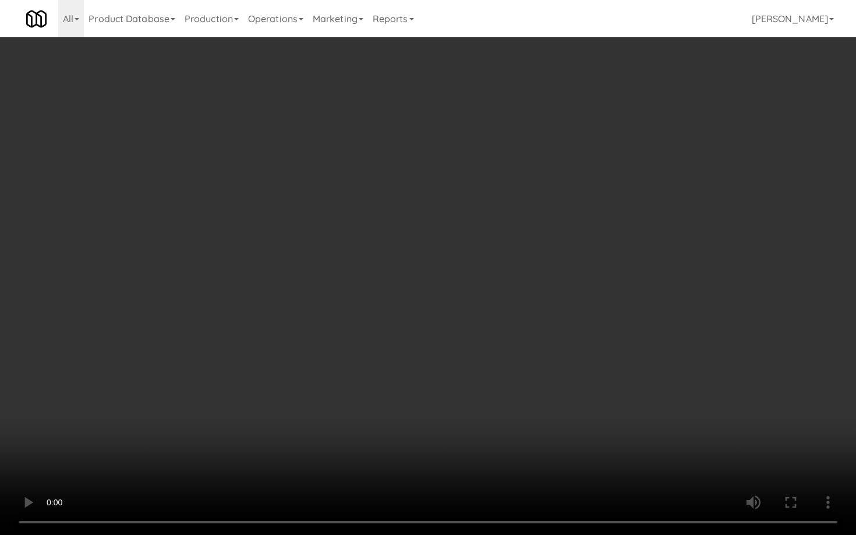
click at [467, 403] on video at bounding box center [428, 267] width 856 height 535
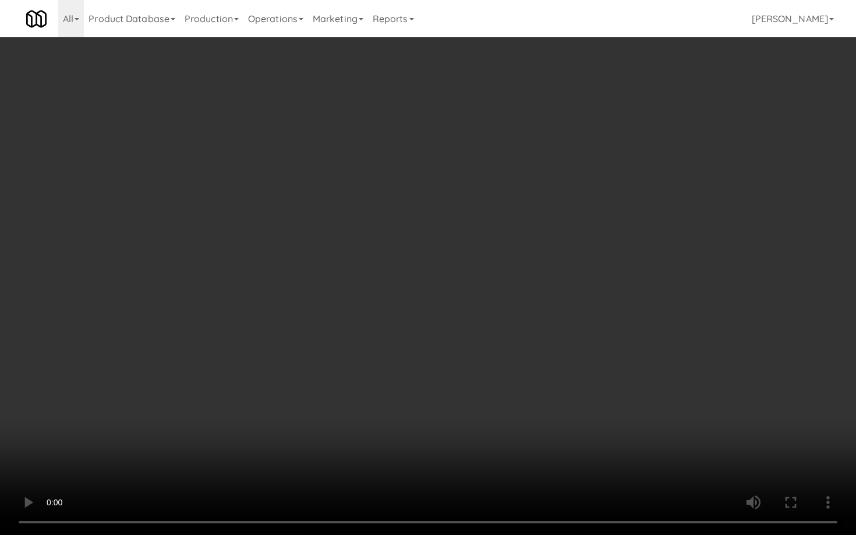
click at [467, 403] on video at bounding box center [428, 267] width 856 height 535
click at [472, 385] on video at bounding box center [428, 267] width 856 height 535
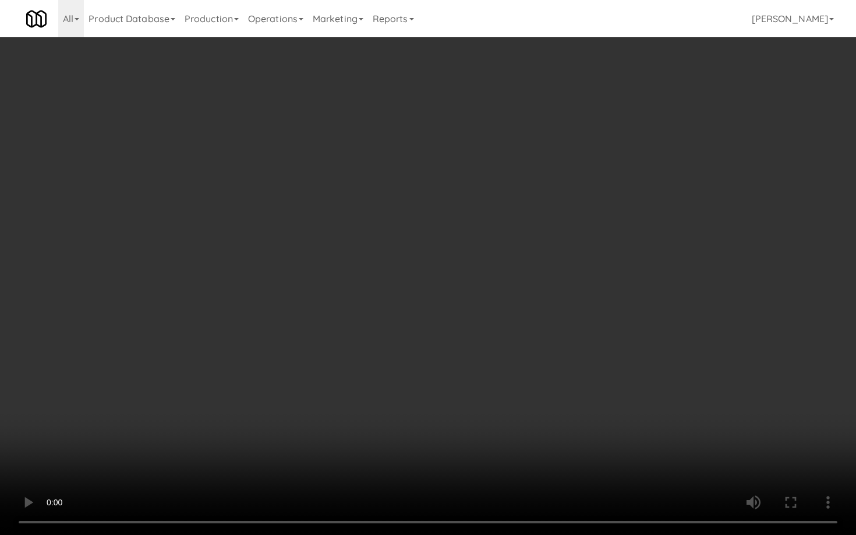
click at [472, 385] on video at bounding box center [428, 267] width 856 height 535
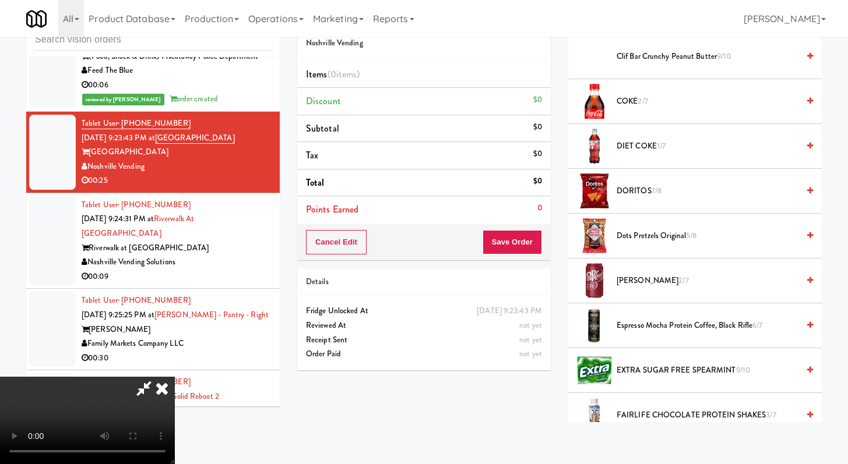
scroll to position [460, 0]
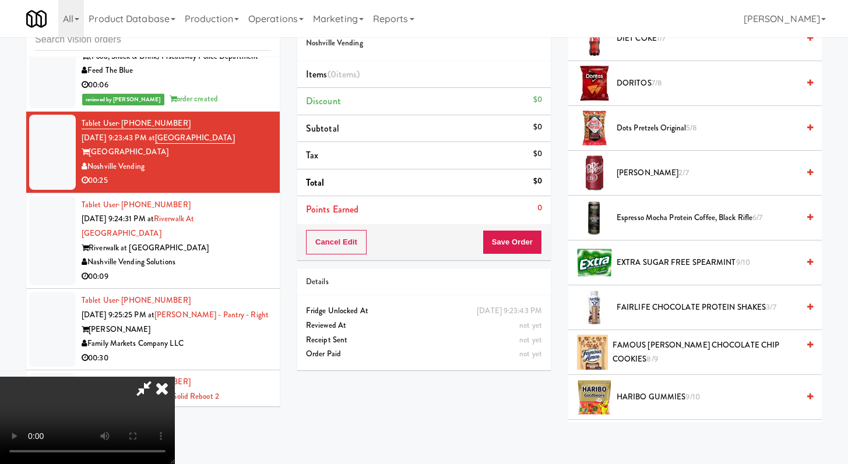
click at [175, 377] on video at bounding box center [87, 420] width 175 height 87
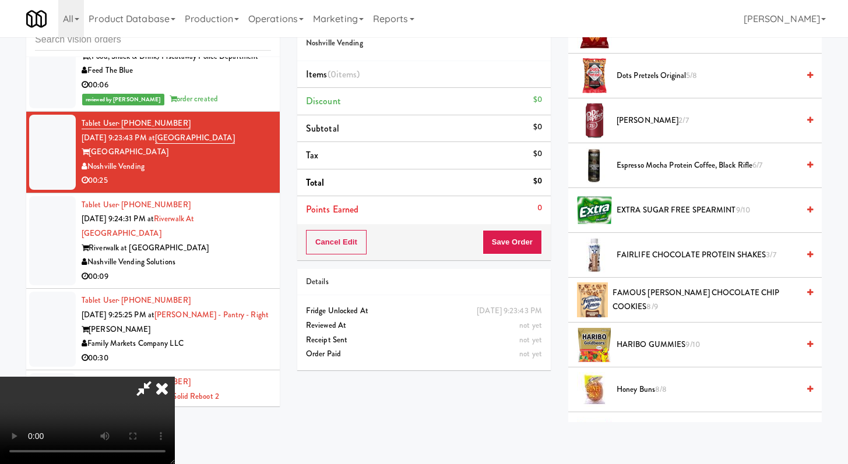
scroll to position [534, 0]
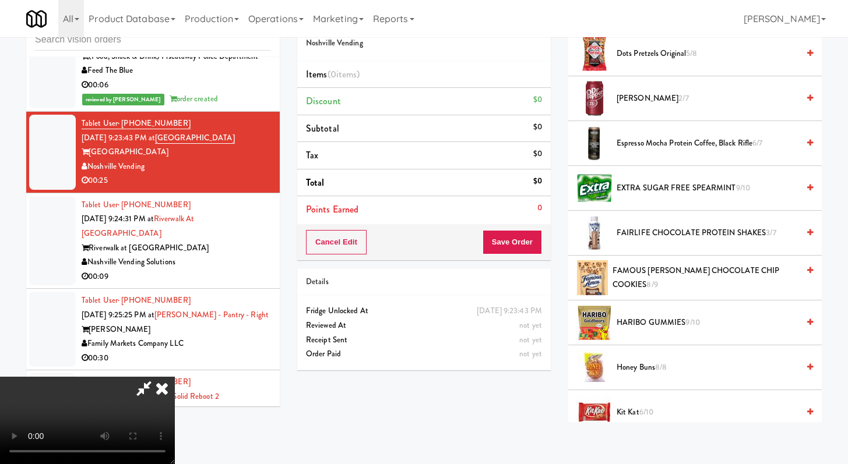
click at [175, 377] on video at bounding box center [87, 420] width 175 height 87
click at [638, 418] on span "Kit Kat 6/10" at bounding box center [707, 412] width 182 height 15
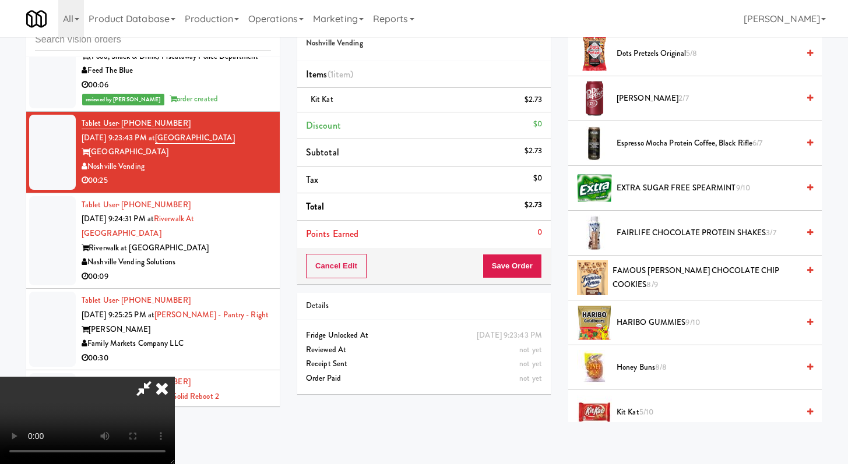
scroll to position [0, 0]
click at [175, 377] on video at bounding box center [87, 420] width 175 height 87
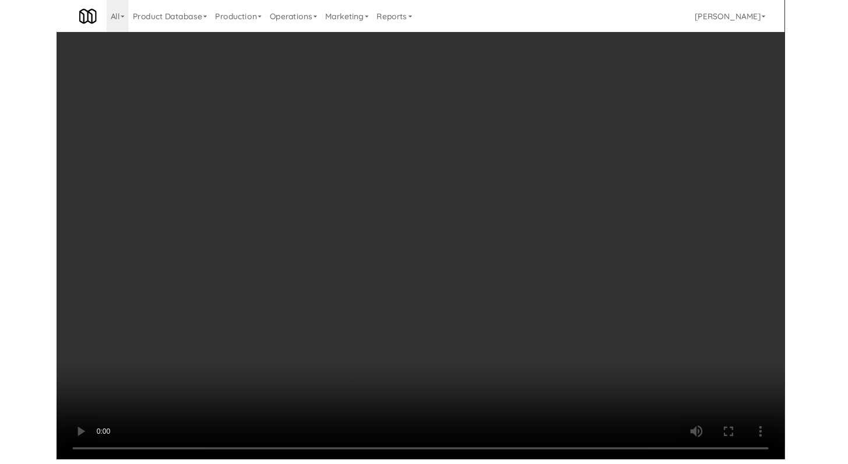
scroll to position [8341, 0]
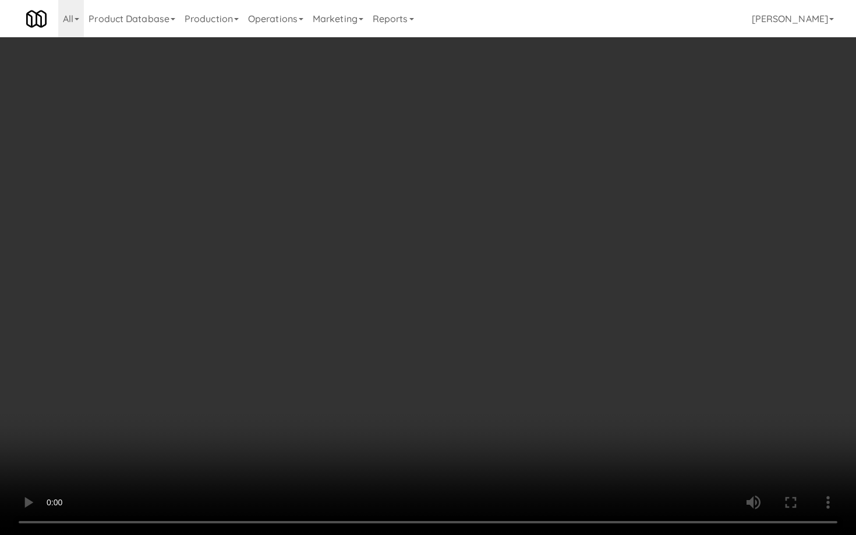
click at [598, 358] on video at bounding box center [428, 267] width 856 height 535
click at [599, 356] on video at bounding box center [428, 267] width 856 height 535
click at [598, 356] on video at bounding box center [428, 267] width 856 height 535
click at [598, 349] on video at bounding box center [428, 267] width 856 height 535
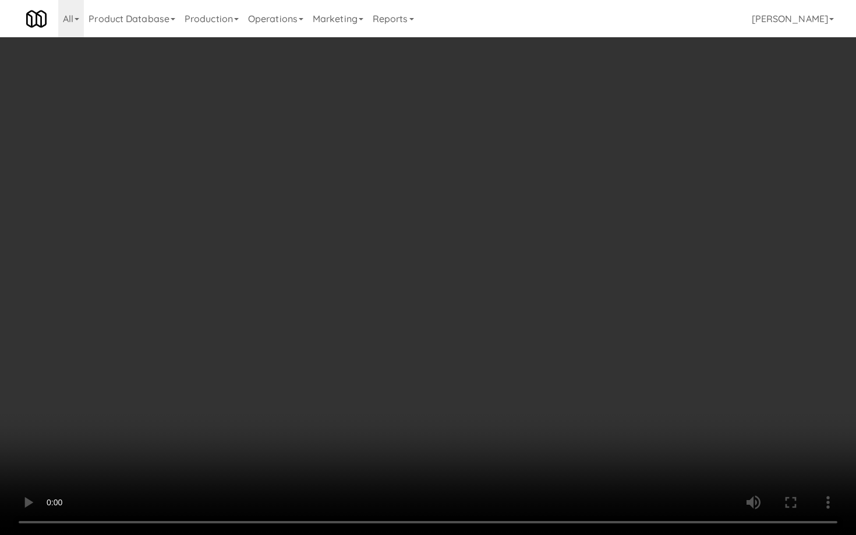
click at [594, 327] on video at bounding box center [428, 267] width 856 height 535
click at [591, 327] on video at bounding box center [428, 267] width 856 height 535
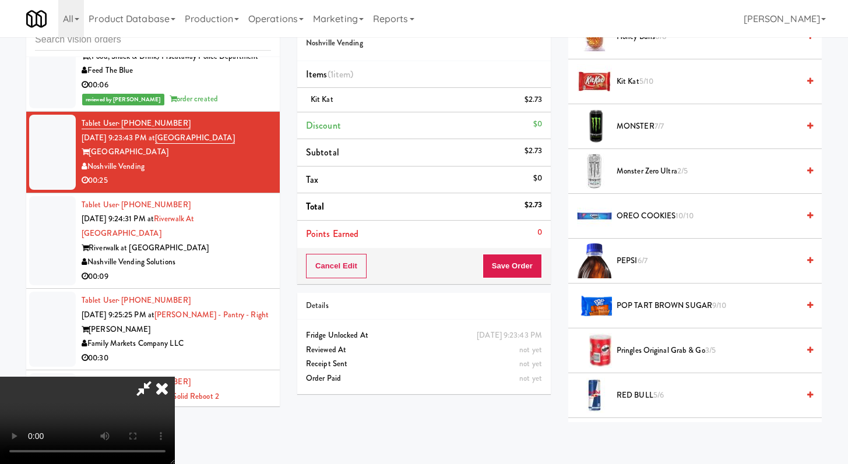
scroll to position [1018, 0]
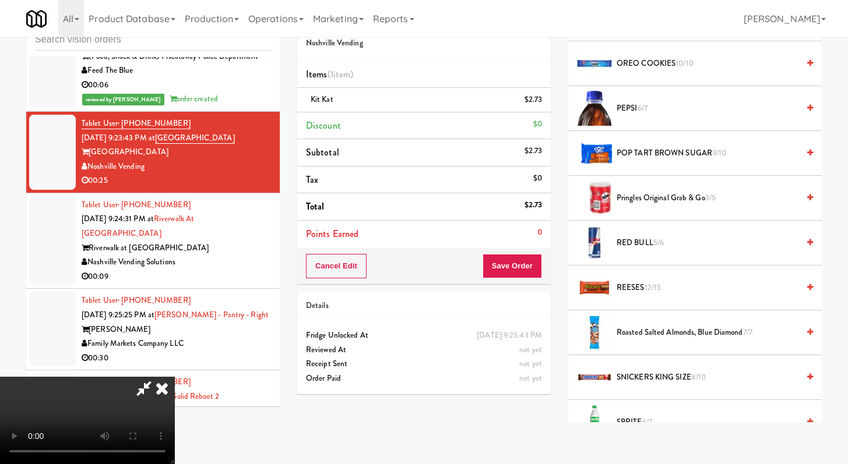
click at [639, 380] on span "SNICKERS KING SIZE 8/10" at bounding box center [707, 378] width 182 height 15
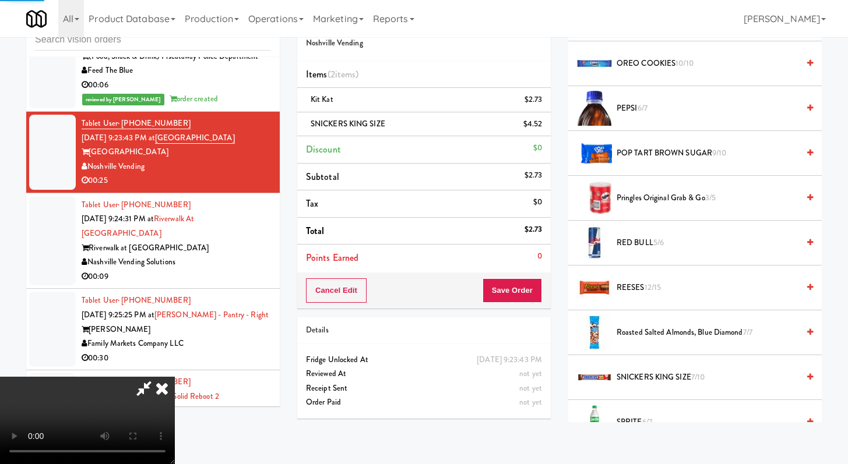
click at [521, 304] on div "Cancel Edit Save Order" at bounding box center [423, 291] width 253 height 36
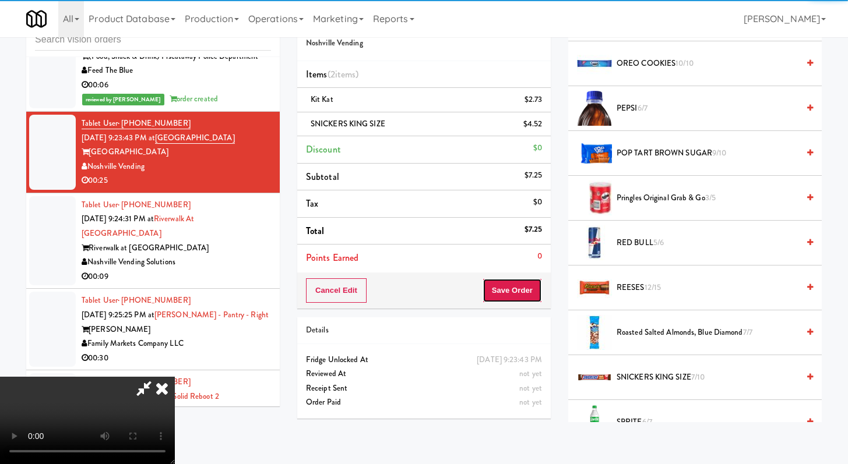
click at [524, 294] on button "Save Order" at bounding box center [511, 290] width 59 height 24
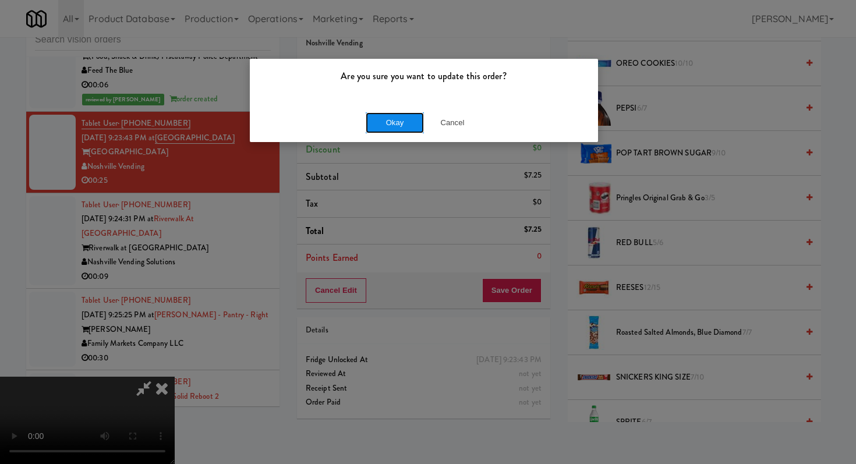
click at [408, 120] on button "Okay" at bounding box center [395, 122] width 58 height 21
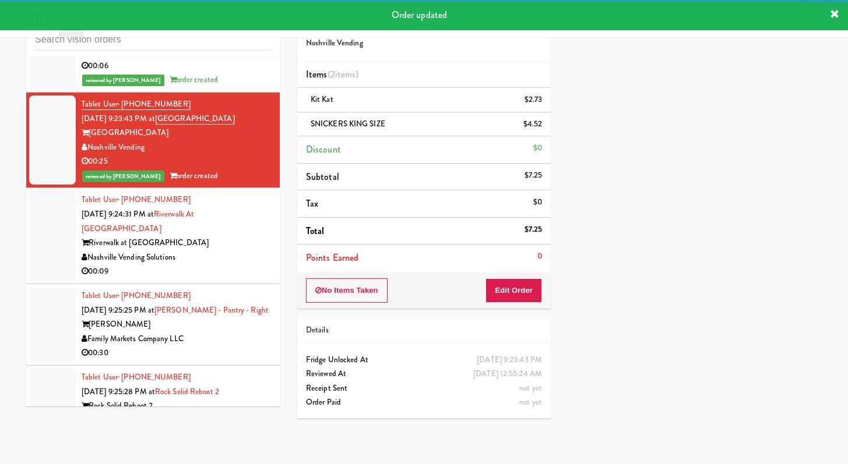
scroll to position [8392, 0]
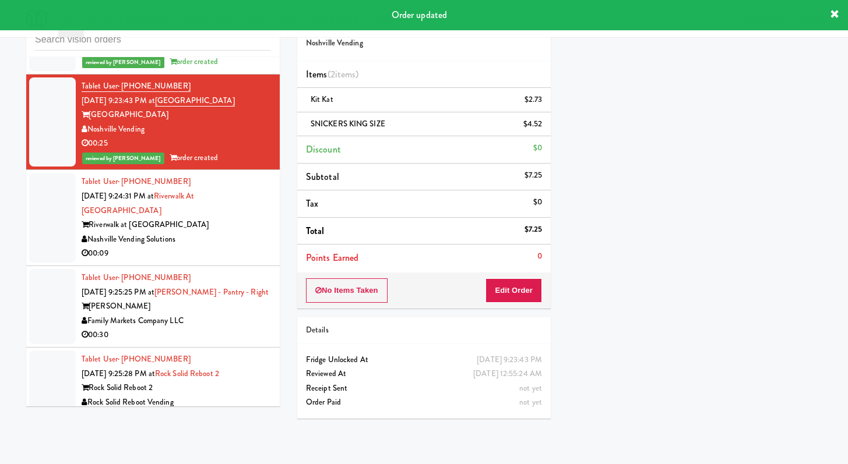
click at [259, 261] on div "00:09" at bounding box center [176, 253] width 189 height 15
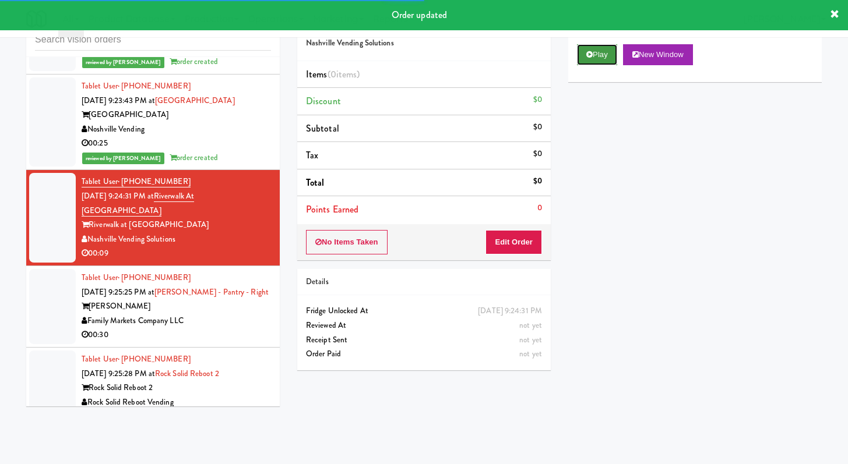
click at [587, 45] on button "Play" at bounding box center [597, 54] width 40 height 21
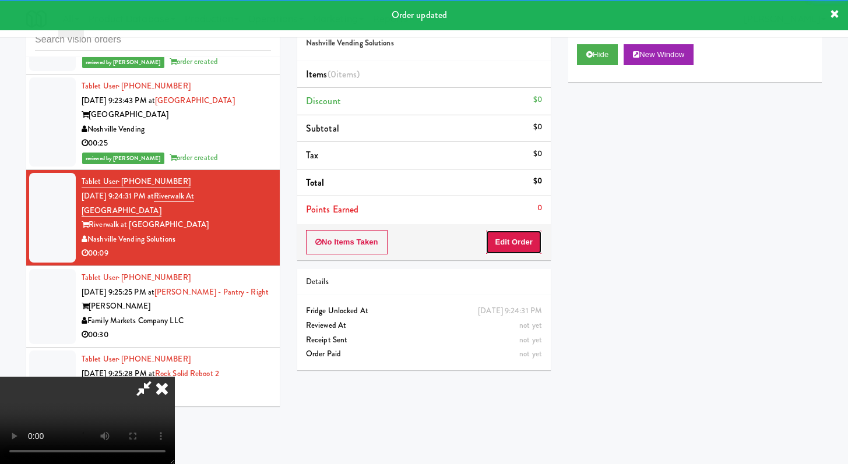
click at [520, 242] on button "Edit Order" at bounding box center [513, 242] width 57 height 24
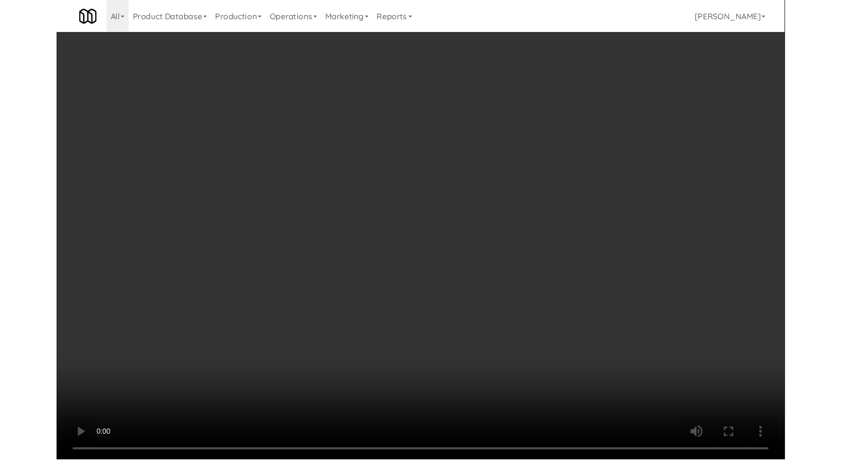
scroll to position [8378, 0]
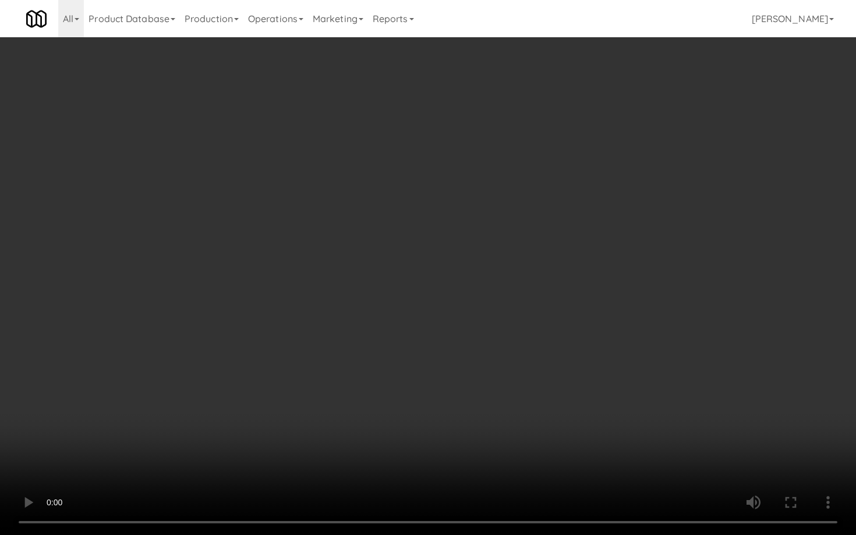
click at [408, 414] on video at bounding box center [428, 267] width 856 height 535
click at [408, 412] on video at bounding box center [428, 267] width 856 height 535
click at [403, 391] on video at bounding box center [428, 267] width 856 height 535
click at [450, 353] on video at bounding box center [428, 267] width 856 height 535
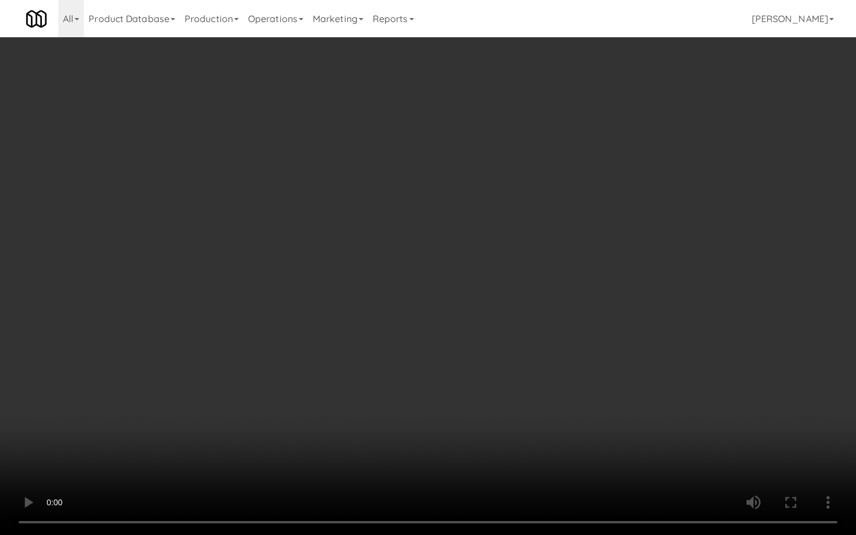
click at [450, 353] on video at bounding box center [428, 267] width 856 height 535
click at [449, 353] on video at bounding box center [428, 267] width 856 height 535
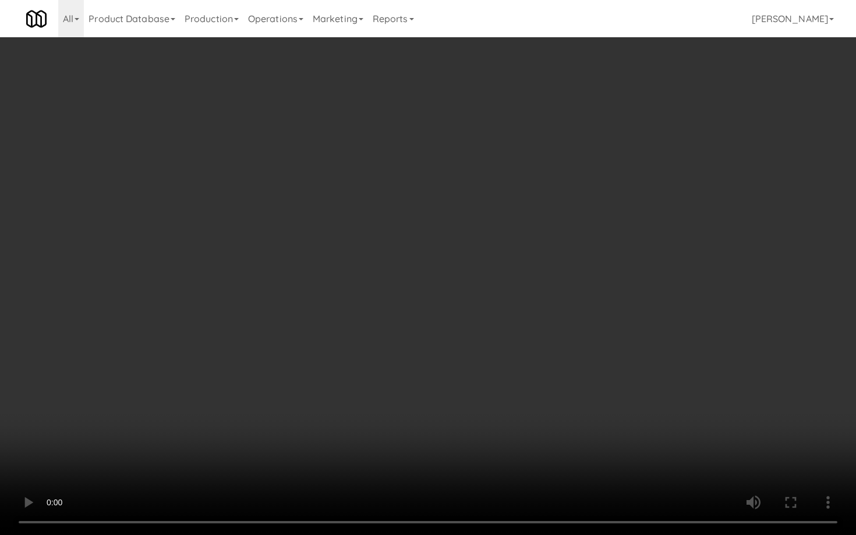
click at [451, 351] on video at bounding box center [428, 267] width 856 height 535
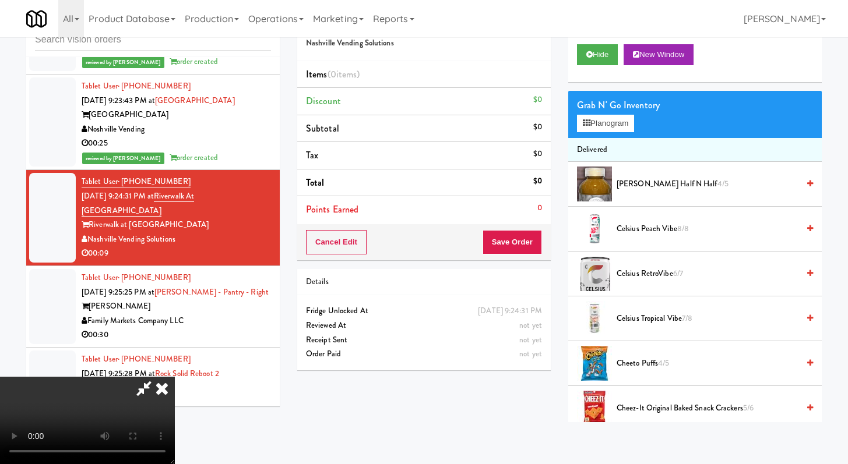
scroll to position [486, 0]
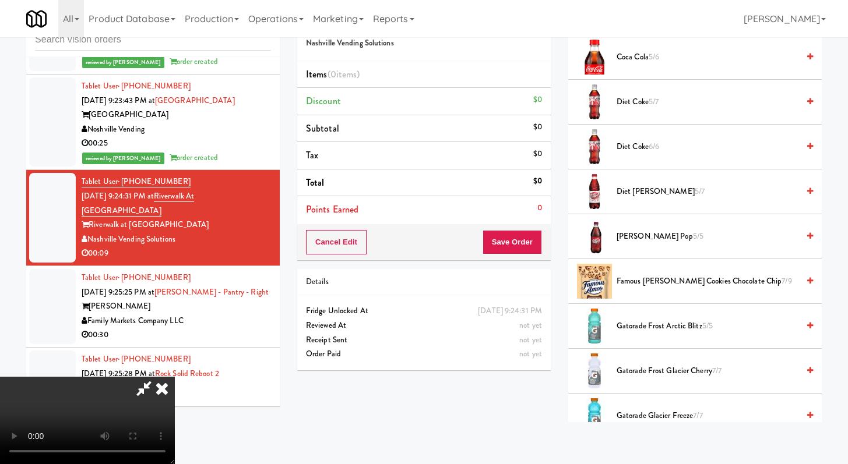
click at [668, 239] on span "[PERSON_NAME] Pop 5/5" at bounding box center [707, 237] width 182 height 15
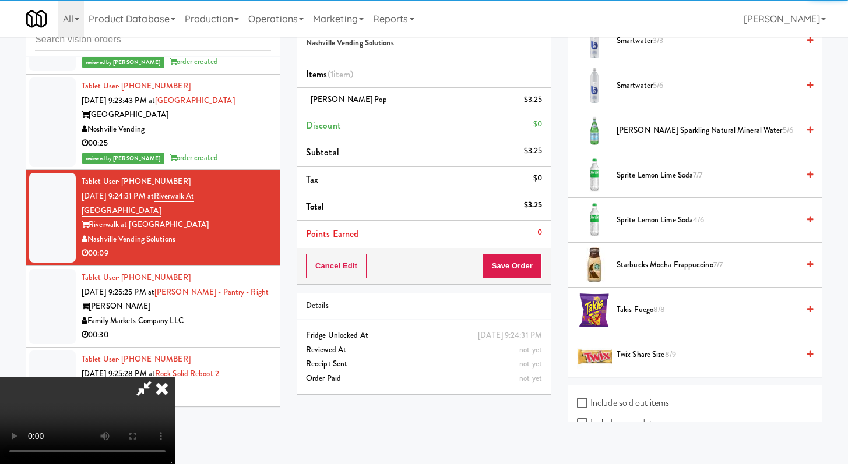
scroll to position [1490, 0]
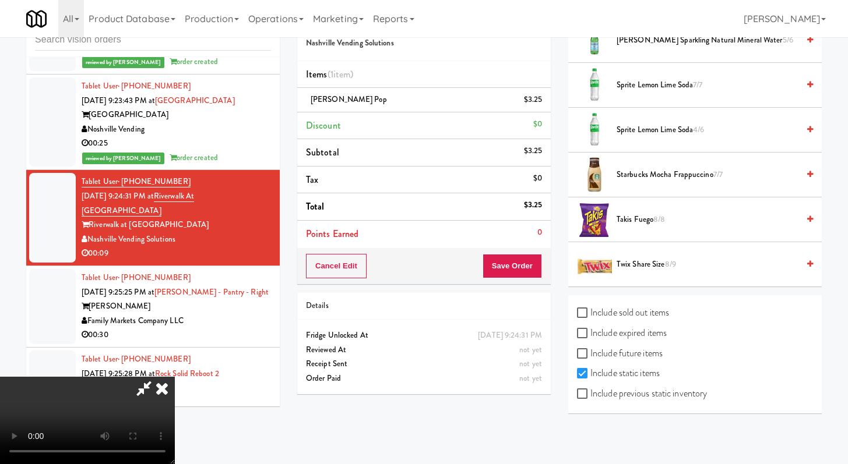
click at [658, 265] on span "Twix Share Size 8/9" at bounding box center [707, 264] width 182 height 15
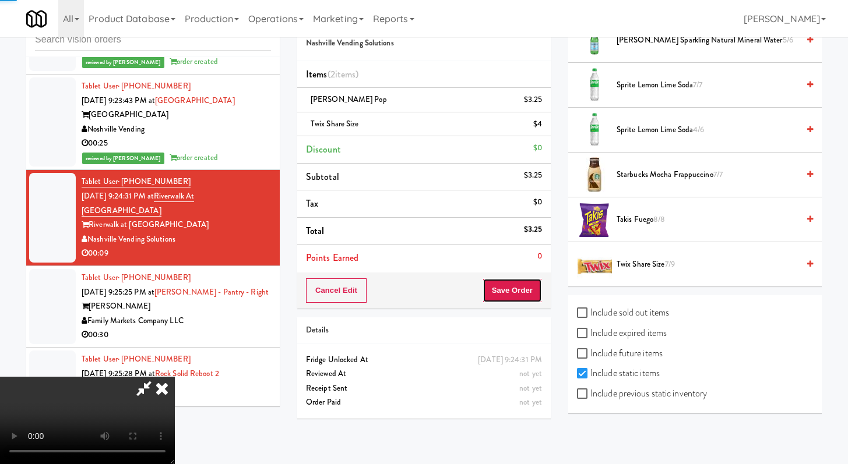
click at [536, 291] on button "Save Order" at bounding box center [511, 290] width 59 height 24
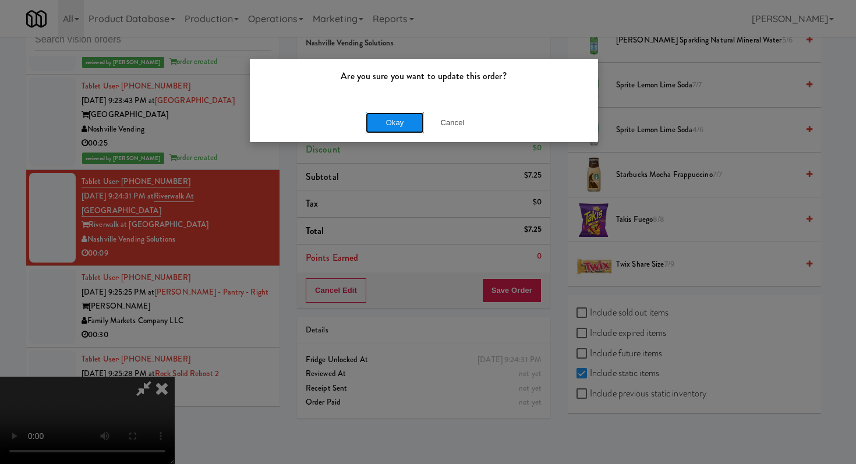
click at [417, 125] on button "Okay" at bounding box center [395, 122] width 58 height 21
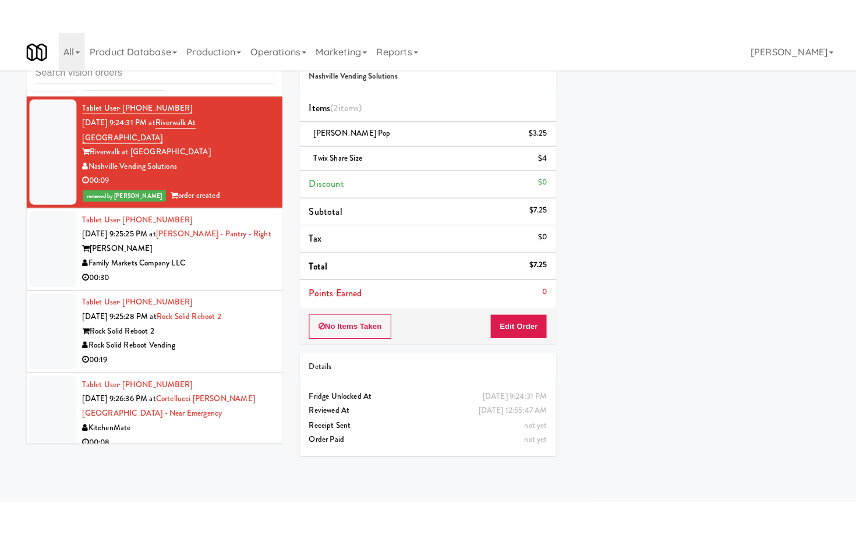
scroll to position [8568, 0]
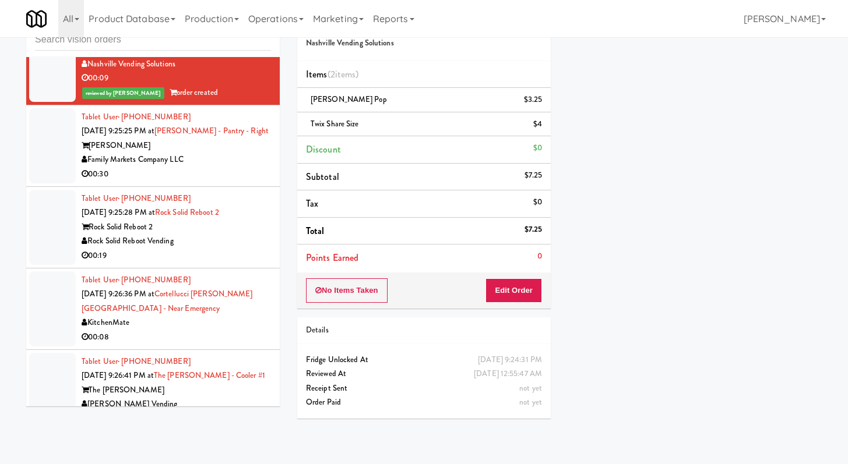
click at [221, 182] on div "00:30" at bounding box center [176, 174] width 189 height 15
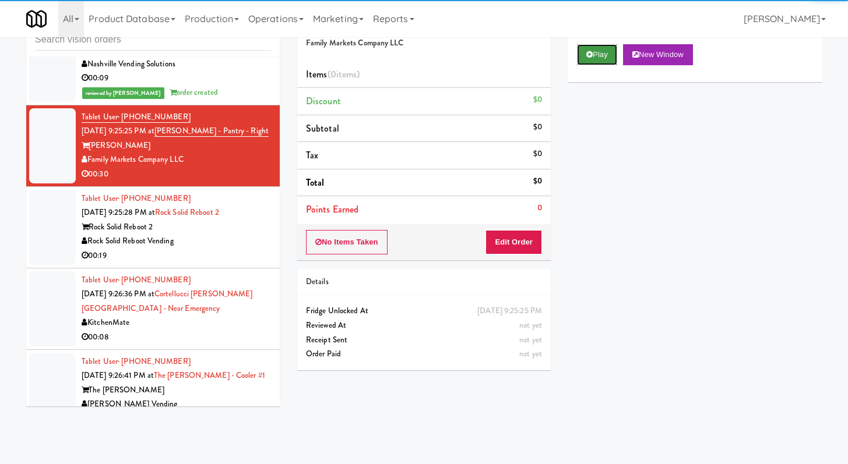
click at [601, 46] on button "Play" at bounding box center [597, 54] width 40 height 21
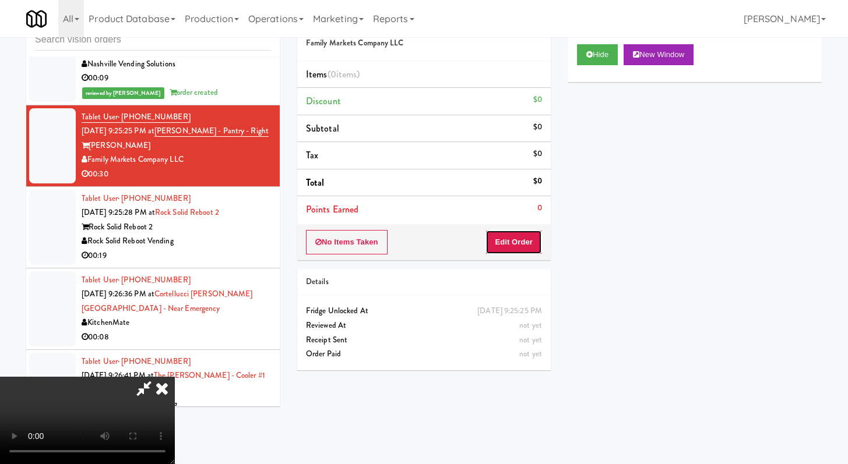
click at [514, 241] on button "Edit Order" at bounding box center [513, 242] width 57 height 24
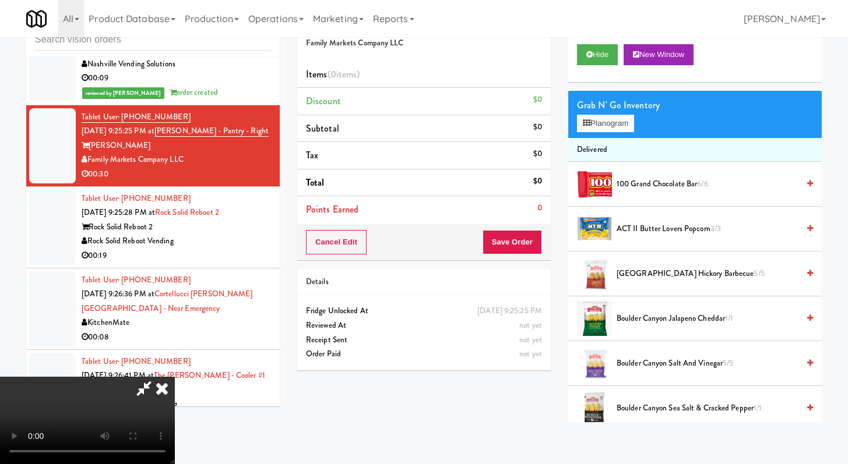
scroll to position [8553, 0]
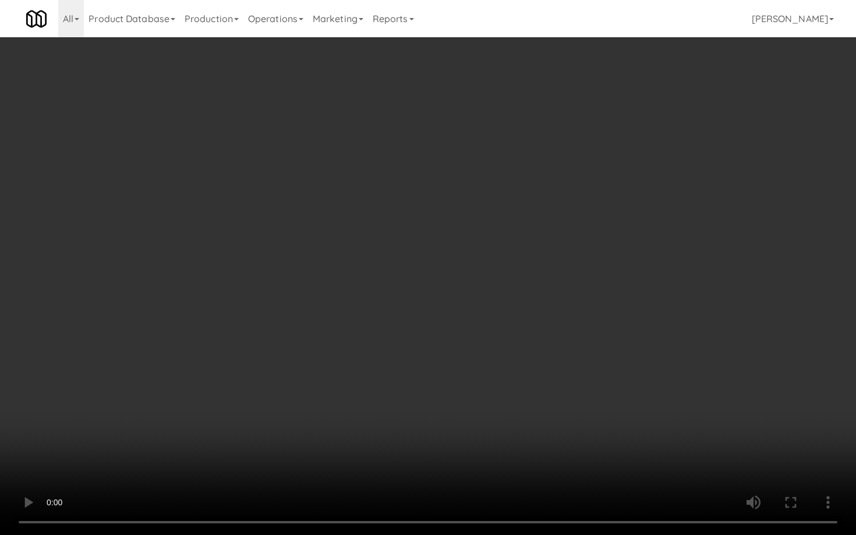
click at [506, 345] on video at bounding box center [428, 267] width 856 height 535
click at [506, 344] on video at bounding box center [428, 267] width 856 height 535
click at [527, 315] on video at bounding box center [428, 267] width 856 height 535
click at [529, 312] on video at bounding box center [428, 267] width 856 height 535
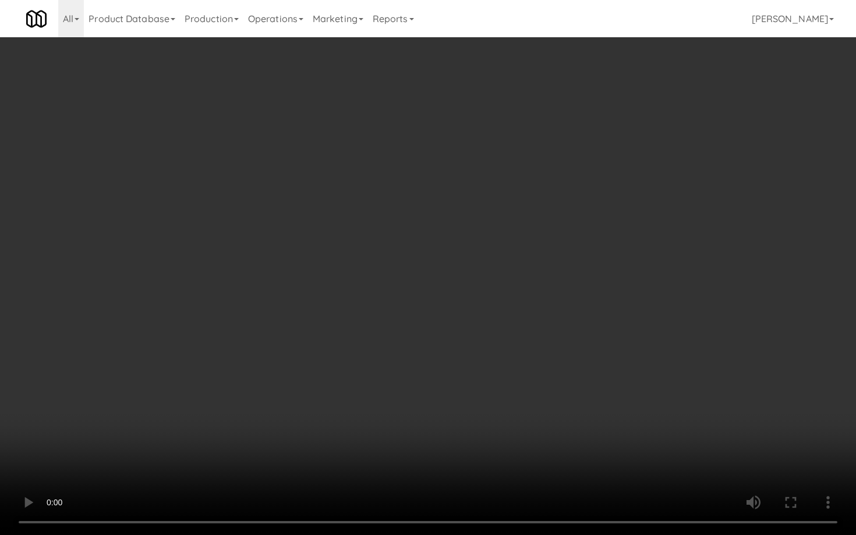
click at [529, 312] on video at bounding box center [428, 267] width 856 height 535
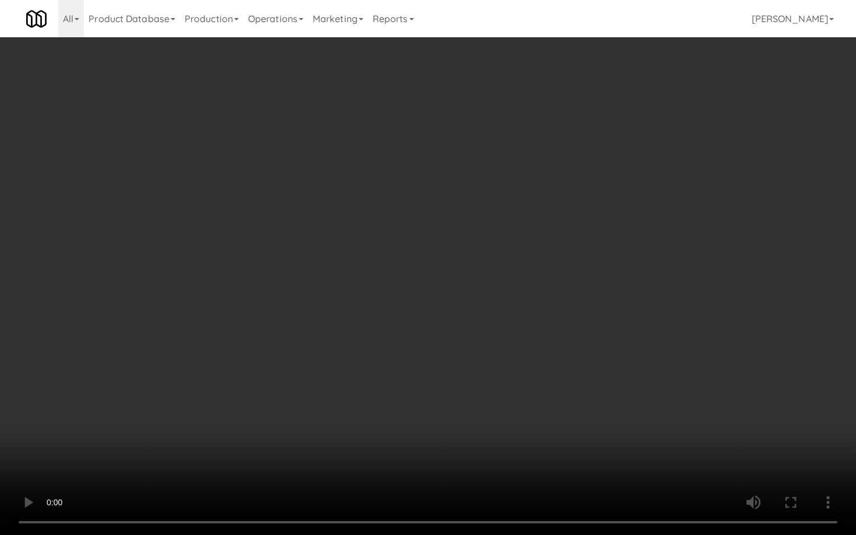
click at [529, 312] on video at bounding box center [428, 267] width 856 height 535
click at [551, 280] on video at bounding box center [428, 267] width 856 height 535
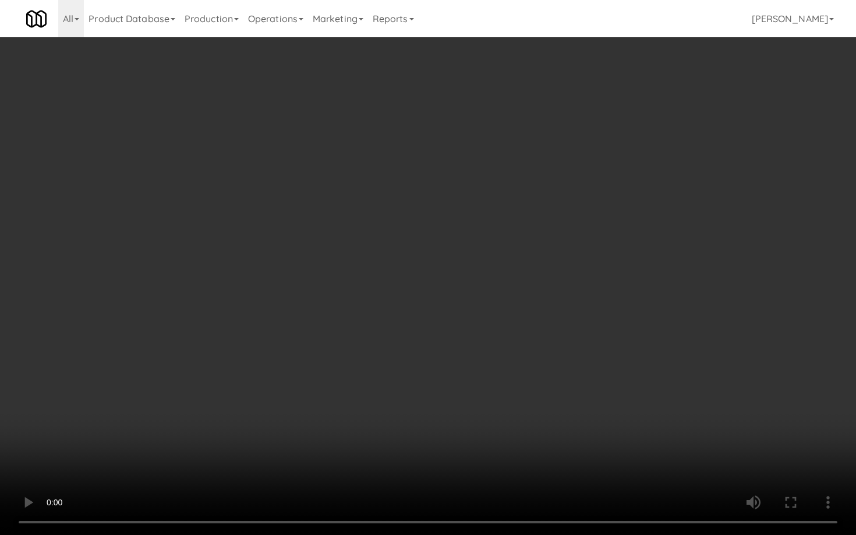
click at [553, 276] on video at bounding box center [428, 267] width 856 height 535
click at [561, 267] on video at bounding box center [428, 267] width 856 height 535
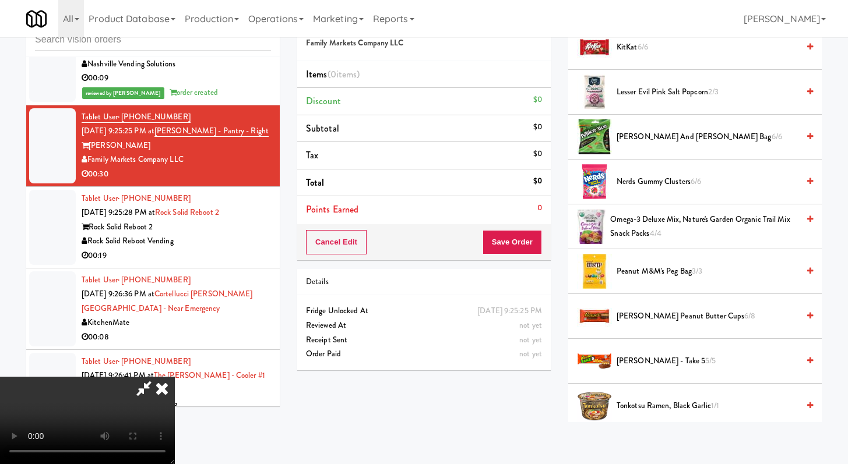
scroll to position [720, 0]
click at [640, 359] on span "[PERSON_NAME] - Take 5 5/5" at bounding box center [707, 361] width 182 height 15
click at [639, 359] on span "[PERSON_NAME] - Take 5 5/5" at bounding box center [707, 361] width 182 height 15
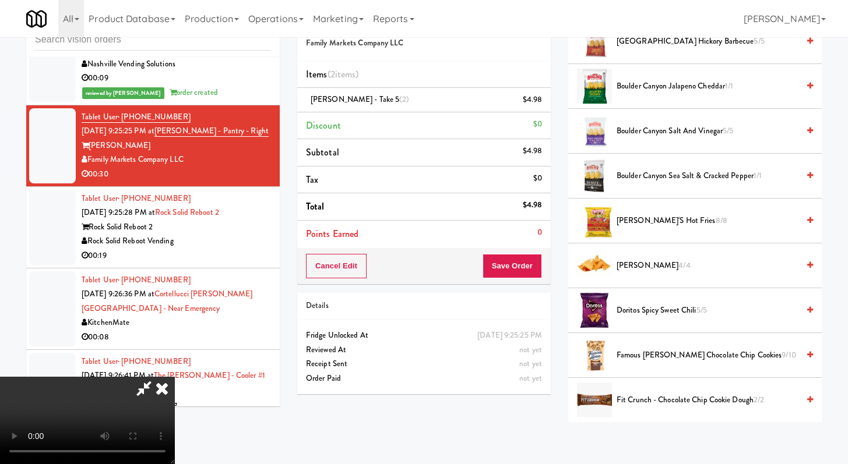
scroll to position [235, 0]
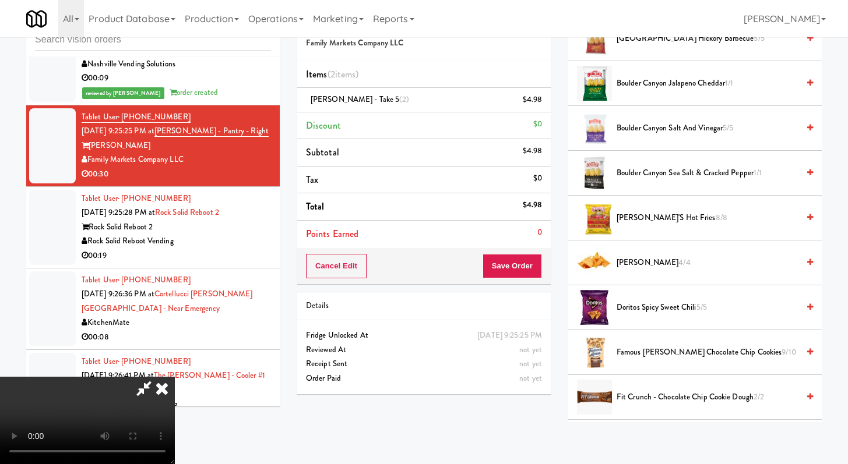
click at [652, 348] on span "Famous [PERSON_NAME] Chocolate Chip Cookies 9/10" at bounding box center [707, 352] width 182 height 15
click at [653, 348] on span "Famous [PERSON_NAME] Chocolate Chip Cookies 9/10" at bounding box center [707, 352] width 182 height 15
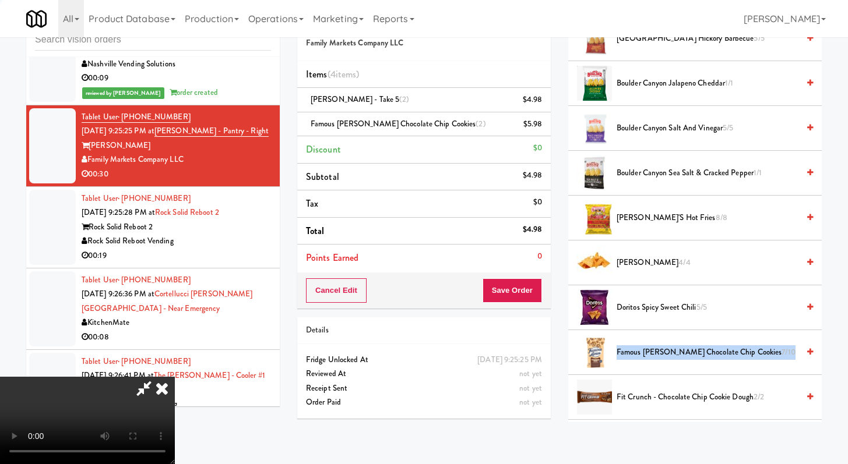
click at [653, 348] on span "Famous [PERSON_NAME] Chocolate Chip Cookies 7/10" at bounding box center [707, 352] width 182 height 15
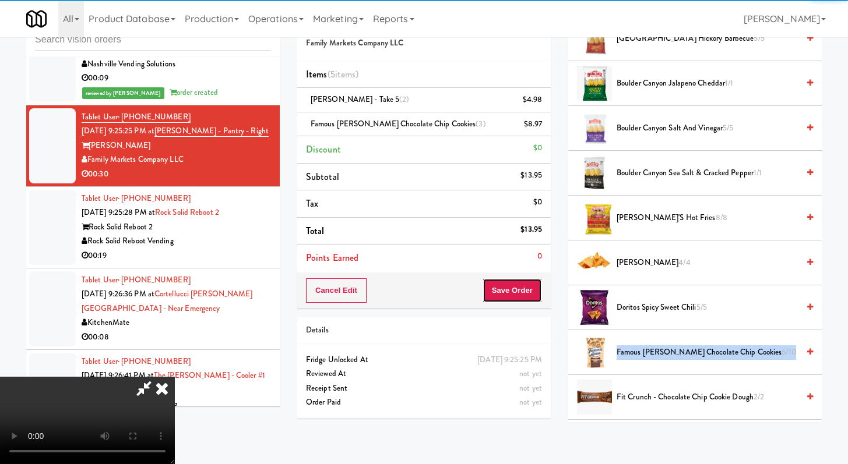
click at [529, 294] on button "Save Order" at bounding box center [511, 290] width 59 height 24
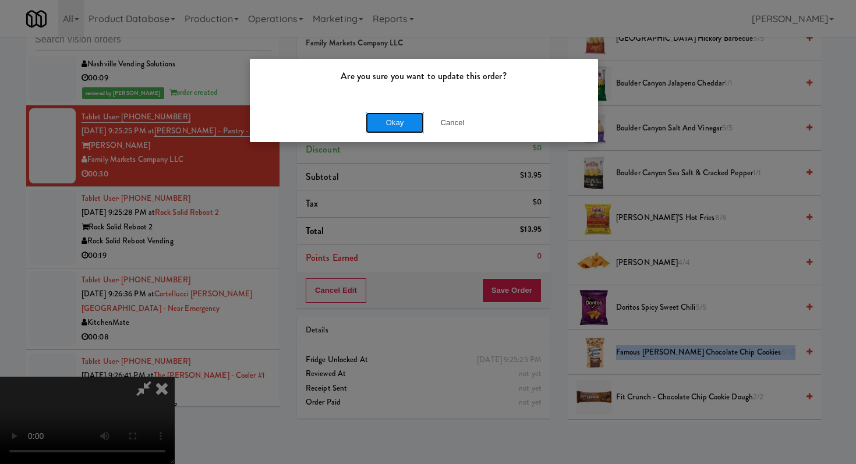
click at [366, 123] on button "Okay" at bounding box center [395, 122] width 58 height 21
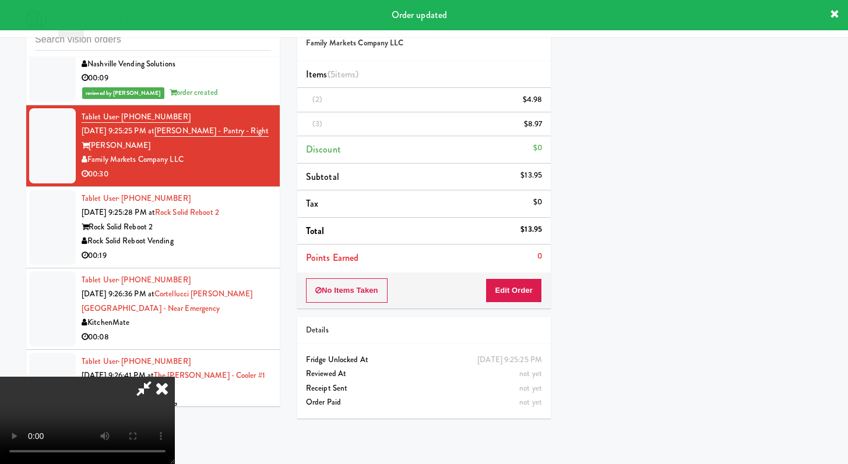
scroll to position [50, 0]
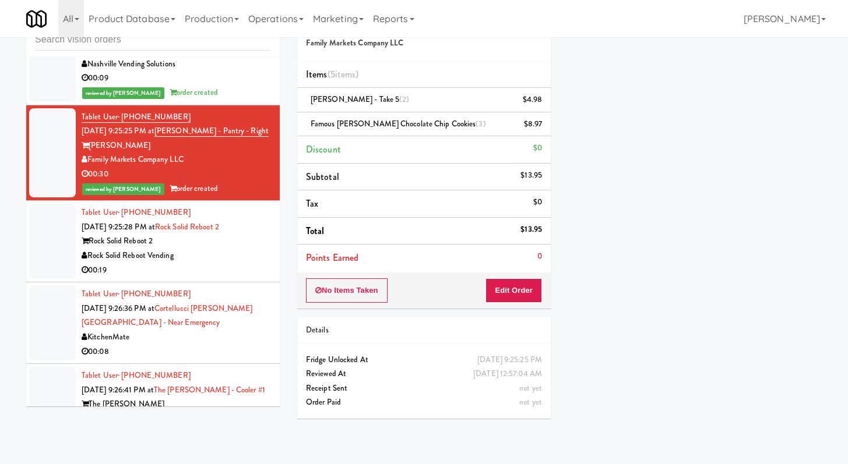
click at [208, 263] on div "Rock Solid Reboot Vending" at bounding box center [176, 256] width 189 height 15
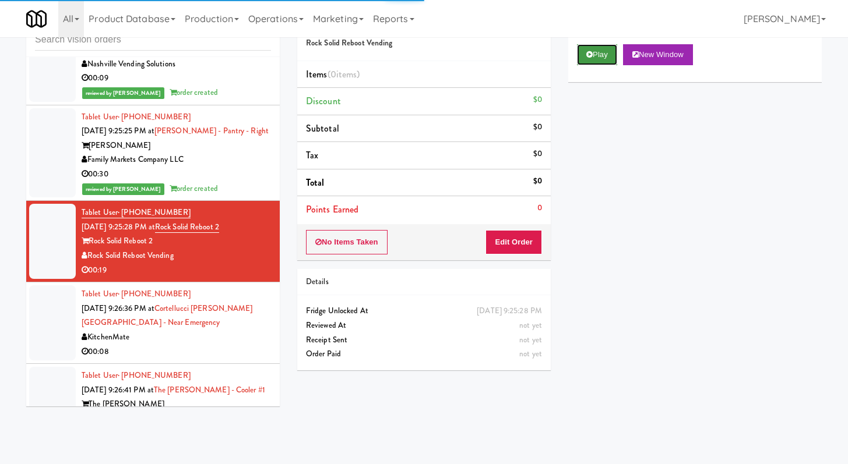
click at [594, 51] on button "Play" at bounding box center [597, 54] width 40 height 21
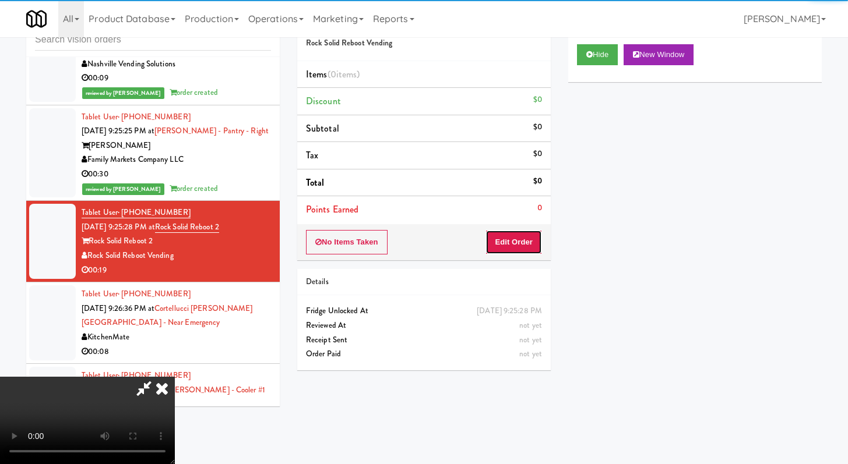
click at [524, 243] on button "Edit Order" at bounding box center [513, 242] width 57 height 24
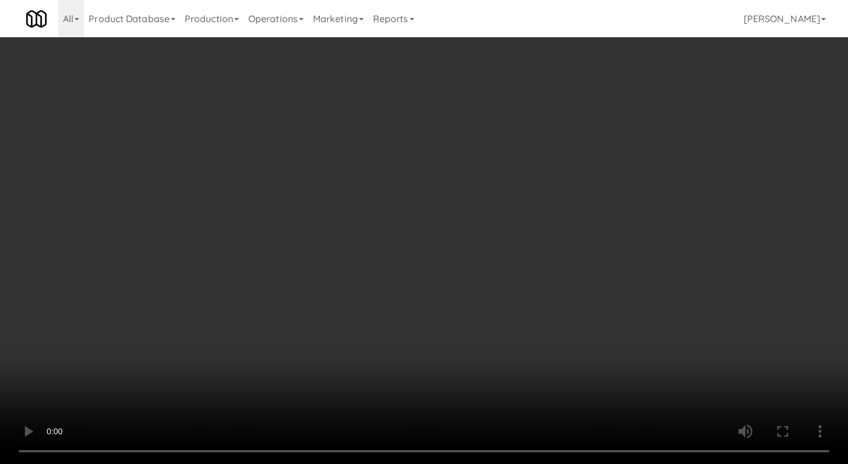
scroll to position [8553, 0]
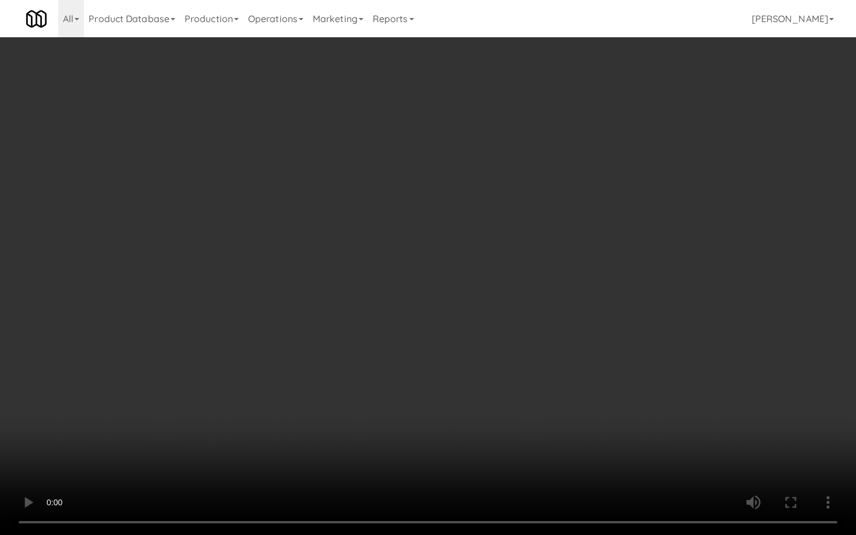
click at [468, 442] on video at bounding box center [428, 267] width 856 height 535
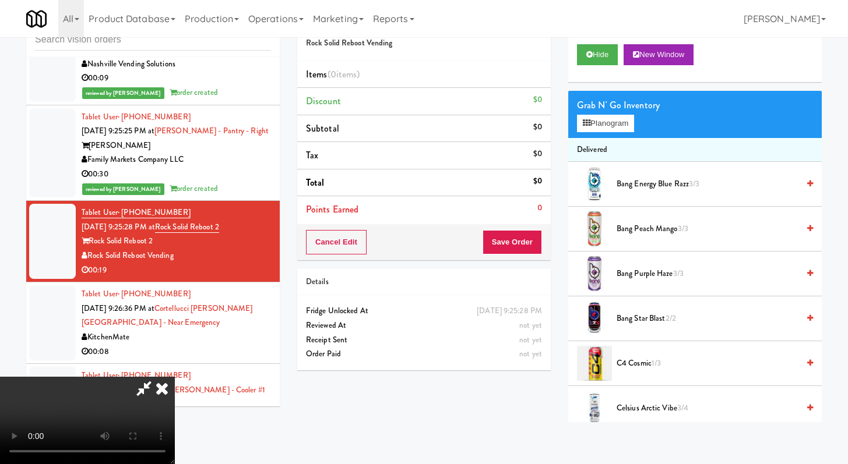
scroll to position [762, 0]
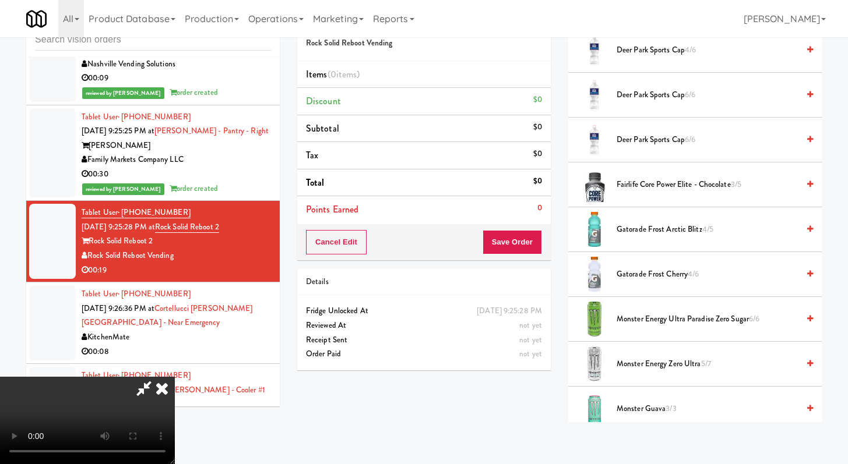
drag, startPoint x: 687, startPoint y: 238, endPoint x: 688, endPoint y: 224, distance: 14.0
click at [687, 235] on li "Gatorade Frost Arctic Blitz 4/5" at bounding box center [694, 229] width 253 height 45
click at [652, 242] on li "Gatorade Frost Arctic Blitz 4/5" at bounding box center [694, 229] width 253 height 45
click at [657, 235] on span "Gatorade Frost Arctic Blitz 4/5" at bounding box center [707, 230] width 182 height 15
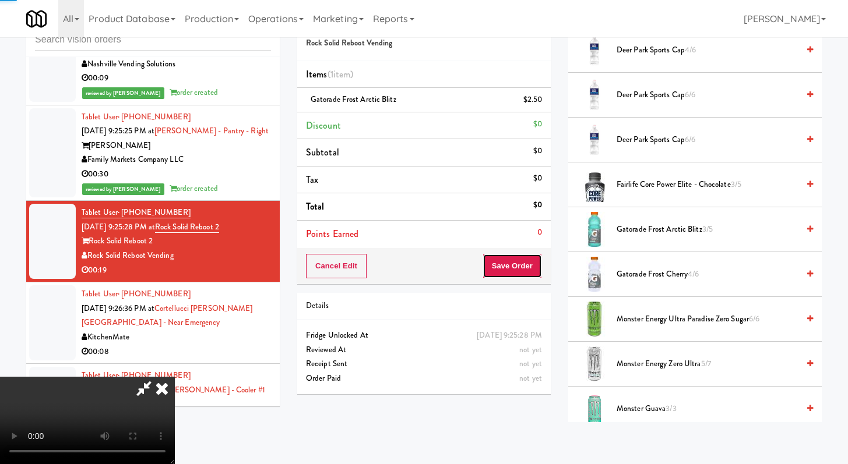
click at [538, 272] on button "Save Order" at bounding box center [511, 266] width 59 height 24
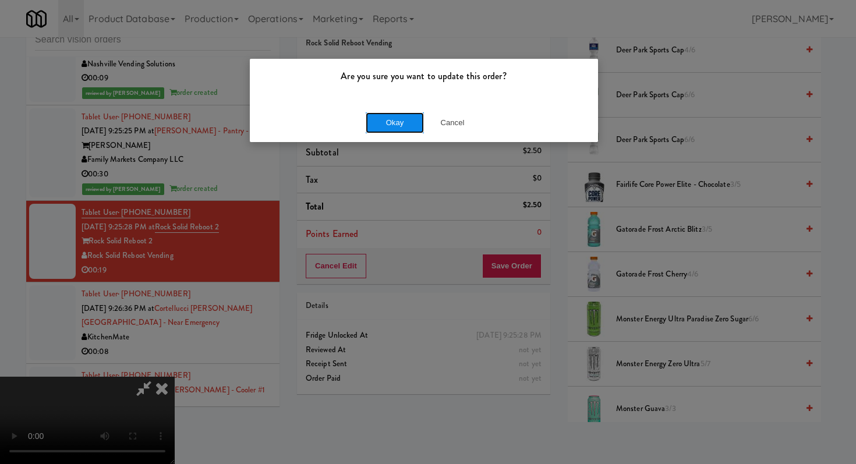
click at [394, 125] on button "Okay" at bounding box center [395, 122] width 58 height 21
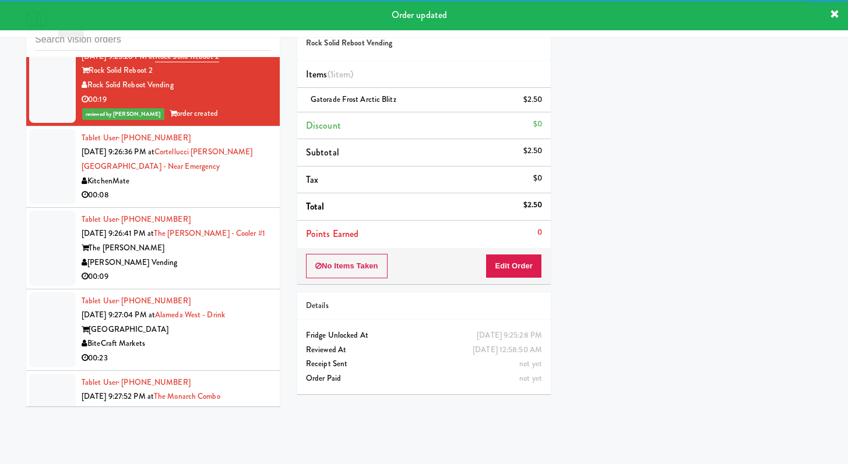
scroll to position [8781, 0]
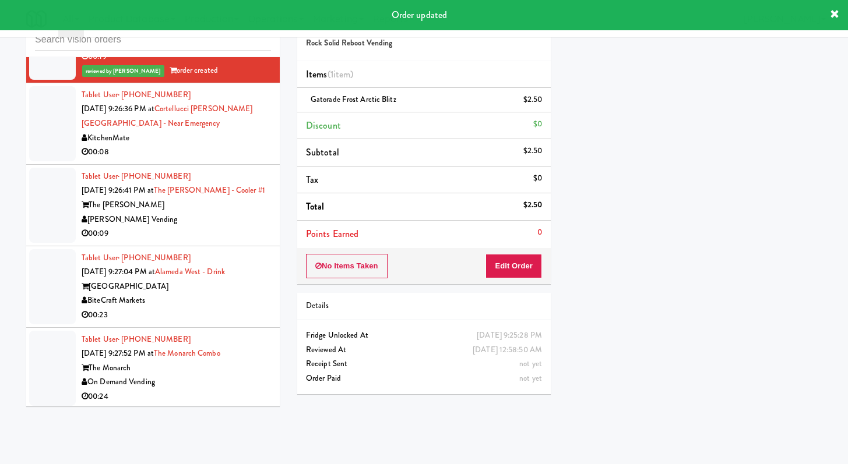
click at [253, 160] on div "00:08" at bounding box center [176, 152] width 189 height 15
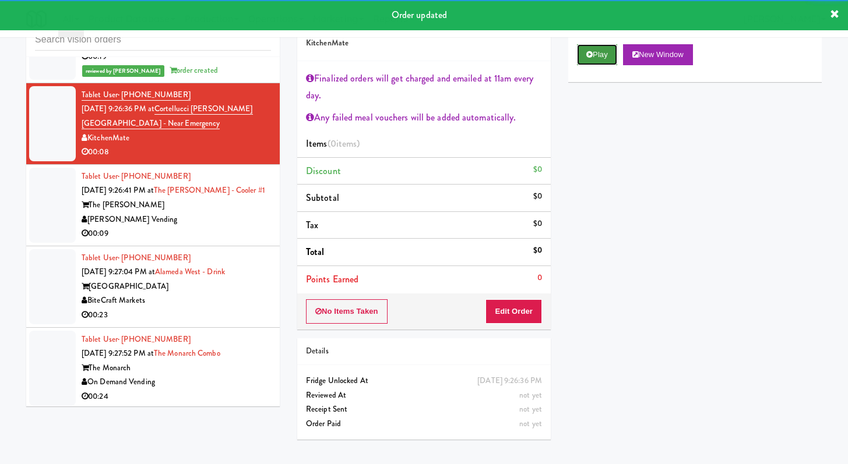
click at [590, 53] on icon at bounding box center [589, 55] width 6 height 8
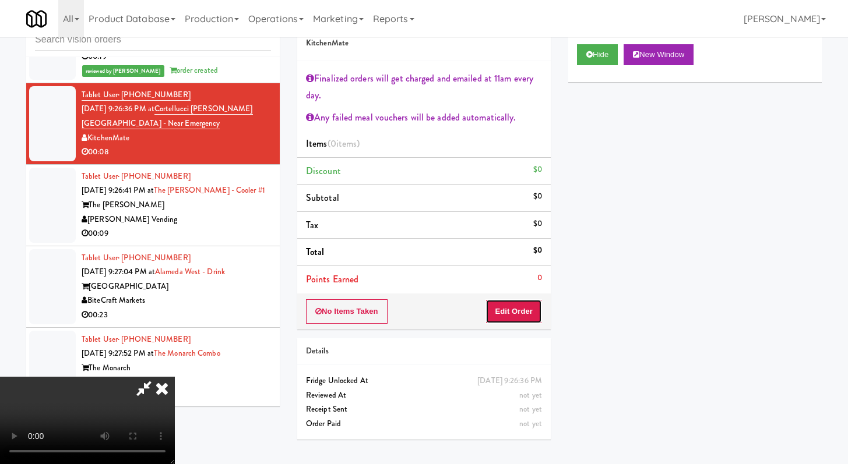
click at [511, 311] on button "Edit Order" at bounding box center [513, 311] width 57 height 24
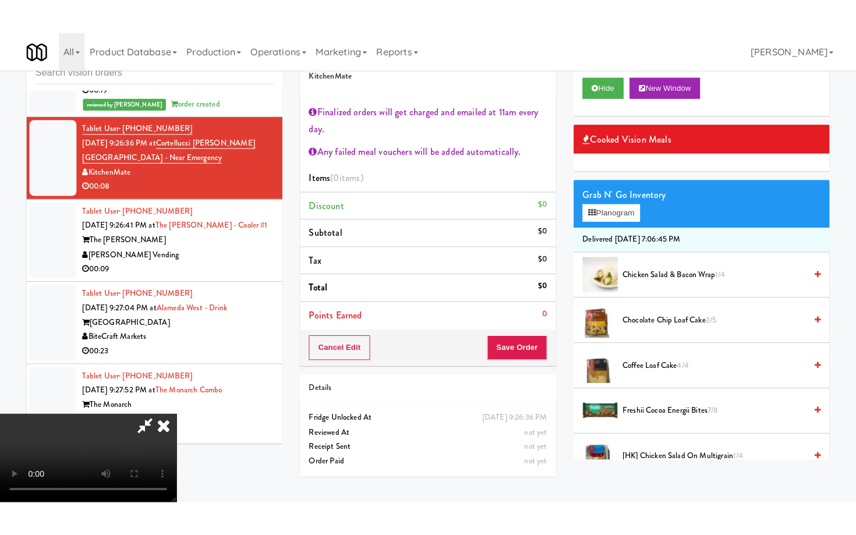
scroll to position [135, 0]
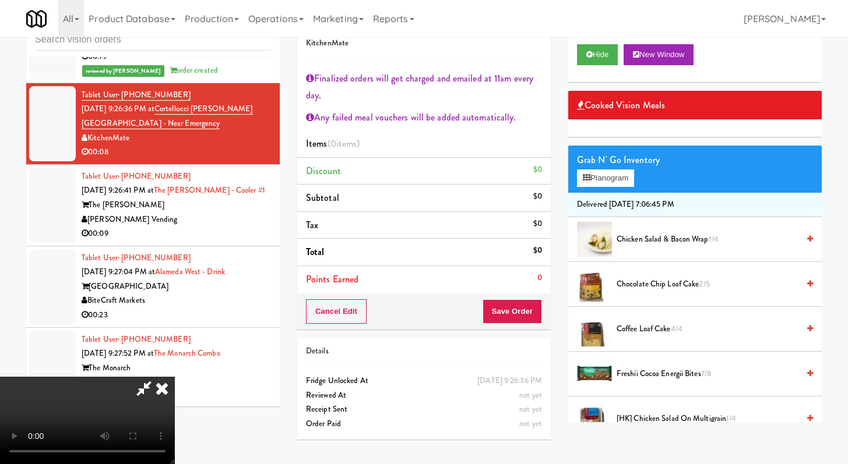
click at [175, 377] on video at bounding box center [87, 420] width 175 height 87
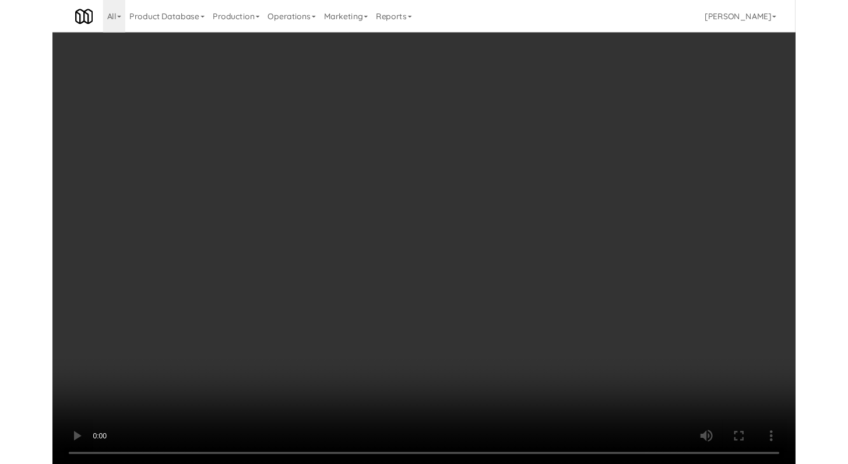
scroll to position [8767, 0]
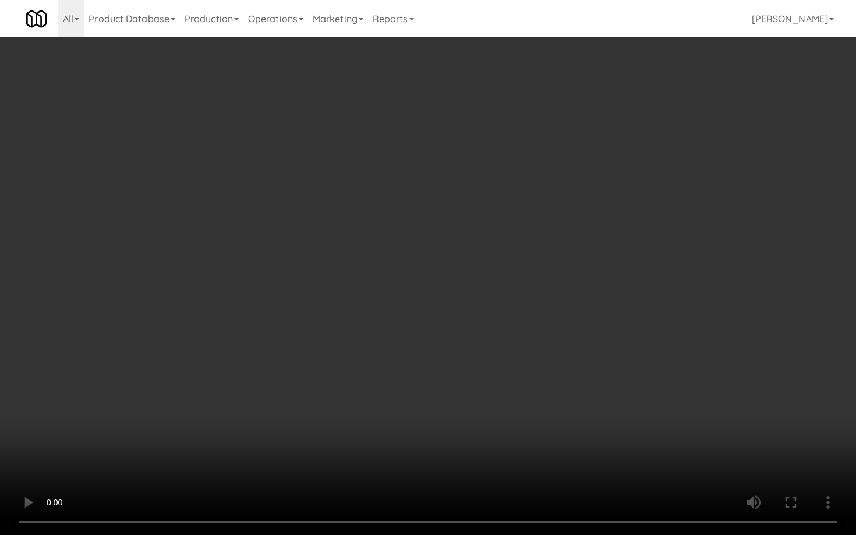
click at [360, 389] on video at bounding box center [428, 267] width 856 height 535
click at [376, 382] on video at bounding box center [428, 267] width 856 height 535
click at [429, 342] on video at bounding box center [428, 267] width 856 height 535
click at [471, 317] on video at bounding box center [428, 267] width 856 height 535
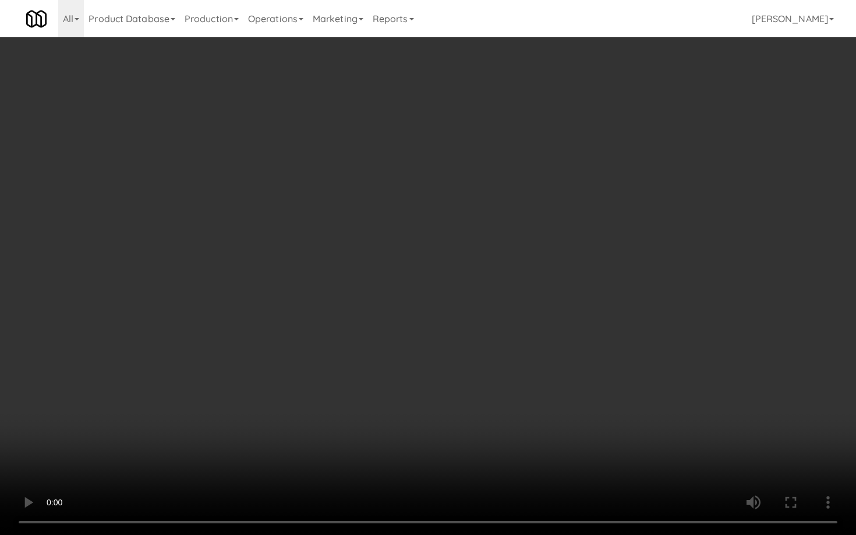
click at [484, 304] on video at bounding box center [428, 267] width 856 height 535
click at [483, 304] on video at bounding box center [428, 267] width 856 height 535
click at [483, 303] on video at bounding box center [428, 267] width 856 height 535
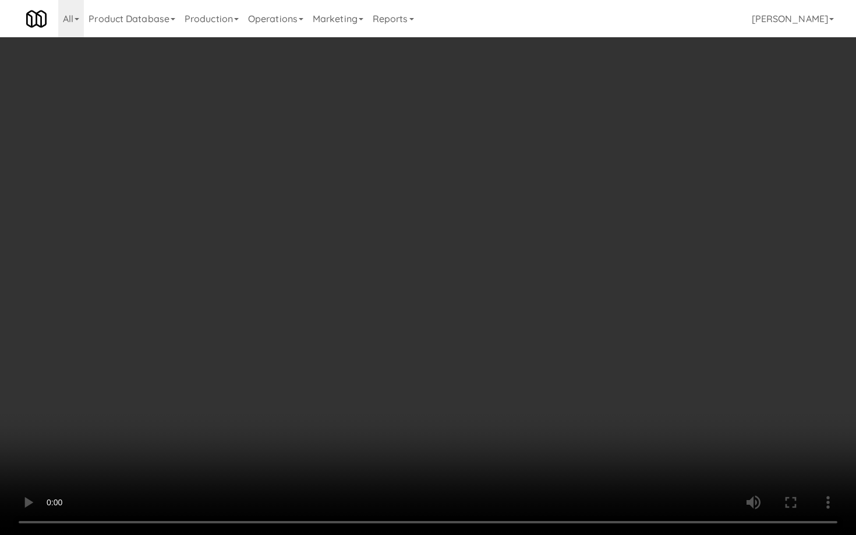
click at [483, 303] on video at bounding box center [428, 267] width 856 height 535
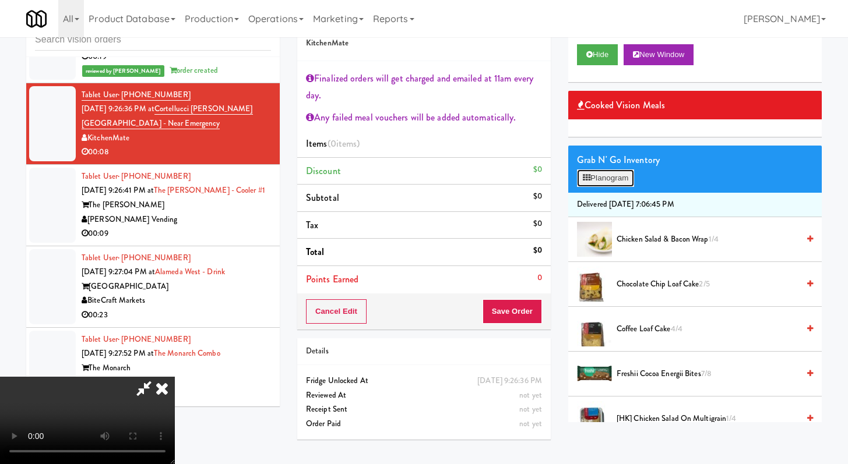
click at [609, 173] on button "Planogram" at bounding box center [605, 178] width 57 height 17
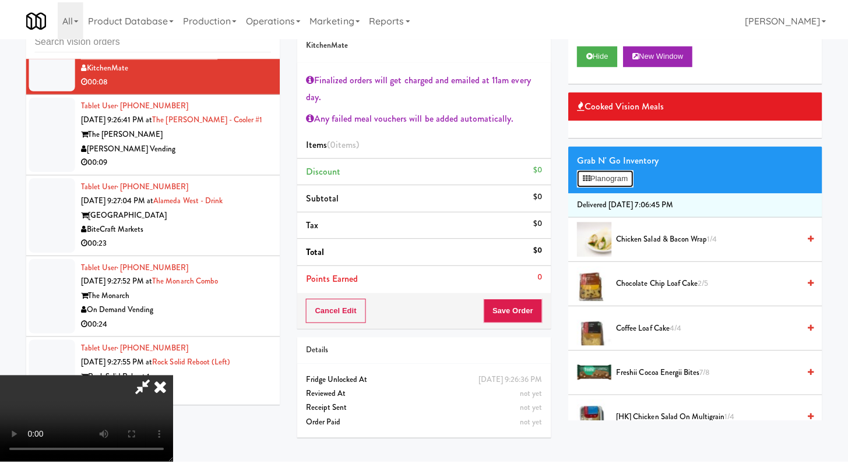
scroll to position [8767, 0]
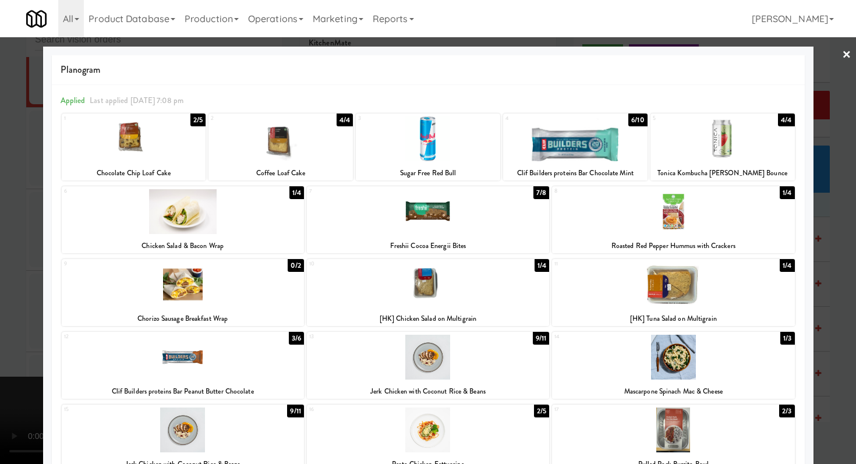
click at [245, 225] on div at bounding box center [183, 211] width 242 height 45
click at [1, 227] on div at bounding box center [428, 232] width 856 height 464
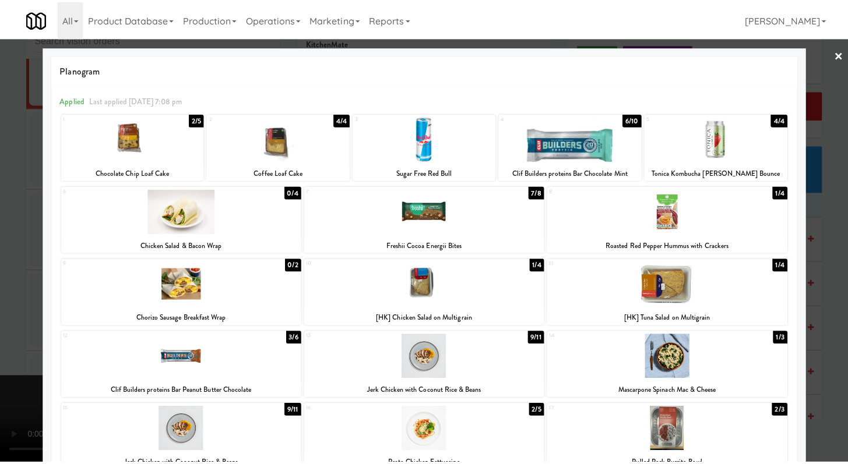
scroll to position [8781, 0]
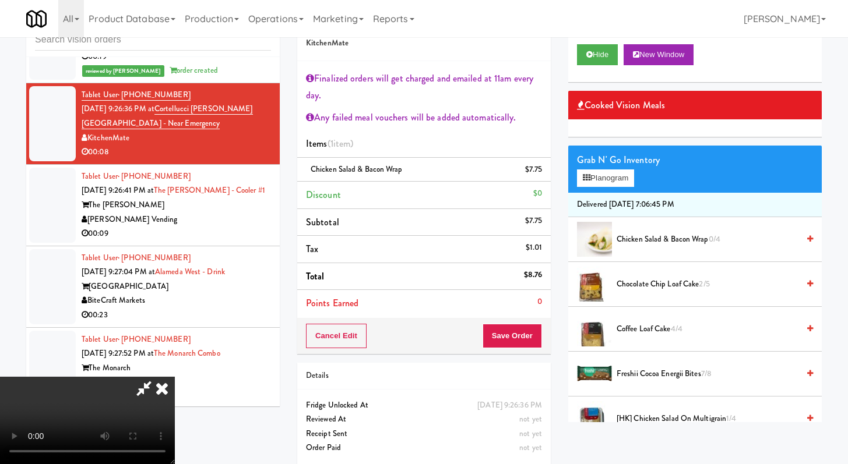
click at [175, 377] on video at bounding box center [87, 420] width 175 height 87
click at [175, 377] on icon at bounding box center [162, 388] width 26 height 23
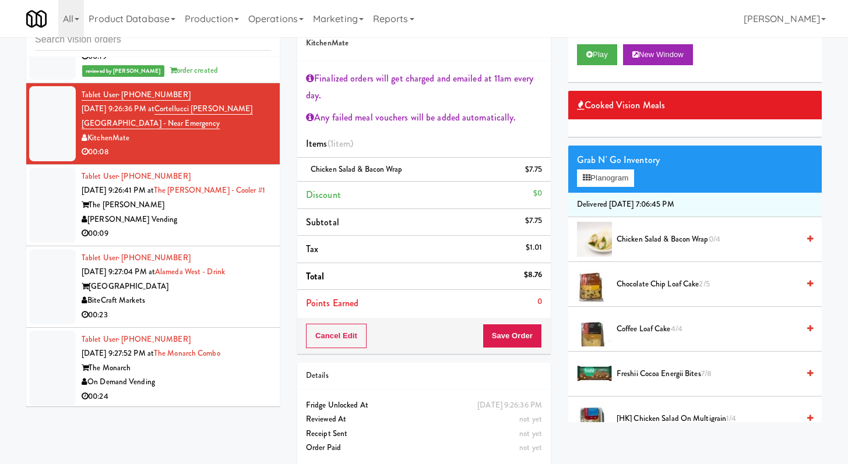
drag, startPoint x: 199, startPoint y: 280, endPoint x: 197, endPoint y: 264, distance: 15.8
click at [199, 241] on div "00:09" at bounding box center [176, 234] width 189 height 15
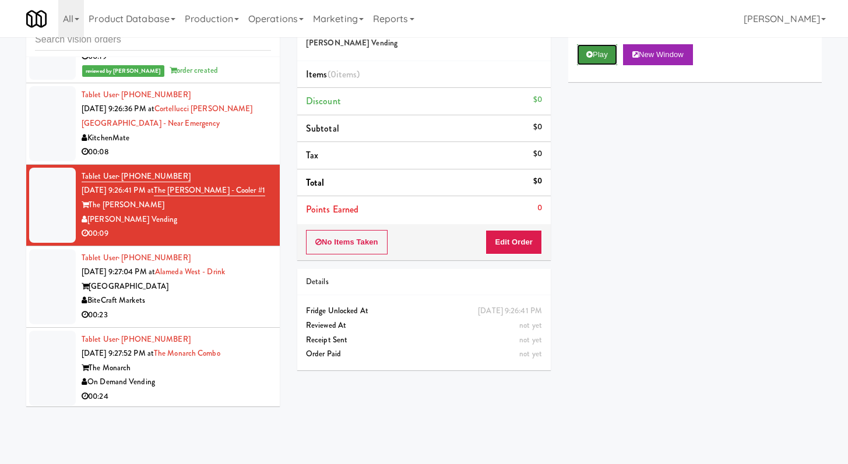
click at [604, 58] on button "Play" at bounding box center [597, 54] width 40 height 21
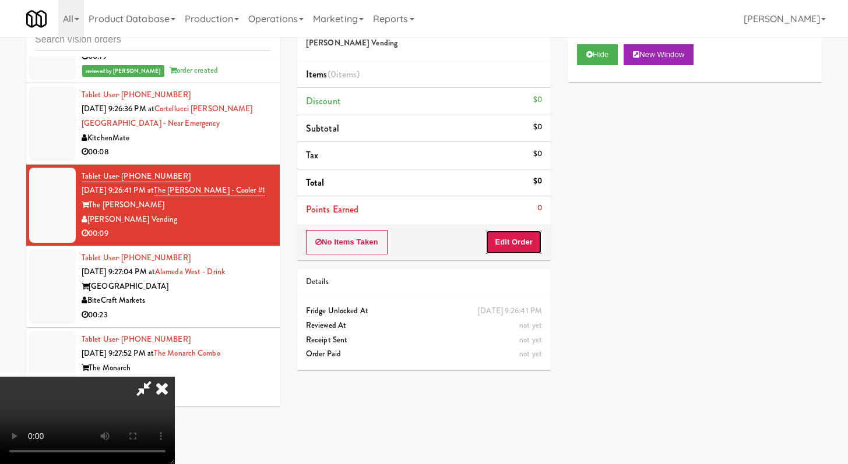
click at [505, 244] on button "Edit Order" at bounding box center [513, 242] width 57 height 24
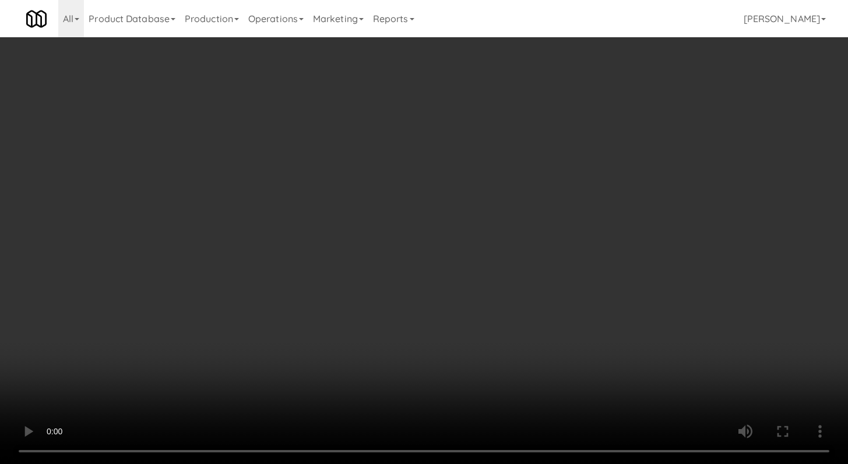
scroll to position [8767, 0]
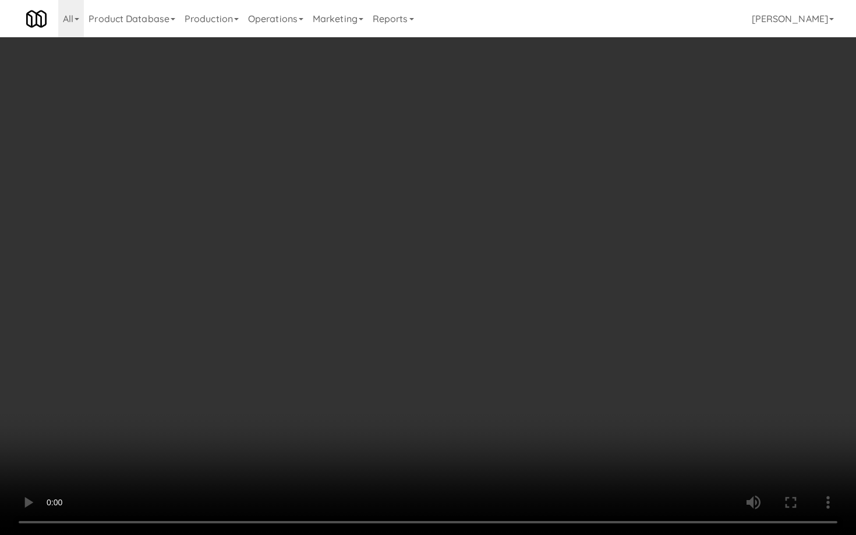
click at [407, 432] on video at bounding box center [428, 267] width 856 height 535
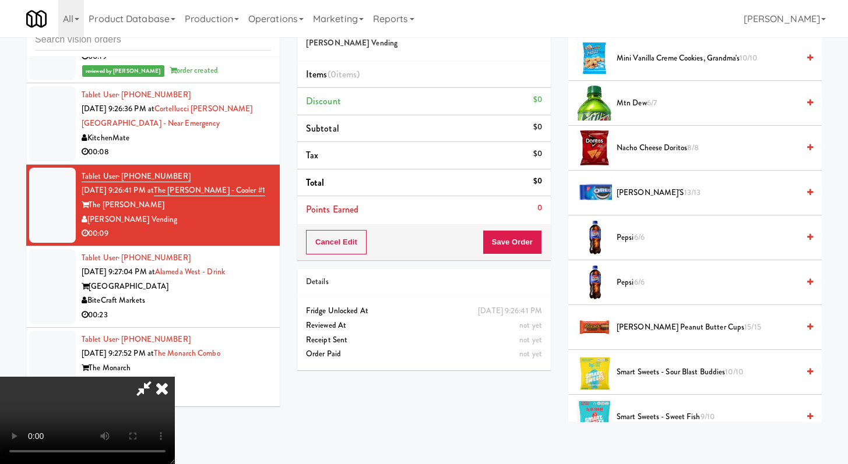
scroll to position [521, 0]
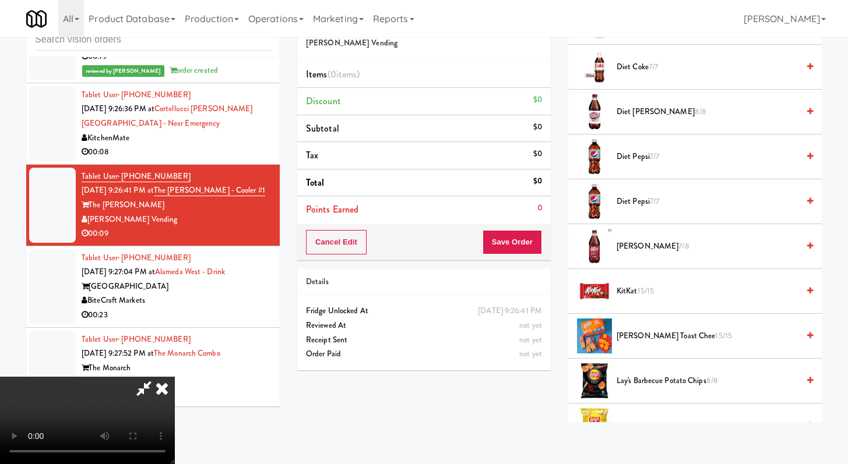
click at [617, 114] on span "Diet [PERSON_NAME] 8/8" at bounding box center [707, 112] width 182 height 15
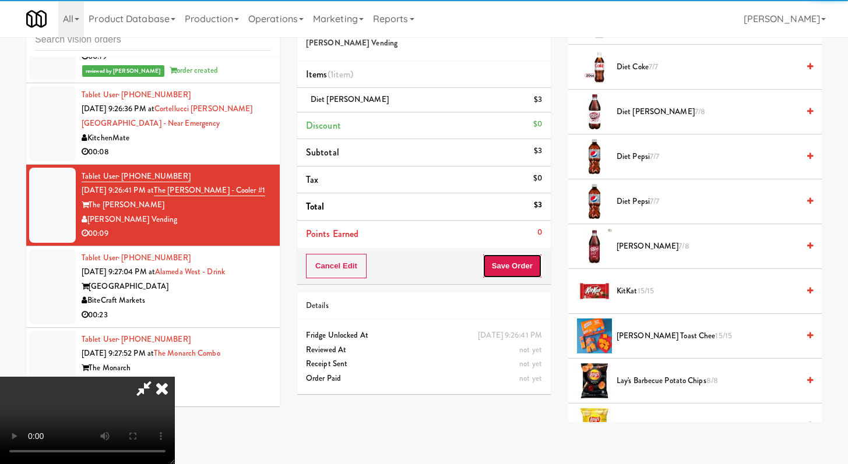
click at [528, 274] on button "Save Order" at bounding box center [511, 266] width 59 height 24
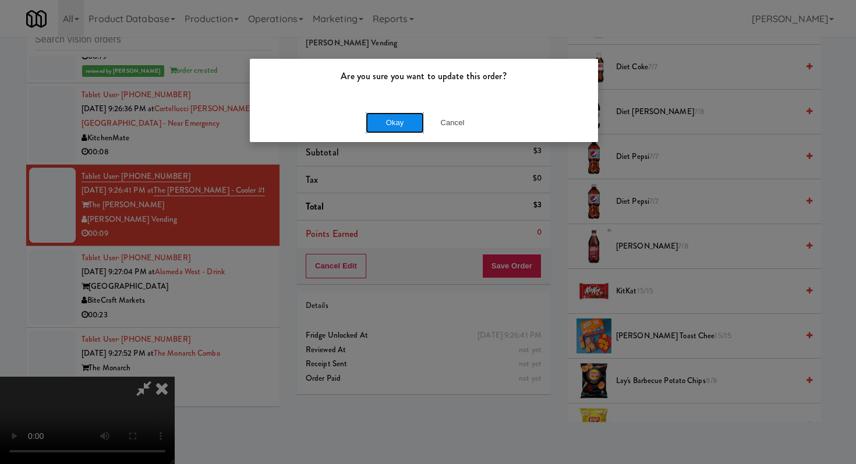
click at [387, 125] on button "Okay" at bounding box center [395, 122] width 58 height 21
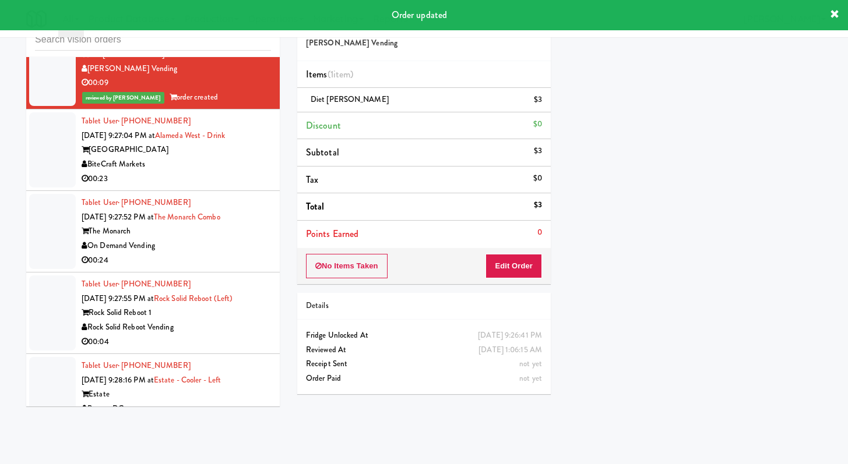
scroll to position [9007, 0]
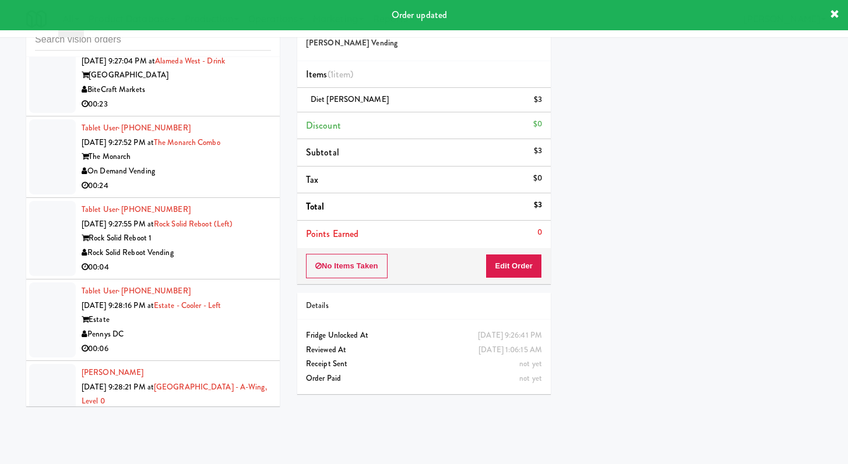
click at [259, 112] on div "00:23" at bounding box center [176, 104] width 189 height 15
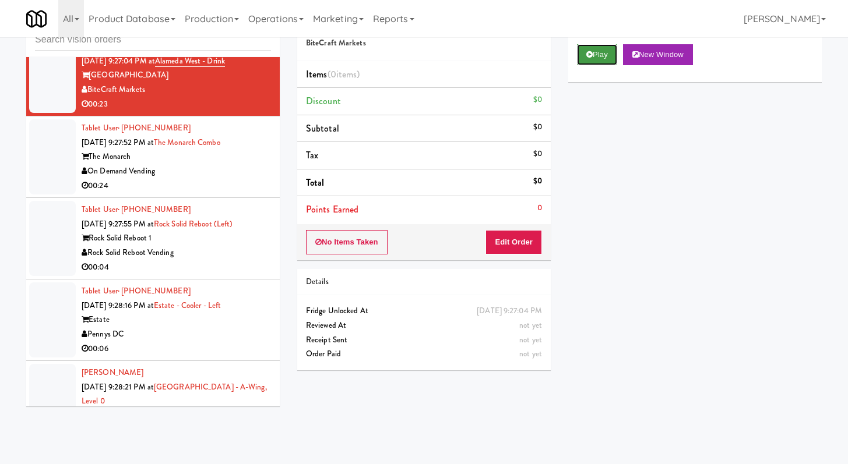
click at [599, 47] on button "Play" at bounding box center [597, 54] width 40 height 21
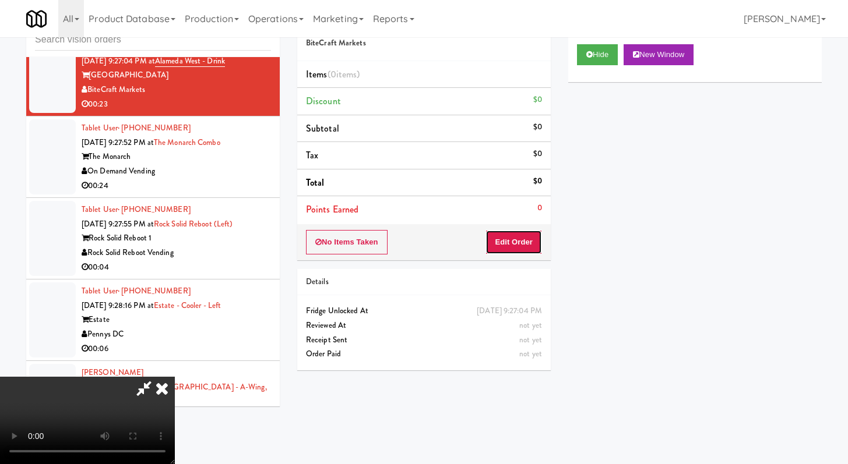
click at [517, 231] on button "Edit Order" at bounding box center [513, 242] width 57 height 24
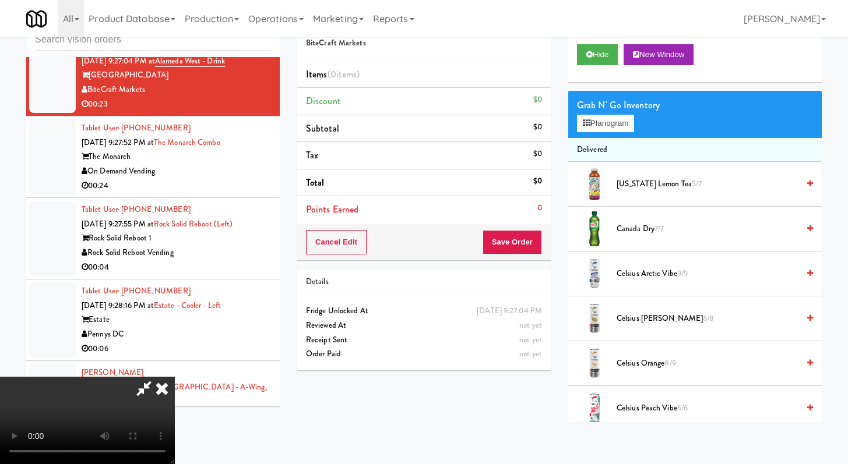
scroll to position [761, 0]
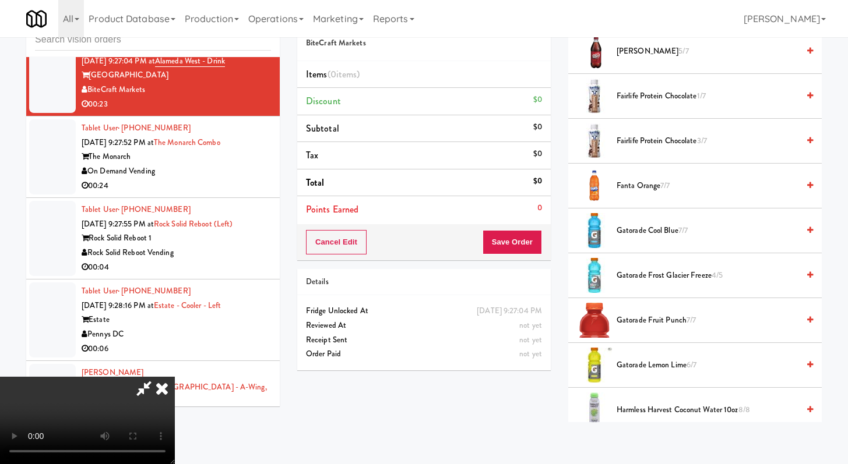
click at [647, 136] on span "Fairlife protein chocolate 3/7" at bounding box center [707, 141] width 182 height 15
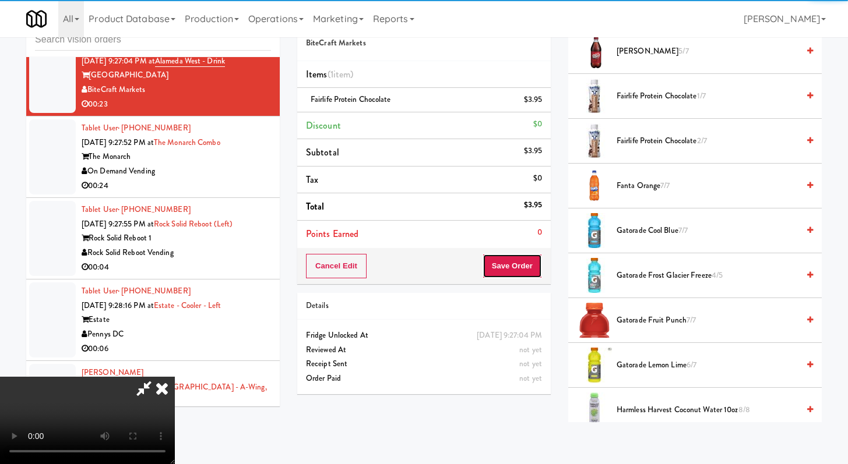
click at [524, 262] on button "Save Order" at bounding box center [511, 266] width 59 height 24
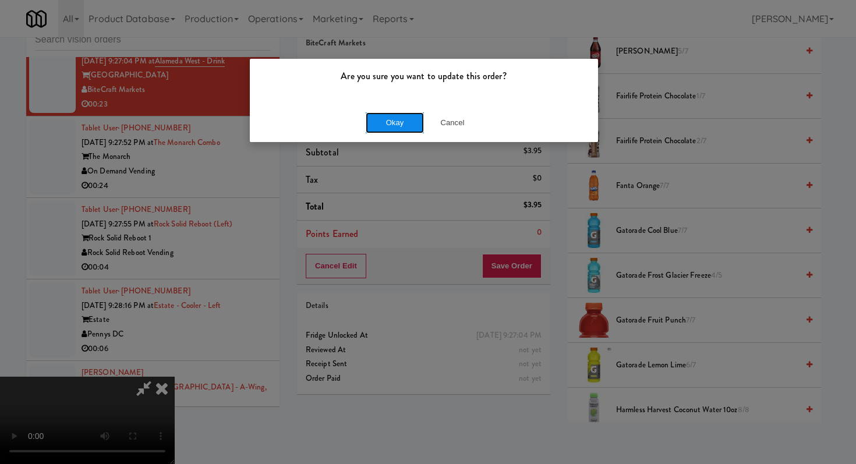
click at [378, 121] on button "Okay" at bounding box center [395, 122] width 58 height 21
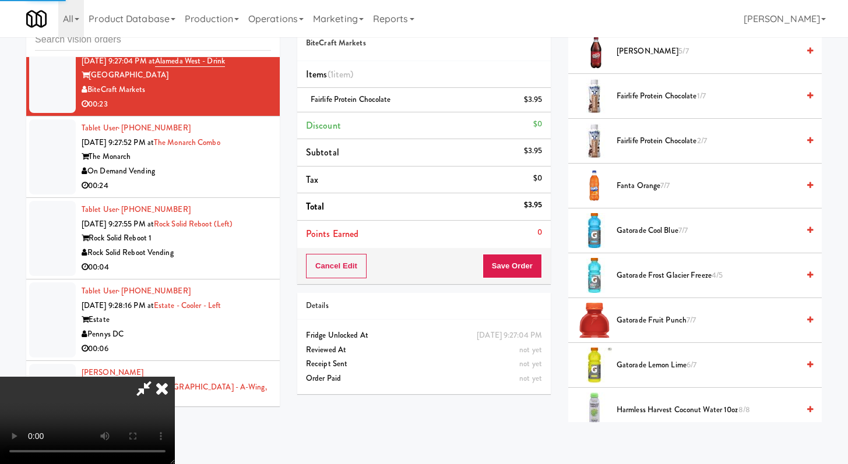
scroll to position [50, 0]
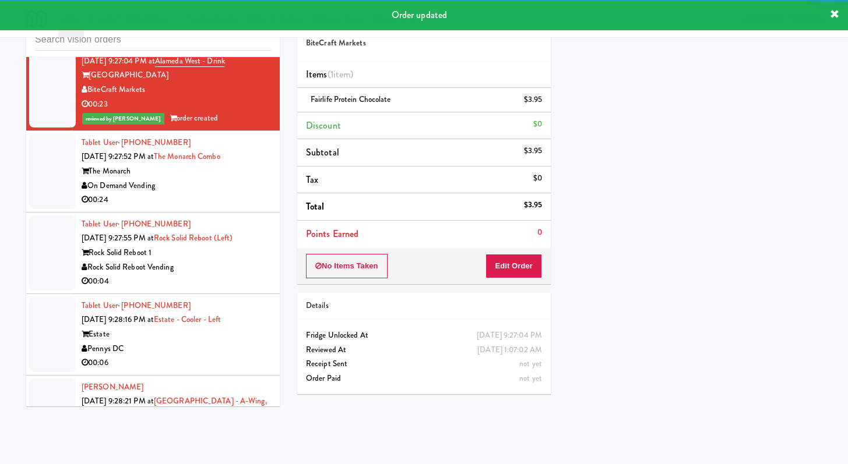
click at [222, 193] on div "On Demand Vending" at bounding box center [176, 186] width 189 height 15
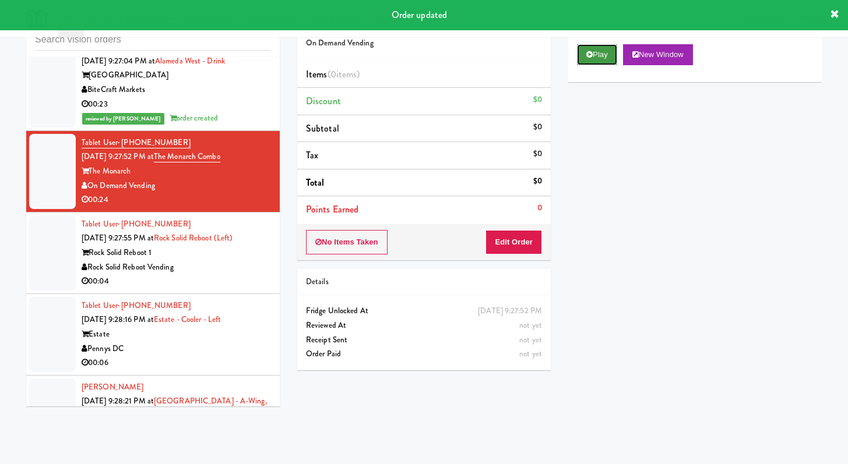
click at [590, 56] on icon at bounding box center [589, 55] width 6 height 8
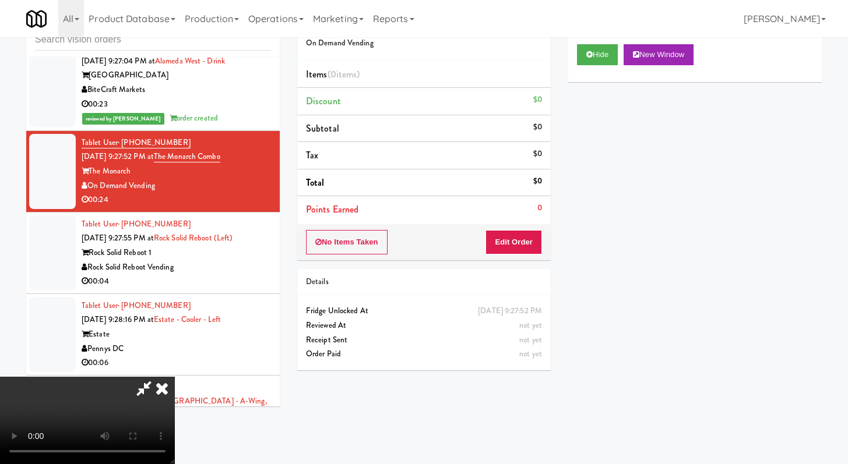
click at [525, 227] on div "No Items Taken Edit Order" at bounding box center [423, 242] width 253 height 36
click at [521, 248] on button "Edit Order" at bounding box center [513, 242] width 57 height 24
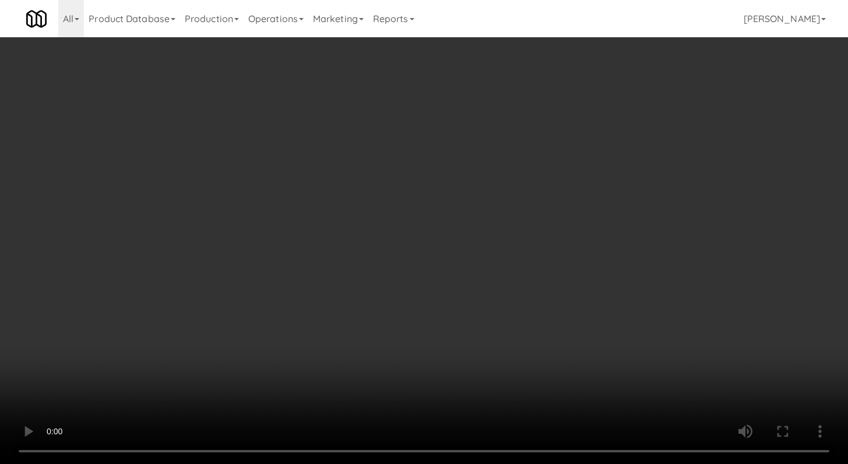
scroll to position [8993, 0]
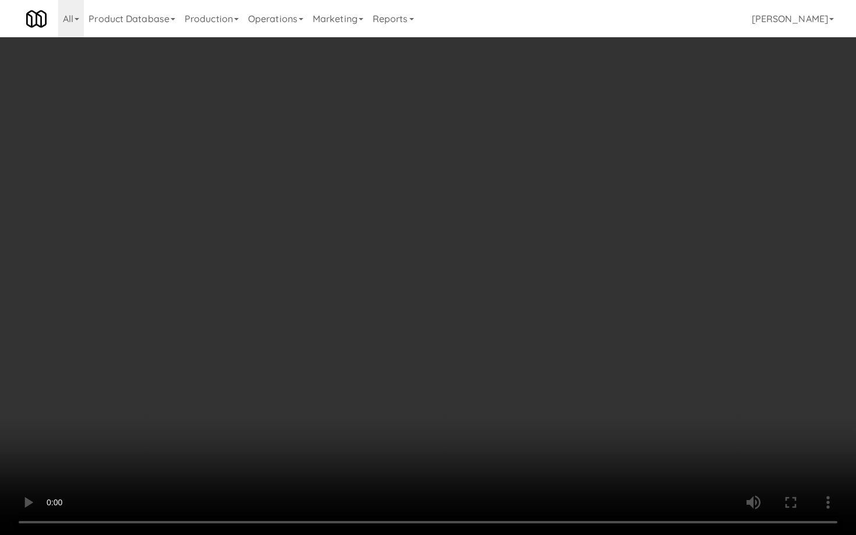
click at [358, 312] on video at bounding box center [428, 267] width 856 height 535
click at [432, 346] on video at bounding box center [428, 267] width 856 height 535
click at [432, 345] on video at bounding box center [428, 267] width 856 height 535
click at [431, 345] on video at bounding box center [428, 267] width 856 height 535
click at [431, 344] on video at bounding box center [428, 267] width 856 height 535
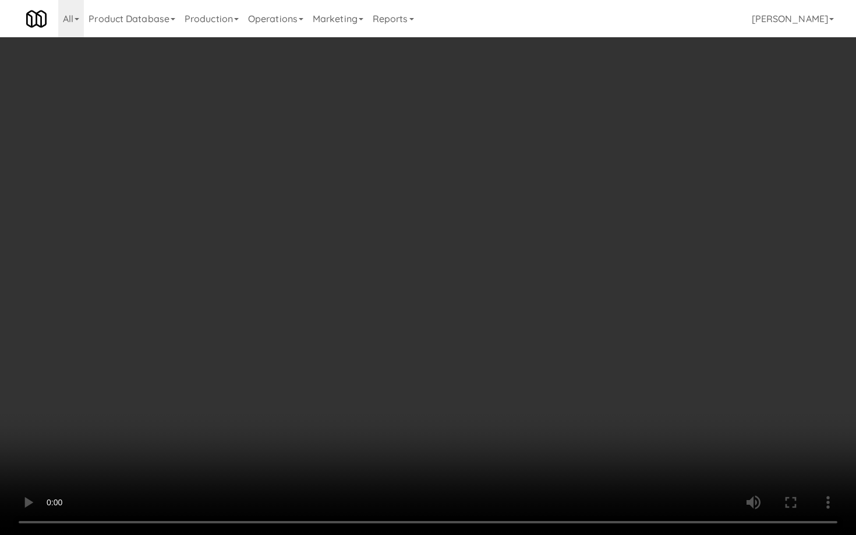
click at [431, 344] on video at bounding box center [428, 267] width 856 height 535
click at [436, 343] on video at bounding box center [428, 267] width 856 height 535
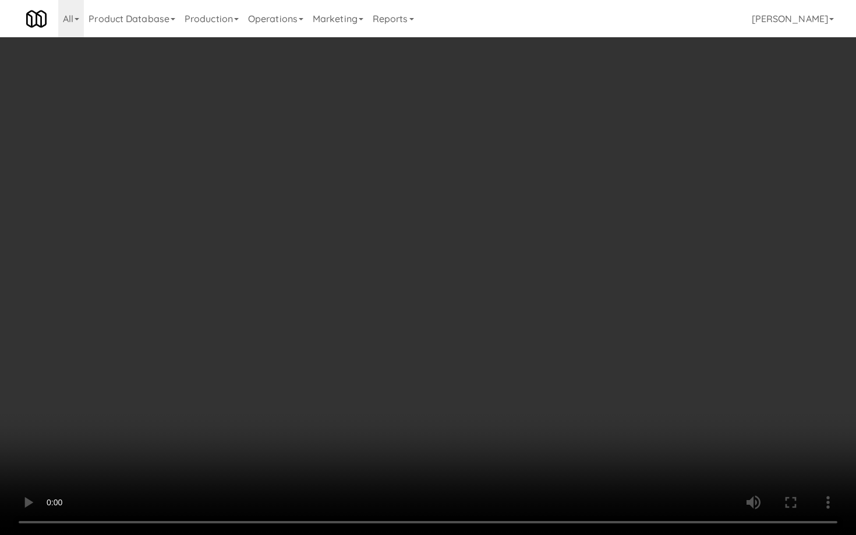
click at [436, 343] on video at bounding box center [428, 267] width 856 height 535
click at [440, 338] on video at bounding box center [428, 267] width 856 height 535
click at [439, 338] on video at bounding box center [428, 267] width 856 height 535
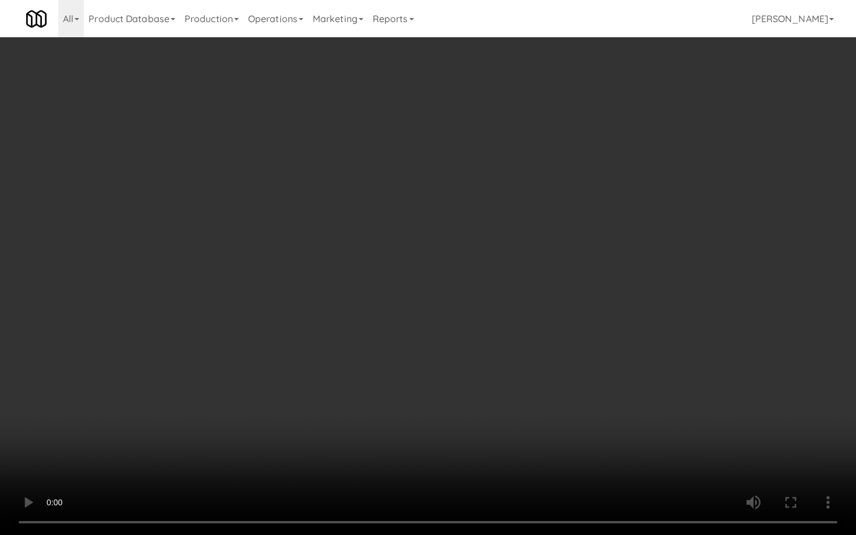
click at [439, 338] on video at bounding box center [428, 267] width 856 height 535
click at [439, 340] on video at bounding box center [428, 267] width 856 height 535
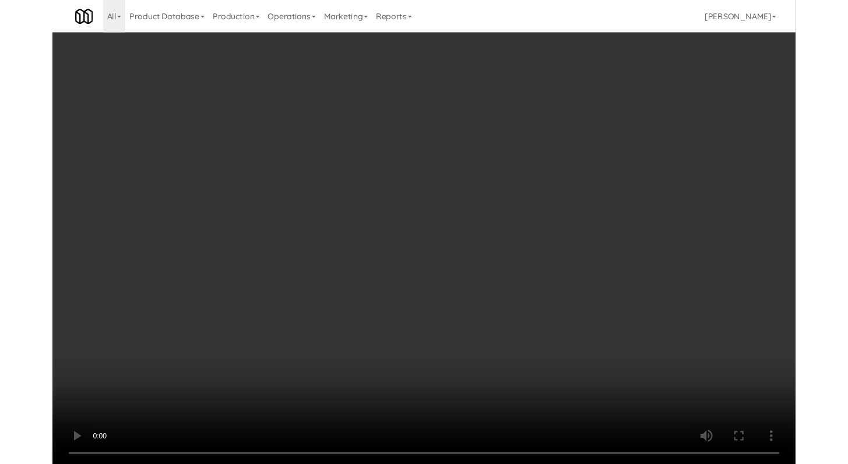
scroll to position [9007, 0]
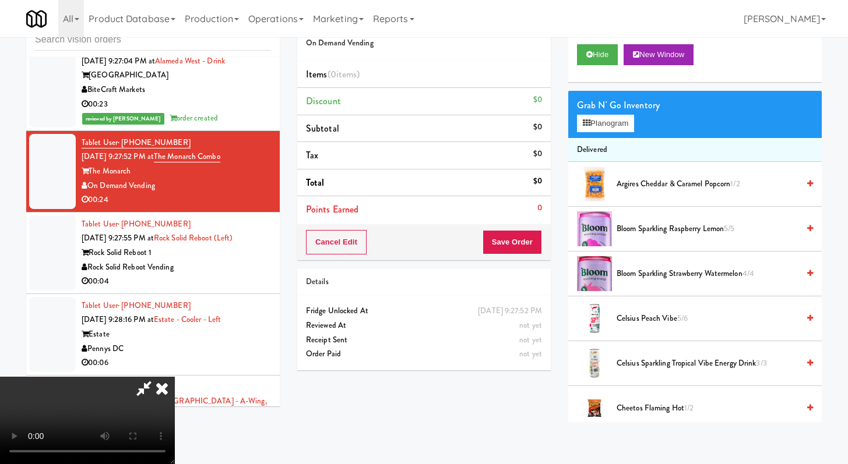
click at [175, 377] on video at bounding box center [87, 420] width 175 height 87
click at [175, 377] on icon at bounding box center [162, 388] width 26 height 23
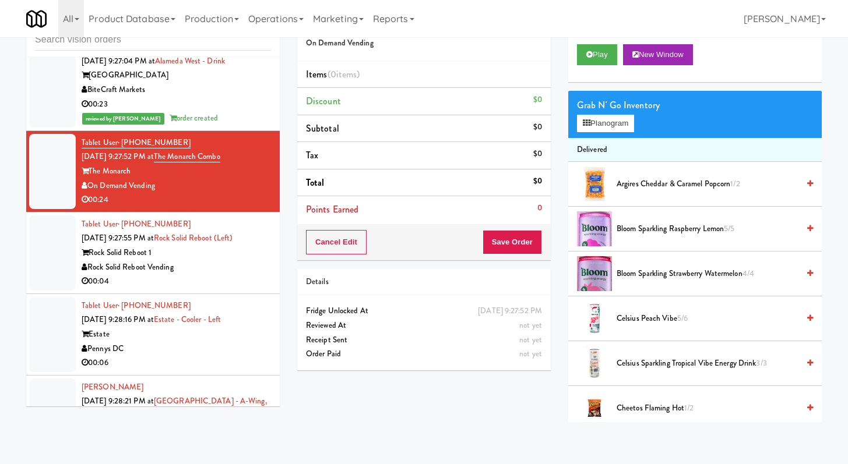
click at [209, 275] on div "Rock Solid Reboot Vending" at bounding box center [176, 267] width 189 height 15
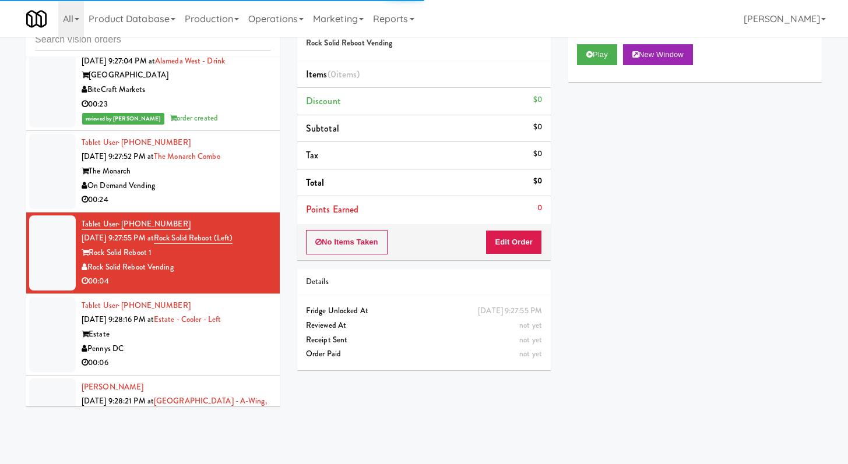
click at [209, 207] on div "00:24" at bounding box center [176, 200] width 189 height 15
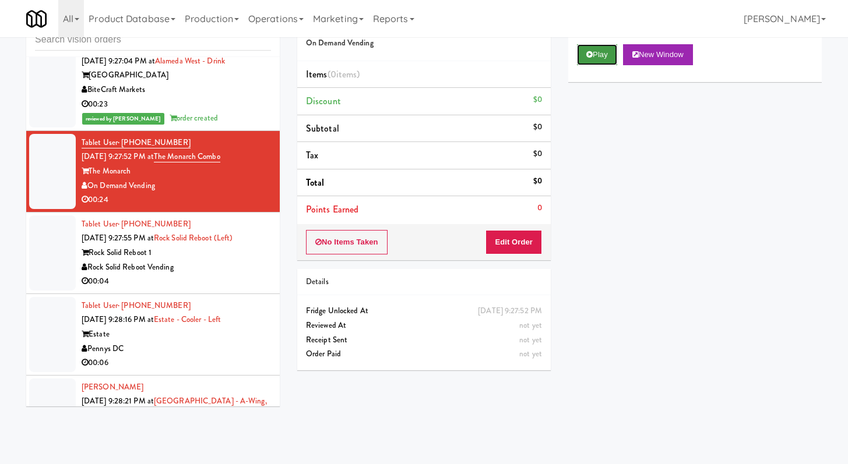
click at [589, 52] on icon at bounding box center [589, 55] width 6 height 8
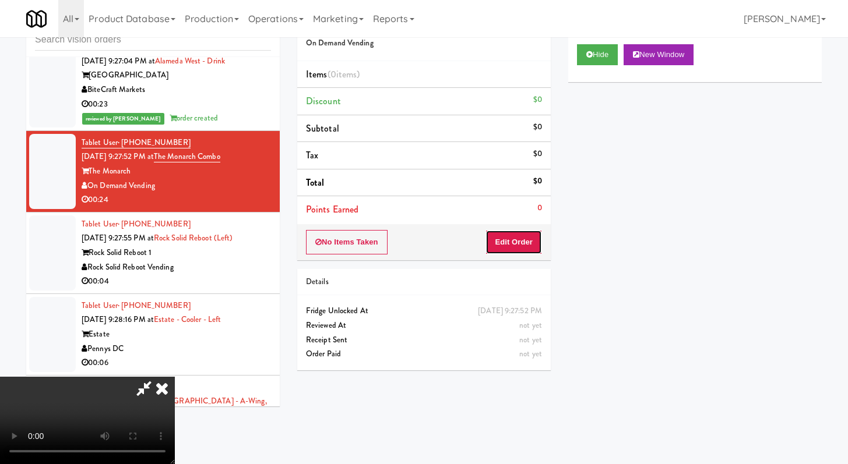
click at [516, 242] on button "Edit Order" at bounding box center [513, 242] width 57 height 24
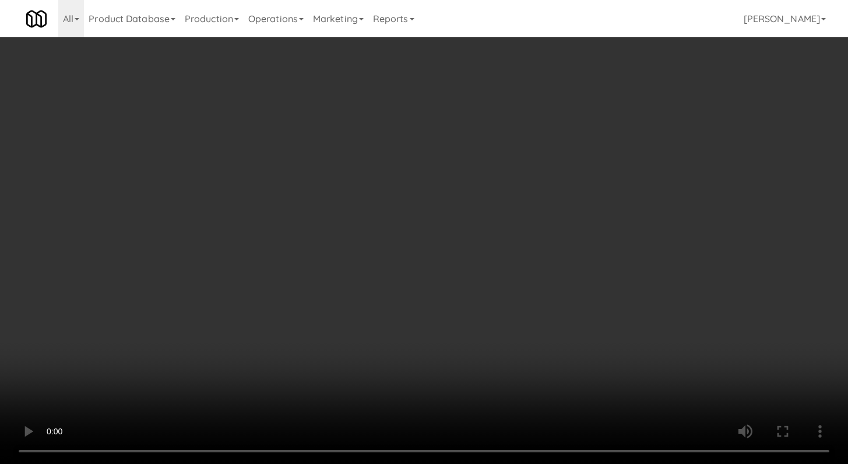
scroll to position [8993, 0]
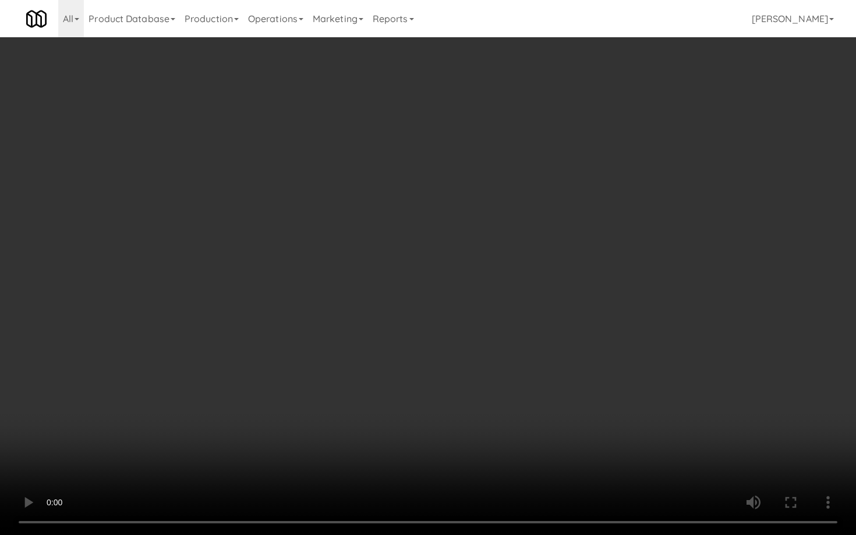
click at [479, 373] on video at bounding box center [428, 267] width 856 height 535
click at [471, 329] on video at bounding box center [428, 267] width 856 height 535
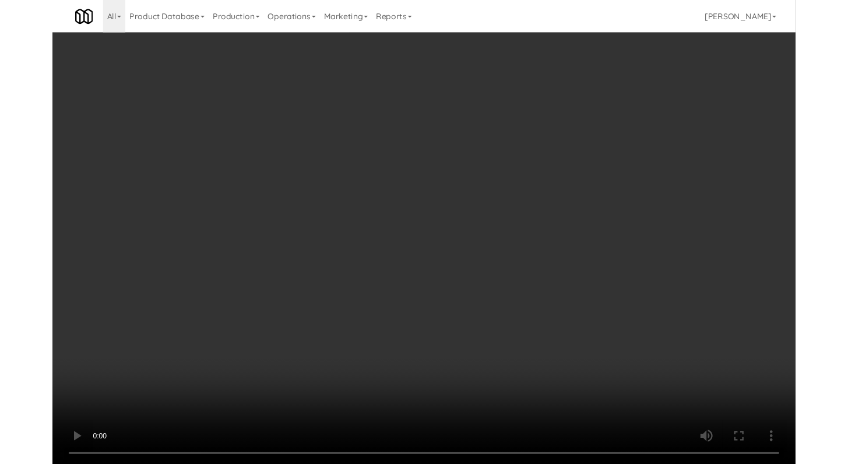
scroll to position [9007, 0]
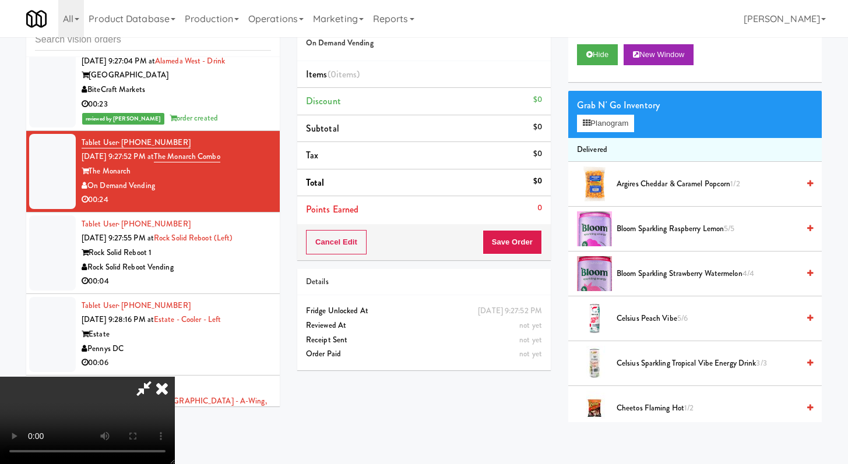
click at [175, 377] on icon at bounding box center [162, 388] width 26 height 23
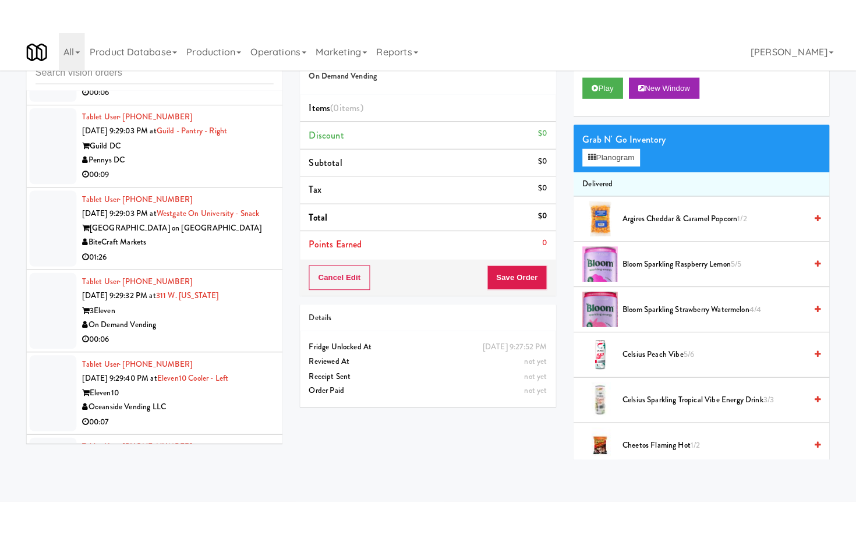
scroll to position [9783, 0]
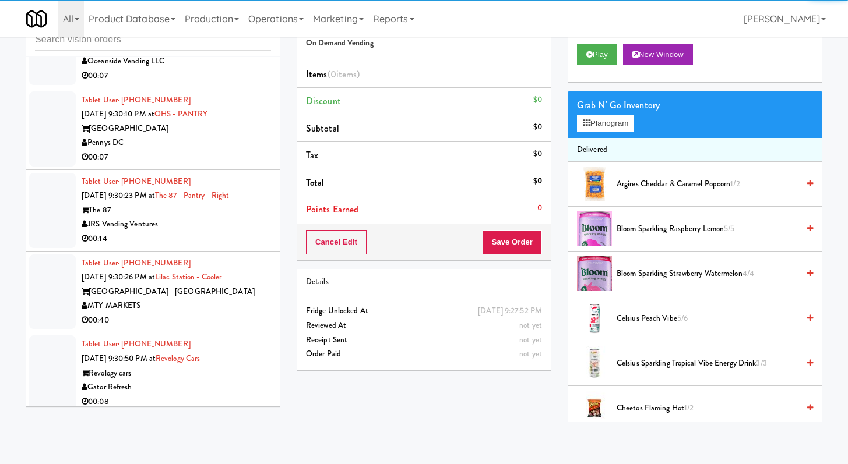
click at [252, 157] on li "Tablet User · (614) 849-2989 [DATE] 9:30:10 PM at [GEOGRAPHIC_DATA] [GEOGRAPHIC…" at bounding box center [152, 130] width 253 height 82
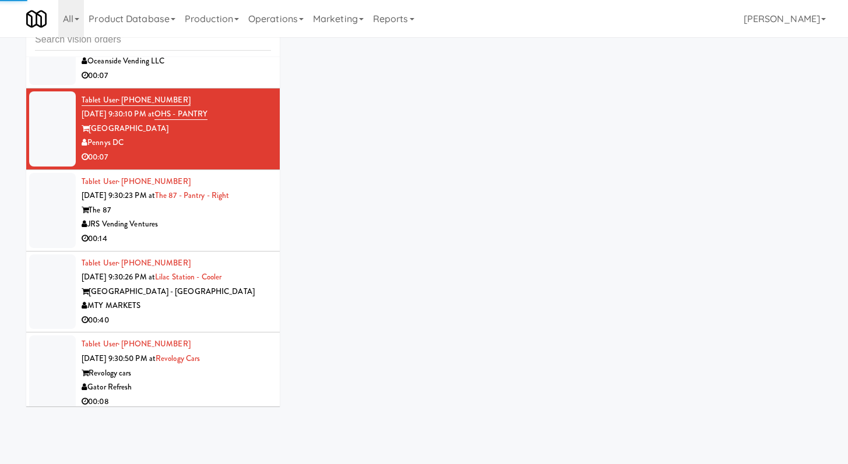
click at [259, 83] on div "00:07" at bounding box center [176, 76] width 189 height 15
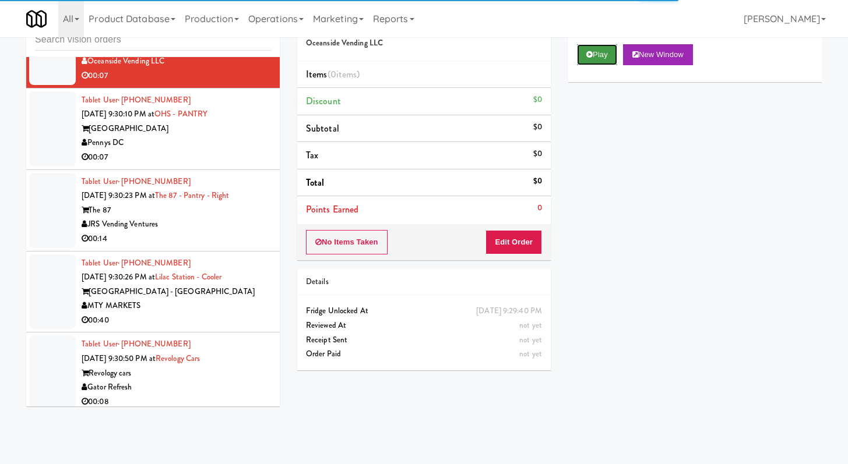
click at [585, 49] on button "Play" at bounding box center [597, 54] width 40 height 21
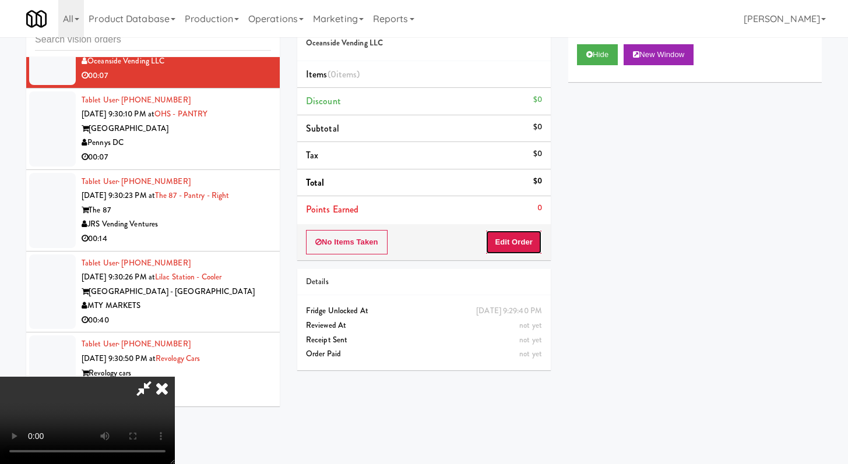
click at [489, 246] on button "Edit Order" at bounding box center [513, 242] width 57 height 24
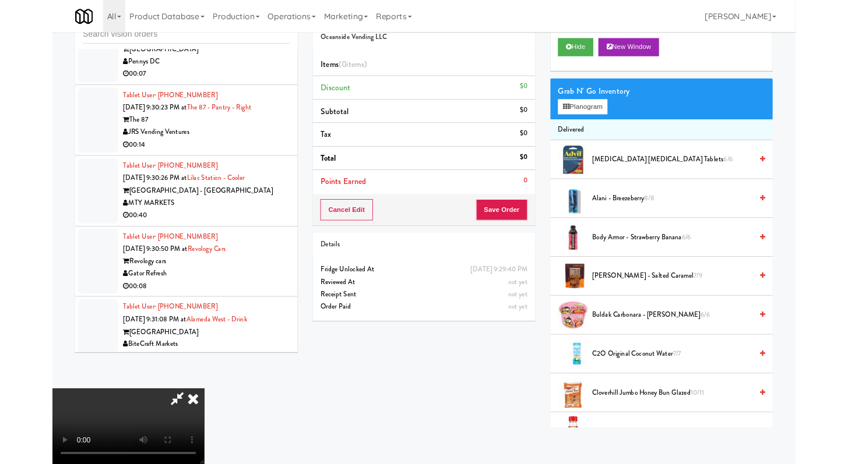
scroll to position [9769, 0]
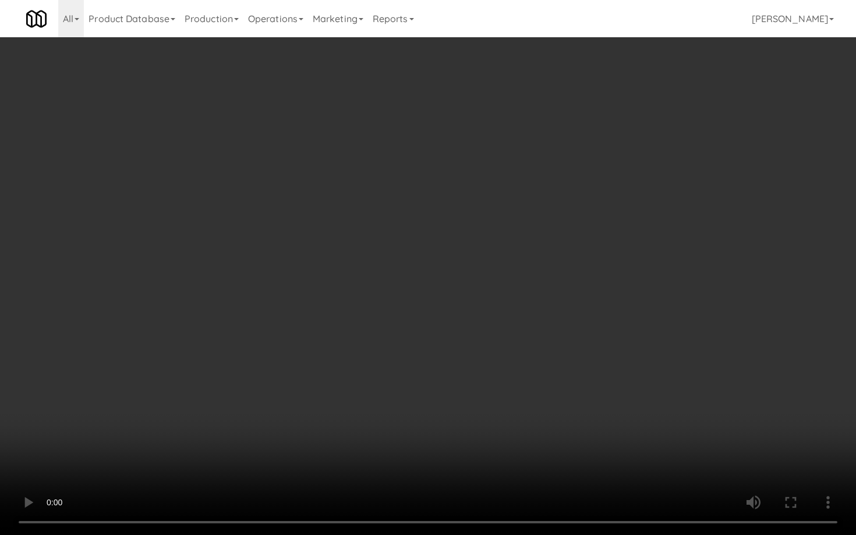
click at [637, 401] on video at bounding box center [428, 267] width 856 height 535
click at [638, 398] on video at bounding box center [428, 267] width 856 height 535
click at [642, 395] on video at bounding box center [428, 267] width 856 height 535
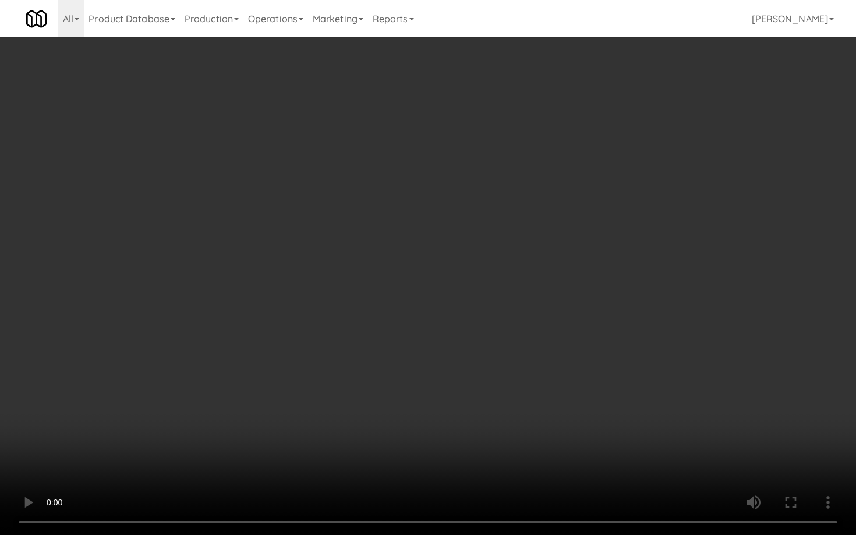
click at [642, 395] on video at bounding box center [428, 267] width 856 height 535
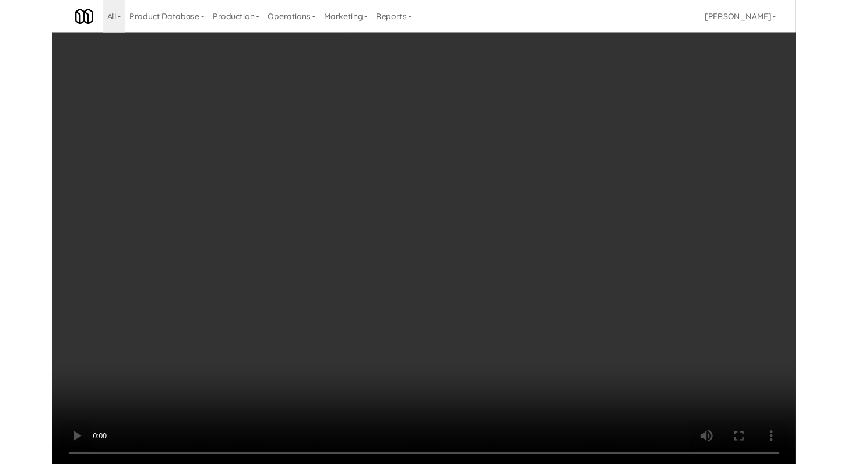
scroll to position [9783, 0]
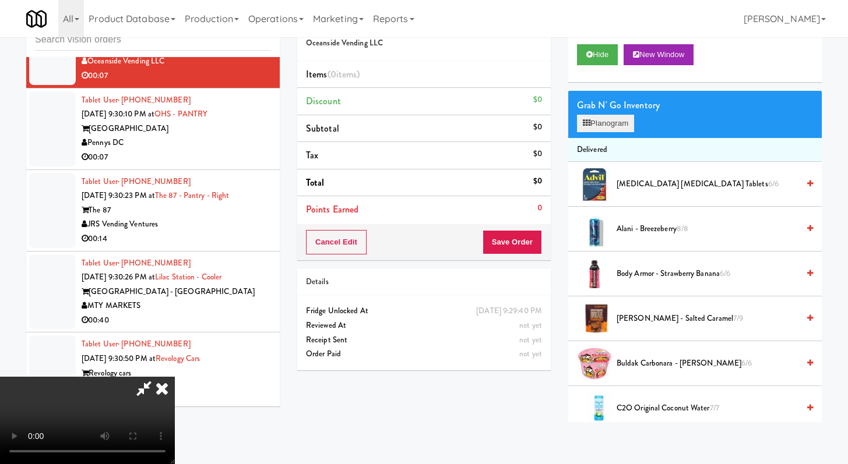
click at [616, 132] on div "Grab N' Go Inventory Planogram" at bounding box center [694, 114] width 253 height 47
click at [617, 122] on button "Planogram" at bounding box center [605, 123] width 57 height 17
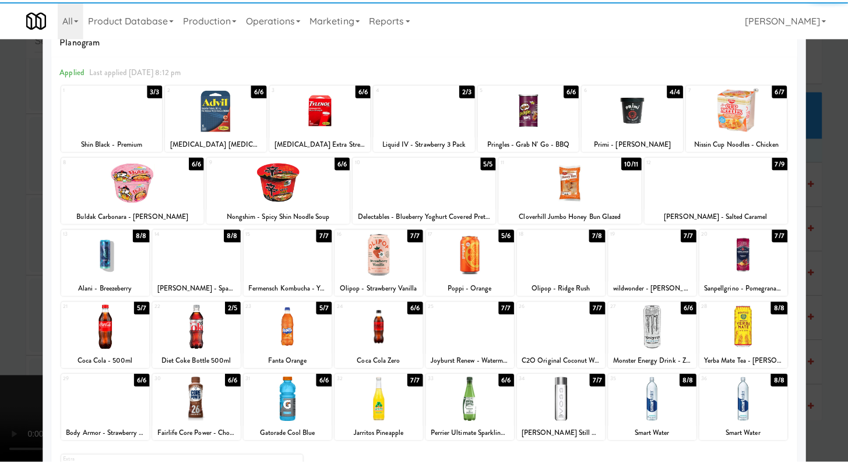
scroll to position [108, 0]
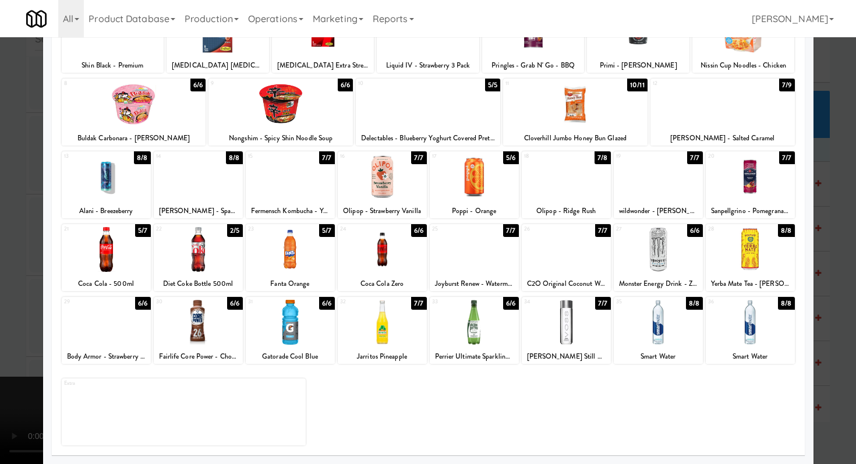
click at [105, 319] on div at bounding box center [106, 322] width 89 height 45
click at [0, 305] on div at bounding box center [428, 232] width 856 height 464
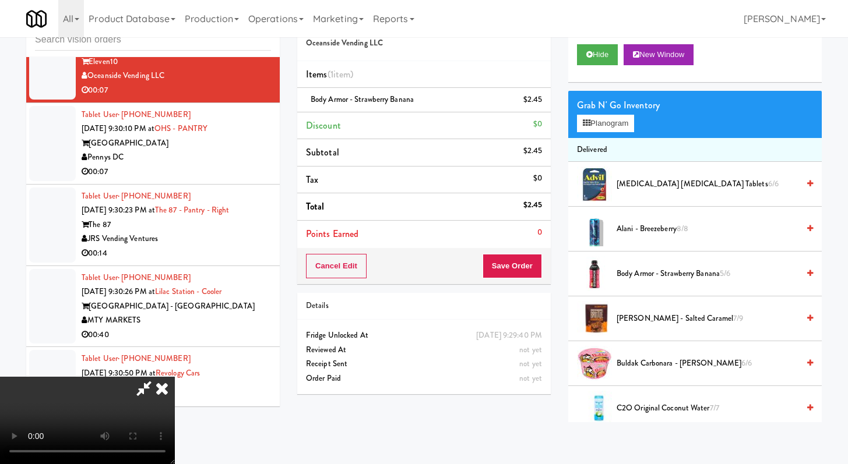
scroll to position [9783, 0]
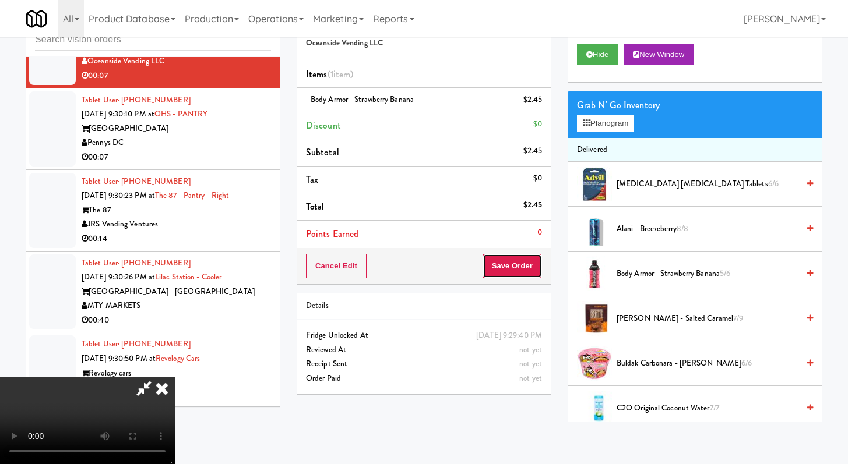
click at [522, 266] on button "Save Order" at bounding box center [511, 266] width 59 height 24
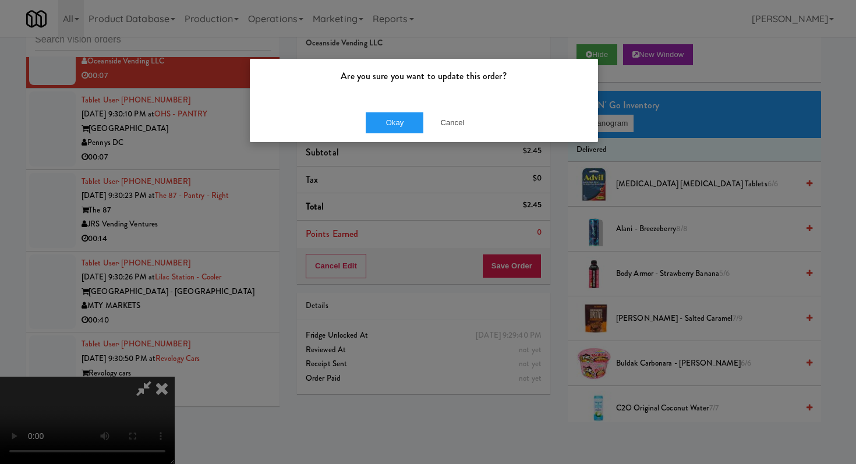
click at [446, 110] on div "Okay Cancel" at bounding box center [424, 122] width 348 height 39
click at [403, 114] on button "Okay" at bounding box center [395, 122] width 58 height 21
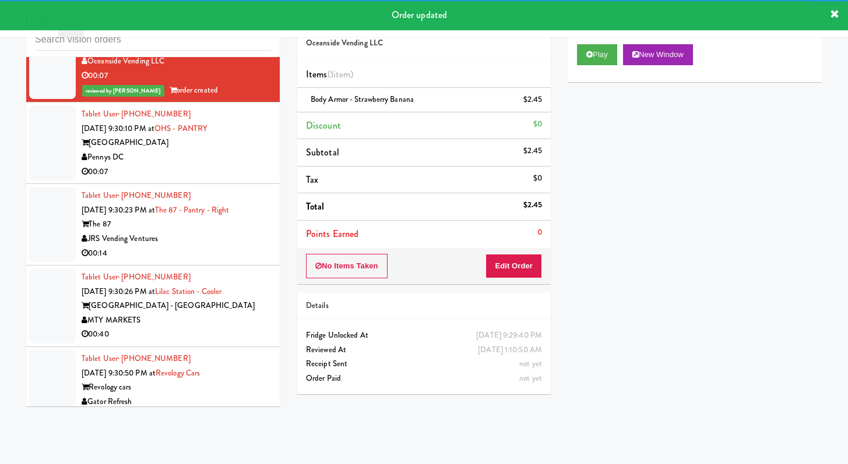
click at [249, 165] on div "Pennys DC" at bounding box center [176, 157] width 189 height 15
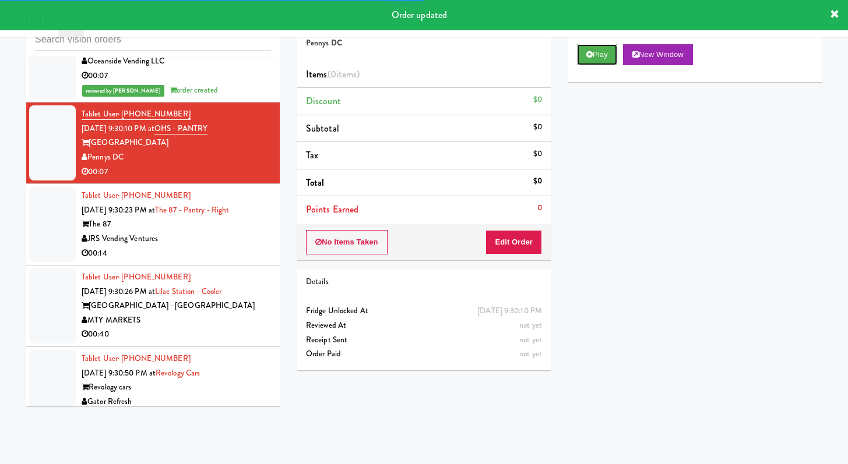
drag, startPoint x: 602, startPoint y: 49, endPoint x: 559, endPoint y: 110, distance: 74.0
click at [601, 49] on button "Play" at bounding box center [597, 54] width 40 height 21
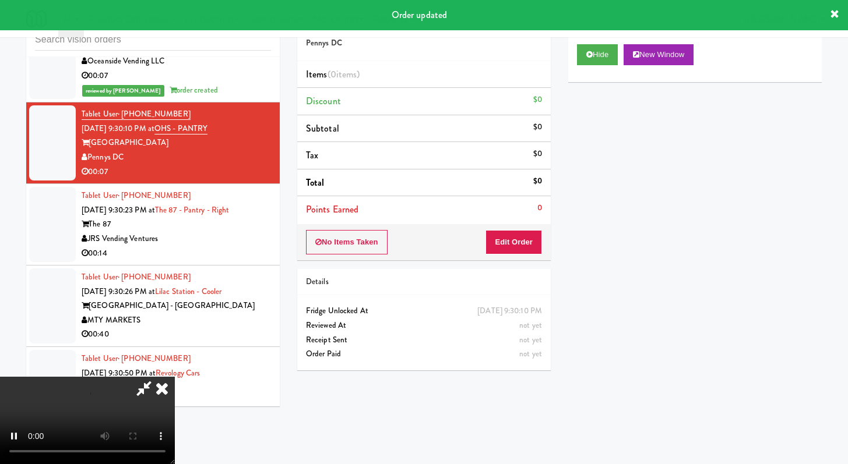
click at [516, 229] on div "No Items Taken Edit Order" at bounding box center [423, 242] width 253 height 36
click at [509, 248] on button "Edit Order" at bounding box center [513, 242] width 57 height 24
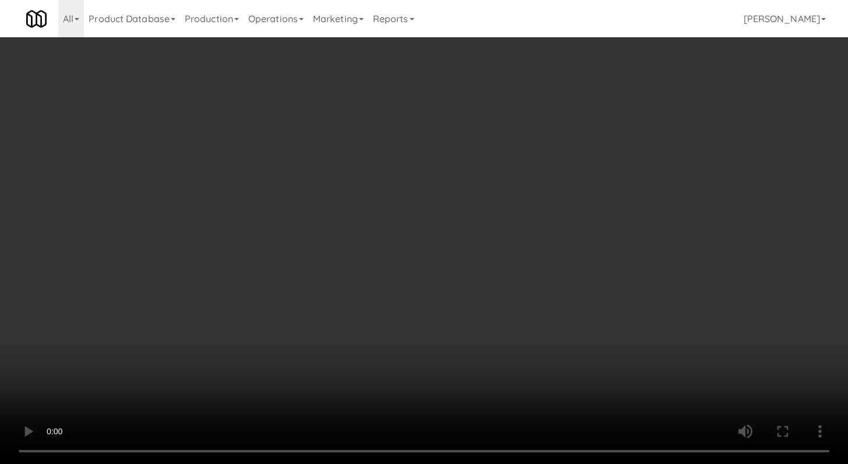
scroll to position [9769, 0]
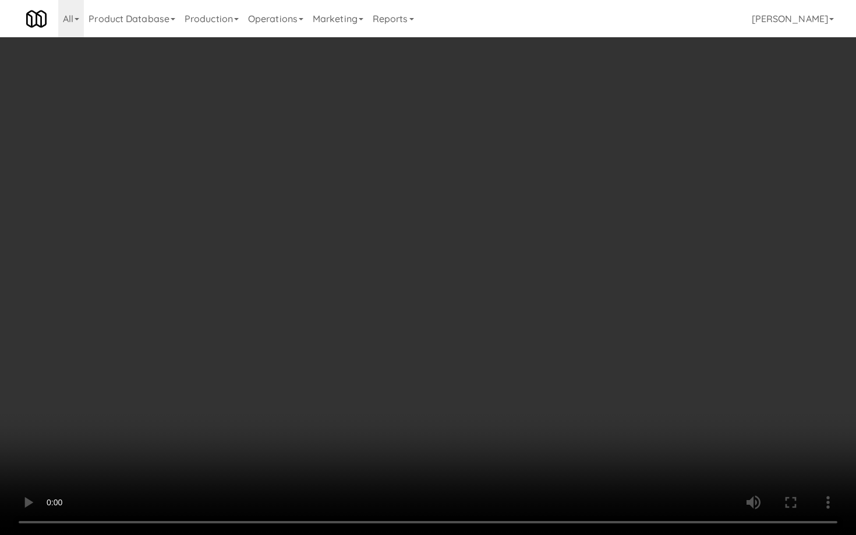
click at [408, 410] on video at bounding box center [428, 267] width 856 height 535
click at [458, 391] on video at bounding box center [428, 267] width 856 height 535
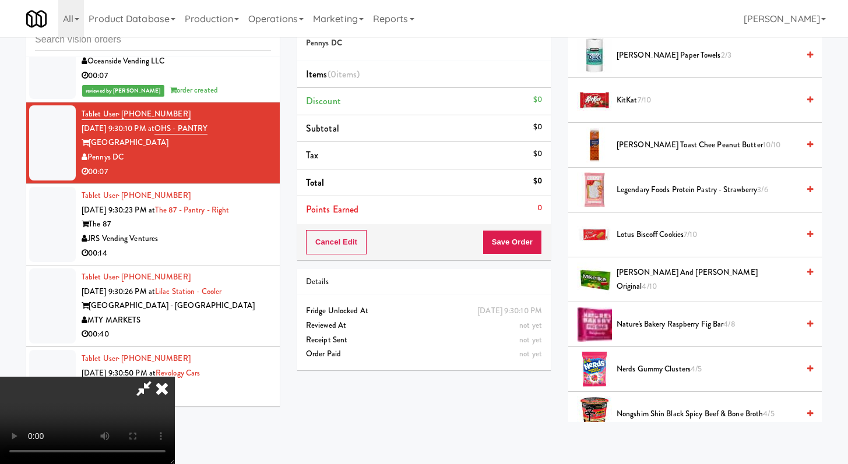
scroll to position [588, 0]
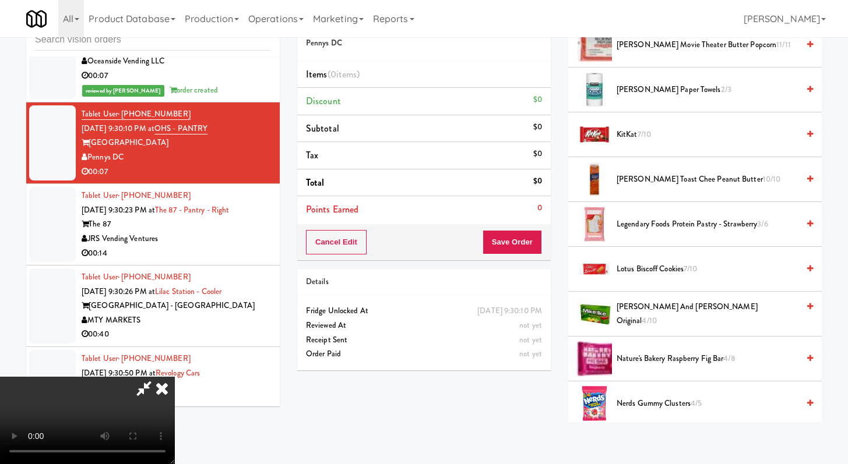
click at [644, 103] on li "[PERSON_NAME] Paper Towels 2/3" at bounding box center [694, 90] width 253 height 45
click at [645, 98] on li "[PERSON_NAME] Paper Towels 2/3" at bounding box center [694, 90] width 253 height 45
click at [647, 94] on span "[PERSON_NAME] Paper Towels 2/3" at bounding box center [707, 90] width 182 height 15
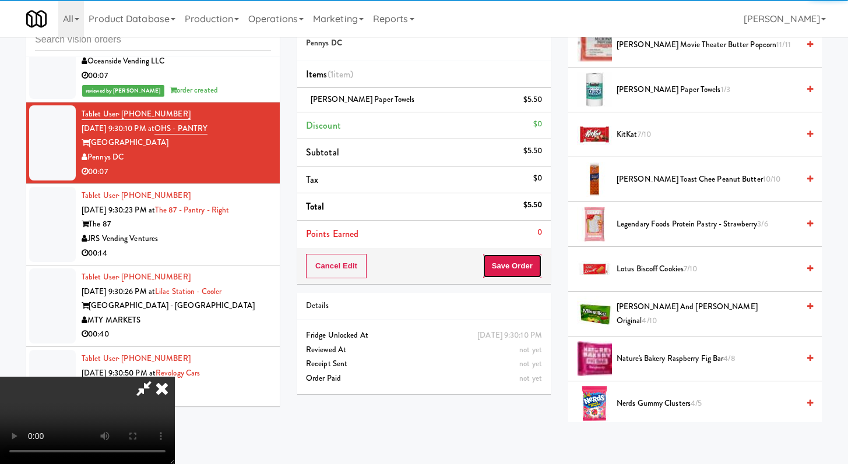
click at [528, 263] on button "Save Order" at bounding box center [511, 266] width 59 height 24
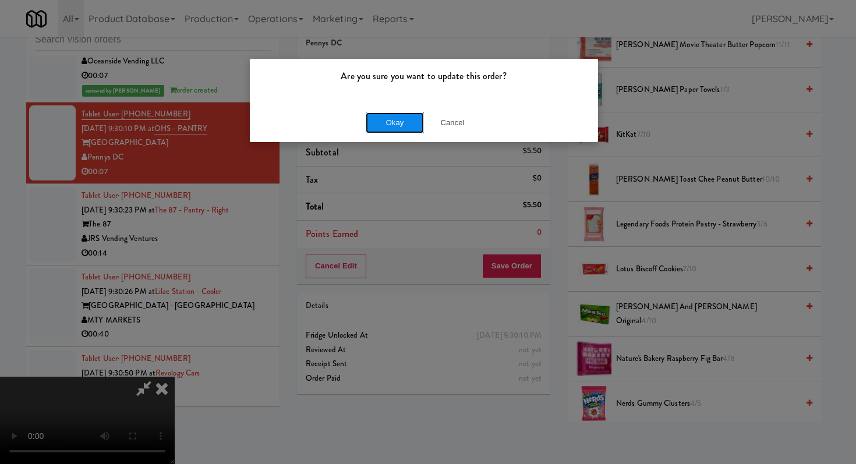
click at [405, 127] on button "Okay" at bounding box center [395, 122] width 58 height 21
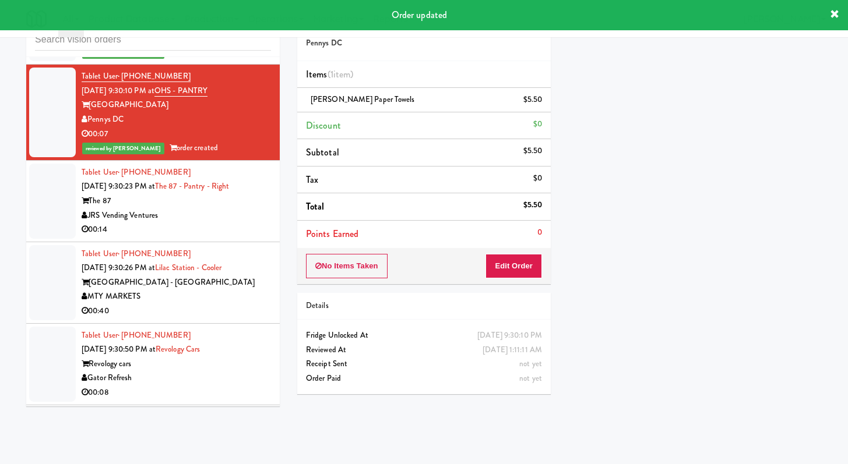
scroll to position [10003, 0]
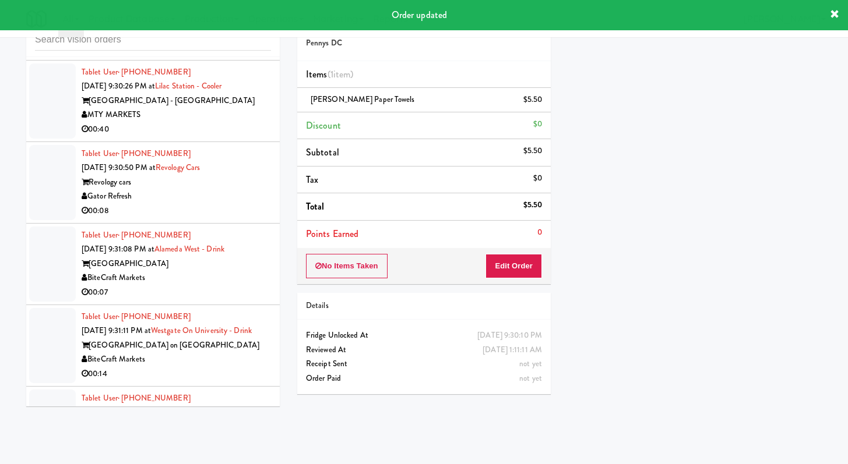
click at [229, 41] on div "JRS Vending Ventures" at bounding box center [176, 34] width 189 height 15
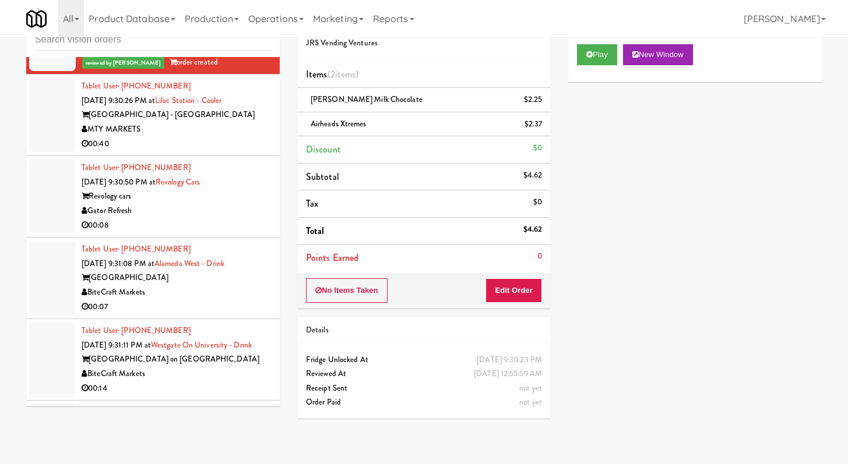
click at [232, 137] on div "MTY MARKETS" at bounding box center [176, 129] width 189 height 15
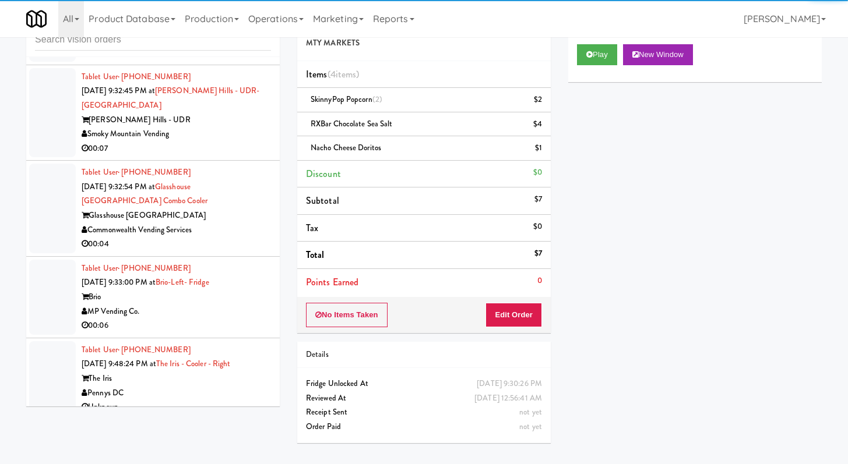
scroll to position [10957, 0]
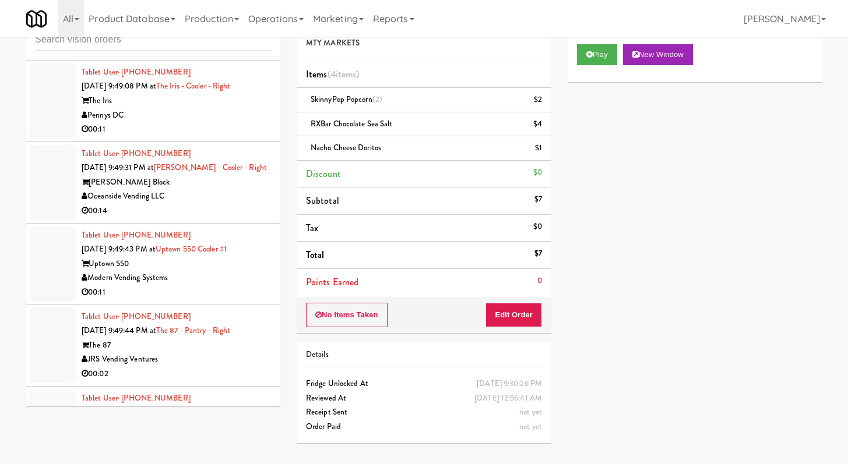
click at [228, 123] on div "Pennys DC" at bounding box center [176, 115] width 189 height 15
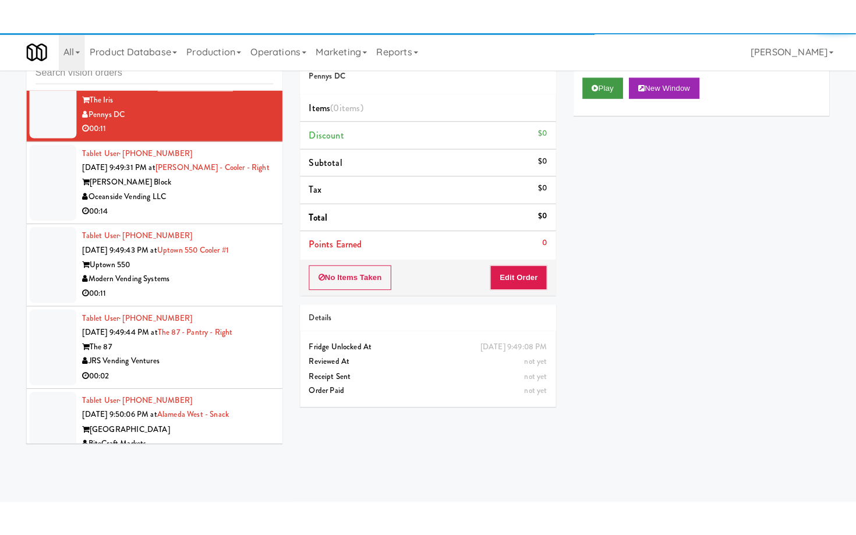
scroll to position [10992, 0]
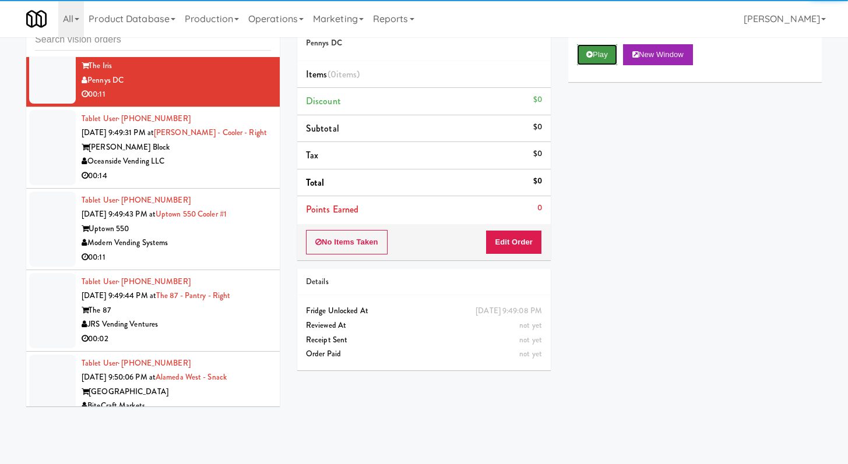
click at [613, 52] on button "Play" at bounding box center [597, 54] width 40 height 21
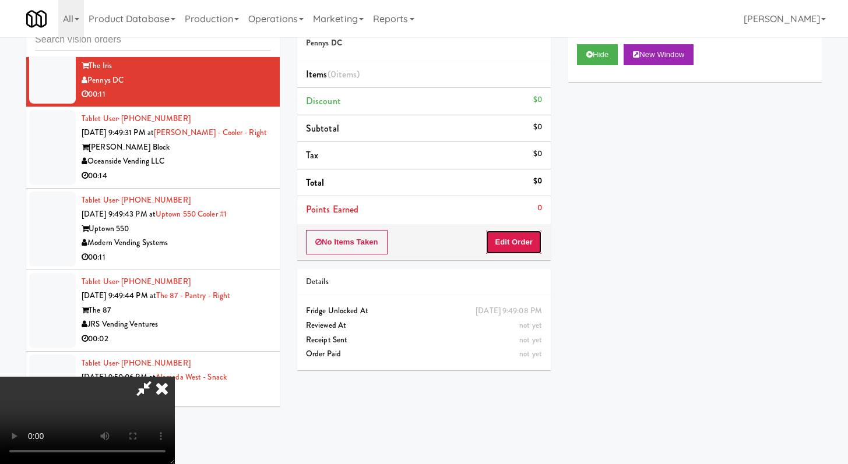
click at [518, 238] on button "Edit Order" at bounding box center [513, 242] width 57 height 24
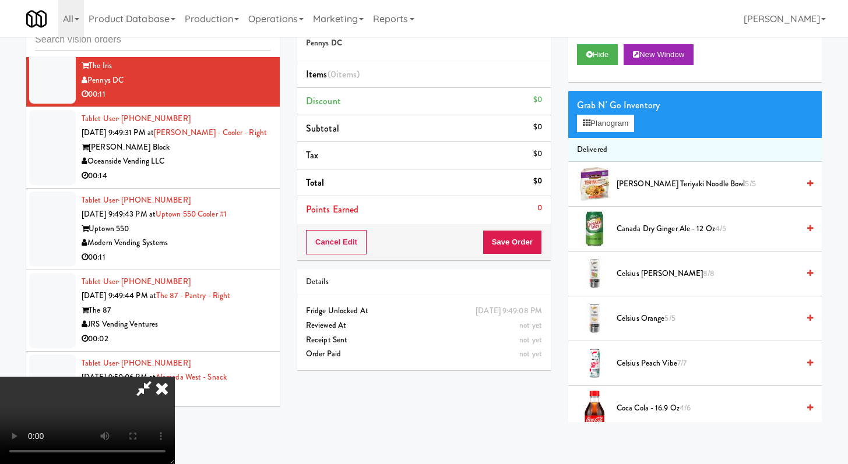
scroll to position [10964, 0]
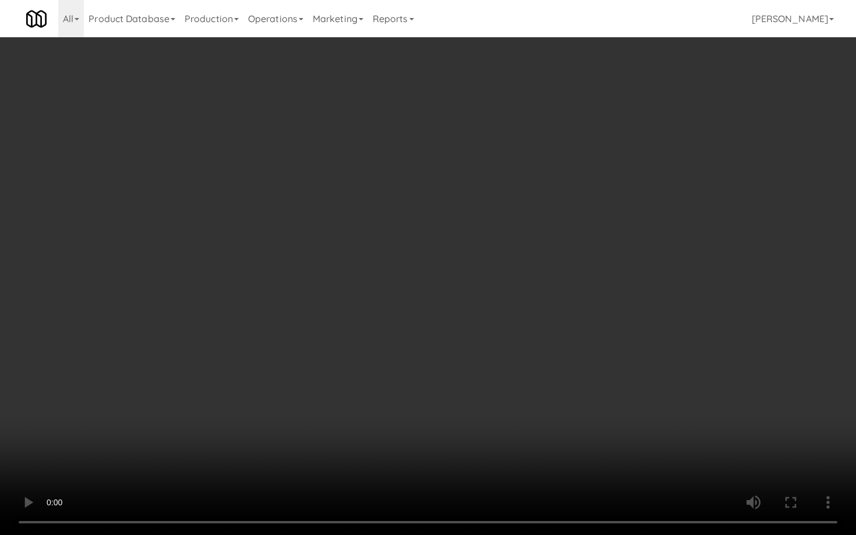
click at [232, 308] on video at bounding box center [428, 267] width 856 height 535
click at [243, 301] on video at bounding box center [428, 267] width 856 height 535
click at [268, 287] on video at bounding box center [428, 267] width 856 height 535
click at [298, 267] on video at bounding box center [428, 267] width 856 height 535
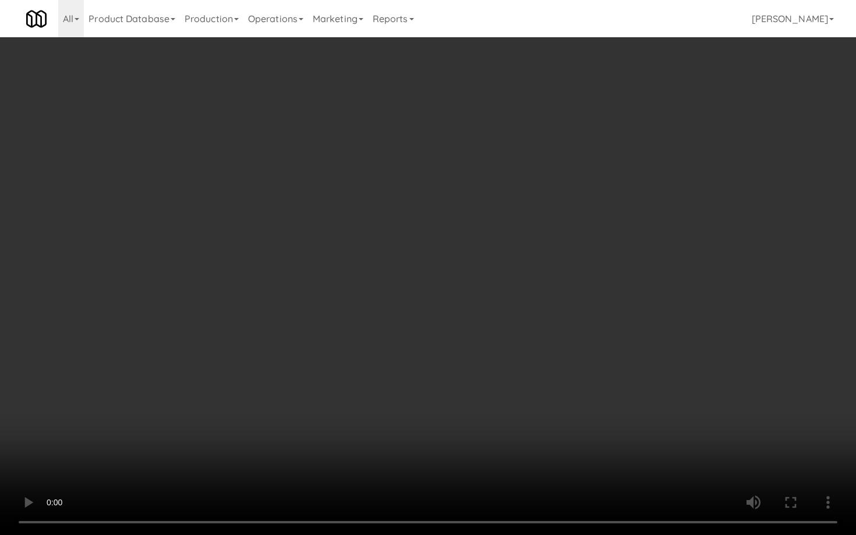
click at [299, 266] on video at bounding box center [428, 267] width 856 height 535
click at [301, 264] on video at bounding box center [428, 267] width 856 height 535
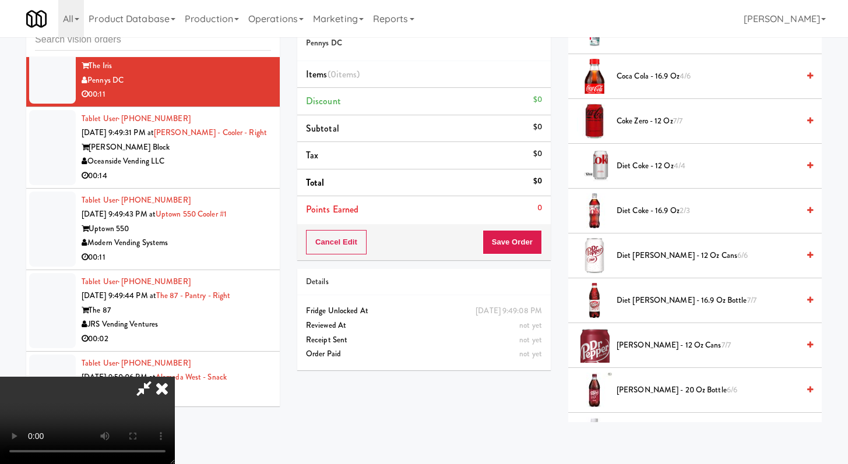
scroll to position [391, 0]
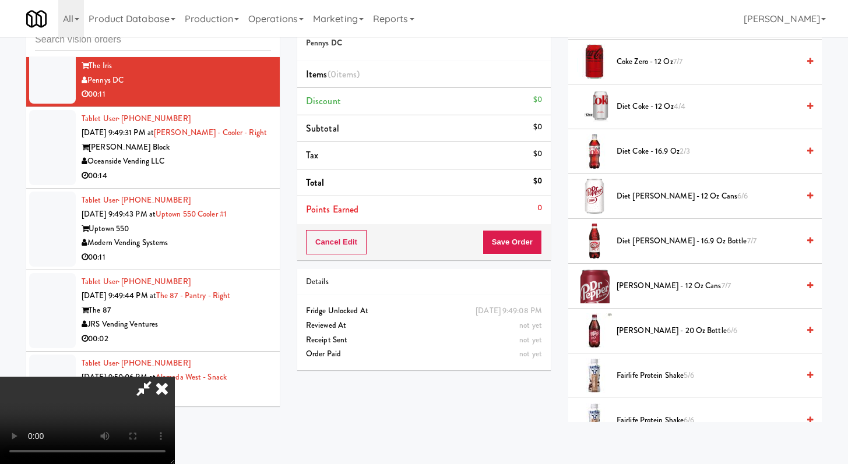
click at [634, 199] on span "Diet [PERSON_NAME] - 12 oz Cans 6/6" at bounding box center [707, 196] width 182 height 15
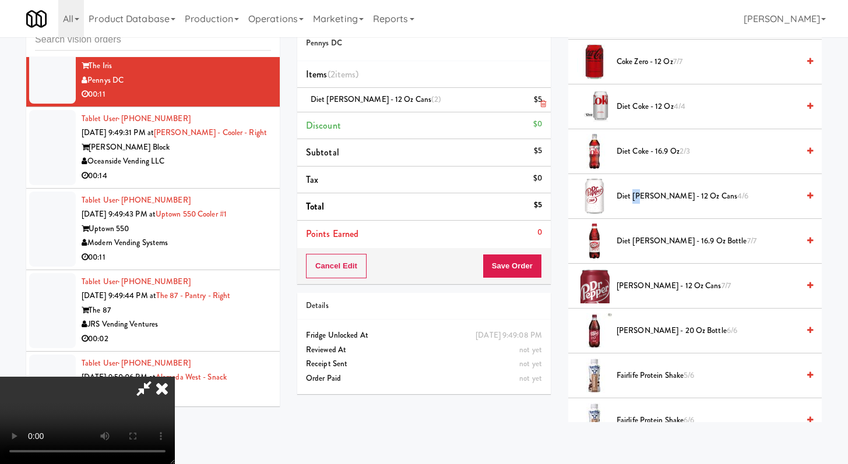
click at [542, 104] on icon at bounding box center [543, 104] width 6 height 8
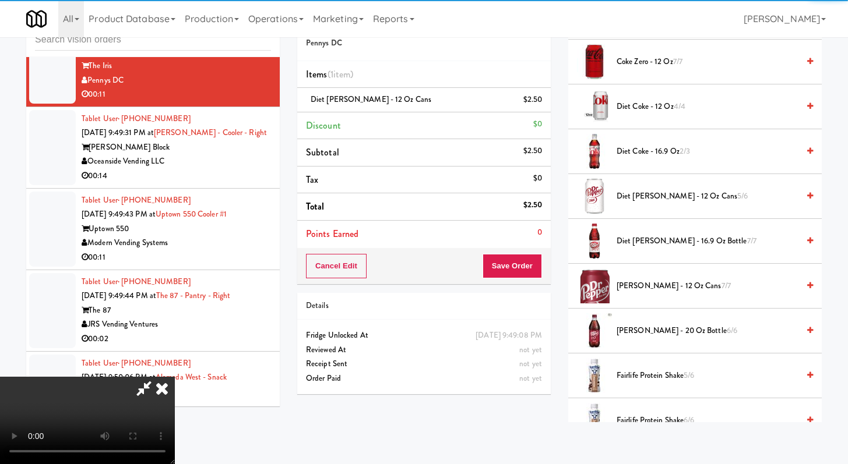
click at [649, 108] on span "Diet Coke - 12 oz 4/4" at bounding box center [707, 107] width 182 height 15
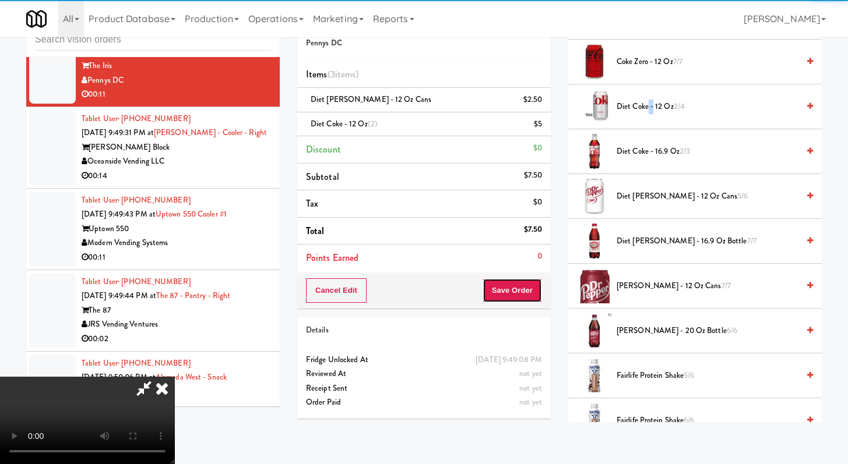
click at [524, 287] on button "Save Order" at bounding box center [511, 290] width 59 height 24
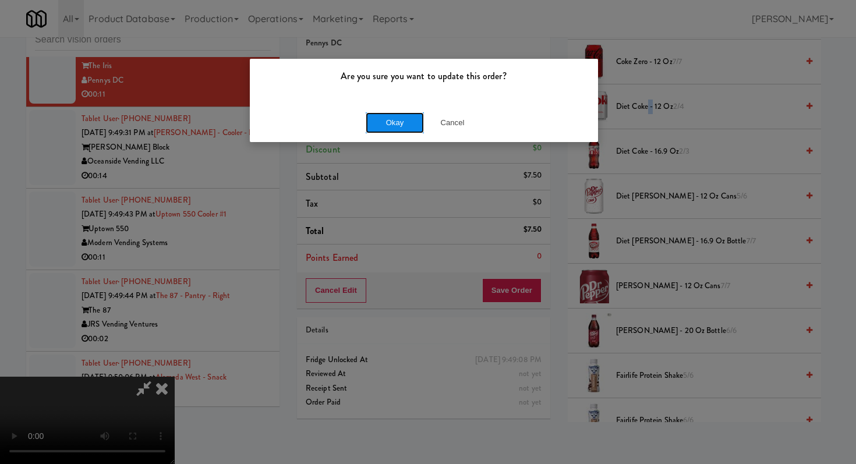
click at [405, 127] on button "Okay" at bounding box center [395, 122] width 58 height 21
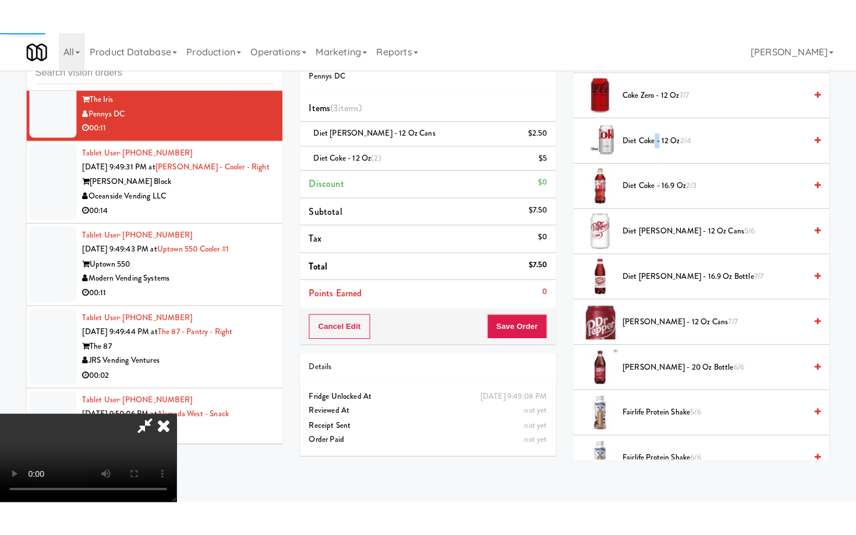
scroll to position [50, 0]
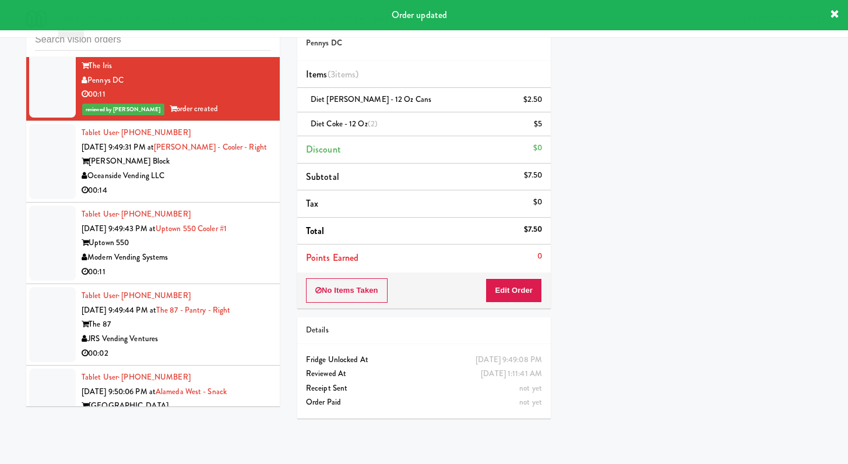
click at [232, 184] on div "Oceanside Vending LLC" at bounding box center [176, 176] width 189 height 15
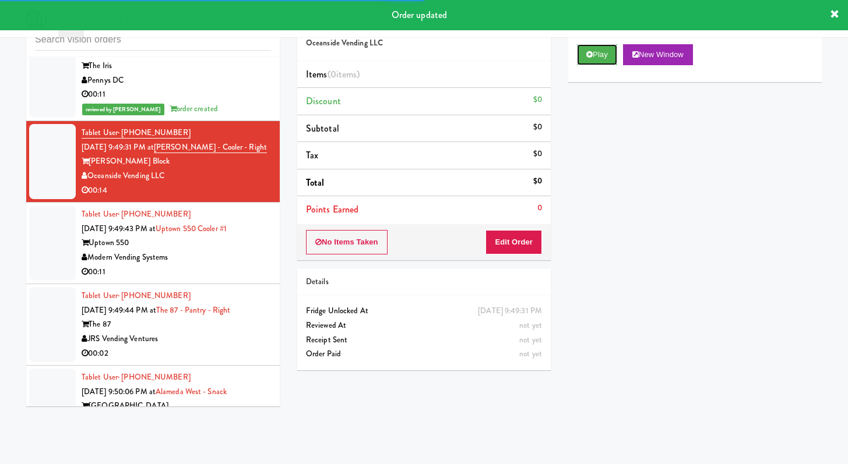
click at [601, 53] on button "Play" at bounding box center [597, 54] width 40 height 21
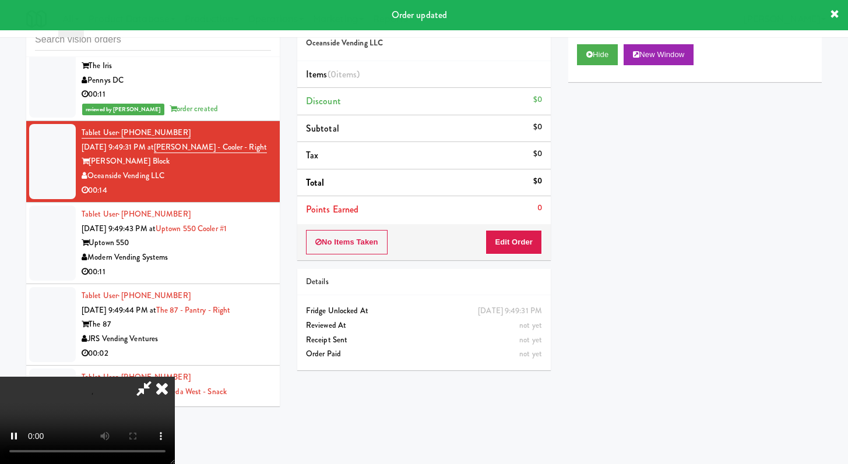
click at [527, 259] on div "No Items Taken Edit Order" at bounding box center [423, 242] width 253 height 36
click at [525, 246] on button "Edit Order" at bounding box center [513, 242] width 57 height 24
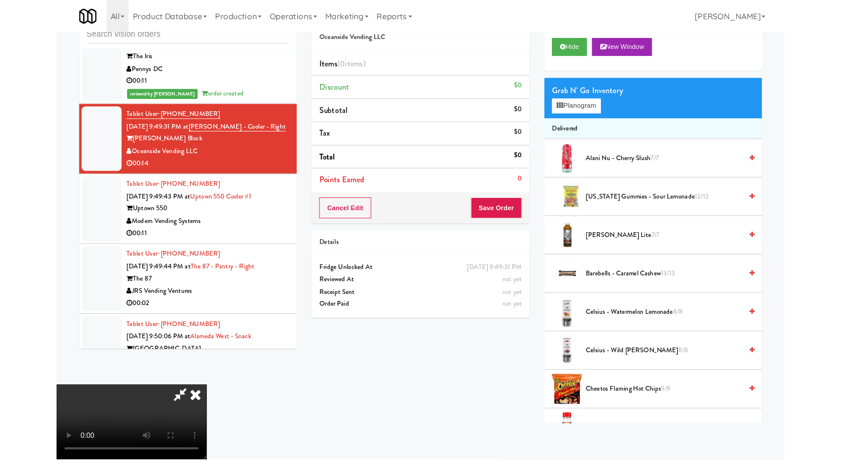
scroll to position [10964, 0]
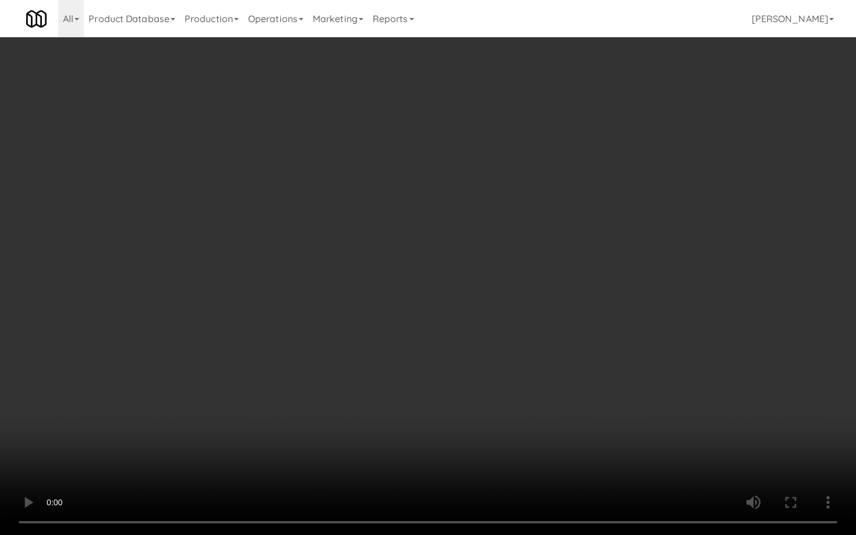
click at [707, 421] on video at bounding box center [428, 267] width 856 height 535
click at [704, 411] on video at bounding box center [428, 267] width 856 height 535
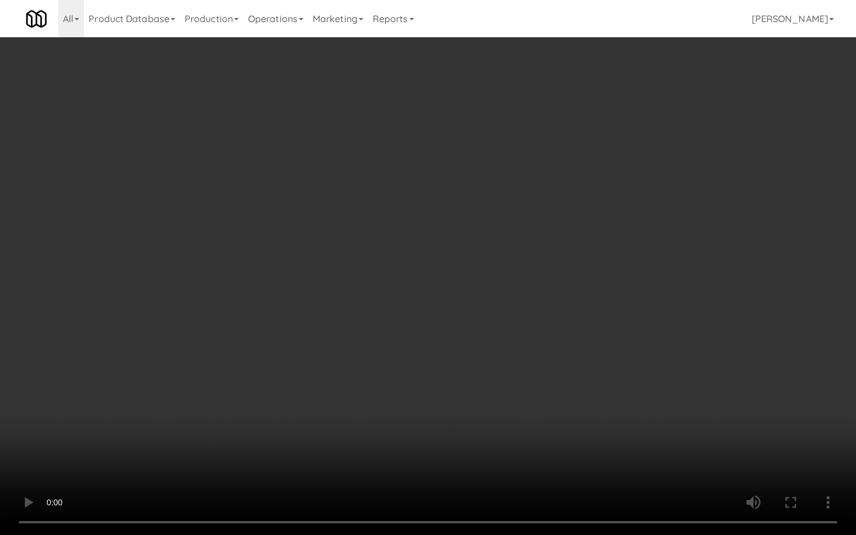
click at [704, 411] on video at bounding box center [428, 267] width 856 height 535
click at [710, 407] on video at bounding box center [428, 267] width 856 height 535
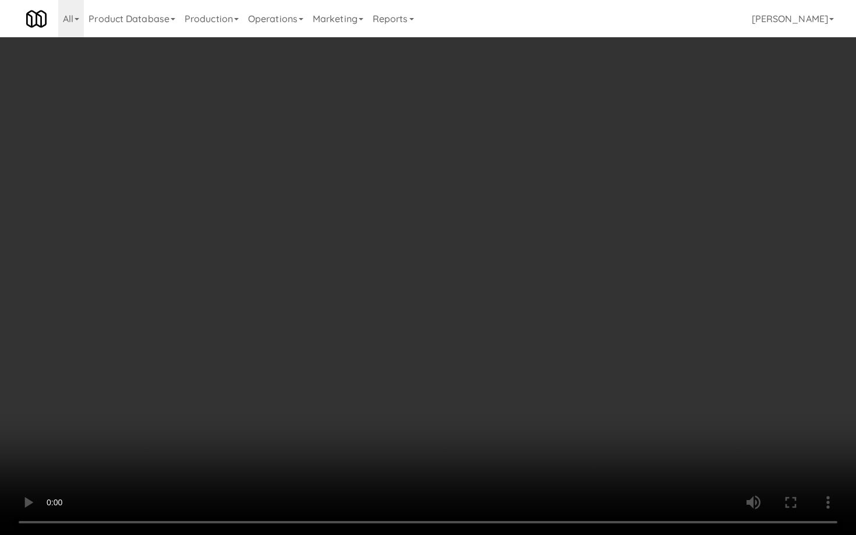
click at [710, 407] on video at bounding box center [428, 267] width 856 height 535
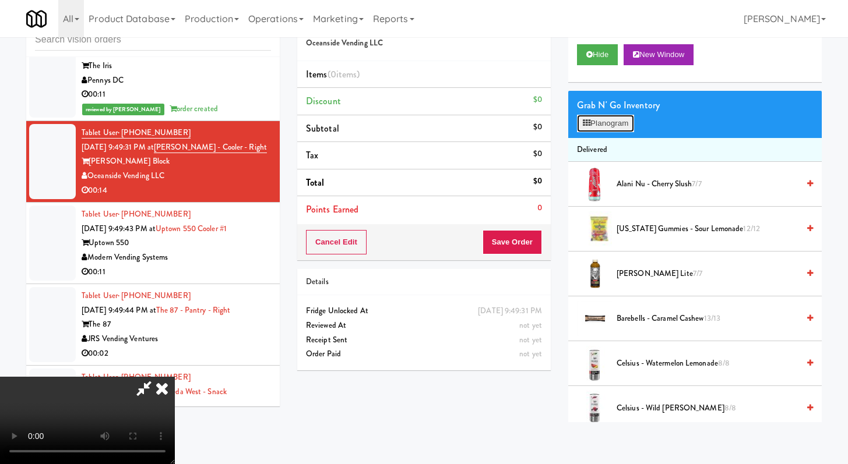
click at [601, 124] on button "Planogram" at bounding box center [605, 123] width 57 height 17
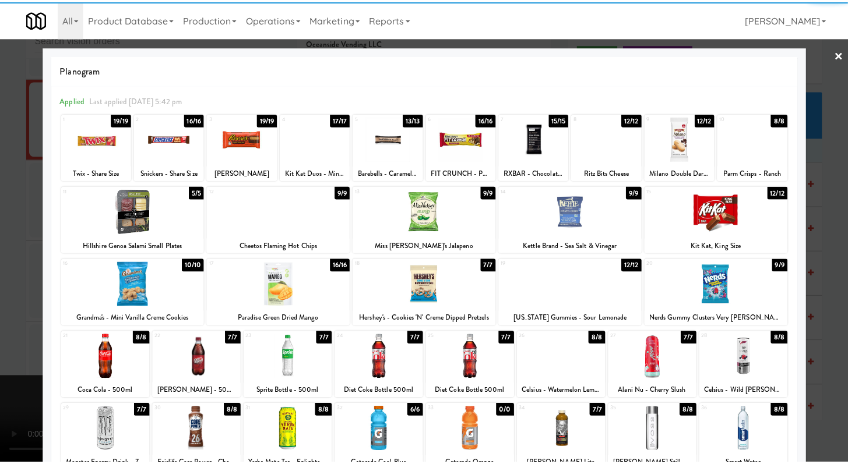
scroll to position [108, 0]
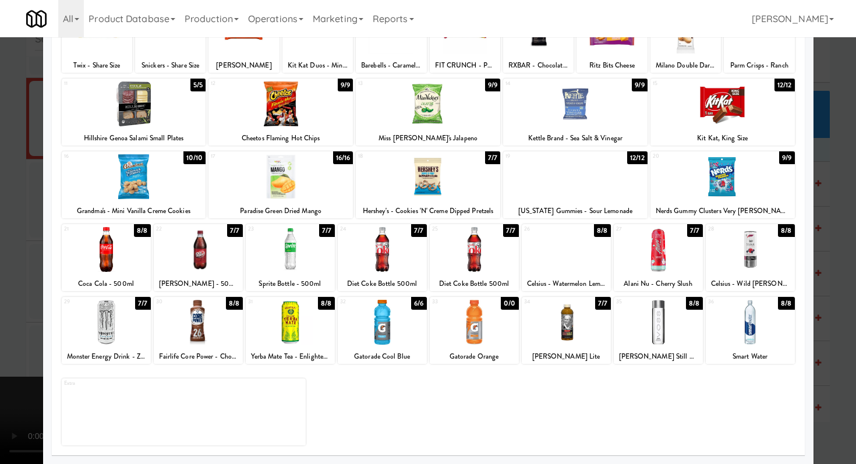
click at [379, 317] on div at bounding box center [382, 322] width 89 height 45
click at [0, 250] on div at bounding box center [428, 232] width 856 height 464
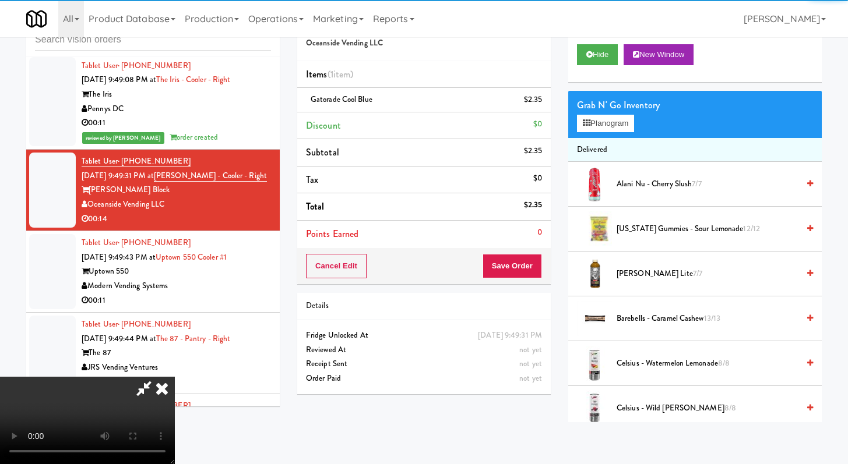
scroll to position [10992, 0]
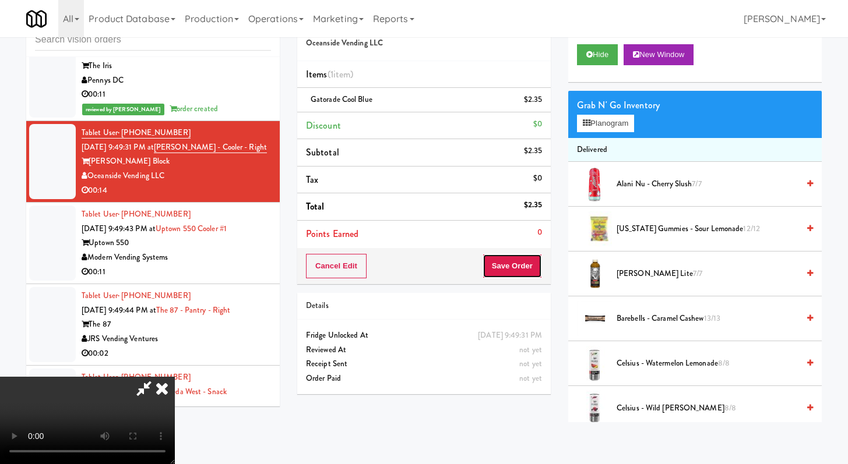
click at [512, 256] on button "Save Order" at bounding box center [511, 266] width 59 height 24
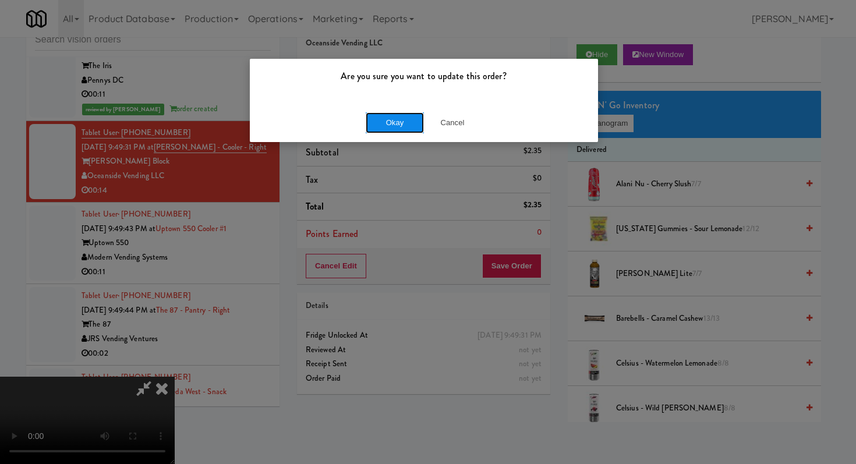
click at [410, 115] on button "Okay" at bounding box center [395, 122] width 58 height 21
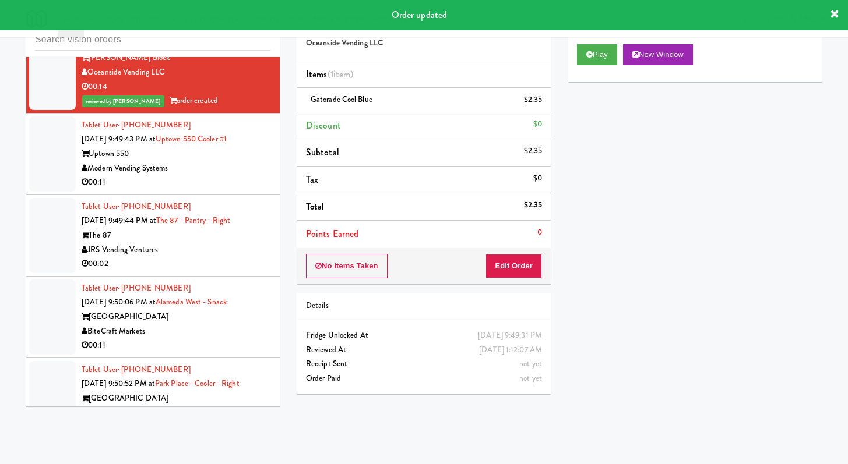
click at [220, 190] on div "00:11" at bounding box center [176, 182] width 189 height 15
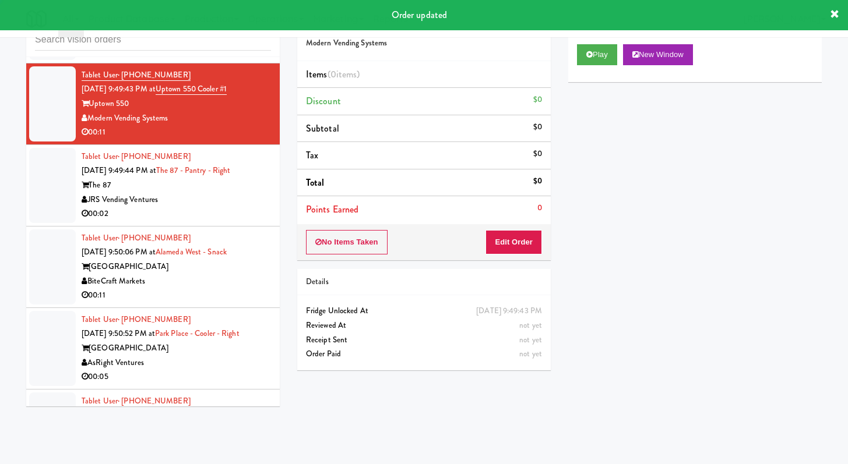
scroll to position [11253, 0]
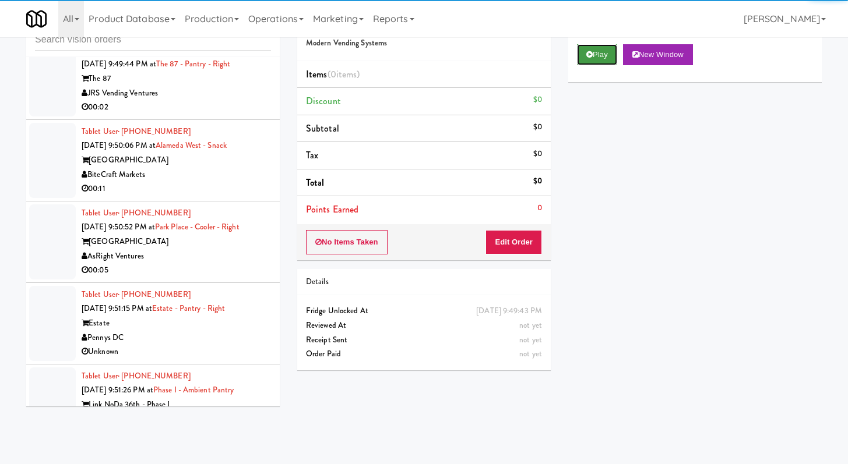
click at [615, 51] on button "Play" at bounding box center [597, 54] width 40 height 21
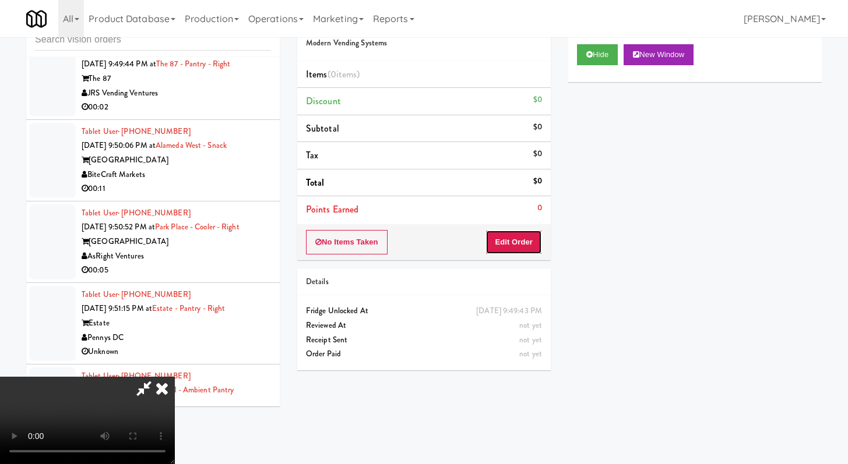
click at [525, 245] on button "Edit Order" at bounding box center [513, 242] width 57 height 24
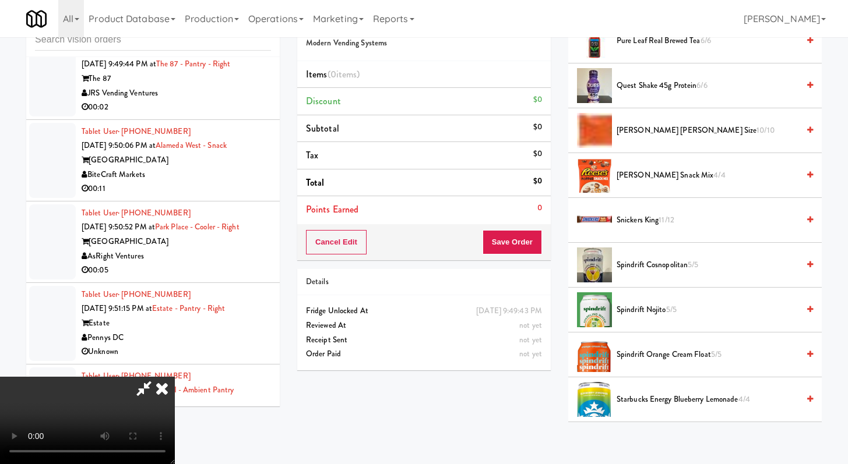
scroll to position [990, 0]
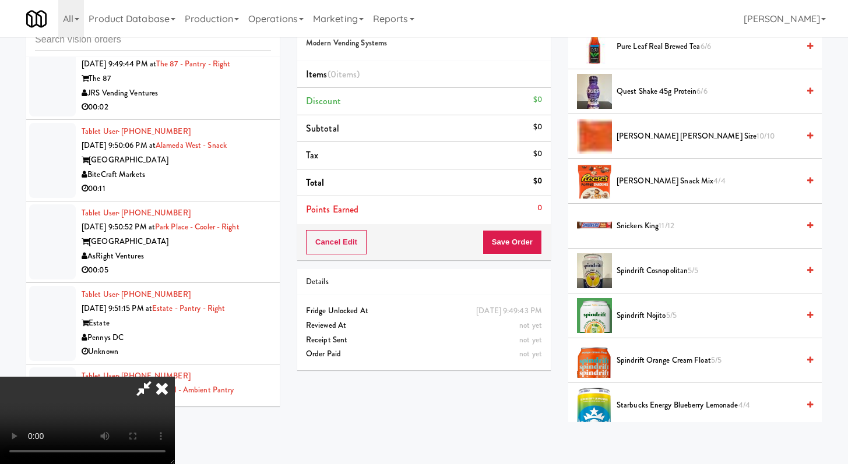
click at [641, 143] on li "[PERSON_NAME] [PERSON_NAME] Size 10/10" at bounding box center [694, 136] width 253 height 45
click at [627, 132] on span "[PERSON_NAME] [PERSON_NAME] Size 10/10" at bounding box center [707, 136] width 182 height 15
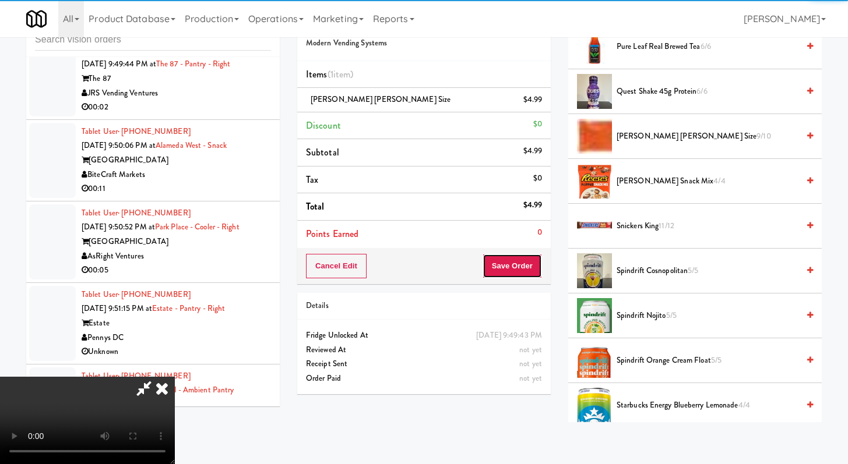
click at [531, 265] on button "Save Order" at bounding box center [511, 266] width 59 height 24
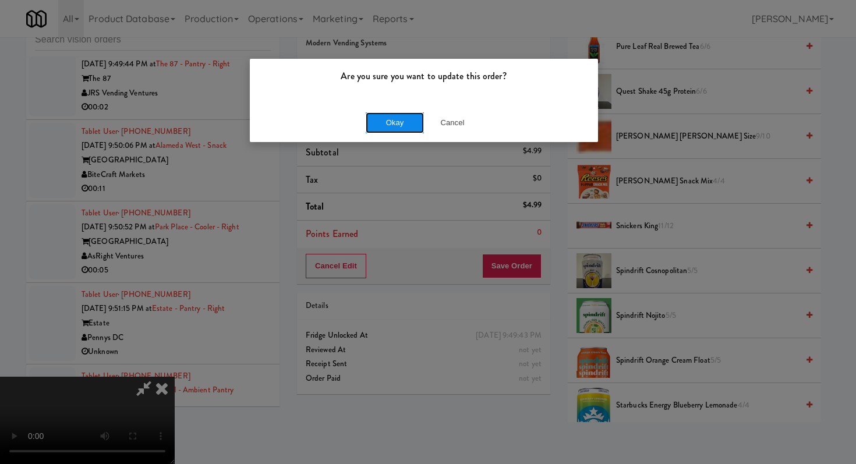
click at [391, 115] on button "Okay" at bounding box center [395, 122] width 58 height 21
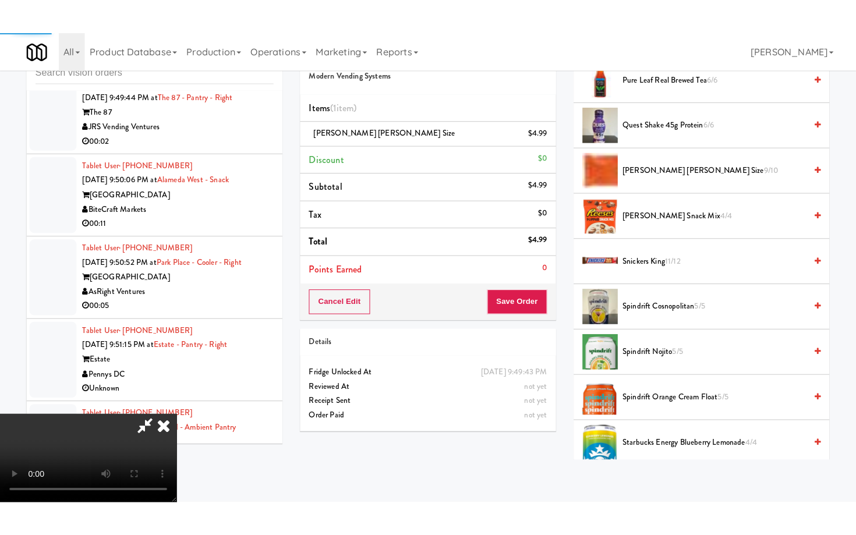
scroll to position [50, 0]
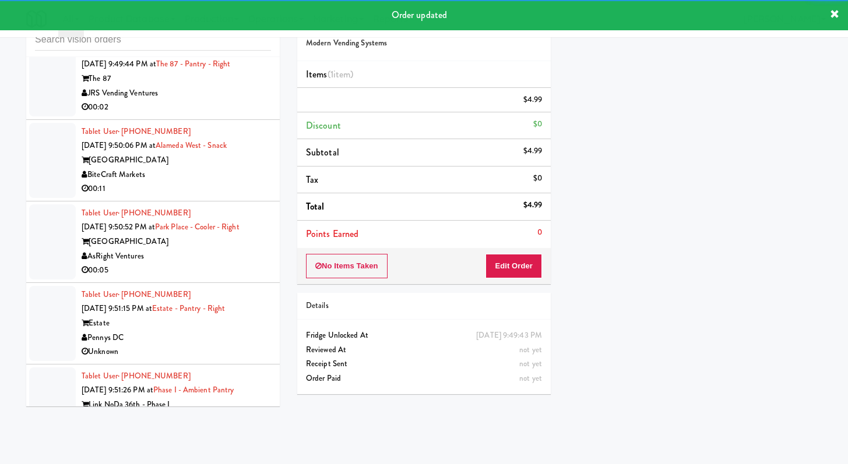
click at [242, 115] on div "00:02" at bounding box center [176, 107] width 189 height 15
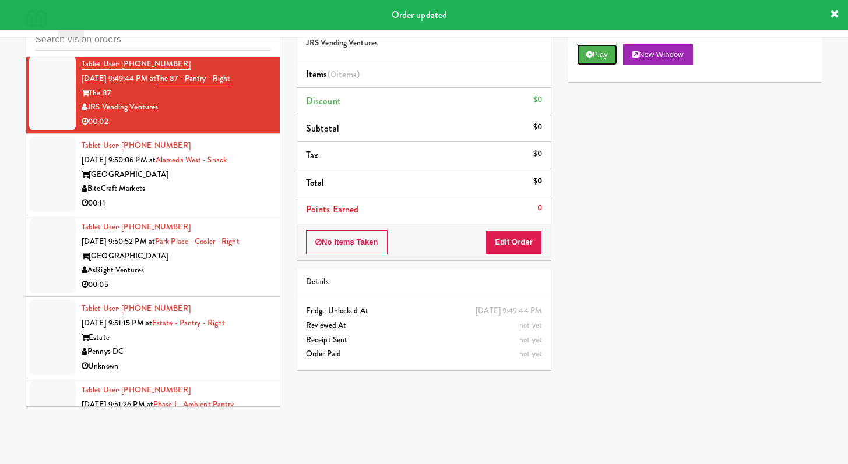
drag, startPoint x: 602, startPoint y: 45, endPoint x: 579, endPoint y: 83, distance: 44.7
click at [601, 45] on button "Play" at bounding box center [597, 54] width 40 height 21
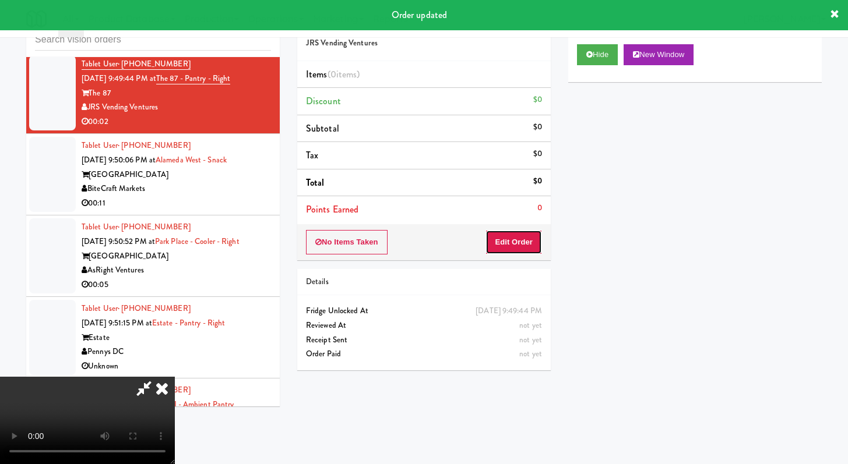
click at [526, 236] on button "Edit Order" at bounding box center [513, 242] width 57 height 24
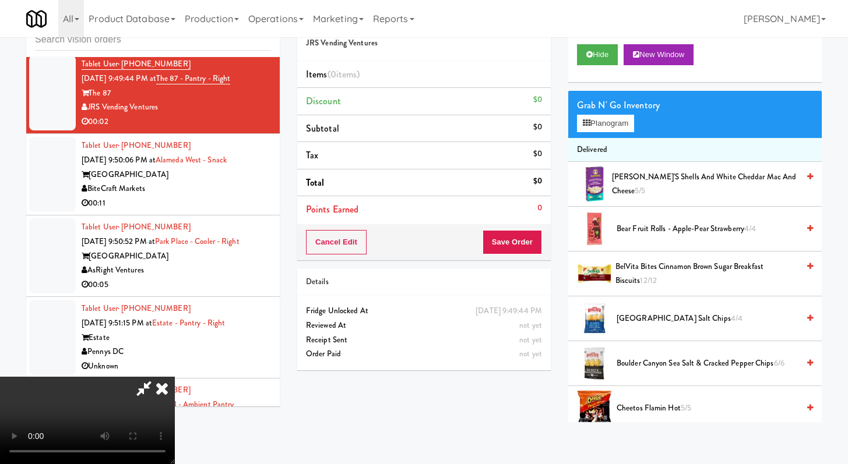
scroll to position [11224, 0]
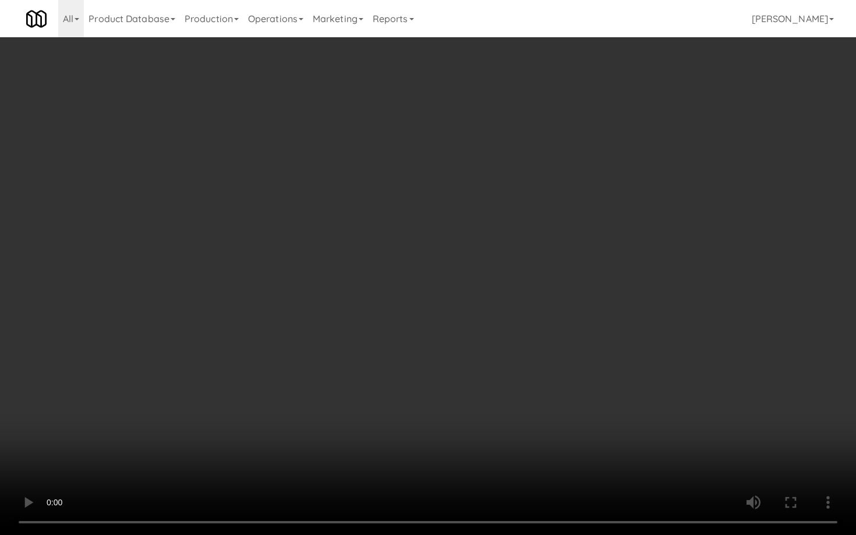
click at [598, 415] on video at bounding box center [428, 267] width 856 height 535
click at [603, 401] on video at bounding box center [428, 267] width 856 height 535
click at [603, 400] on video at bounding box center [428, 267] width 856 height 535
click at [599, 394] on video at bounding box center [428, 267] width 856 height 535
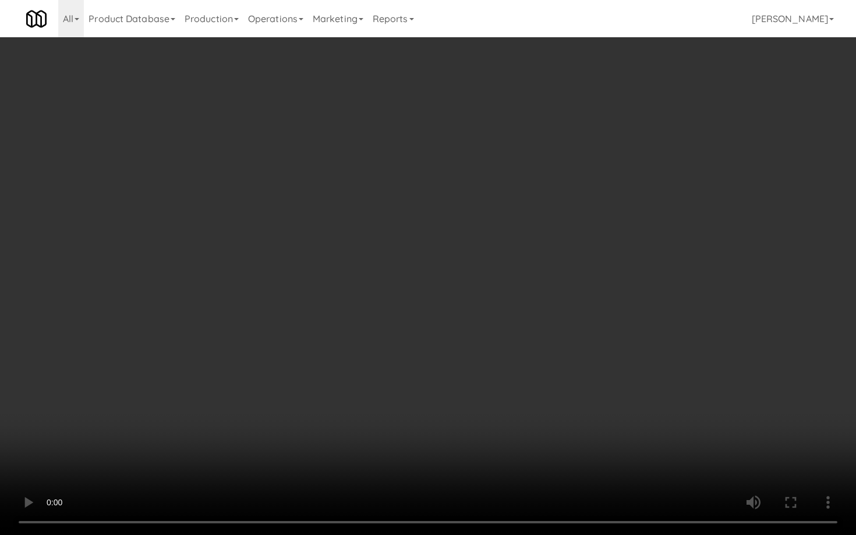
click at [604, 379] on video at bounding box center [428, 267] width 856 height 535
click at [607, 376] on video at bounding box center [428, 267] width 856 height 535
click at [608, 376] on video at bounding box center [428, 267] width 856 height 535
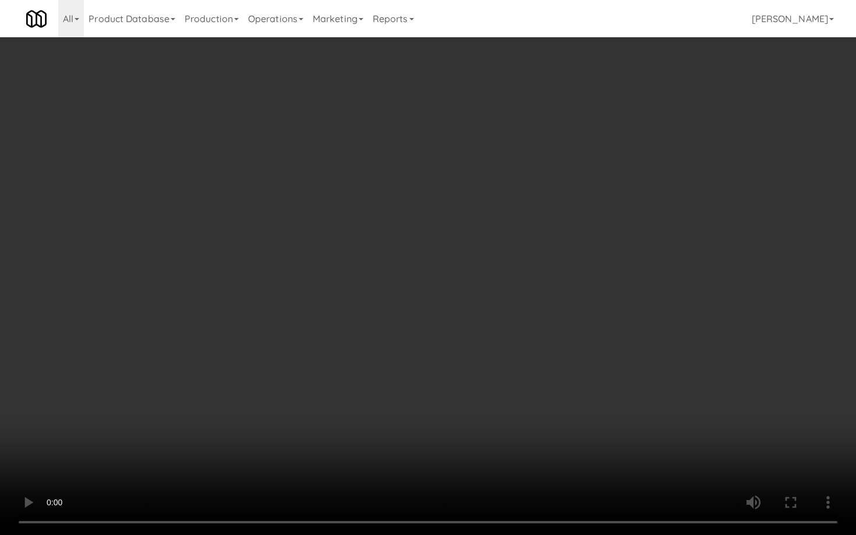
click at [608, 376] on video at bounding box center [428, 267] width 856 height 535
click at [631, 400] on video at bounding box center [428, 267] width 856 height 535
click at [629, 393] on video at bounding box center [428, 267] width 856 height 535
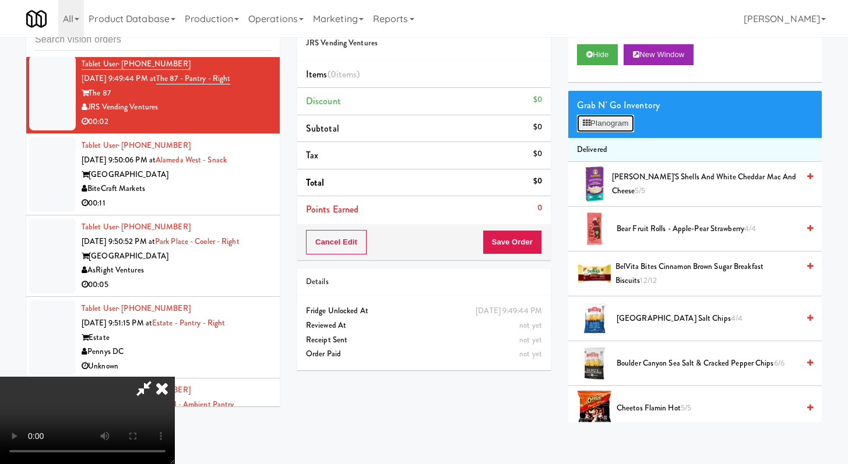
click at [607, 124] on button "Planogram" at bounding box center [605, 123] width 57 height 17
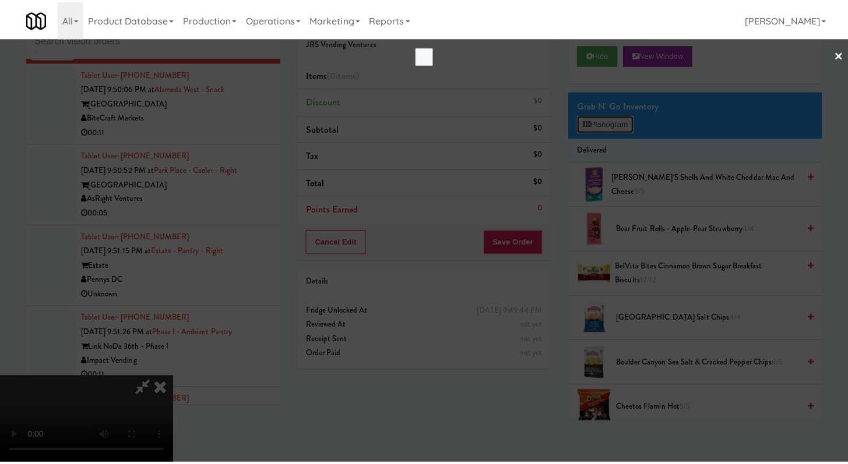
scroll to position [11224, 0]
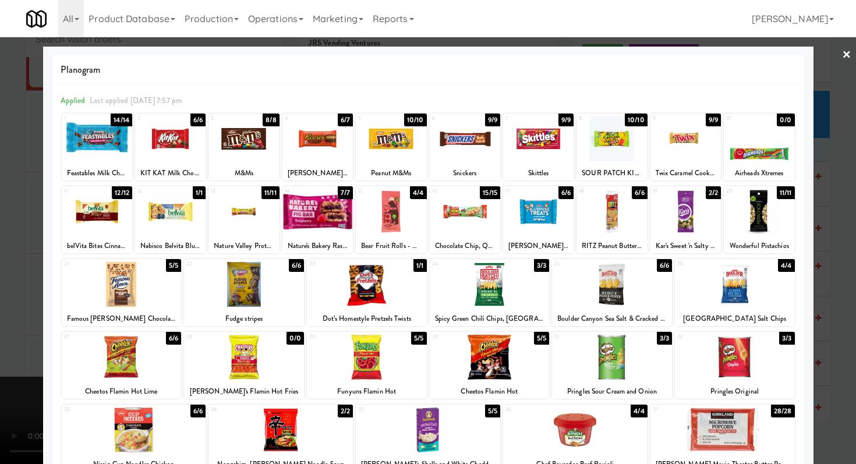
click at [484, 297] on div at bounding box center [490, 284] width 120 height 45
click at [0, 184] on div at bounding box center [428, 232] width 856 height 464
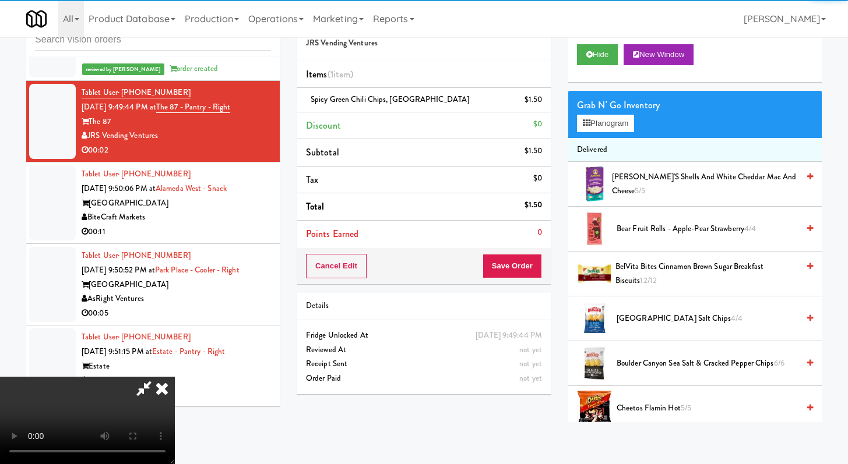
scroll to position [11253, 0]
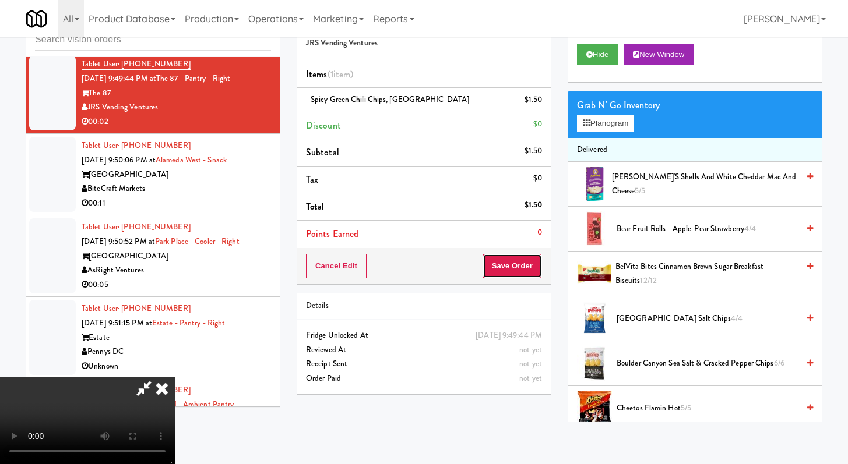
click at [523, 271] on button "Save Order" at bounding box center [511, 266] width 59 height 24
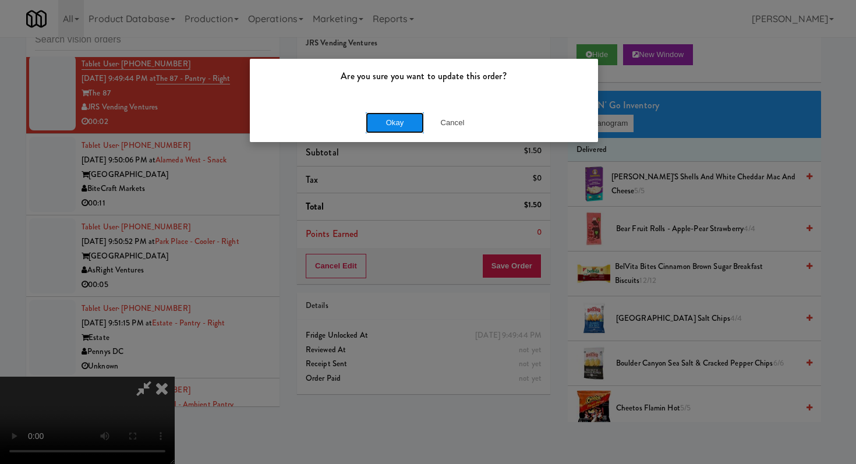
click at [399, 126] on button "Okay" at bounding box center [395, 122] width 58 height 21
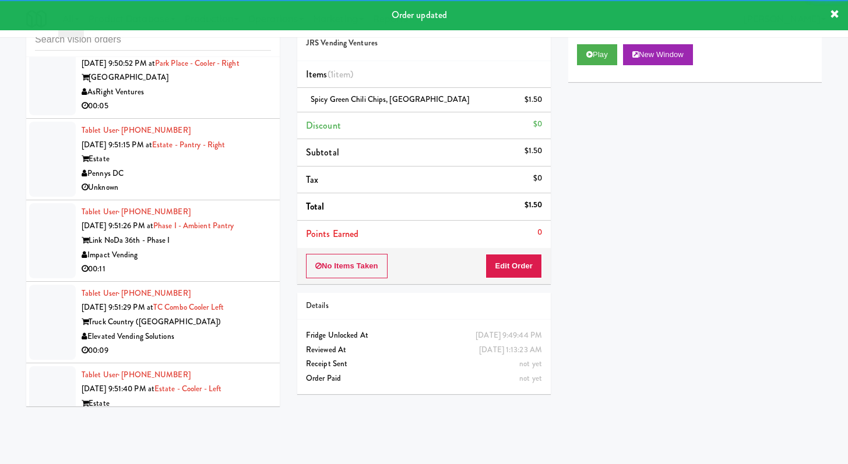
scroll to position [11424, 0]
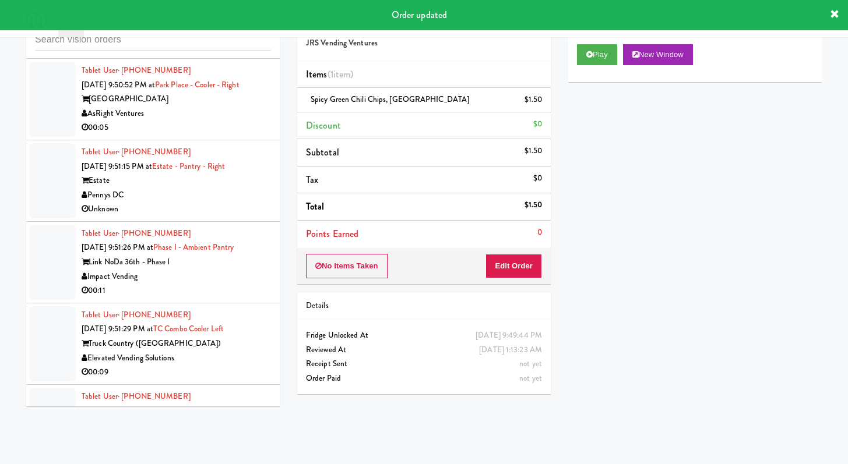
click at [268, 59] on li "Tablet User · (772) 284-8094 [DATE] 9:50:06 PM at [GEOGRAPHIC_DATA] Markets 00:…" at bounding box center [152, 18] width 253 height 82
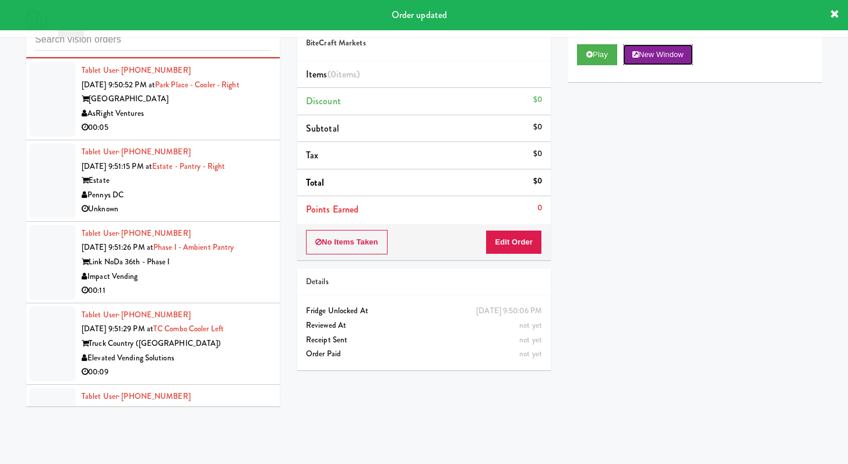
click at [624, 56] on button "New Window" at bounding box center [658, 54] width 70 height 21
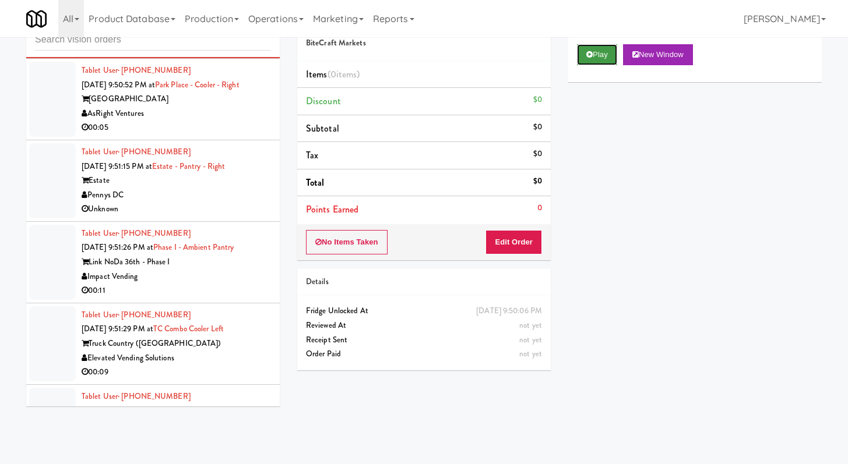
click at [584, 59] on button "Play" at bounding box center [597, 54] width 40 height 21
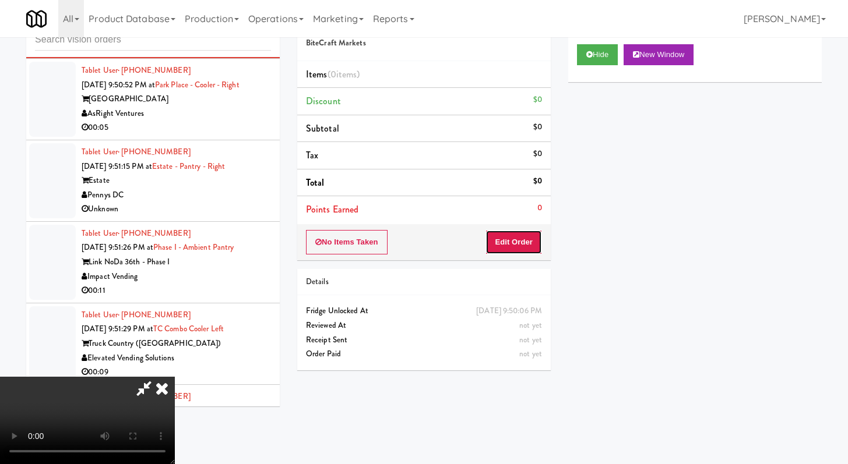
click at [491, 234] on button "Edit Order" at bounding box center [513, 242] width 57 height 24
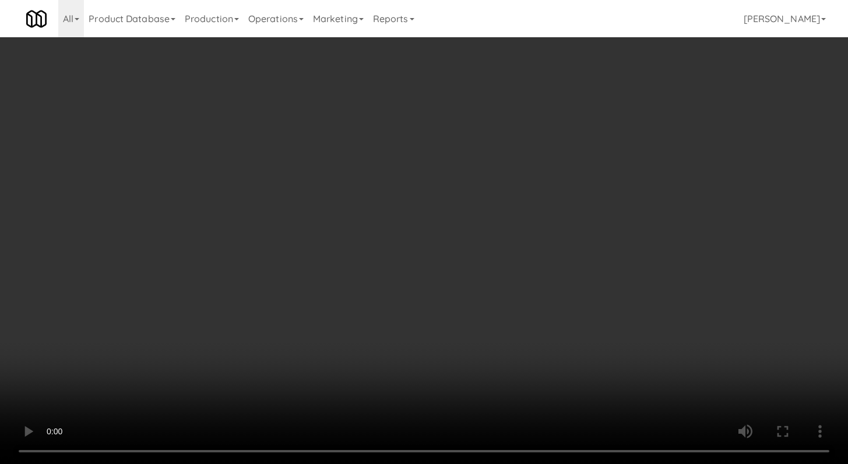
scroll to position [11395, 0]
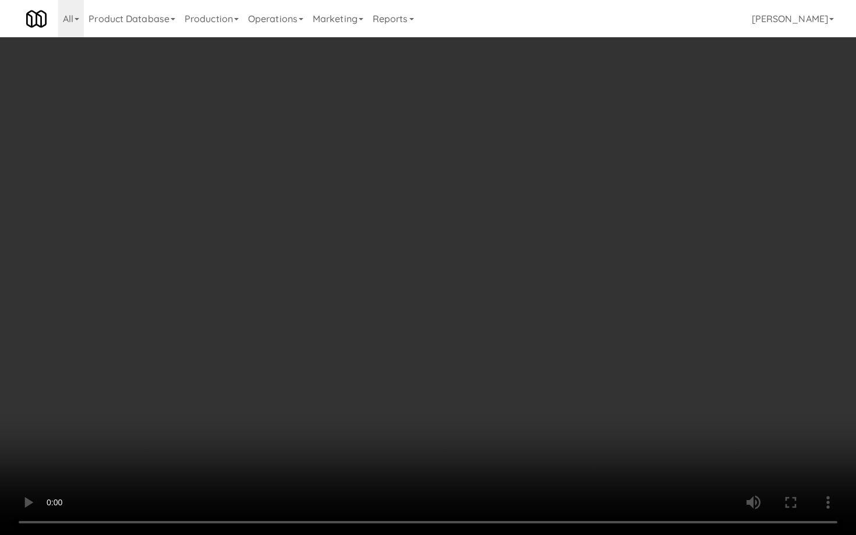
click at [463, 418] on video at bounding box center [428, 267] width 856 height 535
click at [491, 398] on video at bounding box center [428, 267] width 856 height 535
click at [630, 443] on video at bounding box center [428, 267] width 856 height 535
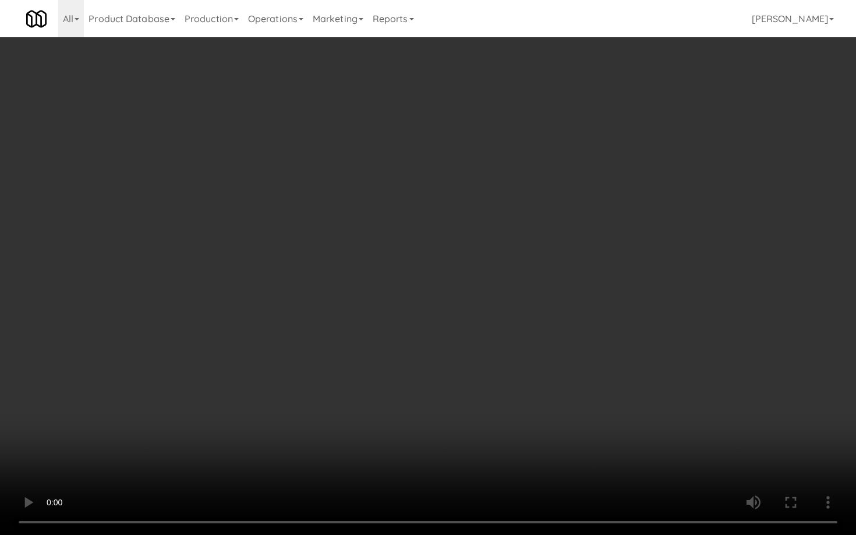
click at [630, 443] on video at bounding box center [428, 267] width 856 height 535
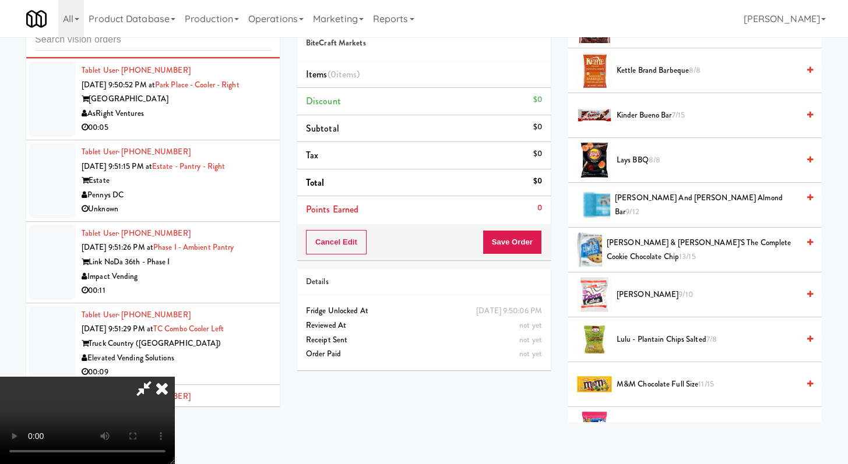
scroll to position [881, 0]
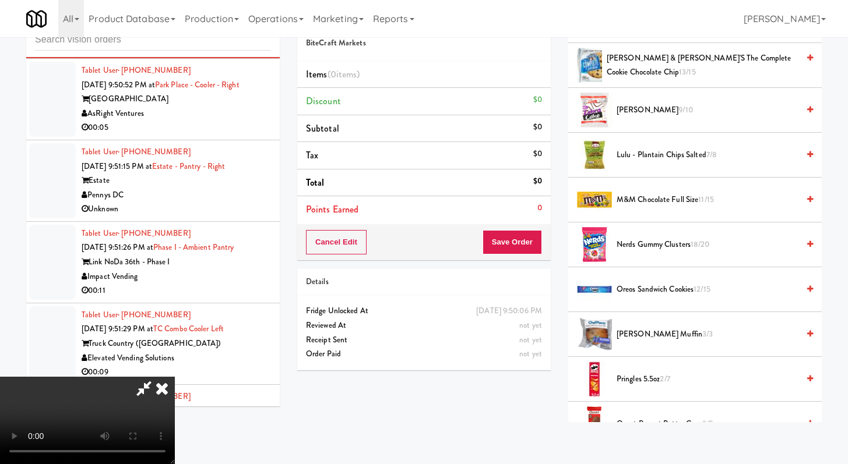
click at [636, 280] on li "Oreos Sandwich Cookies 12/15" at bounding box center [694, 289] width 253 height 45
click at [636, 287] on span "Oreos Sandwich Cookies 12/15" at bounding box center [707, 290] width 182 height 15
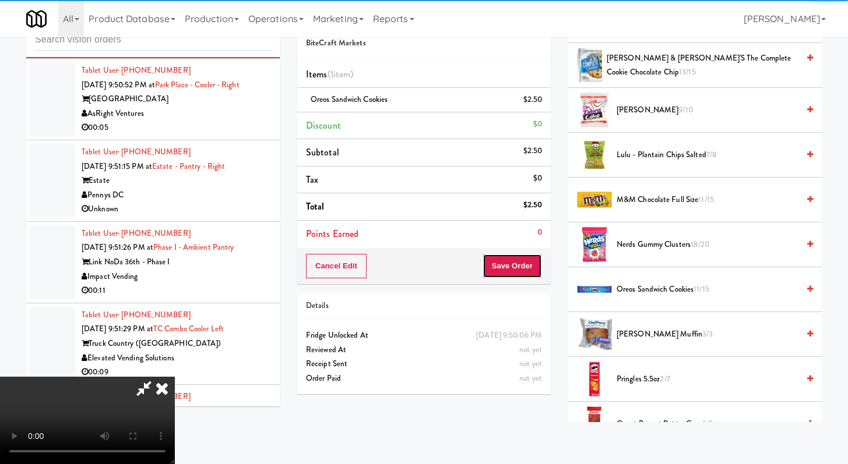
click at [518, 254] on button "Save Order" at bounding box center [511, 266] width 59 height 24
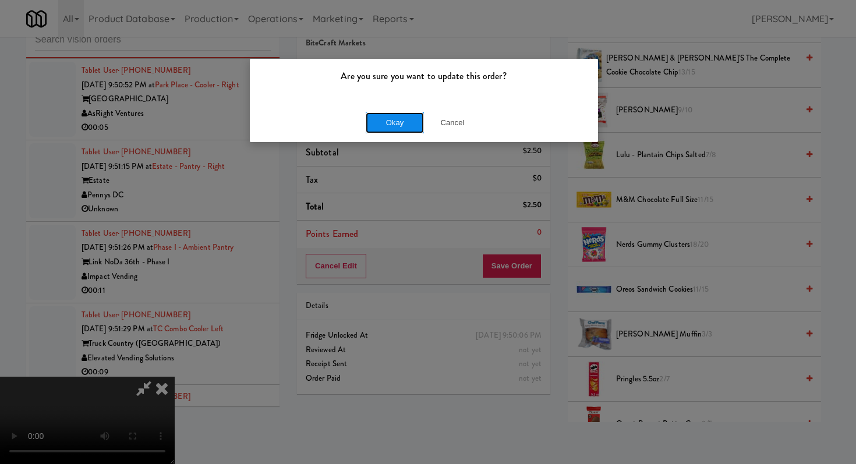
click at [405, 126] on button "Okay" at bounding box center [395, 122] width 58 height 21
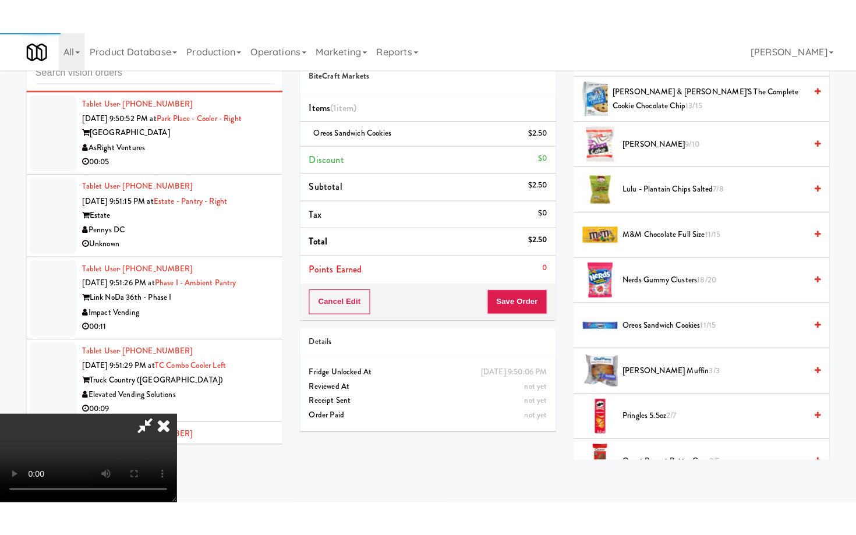
scroll to position [50, 0]
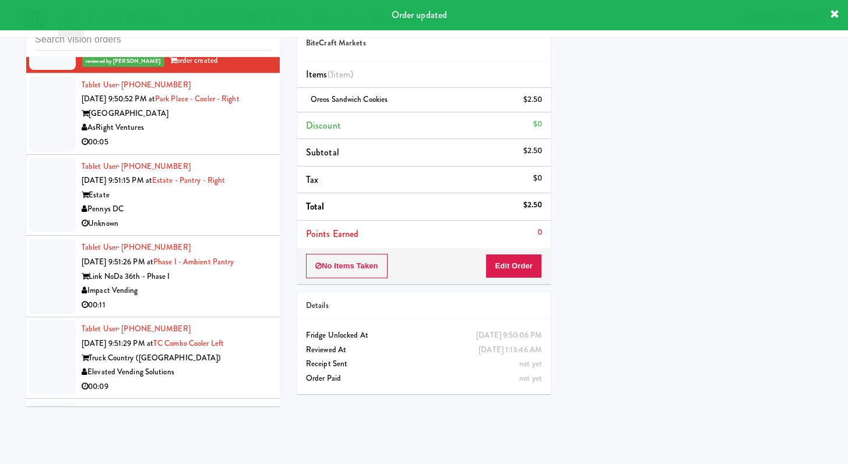
click at [229, 150] on div "00:05" at bounding box center [176, 142] width 189 height 15
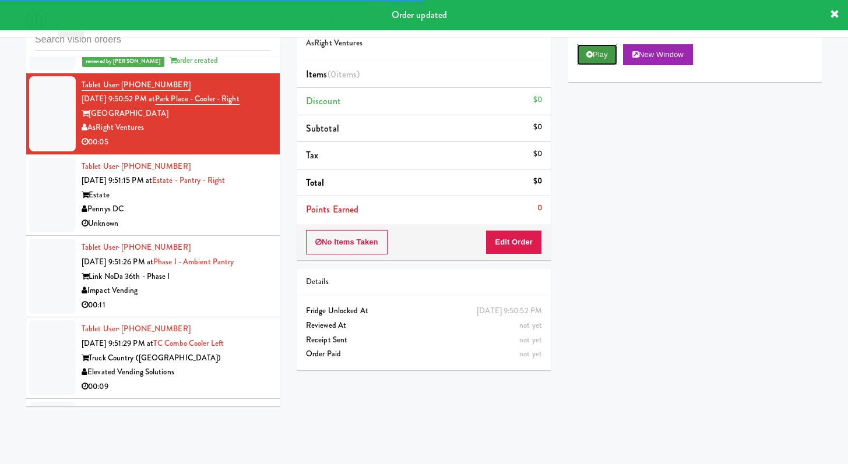
click at [582, 55] on button "Play" at bounding box center [597, 54] width 40 height 21
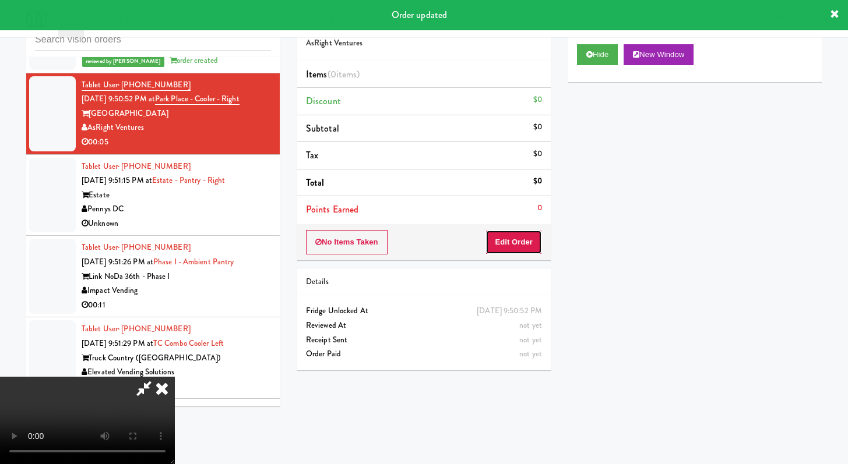
click at [523, 249] on button "Edit Order" at bounding box center [513, 242] width 57 height 24
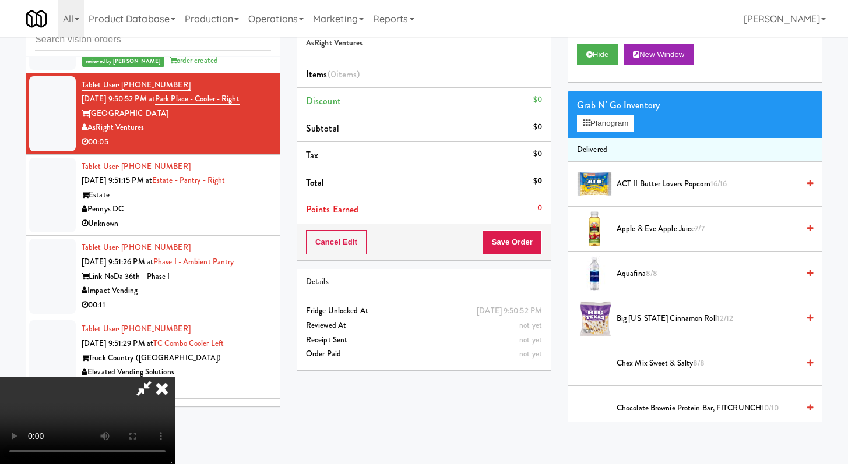
scroll to position [11395, 0]
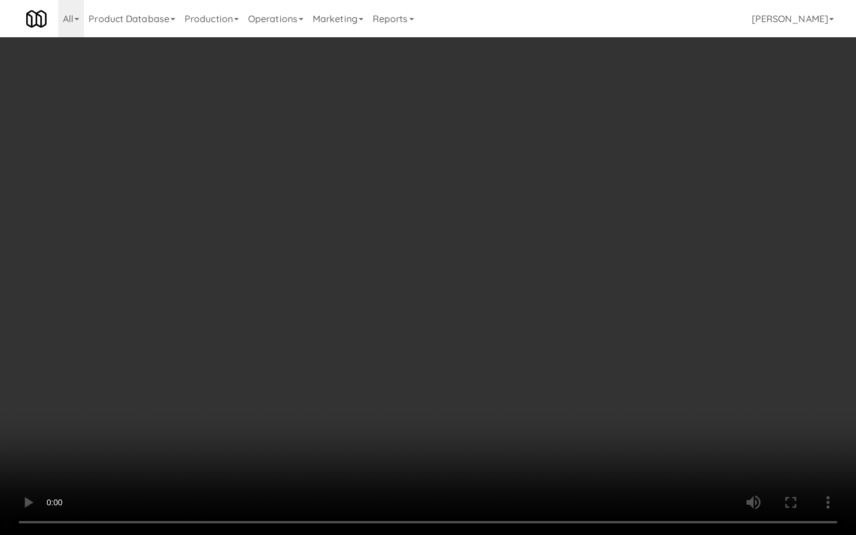
click at [536, 373] on video at bounding box center [428, 267] width 856 height 535
click at [554, 364] on video at bounding box center [428, 267] width 856 height 535
click at [556, 362] on video at bounding box center [428, 267] width 856 height 535
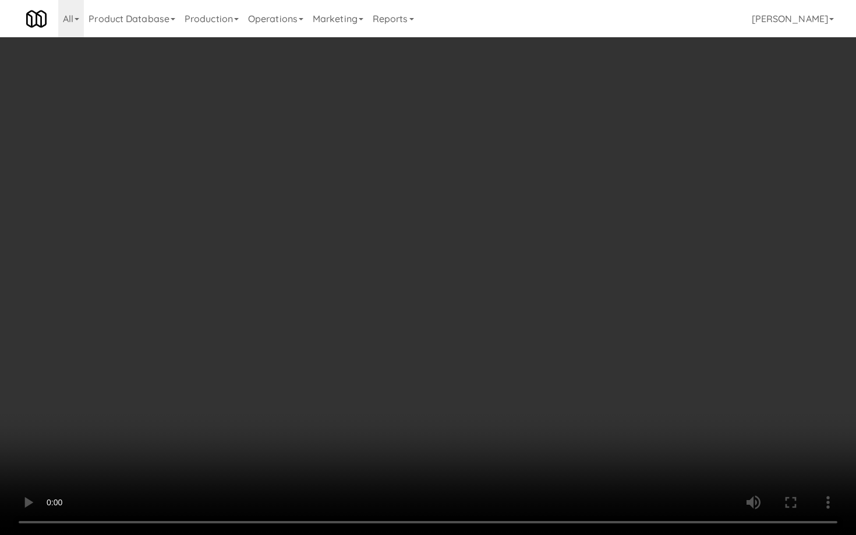
click at [555, 362] on video at bounding box center [428, 267] width 856 height 535
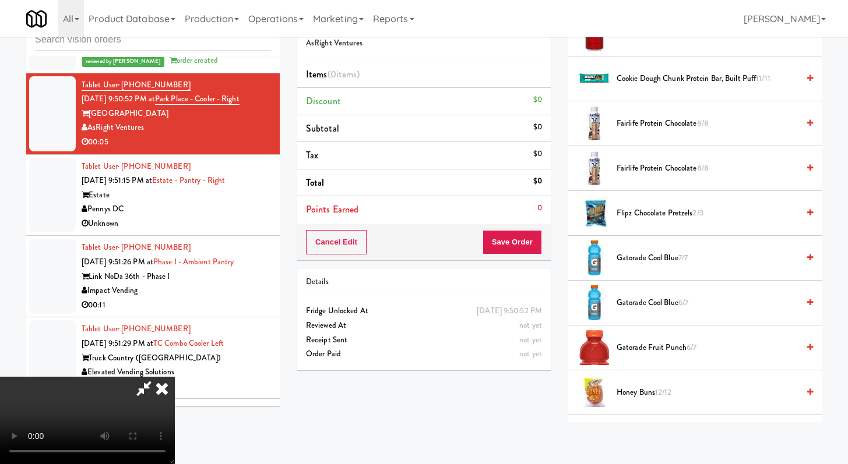
scroll to position [401, 0]
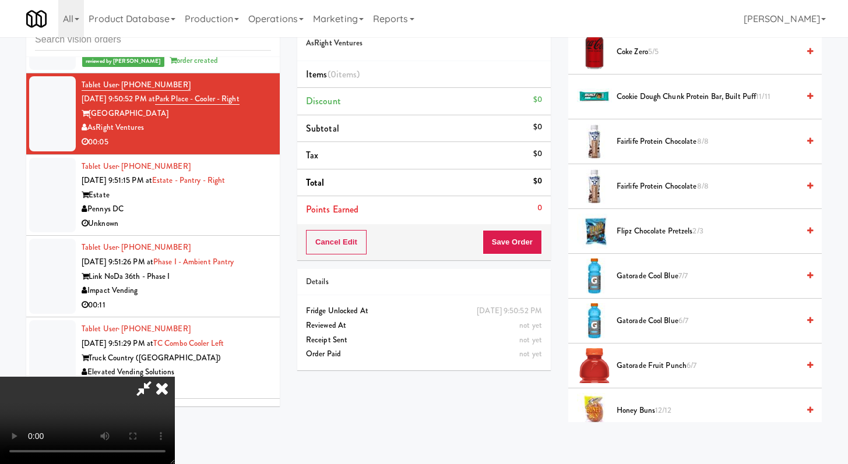
click at [677, 97] on span "Cookie Dough Chunk Protein Bar, Built Puff 11/11" at bounding box center [707, 97] width 182 height 15
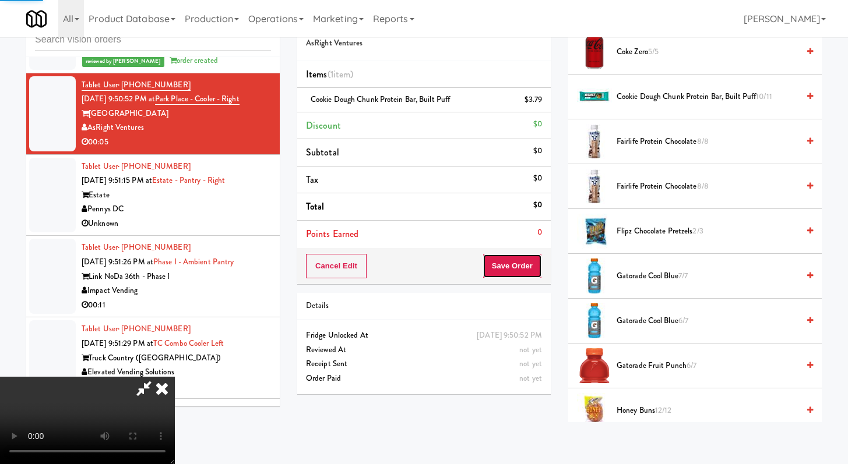
click at [520, 276] on button "Save Order" at bounding box center [511, 266] width 59 height 24
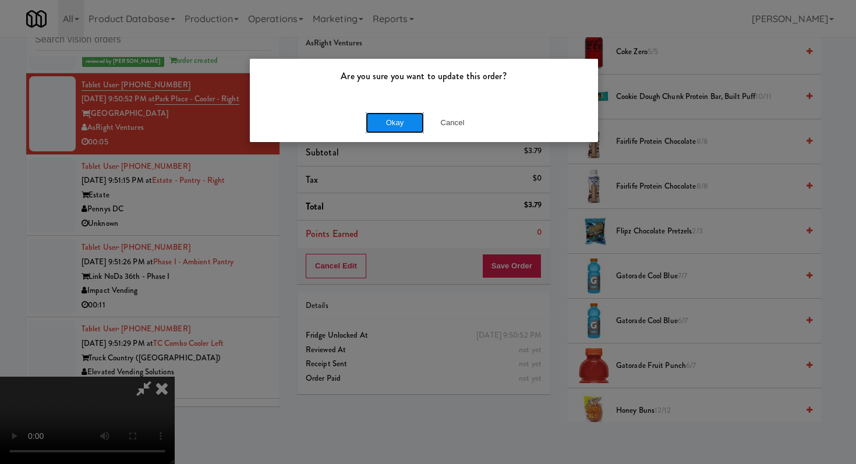
click at [387, 117] on button "Okay" at bounding box center [395, 122] width 58 height 21
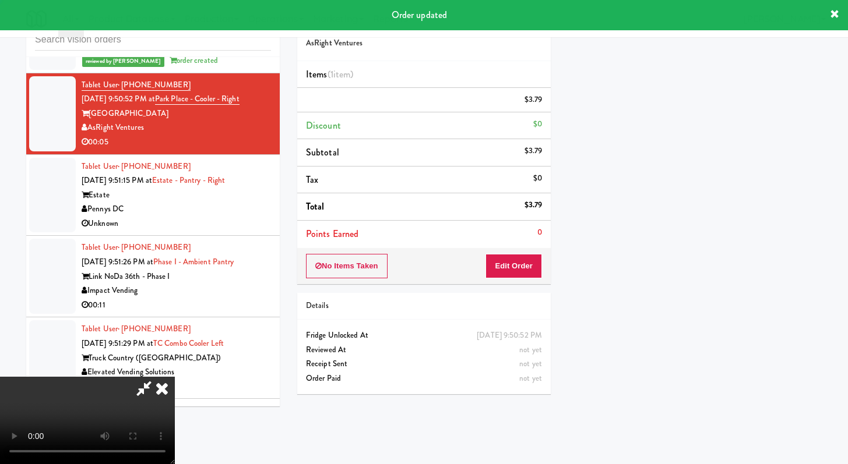
scroll to position [50, 0]
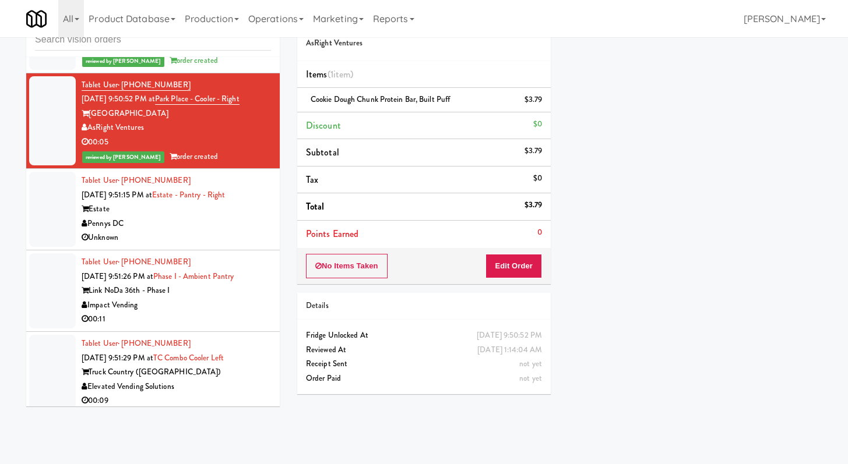
click at [181, 231] on div "Pennys DC" at bounding box center [176, 224] width 189 height 15
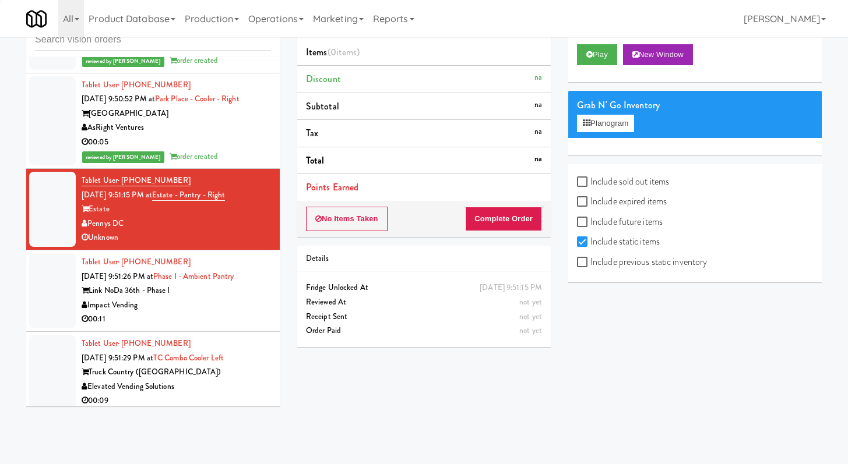
scroll to position [11898, 0]
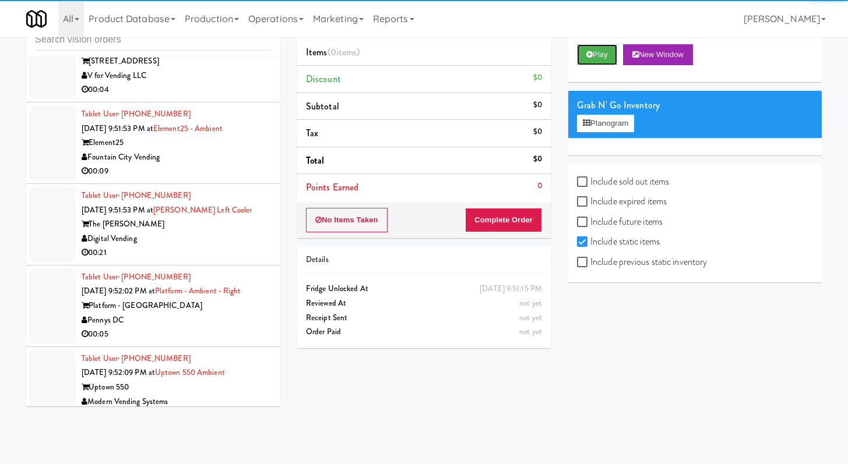
click at [601, 59] on button "Play" at bounding box center [597, 54] width 40 height 21
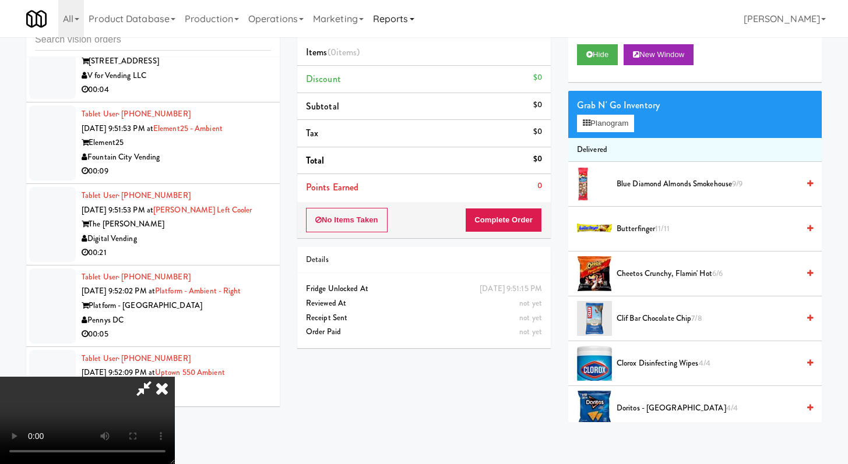
scroll to position [0, 0]
click at [175, 377] on icon at bounding box center [162, 388] width 26 height 23
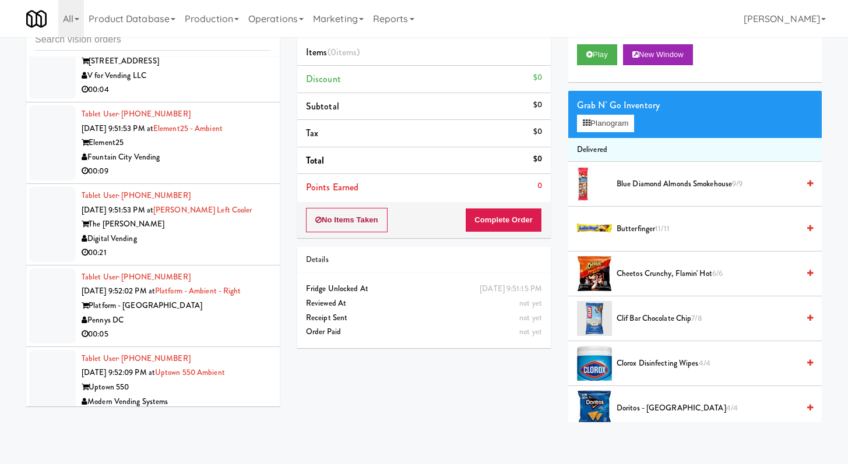
click at [369, 231] on div "No Items Taken Complete Order" at bounding box center [423, 220] width 253 height 36
click at [369, 227] on button "No Items Taken" at bounding box center [347, 220] width 82 height 24
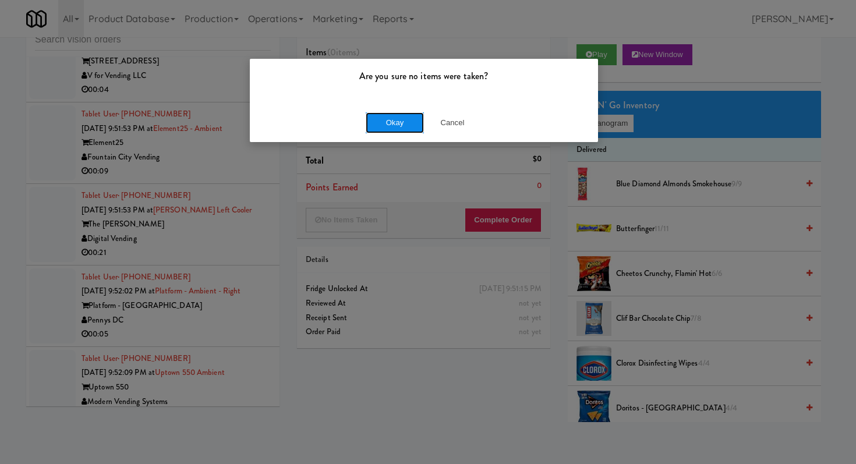
click at [375, 122] on button "Okay" at bounding box center [395, 122] width 58 height 21
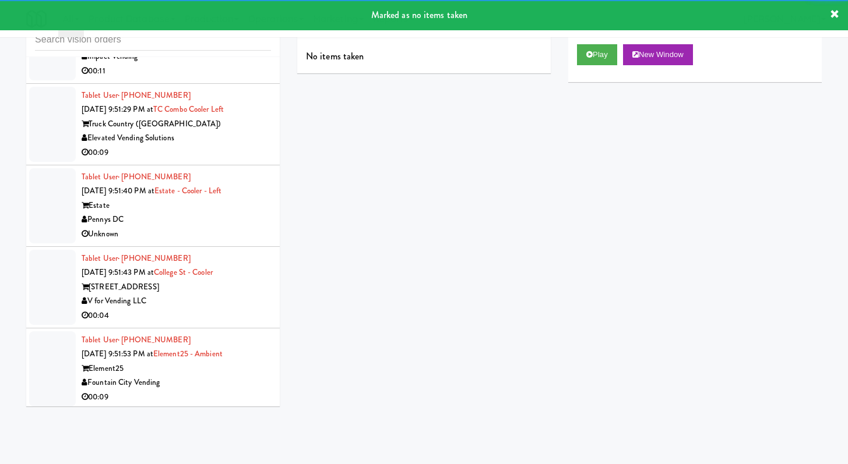
scroll to position [11686, 0]
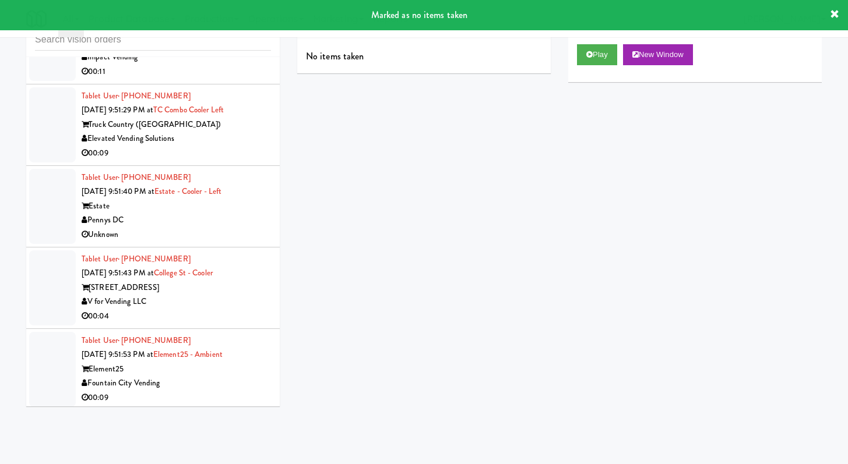
click at [242, 65] on div "Impact Vending" at bounding box center [176, 57] width 189 height 15
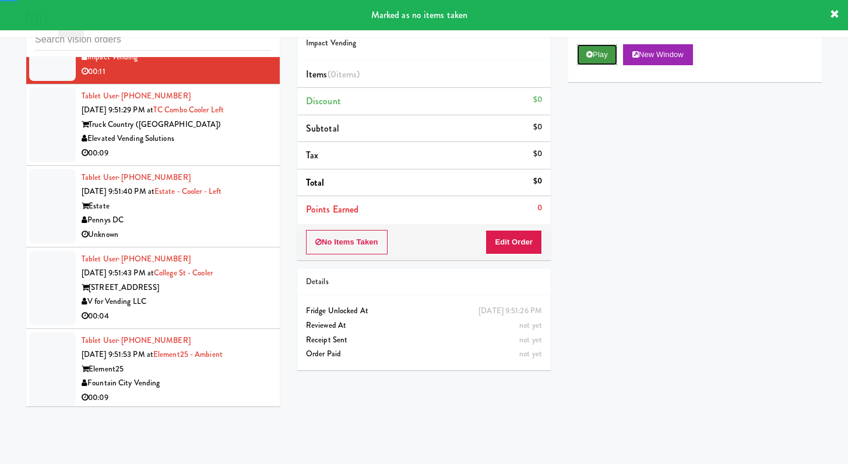
click at [587, 54] on icon at bounding box center [589, 55] width 6 height 8
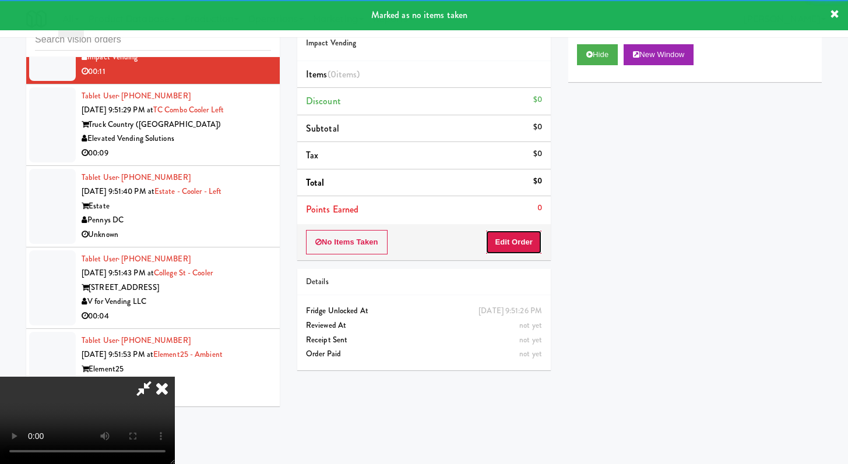
click at [521, 237] on button "Edit Order" at bounding box center [513, 242] width 57 height 24
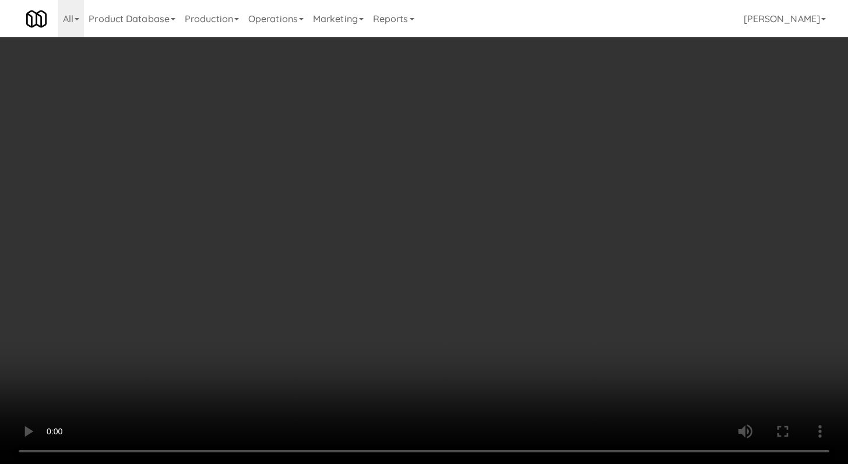
scroll to position [11657, 0]
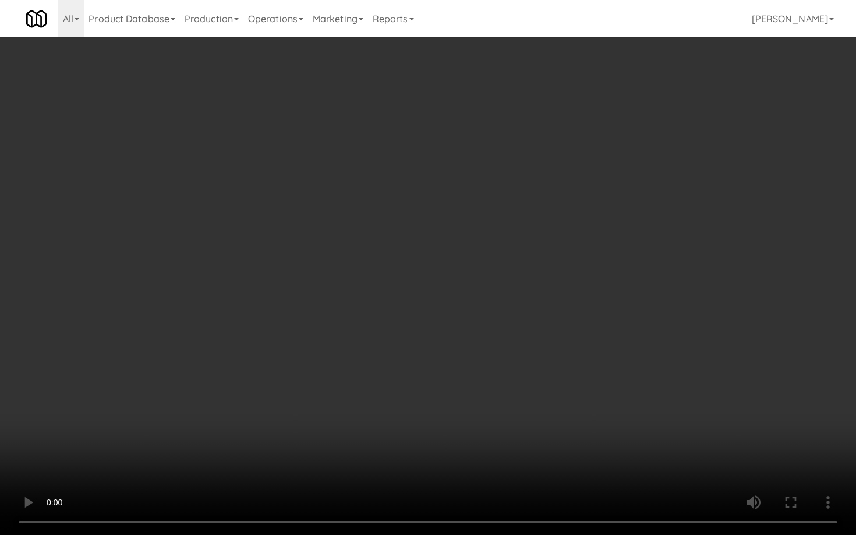
click at [474, 407] on video at bounding box center [428, 267] width 856 height 535
click at [478, 383] on video at bounding box center [428, 267] width 856 height 535
click at [485, 369] on video at bounding box center [428, 267] width 856 height 535
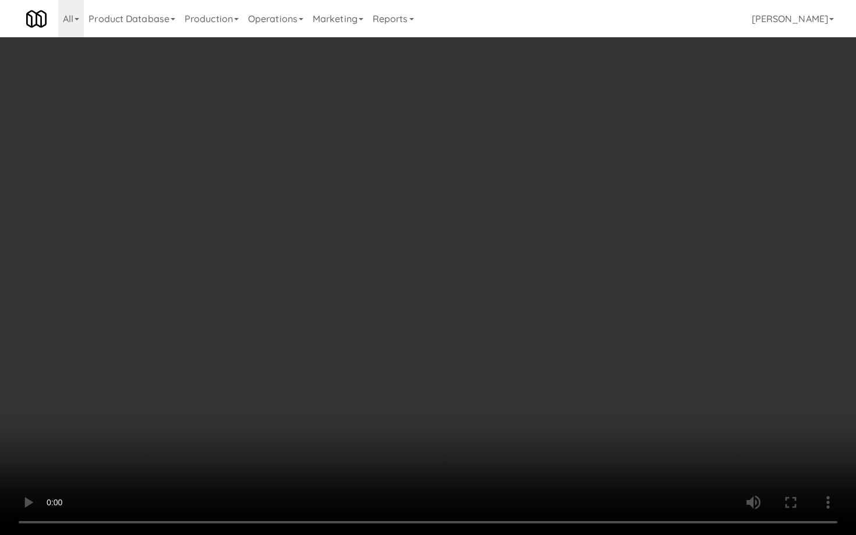
click at [485, 369] on video at bounding box center [428, 267] width 856 height 535
click at [486, 366] on video at bounding box center [428, 267] width 856 height 535
click at [488, 364] on video at bounding box center [428, 267] width 856 height 535
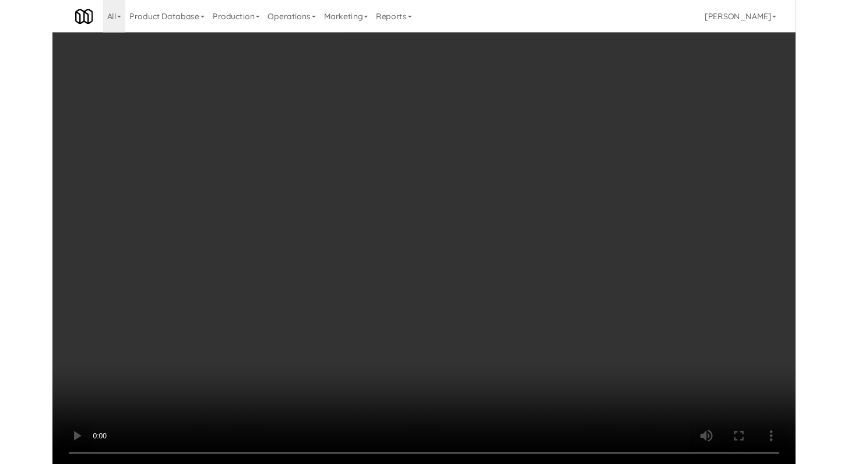
scroll to position [11686, 0]
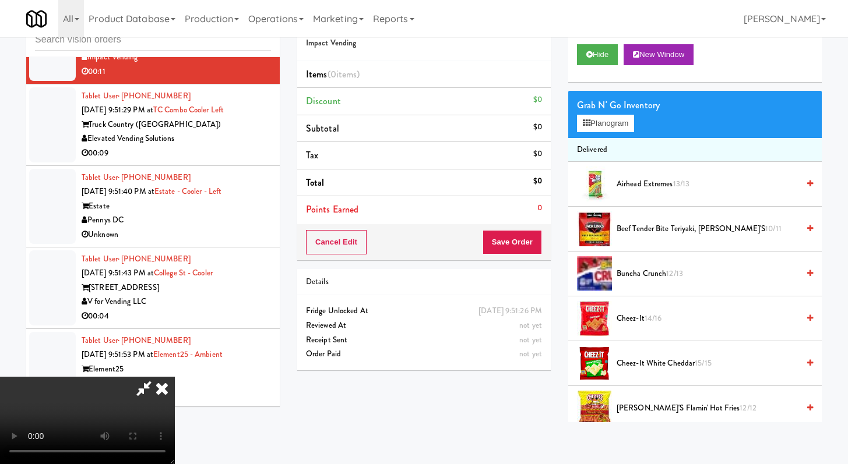
click at [175, 377] on video at bounding box center [87, 420] width 175 height 87
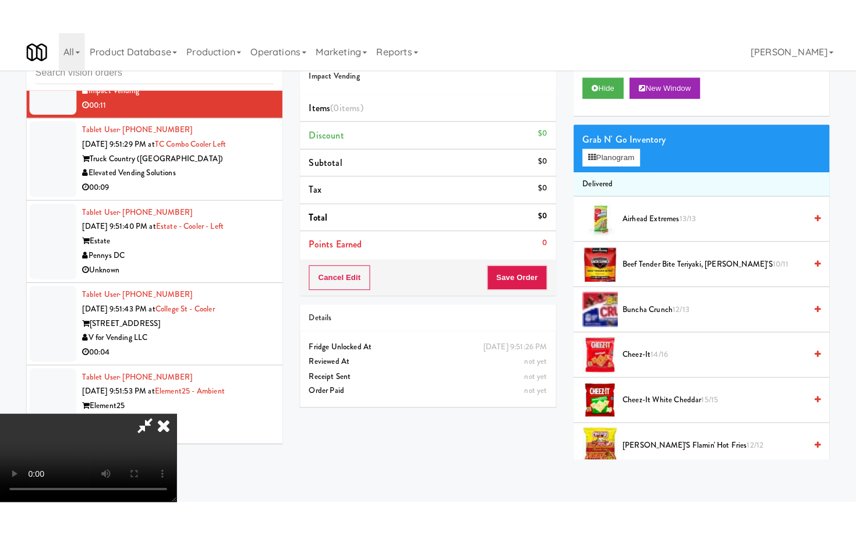
scroll to position [100, 0]
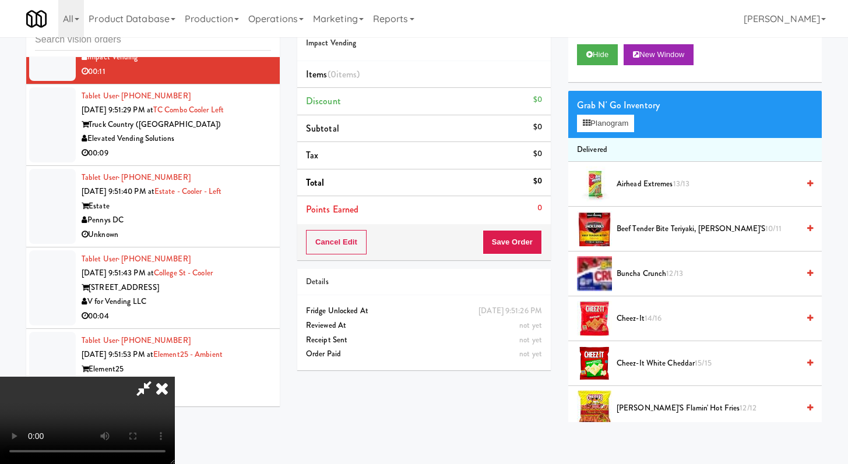
click at [175, 377] on video at bounding box center [87, 420] width 175 height 87
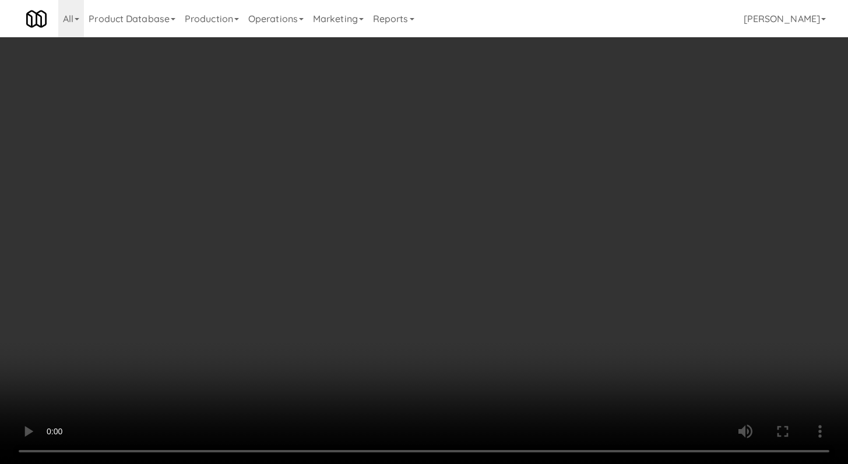
scroll to position [11657, 0]
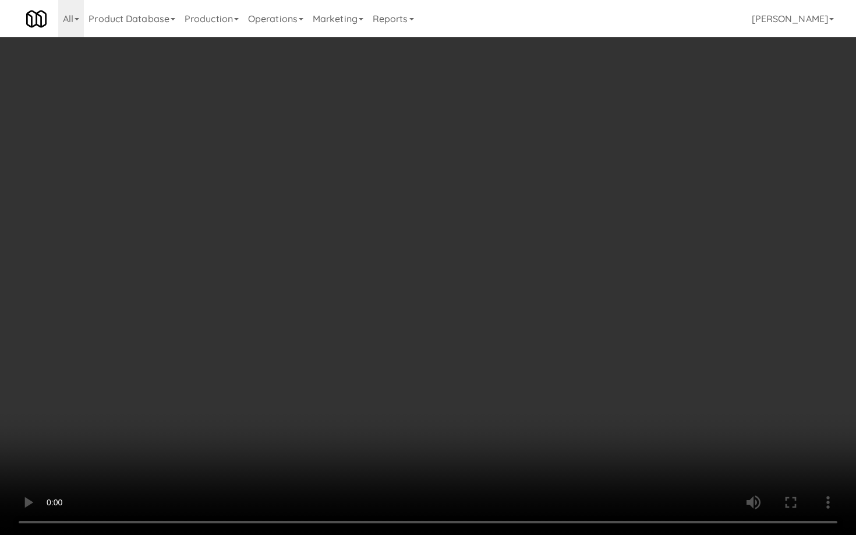
click at [468, 362] on video at bounding box center [428, 267] width 856 height 535
click at [496, 326] on video at bounding box center [428, 267] width 856 height 535
click at [567, 342] on video at bounding box center [428, 267] width 856 height 535
click at [562, 329] on video at bounding box center [428, 267] width 856 height 535
click at [563, 324] on video at bounding box center [428, 267] width 856 height 535
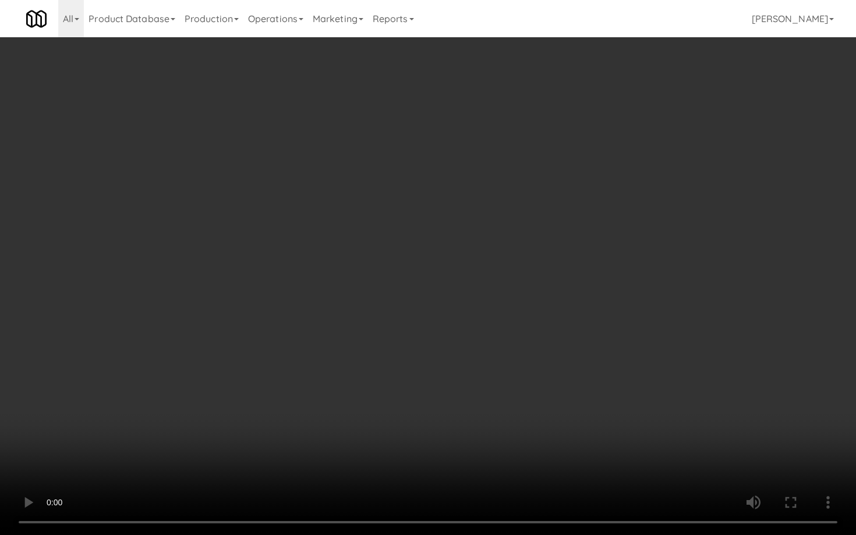
click at [568, 296] on video at bounding box center [428, 267] width 856 height 535
click at [569, 295] on video at bounding box center [428, 267] width 856 height 535
click at [571, 291] on video at bounding box center [428, 267] width 856 height 535
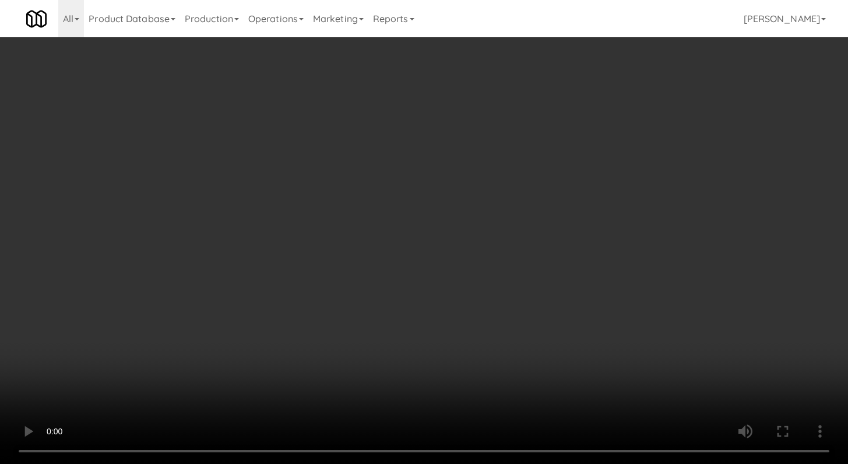
scroll to position [11686, 0]
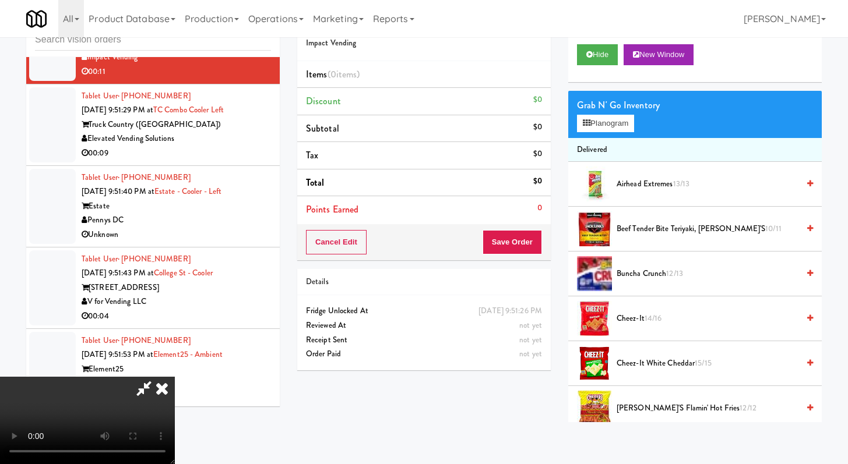
click at [175, 377] on video at bounding box center [87, 420] width 175 height 87
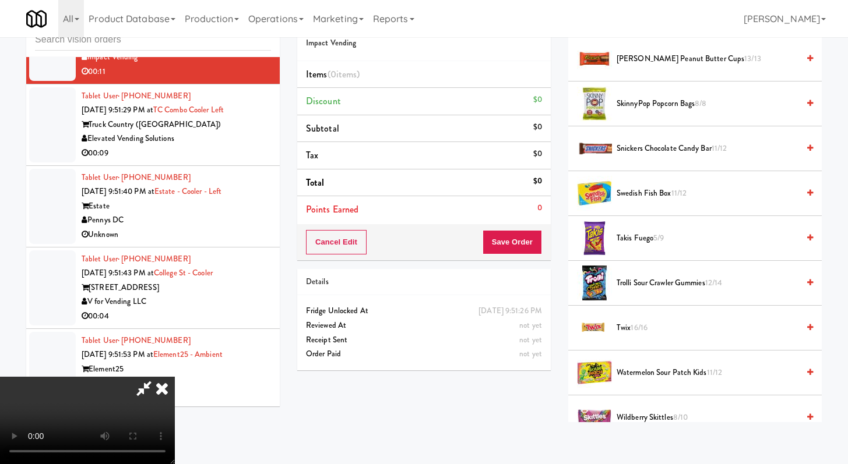
scroll to position [940, 0]
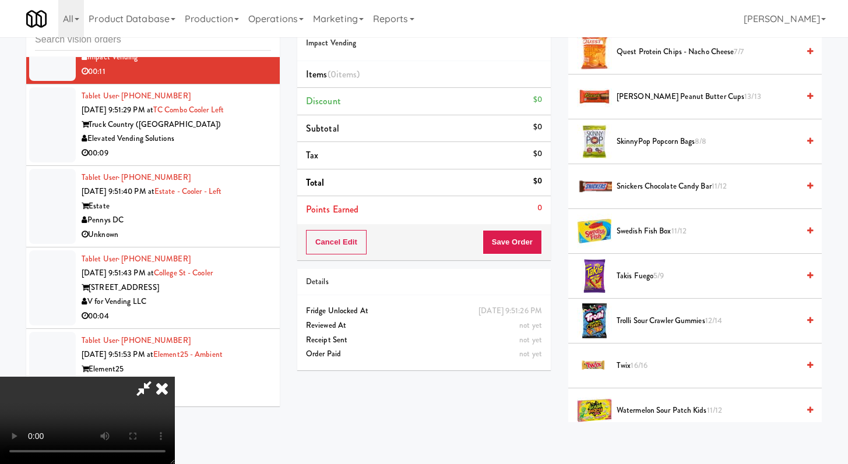
click at [648, 195] on li "Snickers Chocolate Candy Bar 11/12" at bounding box center [694, 186] width 253 height 45
click at [652, 189] on span "Snickers Chocolate Candy Bar 11/12" at bounding box center [707, 186] width 182 height 15
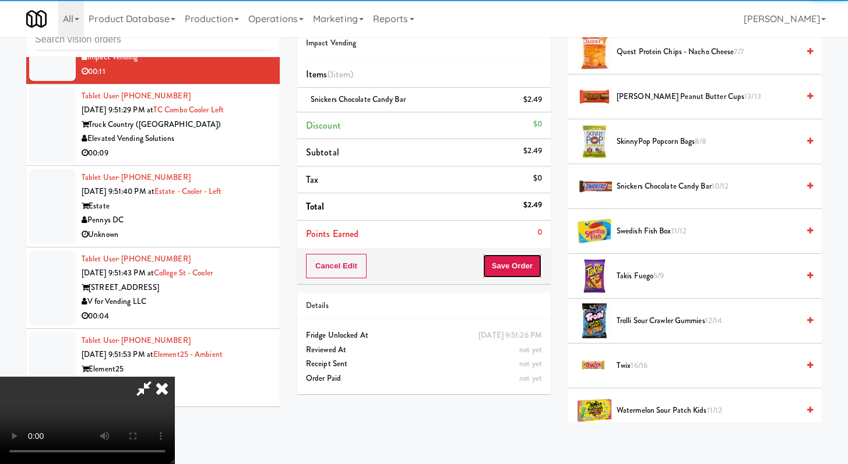
click at [534, 265] on button "Save Order" at bounding box center [511, 266] width 59 height 24
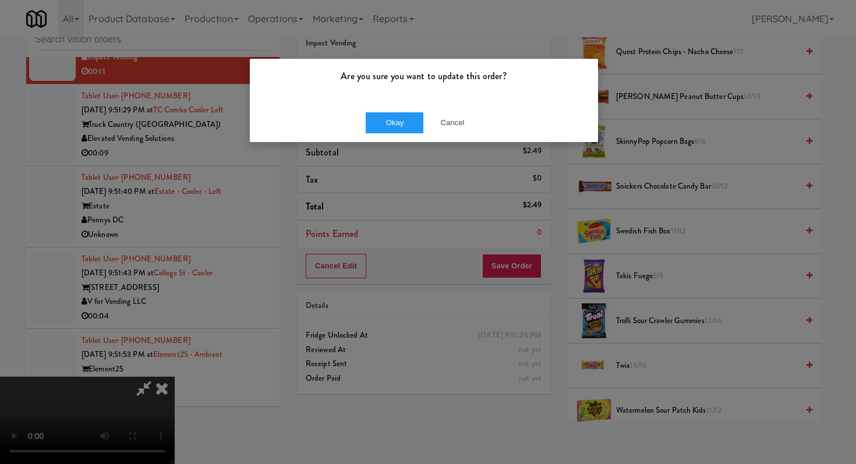
drag, startPoint x: 371, startPoint y: 103, endPoint x: 373, endPoint y: 111, distance: 8.1
click at [371, 103] on div "Okay Cancel" at bounding box center [424, 122] width 348 height 39
click at [377, 114] on button "Okay" at bounding box center [395, 122] width 58 height 21
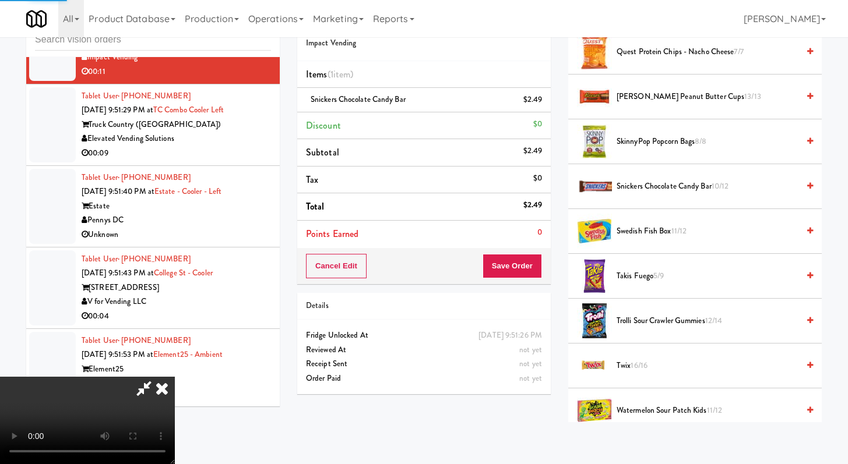
scroll to position [50, 0]
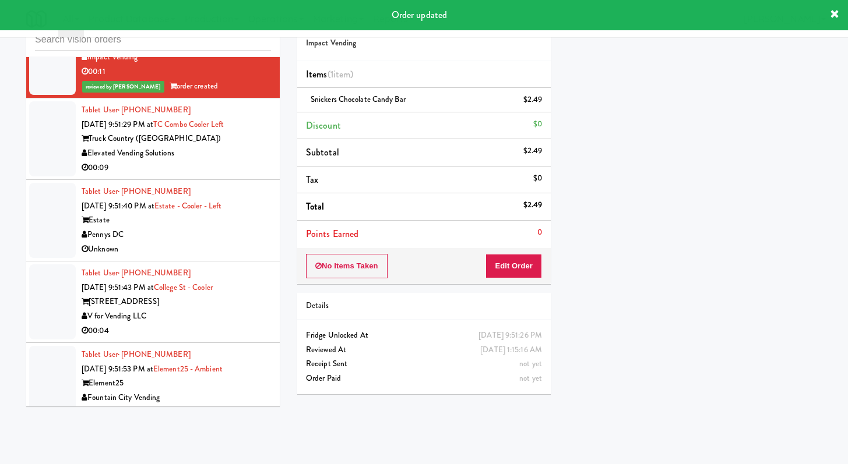
click at [227, 175] on div "00:09" at bounding box center [176, 168] width 189 height 15
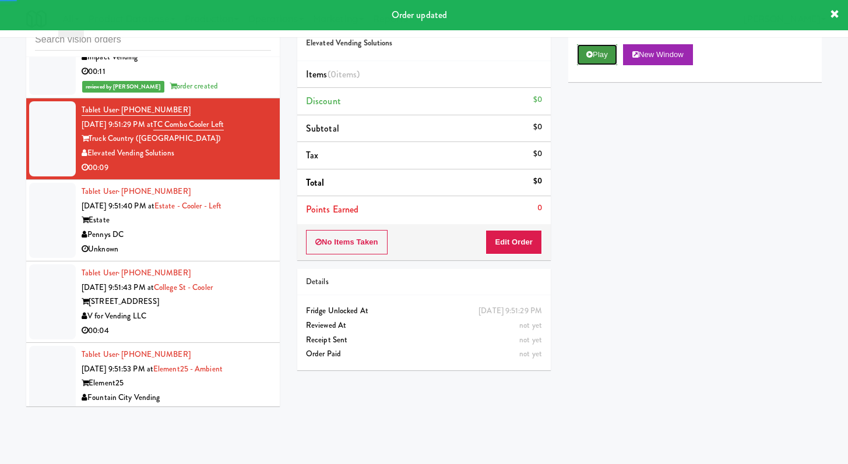
click at [599, 55] on button "Play" at bounding box center [597, 54] width 40 height 21
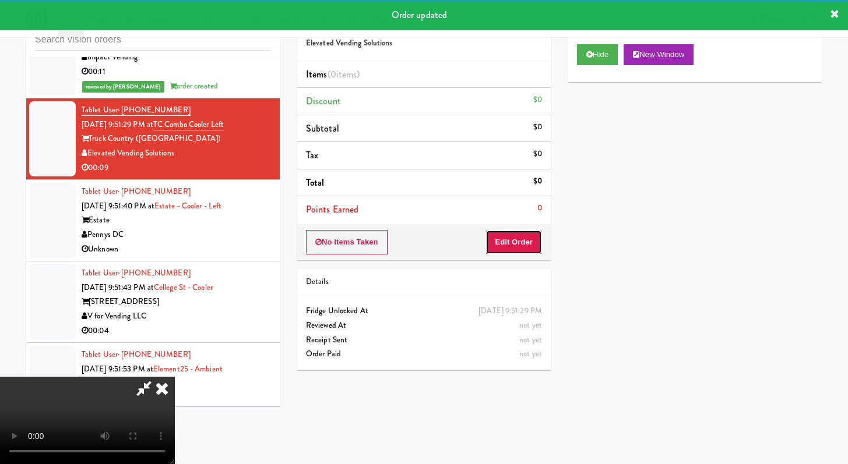
click at [506, 234] on button "Edit Order" at bounding box center [513, 242] width 57 height 24
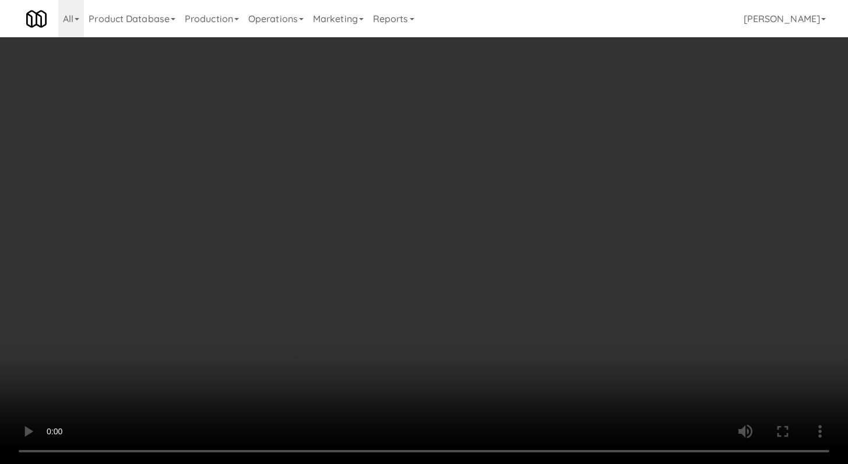
scroll to position [11657, 0]
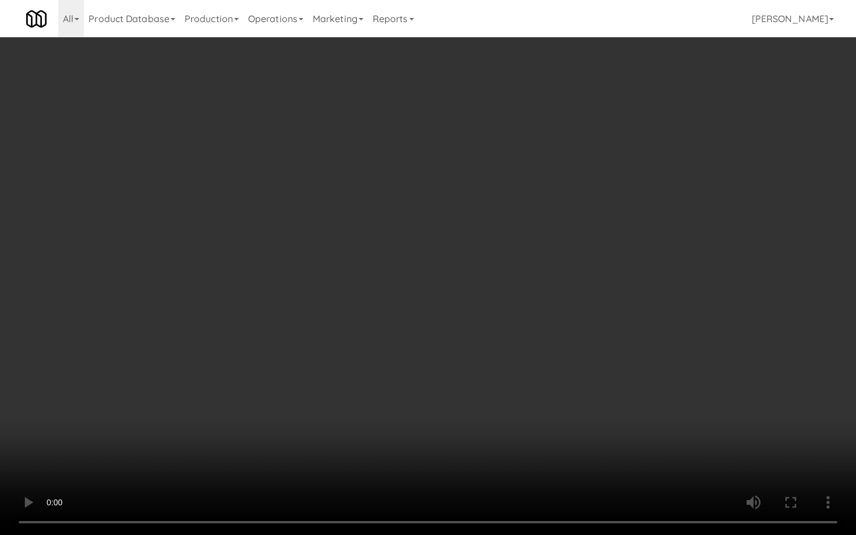
click at [465, 388] on video at bounding box center [428, 267] width 856 height 535
click at [472, 383] on video at bounding box center [428, 267] width 856 height 535
click at [472, 384] on video at bounding box center [428, 267] width 856 height 535
click at [487, 366] on video at bounding box center [428, 267] width 856 height 535
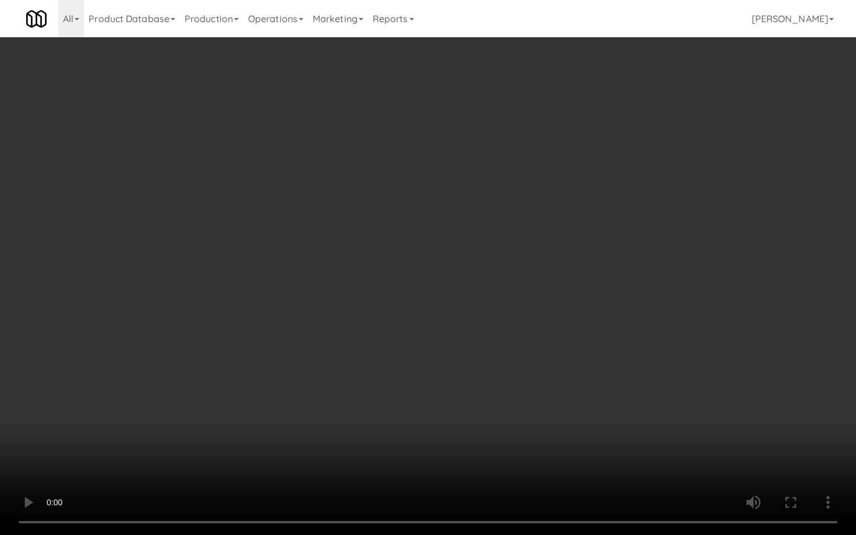
click at [487, 366] on video at bounding box center [428, 267] width 856 height 535
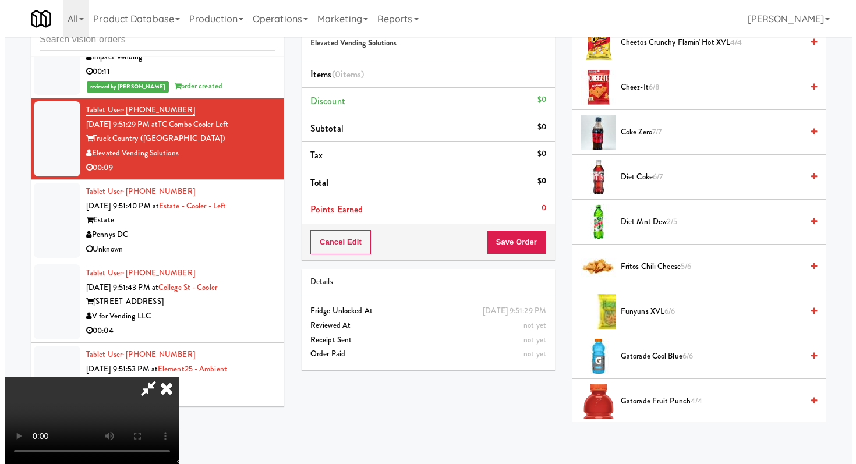
scroll to position [0, 0]
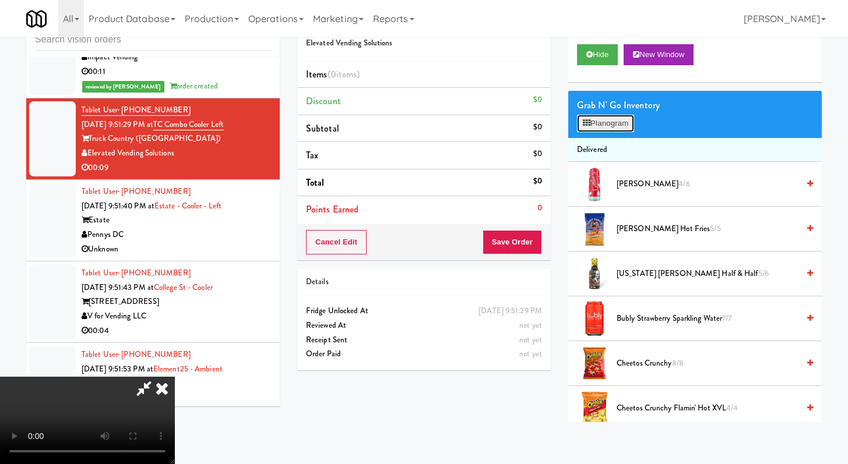
click at [613, 117] on button "Planogram" at bounding box center [605, 123] width 57 height 17
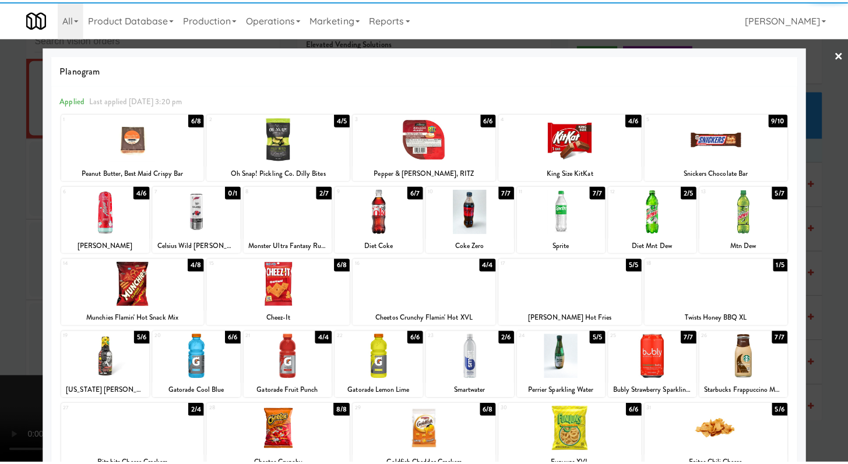
scroll to position [2, 0]
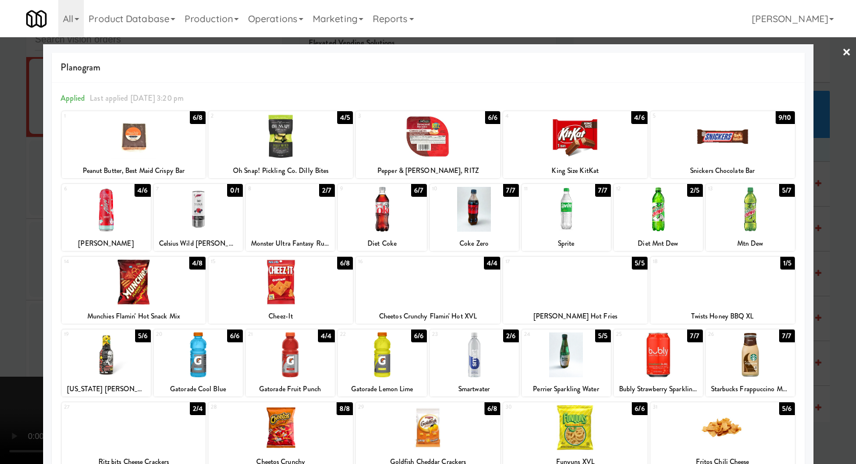
click at [110, 366] on div at bounding box center [106, 355] width 89 height 45
click at [0, 322] on div at bounding box center [428, 232] width 856 height 464
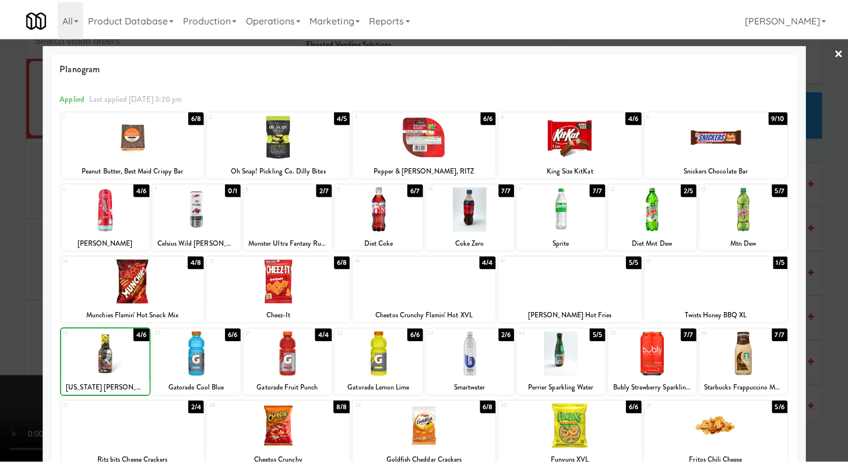
scroll to position [11686, 0]
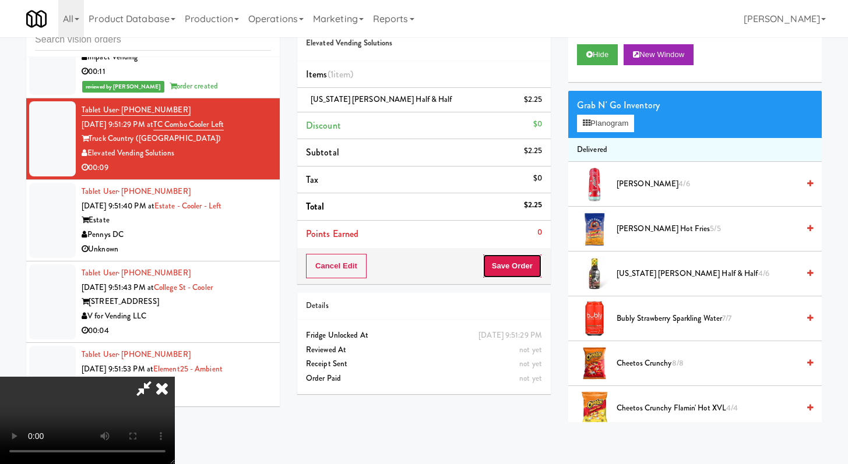
click at [531, 268] on button "Save Order" at bounding box center [511, 266] width 59 height 24
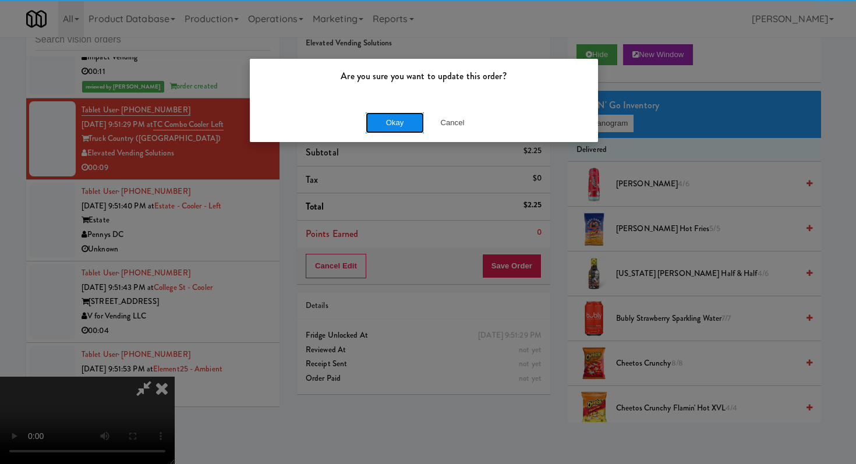
click at [389, 119] on button "Okay" at bounding box center [395, 122] width 58 height 21
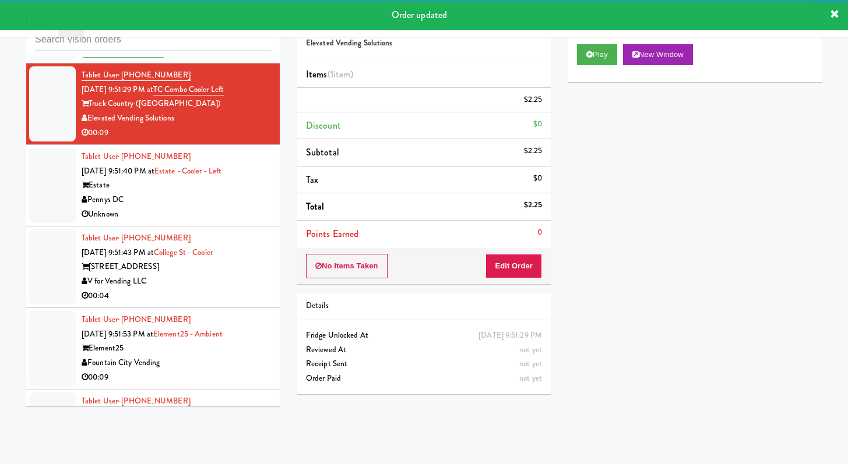
click at [229, 207] on div "Pennys DC" at bounding box center [176, 200] width 189 height 15
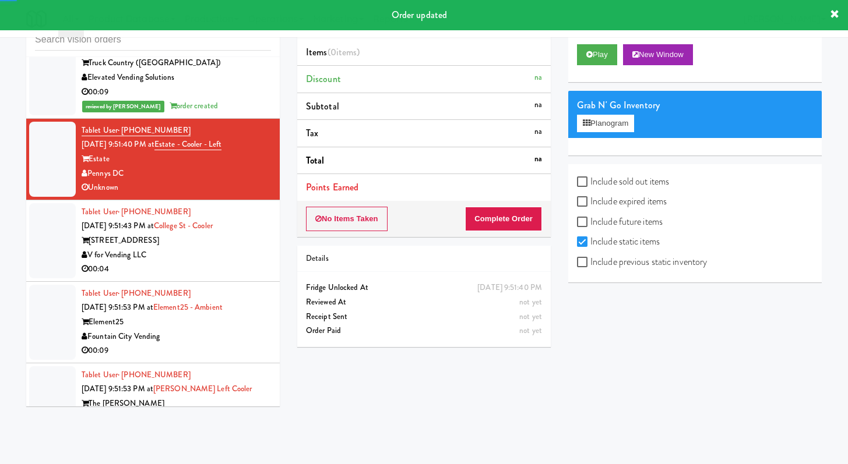
scroll to position [11786, 0]
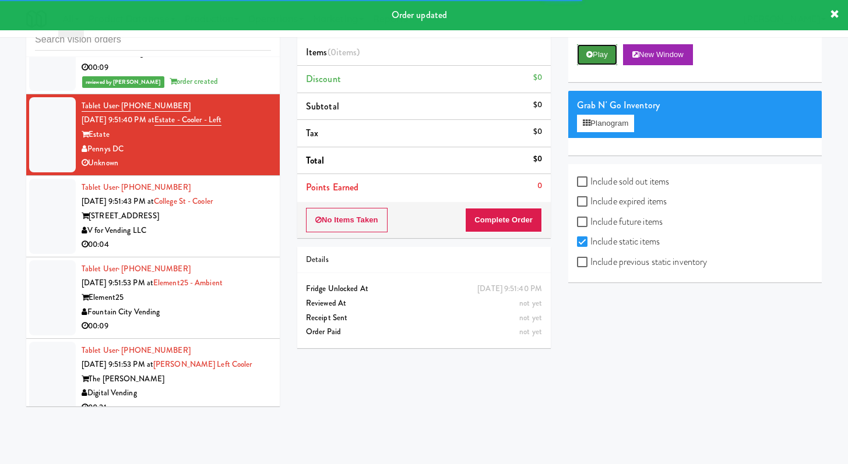
click at [583, 61] on button "Play" at bounding box center [597, 54] width 40 height 21
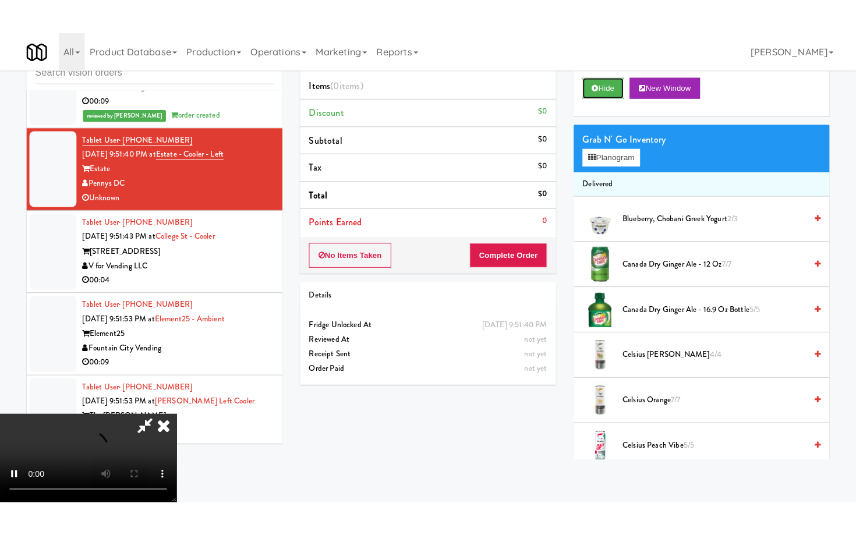
scroll to position [100, 0]
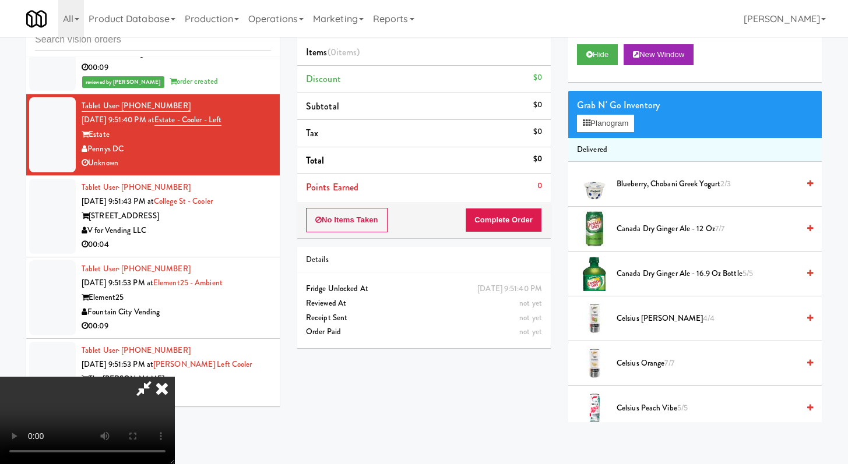
click at [175, 377] on video at bounding box center [87, 420] width 175 height 87
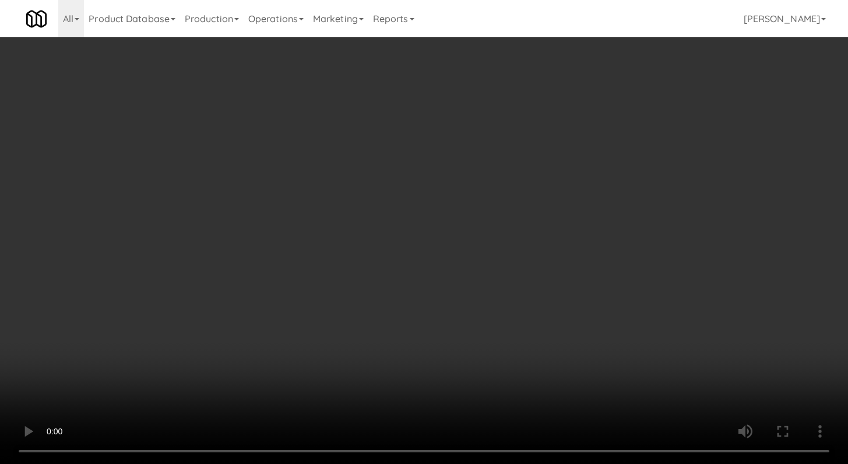
scroll to position [11758, 0]
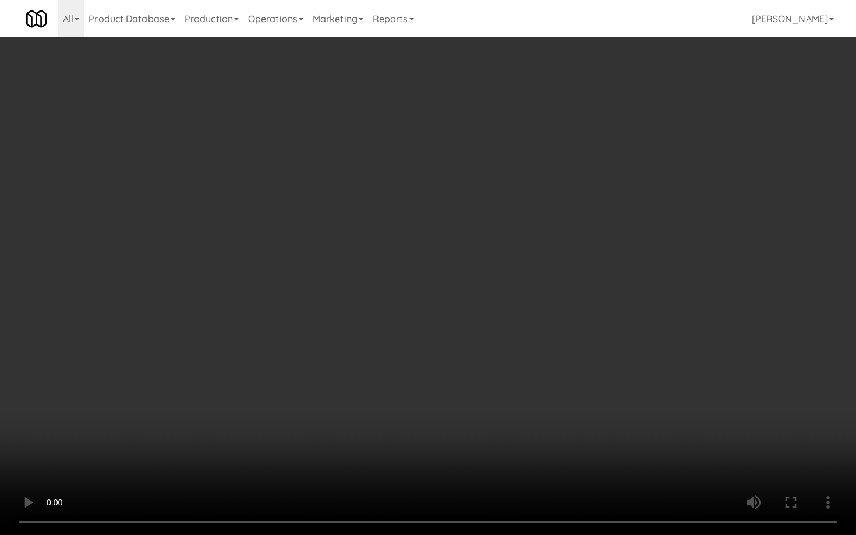
click at [462, 394] on video at bounding box center [428, 267] width 856 height 535
click at [468, 375] on video at bounding box center [428, 267] width 856 height 535
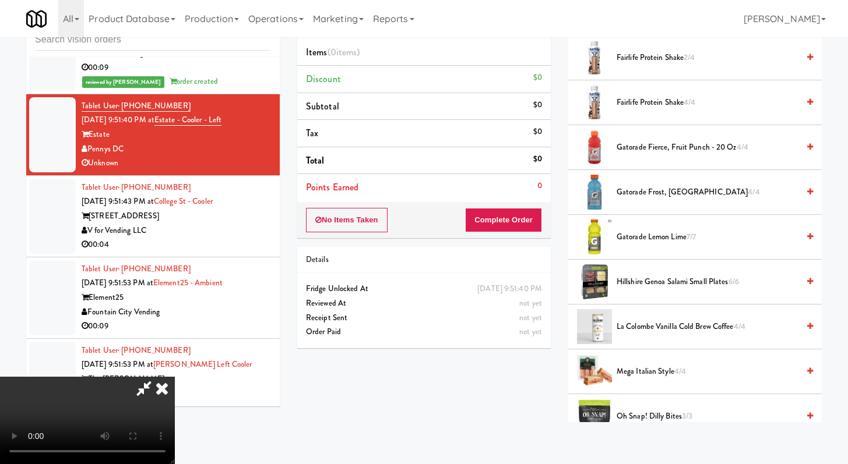
scroll to position [747, 0]
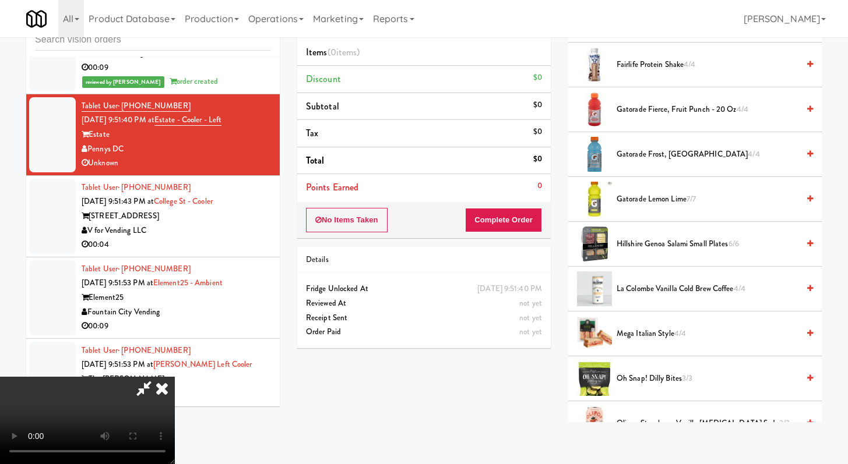
click at [650, 105] on span "Gatorade Fierce, Fruit Punch - 20 oz 4/4" at bounding box center [707, 110] width 182 height 15
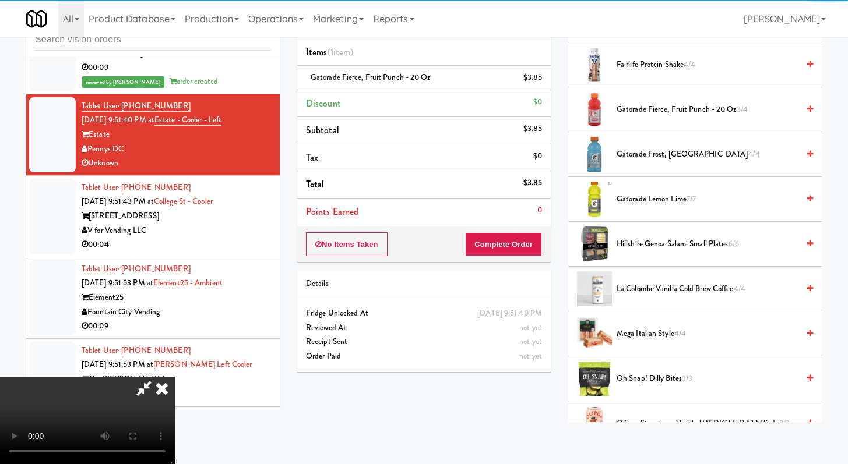
scroll to position [100, 0]
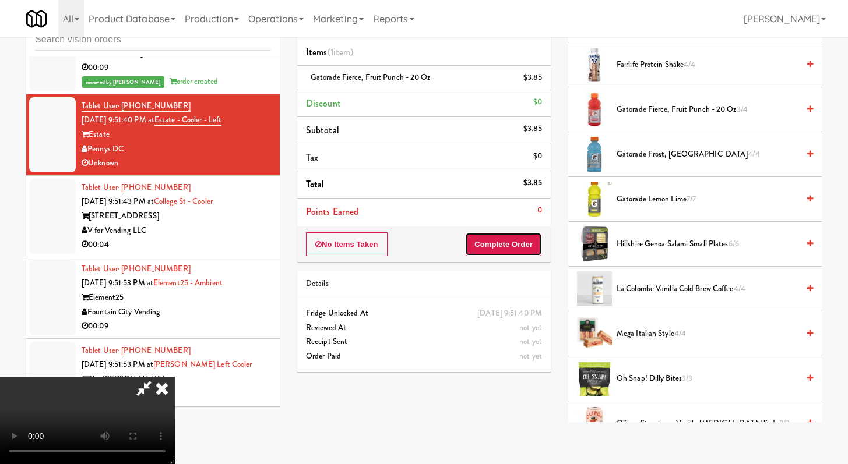
click at [529, 249] on button "Complete Order" at bounding box center [503, 244] width 77 height 24
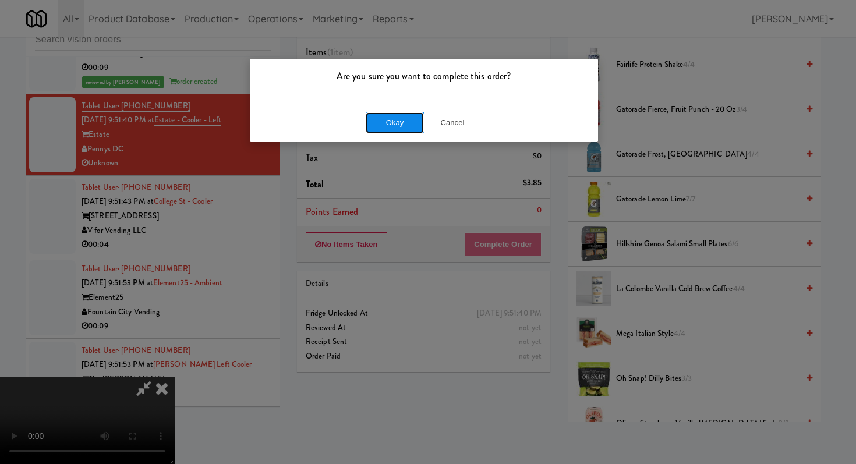
click at [410, 128] on button "Okay" at bounding box center [395, 122] width 58 height 21
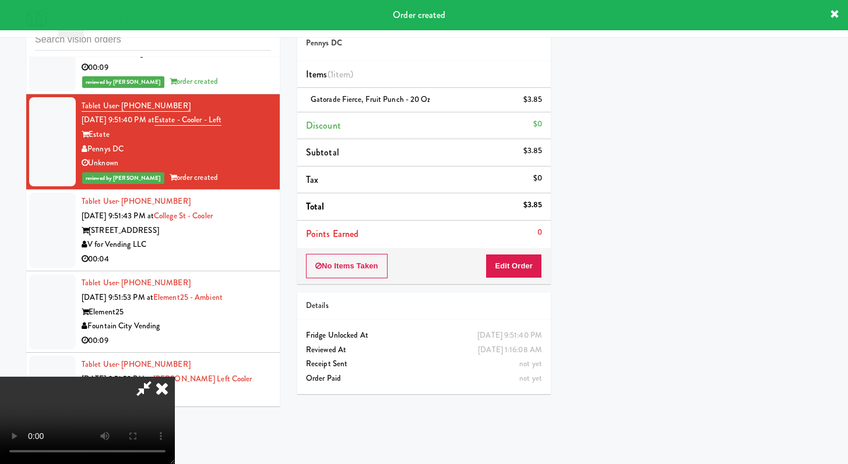
scroll to position [0, 0]
click at [175, 377] on video at bounding box center [87, 420] width 175 height 87
click at [175, 377] on icon at bounding box center [162, 388] width 26 height 23
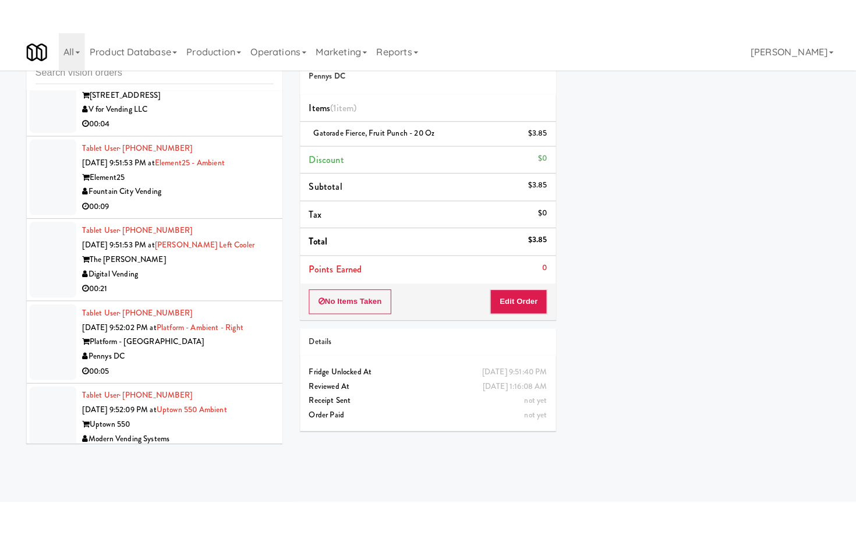
scroll to position [11988, 0]
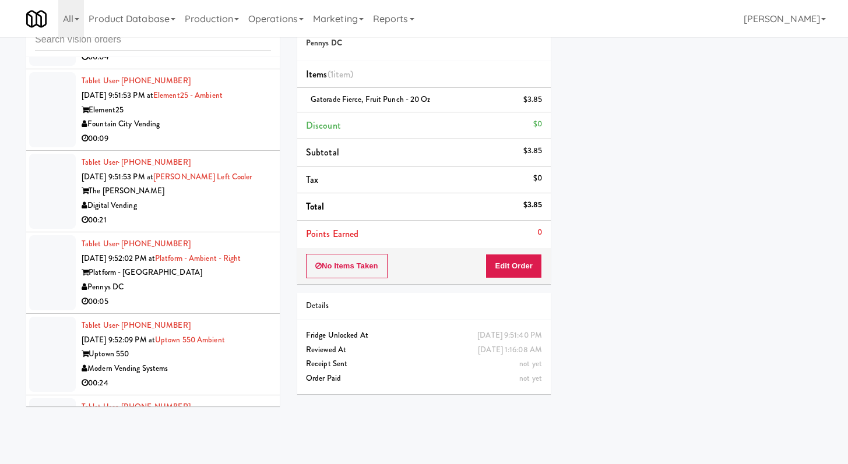
click at [213, 65] on div "00:04" at bounding box center [176, 57] width 189 height 15
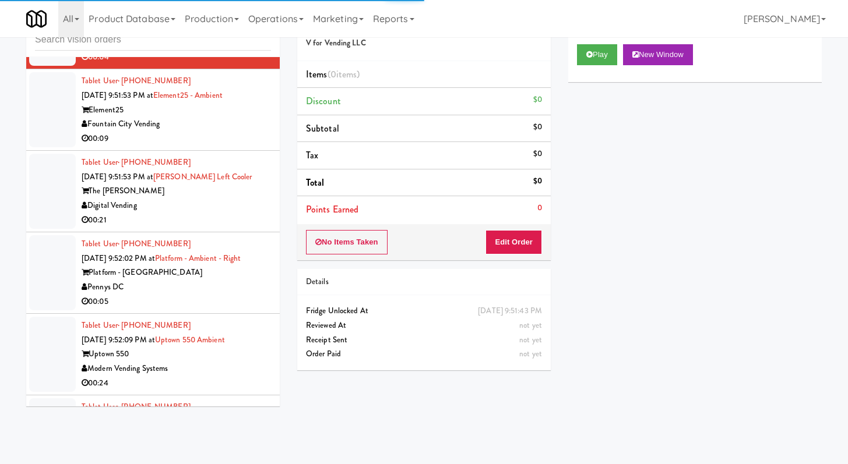
click at [599, 29] on div "All 325 Vending [URL][DOMAIN_NAME] 901 Smrt Mrkt [URL][DOMAIN_NAME] 9518002 [GE…" at bounding box center [423, 18] width 795 height 37
click at [598, 59] on button "Play" at bounding box center [597, 54] width 40 height 21
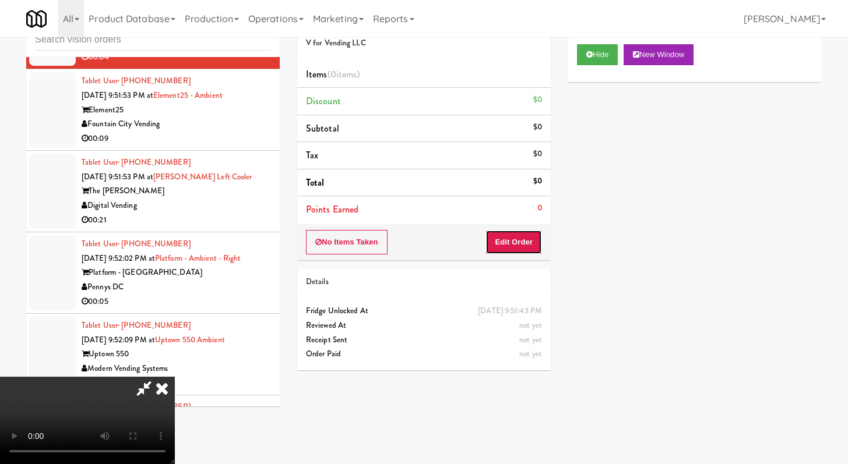
click at [532, 246] on button "Edit Order" at bounding box center [513, 242] width 57 height 24
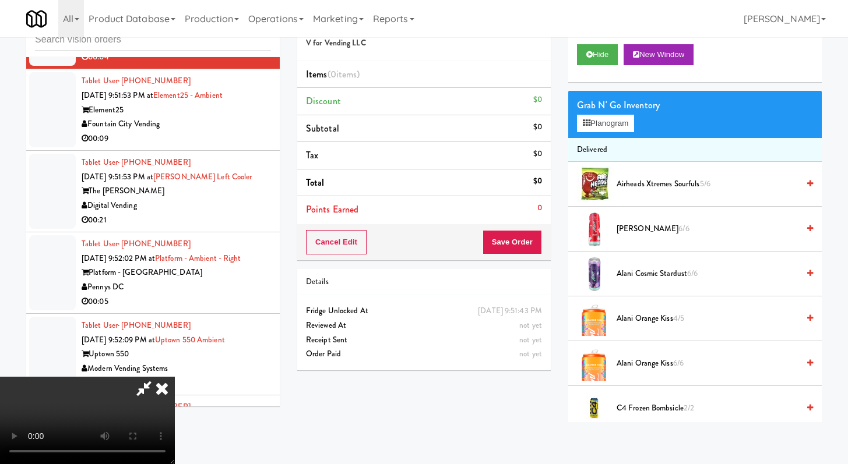
scroll to position [11960, 0]
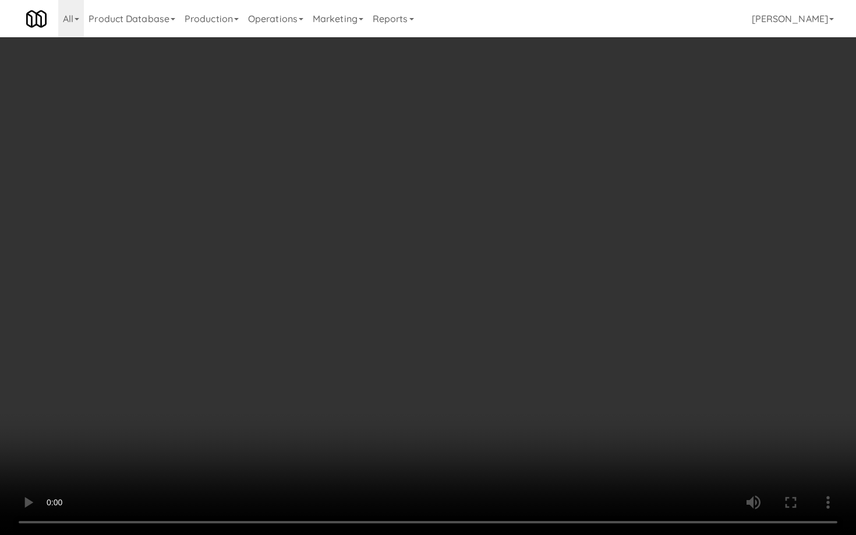
click at [427, 361] on video at bounding box center [428, 267] width 856 height 535
click at [498, 315] on video at bounding box center [428, 267] width 856 height 535
click at [543, 266] on video at bounding box center [428, 267] width 856 height 535
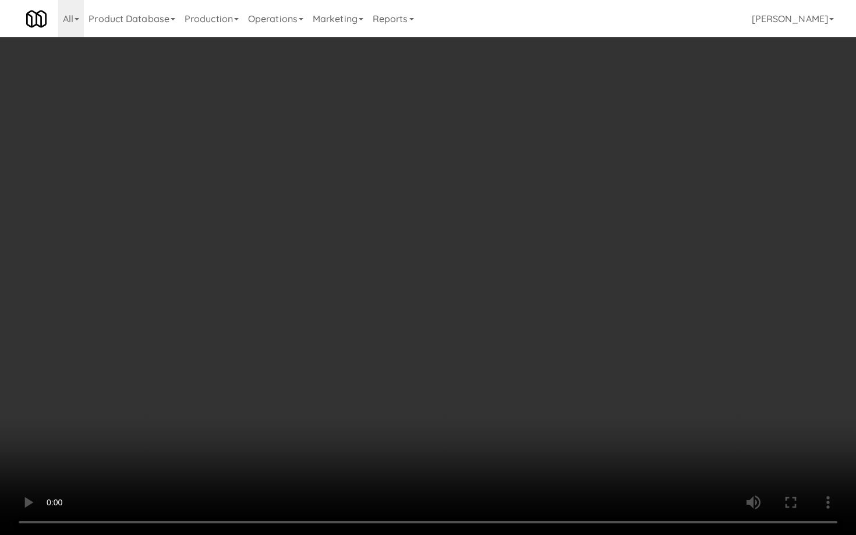
click at [543, 266] on video at bounding box center [428, 267] width 856 height 535
click at [544, 266] on video at bounding box center [428, 267] width 856 height 535
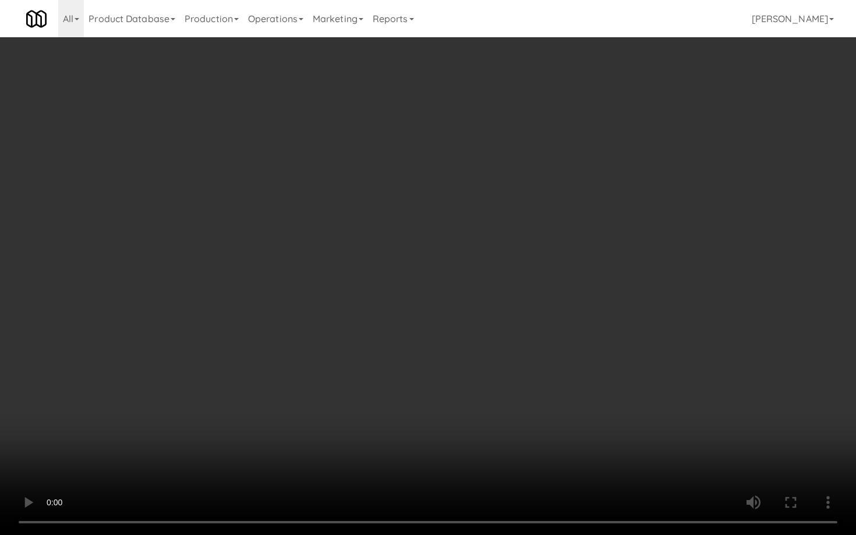
click at [544, 266] on video at bounding box center [428, 267] width 856 height 535
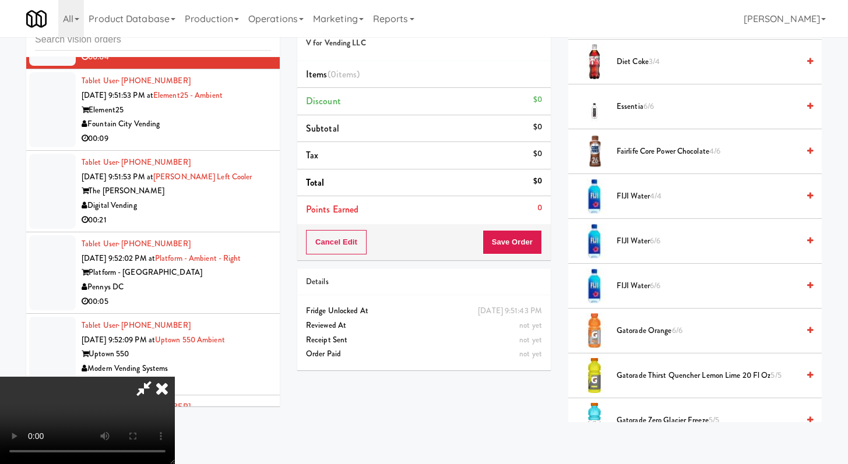
scroll to position [343, 0]
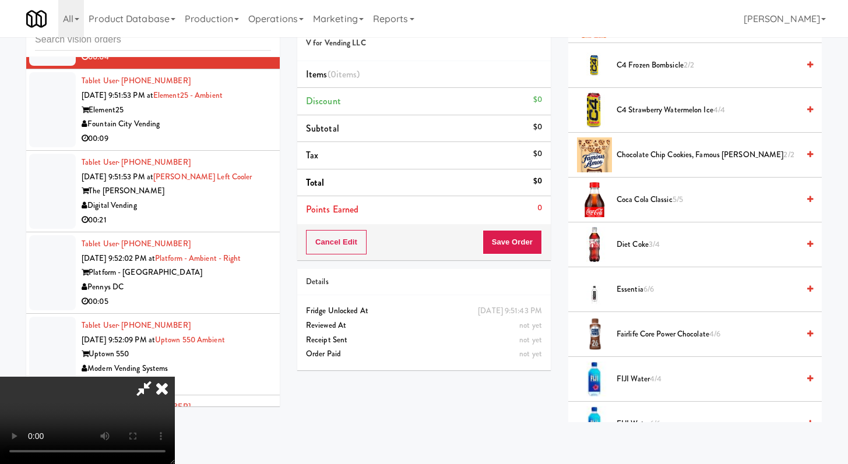
click at [645, 245] on span "Diet Coke 3/4" at bounding box center [707, 245] width 182 height 15
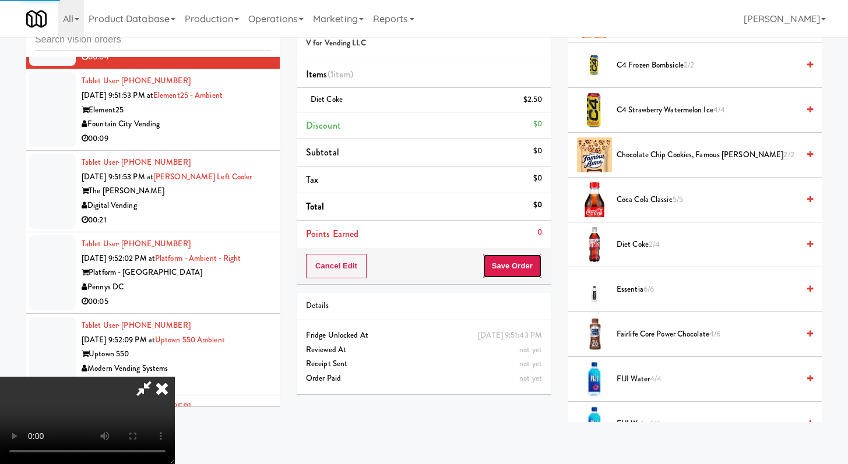
click at [530, 268] on button "Save Order" at bounding box center [511, 266] width 59 height 24
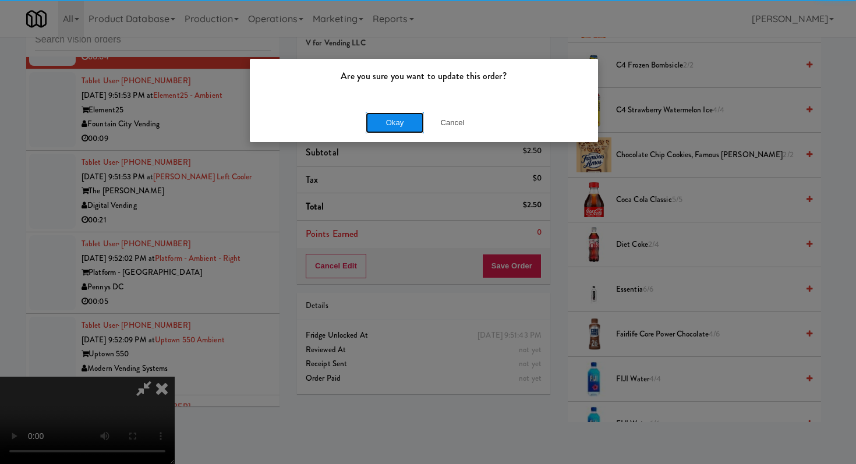
click at [398, 119] on button "Okay" at bounding box center [395, 122] width 58 height 21
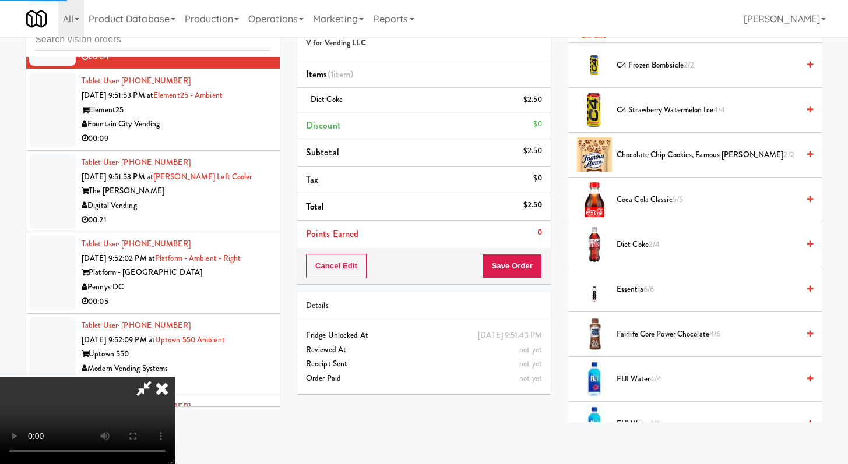
scroll to position [50, 0]
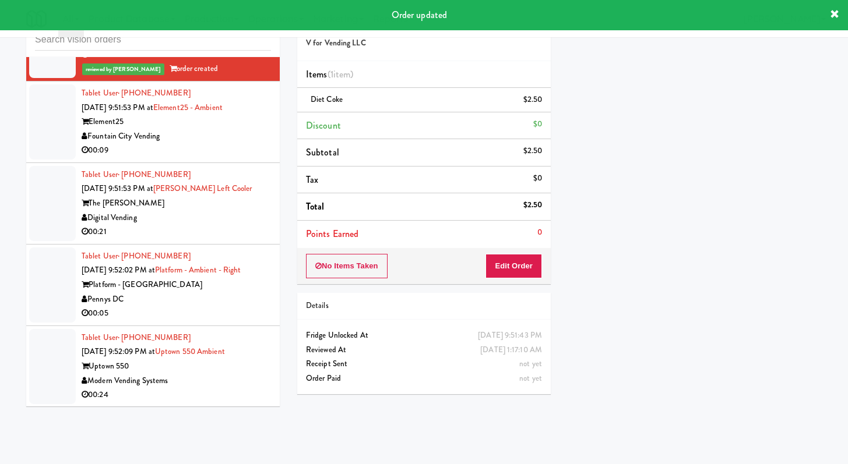
click at [239, 158] on div "00:09" at bounding box center [176, 150] width 189 height 15
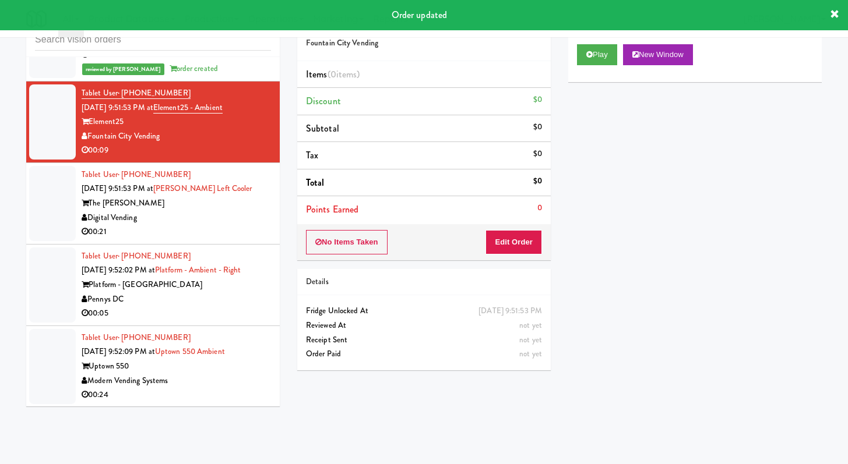
scroll to position [12031, 0]
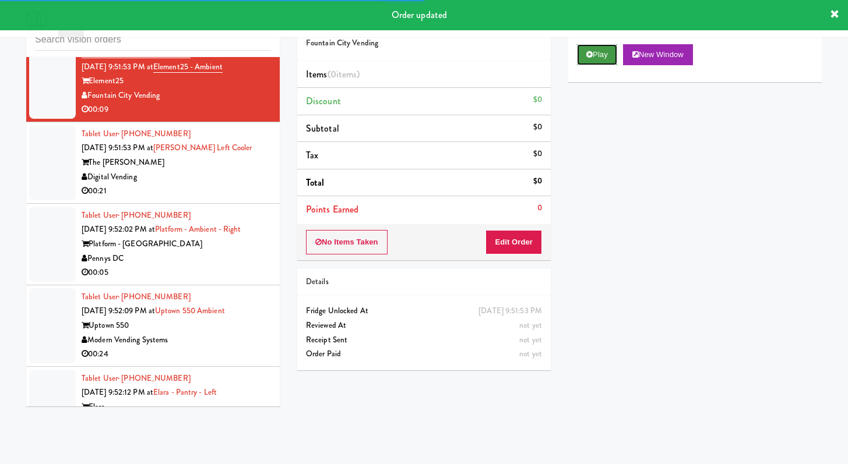
click at [597, 51] on button "Play" at bounding box center [597, 54] width 40 height 21
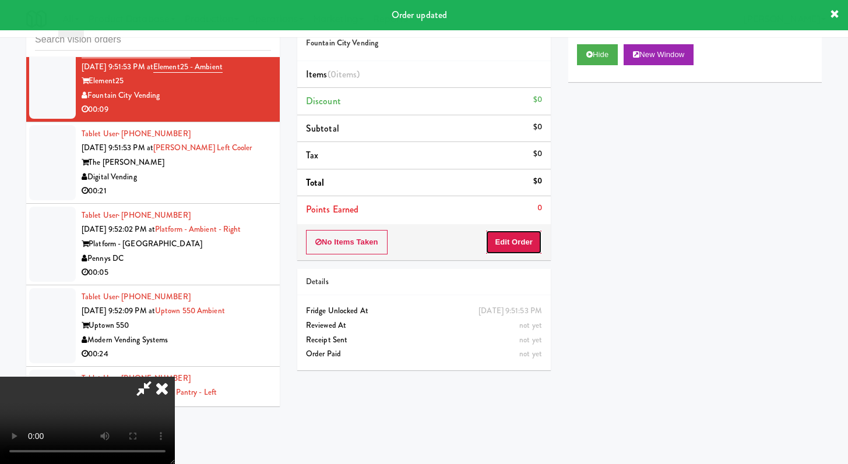
click at [538, 239] on button "Edit Order" at bounding box center [513, 242] width 57 height 24
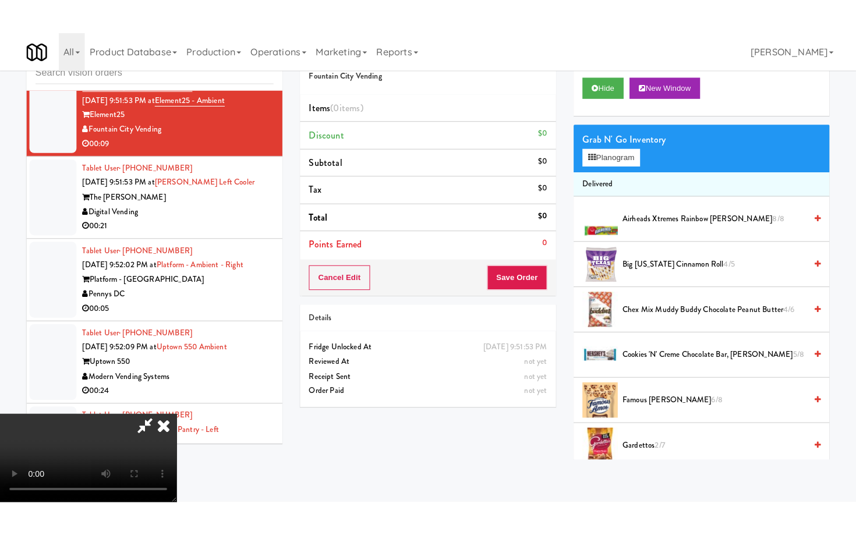
scroll to position [100, 0]
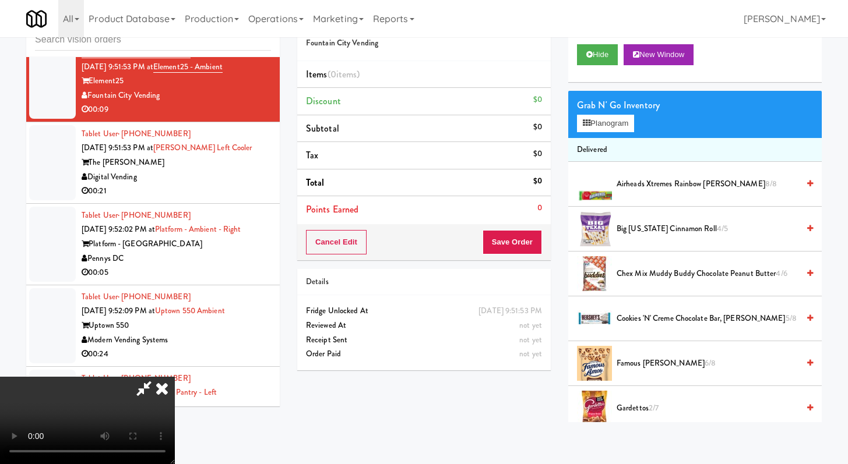
click at [175, 421] on video at bounding box center [87, 420] width 175 height 87
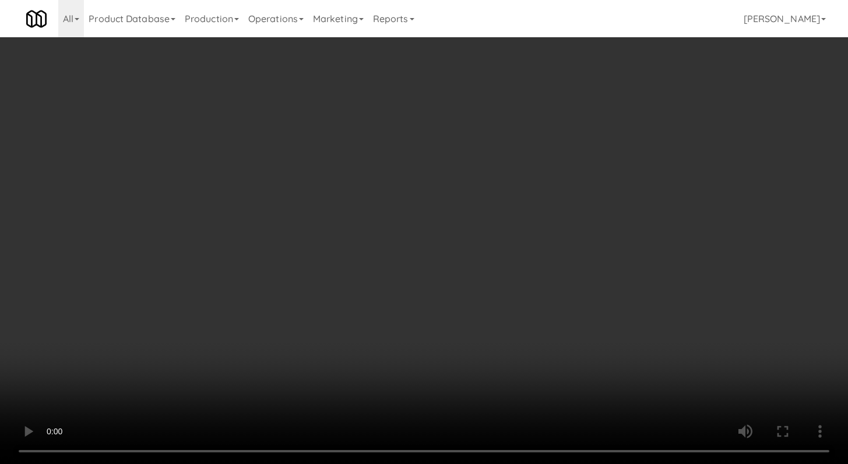
scroll to position [12003, 0]
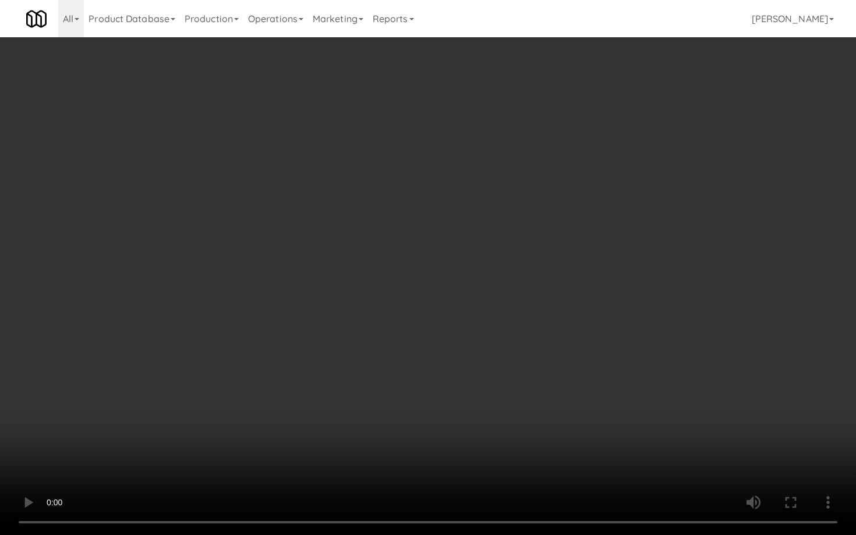
click at [584, 372] on video at bounding box center [428, 267] width 856 height 535
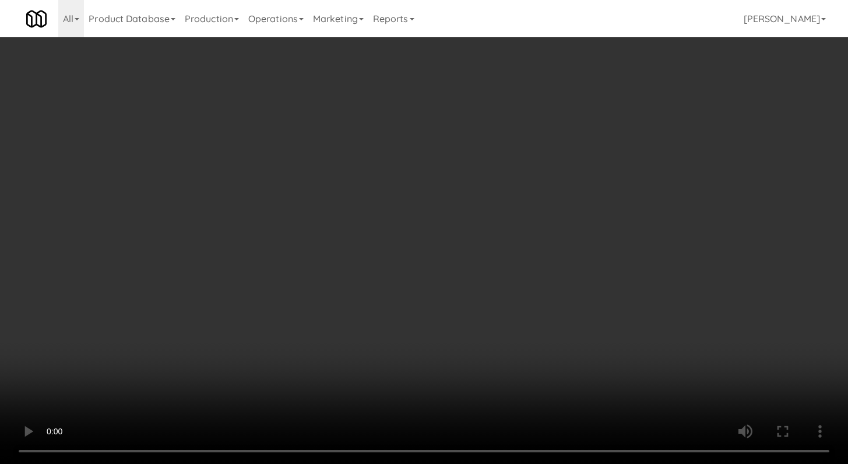
scroll to position [12031, 0]
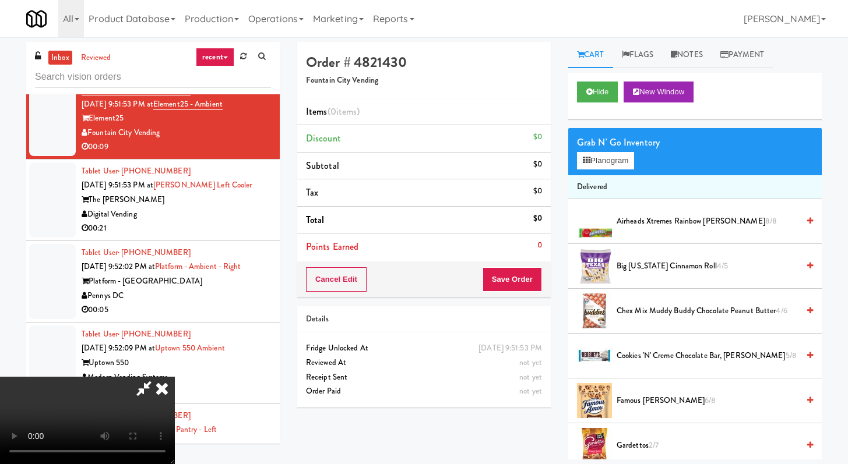
click at [175, 377] on icon at bounding box center [162, 388] width 26 height 23
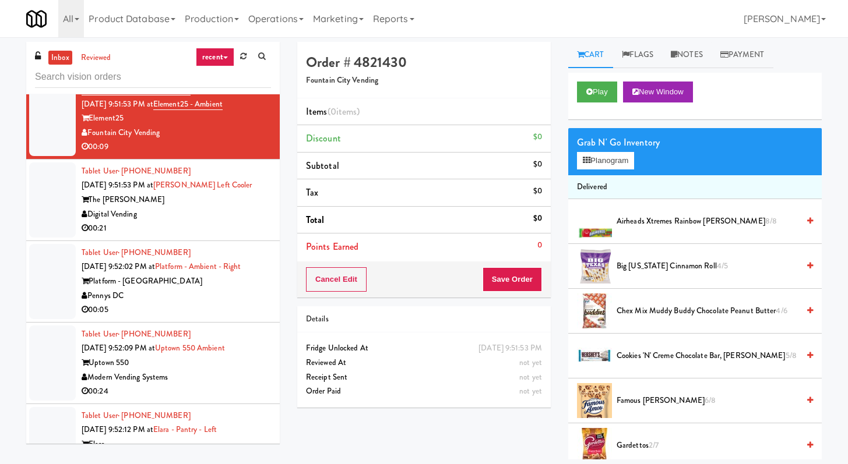
click at [199, 222] on div "Digital Vending" at bounding box center [176, 214] width 189 height 15
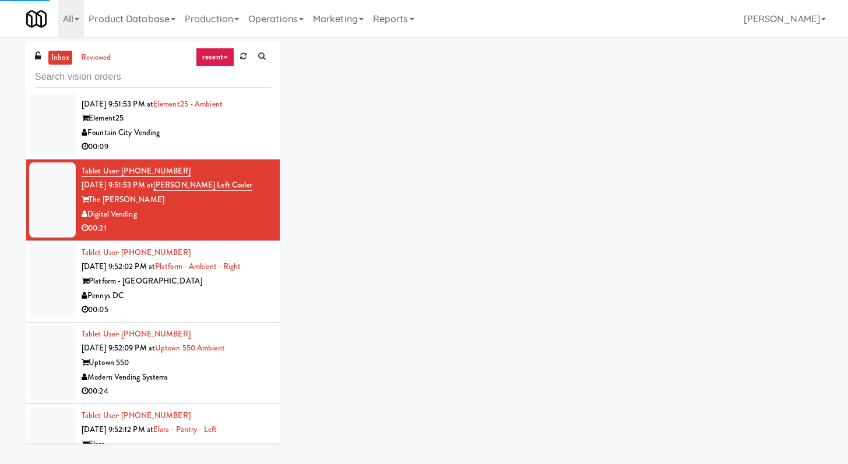
click at [241, 154] on div "00:09" at bounding box center [176, 147] width 189 height 15
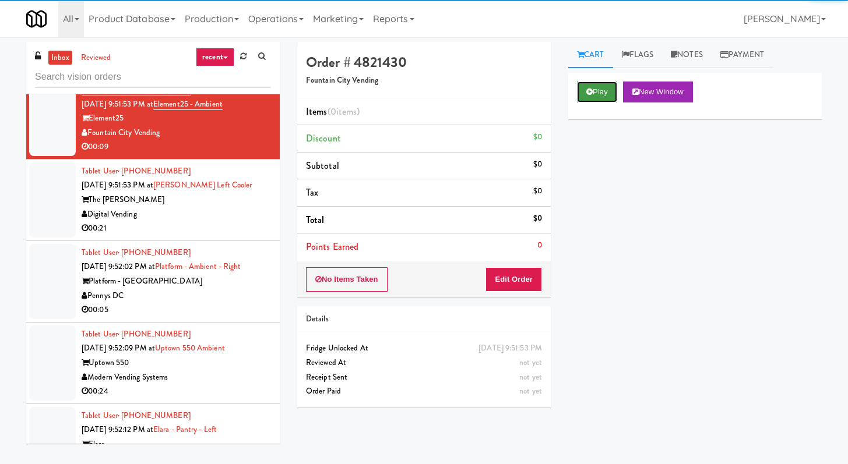
click at [584, 92] on button "Play" at bounding box center [597, 92] width 40 height 21
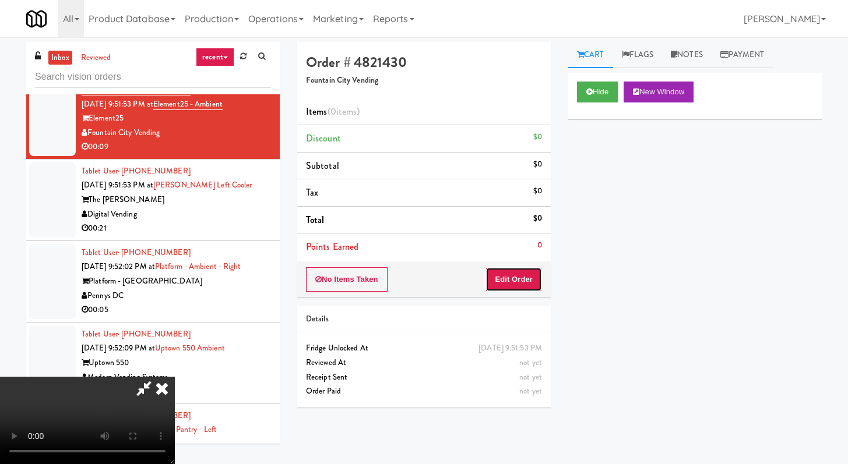
click at [509, 274] on button "Edit Order" at bounding box center [513, 279] width 57 height 24
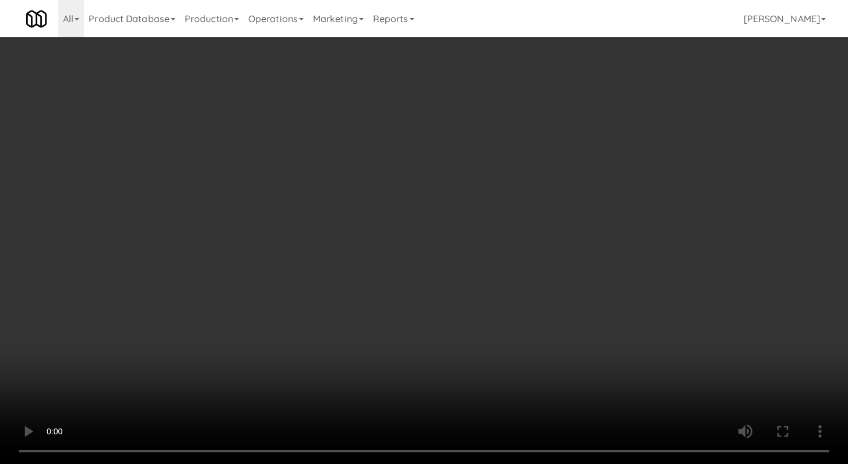
scroll to position [12003, 0]
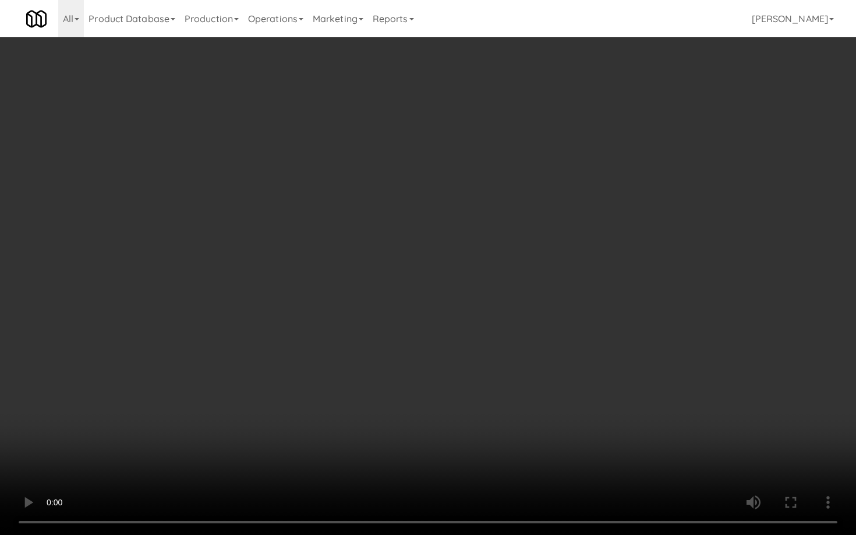
click at [451, 373] on video at bounding box center [428, 267] width 856 height 535
click at [452, 373] on video at bounding box center [428, 267] width 856 height 535
click at [484, 368] on video at bounding box center [428, 267] width 856 height 535
click at [525, 315] on video at bounding box center [428, 267] width 856 height 535
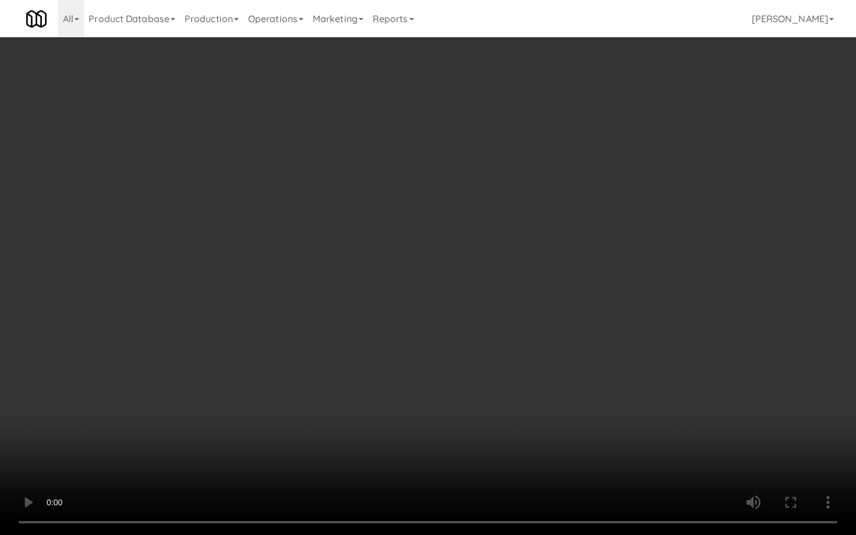
click at [524, 315] on video at bounding box center [428, 267] width 856 height 535
click at [534, 303] on video at bounding box center [428, 267] width 856 height 535
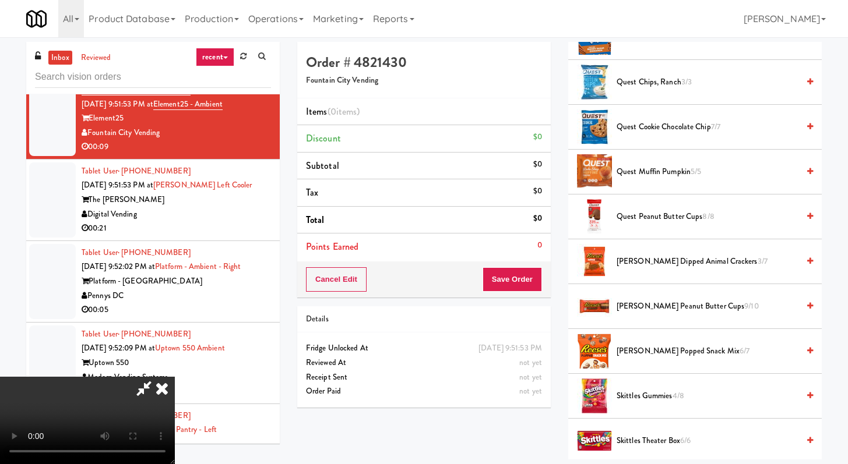
scroll to position [877, 0]
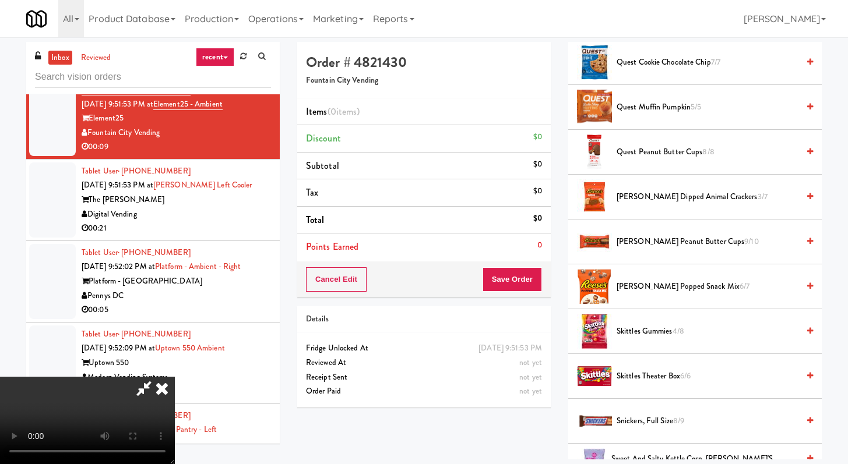
click at [669, 337] on span "Skittles Gummies 4/8" at bounding box center [707, 331] width 182 height 15
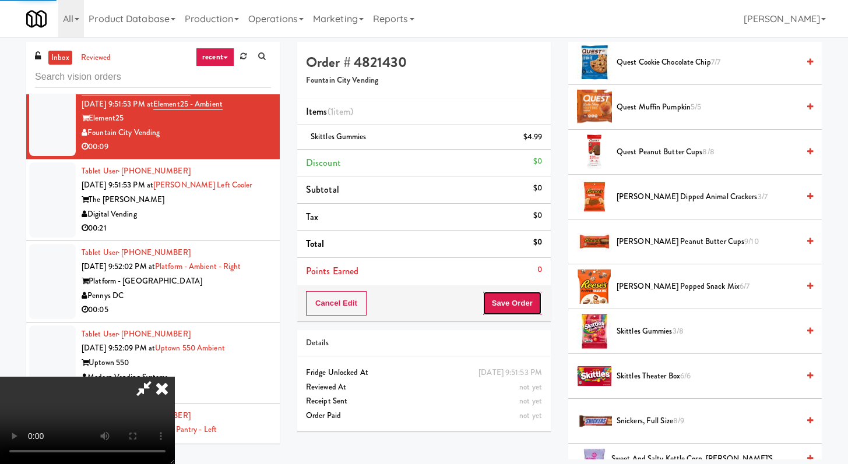
click at [540, 304] on button "Save Order" at bounding box center [511, 303] width 59 height 24
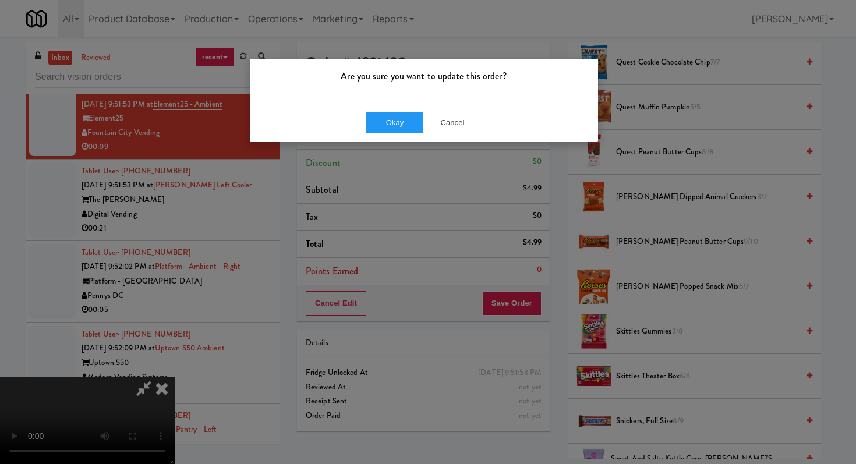
click at [397, 136] on div "Okay Cancel" at bounding box center [424, 122] width 348 height 39
click at [400, 129] on button "Okay" at bounding box center [395, 122] width 58 height 21
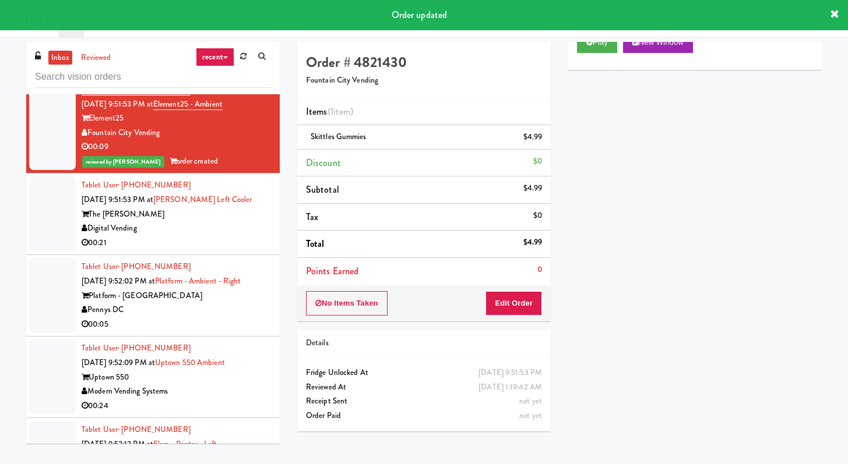
scroll to position [12054, 0]
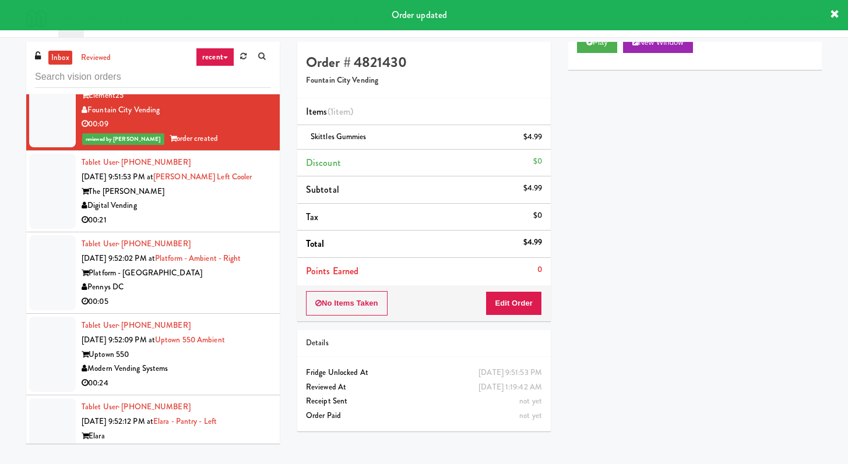
click at [236, 213] on div "Digital Vending" at bounding box center [176, 206] width 189 height 15
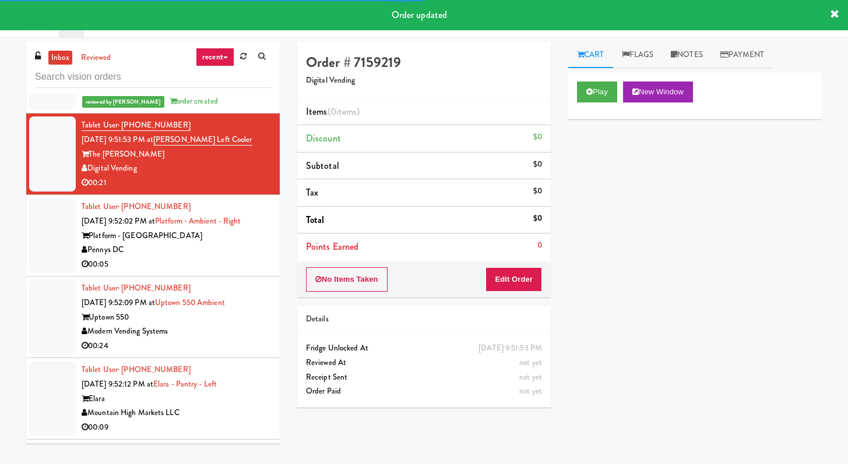
scroll to position [12091, 0]
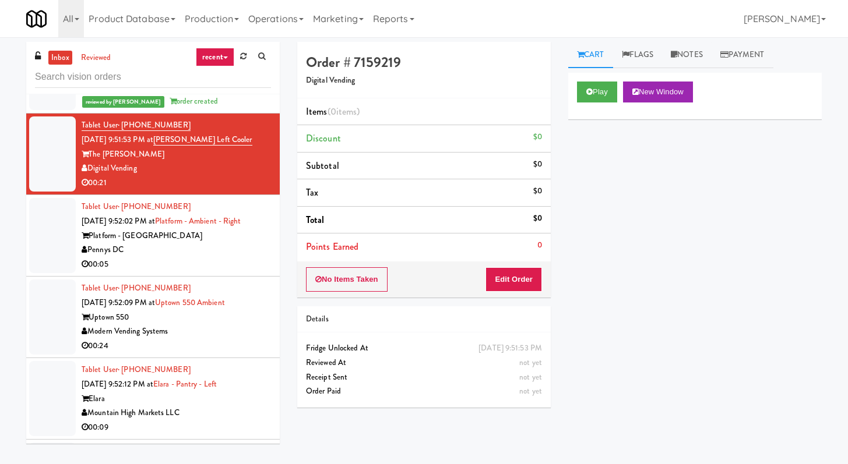
click at [492, 298] on div "Order # 7159219 Digital Vending Items (0 items ) Discount $0 Subtotal $0 Tax $0…" at bounding box center [423, 229] width 271 height 375
click at [497, 288] on button "Edit Order" at bounding box center [513, 279] width 57 height 24
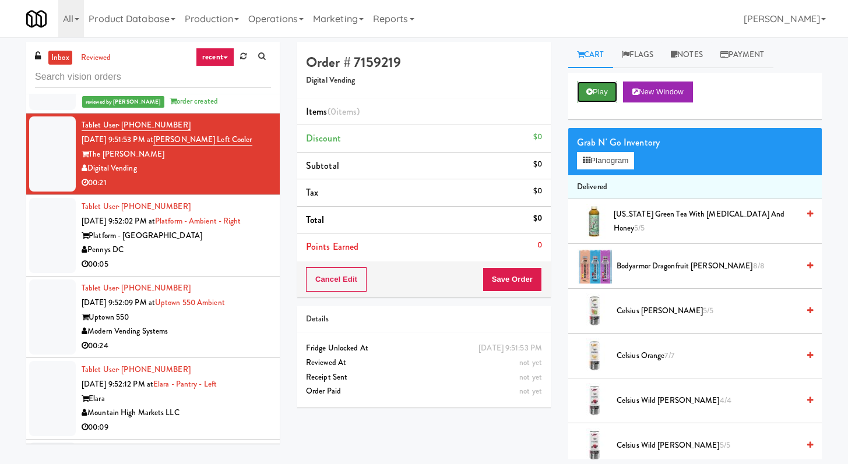
click at [598, 96] on button "Play" at bounding box center [597, 92] width 40 height 21
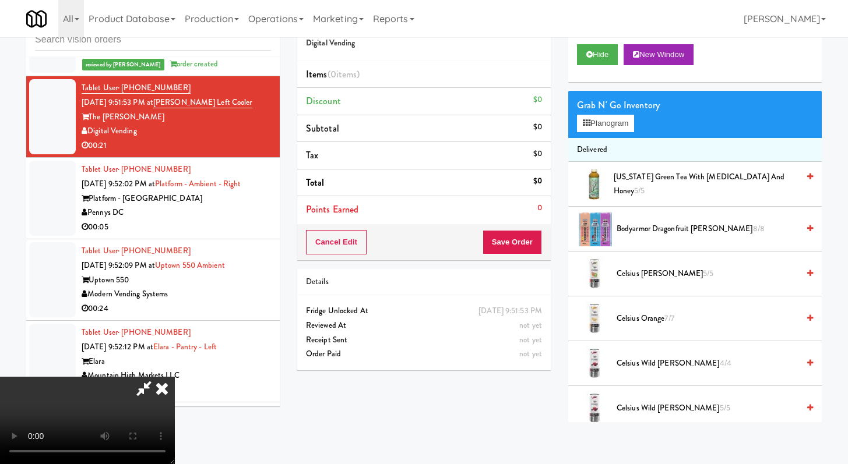
scroll to position [12063, 0]
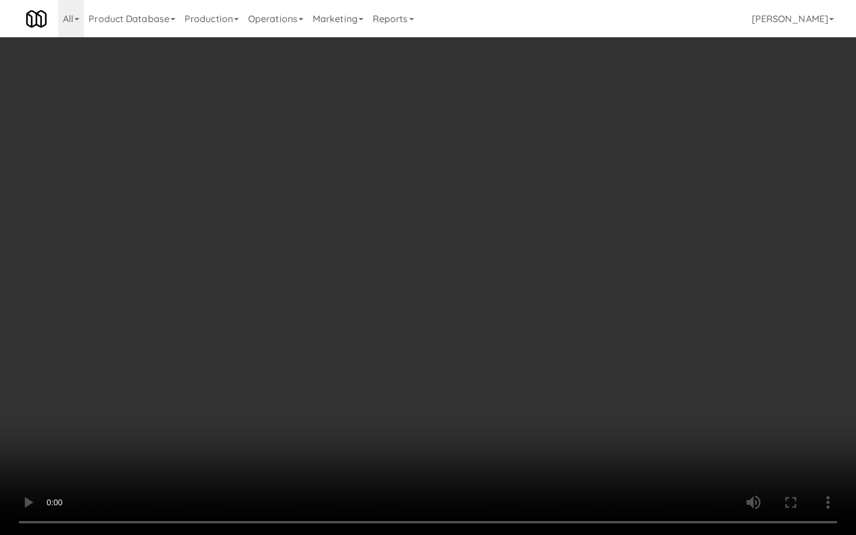
click at [602, 389] on video at bounding box center [428, 267] width 856 height 535
click at [599, 384] on video at bounding box center [428, 267] width 856 height 535
click at [598, 376] on video at bounding box center [428, 267] width 856 height 535
click at [597, 373] on video at bounding box center [428, 267] width 856 height 535
click at [598, 372] on video at bounding box center [428, 267] width 856 height 535
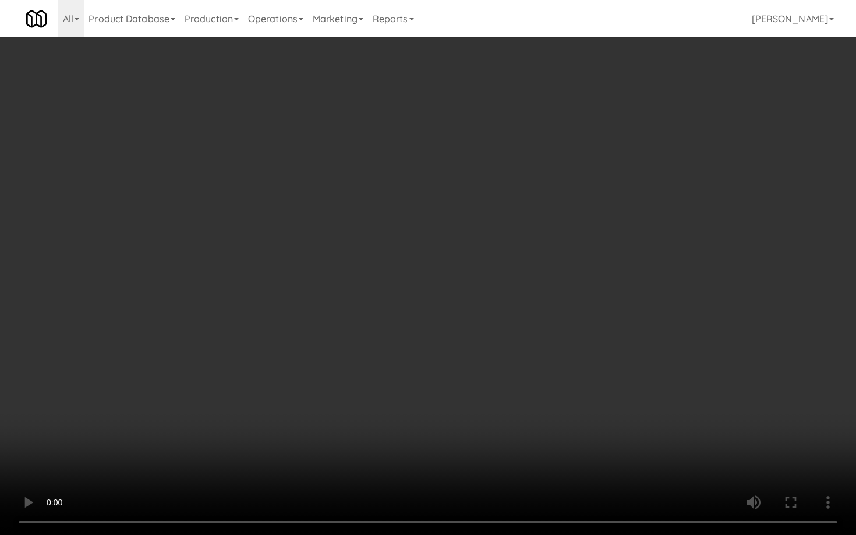
click at [597, 368] on video at bounding box center [428, 267] width 856 height 535
click at [599, 365] on video at bounding box center [428, 267] width 856 height 535
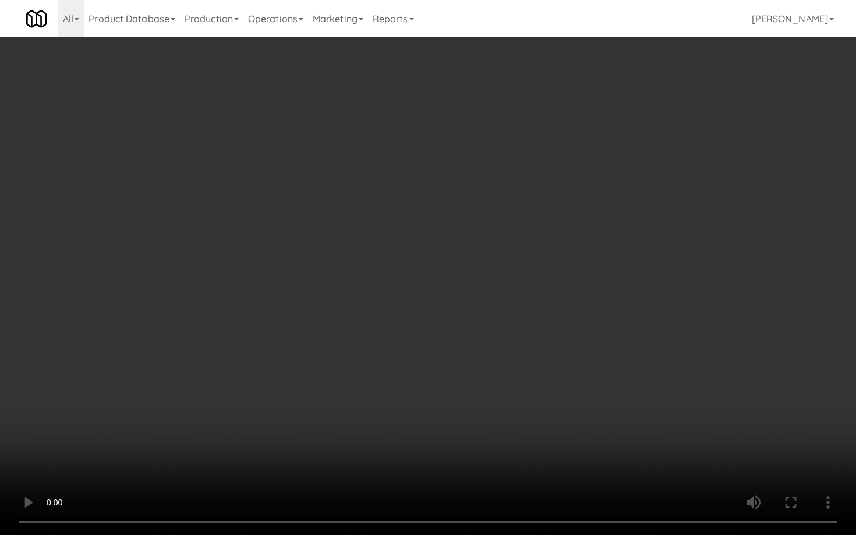
click at [594, 365] on video at bounding box center [428, 267] width 856 height 535
click at [535, 364] on video at bounding box center [428, 267] width 856 height 535
click at [534, 361] on video at bounding box center [428, 267] width 856 height 535
click at [537, 358] on video at bounding box center [428, 267] width 856 height 535
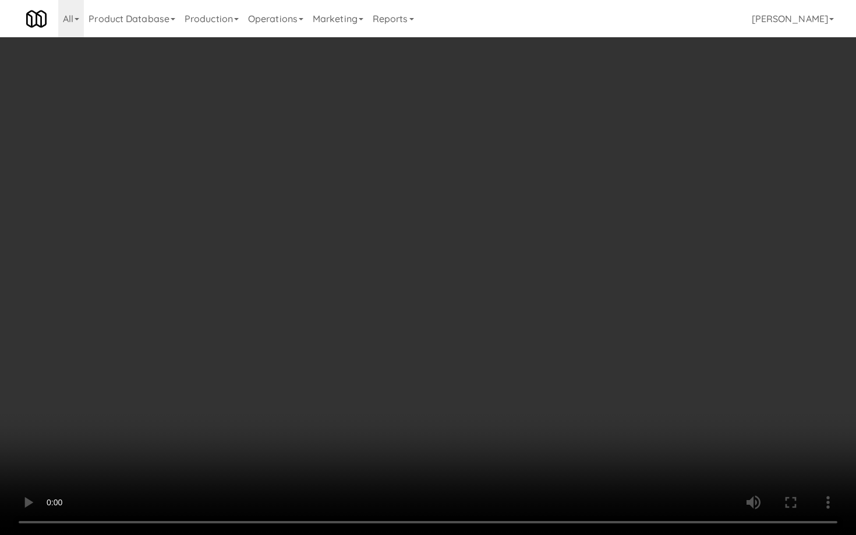
click at [537, 358] on video at bounding box center [428, 267] width 856 height 535
click at [540, 354] on video at bounding box center [428, 267] width 856 height 535
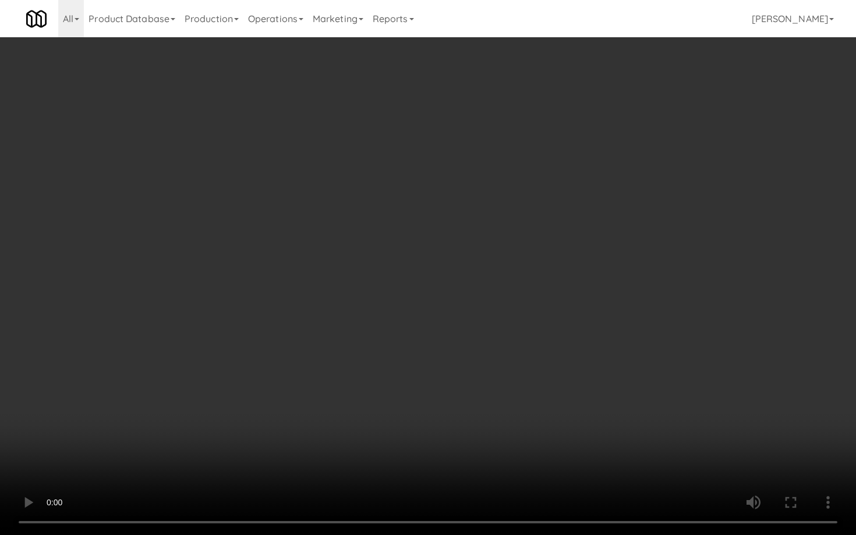
click at [540, 354] on video at bounding box center [428, 267] width 856 height 535
click at [457, 362] on video at bounding box center [428, 267] width 856 height 535
click at [471, 352] on video at bounding box center [428, 267] width 856 height 535
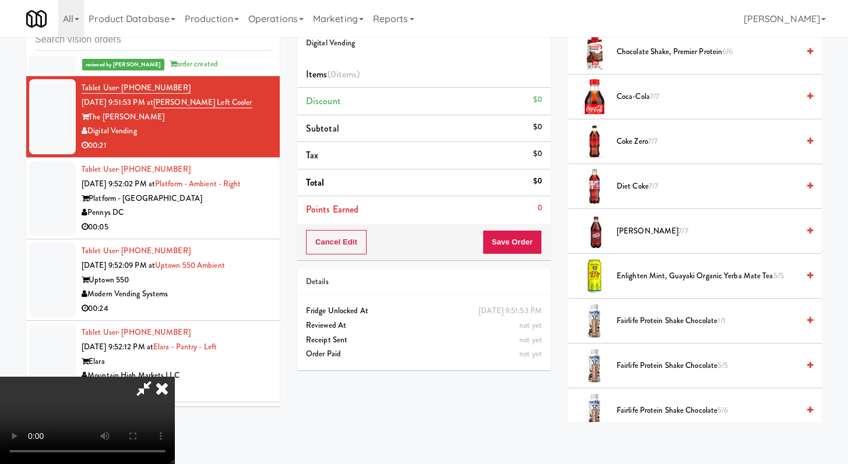
scroll to position [457, 0]
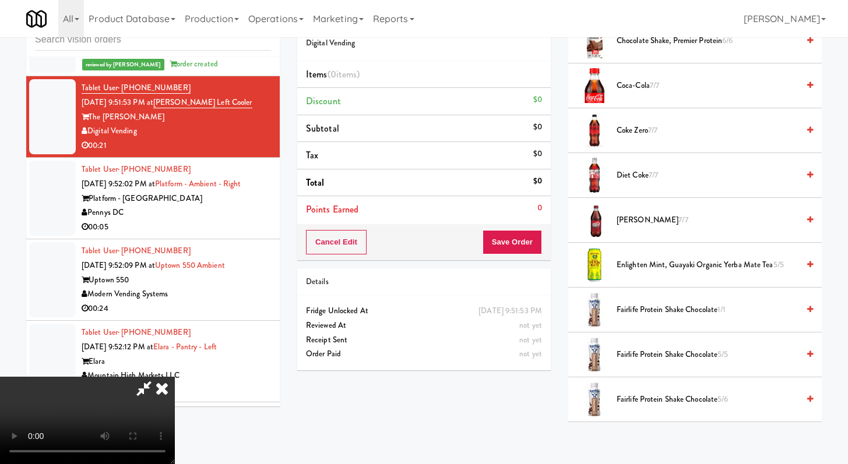
click at [641, 309] on span "Fairlife Protein Shake Chocolate 1/1" at bounding box center [707, 310] width 182 height 15
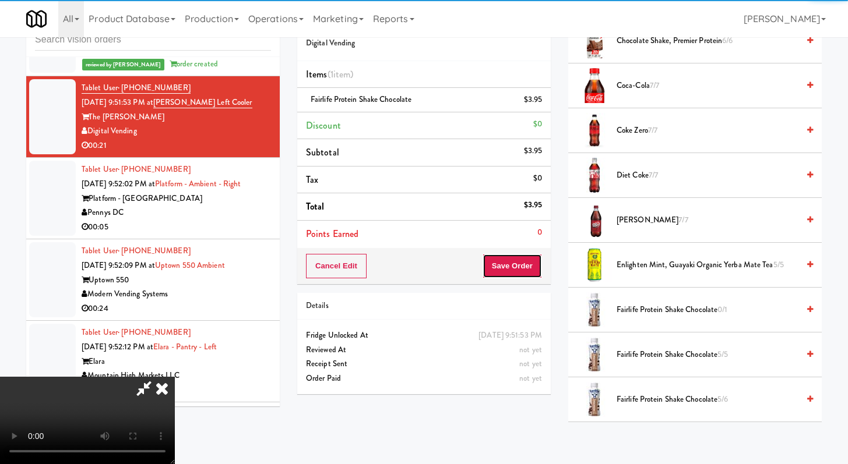
click at [527, 269] on button "Save Order" at bounding box center [511, 266] width 59 height 24
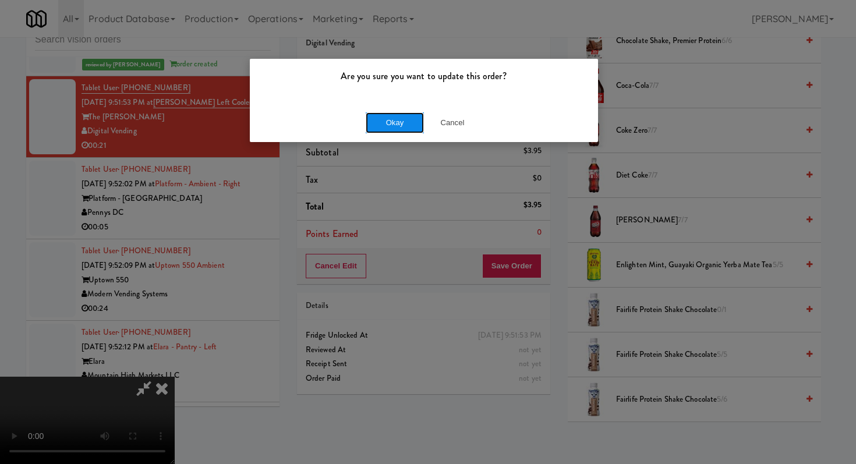
click at [408, 128] on button "Okay" at bounding box center [395, 122] width 58 height 21
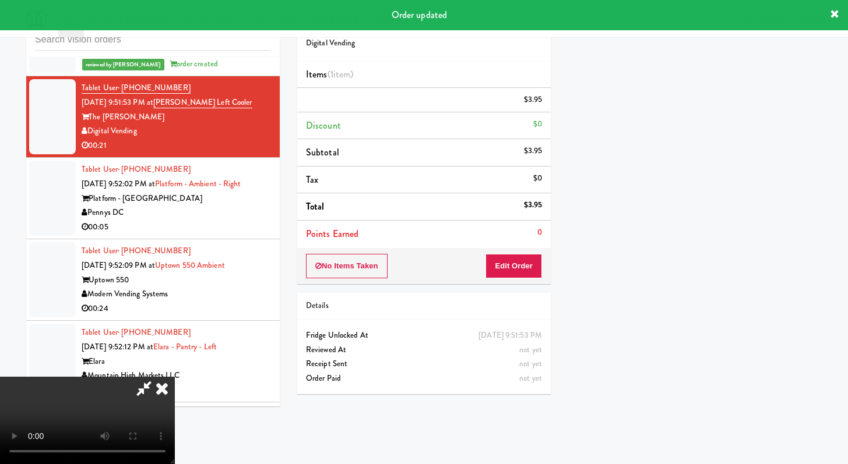
scroll to position [50, 0]
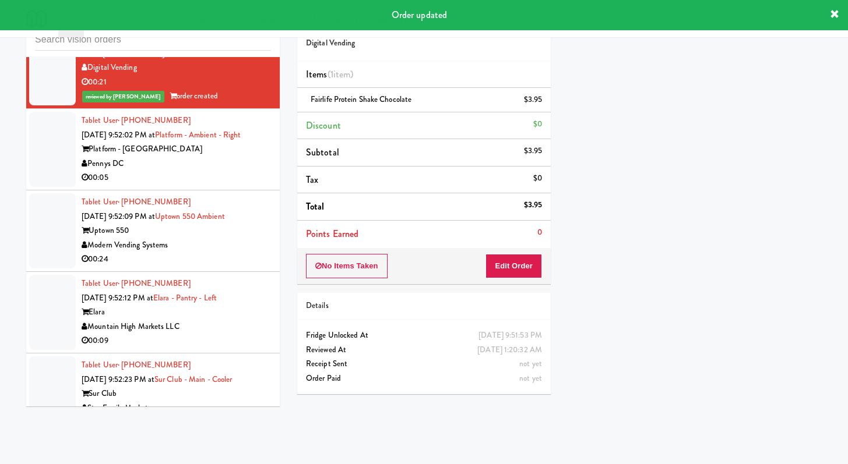
click at [249, 190] on li "Tablet User · (941) 993-4584 [DATE] 9:52:02 PM at Platform - Ambient - Right Pl…" at bounding box center [152, 150] width 253 height 82
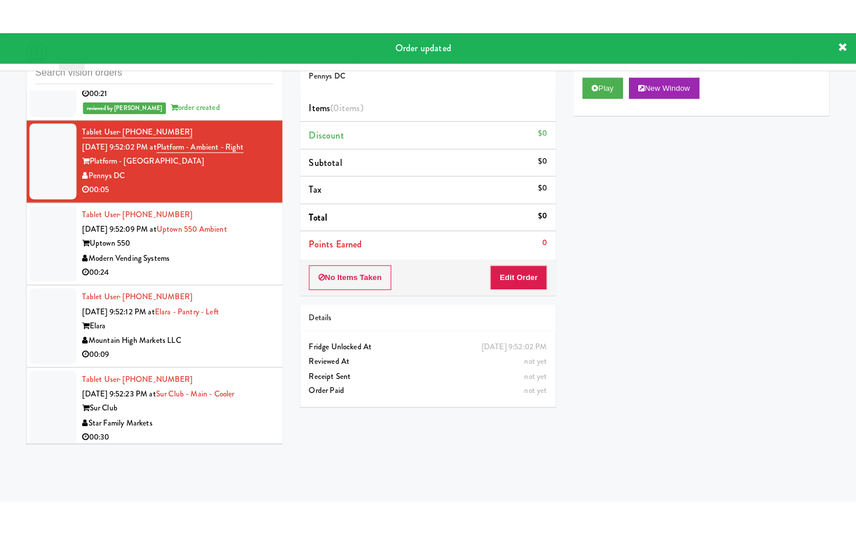
scroll to position [12189, 0]
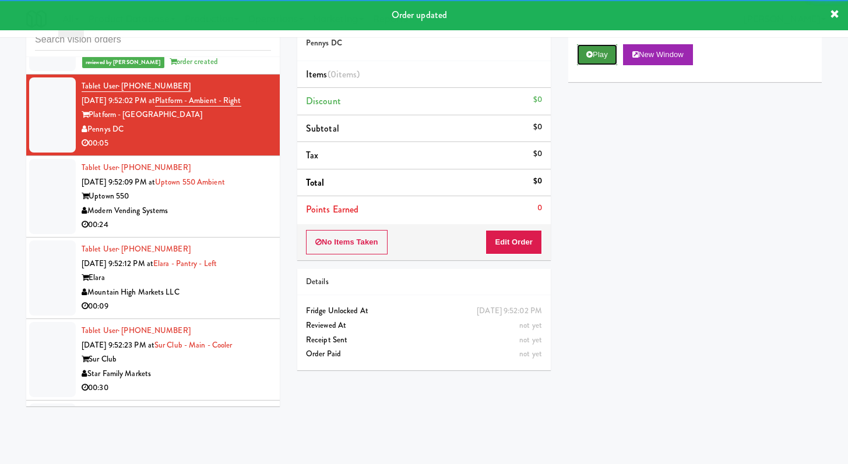
click at [599, 54] on button "Play" at bounding box center [597, 54] width 40 height 21
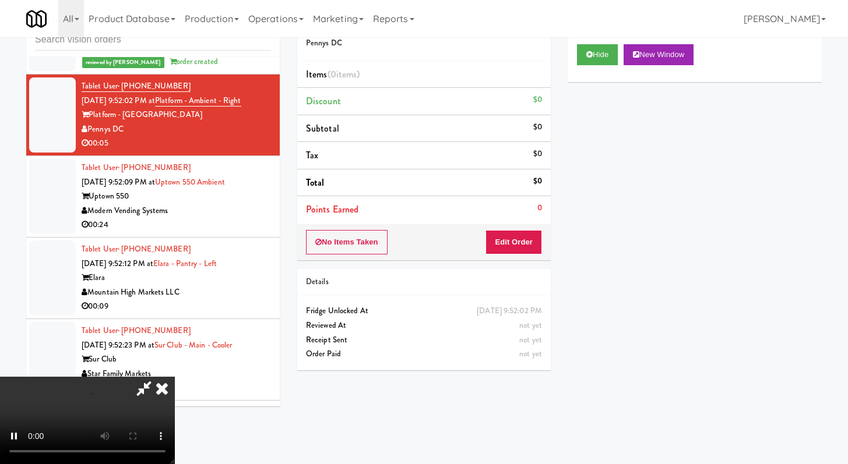
click at [507, 254] on div "No Items Taken Edit Order" at bounding box center [423, 242] width 253 height 36
click at [523, 230] on button "Edit Order" at bounding box center [513, 242] width 57 height 24
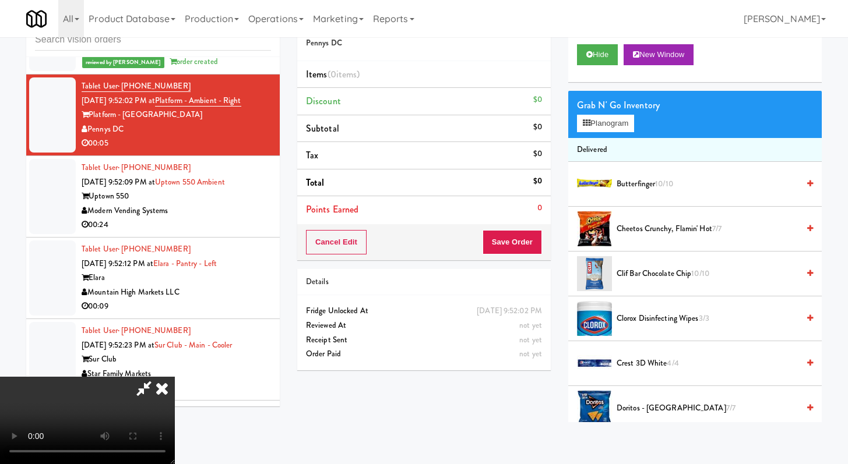
scroll to position [12161, 0]
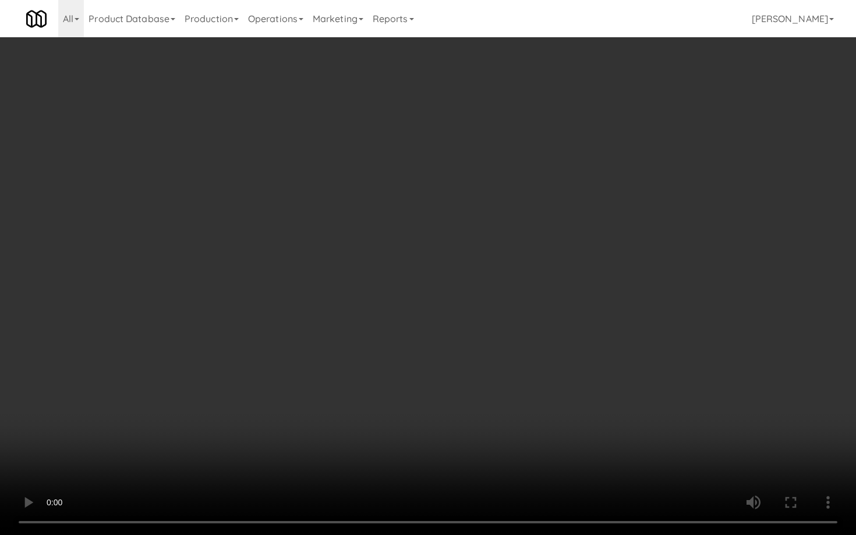
click at [333, 297] on video at bounding box center [428, 267] width 856 height 535
click at [351, 278] on video at bounding box center [428, 267] width 856 height 535
click at [351, 275] on video at bounding box center [428, 267] width 856 height 535
click at [351, 276] on video at bounding box center [428, 267] width 856 height 535
click at [359, 263] on video at bounding box center [428, 267] width 856 height 535
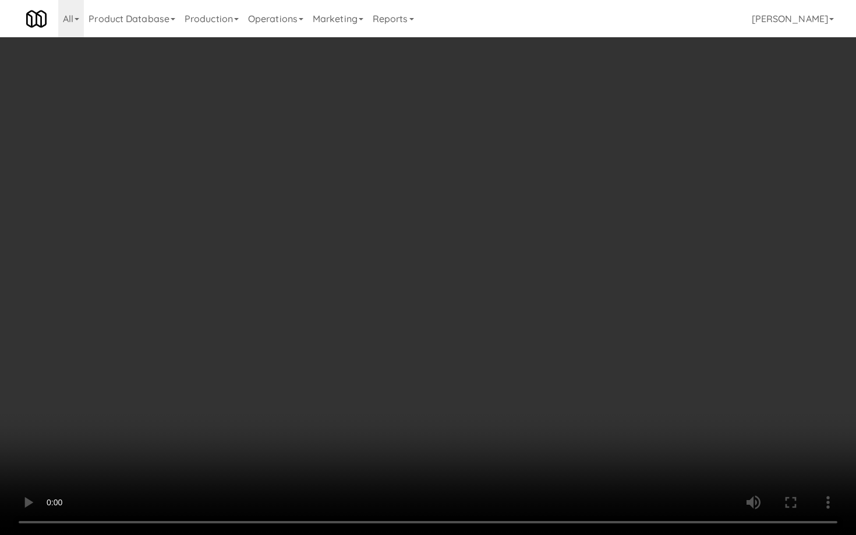
click at [359, 263] on video at bounding box center [428, 267] width 856 height 535
click at [361, 259] on video at bounding box center [428, 267] width 856 height 535
click at [361, 260] on video at bounding box center [428, 267] width 856 height 535
click at [362, 262] on video at bounding box center [428, 267] width 856 height 535
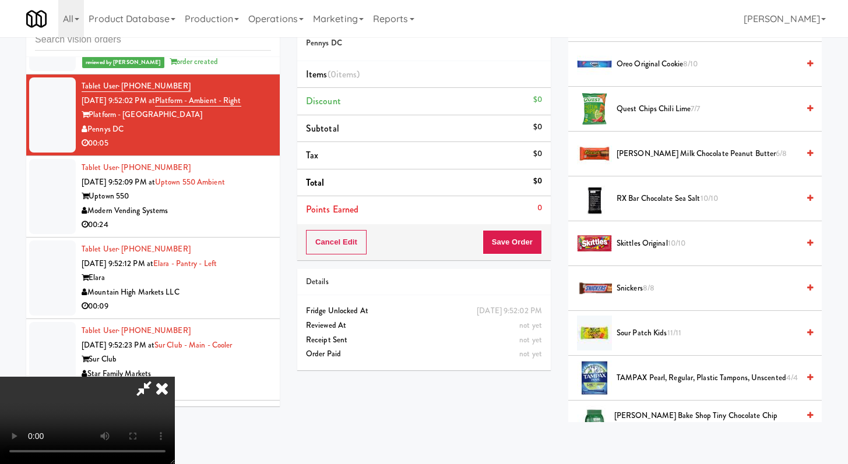
scroll to position [1130, 0]
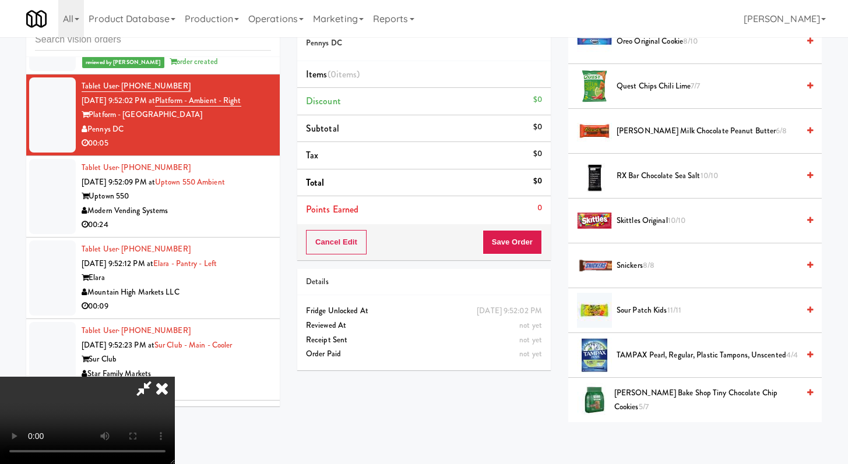
click at [653, 311] on span "Sour Patch Kids 11/11" at bounding box center [707, 311] width 182 height 15
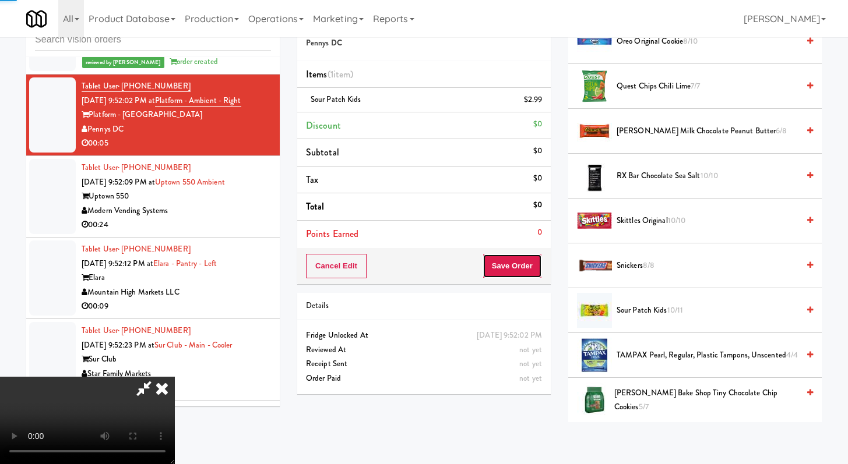
click at [527, 276] on button "Save Order" at bounding box center [511, 266] width 59 height 24
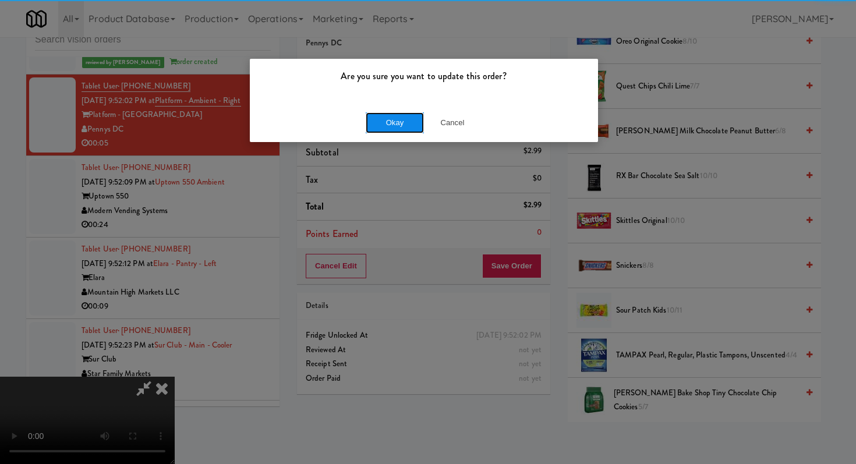
click at [391, 128] on button "Okay" at bounding box center [395, 122] width 58 height 21
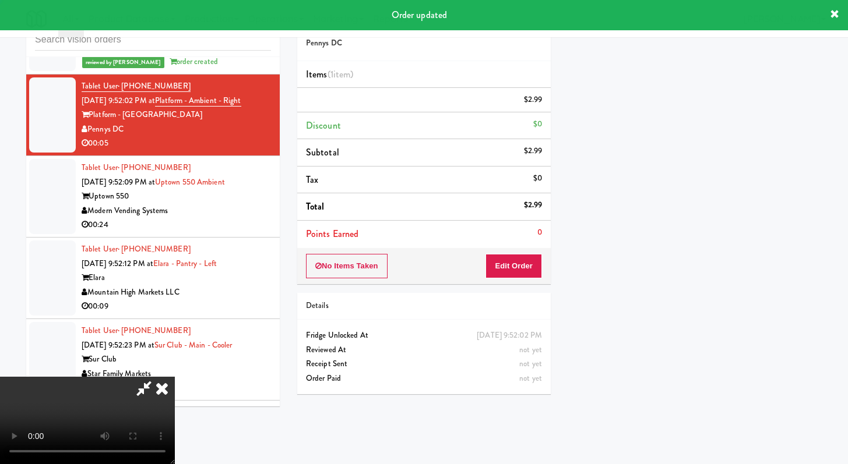
scroll to position [50, 0]
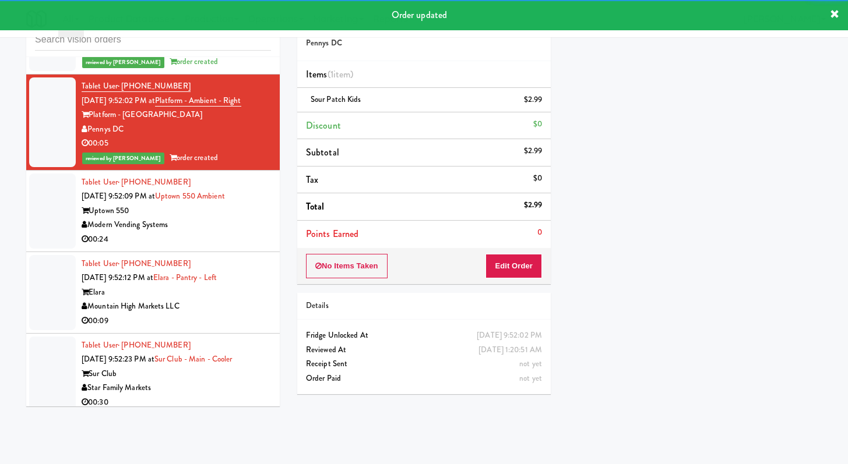
click at [218, 232] on div "Modern Vending Systems" at bounding box center [176, 225] width 189 height 15
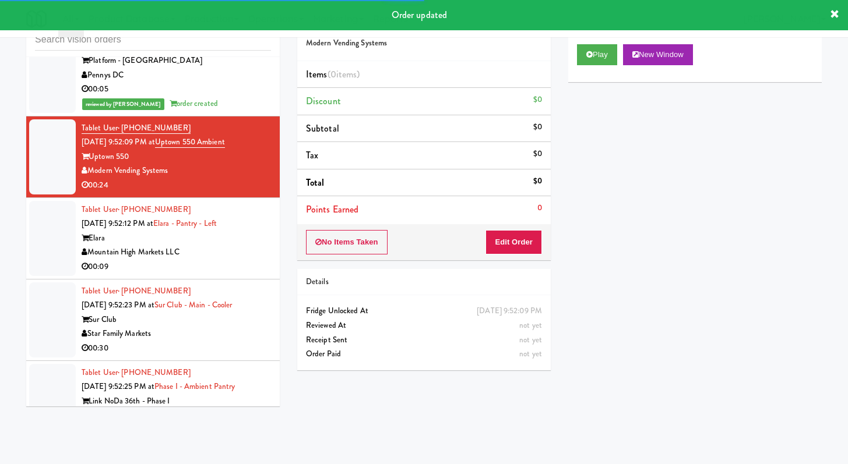
scroll to position [12264, 0]
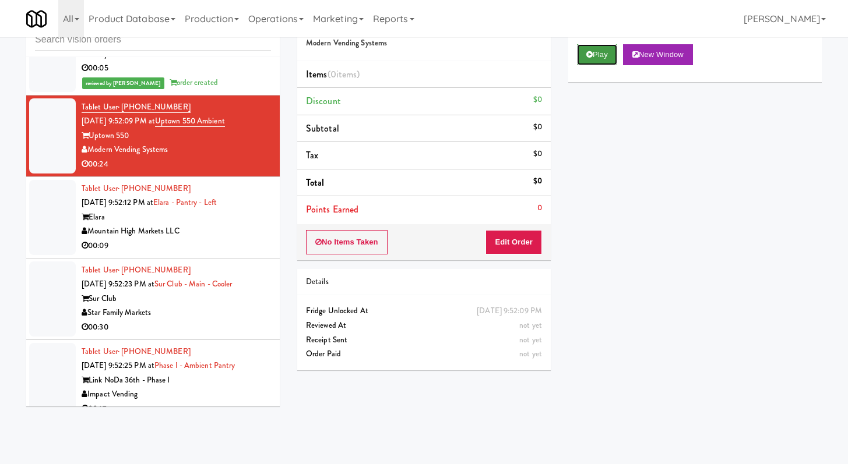
click at [597, 64] on button "Play" at bounding box center [597, 54] width 40 height 21
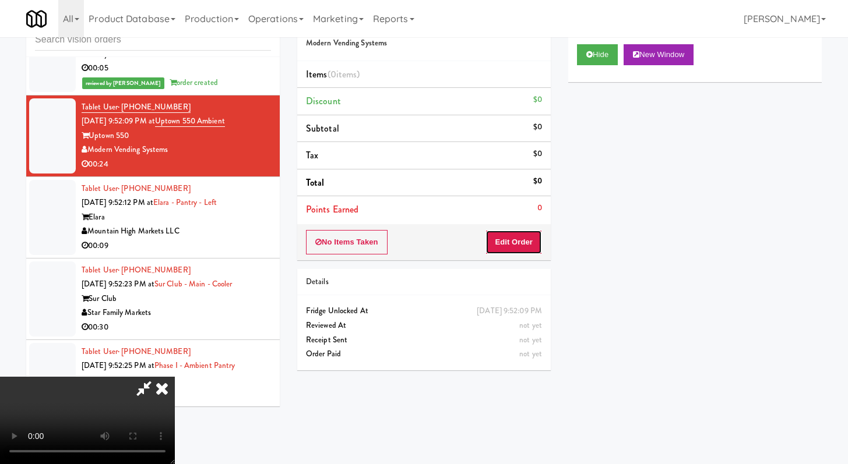
click at [498, 238] on button "Edit Order" at bounding box center [513, 242] width 57 height 24
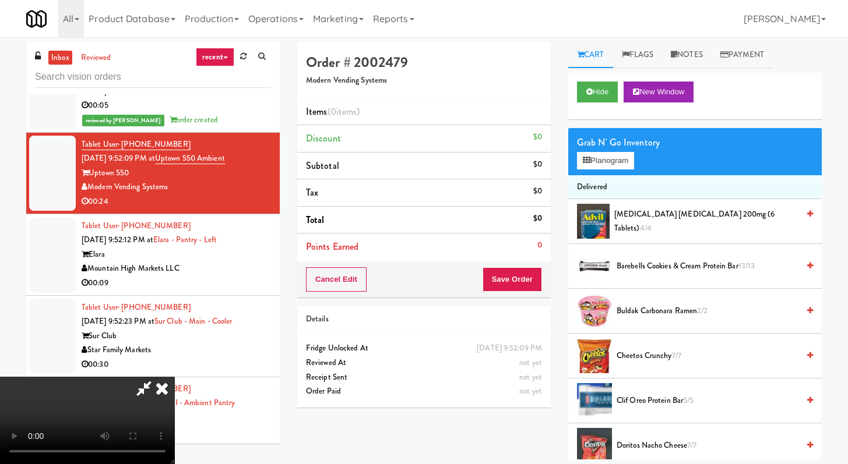
scroll to position [0, 0]
click at [175, 377] on video at bounding box center [87, 420] width 175 height 87
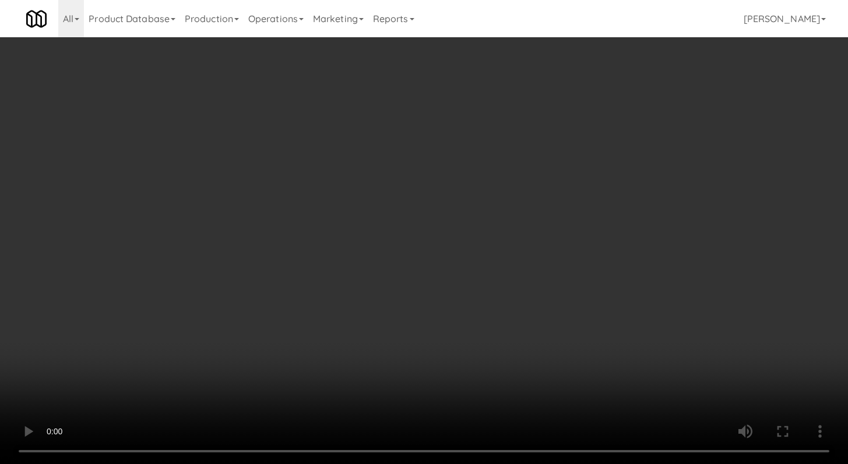
scroll to position [12236, 0]
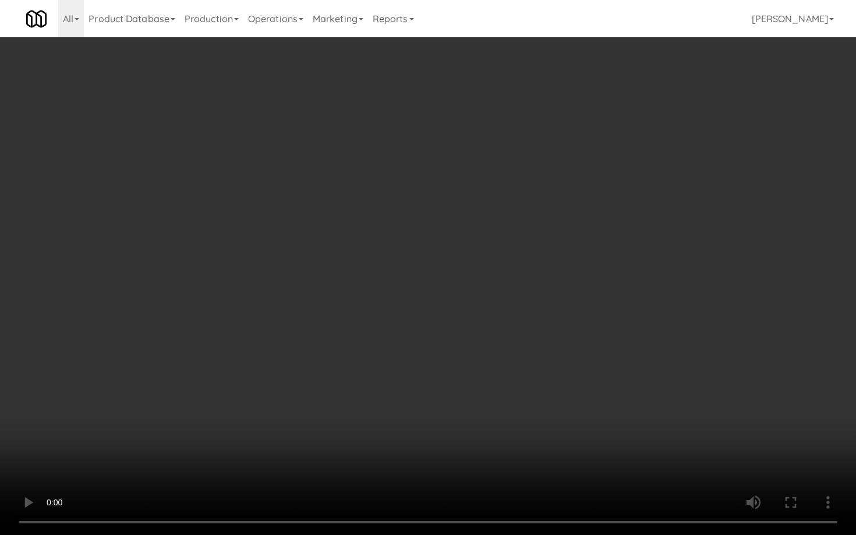
click at [442, 192] on video at bounding box center [428, 267] width 856 height 535
click at [451, 285] on video at bounding box center [428, 267] width 856 height 535
click at [451, 284] on video at bounding box center [428, 267] width 856 height 535
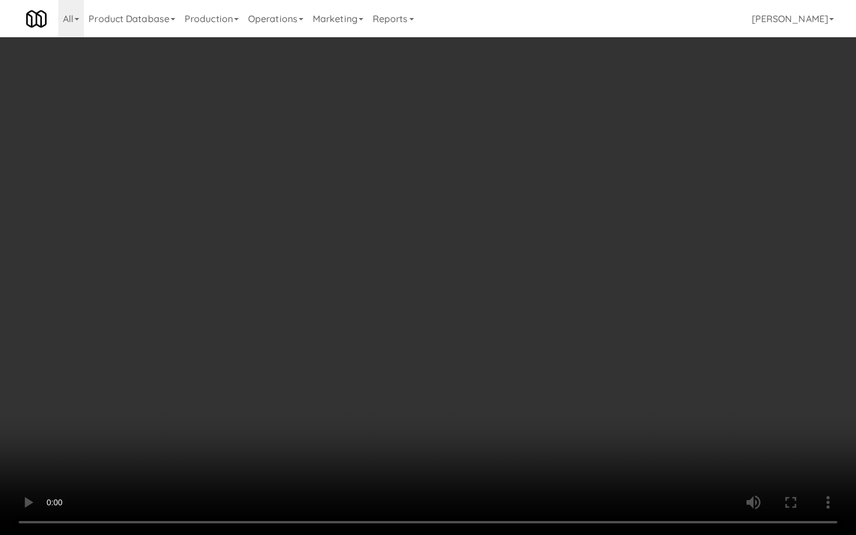
click at [452, 283] on video at bounding box center [428, 267] width 856 height 535
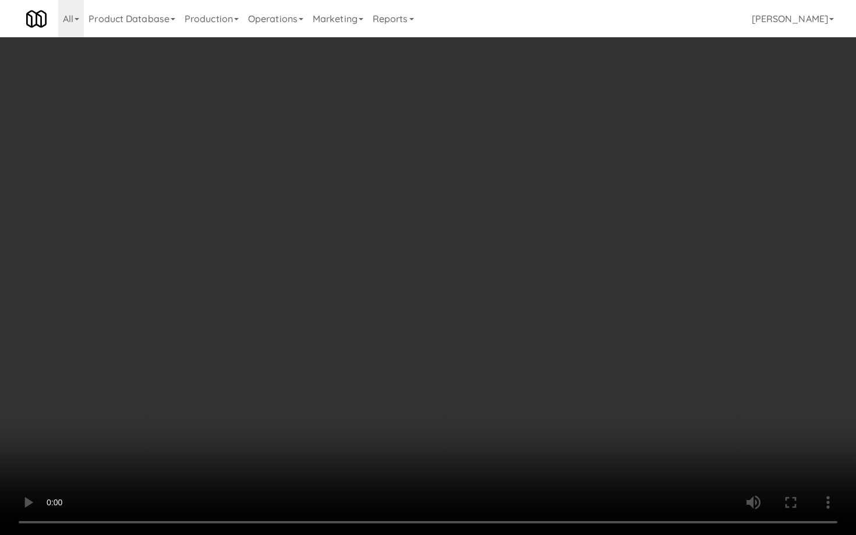
click at [452, 283] on video at bounding box center [428, 267] width 856 height 535
click at [454, 278] on video at bounding box center [428, 267] width 856 height 535
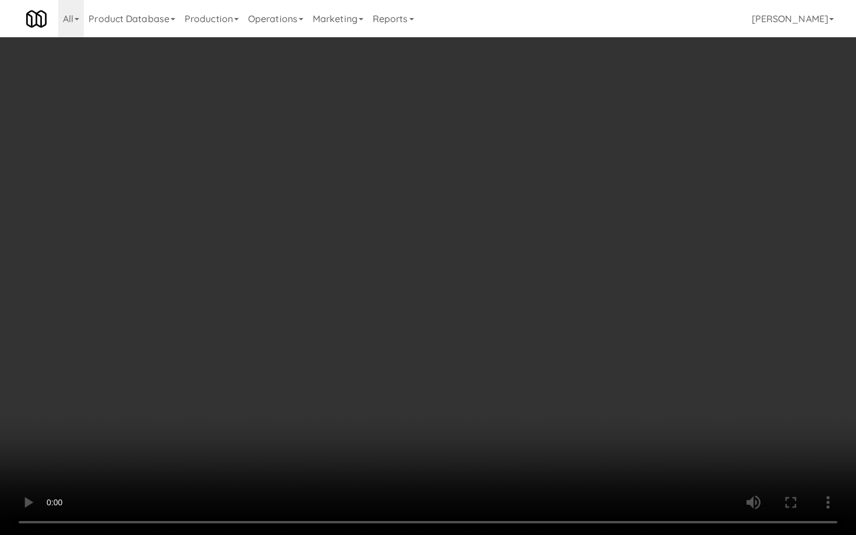
click at [454, 278] on video at bounding box center [428, 267] width 856 height 535
click at [453, 281] on video at bounding box center [428, 267] width 856 height 535
click at [453, 282] on video at bounding box center [428, 267] width 856 height 535
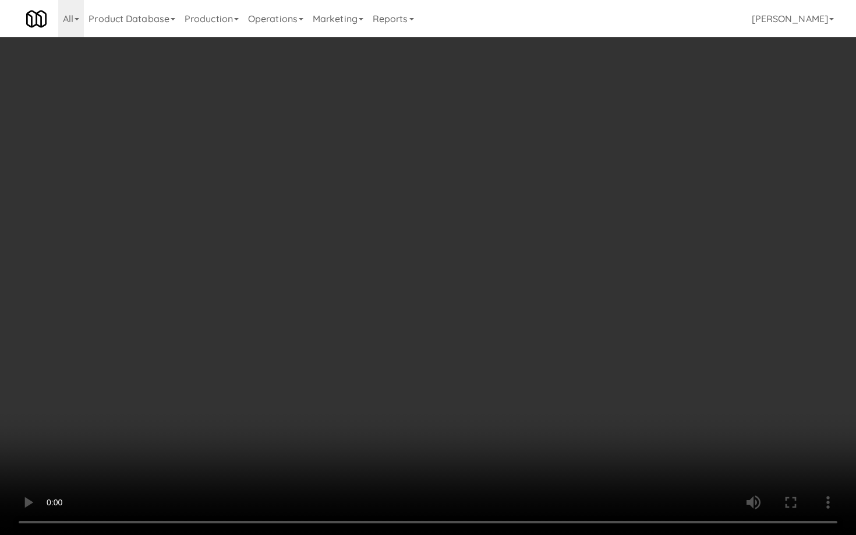
click at [453, 282] on video at bounding box center [428, 267] width 856 height 535
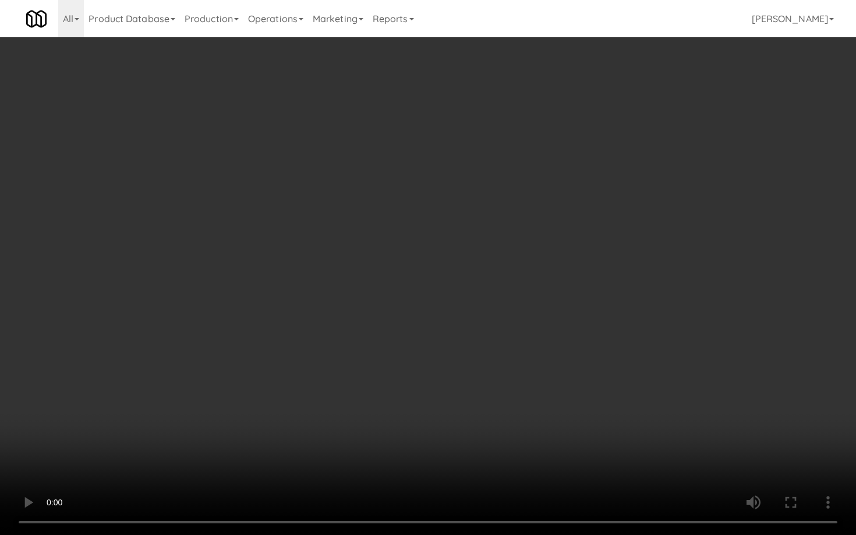
click at [453, 282] on video at bounding box center [428, 267] width 856 height 535
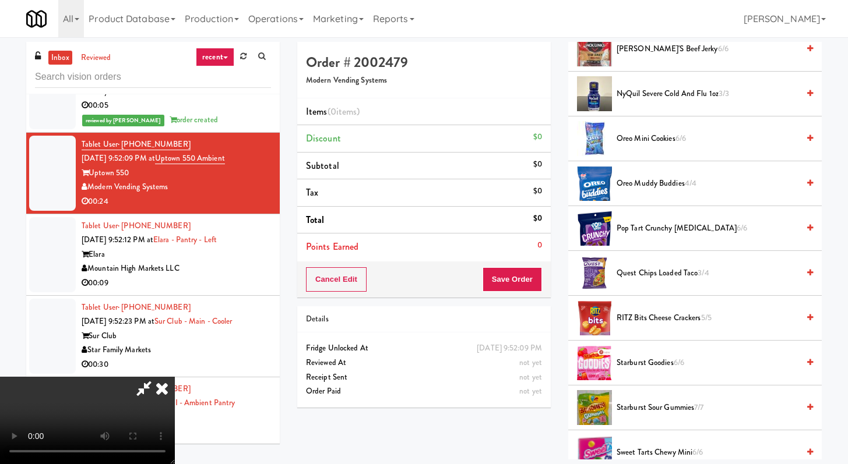
scroll to position [585, 0]
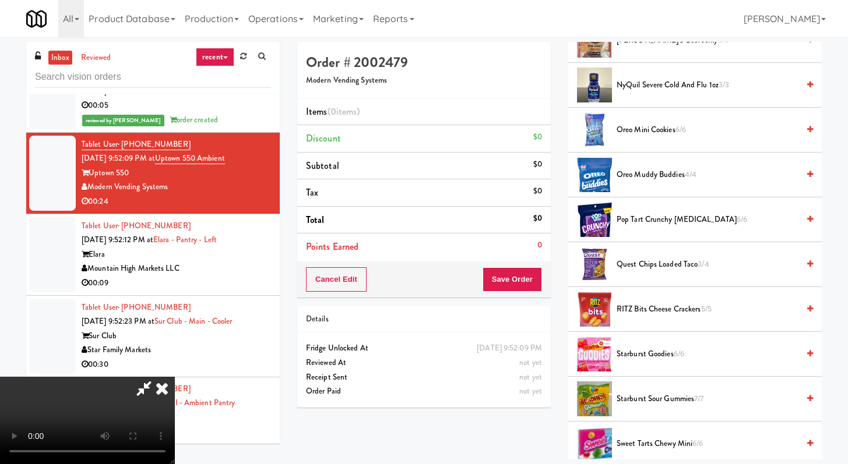
click at [661, 394] on span "Starburst Sour Gummies 7/7" at bounding box center [707, 399] width 182 height 15
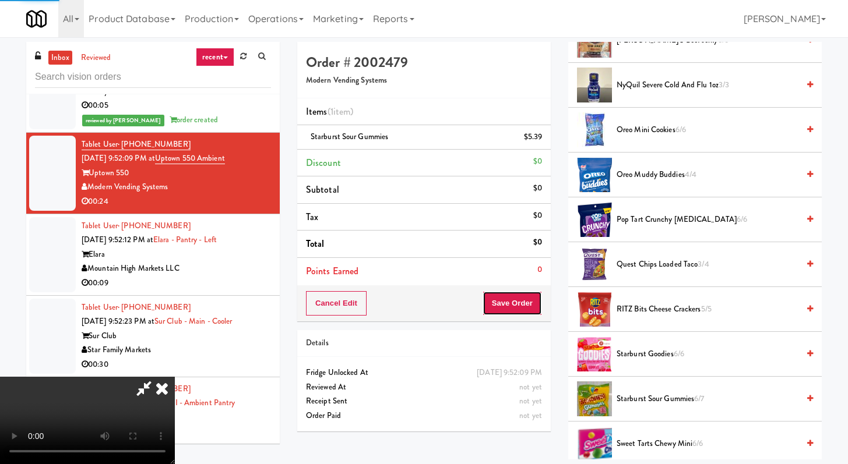
click at [519, 295] on button "Save Order" at bounding box center [511, 303] width 59 height 24
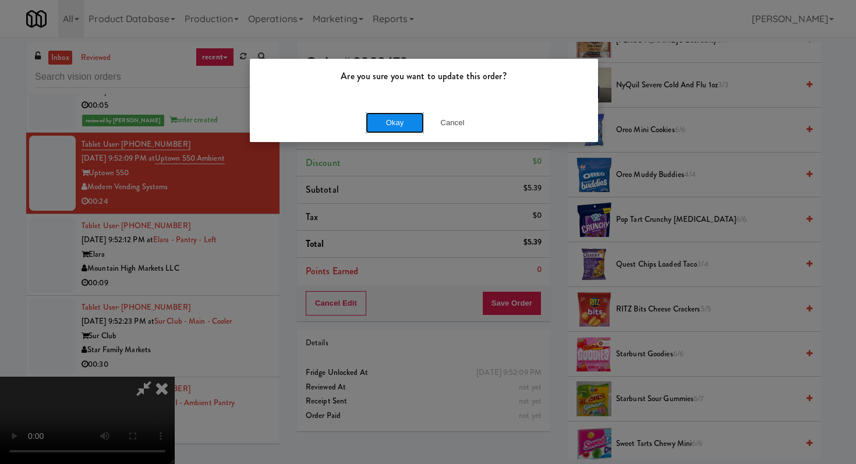
click at [399, 114] on button "Okay" at bounding box center [395, 122] width 58 height 21
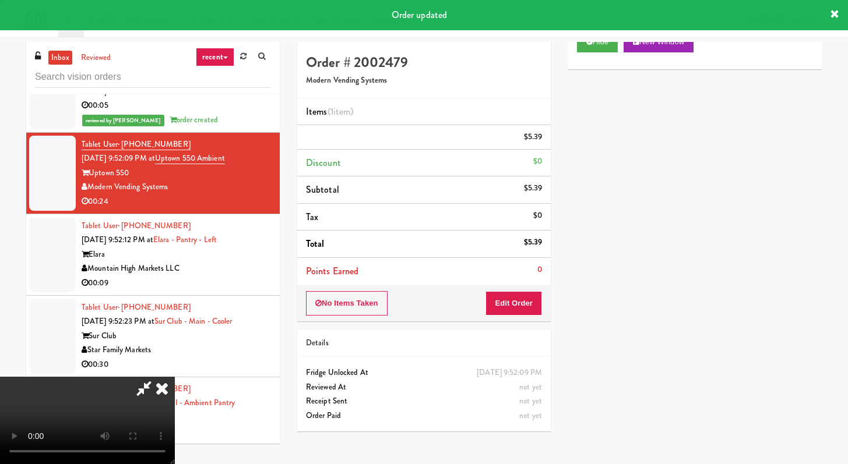
scroll to position [50, 0]
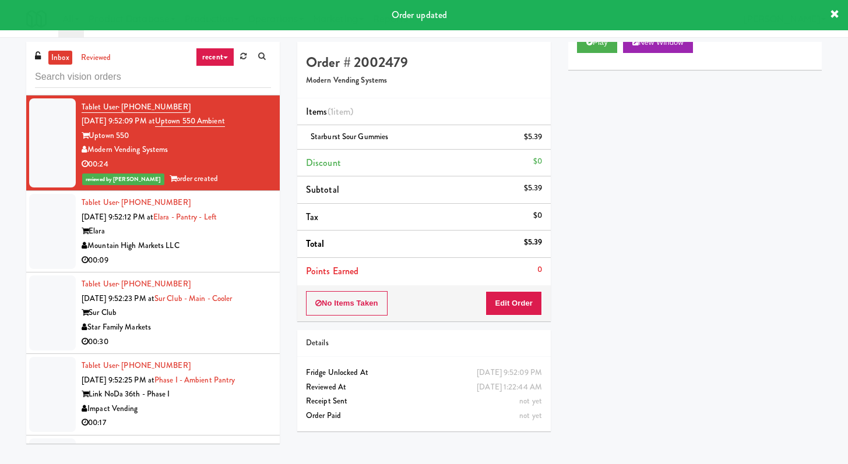
click at [237, 268] on div "00:09" at bounding box center [176, 260] width 189 height 15
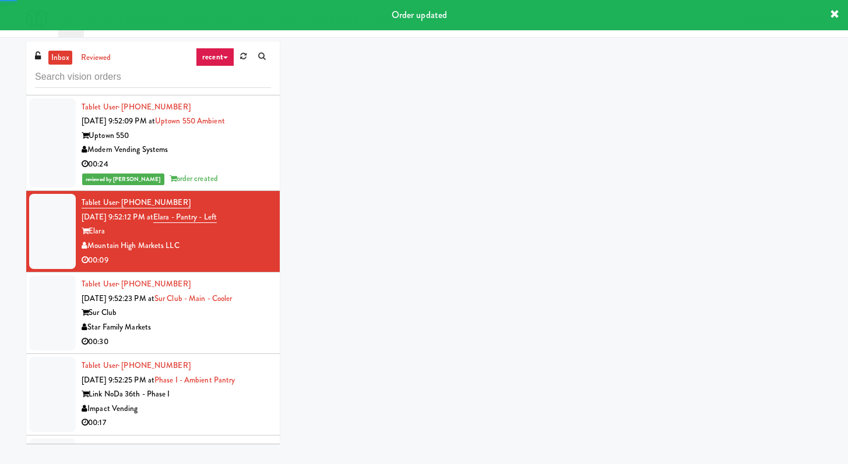
scroll to position [12499, 0]
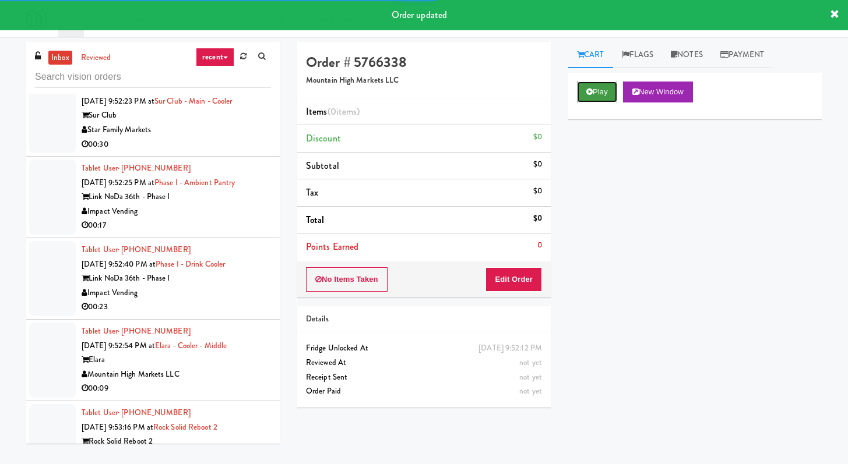
click at [591, 97] on button "Play" at bounding box center [597, 92] width 40 height 21
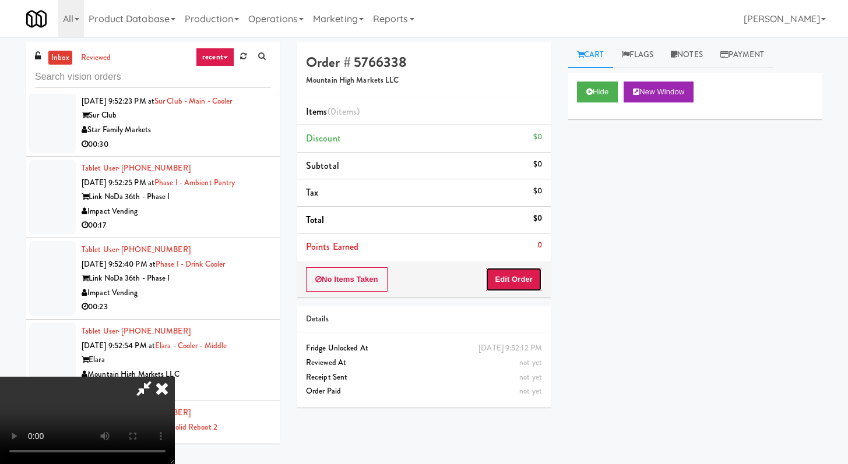
click at [512, 281] on button "Edit Order" at bounding box center [513, 279] width 57 height 24
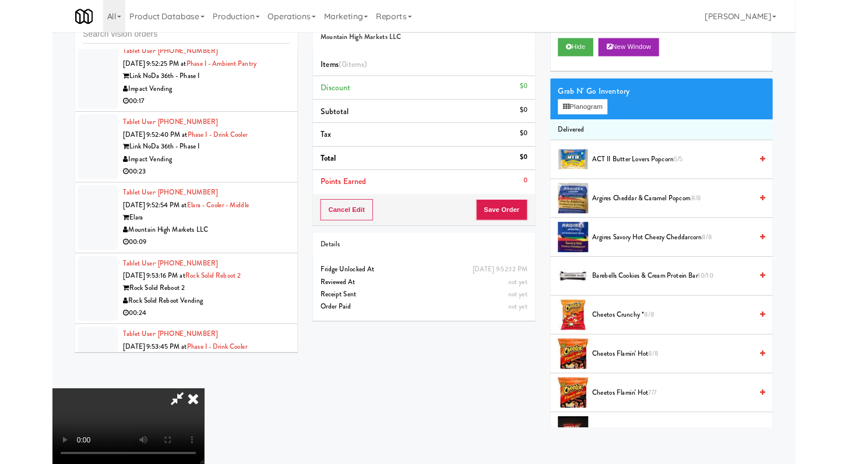
scroll to position [12470, 0]
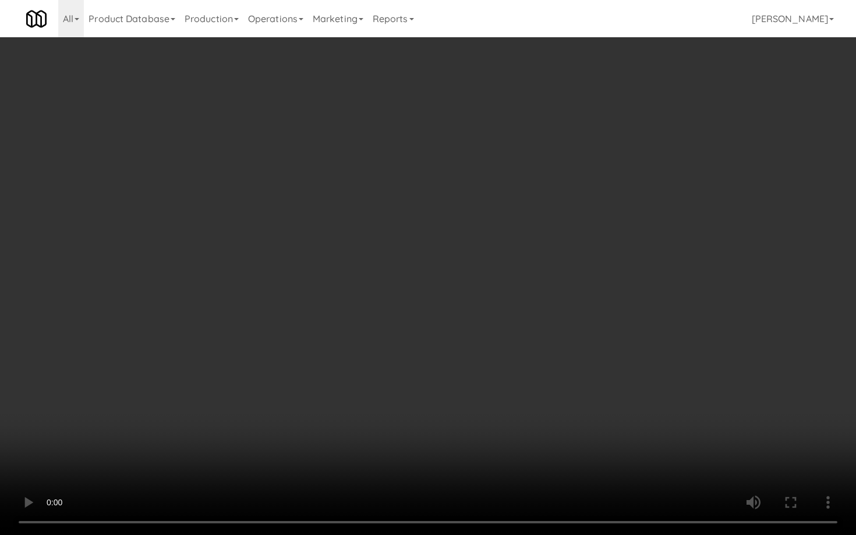
click at [419, 211] on video at bounding box center [428, 267] width 856 height 535
click at [466, 276] on video at bounding box center [428, 267] width 856 height 535
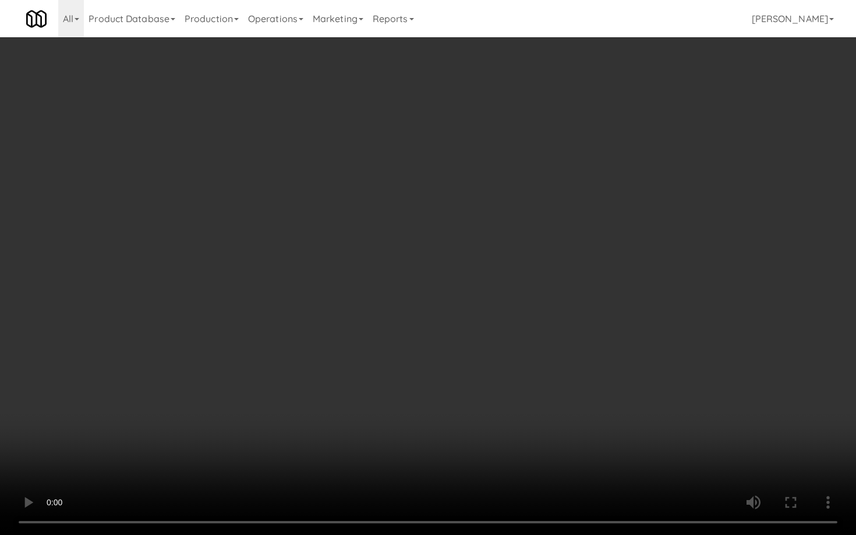
click at [514, 259] on video at bounding box center [428, 267] width 856 height 535
click at [572, 312] on video at bounding box center [428, 267] width 856 height 535
click at [573, 311] on video at bounding box center [428, 267] width 856 height 535
click at [572, 311] on video at bounding box center [428, 267] width 856 height 535
click at [575, 303] on video at bounding box center [428, 267] width 856 height 535
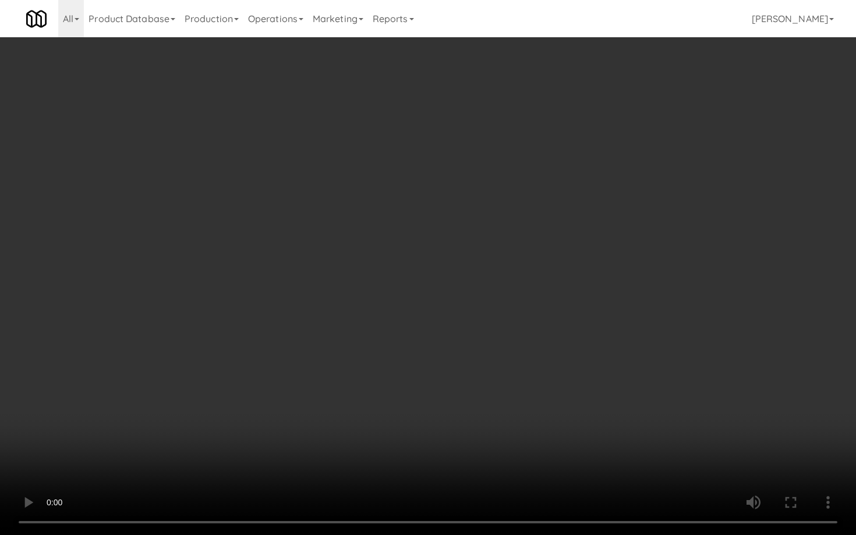
click at [575, 303] on video at bounding box center [428, 267] width 856 height 535
click at [270, 397] on video at bounding box center [428, 267] width 856 height 535
click at [437, 343] on video at bounding box center [428, 267] width 856 height 535
click at [449, 324] on video at bounding box center [428, 267] width 856 height 535
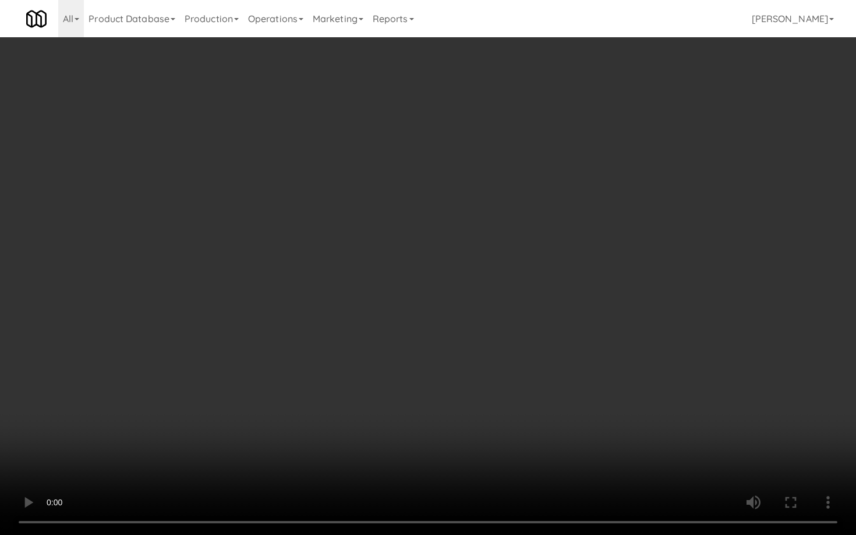
click at [450, 321] on video at bounding box center [428, 267] width 856 height 535
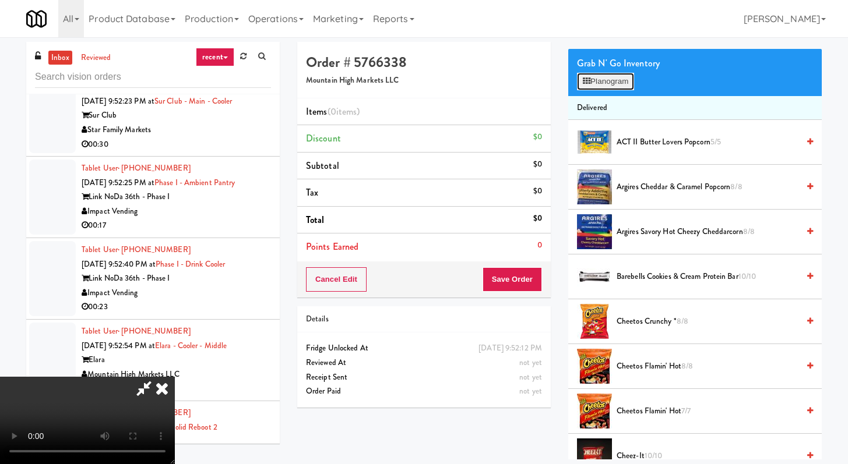
click at [609, 82] on button "Planogram" at bounding box center [605, 81] width 57 height 17
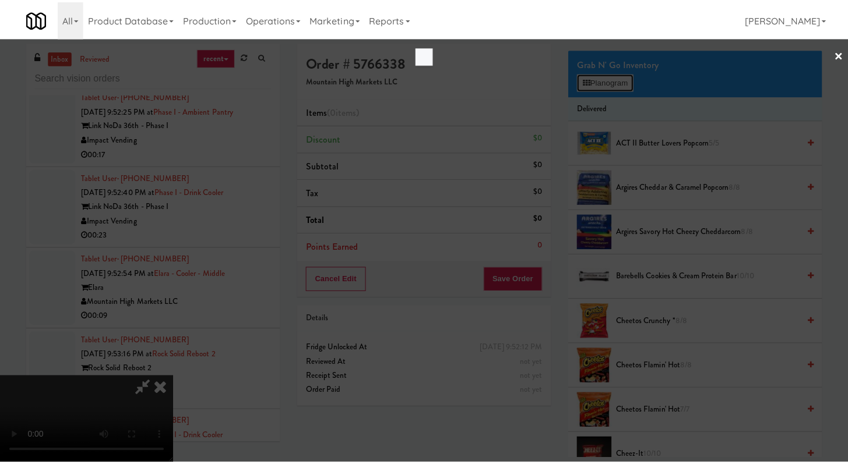
scroll to position [12470, 0]
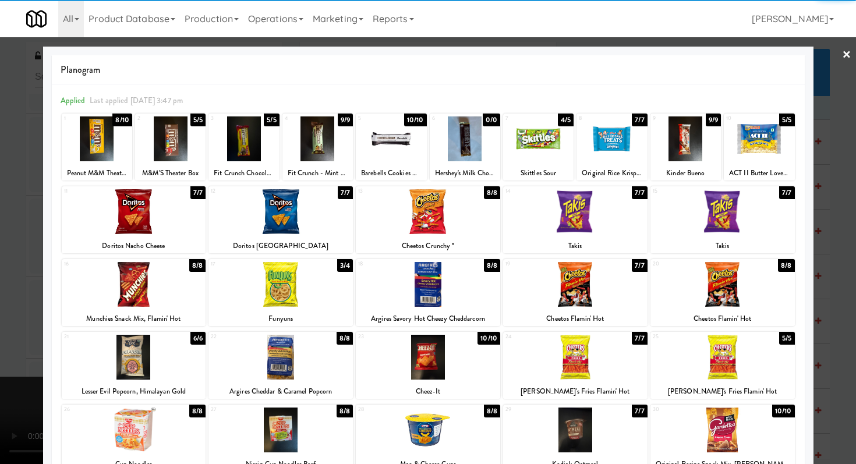
click at [289, 359] on div at bounding box center [281, 357] width 144 height 45
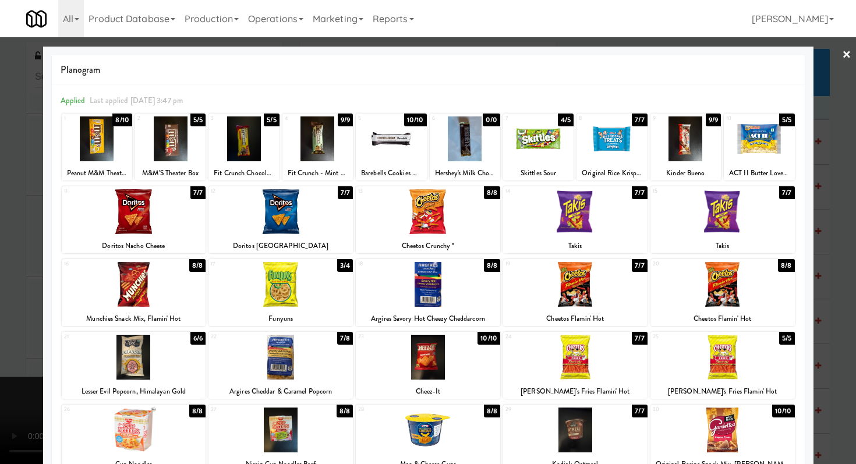
click at [681, 132] on div at bounding box center [686, 139] width 70 height 45
click at [0, 230] on div at bounding box center [428, 232] width 856 height 464
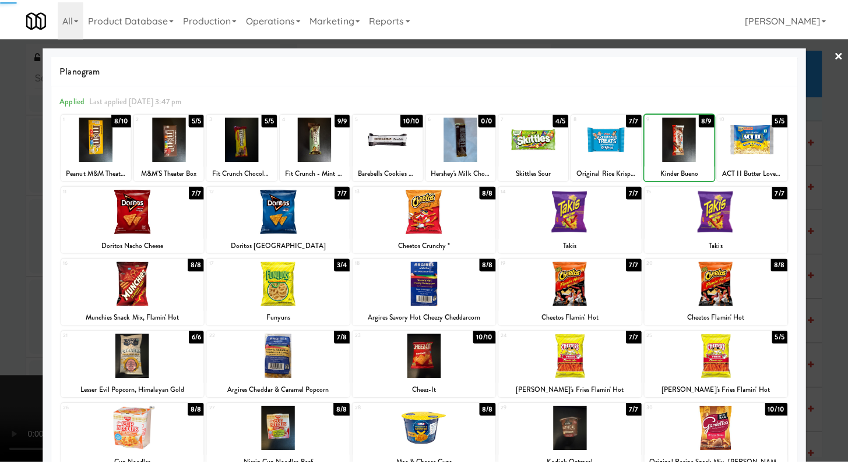
scroll to position [12499, 0]
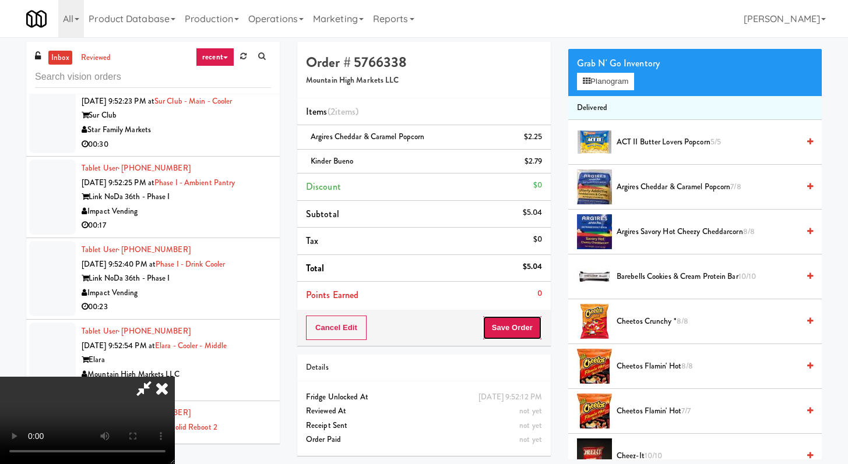
click at [537, 326] on button "Save Order" at bounding box center [511, 328] width 59 height 24
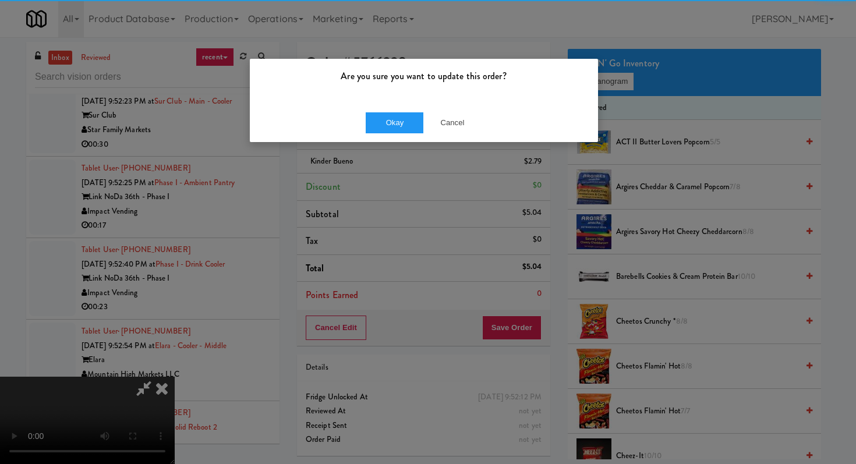
click at [376, 134] on div "Okay Cancel" at bounding box center [424, 122] width 348 height 39
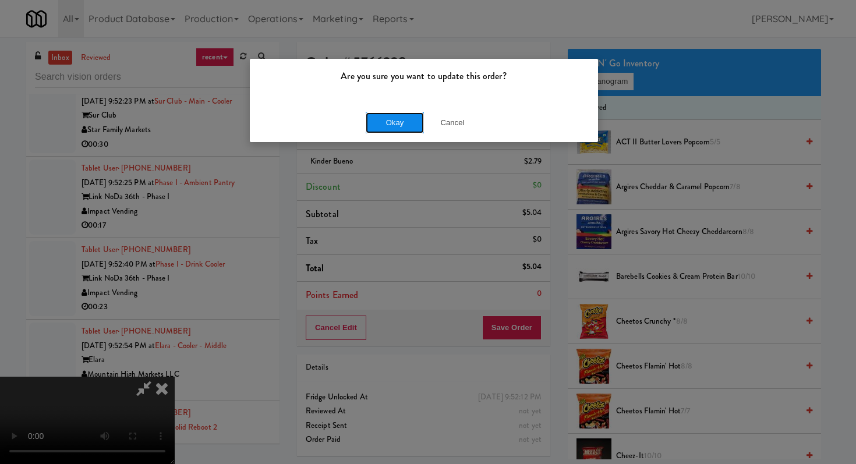
click at [389, 114] on button "Okay" at bounding box center [395, 122] width 58 height 21
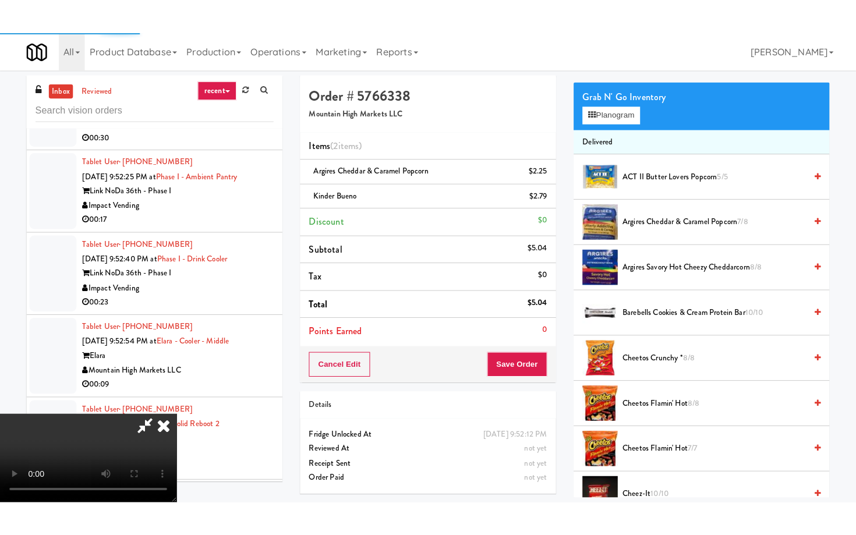
scroll to position [50, 0]
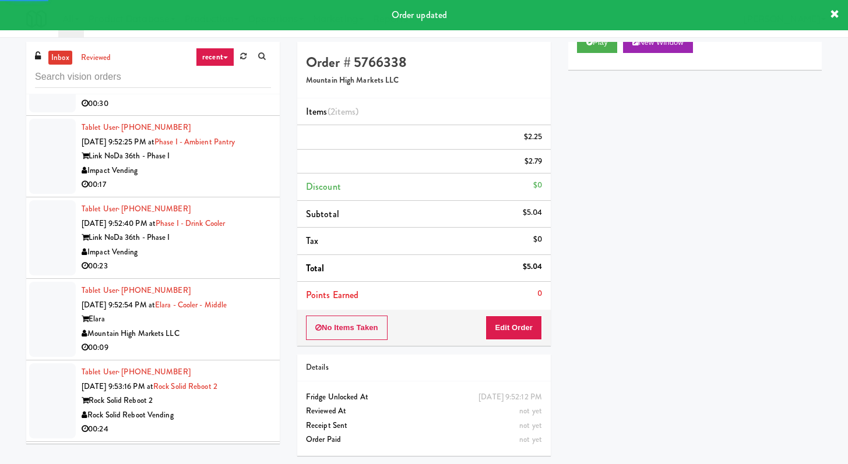
click at [241, 111] on div "00:30" at bounding box center [176, 104] width 189 height 15
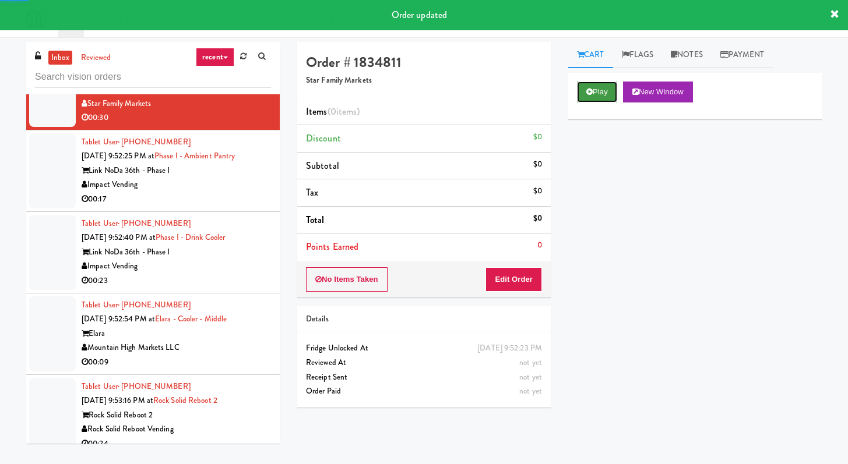
click at [590, 99] on button "Play" at bounding box center [597, 92] width 40 height 21
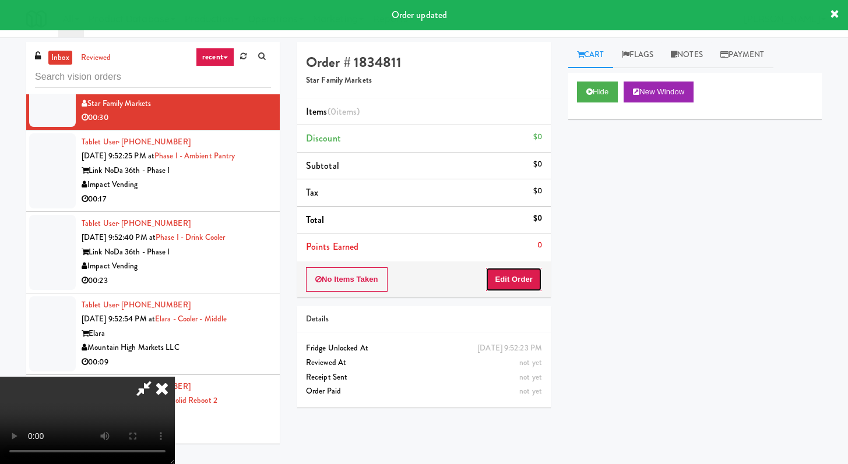
click at [532, 284] on button "Edit Order" at bounding box center [513, 279] width 57 height 24
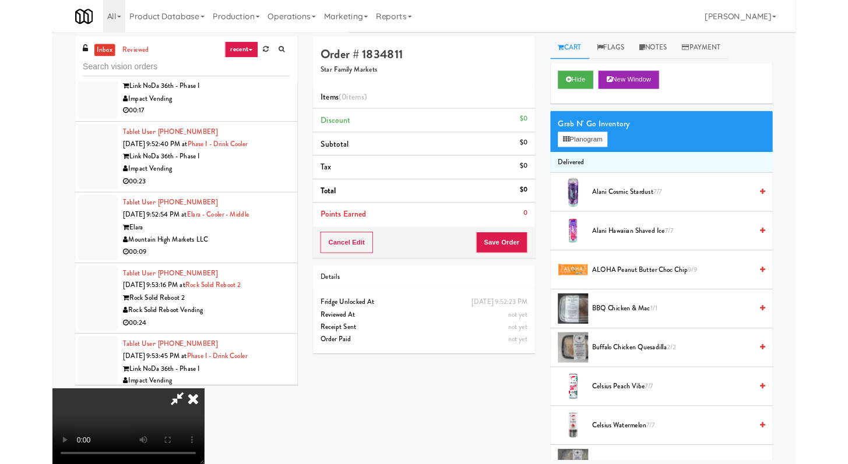
scroll to position [12511, 0]
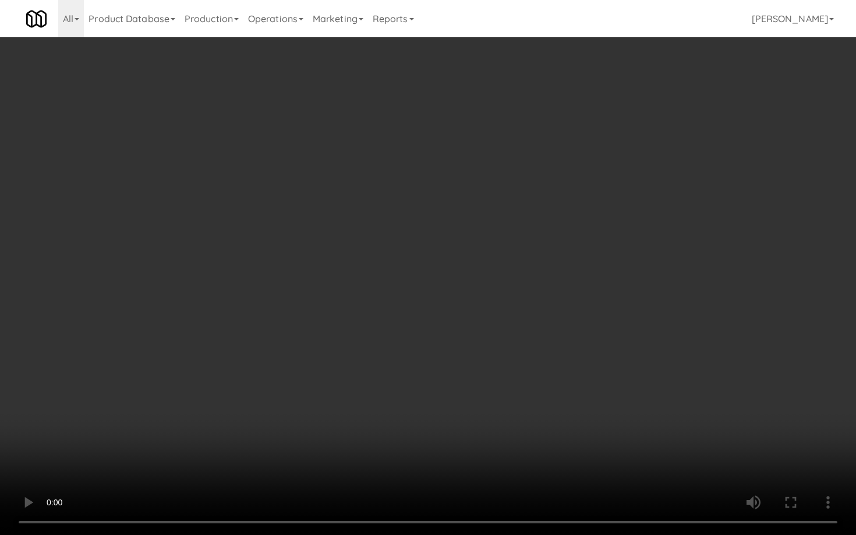
click at [396, 315] on video at bounding box center [428, 267] width 856 height 535
click at [397, 315] on video at bounding box center [428, 267] width 856 height 535
click at [397, 312] on video at bounding box center [428, 267] width 856 height 535
click at [433, 294] on video at bounding box center [428, 267] width 856 height 535
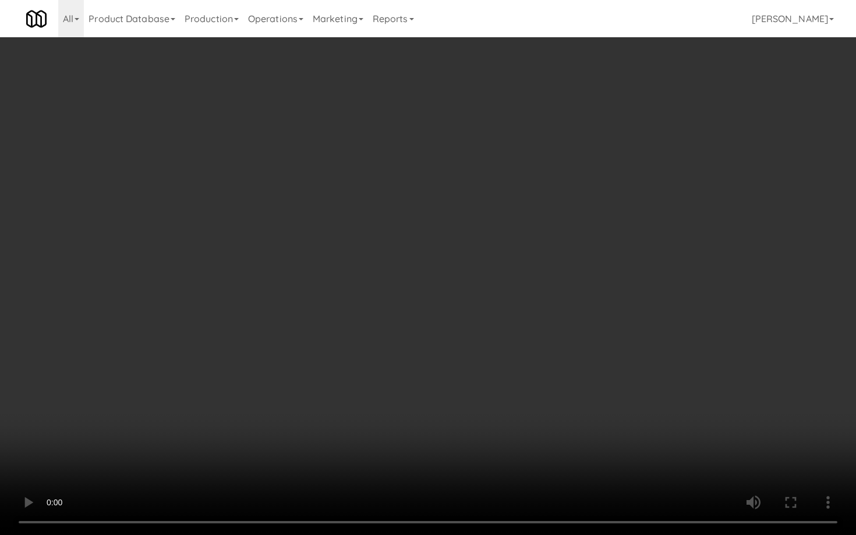
click at [433, 294] on video at bounding box center [428, 267] width 856 height 535
click at [433, 295] on video at bounding box center [428, 267] width 856 height 535
click at [438, 286] on video at bounding box center [428, 267] width 856 height 535
click at [439, 285] on video at bounding box center [428, 267] width 856 height 535
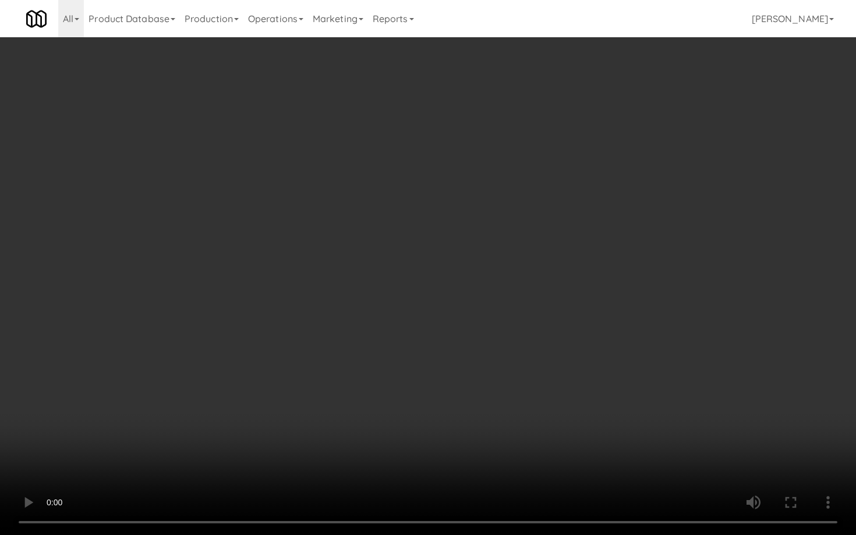
click at [442, 283] on video at bounding box center [428, 267] width 856 height 535
click at [464, 266] on video at bounding box center [428, 267] width 856 height 535
click at [463, 267] on video at bounding box center [428, 267] width 856 height 535
click at [464, 266] on video at bounding box center [428, 267] width 856 height 535
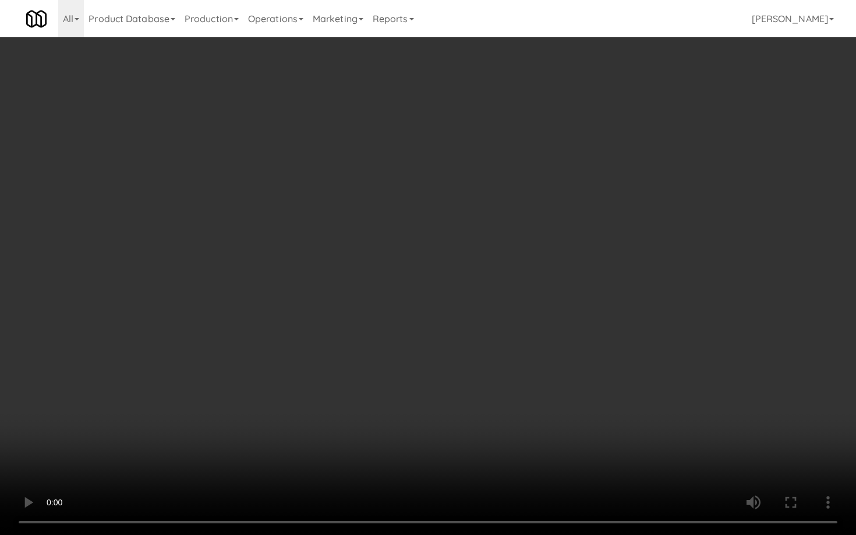
click at [464, 266] on video at bounding box center [428, 267] width 856 height 535
click at [462, 265] on video at bounding box center [428, 267] width 856 height 535
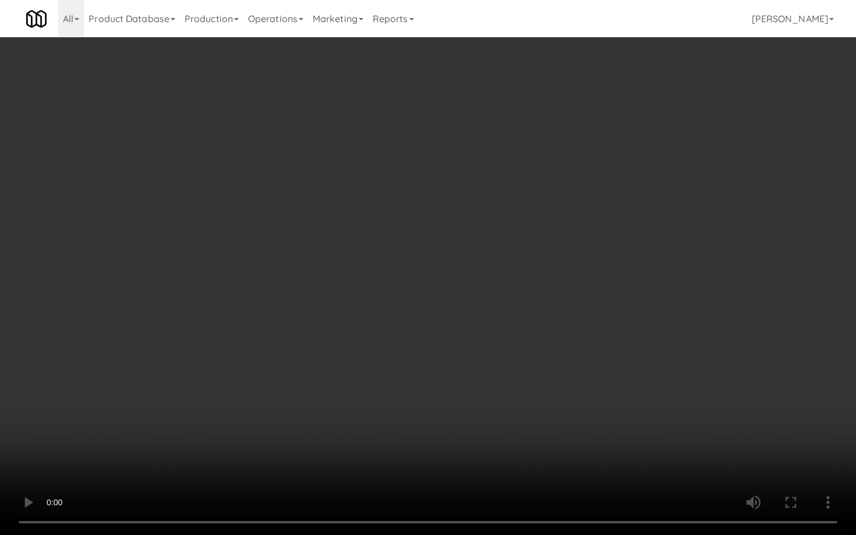
click at [472, 259] on video at bounding box center [428, 267] width 856 height 535
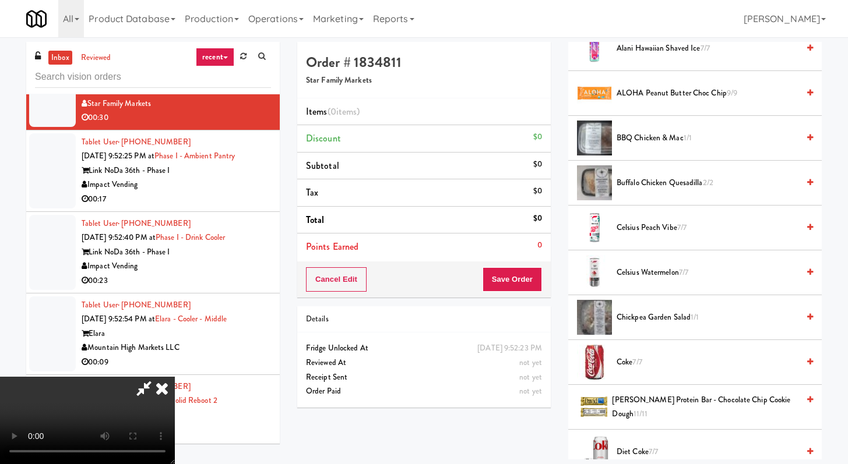
scroll to position [227, 0]
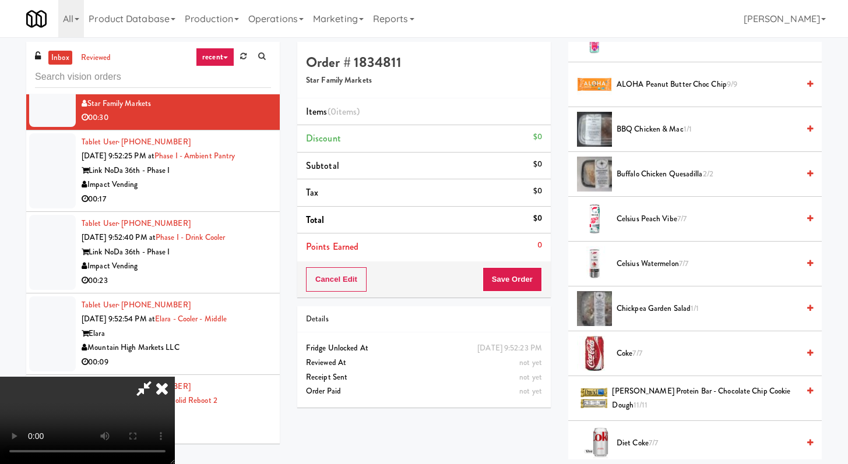
click at [627, 354] on span "Coke 7/7" at bounding box center [707, 354] width 182 height 15
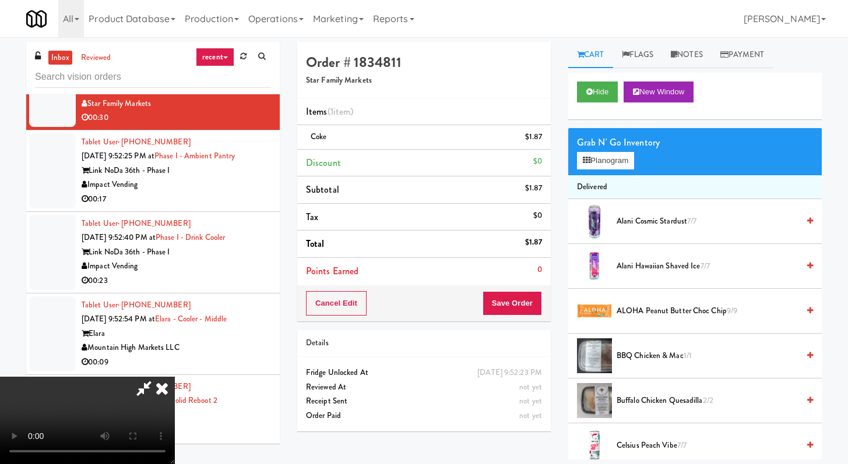
scroll to position [208, 0]
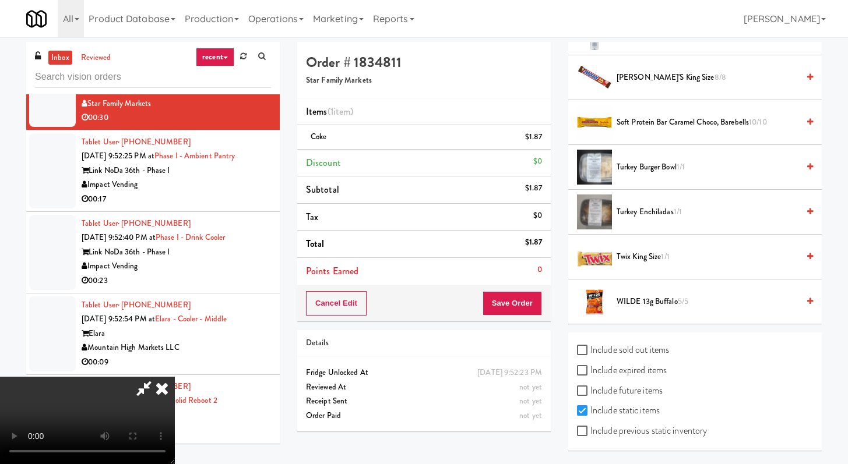
drag, startPoint x: 590, startPoint y: 431, endPoint x: 645, endPoint y: 405, distance: 60.2
click at [590, 431] on label "Include previous static inventory" at bounding box center [642, 430] width 130 height 17
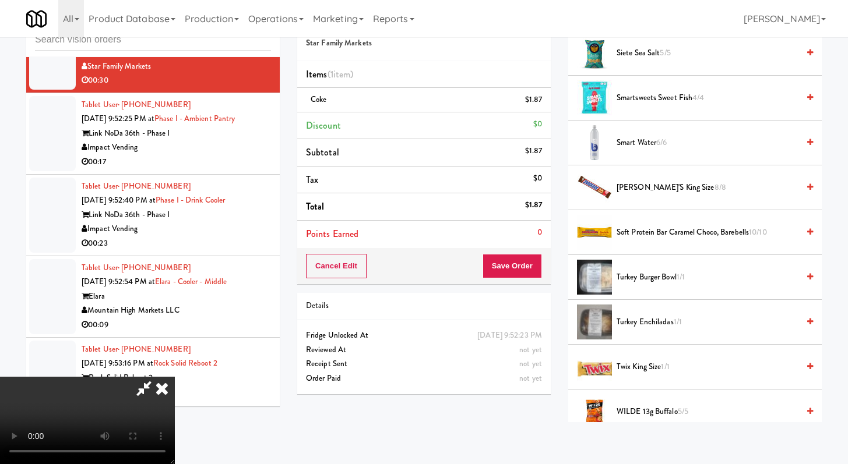
scroll to position [1310, 0]
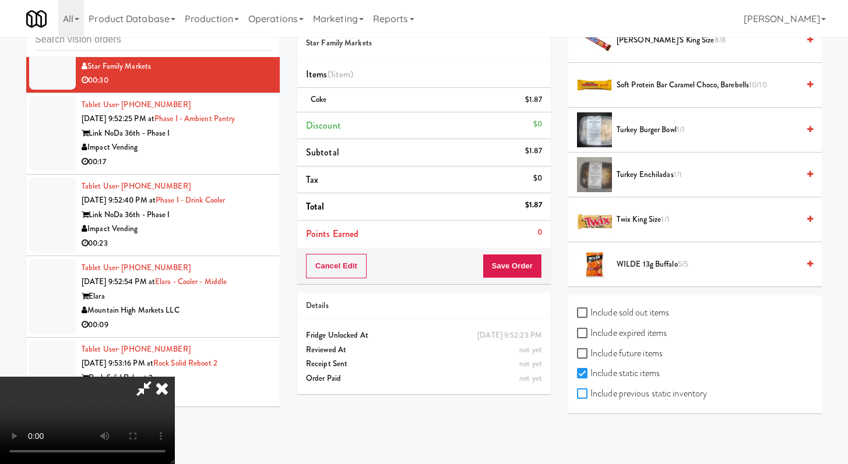
click at [578, 396] on input "Include previous static inventory" at bounding box center [583, 394] width 13 height 9
checkbox input "true"
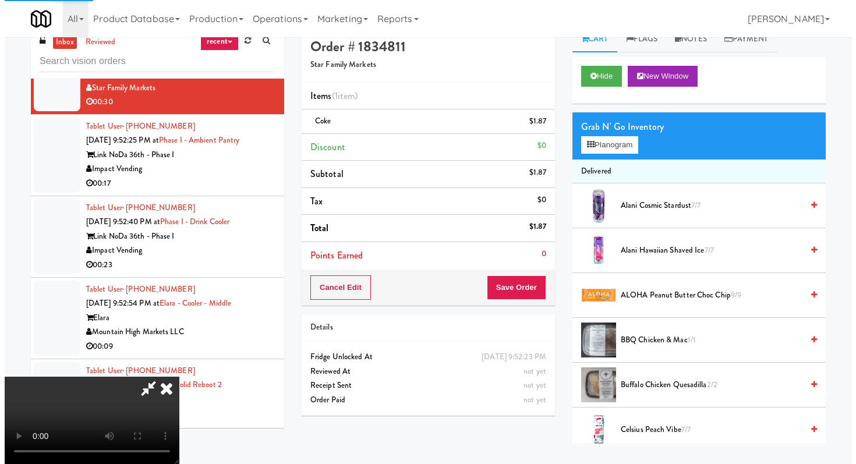
scroll to position [0, 0]
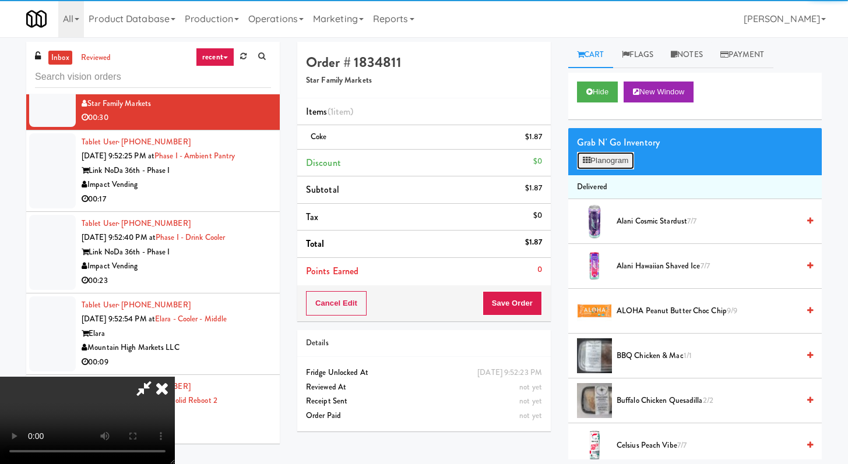
click at [603, 168] on button "Planogram" at bounding box center [605, 160] width 57 height 17
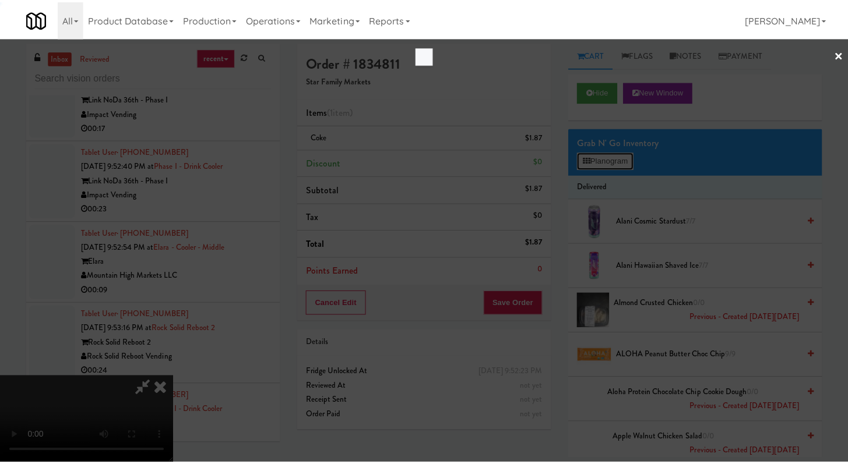
scroll to position [12511, 0]
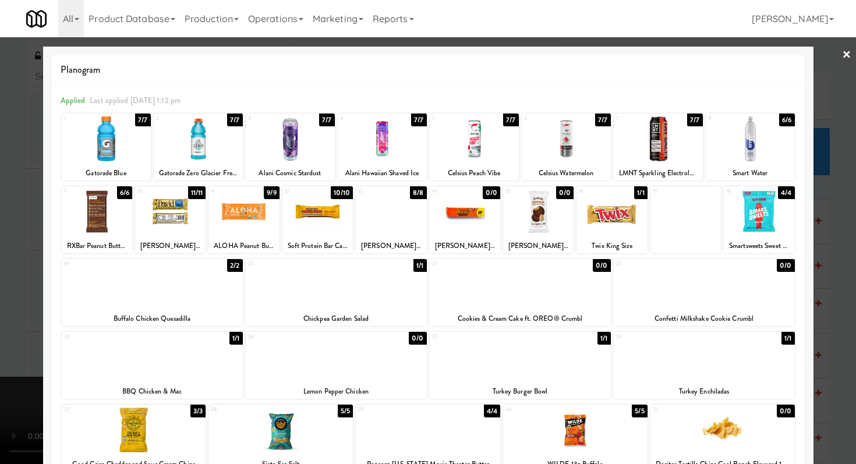
click at [659, 302] on div at bounding box center [704, 284] width 181 height 45
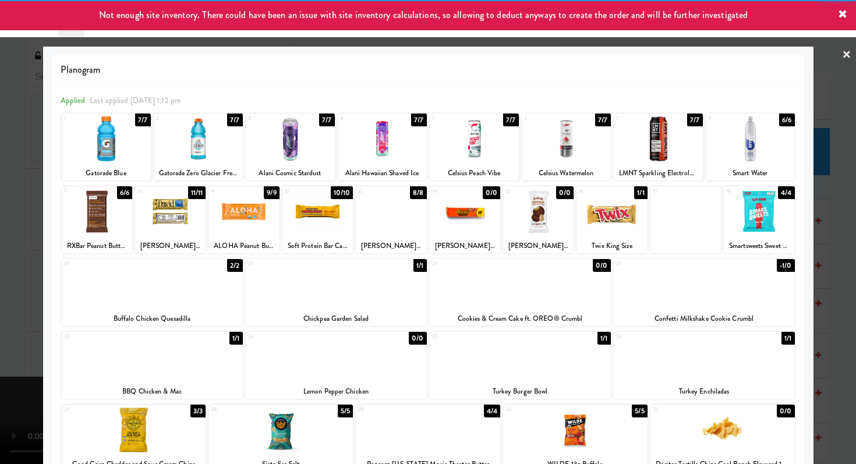
click at [0, 277] on div at bounding box center [428, 232] width 856 height 464
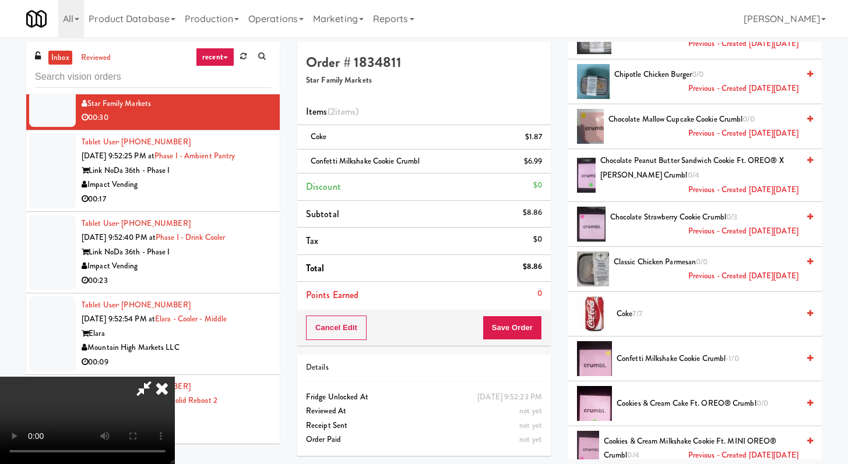
scroll to position [2420, 0]
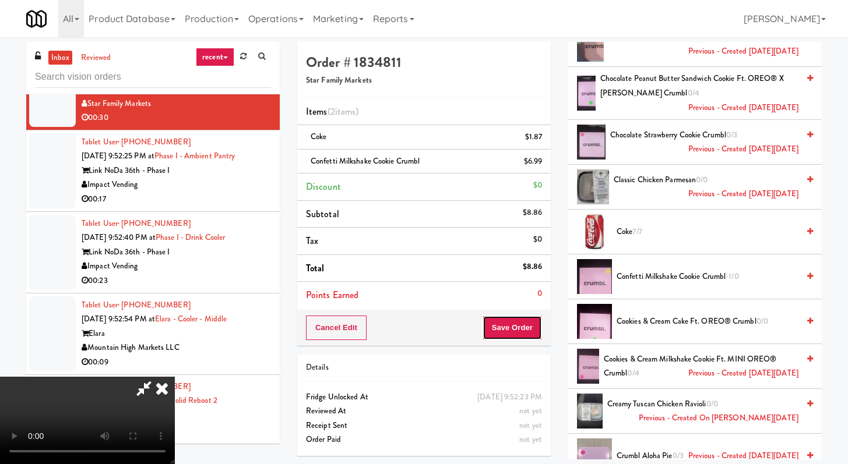
click at [520, 328] on button "Save Order" at bounding box center [511, 328] width 59 height 24
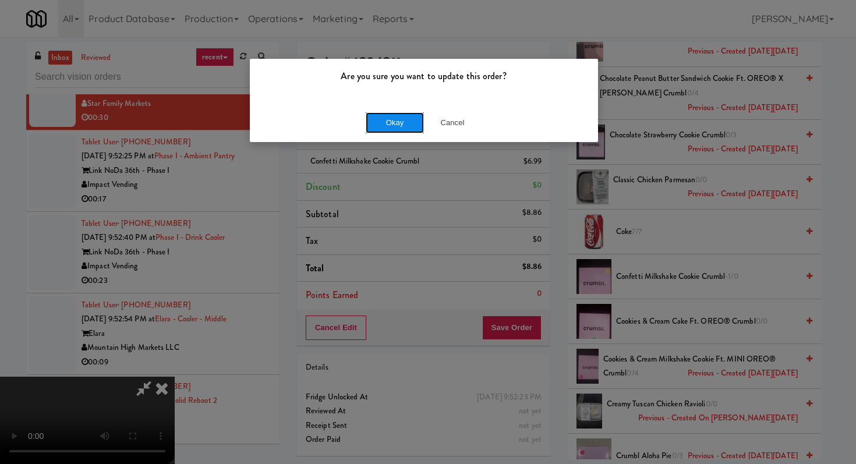
click at [373, 120] on button "Okay" at bounding box center [395, 122] width 58 height 21
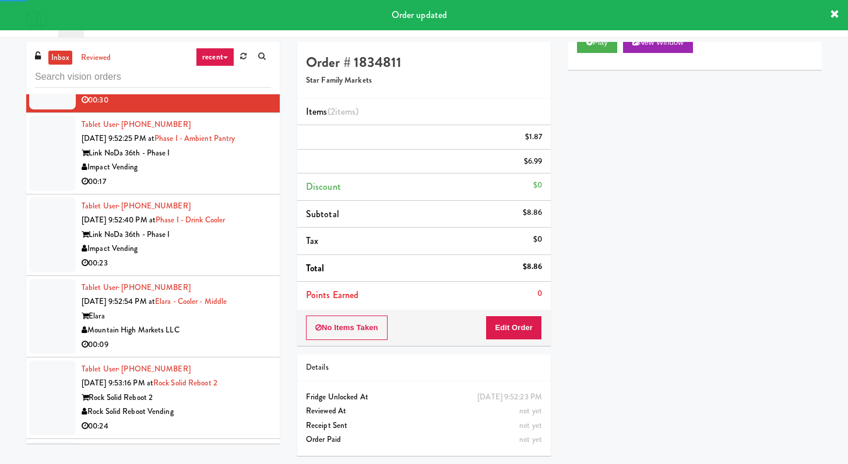
scroll to position [12574, 0]
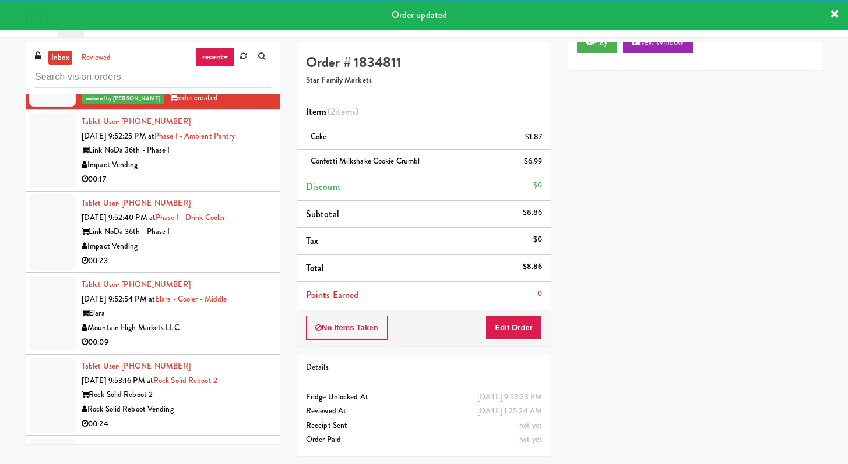
click at [237, 172] on div "Impact Vending" at bounding box center [176, 165] width 189 height 15
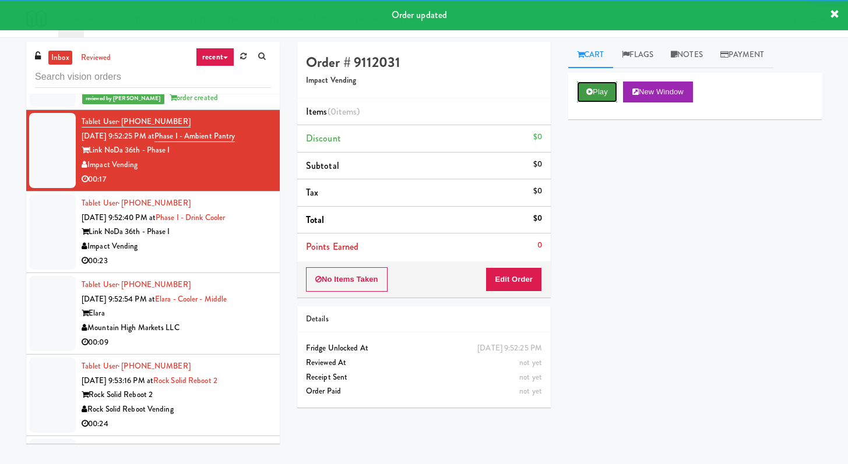
click at [604, 91] on button "Play" at bounding box center [597, 92] width 40 height 21
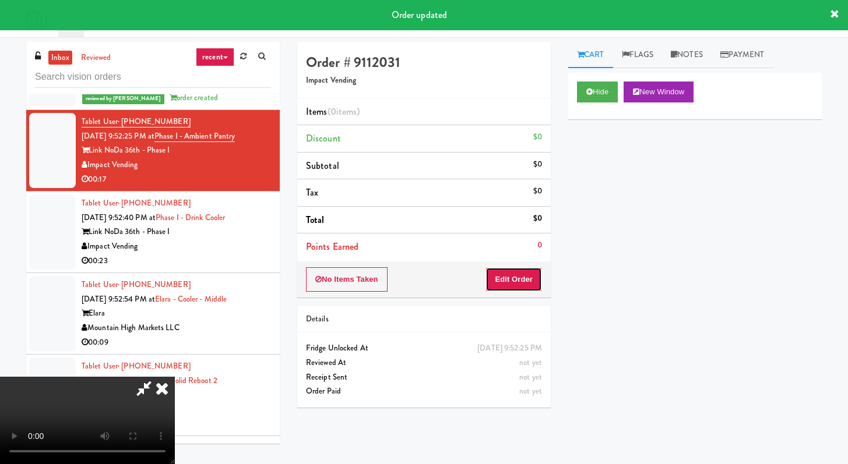
click at [503, 267] on div "No Items Taken Edit Order" at bounding box center [423, 280] width 253 height 36
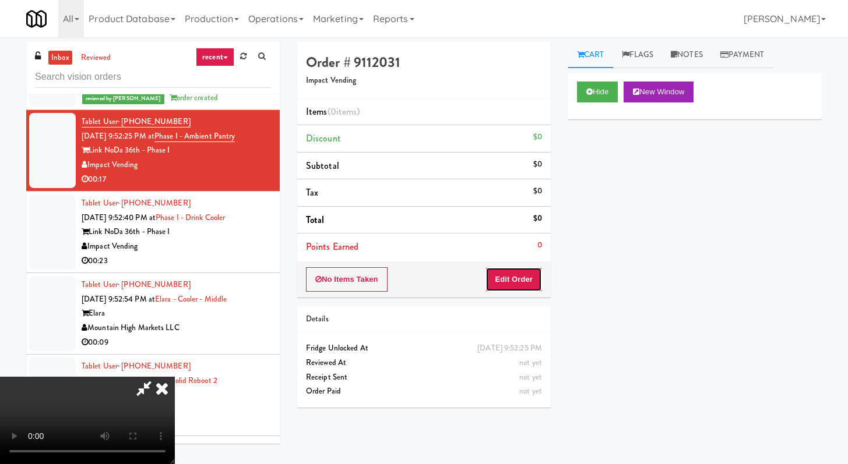
click at [510, 281] on button "Edit Order" at bounding box center [513, 279] width 57 height 24
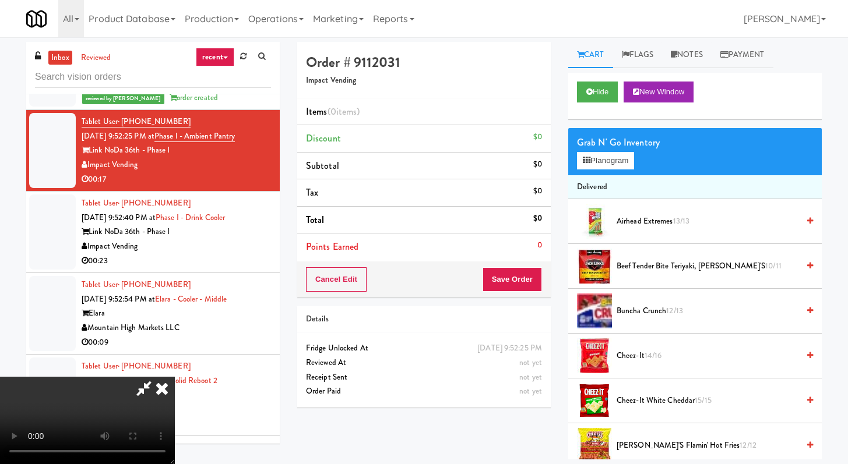
click at [533, 67] on h4 "Order # 9112031" at bounding box center [424, 62] width 236 height 15
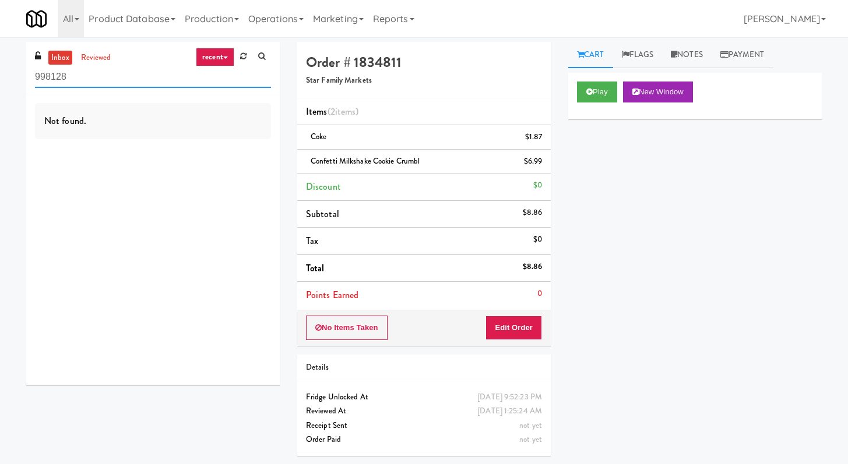
click at [151, 83] on input "998128" at bounding box center [153, 77] width 236 height 22
type input "="
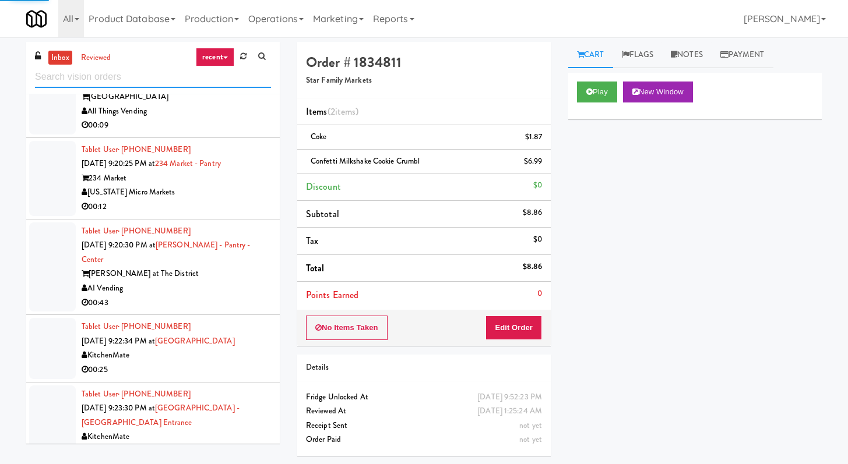
scroll to position [2264, 0]
drag, startPoint x: 253, startPoint y: 217, endPoint x: 252, endPoint y: 225, distance: 8.3
click at [253, 217] on li "Tablet User · (616) 822-4090 Sep 8, 2025 9:20:25 PM at 234 Market - Pantry 234 …" at bounding box center [152, 178] width 253 height 82
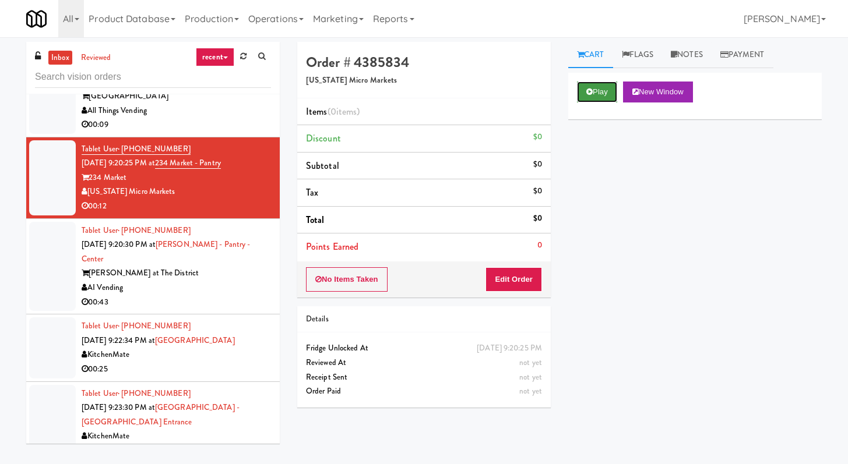
click at [581, 87] on button "Play" at bounding box center [597, 92] width 40 height 21
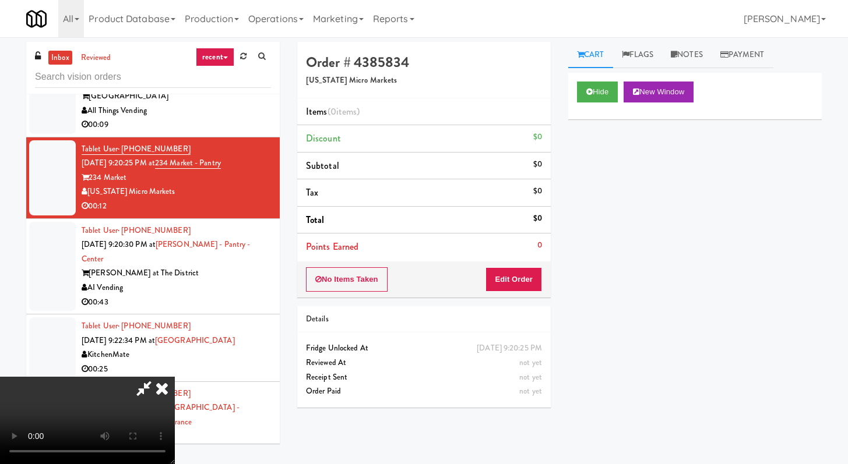
click at [491, 266] on div "No Items Taken Edit Order" at bounding box center [423, 280] width 253 height 36
click at [514, 285] on button "Edit Order" at bounding box center [513, 279] width 57 height 24
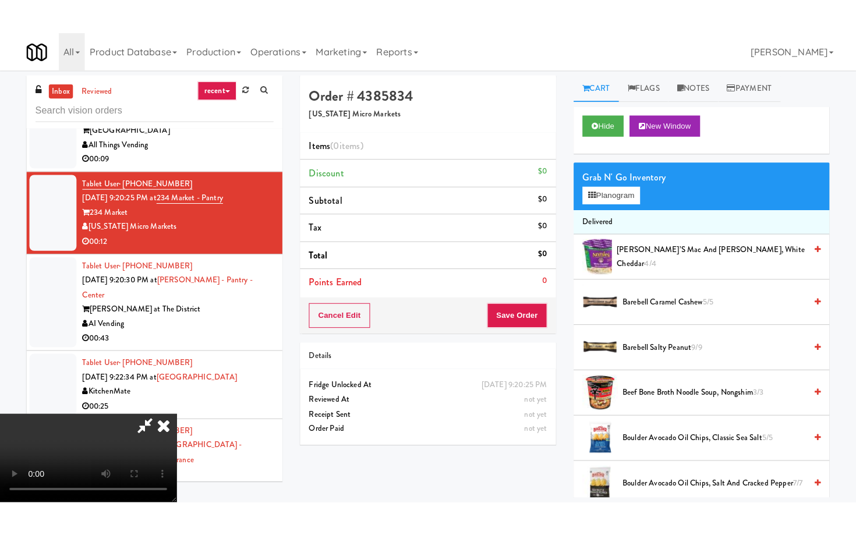
scroll to position [100, 0]
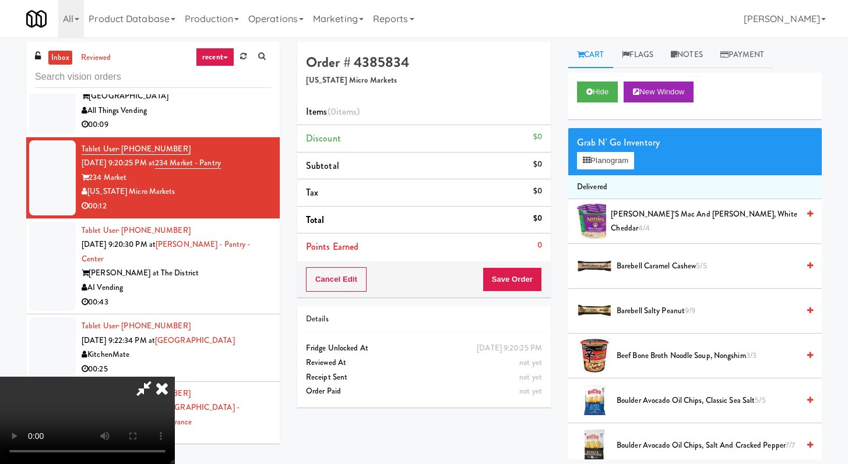
click at [175, 422] on video at bounding box center [87, 420] width 175 height 87
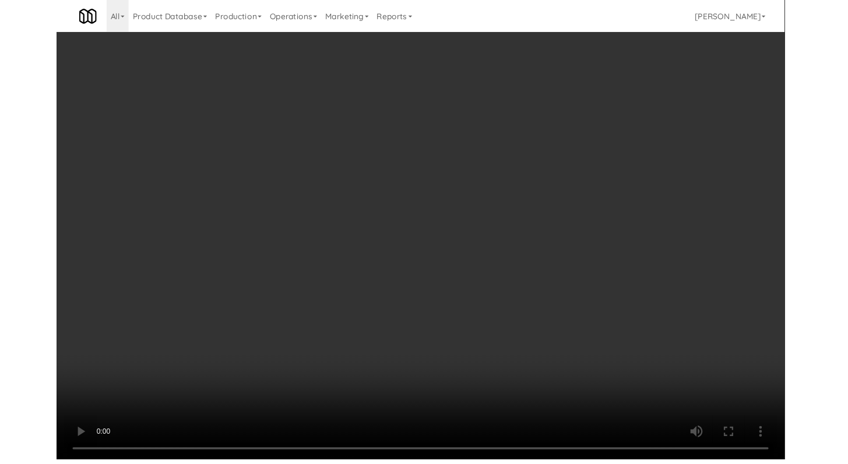
scroll to position [2250, 0]
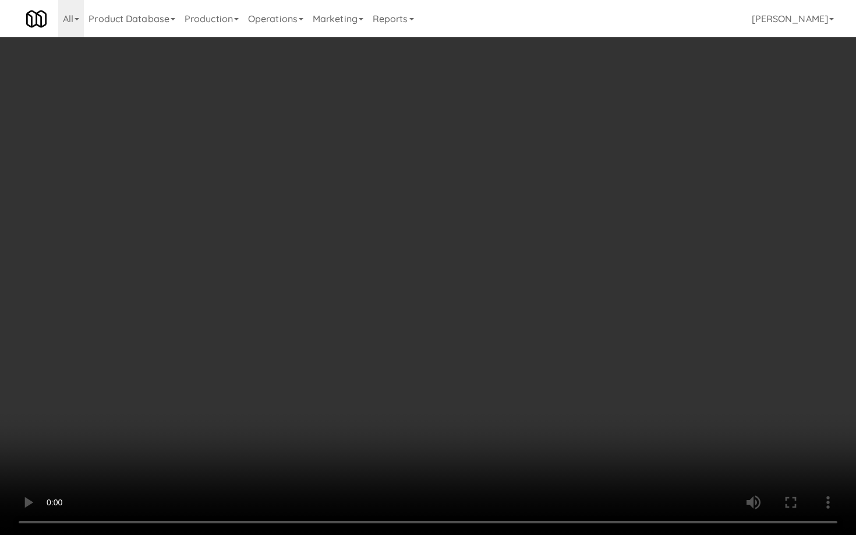
click at [426, 396] on video at bounding box center [428, 267] width 856 height 535
click at [433, 344] on video at bounding box center [428, 267] width 856 height 535
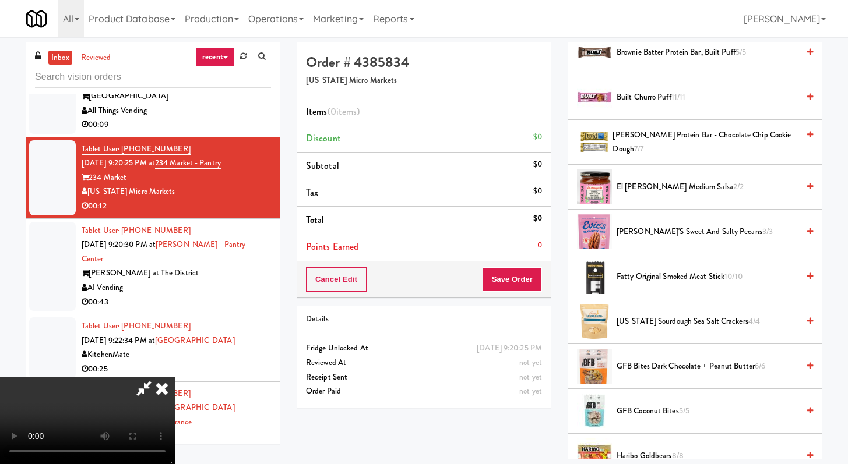
scroll to position [636, 0]
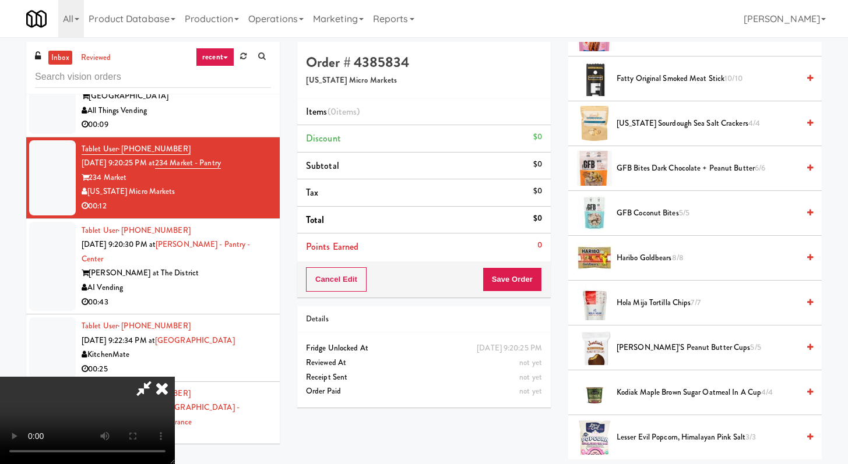
click at [662, 257] on span "Haribo Goldbears 8/8" at bounding box center [707, 258] width 182 height 15
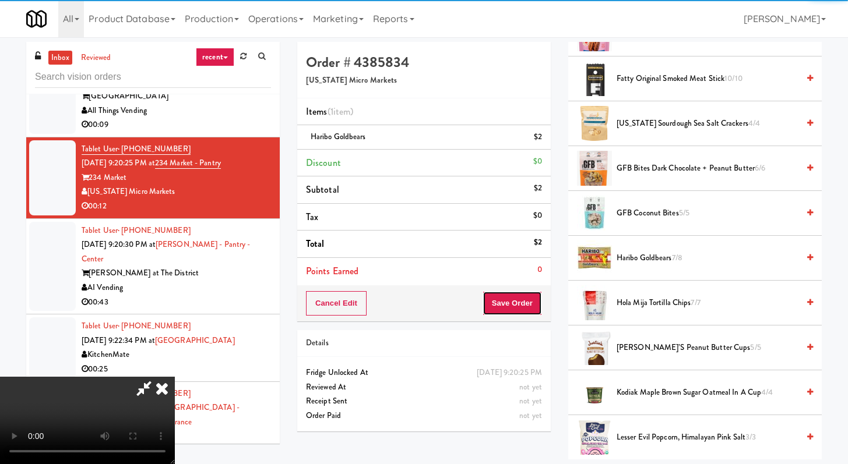
click at [524, 309] on button "Save Order" at bounding box center [511, 303] width 59 height 24
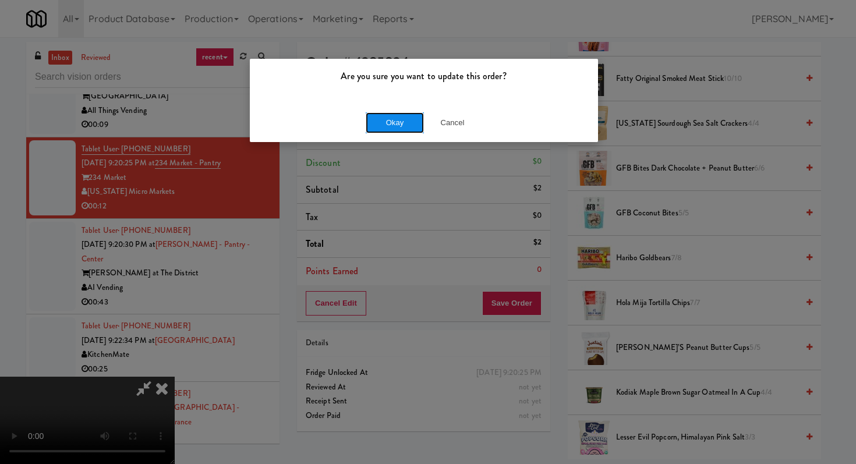
click at [386, 124] on button "Okay" at bounding box center [395, 122] width 58 height 21
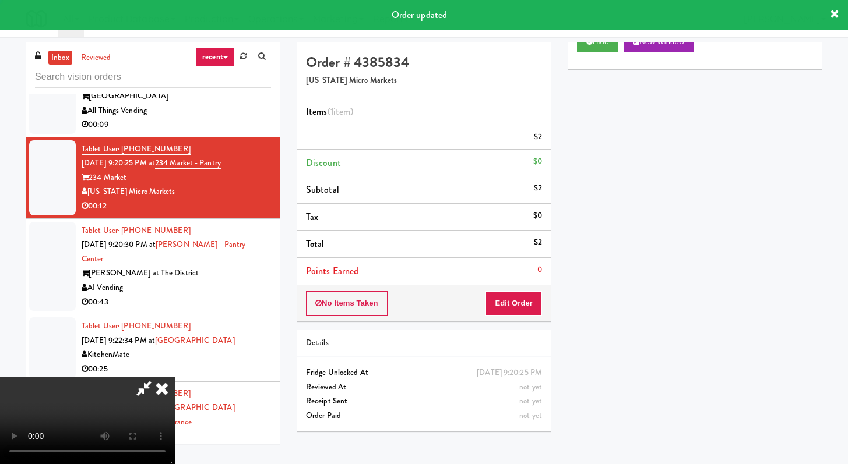
scroll to position [50, 0]
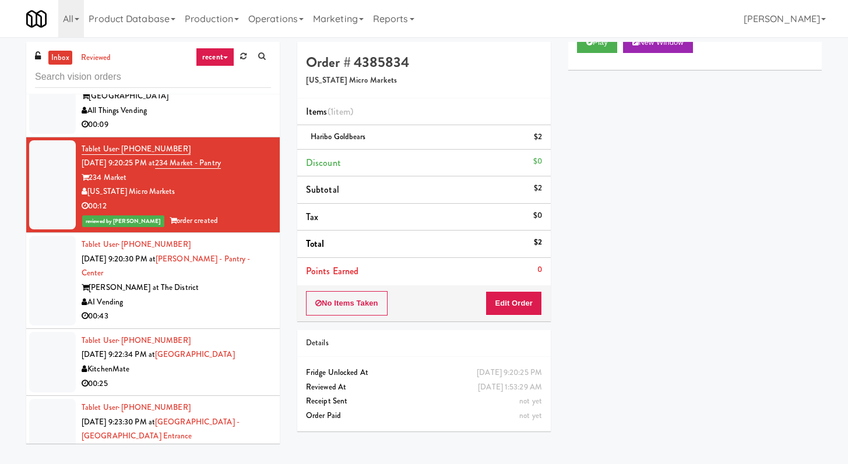
click at [216, 295] on div "AI Vending" at bounding box center [176, 302] width 189 height 15
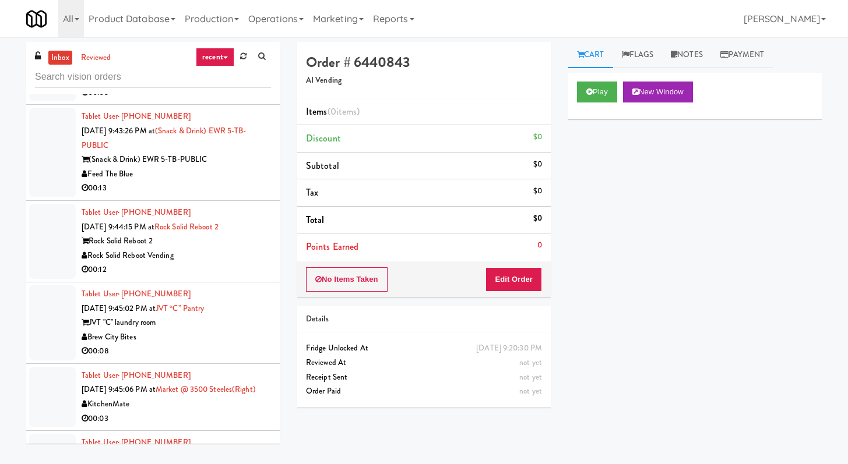
scroll to position [4123, 0]
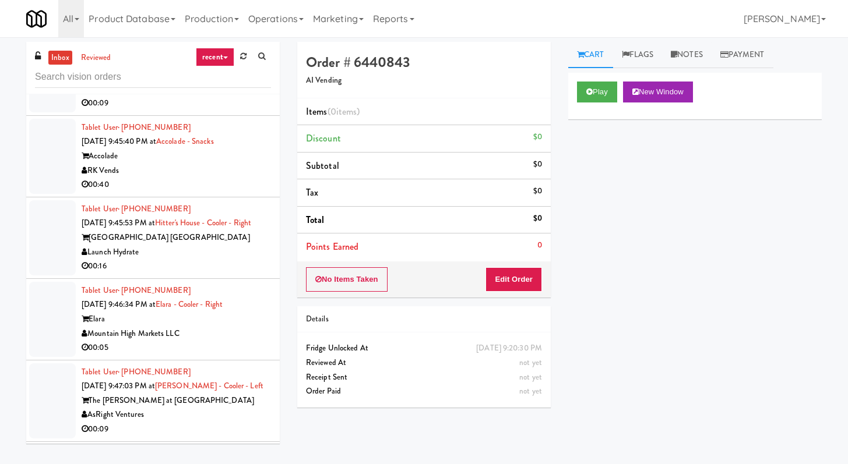
click at [213, 260] on div "Launch Hydrate" at bounding box center [176, 252] width 189 height 15
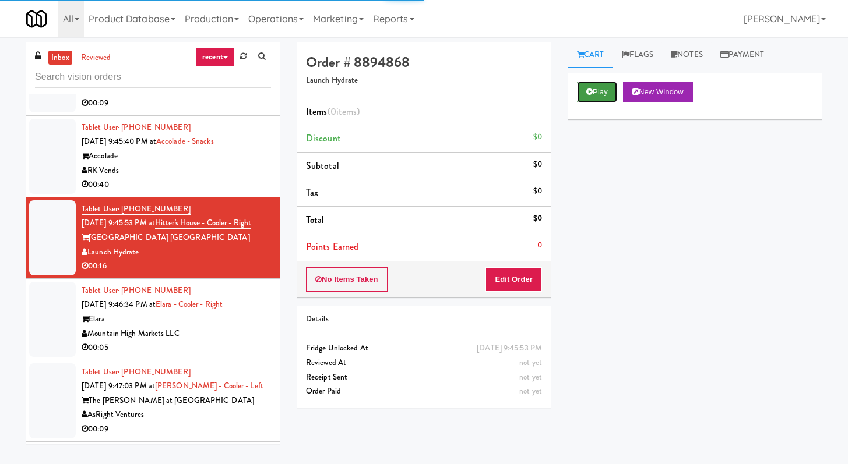
click at [602, 90] on button "Play" at bounding box center [597, 92] width 40 height 21
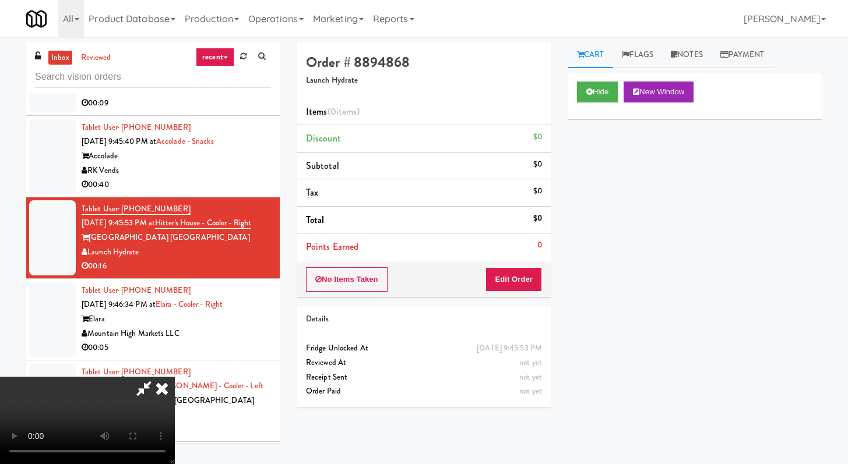
click at [516, 302] on div "Order # 8894868 Launch Hydrate Items (0 items ) Discount $0 Subtotal $0 Tax $0 …" at bounding box center [423, 229] width 271 height 375
click at [531, 273] on button "Edit Order" at bounding box center [513, 279] width 57 height 24
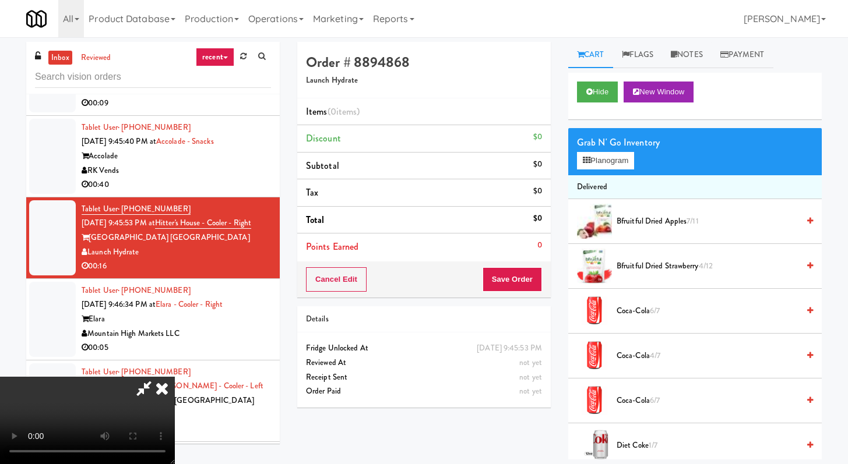
click at [175, 377] on icon at bounding box center [162, 388] width 26 height 23
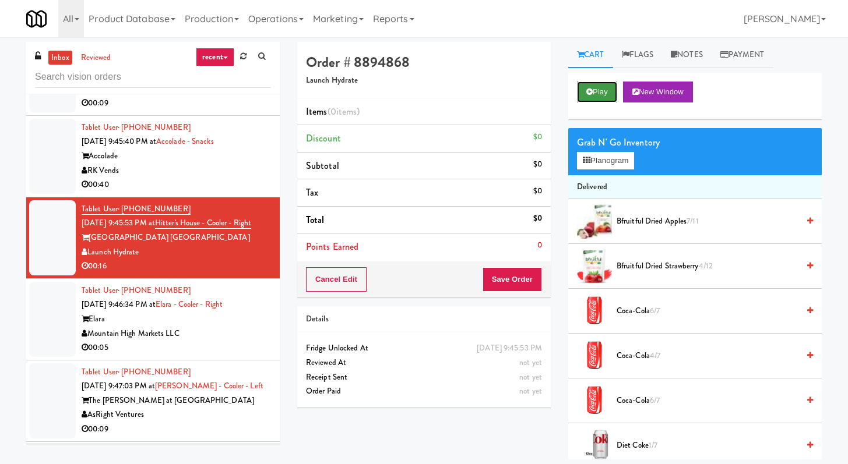
click at [590, 84] on button "Play" at bounding box center [597, 92] width 40 height 21
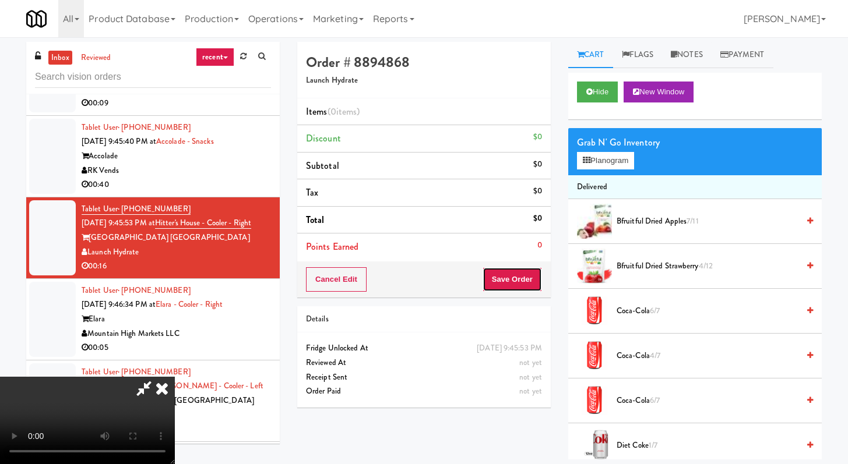
click at [518, 276] on button "Save Order" at bounding box center [511, 279] width 59 height 24
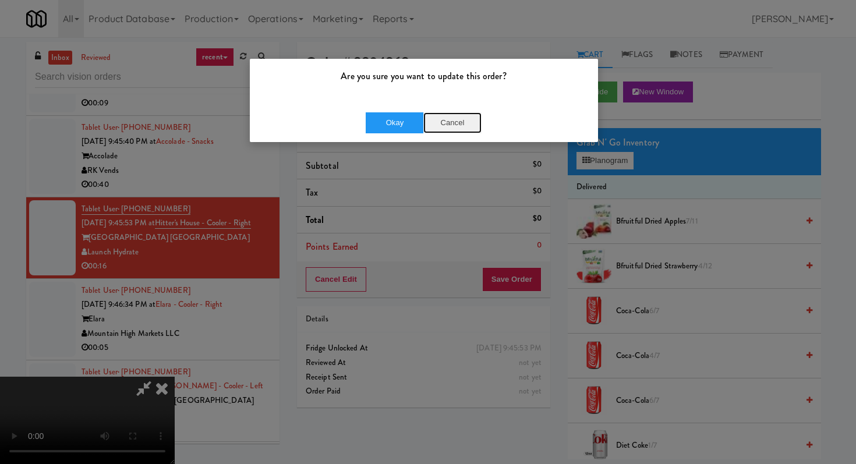
click at [443, 127] on button "Cancel" at bounding box center [453, 122] width 58 height 21
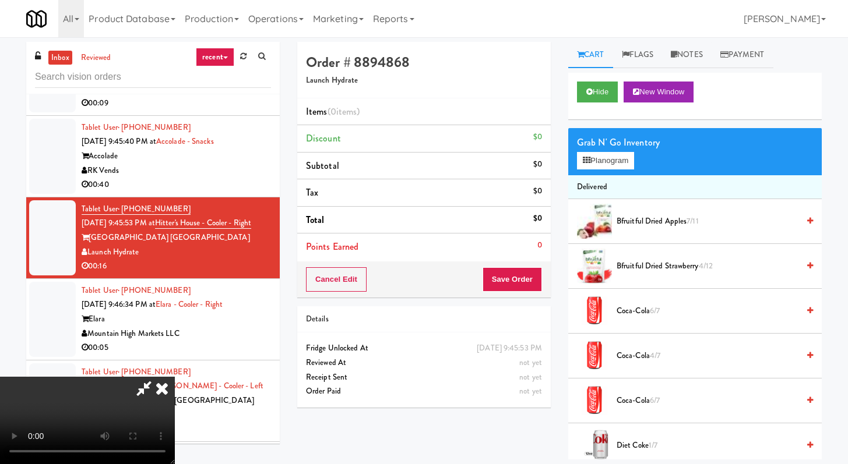
click at [175, 377] on icon at bounding box center [162, 388] width 26 height 23
